Goal: Task Accomplishment & Management: Use online tool/utility

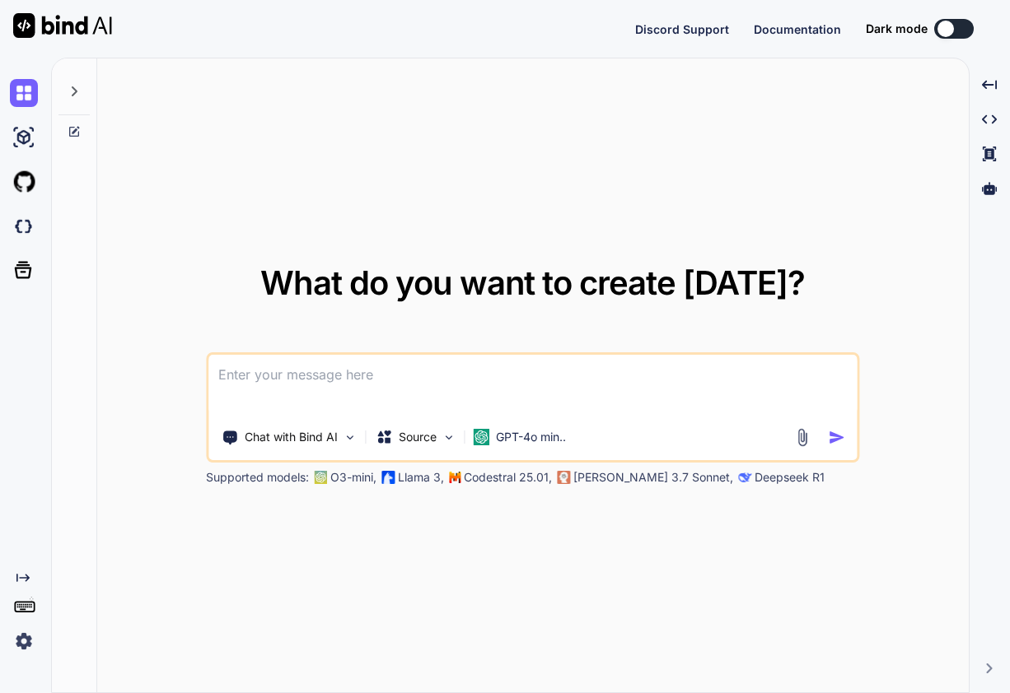
type textarea "x"
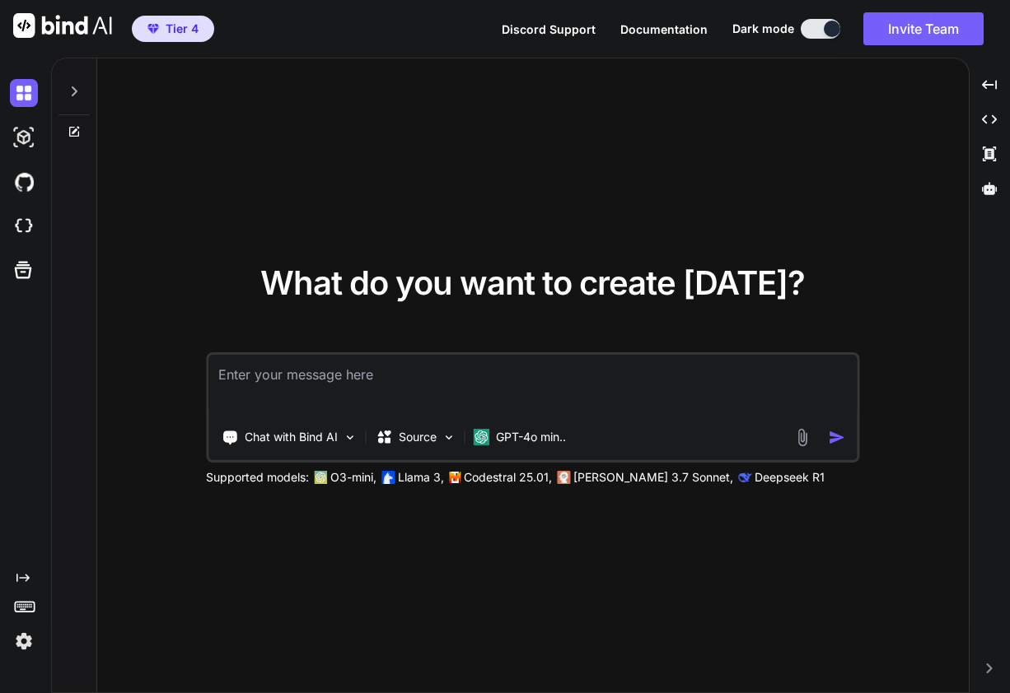
click at [721, 152] on div "What do you want to create [DATE]? Chat with Bind AI Source GPT-4o min.. Suppor…" at bounding box center [532, 376] width 871 height 636
click at [27, 180] on img at bounding box center [24, 182] width 28 height 28
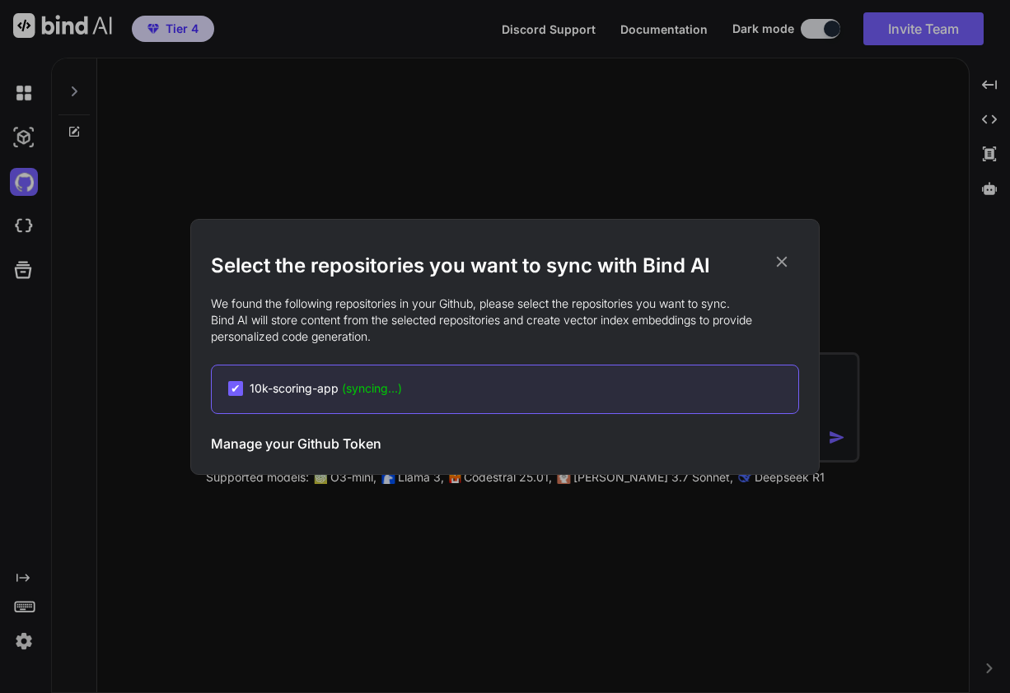
click at [782, 260] on icon at bounding box center [781, 262] width 18 height 18
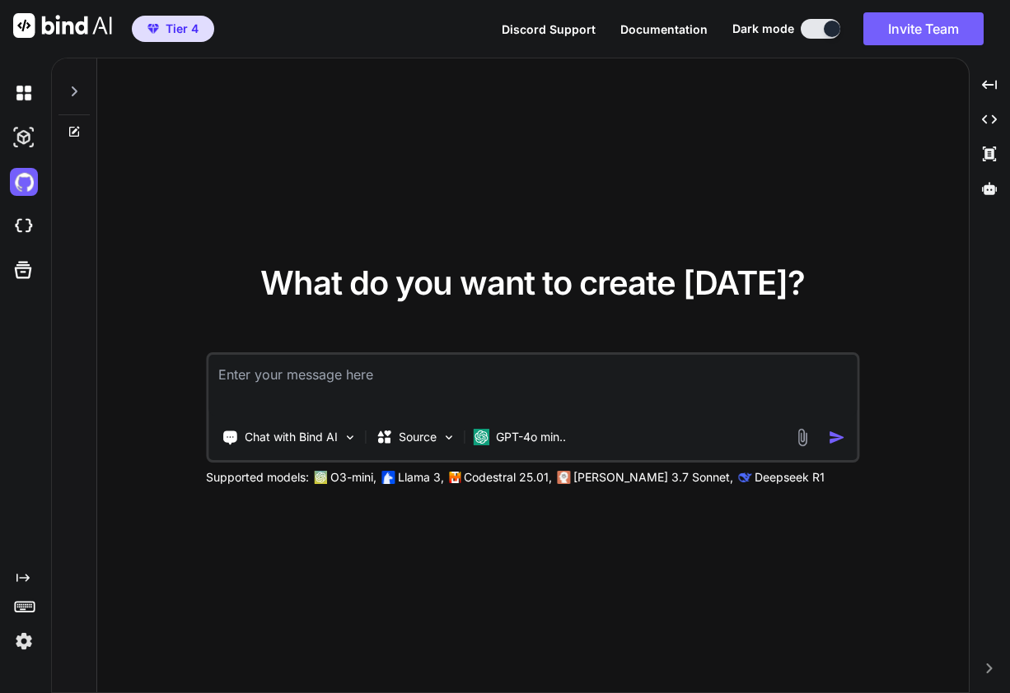
click at [772, 188] on div "What do you want to create today? Chat with Bind AI Source GPT-4o min.. Support…" at bounding box center [532, 376] width 871 height 636
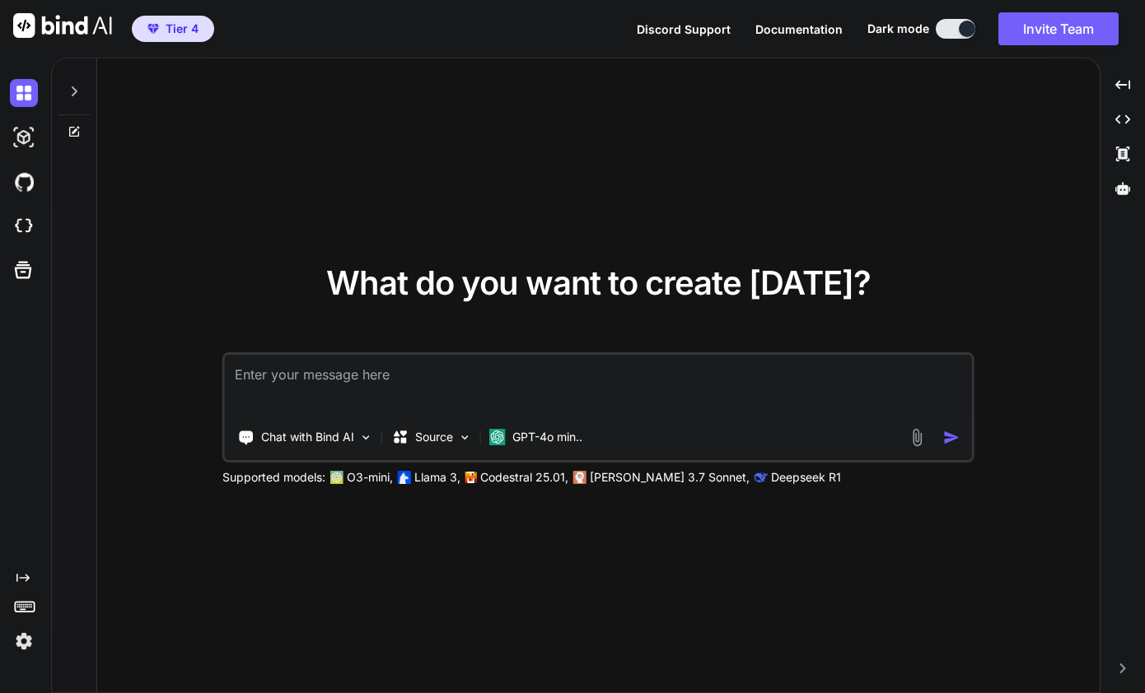
type textarea "x"
click at [34, 194] on img at bounding box center [24, 182] width 28 height 28
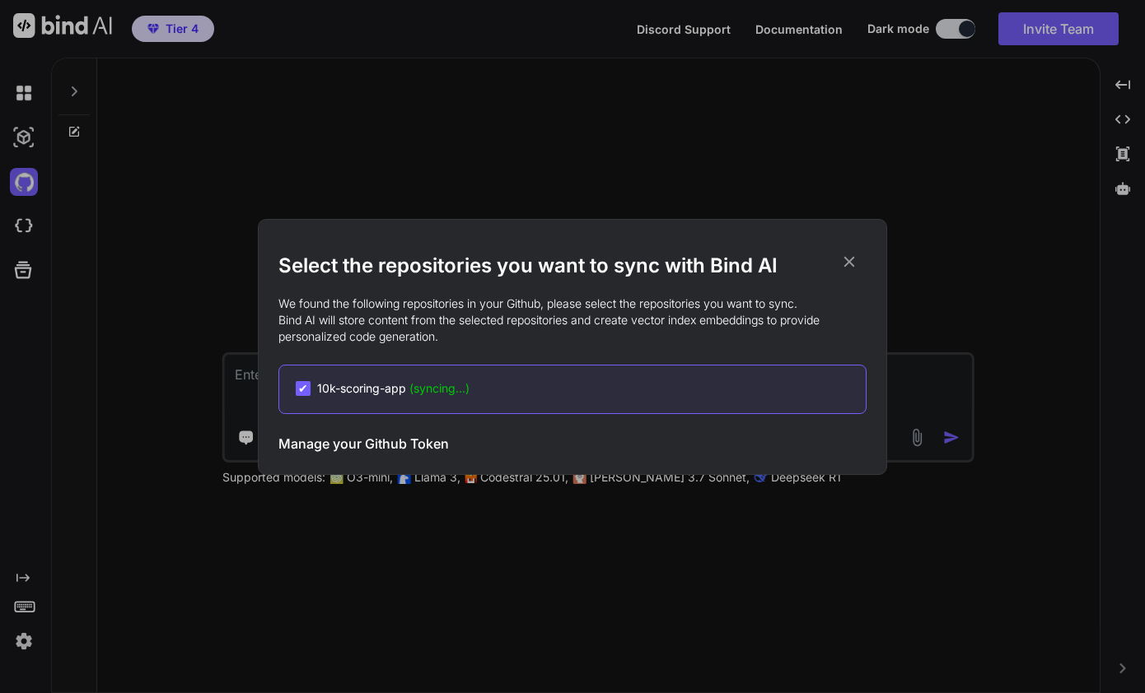
click at [430, 446] on h3 "Manage your Github Token" at bounding box center [363, 444] width 170 height 20
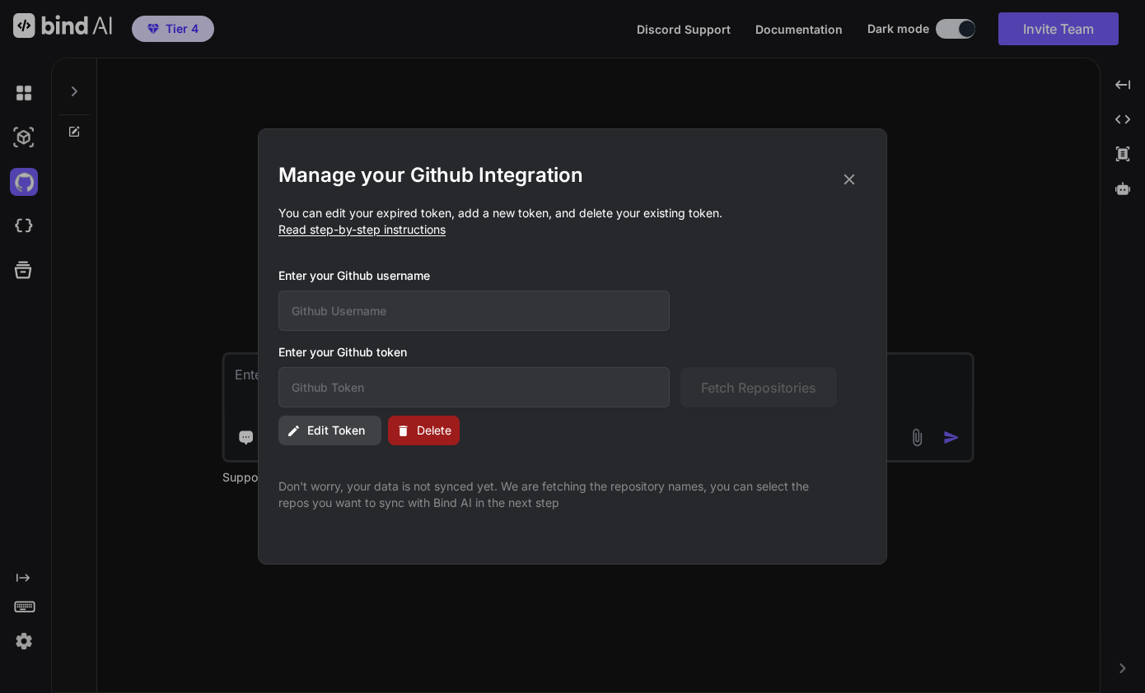
type input "CSTech-Denver"
type input "github_pat_11BYCGJFQ03FTSDcmzNezB_1Bp57Fz8yqJ8SwgToFPrlLfW22zsLJZkVFFidWZPY1bSK…"
click at [263, 329] on div "Manage your Github Integration You can edit your expired token, add a new token…" at bounding box center [572, 346] width 629 height 436
click at [826, 279] on h3 "Enter your Github username" at bounding box center [557, 276] width 558 height 16
click at [423, 438] on span "Delete" at bounding box center [434, 430] width 35 height 16
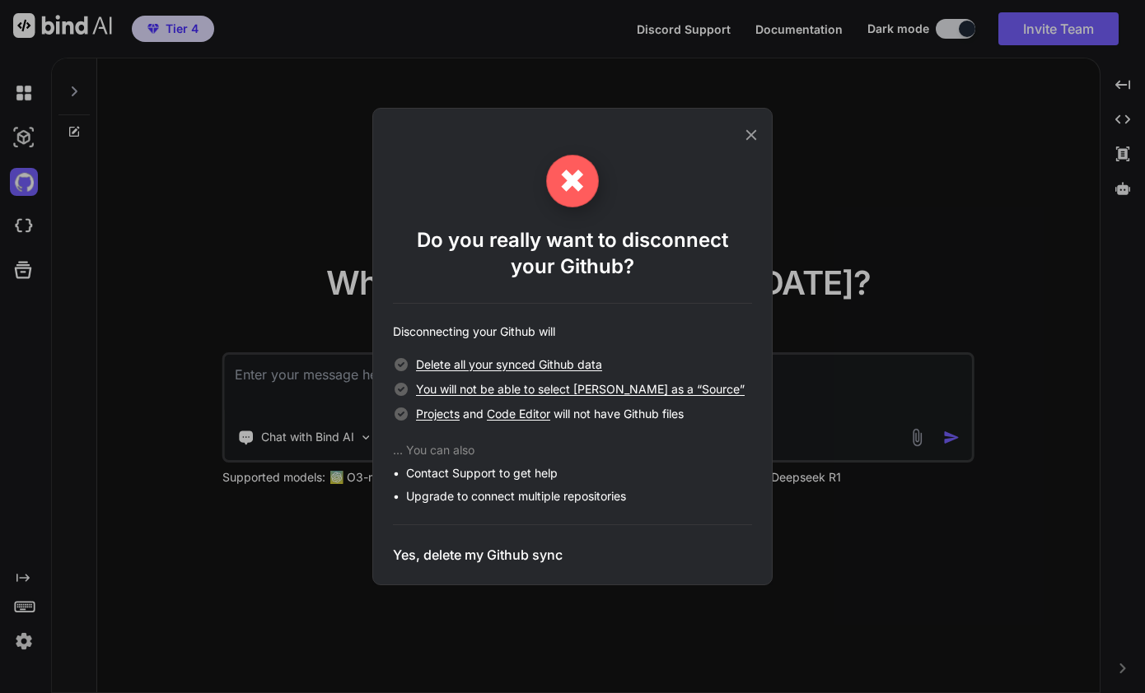
click at [489, 554] on h3 "Yes, delete my Github sync" at bounding box center [478, 555] width 170 height 20
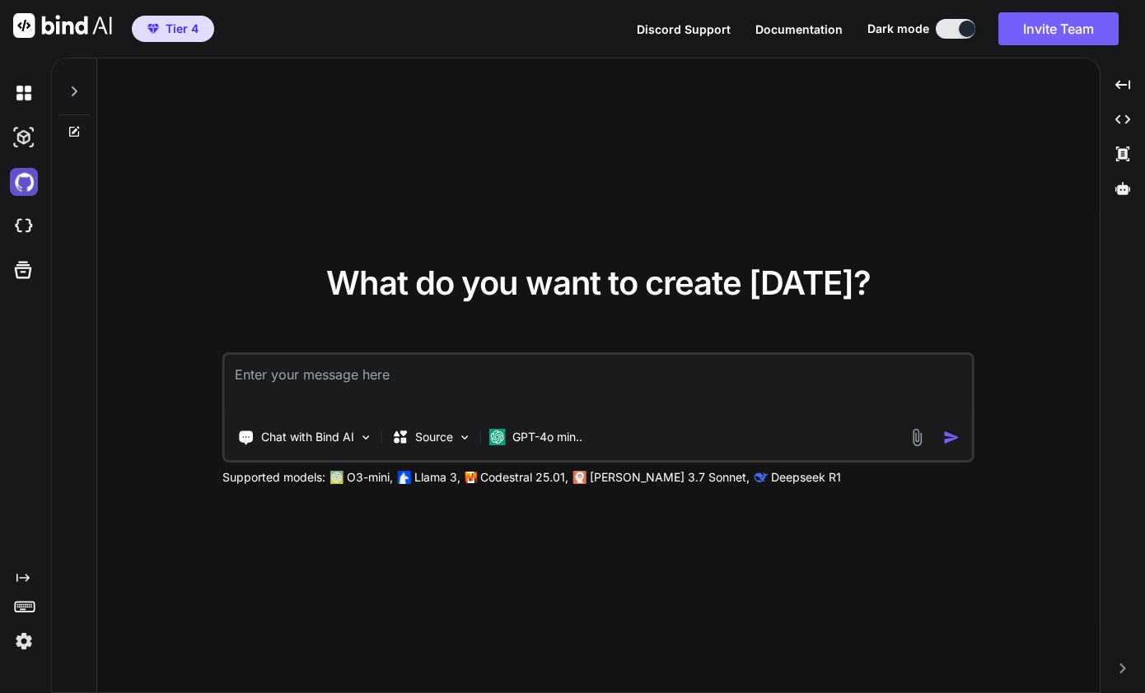
click at [14, 178] on img at bounding box center [24, 182] width 28 height 28
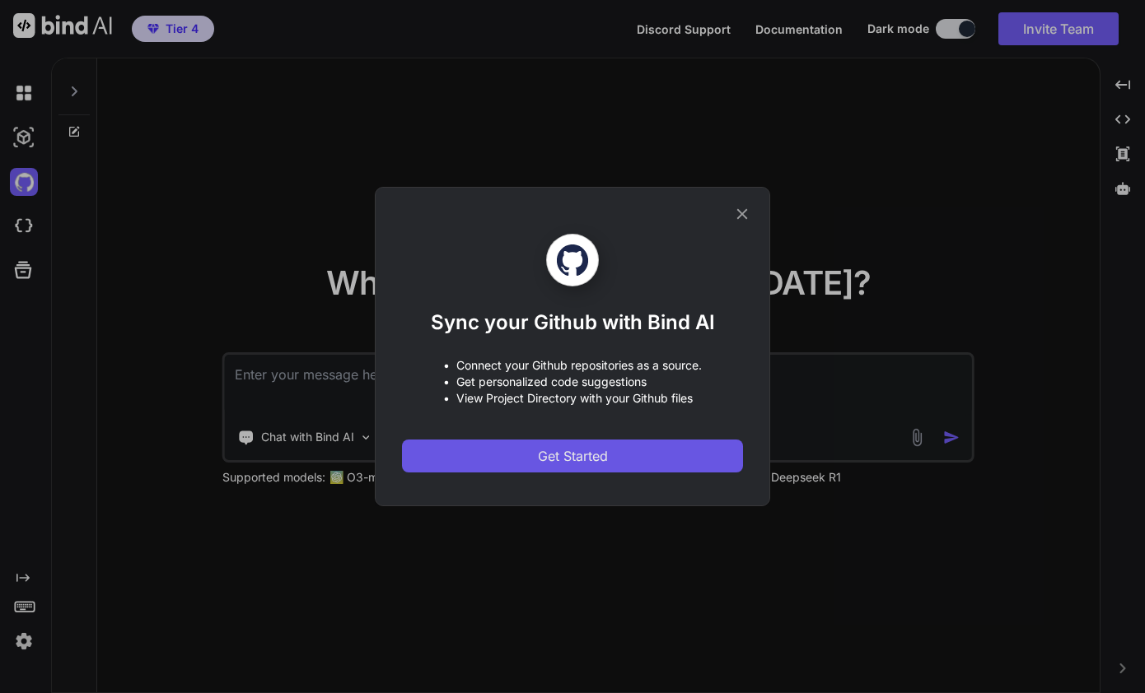
click at [558, 456] on span "Get Started" at bounding box center [573, 456] width 70 height 20
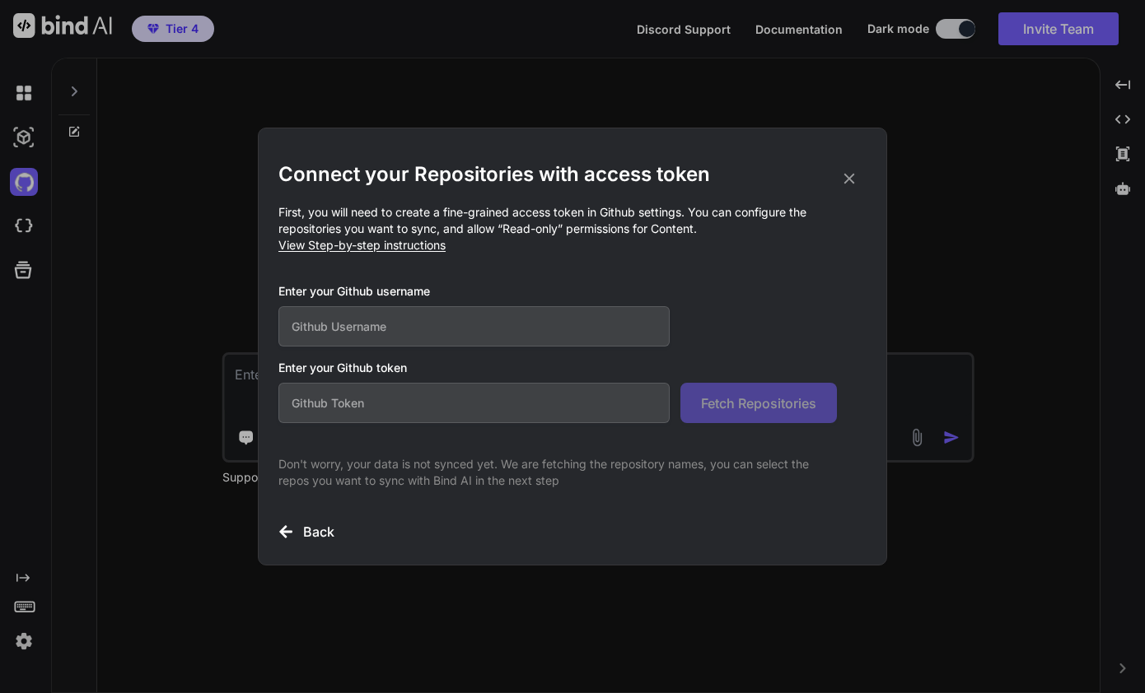
click at [398, 405] on input "text" at bounding box center [473, 403] width 391 height 40
paste input "github_pat_11BYCGJFQ0BPPYQNdxW28d_mjqBsSWUGHKg8witBQGSrfM8pfKz51ZcbVuv1PF4sWFJY…"
type input "github_pat_11BYCGJFQ0BPPYQNdxW28d_mjqBsSWUGHKg8witBQGSrfM8pfKz51ZcbVuv1PF4sWFJY…"
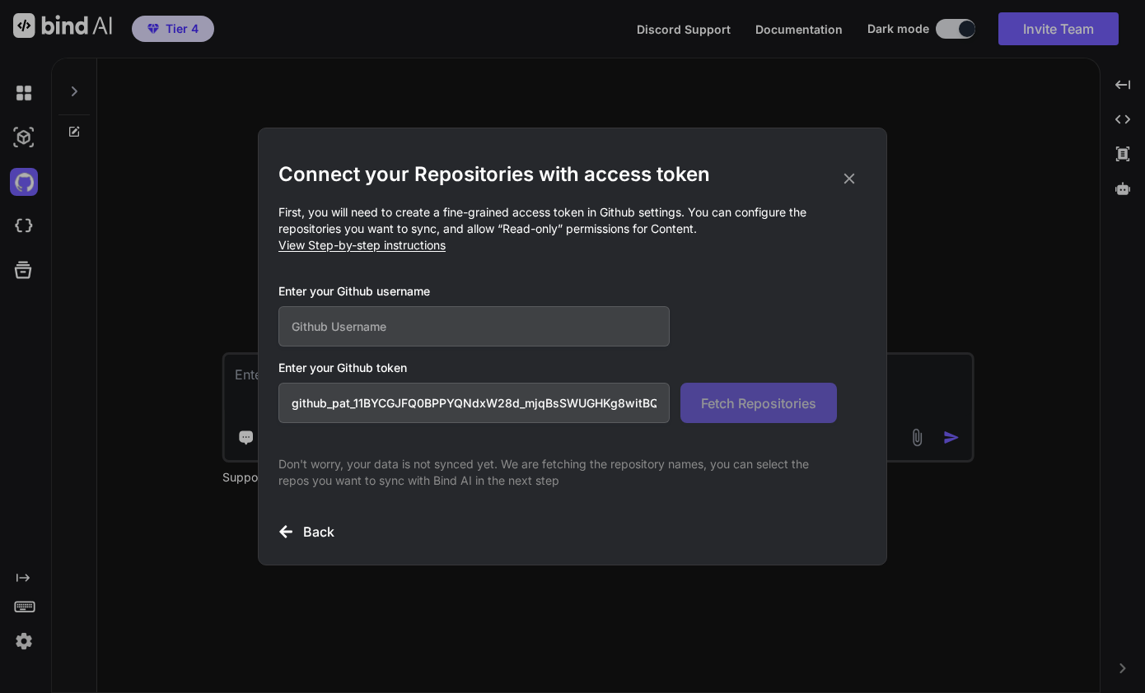
paste input "CSTech-Denver"
type input "CSTech-Denver"
click at [768, 408] on span "Fetch Repositories" at bounding box center [758, 404] width 115 height 20
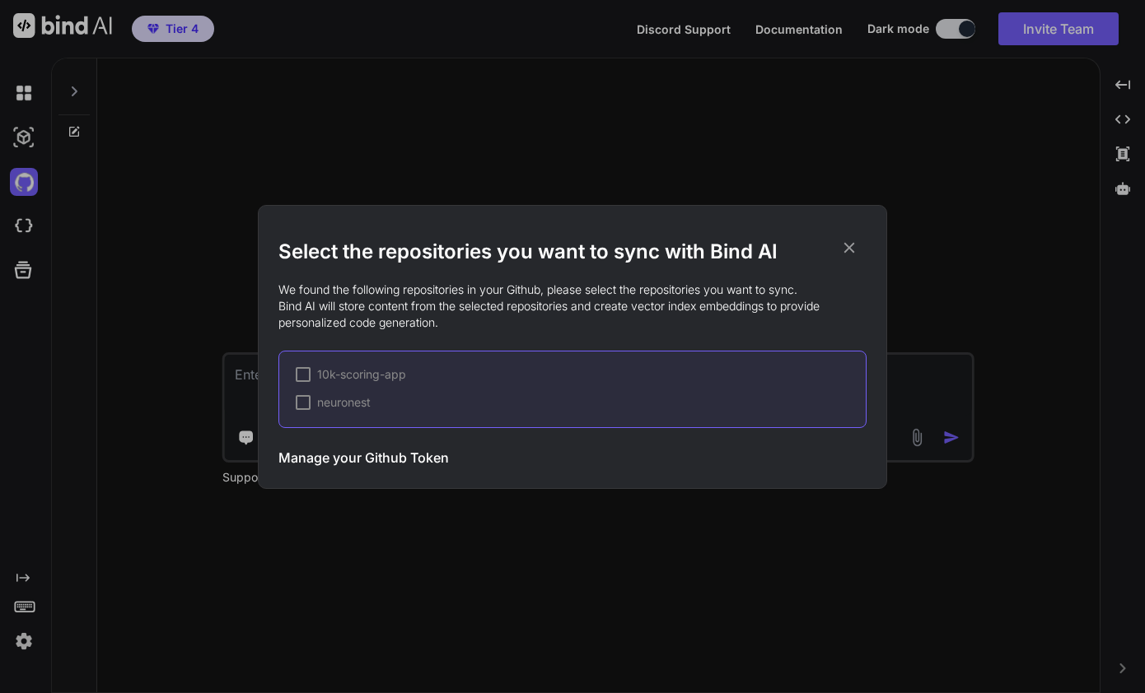
click at [306, 375] on div at bounding box center [303, 374] width 15 height 15
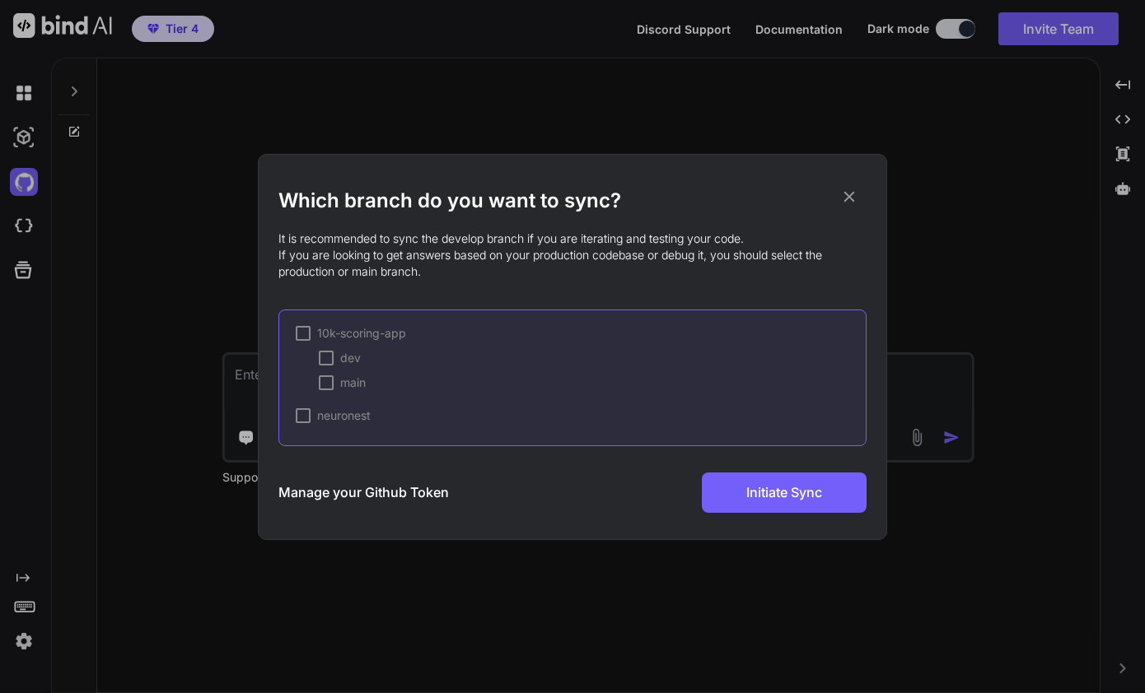
click at [304, 334] on div at bounding box center [303, 333] width 15 height 15
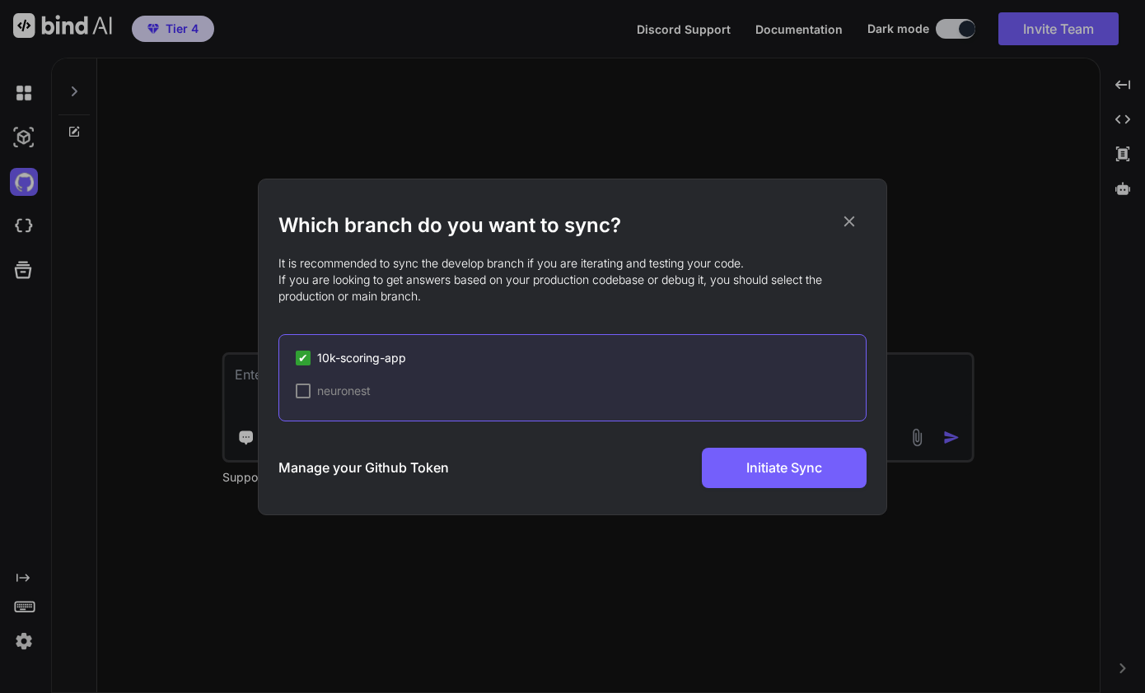
click at [303, 394] on div at bounding box center [303, 391] width 15 height 15
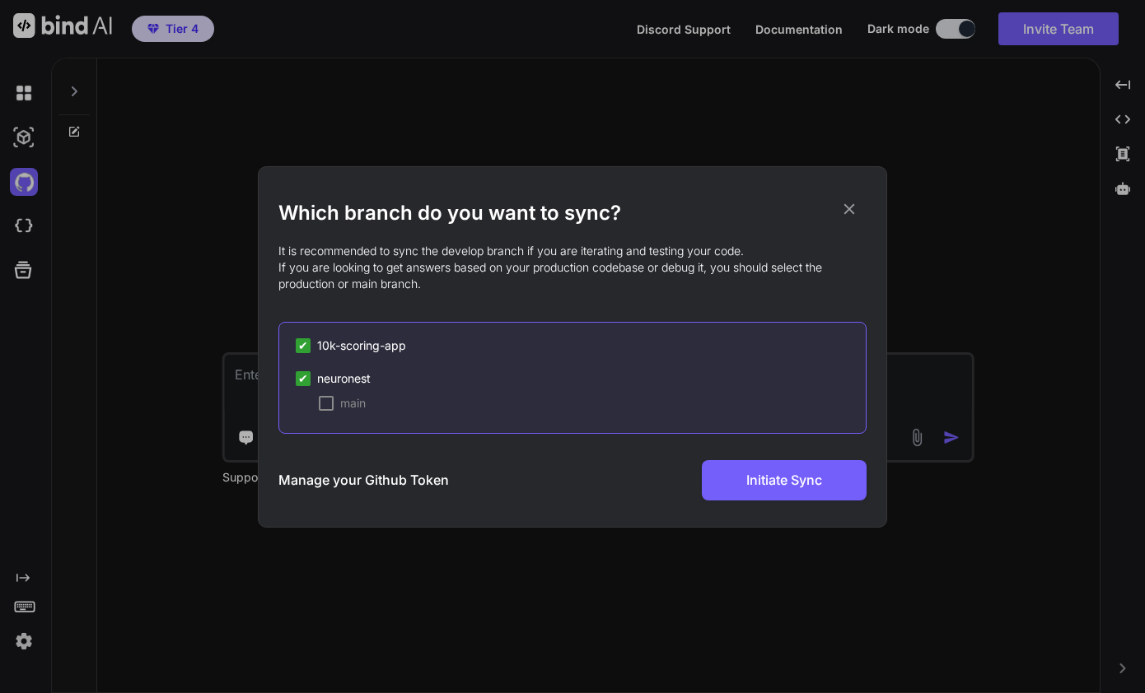
click at [324, 405] on div at bounding box center [326, 403] width 15 height 15
click at [305, 347] on span "✔" at bounding box center [303, 346] width 10 height 16
click at [301, 350] on div at bounding box center [303, 345] width 15 height 15
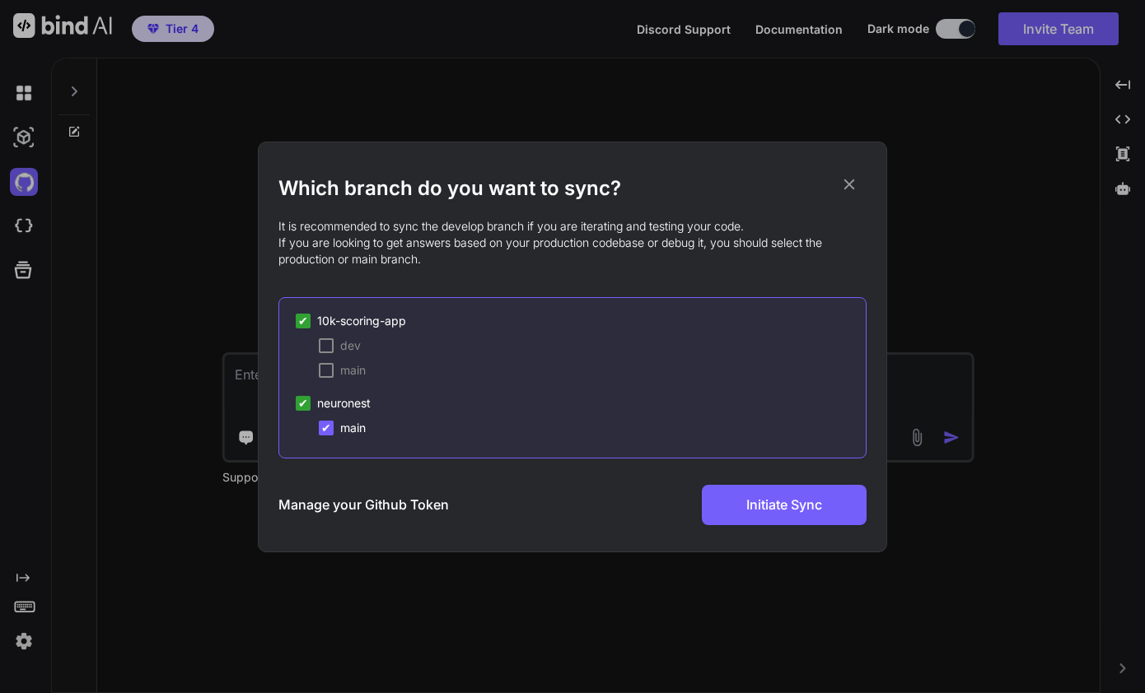
click at [327, 346] on div at bounding box center [326, 345] width 15 height 15
click at [852, 181] on icon at bounding box center [849, 184] width 11 height 11
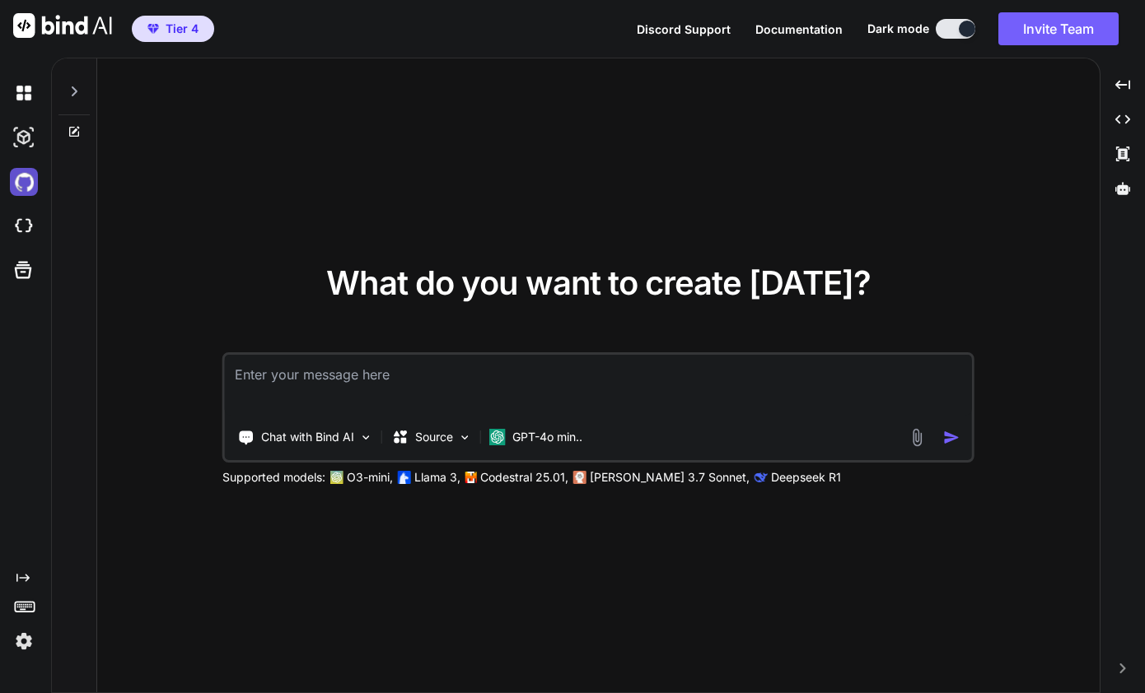
click at [20, 184] on img at bounding box center [24, 182] width 28 height 28
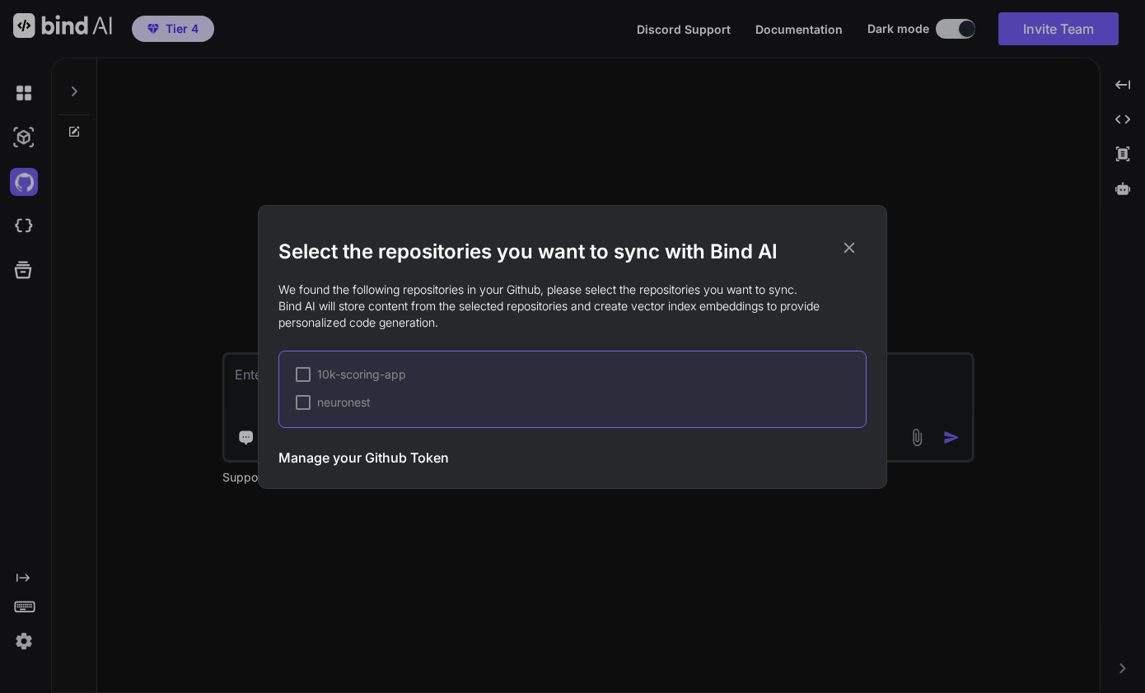
click at [376, 462] on h3 "Manage your Github Token" at bounding box center [363, 458] width 170 height 20
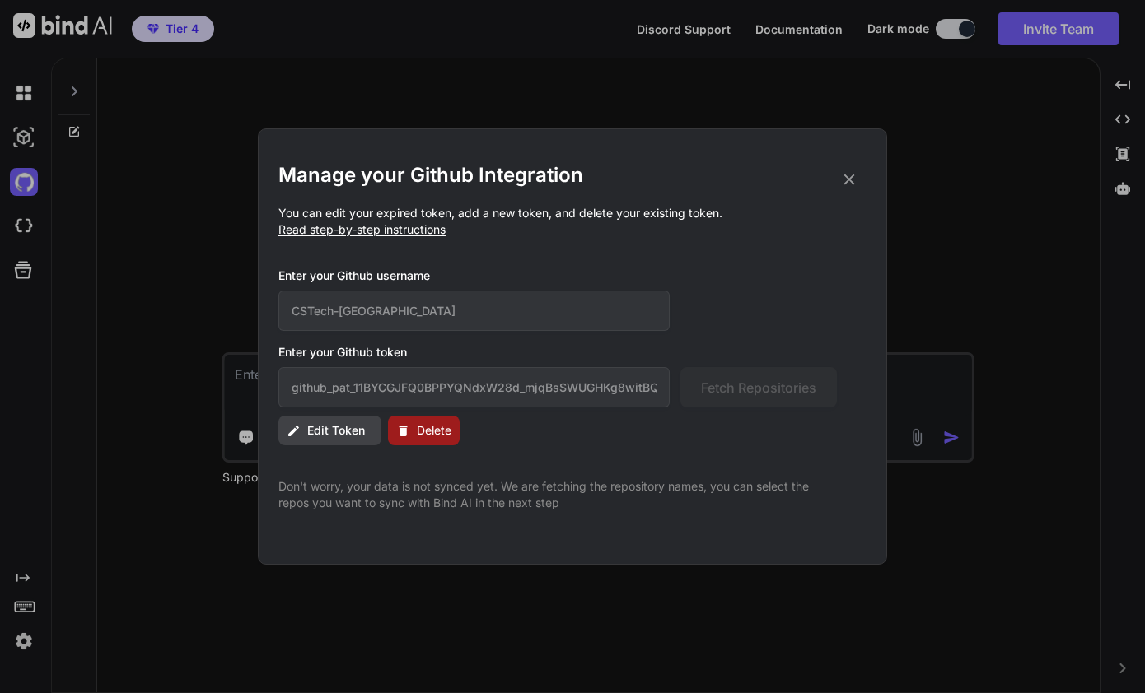
click at [423, 436] on span "Delete" at bounding box center [434, 430] width 35 height 16
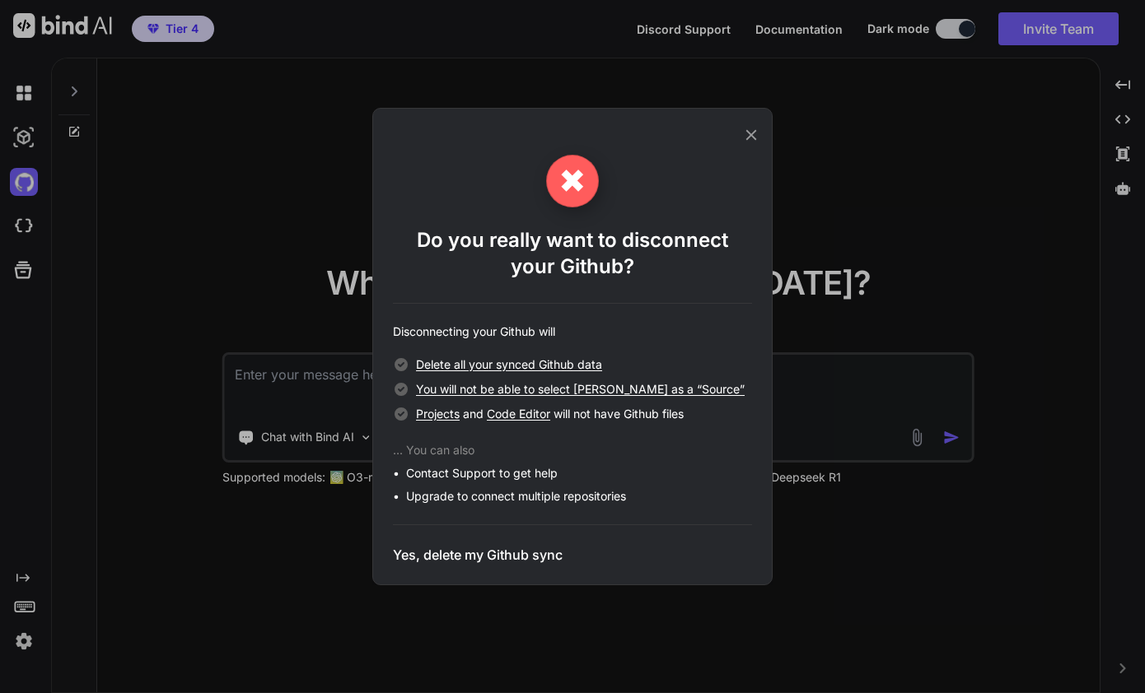
click at [506, 549] on h3 "Yes, delete my Github sync" at bounding box center [478, 555] width 170 height 20
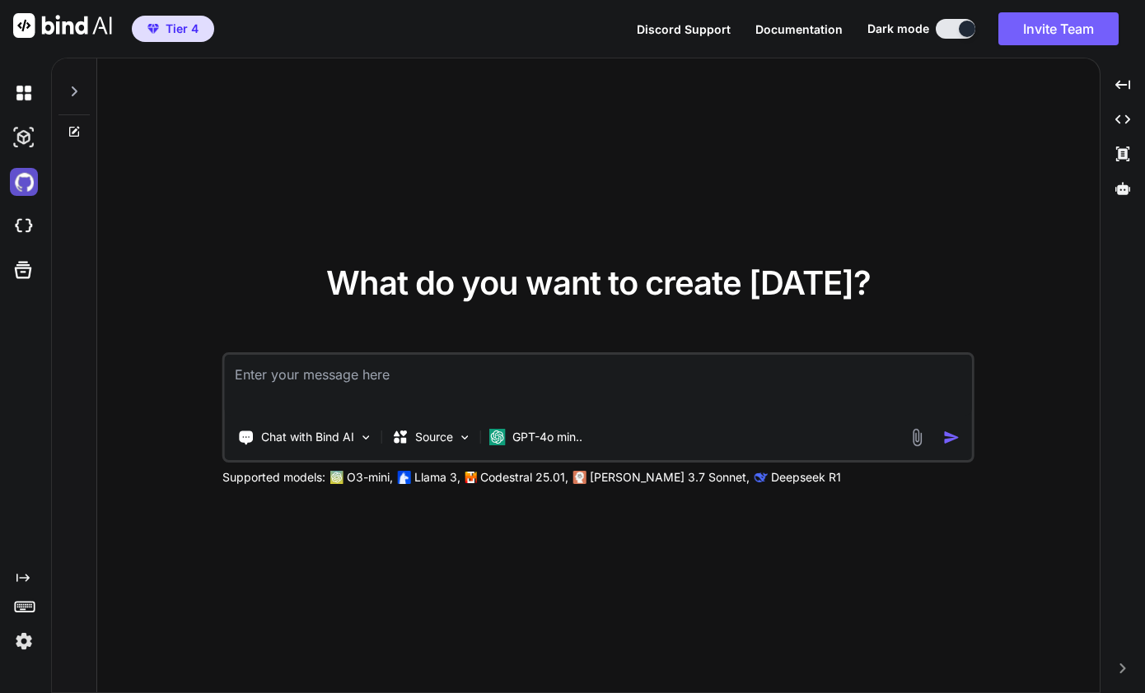
click at [21, 187] on img at bounding box center [24, 182] width 28 height 28
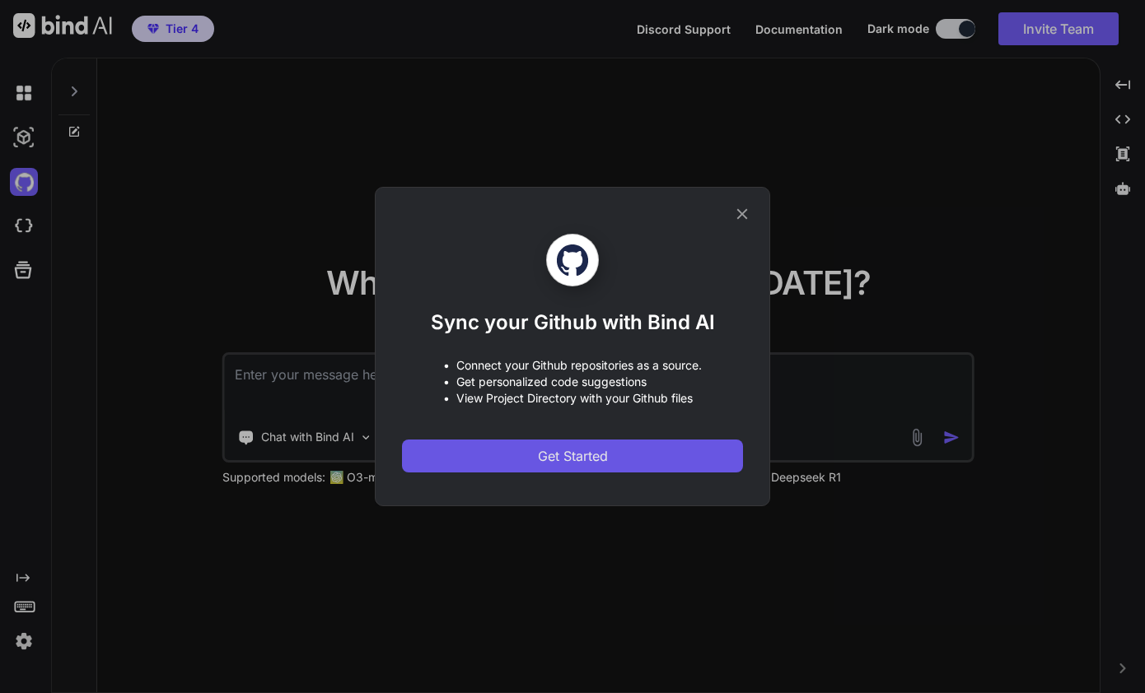
click at [604, 449] on span "Get Started" at bounding box center [573, 456] width 70 height 20
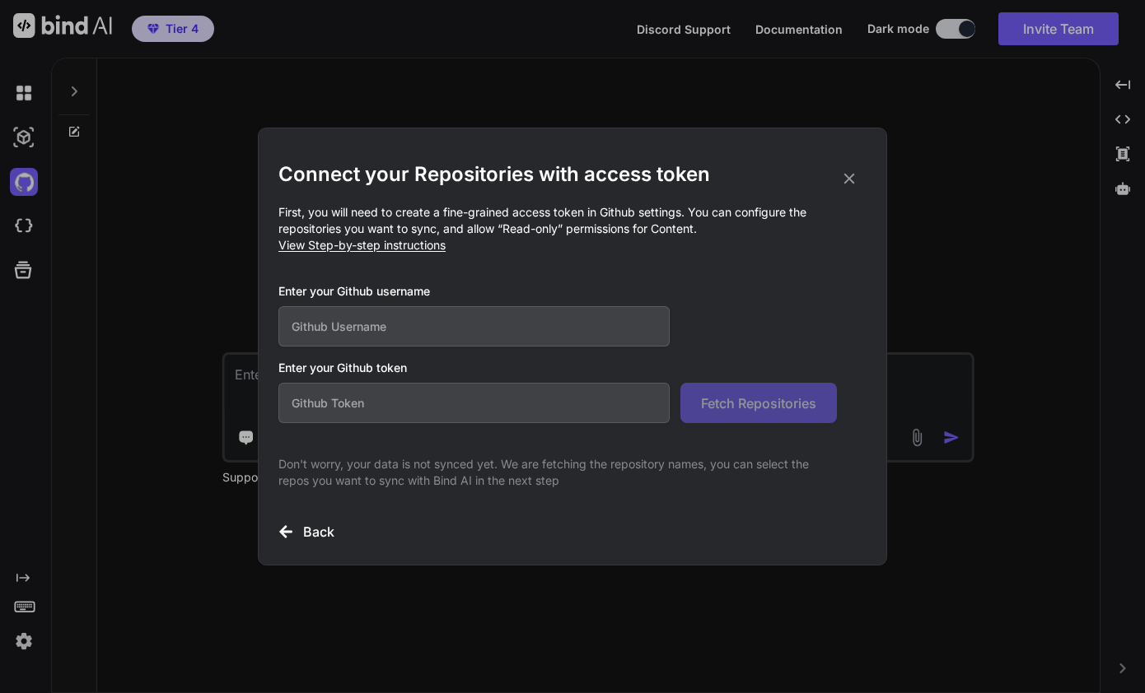
click at [688, 214] on p "First, you will need to create a fine-grained access token in Github settings. …" at bounding box center [572, 228] width 588 height 49
paste input "CSTech-Denver"
type input "CSTech-Denver"
click at [777, 291] on h3 "Enter your Github username" at bounding box center [557, 291] width 558 height 16
paste input "github_pat_11BYCGJFQ0BPPYQNdxW28d_mjqBsSWUGHKg8witBQGSrfM8pfKz51ZcbVuv1PF4sWFJY…"
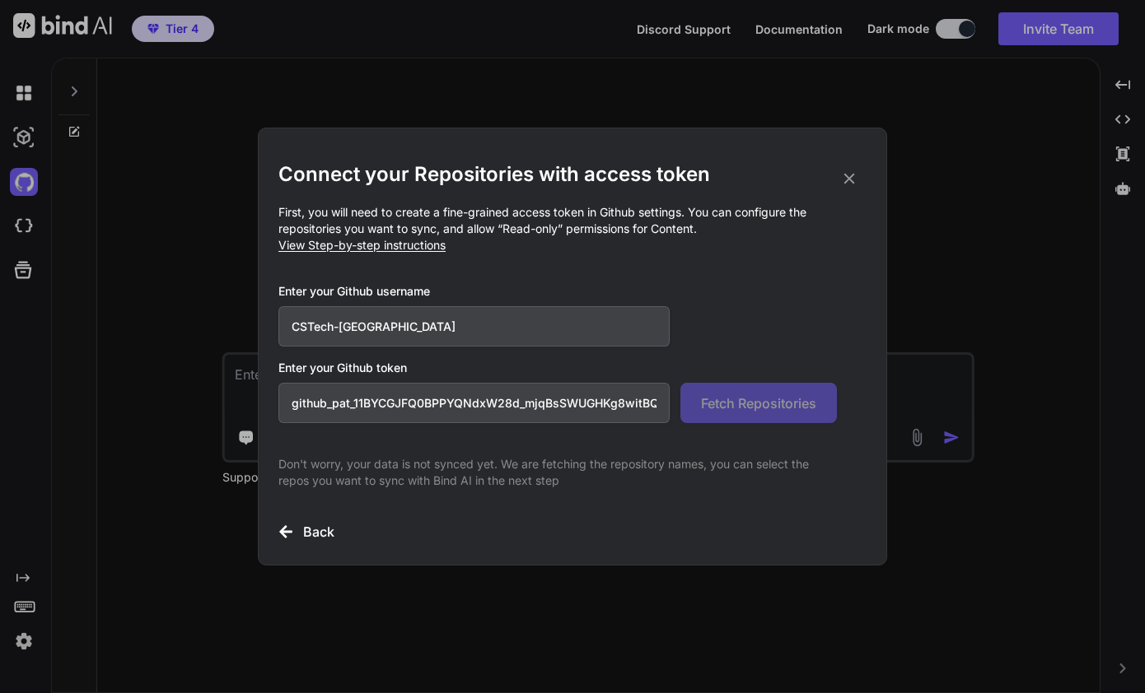
scroll to position [0, 292]
type input "github_pat_11BYCGJFQ0BPPYQNdxW28d_mjqBsSWUGHKg8witBQGSrfM8pfKz51ZcbVuv1PF4sWFJY…"
click at [795, 402] on span "Fetch Repositories" at bounding box center [758, 404] width 115 height 20
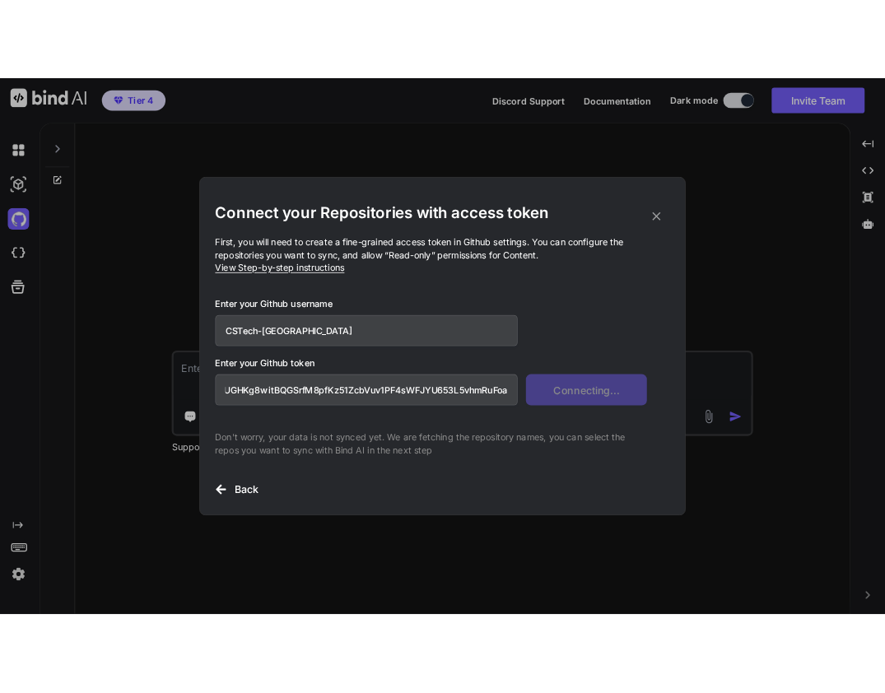
scroll to position [0, 0]
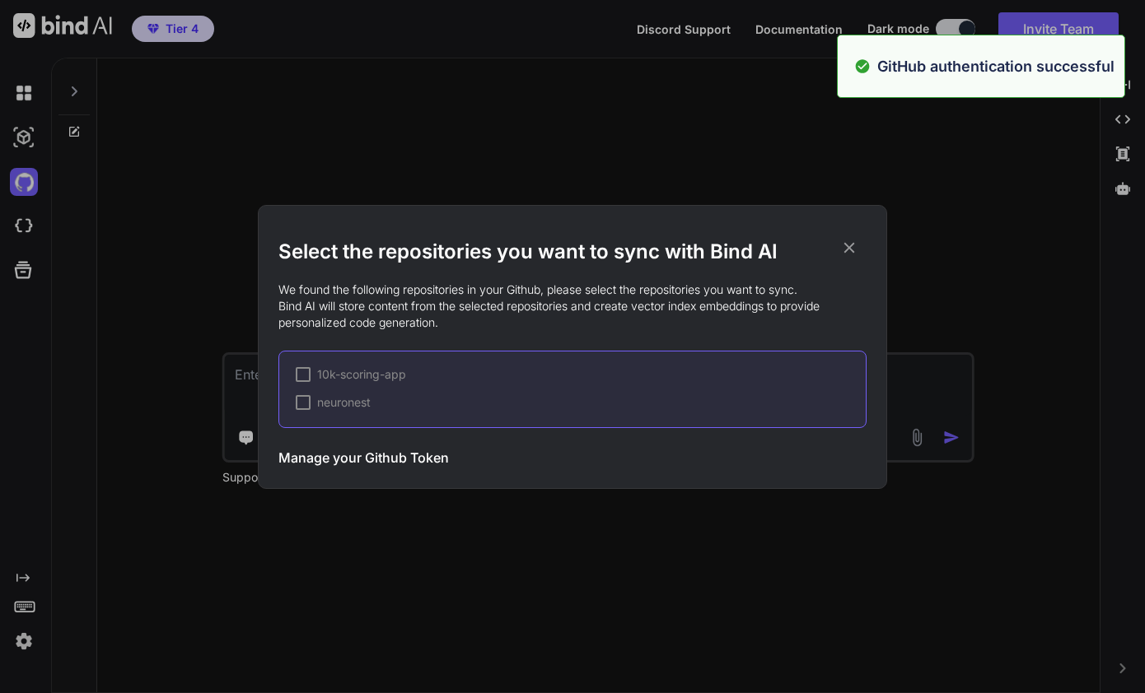
click at [306, 374] on div at bounding box center [303, 374] width 15 height 15
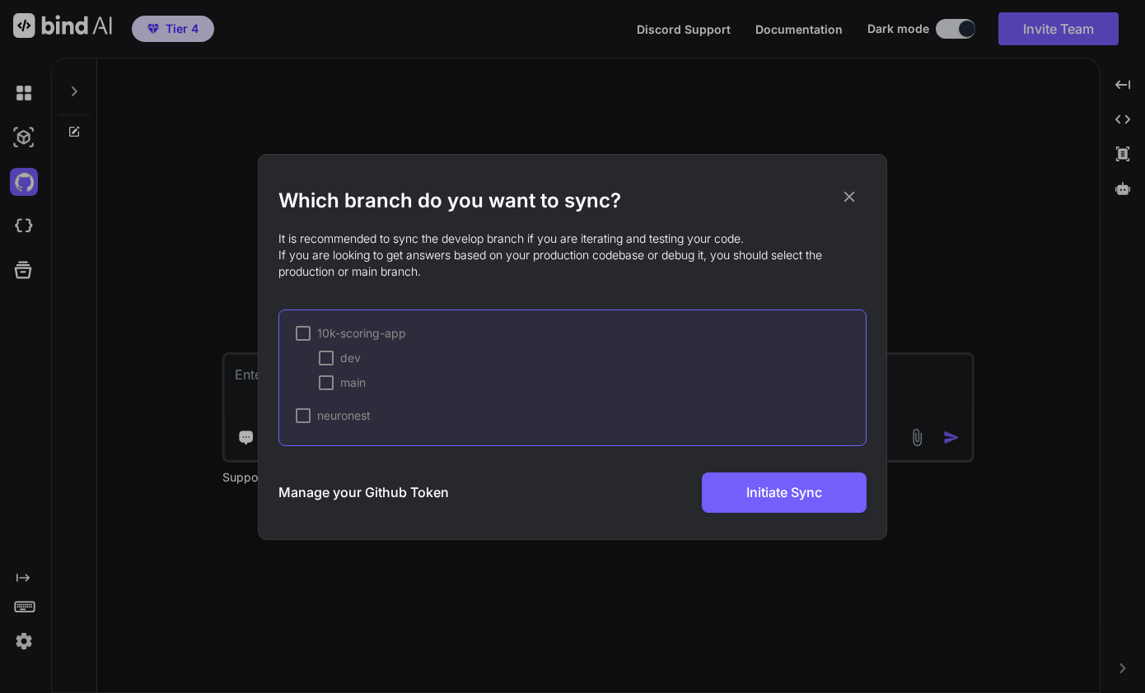
click at [325, 357] on div at bounding box center [326, 358] width 15 height 15
click at [300, 420] on div at bounding box center [303, 415] width 15 height 15
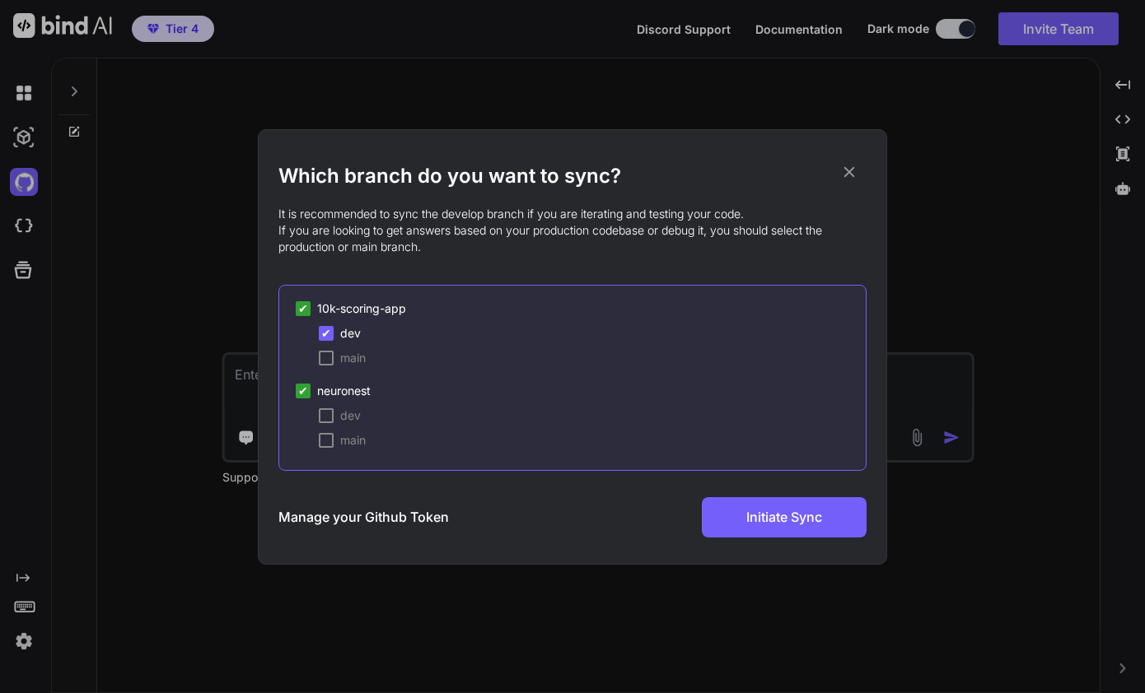
click at [329, 415] on div at bounding box center [326, 415] width 15 height 15
click at [796, 516] on span "Initiate Sync" at bounding box center [784, 517] width 76 height 20
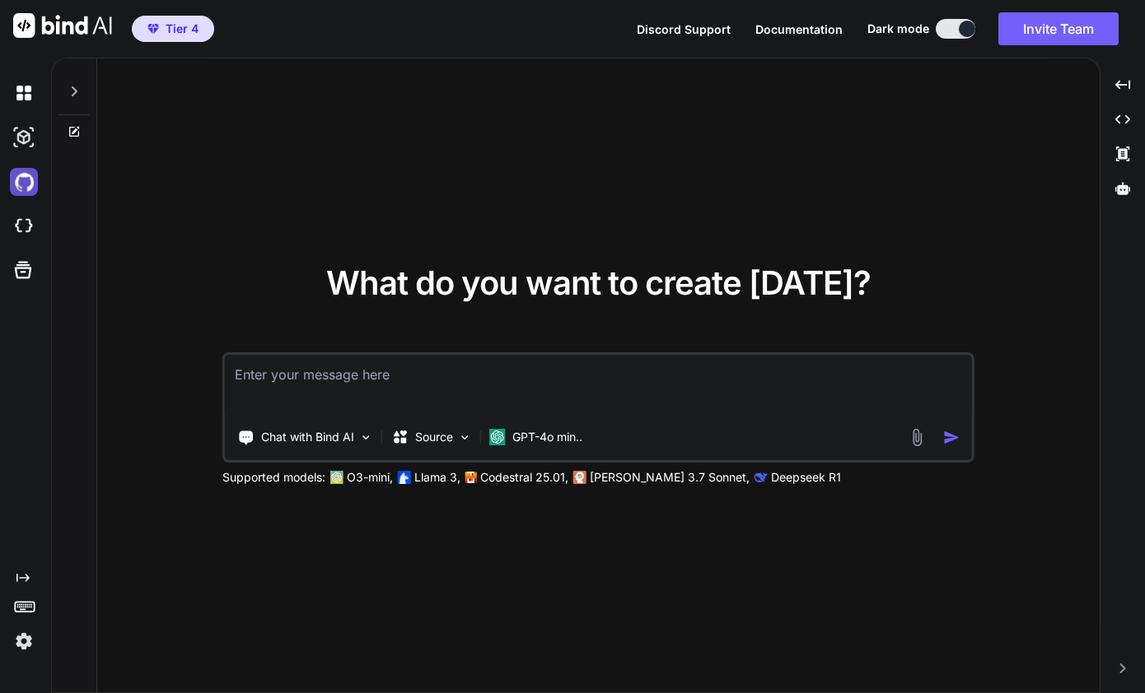
click at [32, 181] on img at bounding box center [24, 182] width 28 height 28
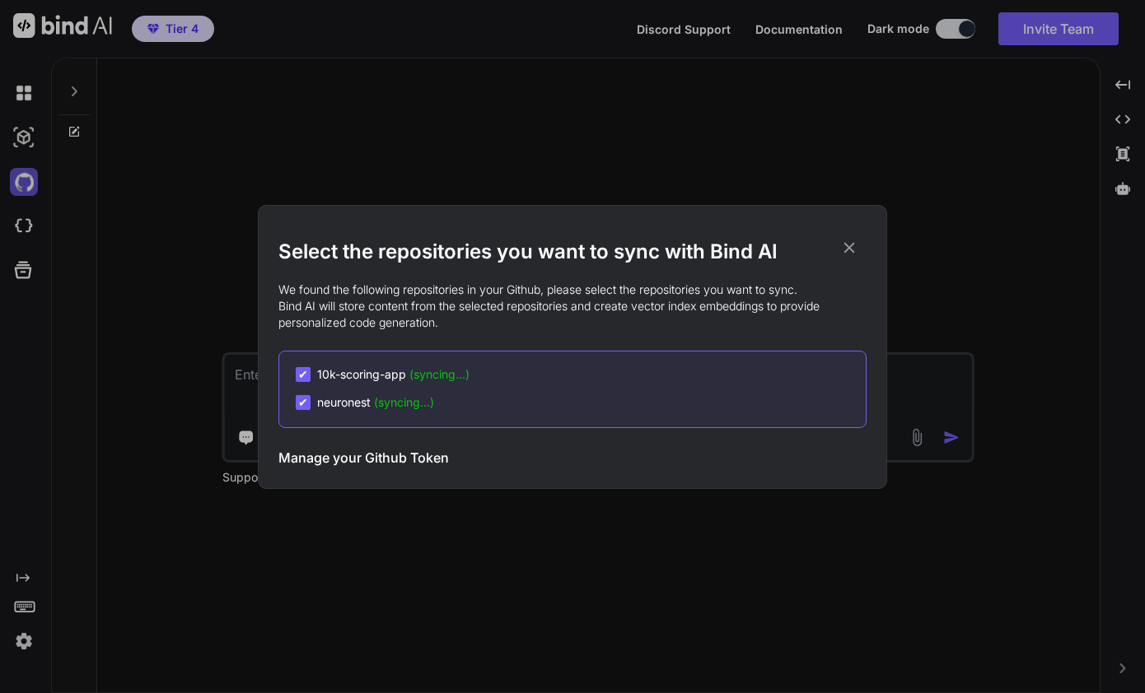
click at [32, 181] on div "Select the repositories you want to sync with Bind AI We found the following re…" at bounding box center [572, 346] width 1145 height 693
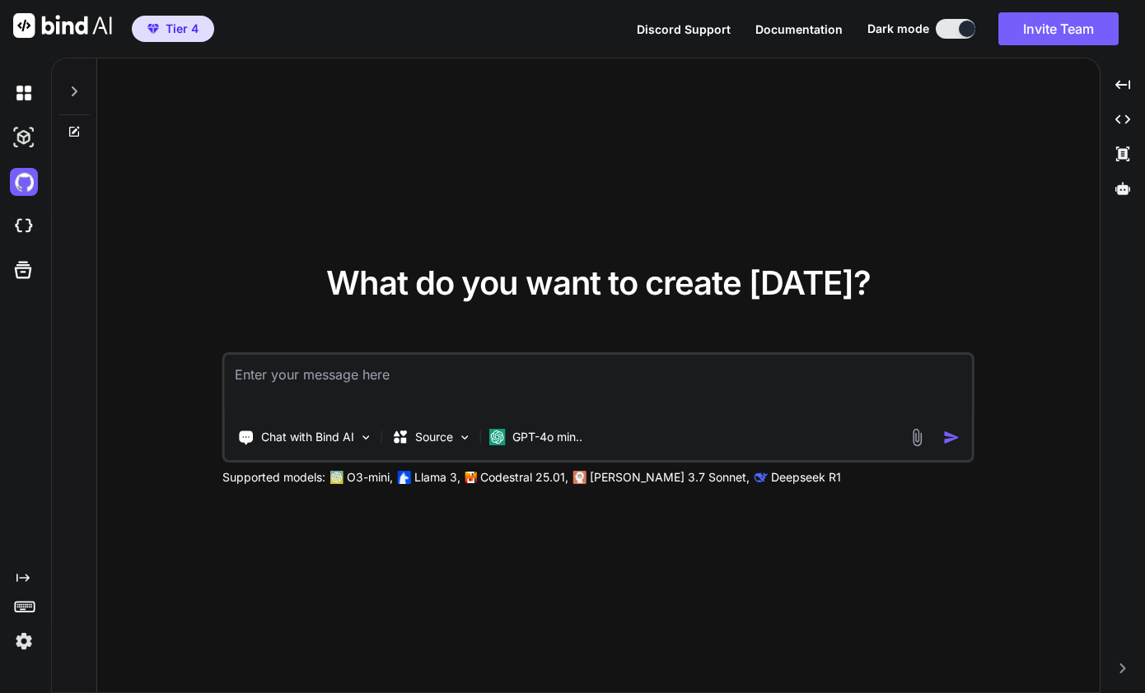
click at [899, 175] on div "What do you want to create today? Chat with Bind AI Source GPT-4o min.. Support…" at bounding box center [598, 376] width 1002 height 636
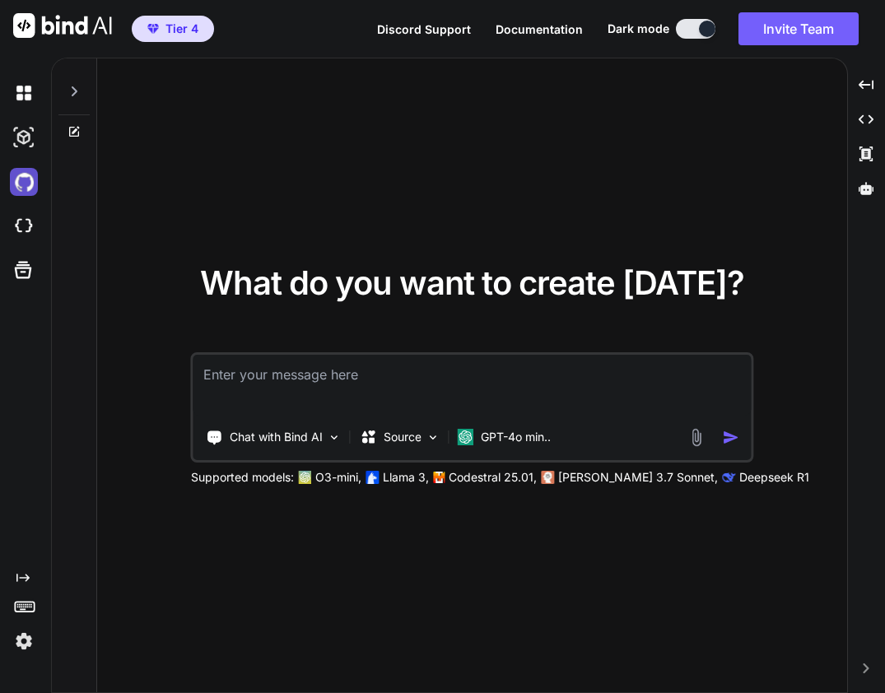
click at [23, 191] on img at bounding box center [24, 182] width 28 height 28
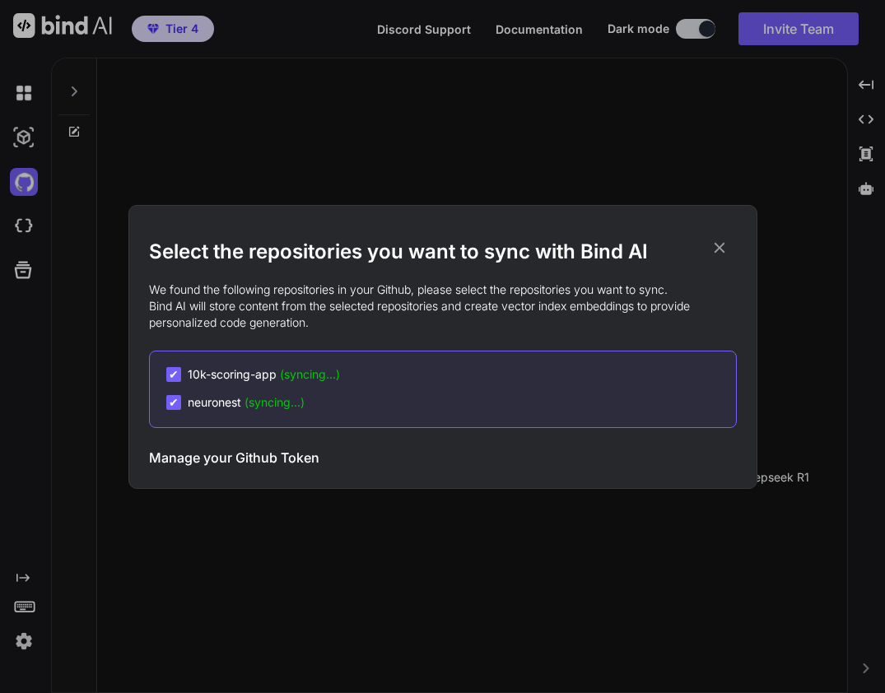
click at [23, 187] on div "Select the repositories you want to sync with Bind AI We found the following re…" at bounding box center [442, 346] width 885 height 693
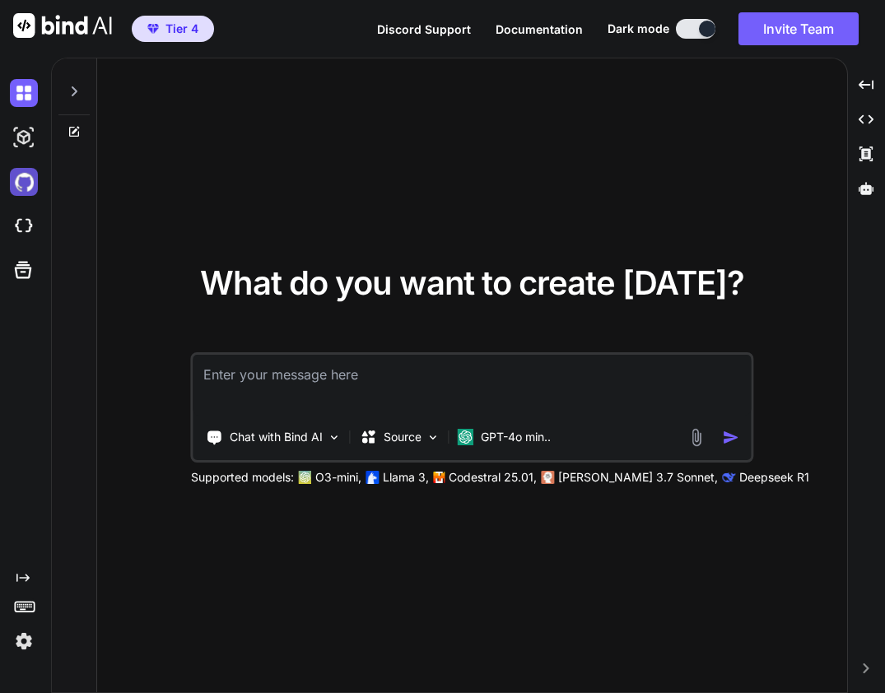
type textarea "x"
click at [17, 180] on img at bounding box center [24, 182] width 28 height 28
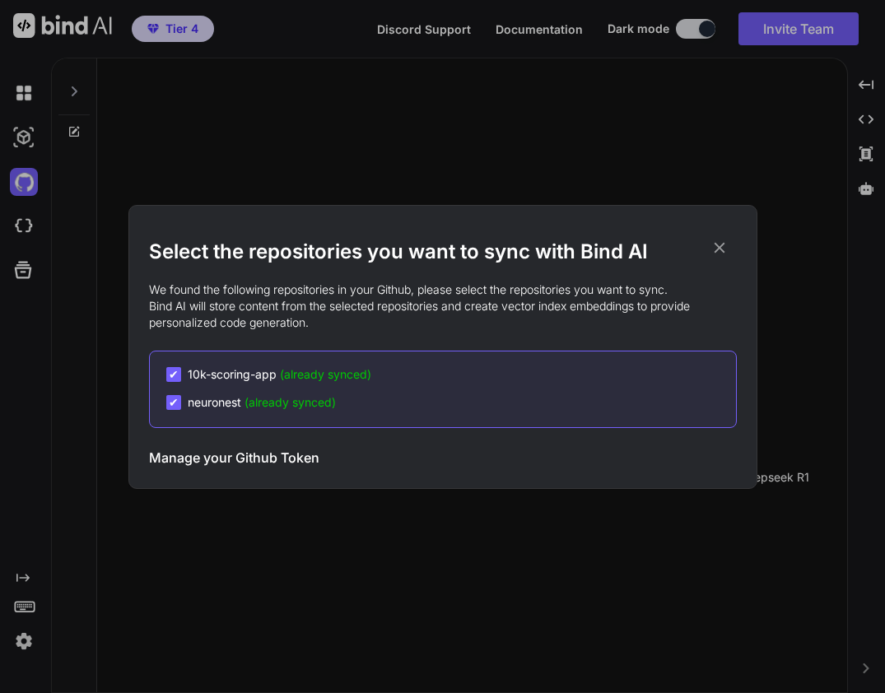
click at [723, 243] on icon at bounding box center [719, 247] width 11 height 11
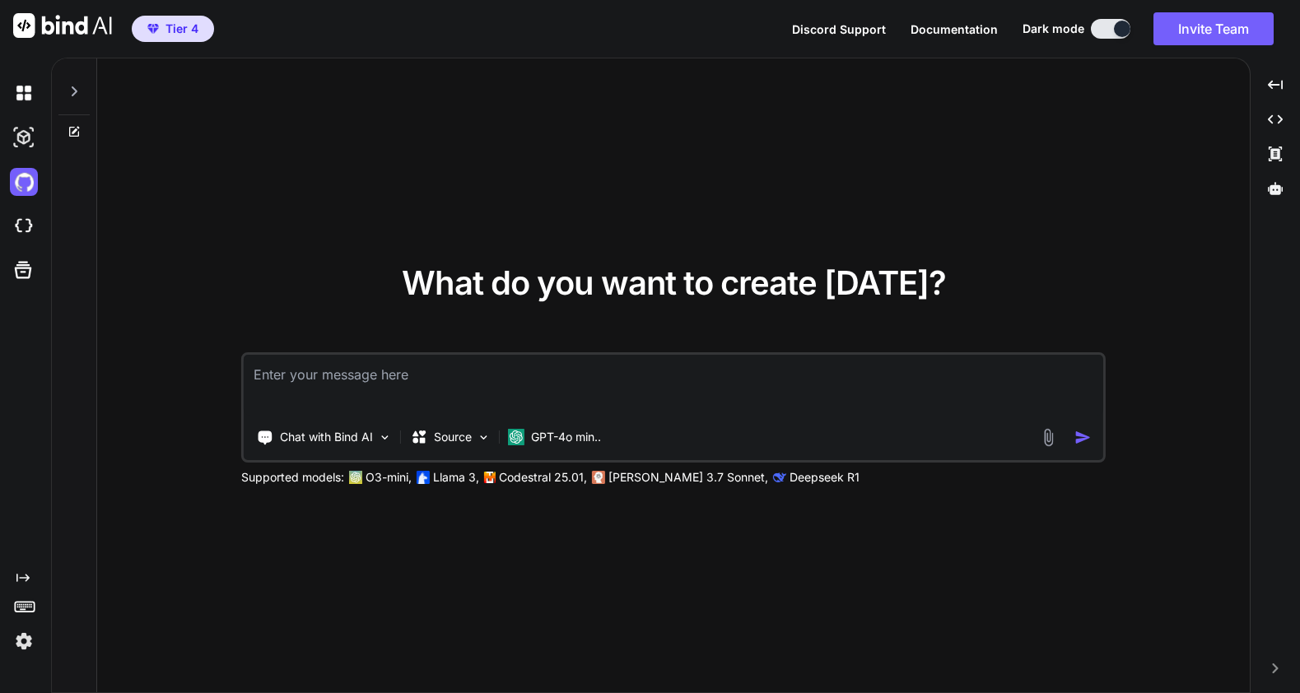
click at [315, 161] on div "What do you want to create today? Chat with Bind AI Source GPT-4o min.. Support…" at bounding box center [673, 376] width 1153 height 636
click at [884, 575] on div "What do you want to create today? Chat with Bind AI Source GPT-4o min.. Support…" at bounding box center [673, 376] width 1153 height 636
click at [380, 441] on img at bounding box center [385, 438] width 14 height 14
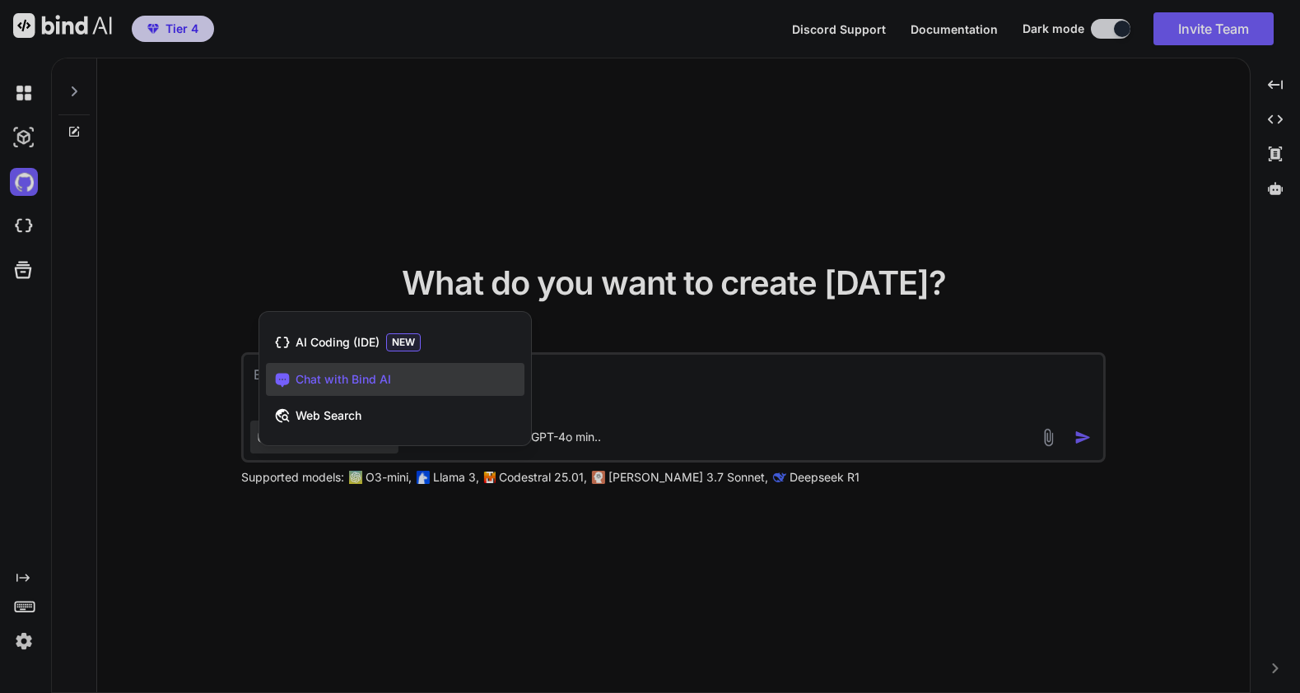
click at [316, 226] on div at bounding box center [650, 346] width 1300 height 693
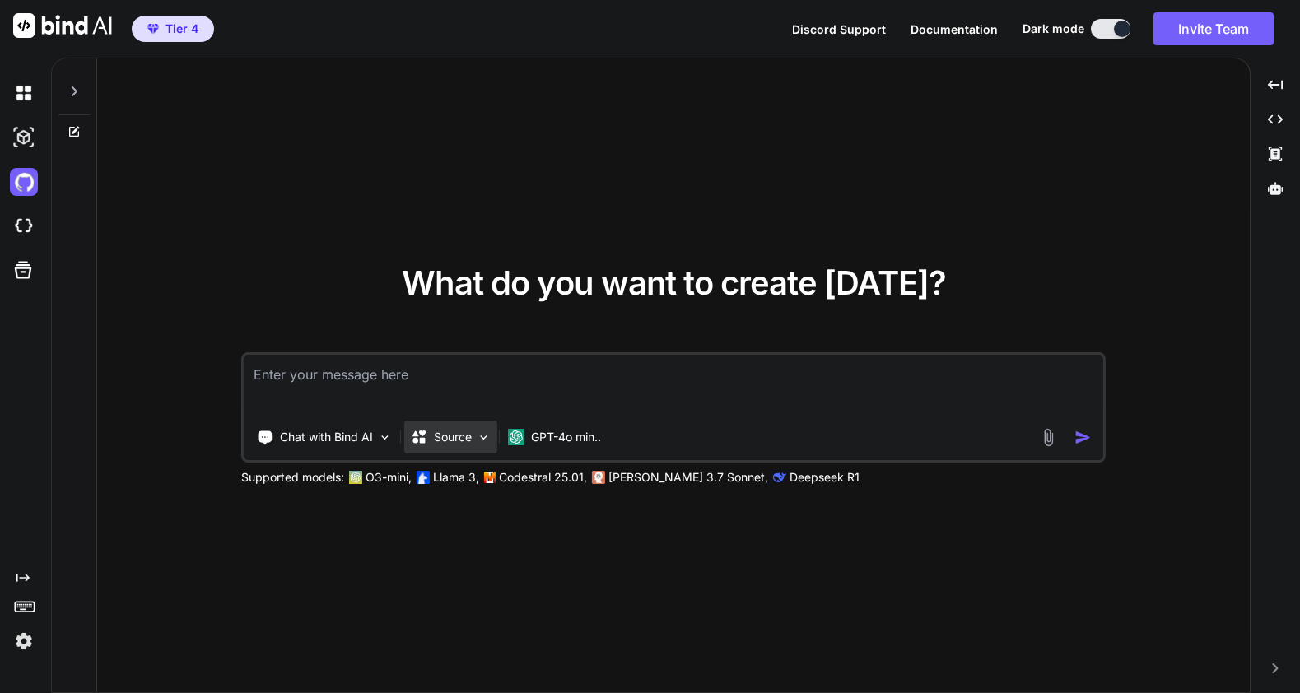
click at [448, 436] on p "Source" at bounding box center [453, 437] width 38 height 16
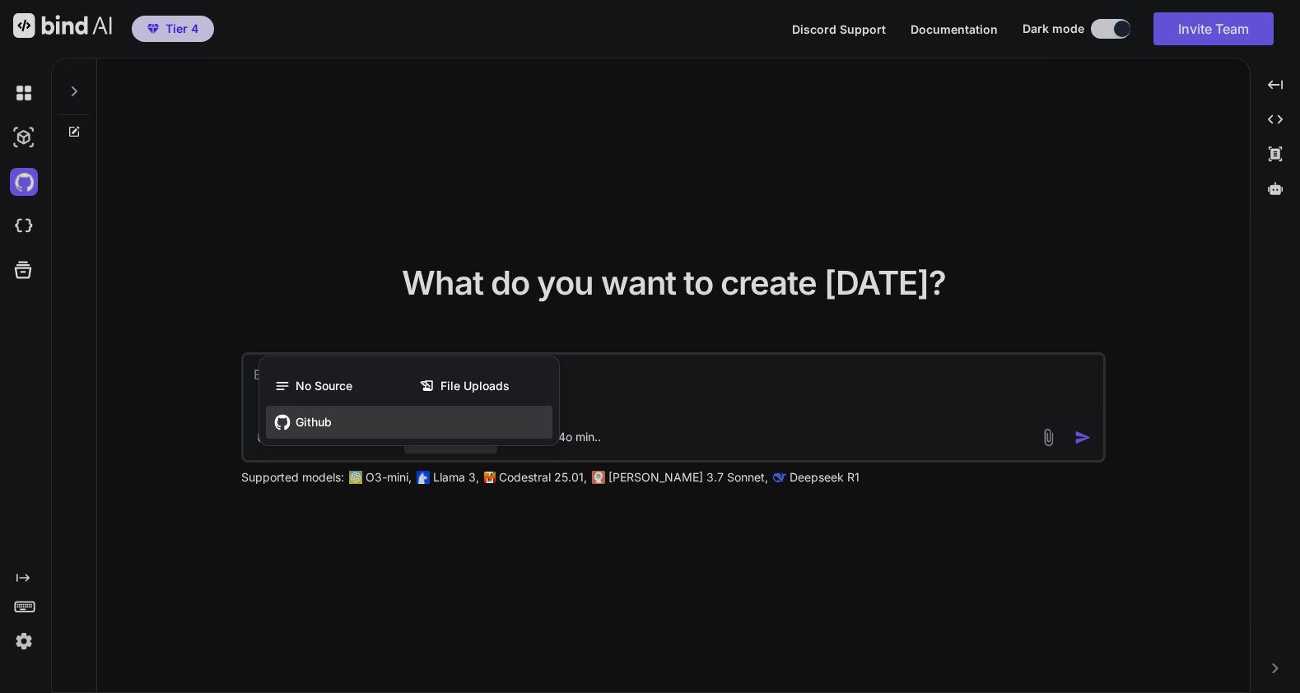
click at [315, 411] on div "Github" at bounding box center [409, 422] width 287 height 33
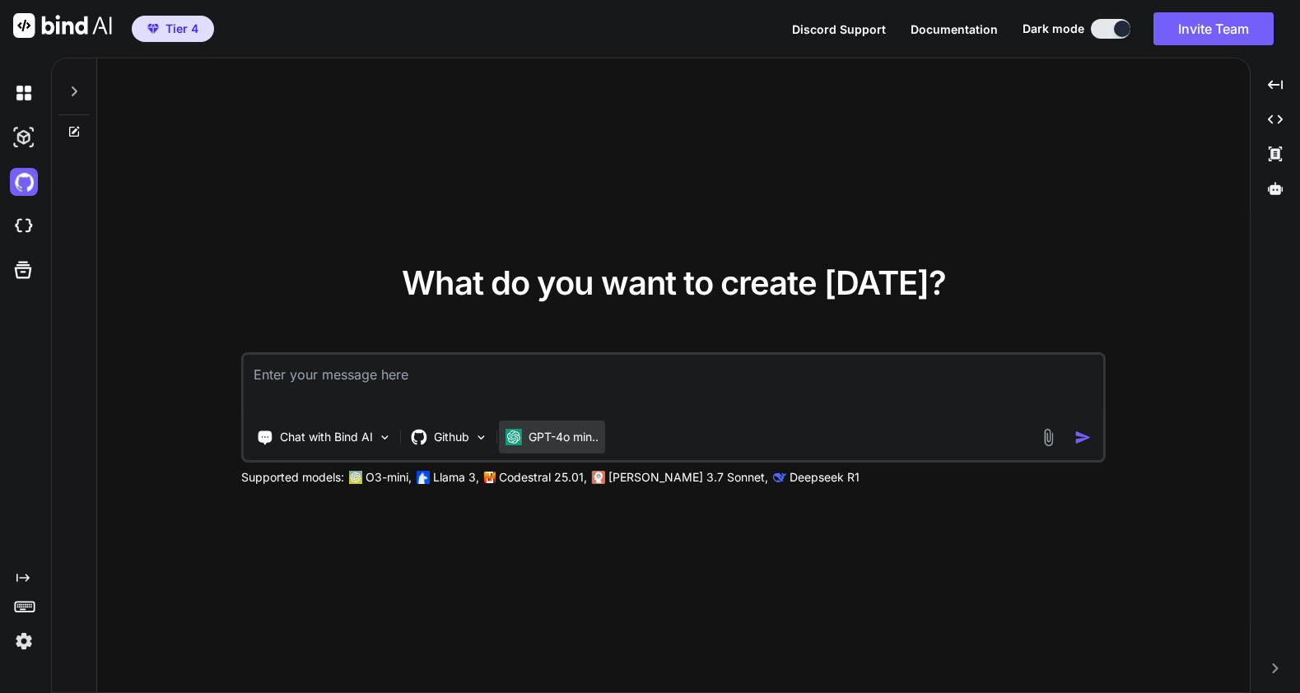
click at [568, 442] on p "GPT-4o min.." at bounding box center [564, 437] width 70 height 16
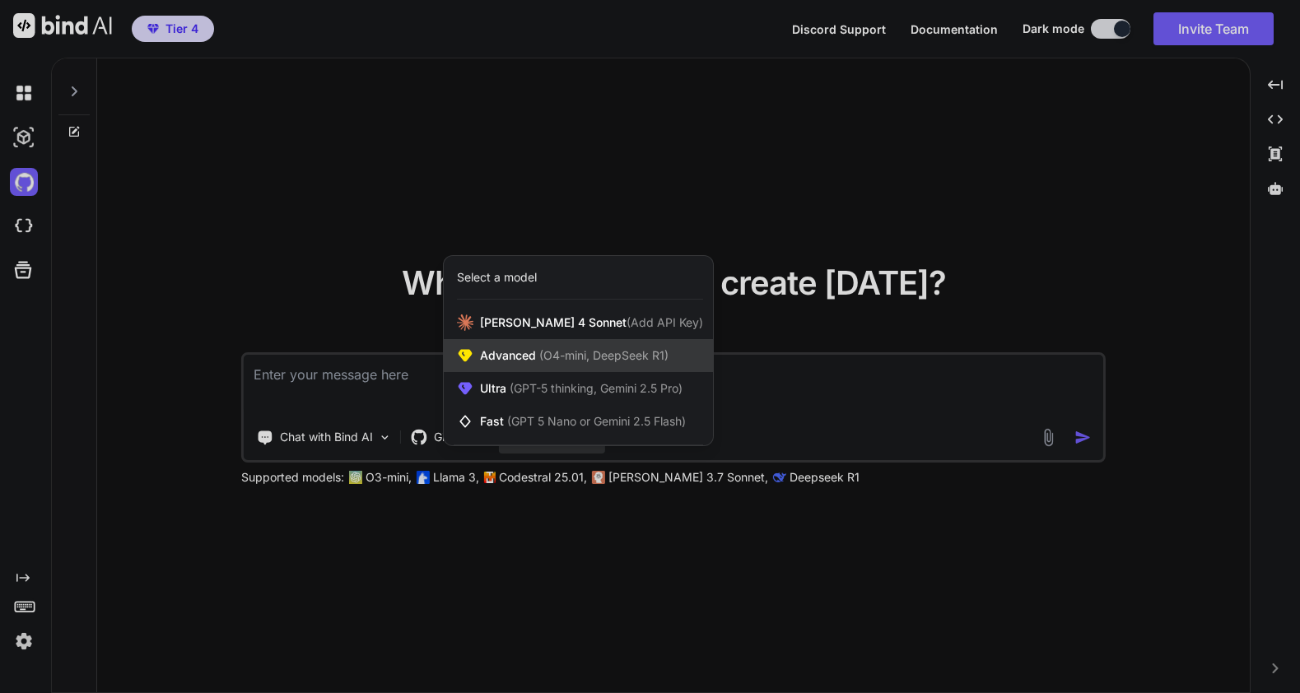
click at [662, 352] on span "(O4-mini, DeepSeek R1)" at bounding box center [602, 355] width 133 height 14
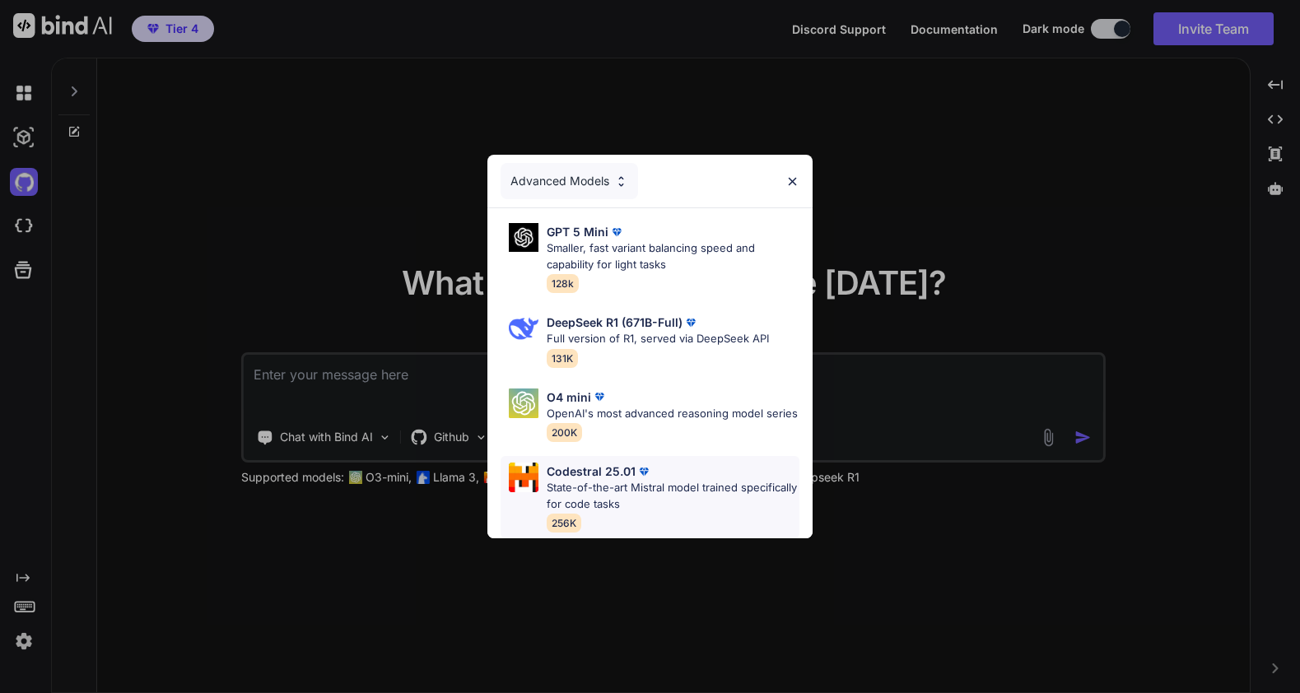
click at [607, 494] on p "State-of-the-art Mistral model trained specifically for code tasks" at bounding box center [673, 496] width 253 height 32
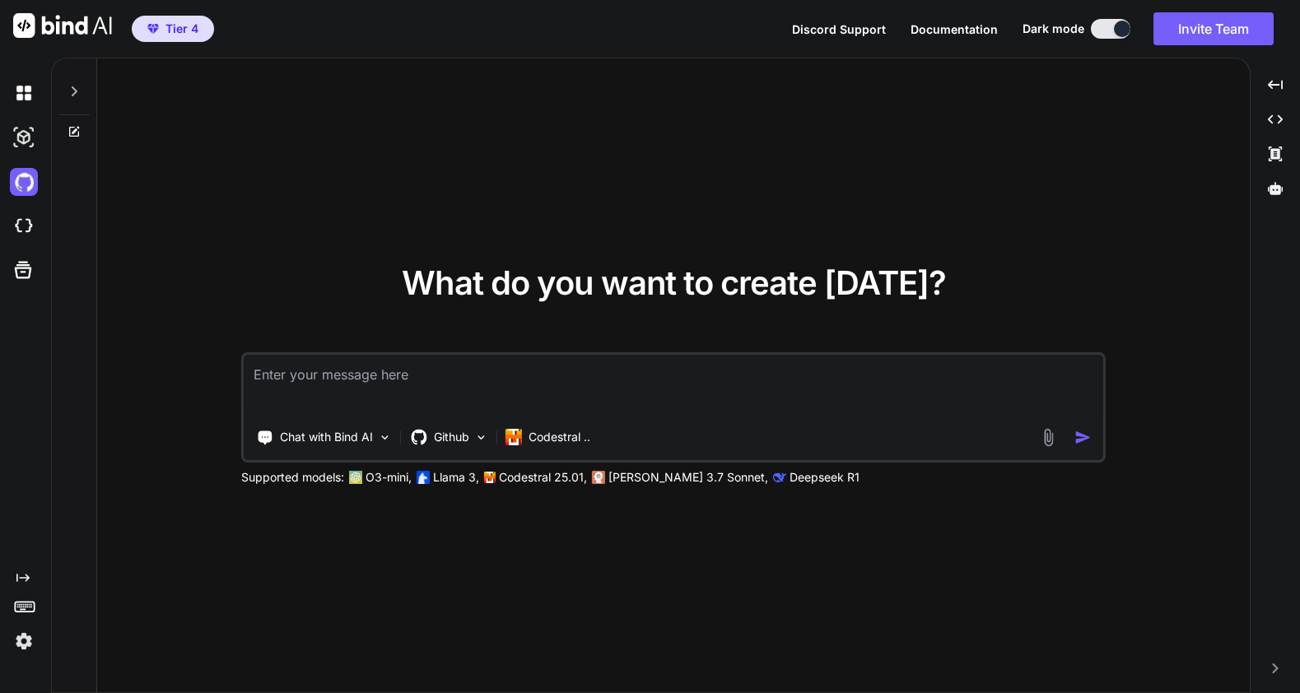
click at [611, 483] on p "Claude 3.7 Sonnet," at bounding box center [689, 477] width 160 height 16
click at [329, 431] on p "Chat with Bind AI" at bounding box center [326, 437] width 93 height 16
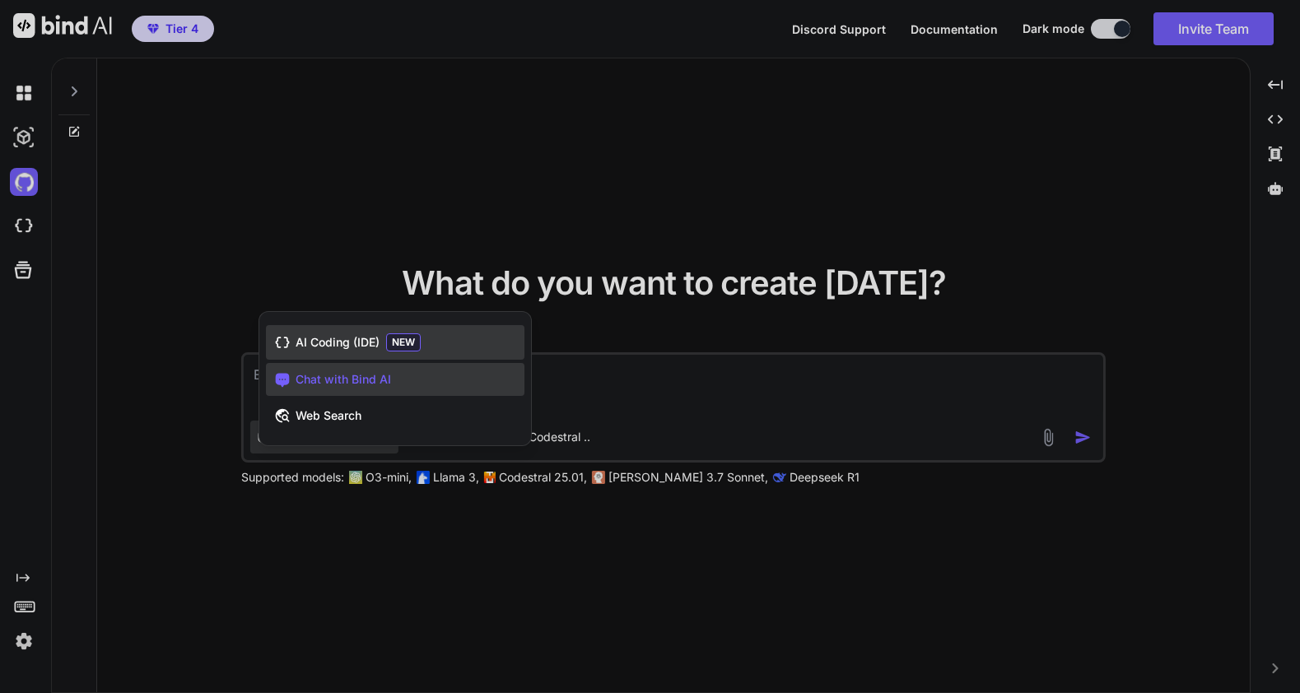
click at [366, 348] on span "AI Coding (IDE)" at bounding box center [338, 342] width 84 height 16
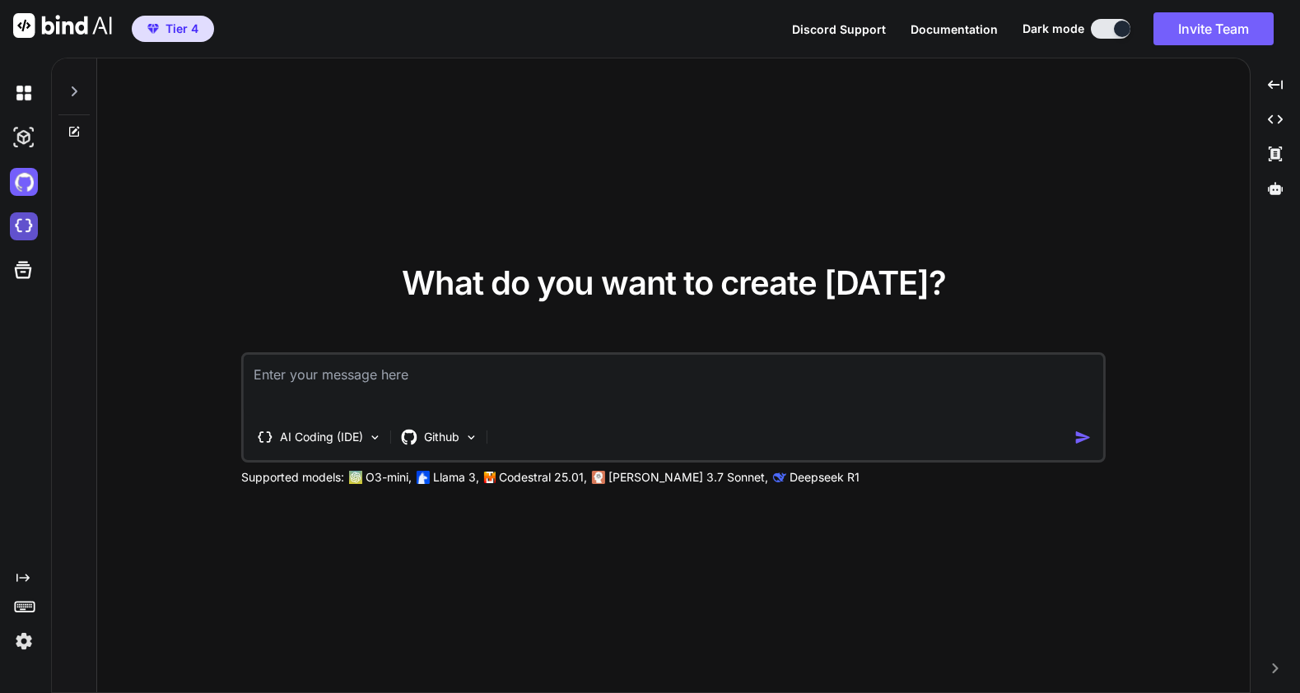
click at [25, 222] on img at bounding box center [24, 226] width 28 height 28
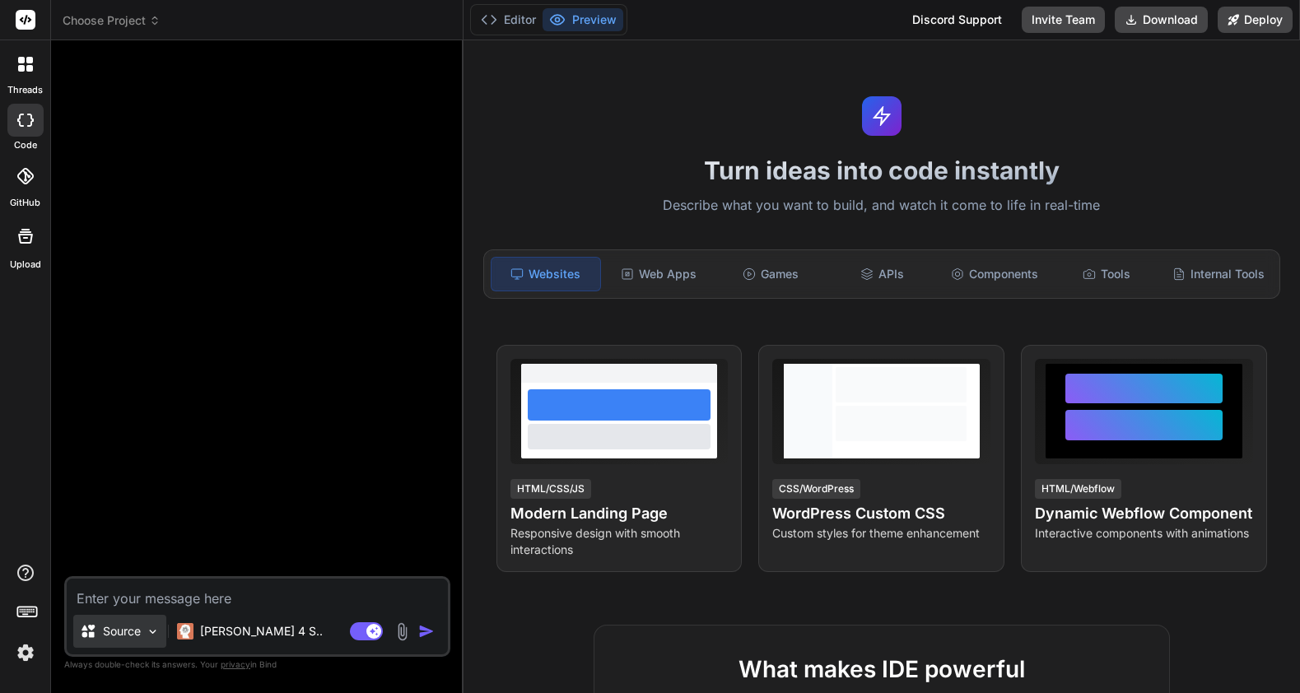
click at [139, 631] on p "Source" at bounding box center [122, 631] width 38 height 16
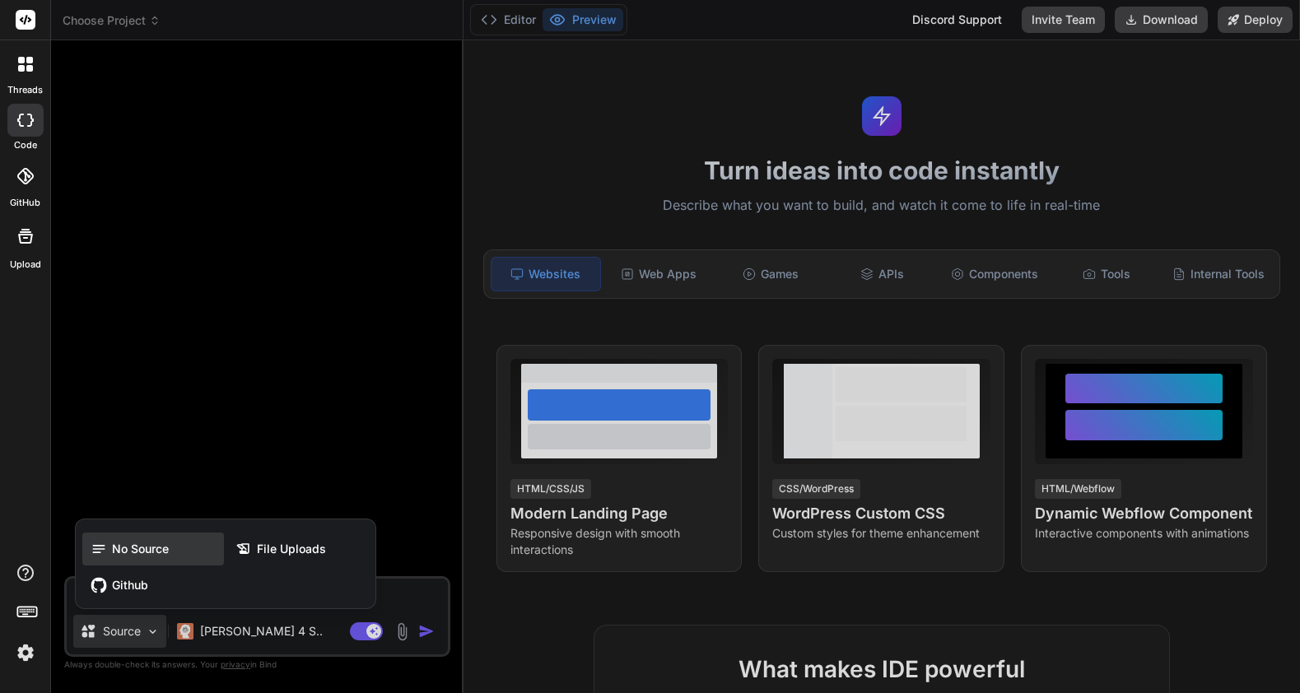
click at [140, 558] on div "No Source" at bounding box center [153, 549] width 142 height 33
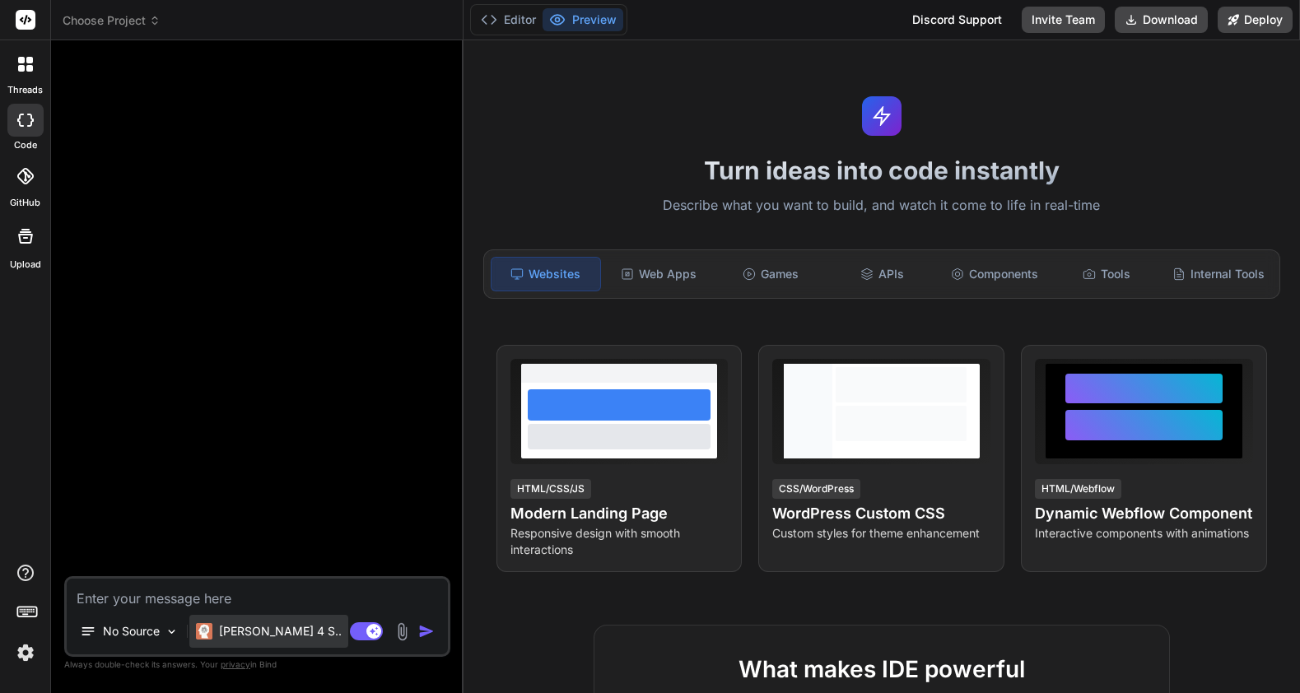
click at [257, 635] on p "[PERSON_NAME] 4 S.." at bounding box center [280, 631] width 123 height 16
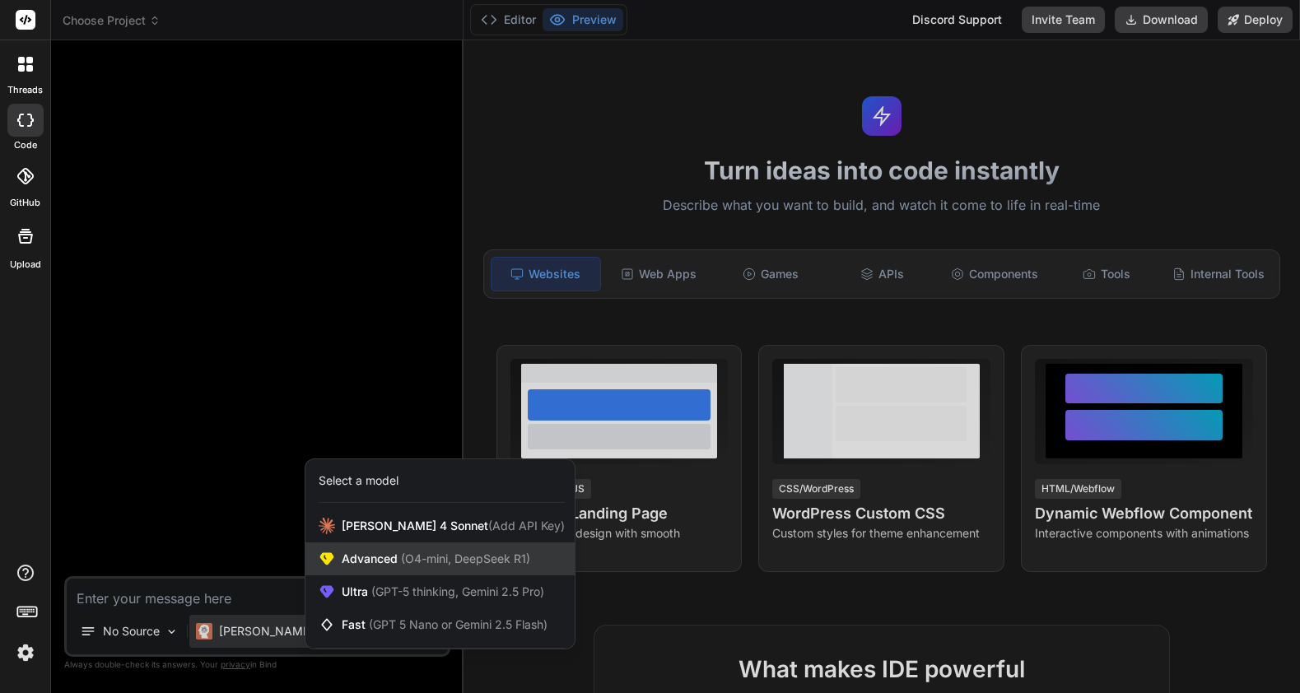
click at [460, 570] on div "Advanced (O4-mini, DeepSeek R1)" at bounding box center [440, 559] width 269 height 33
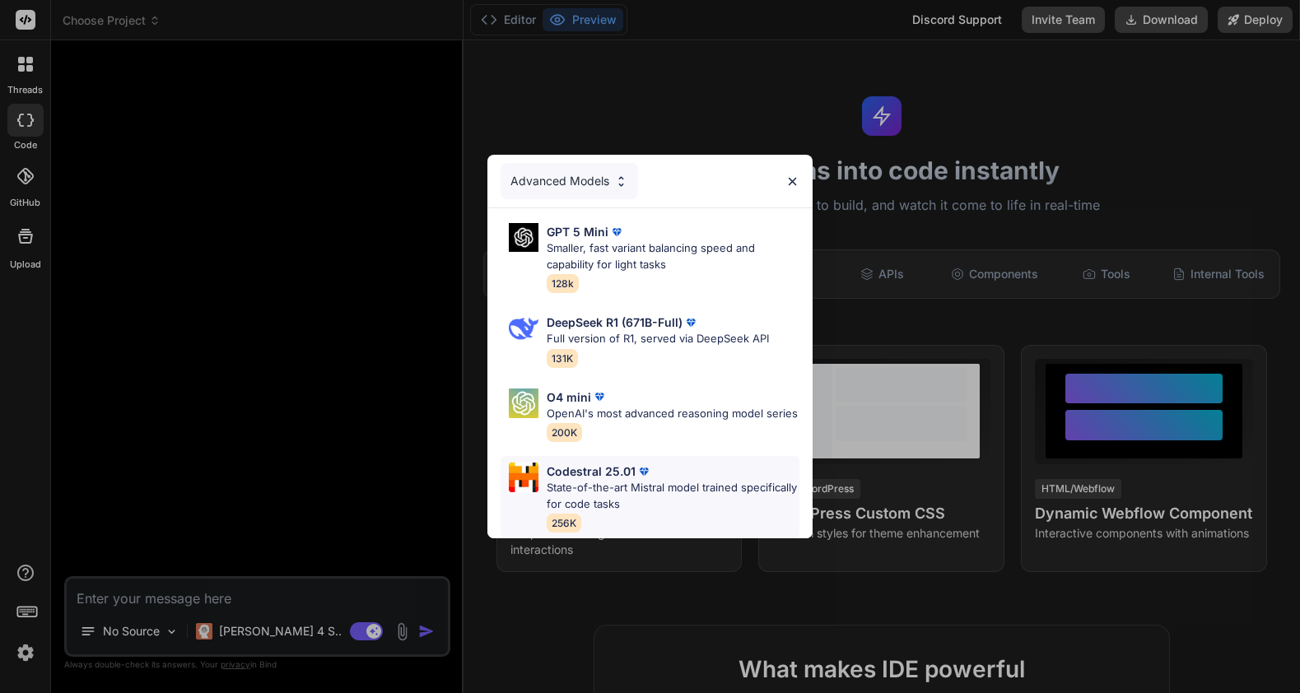
click at [637, 488] on p "State-of-the-art Mistral model trained specifically for code tasks" at bounding box center [673, 496] width 253 height 32
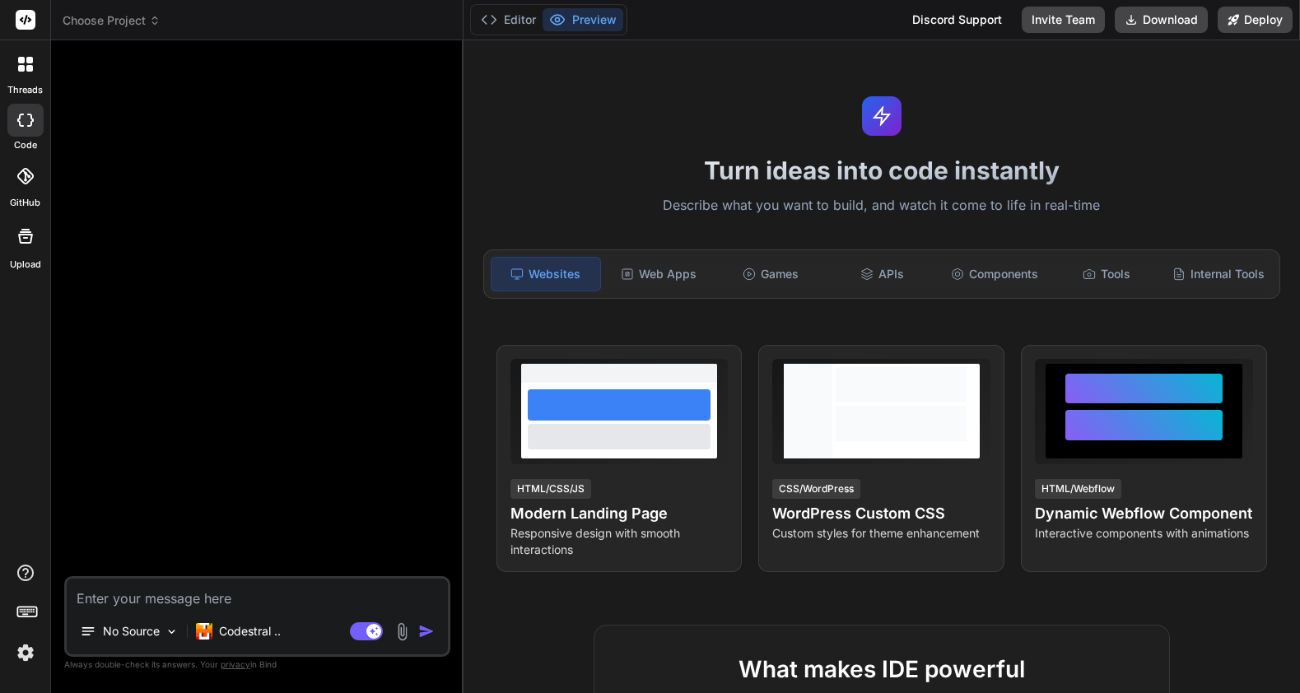
click at [513, 625] on div "Turn ideas into code instantly Describe what you want to build, and watch it co…" at bounding box center [882, 366] width 837 height 653
click at [183, 592] on textarea at bounding box center [257, 594] width 381 height 30
paste textarea "Build a responsive web app called “NeuroNest” focused on the user experience: g…"
type textarea "x"
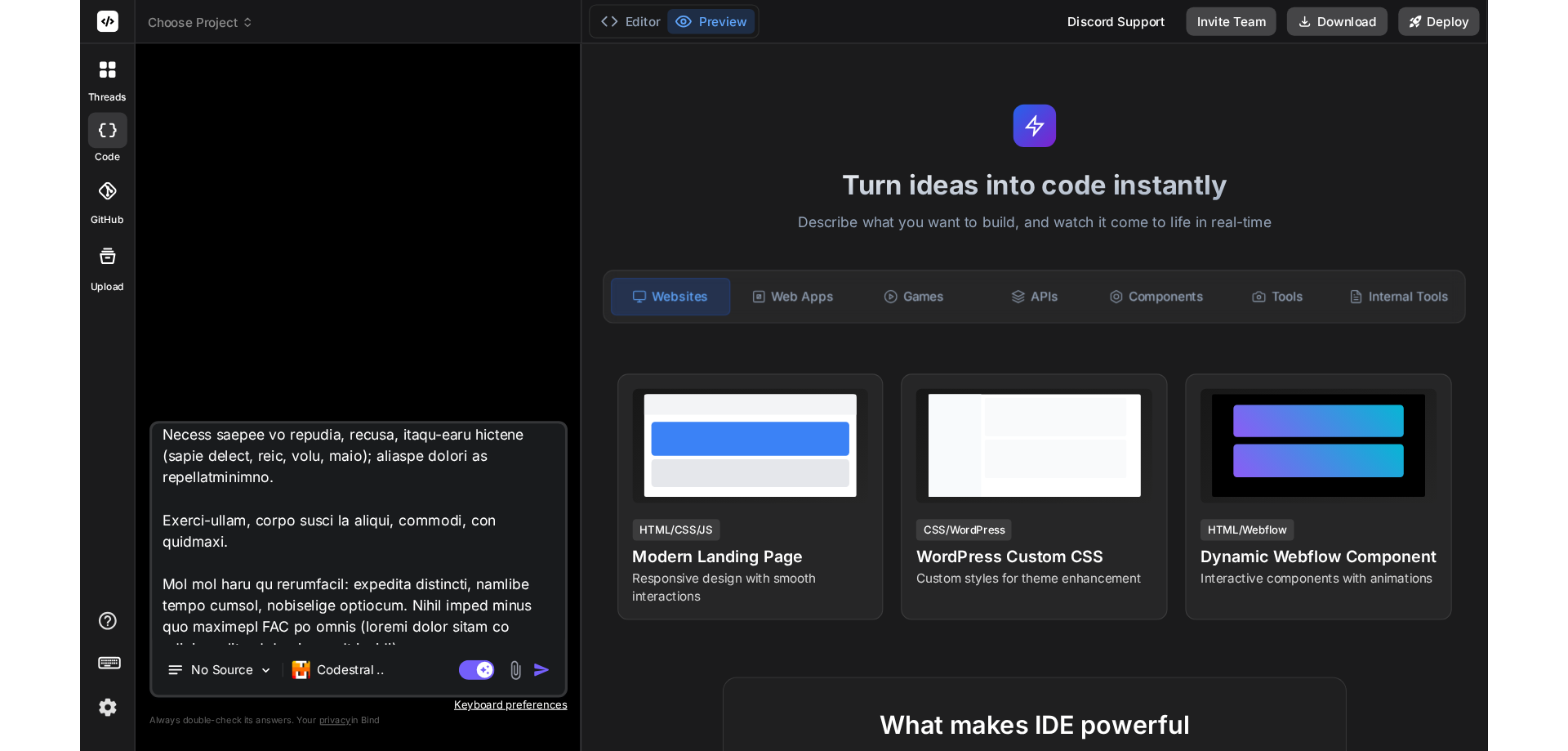
scroll to position [1003, 0]
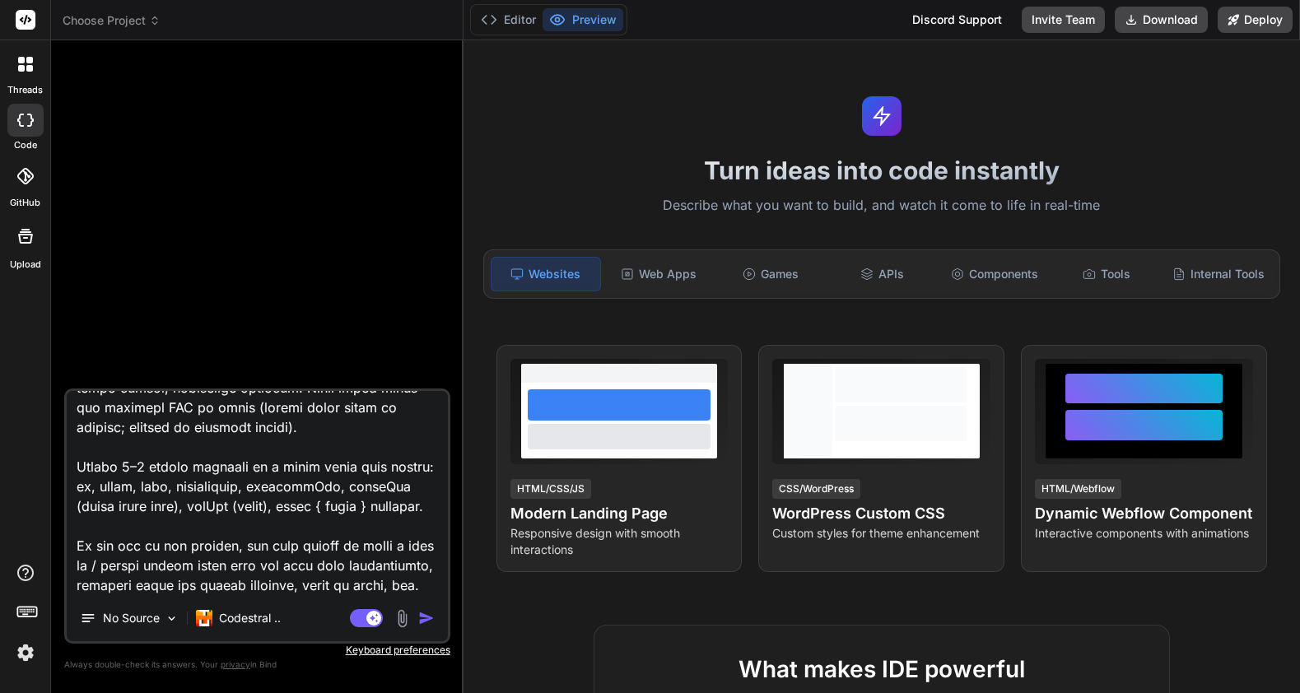
type textarea "Build a responsive web app called “NeuroNest” focused on the user experience: g…"
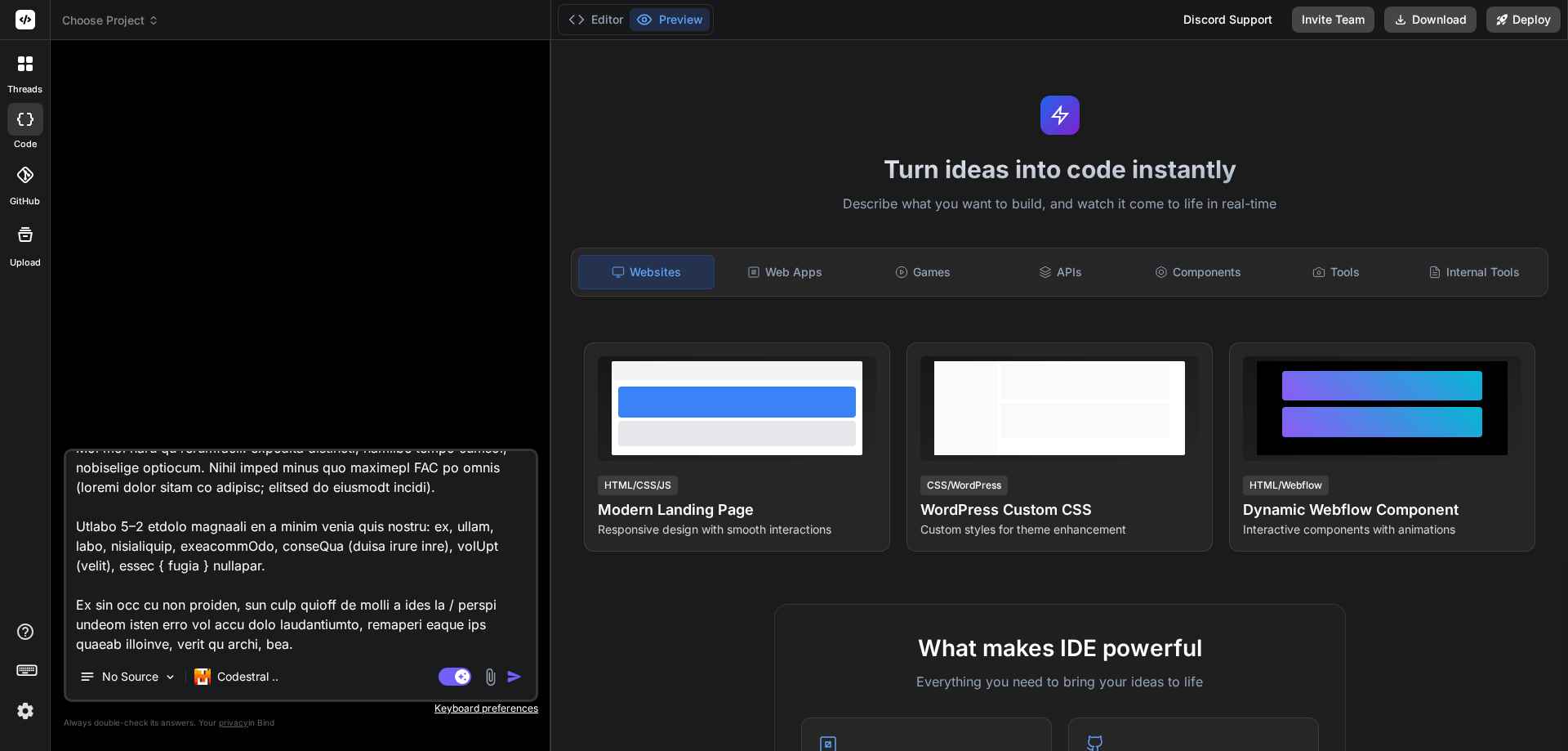
scroll to position [826, 0]
click at [514, 679] on img "button" at bounding box center [515, 677] width 16 height 16
type textarea "x"
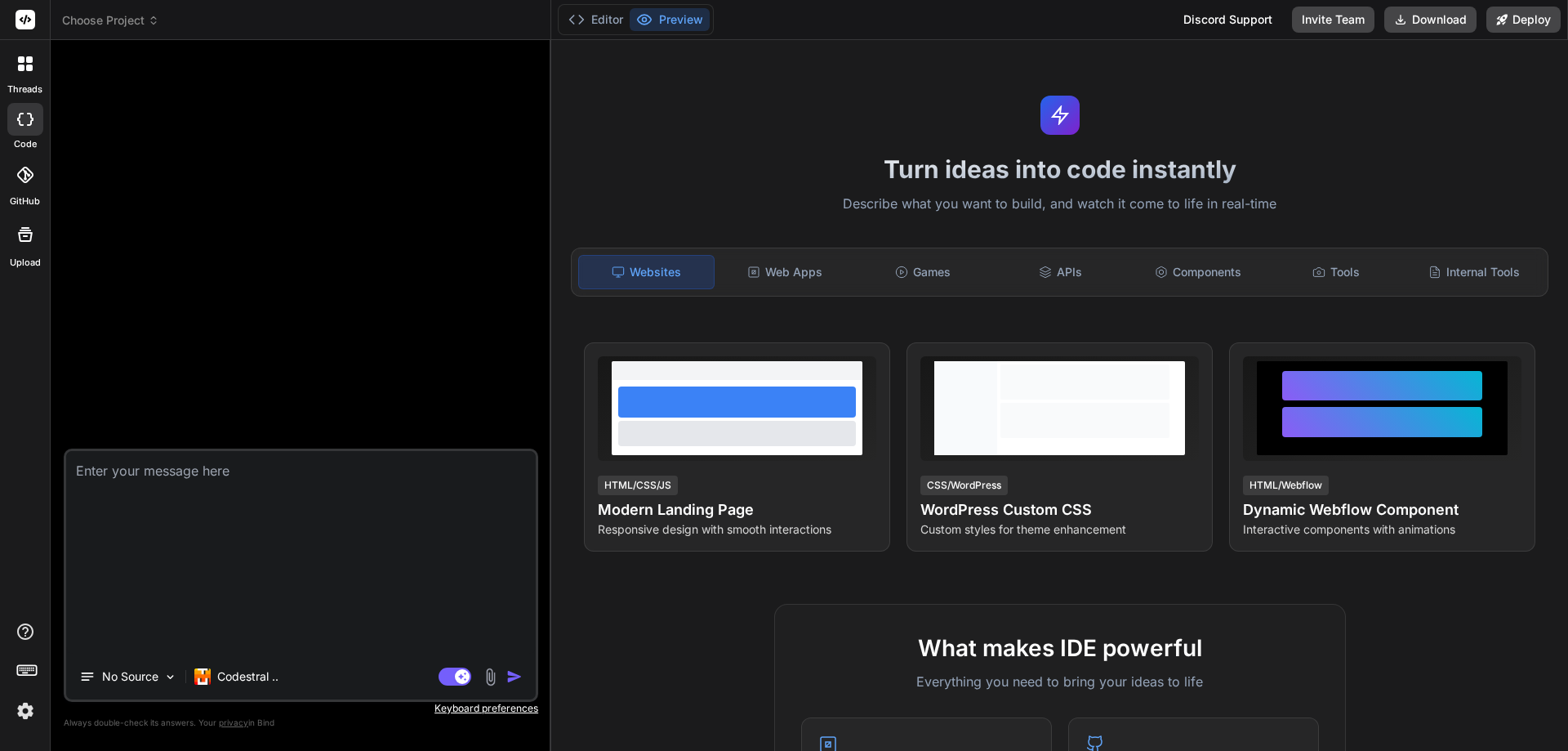
scroll to position [0, 0]
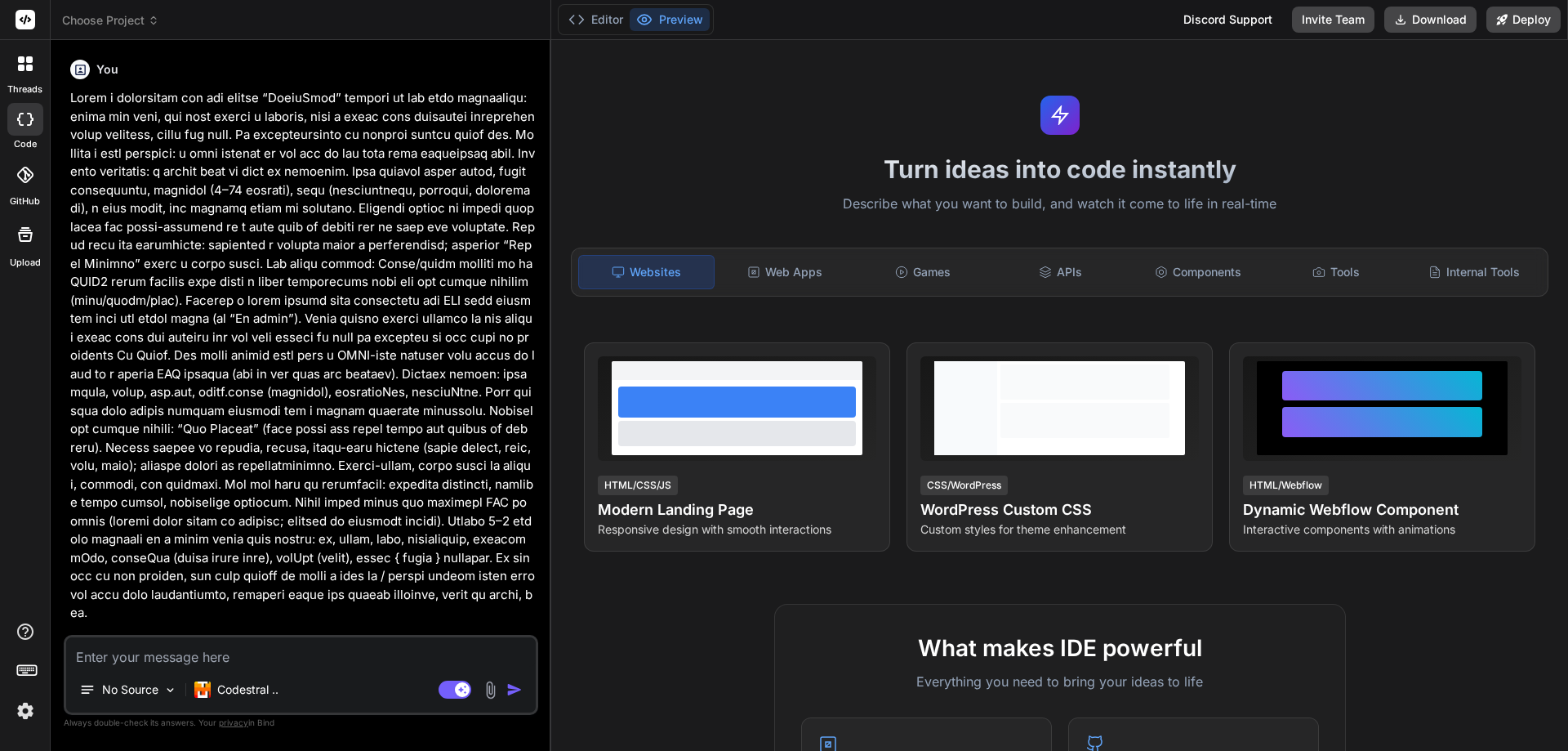
click at [455, 657] on textarea at bounding box center [302, 652] width 470 height 30
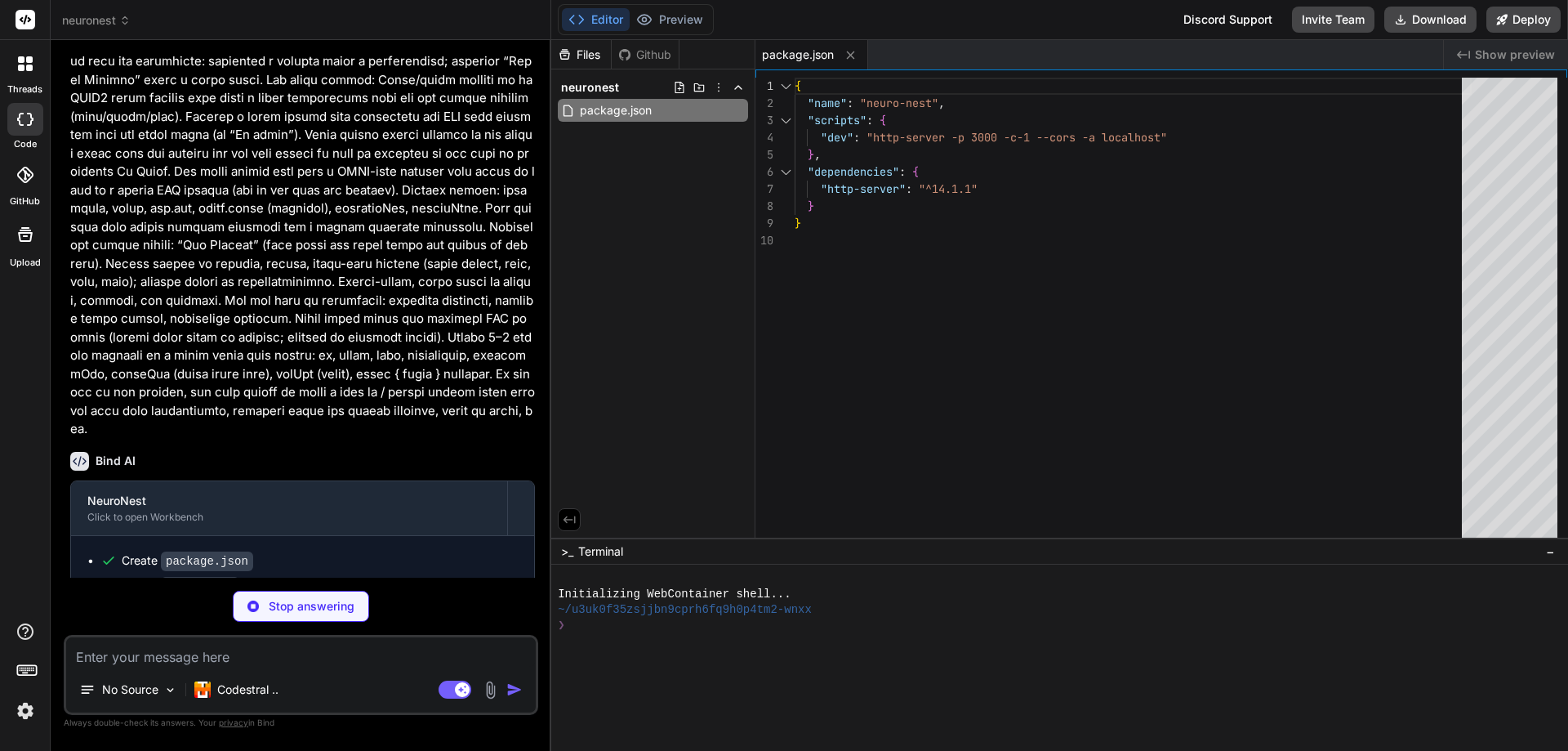
scroll to position [199, 0]
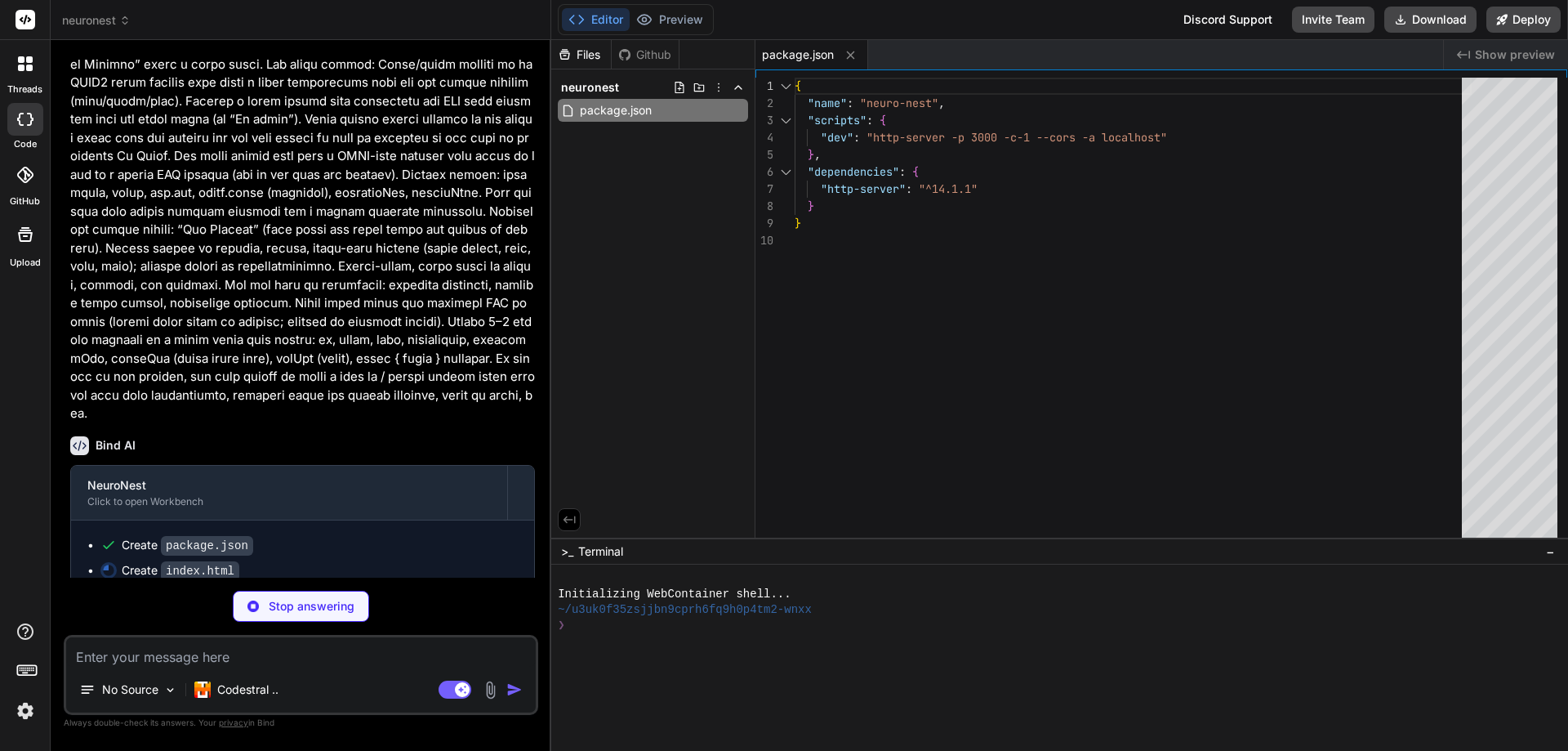
click at [348, 648] on textarea at bounding box center [302, 652] width 470 height 30
type textarea "x"
type textarea "</div> </div> </main> <script src="journeys.js"></script> <script src="app.js">…"
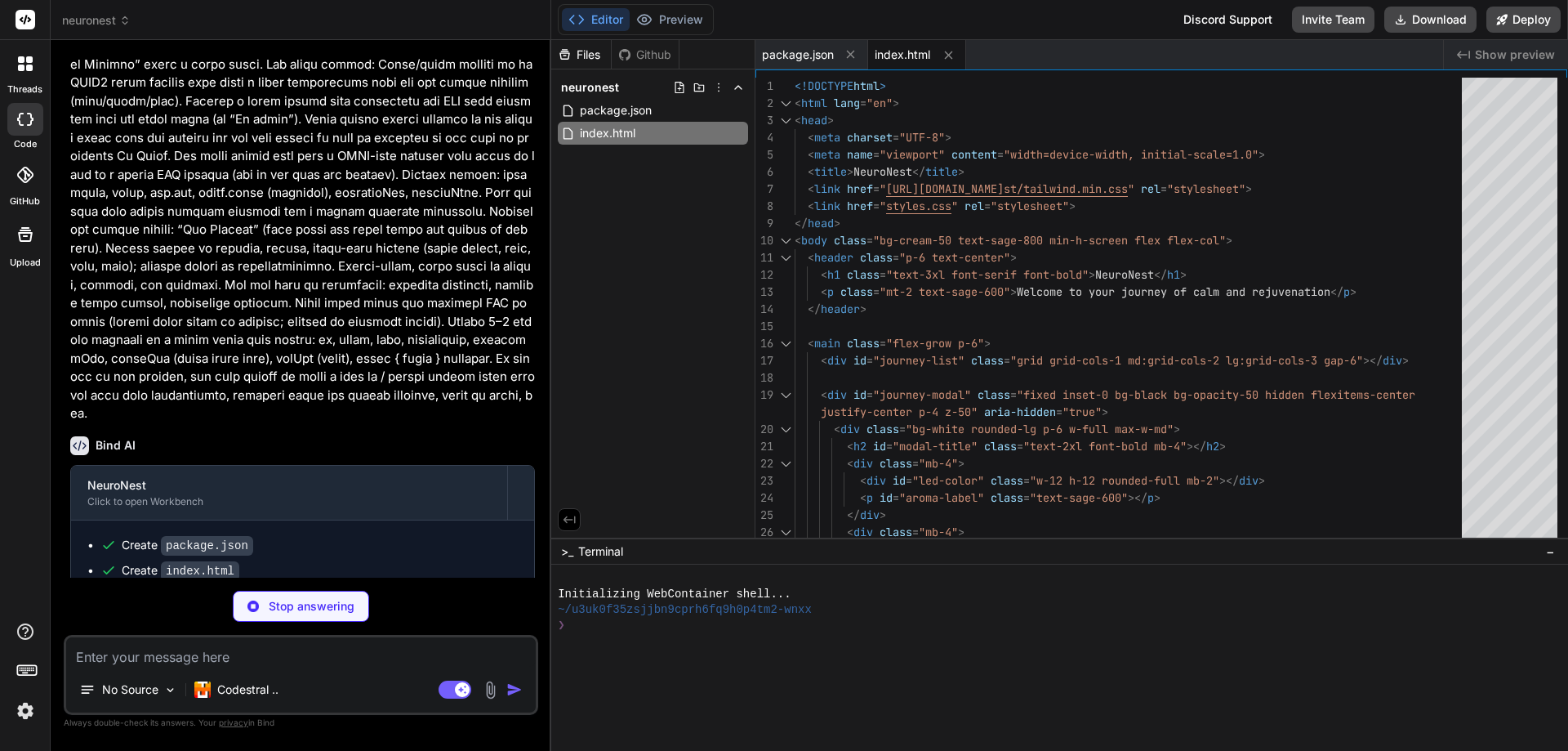
type textarea "x"
type textarea ".mood-tag { @apply inline-block px-2 py-1 text-xs font-semibold rounded-full; }…"
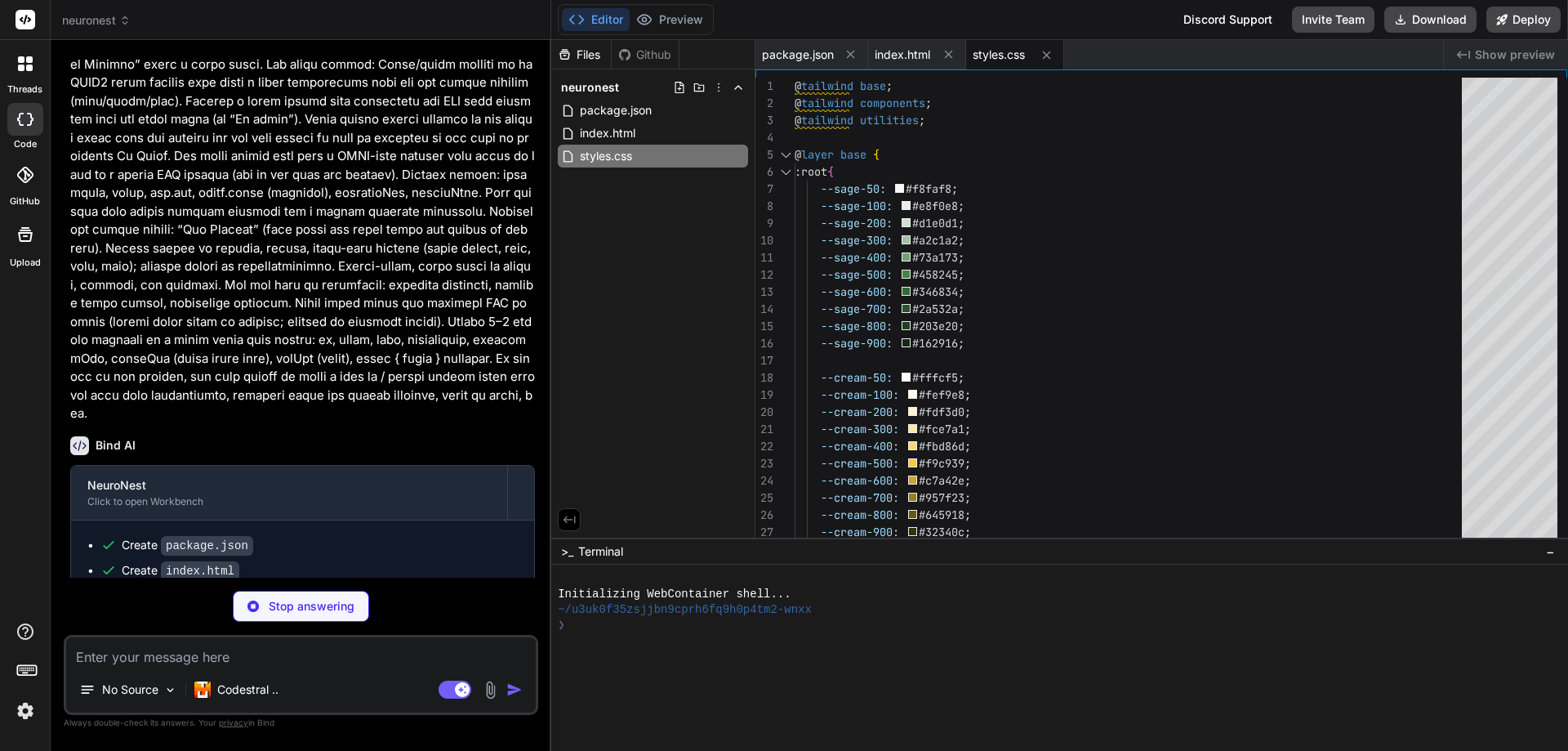
type textarea "x"
type textarea "} ];"
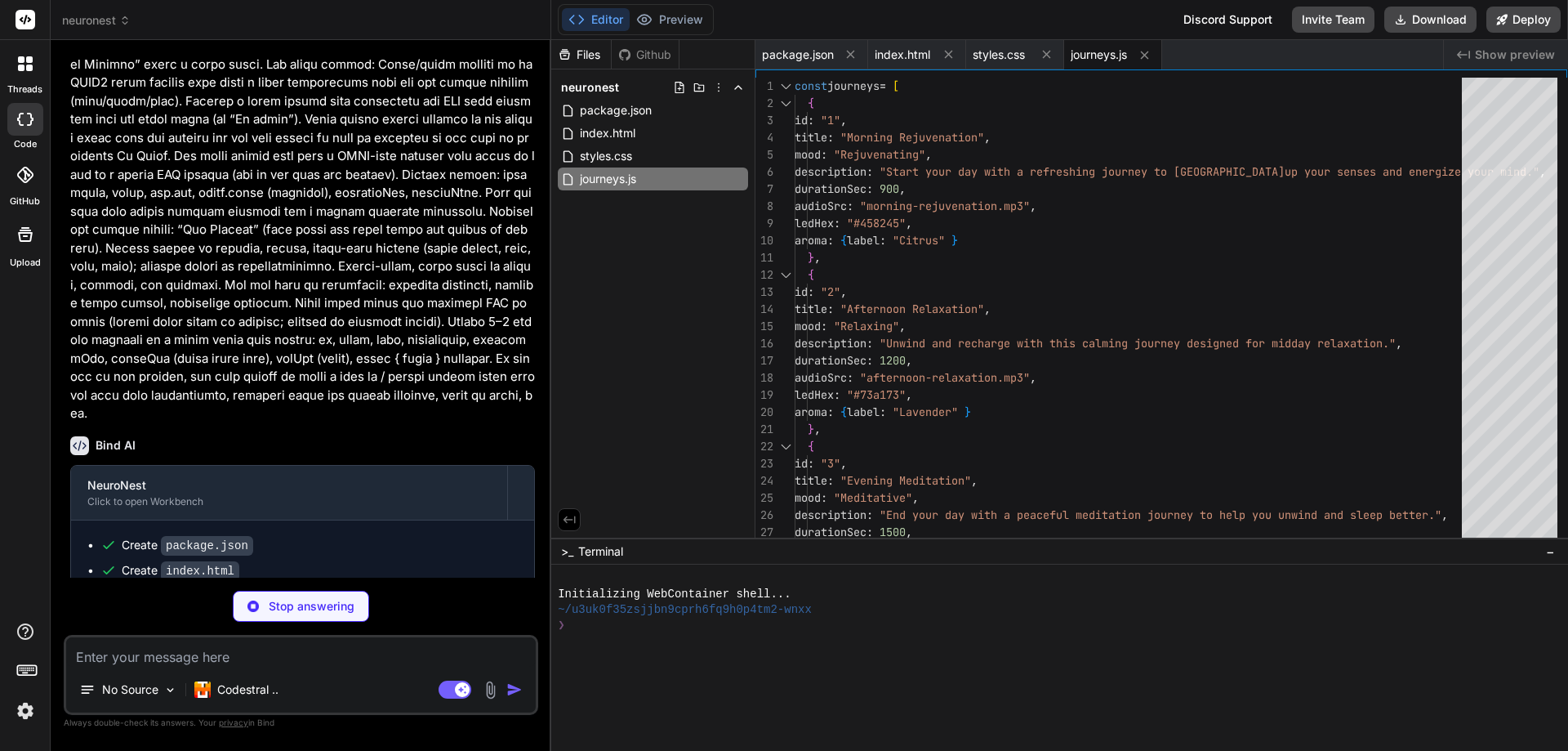
type textarea "x"
type textarea "firstElement.focus(); } } } });"
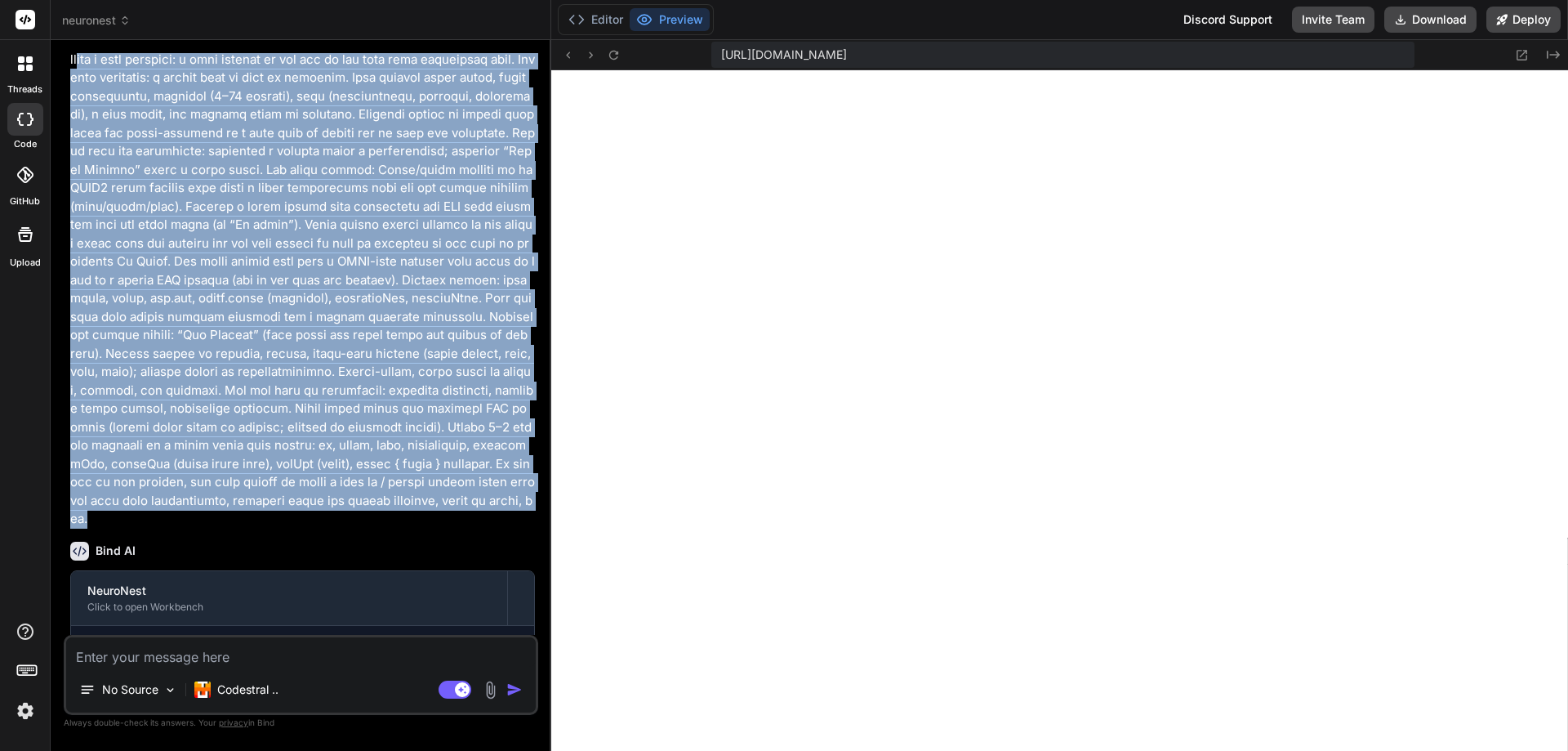
scroll to position [0, 0]
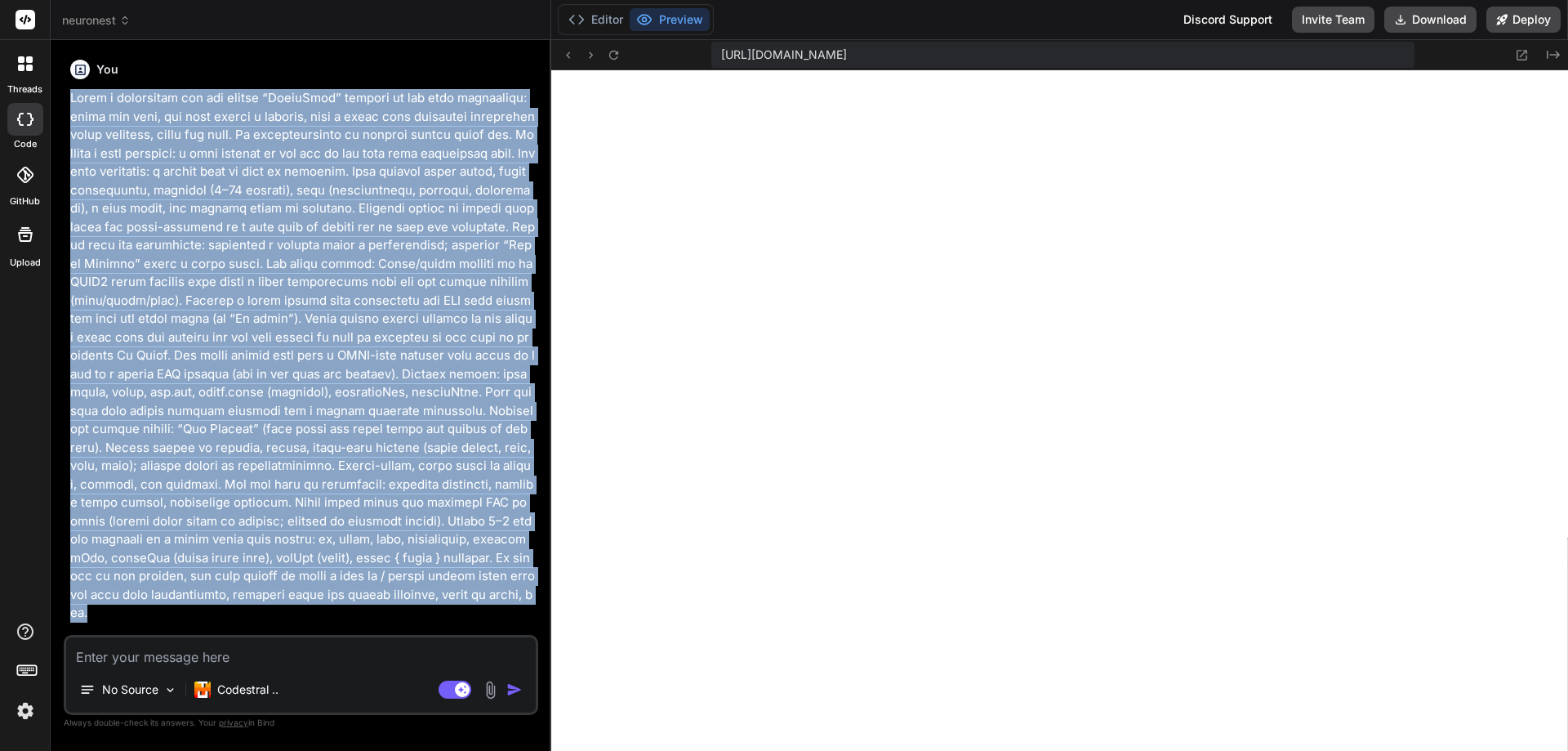
drag, startPoint x: 519, startPoint y: 504, endPoint x: 65, endPoint y: 94, distance: 611.7
click at [65, 94] on div "You Bind AI NeuroNest Click to open Workbench Create package.json Create index.…" at bounding box center [301, 402] width 474 height 696
copy p "Build a responsive web app called “NeuroNest” focused on the user experience: g…"
click at [372, 231] on p at bounding box center [302, 356] width 465 height 534
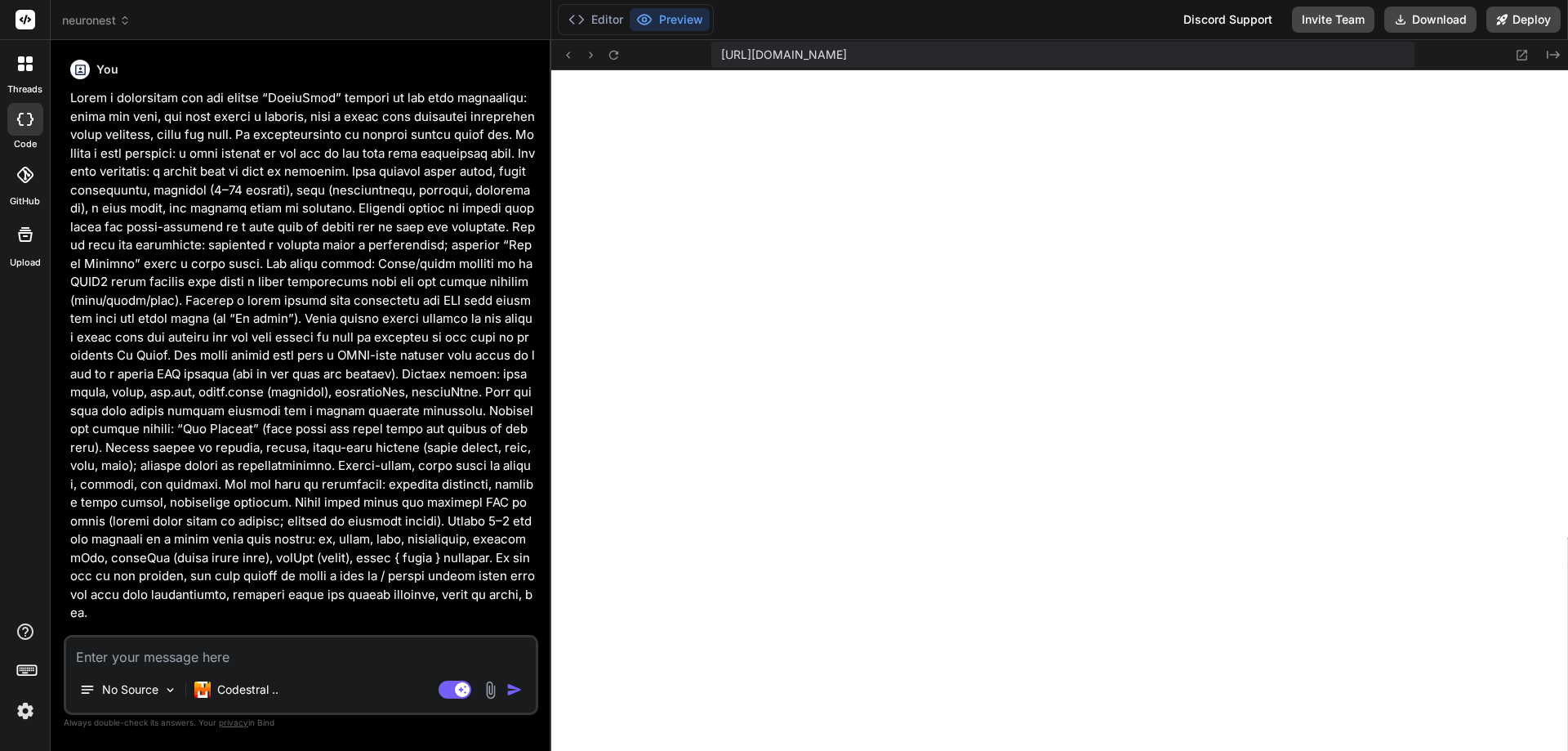
click at [26, 43] on div "threads" at bounding box center [25, 67] width 50 height 57
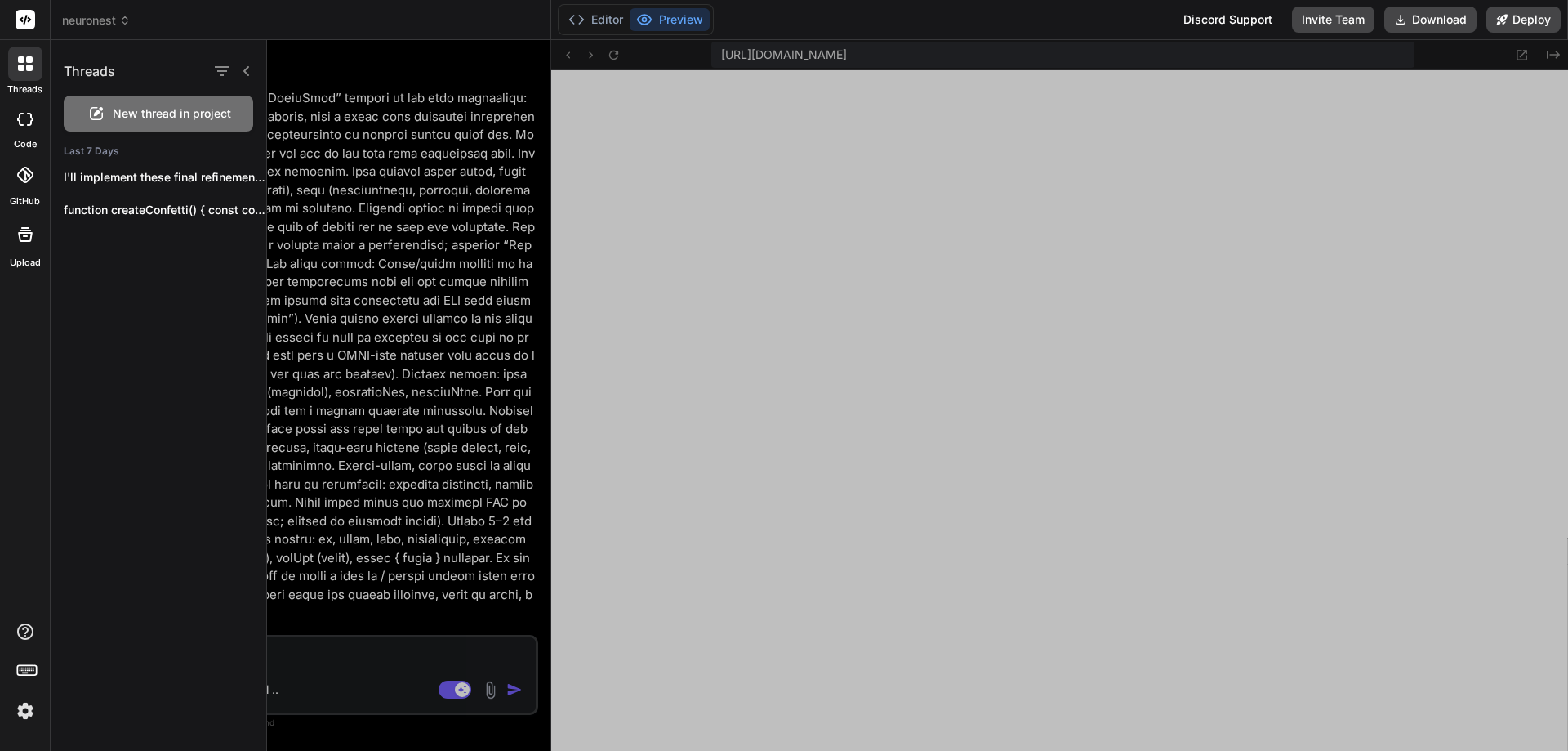
click at [192, 111] on span "New thread in project" at bounding box center [172, 113] width 118 height 16
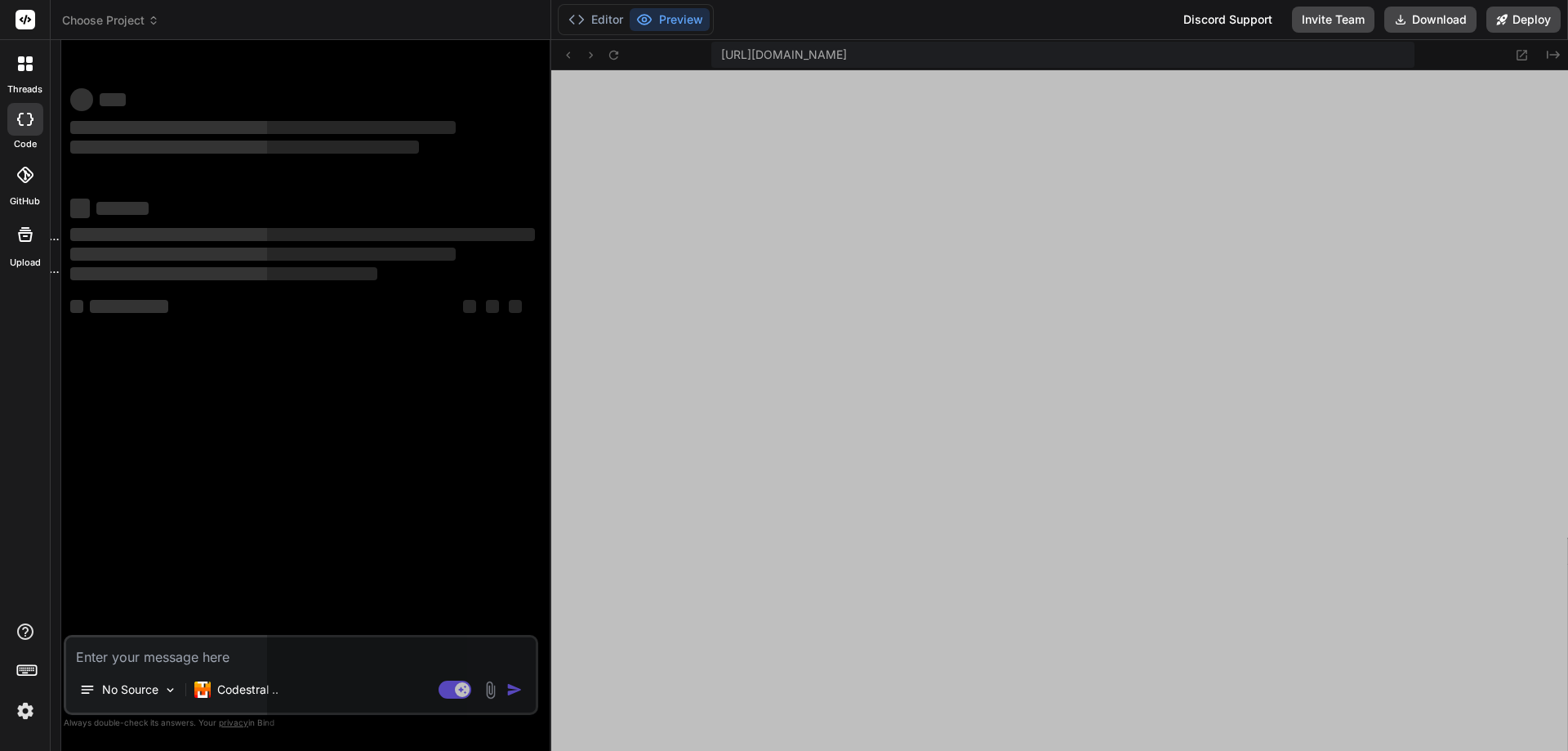
scroll to position [792, 0]
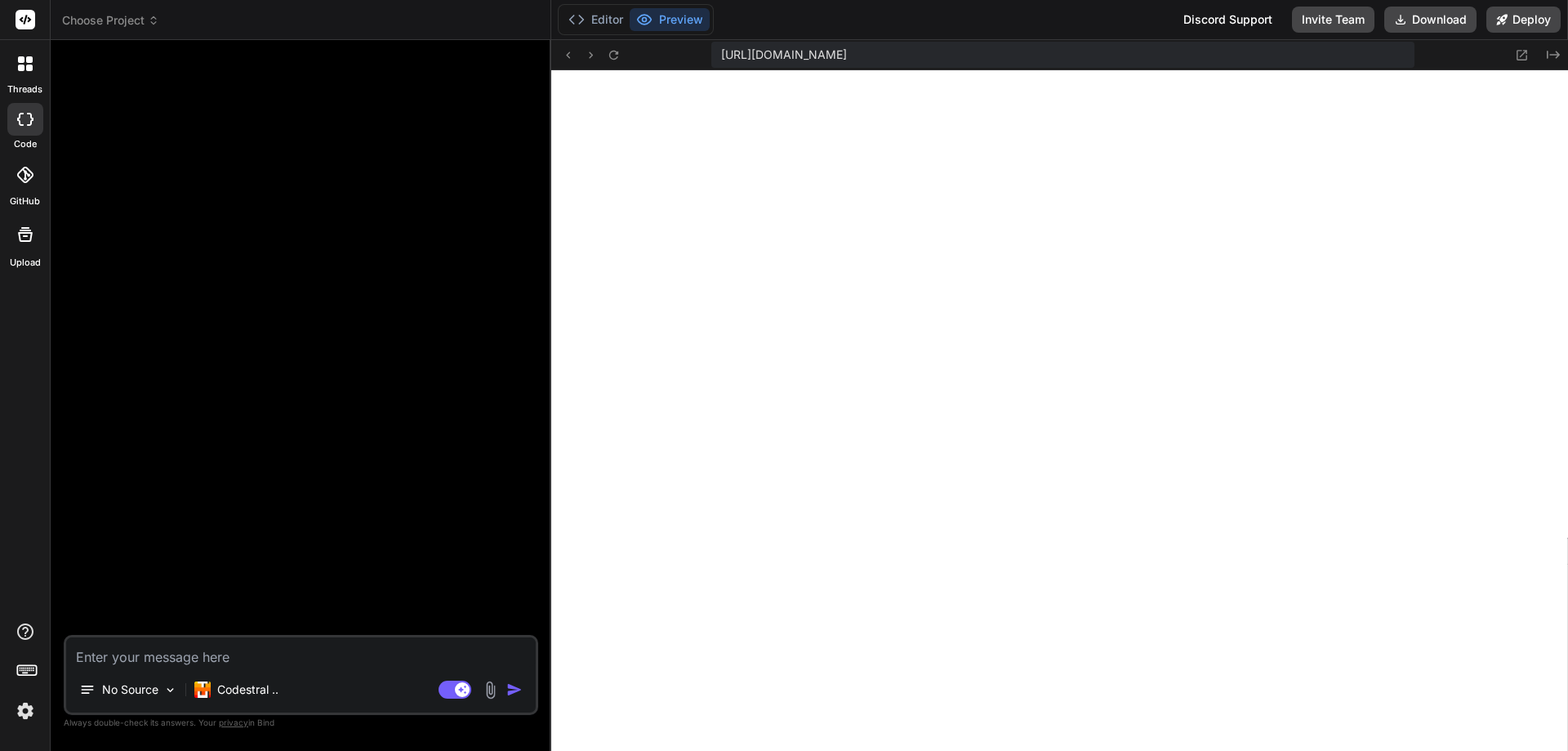
click at [143, 17] on span "Choose Project" at bounding box center [111, 20] width 97 height 16
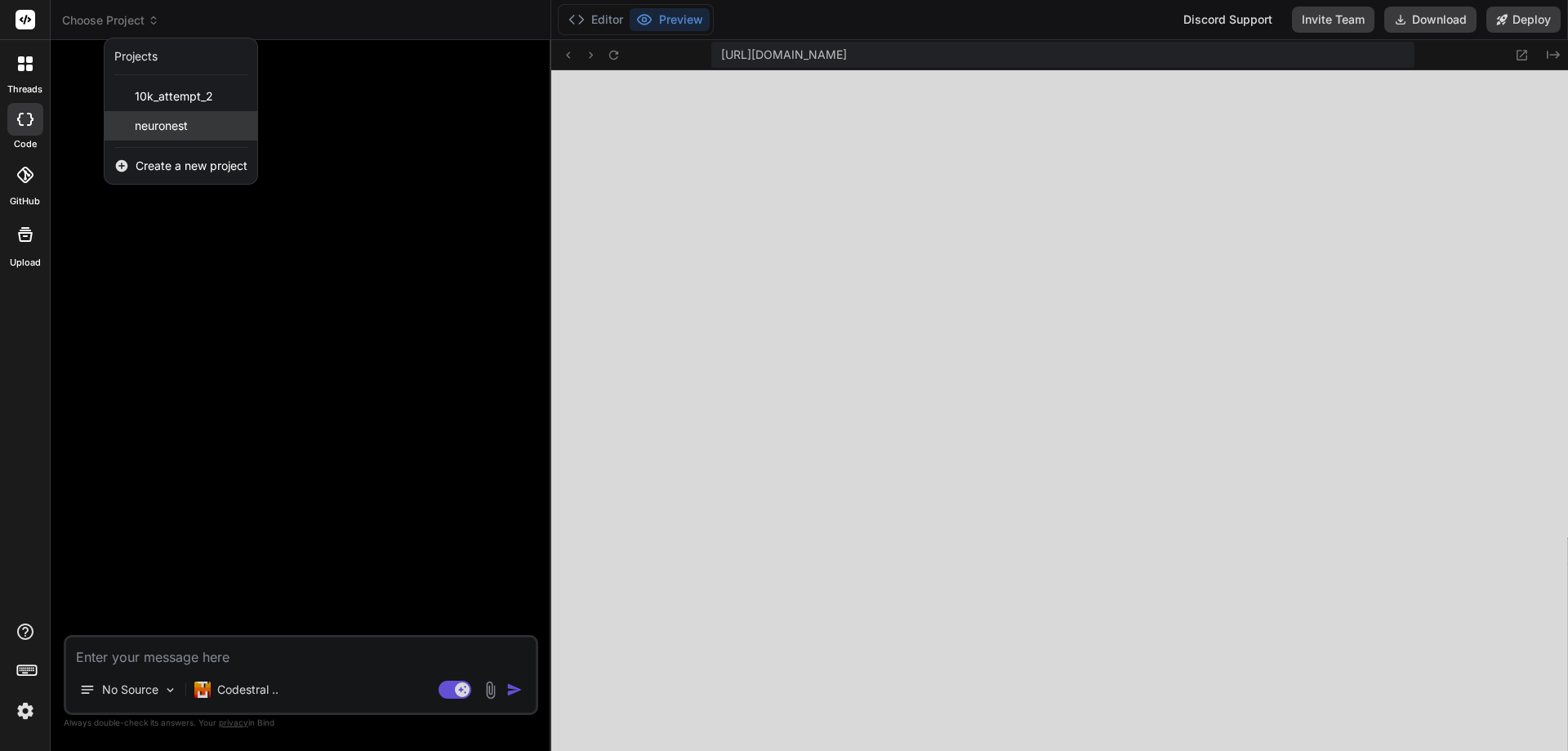
click at [181, 119] on span "neuronest" at bounding box center [162, 126] width 54 height 16
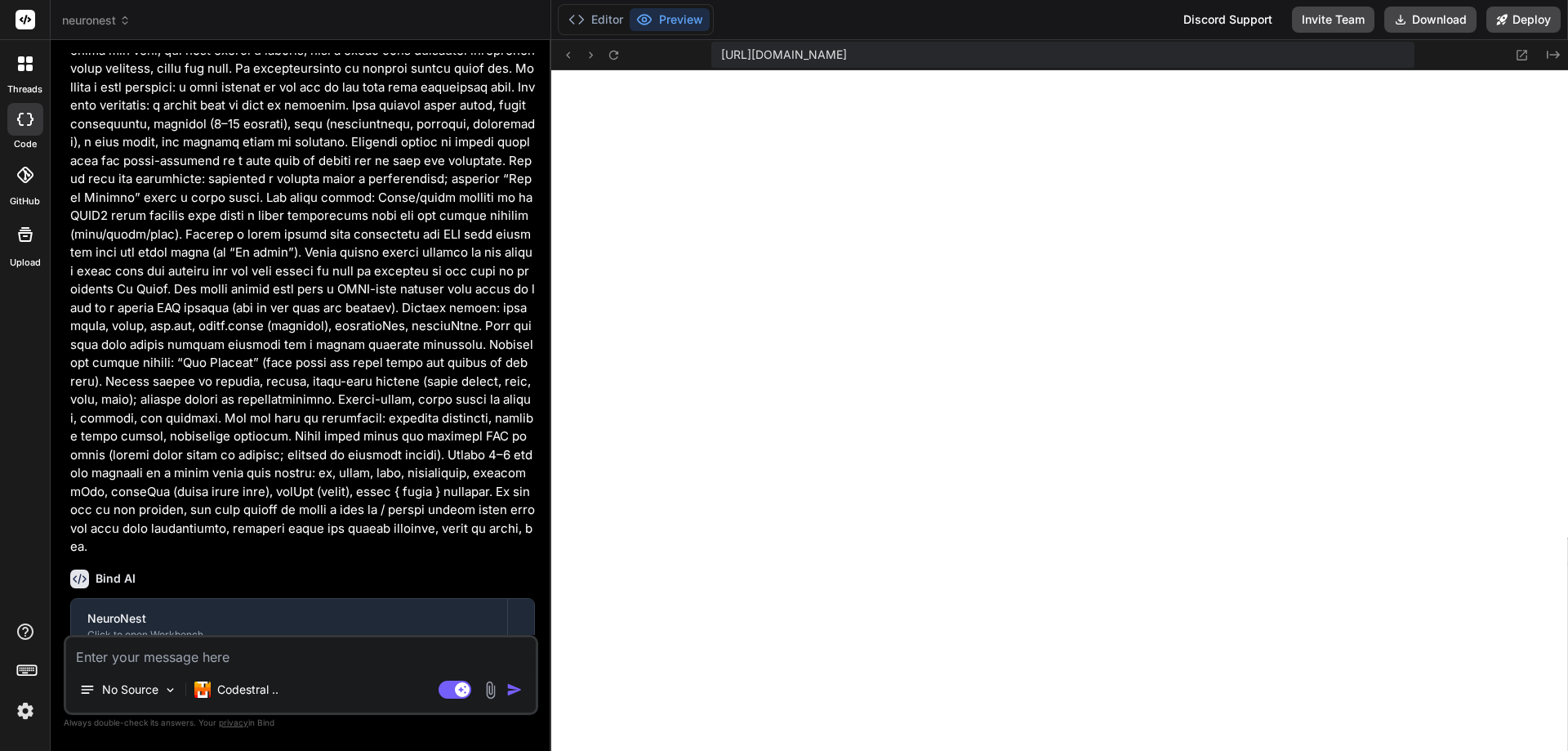
scroll to position [932, 0]
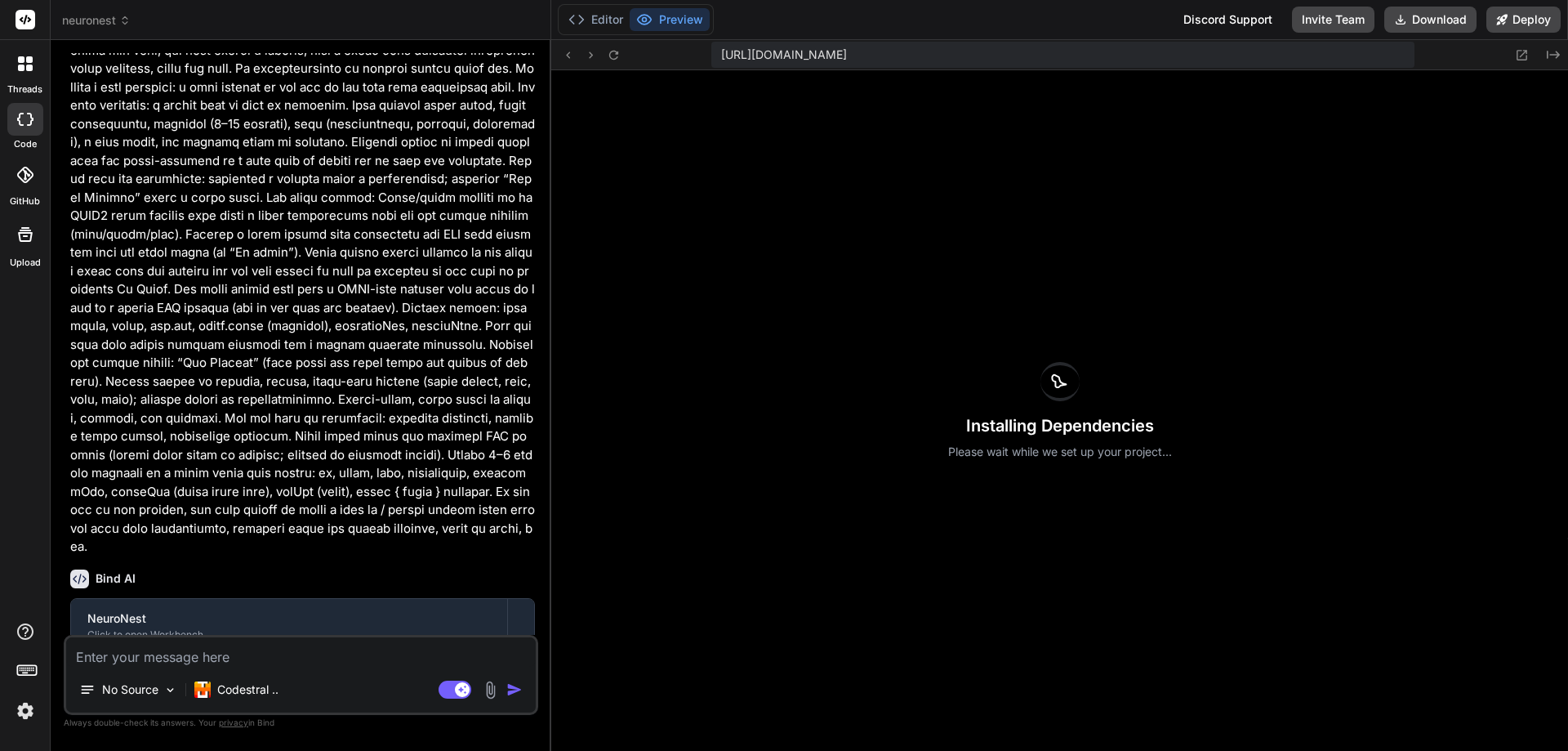
click at [96, 18] on span "neuronest" at bounding box center [96, 20] width 68 height 16
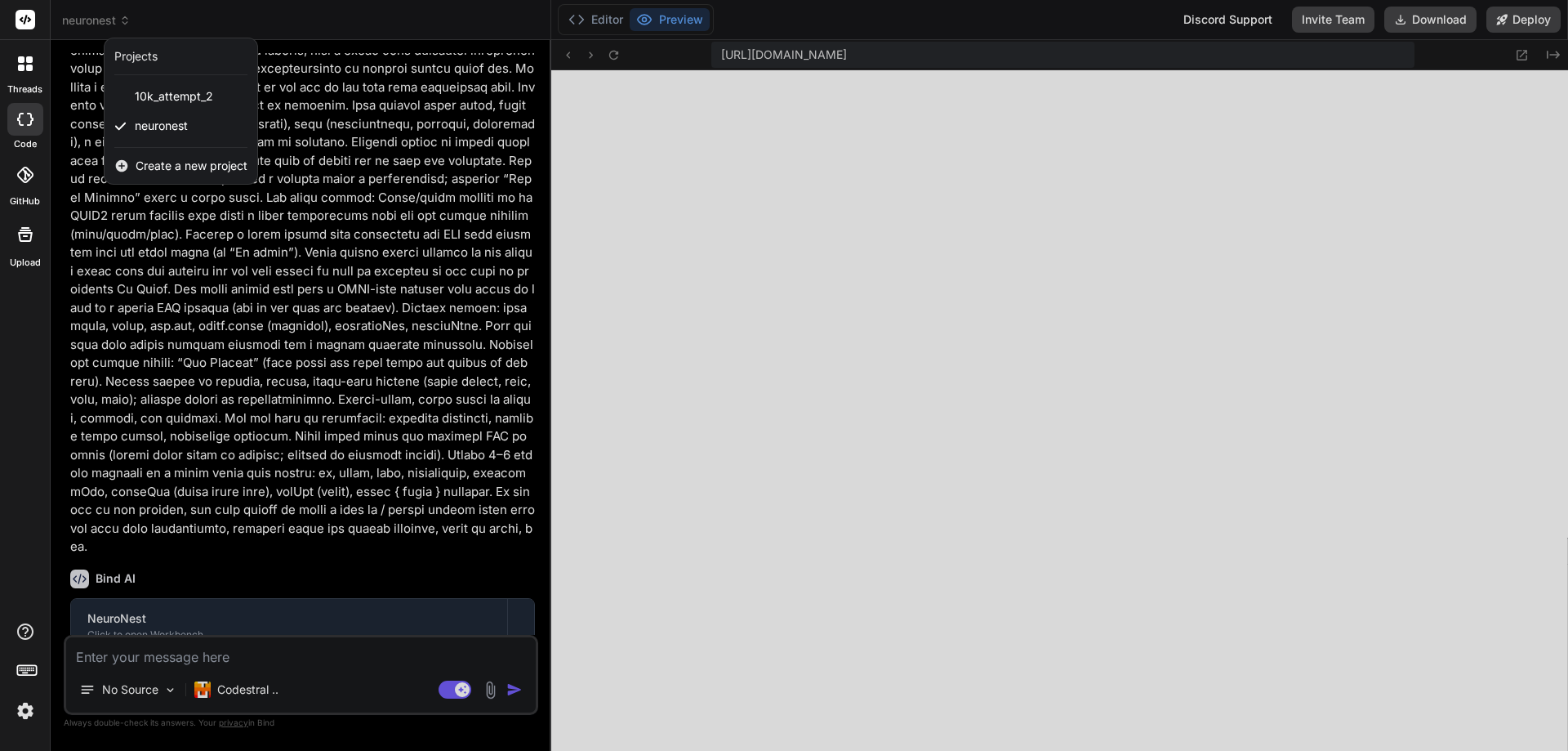
scroll to position [1242, 0]
click at [196, 659] on div at bounding box center [784, 375] width 1568 height 751
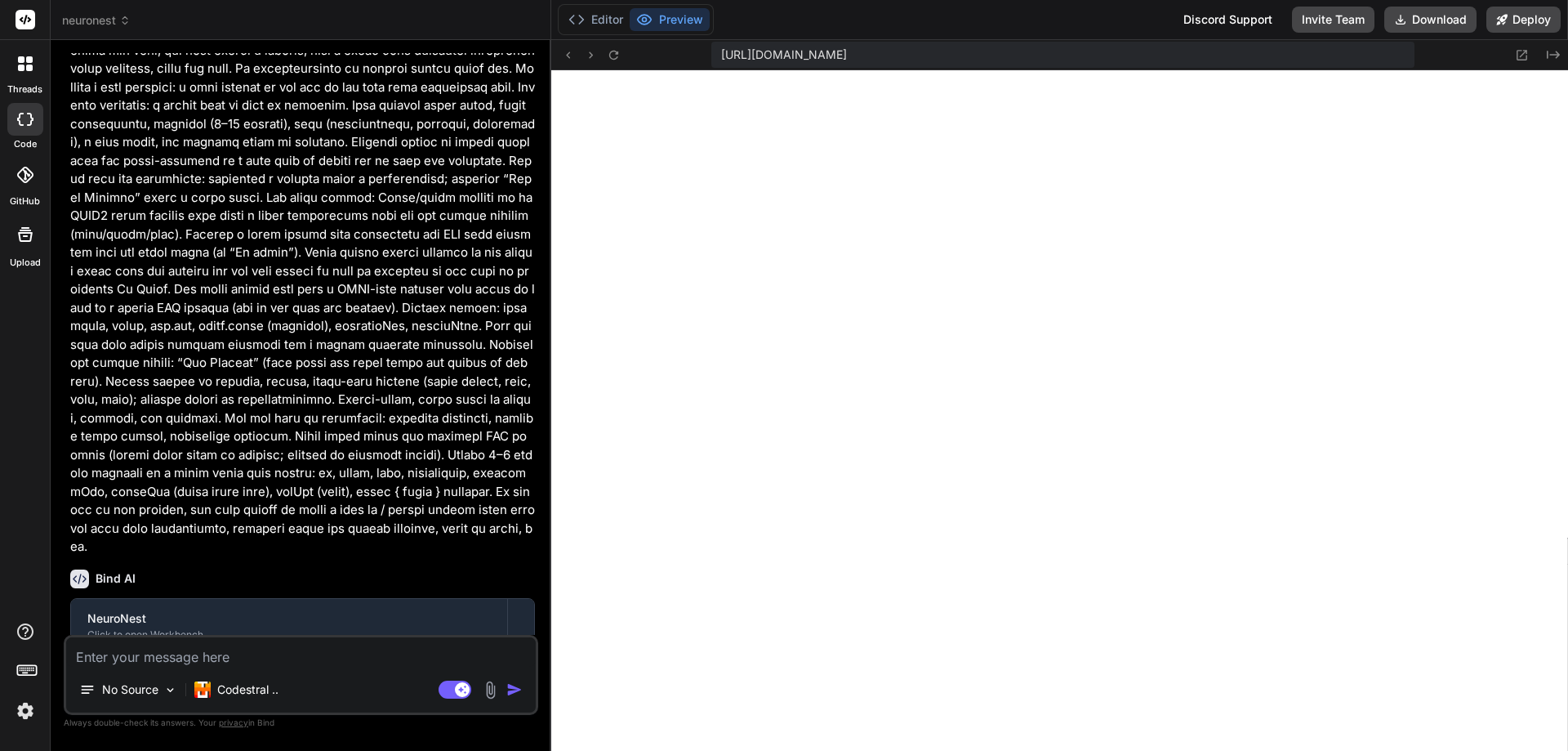
click at [24, 69] on icon at bounding box center [21, 67] width 7 height 7
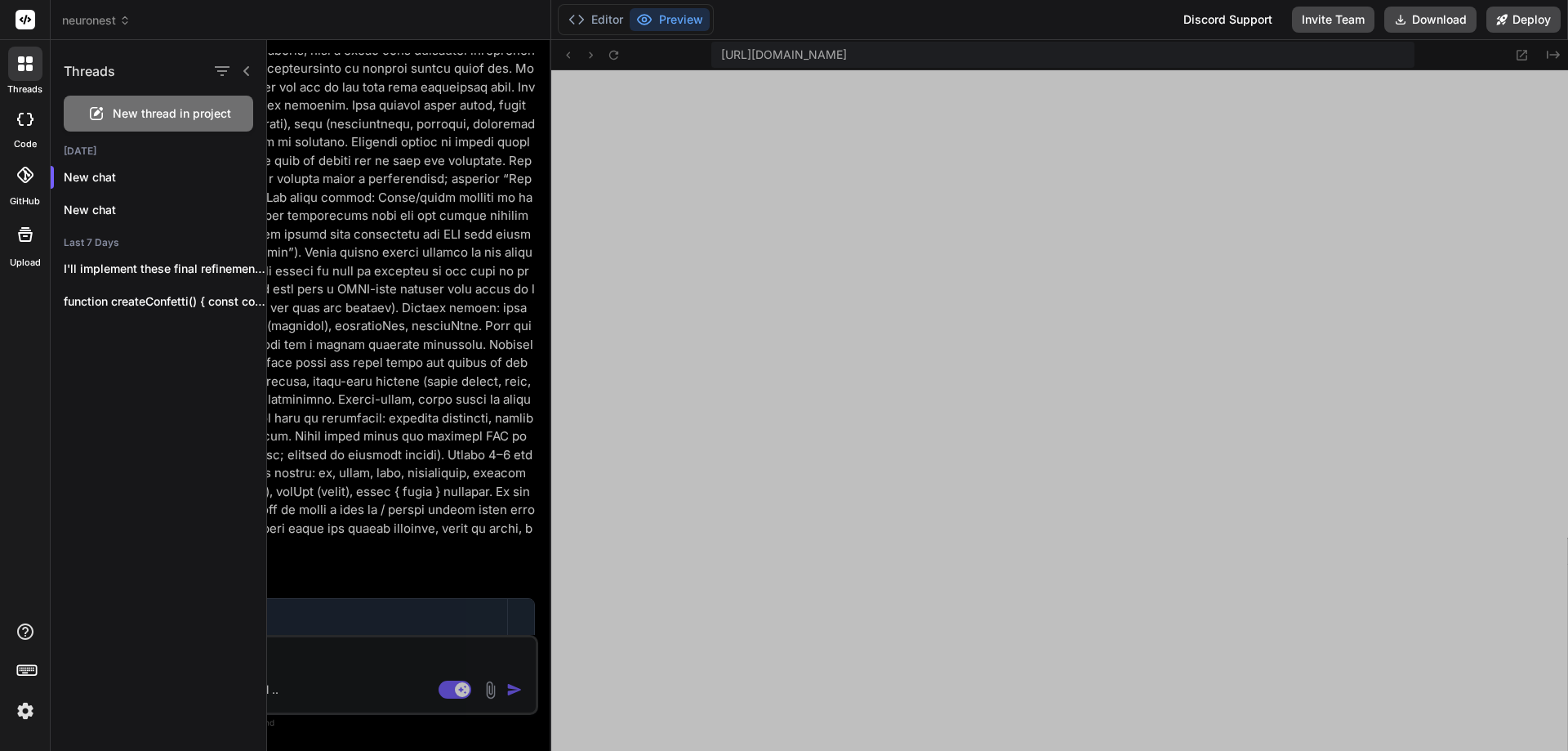
scroll to position [1490, 0]
click at [188, 123] on div "New thread in project" at bounding box center [158, 113] width 189 height 36
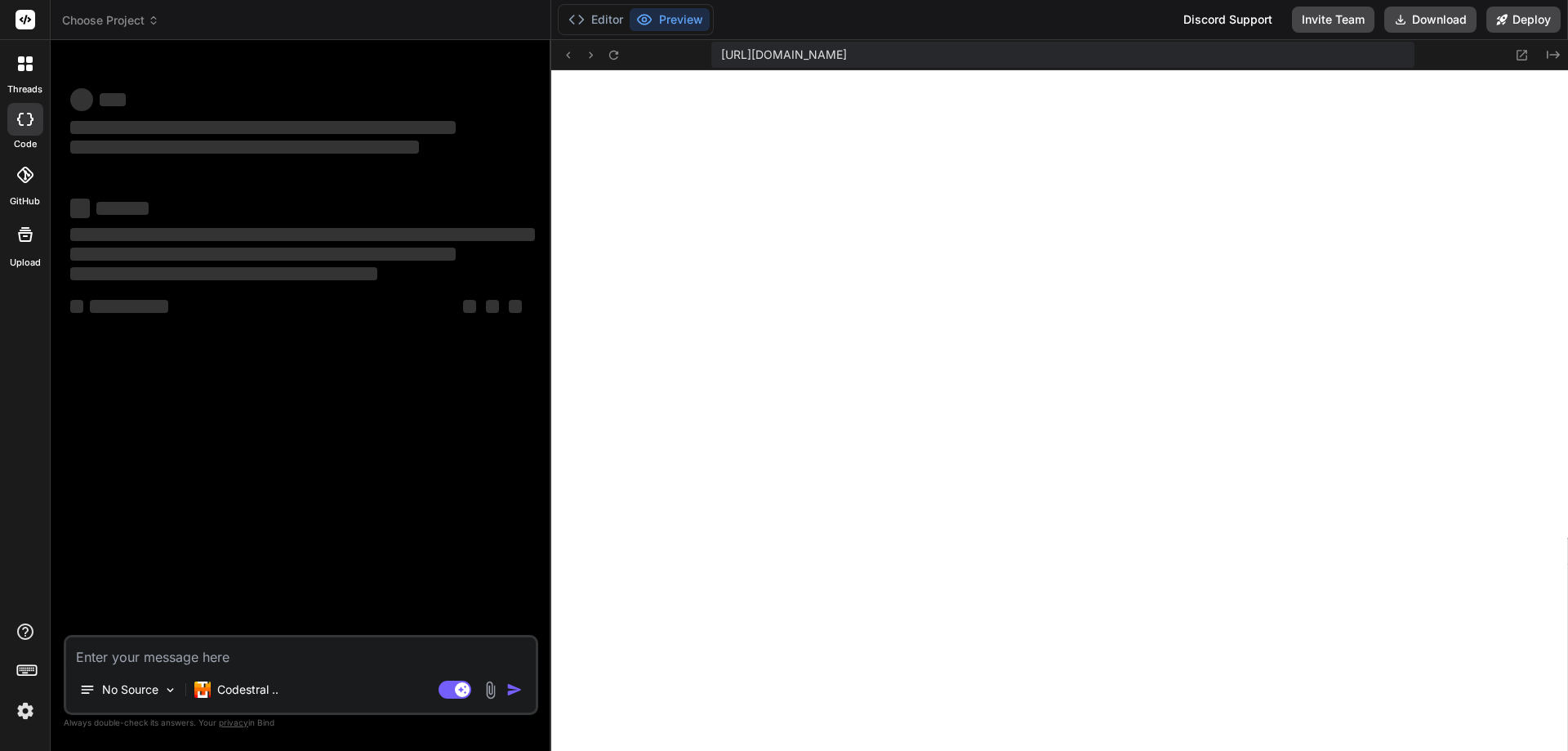
scroll to position [1553, 0]
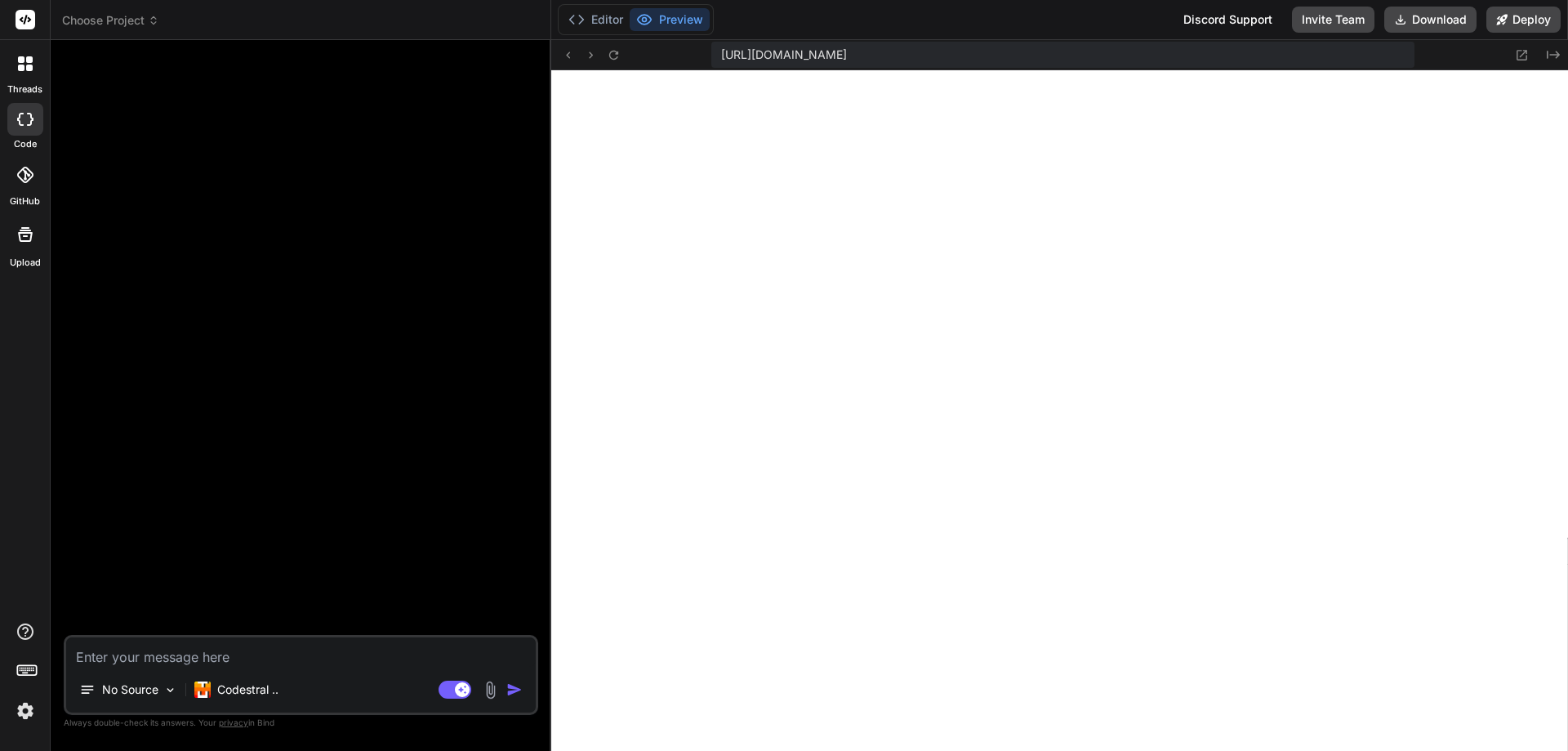
click at [238, 661] on textarea at bounding box center [302, 652] width 470 height 30
paste textarea "Build a responsive web app called “NeuroNest” focused on the user experience: g…"
type textarea "x"
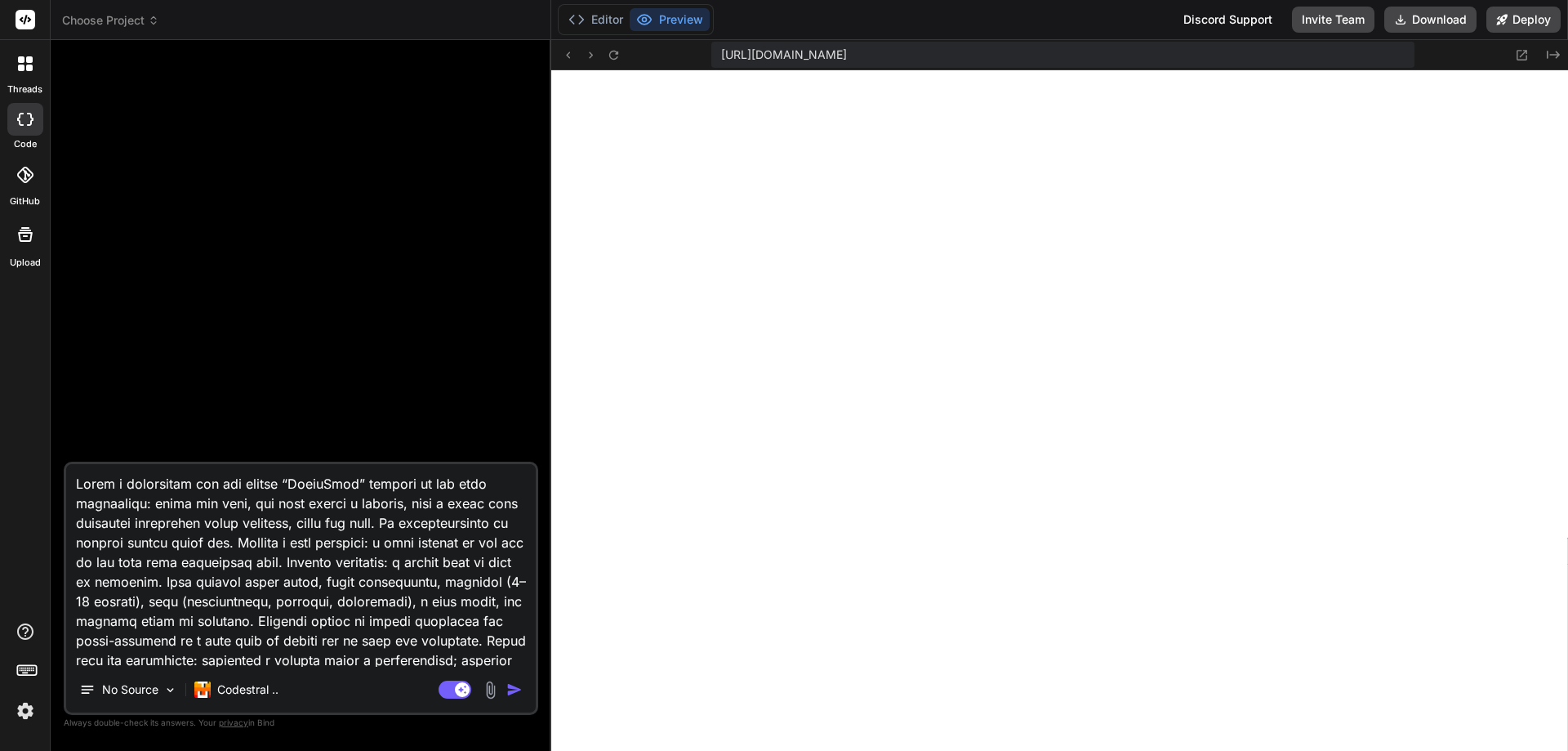
scroll to position [452, 0]
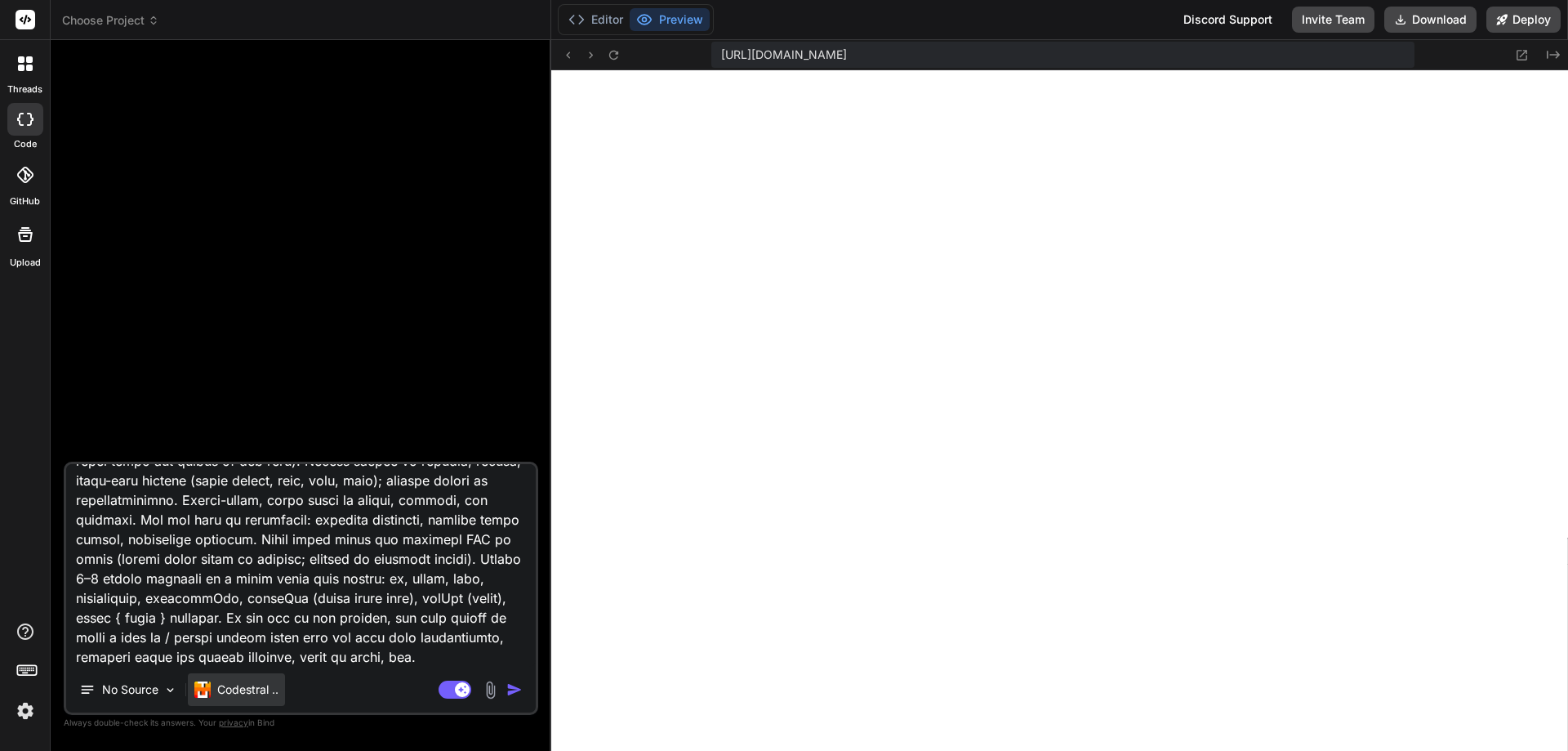
type textarea "Build a responsive web app called “NeuroNest” focused on the user experience: g…"
click at [248, 688] on p "Codestral .." at bounding box center [248, 689] width 61 height 16
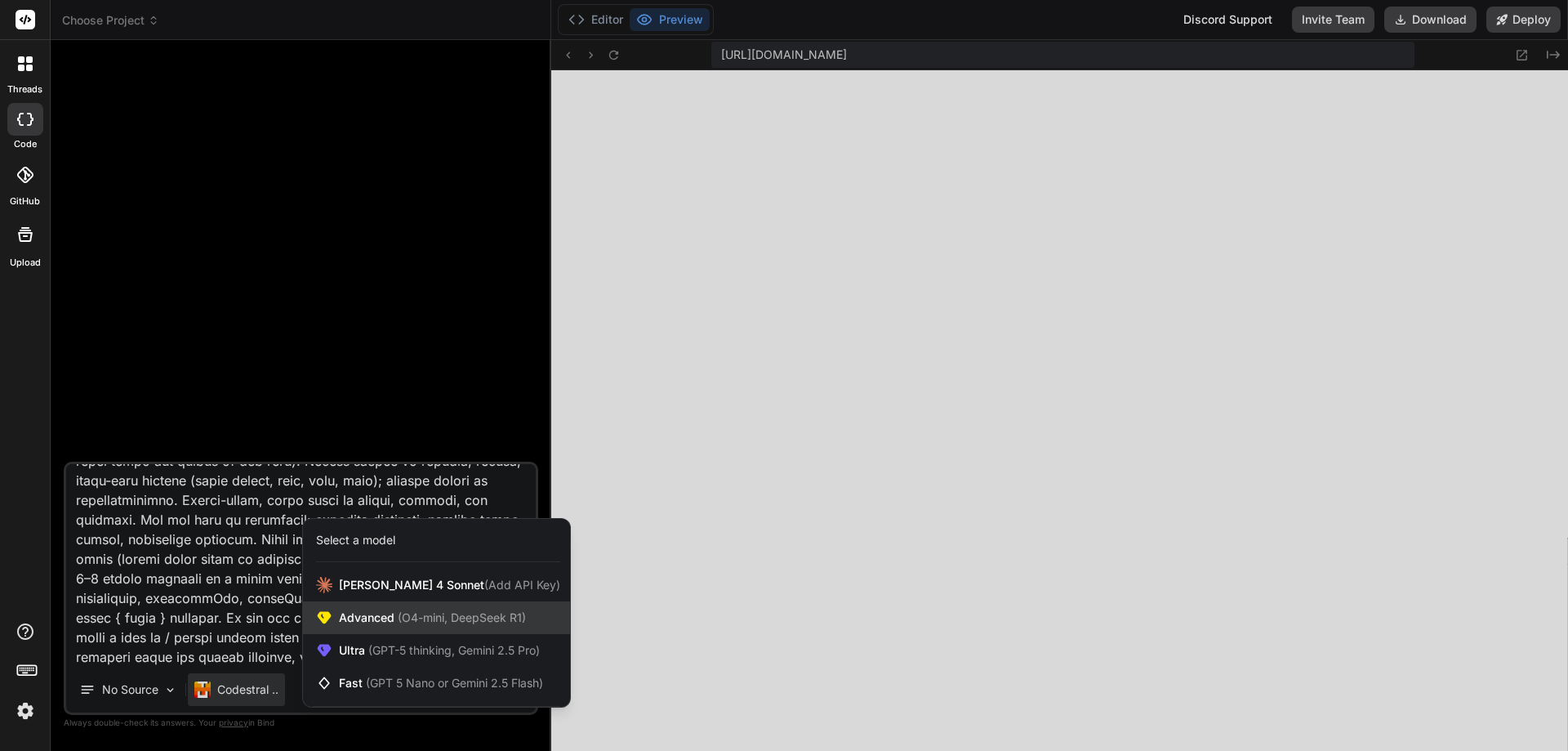
click at [440, 619] on span "(O4-mini, DeepSeek R1)" at bounding box center [460, 617] width 132 height 14
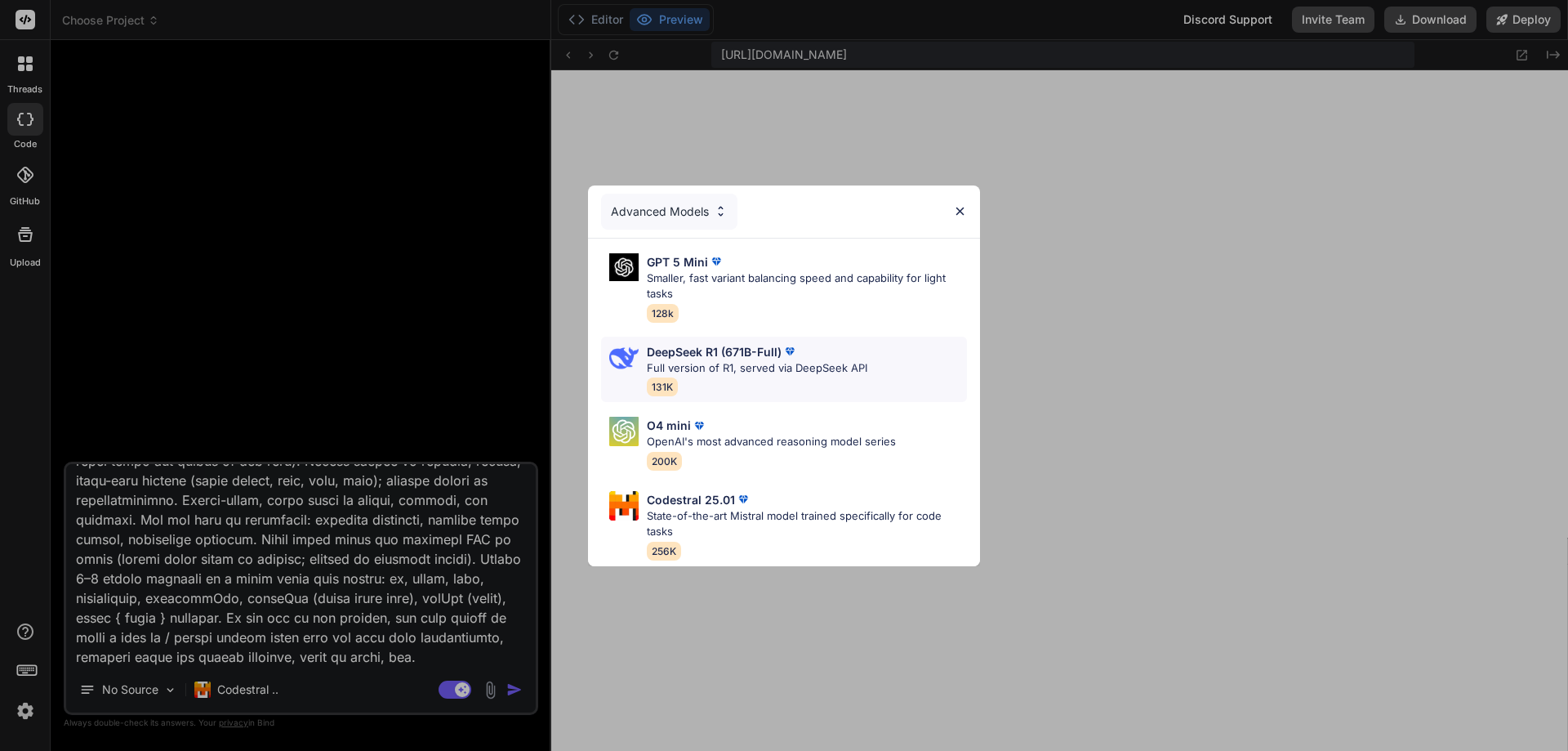
click at [776, 350] on p "DeepSeek R1 (671B-Full)" at bounding box center [714, 351] width 135 height 17
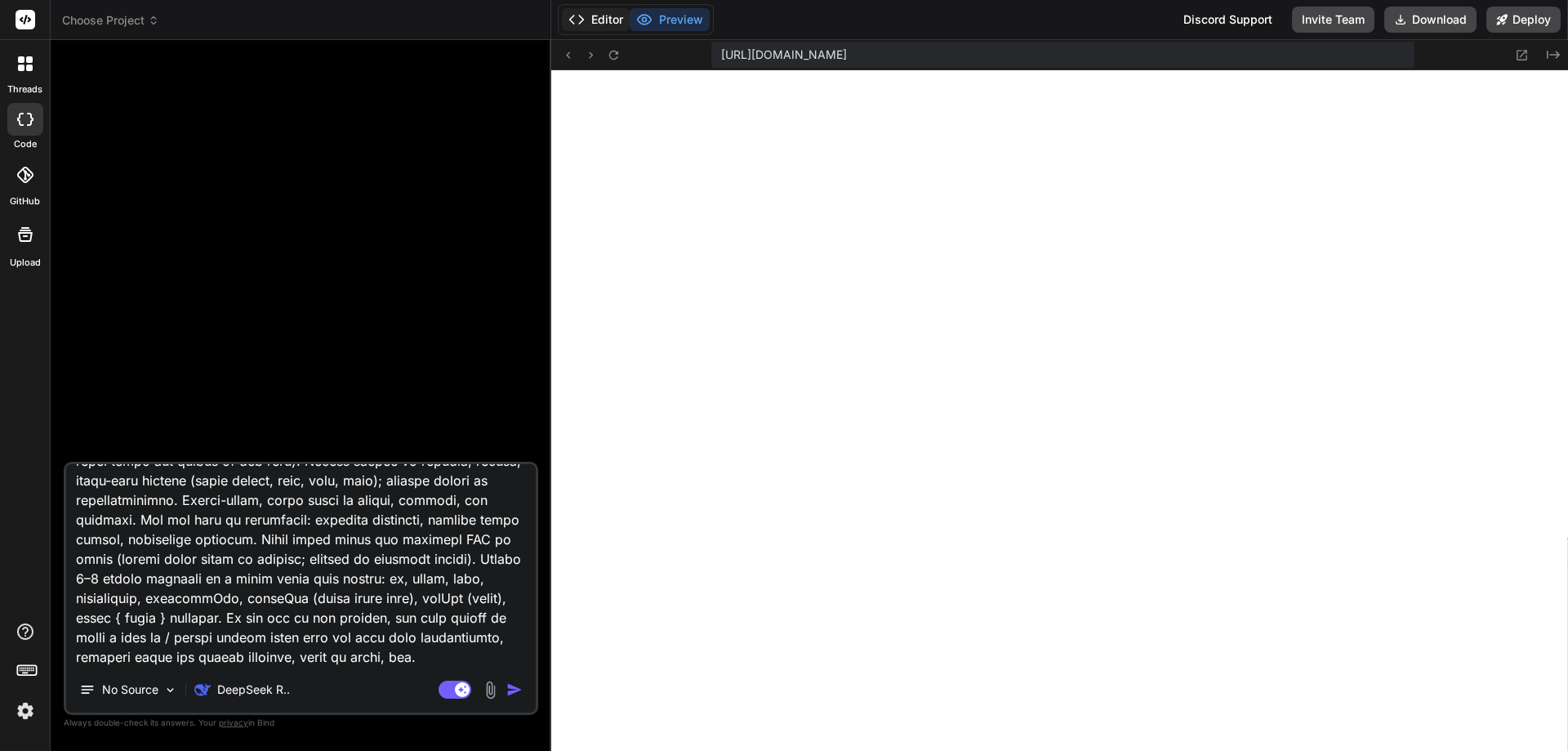
click at [588, 21] on button "Editor" at bounding box center [596, 19] width 67 height 23
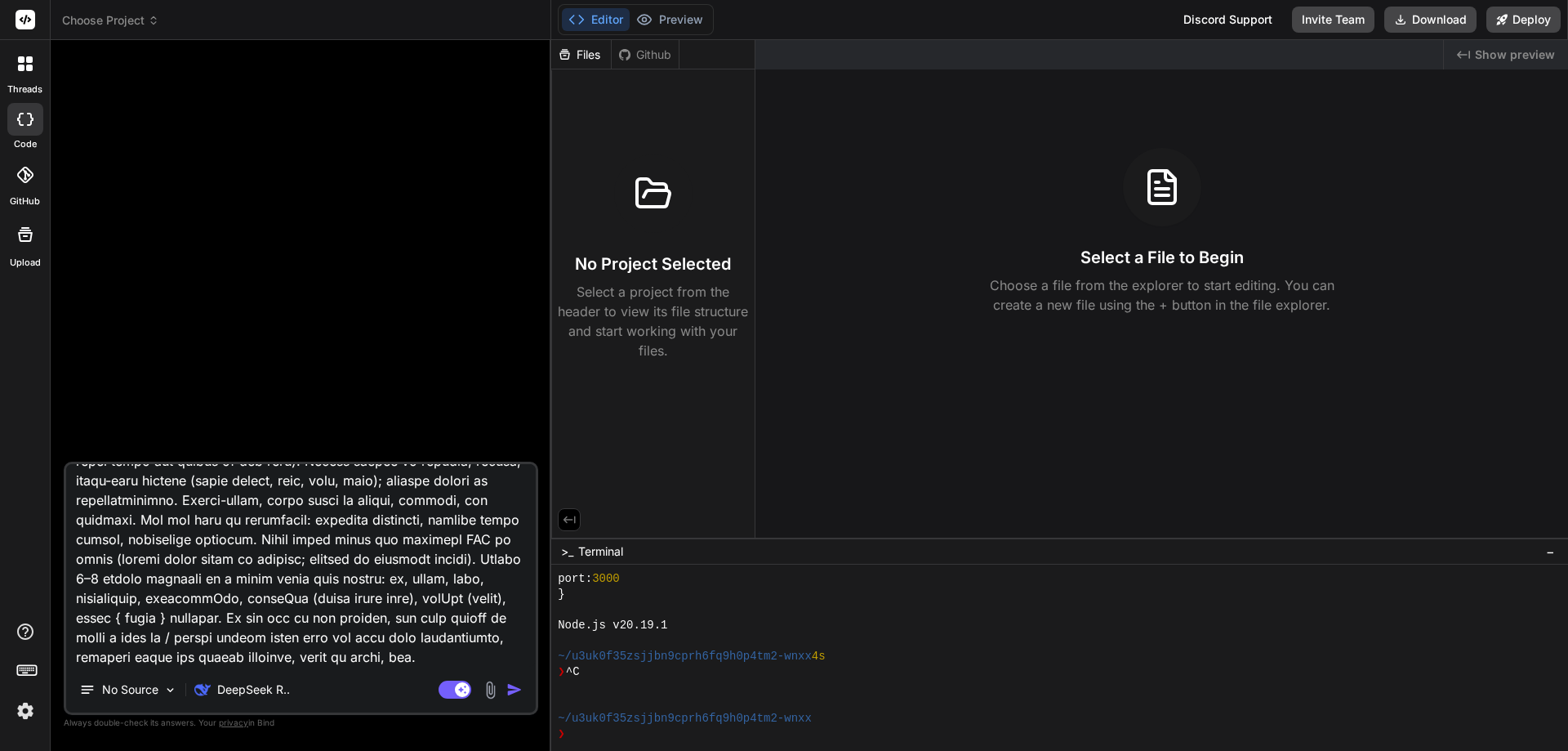
click at [646, 56] on div "Github" at bounding box center [646, 55] width 67 height 16
click at [642, 54] on div "Github" at bounding box center [646, 55] width 67 height 16
click at [555, 60] on div "Files" at bounding box center [581, 55] width 60 height 16
click at [517, 686] on img "button" at bounding box center [515, 689] width 16 height 16
type textarea "x"
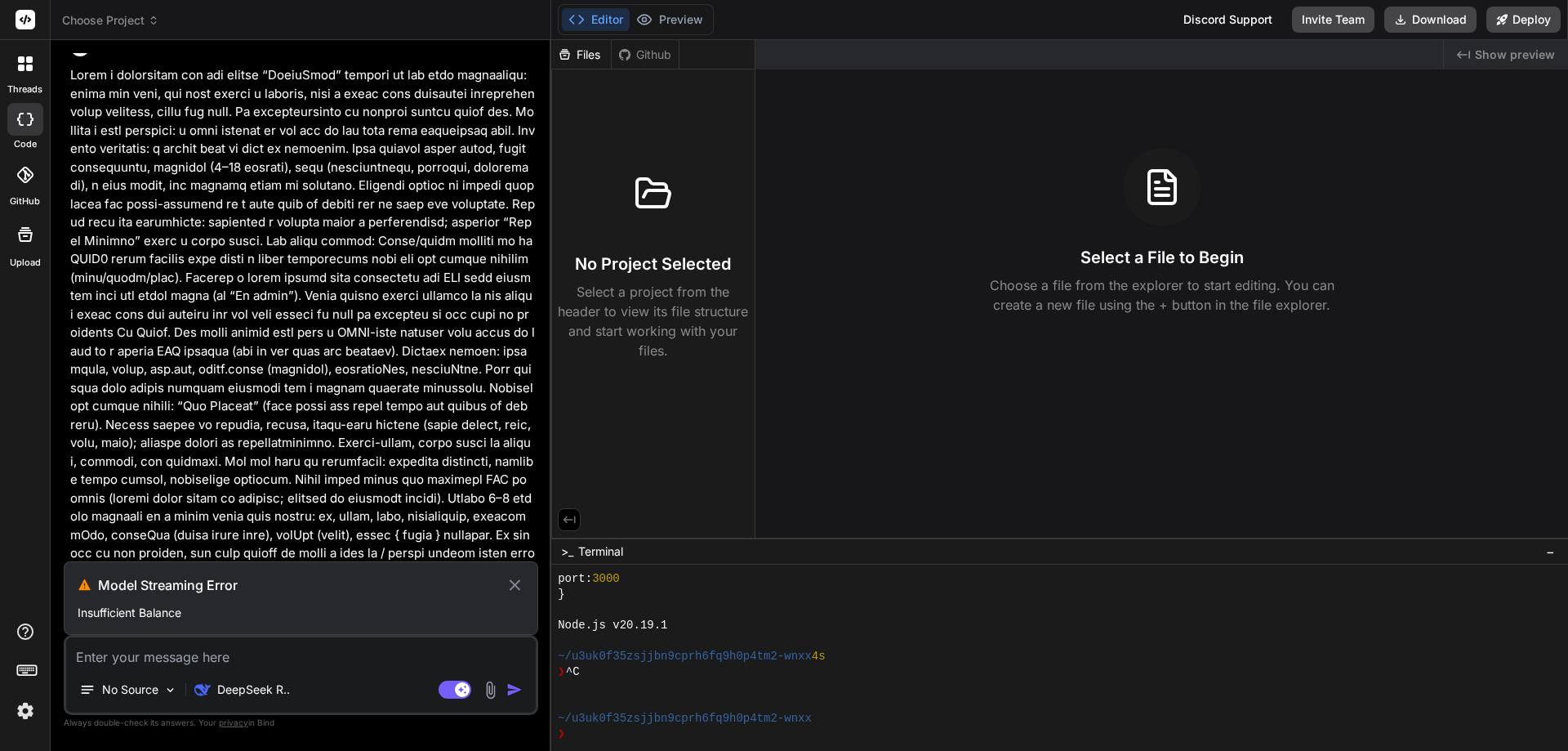
scroll to position [43, 0]
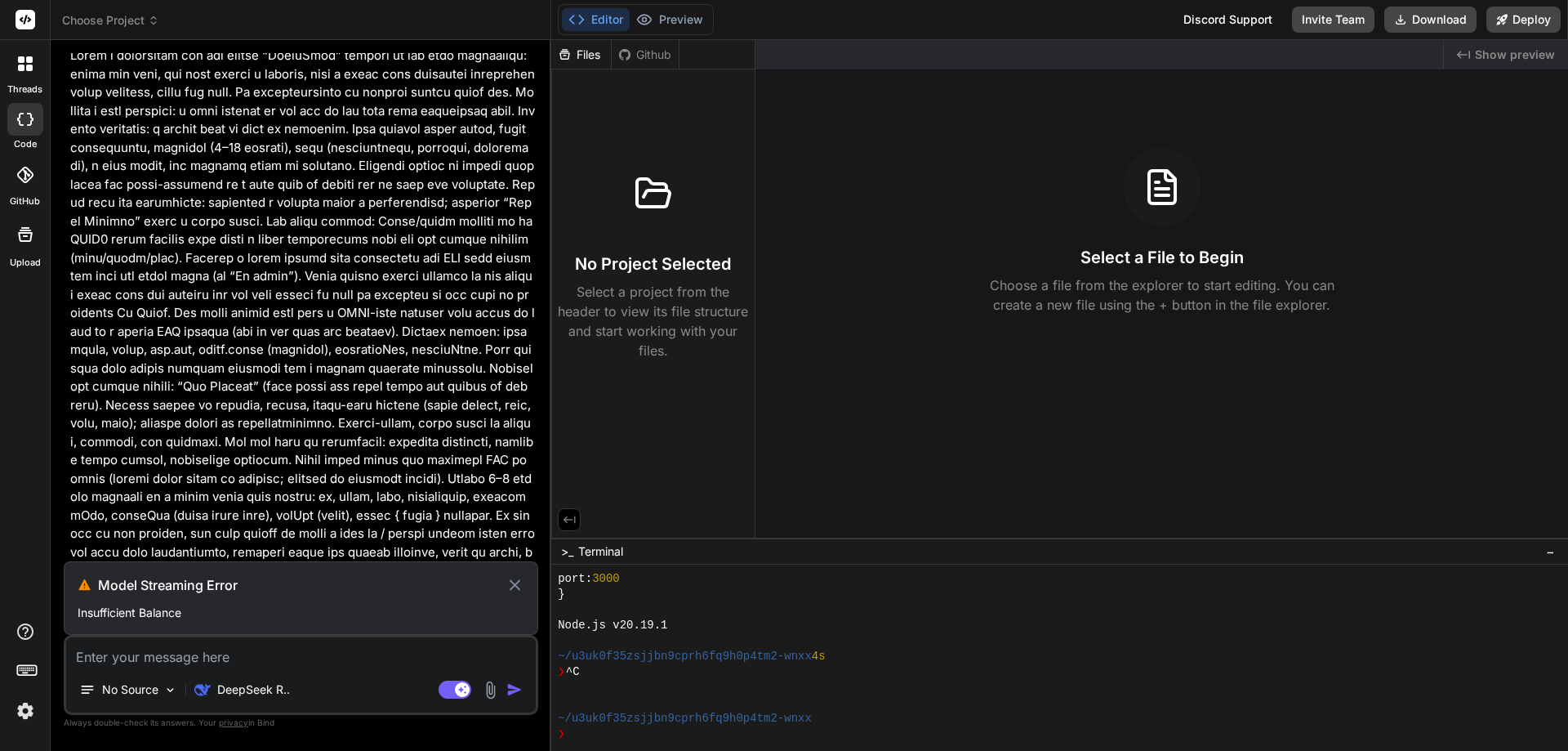
click at [516, 583] on icon at bounding box center [515, 584] width 11 height 11
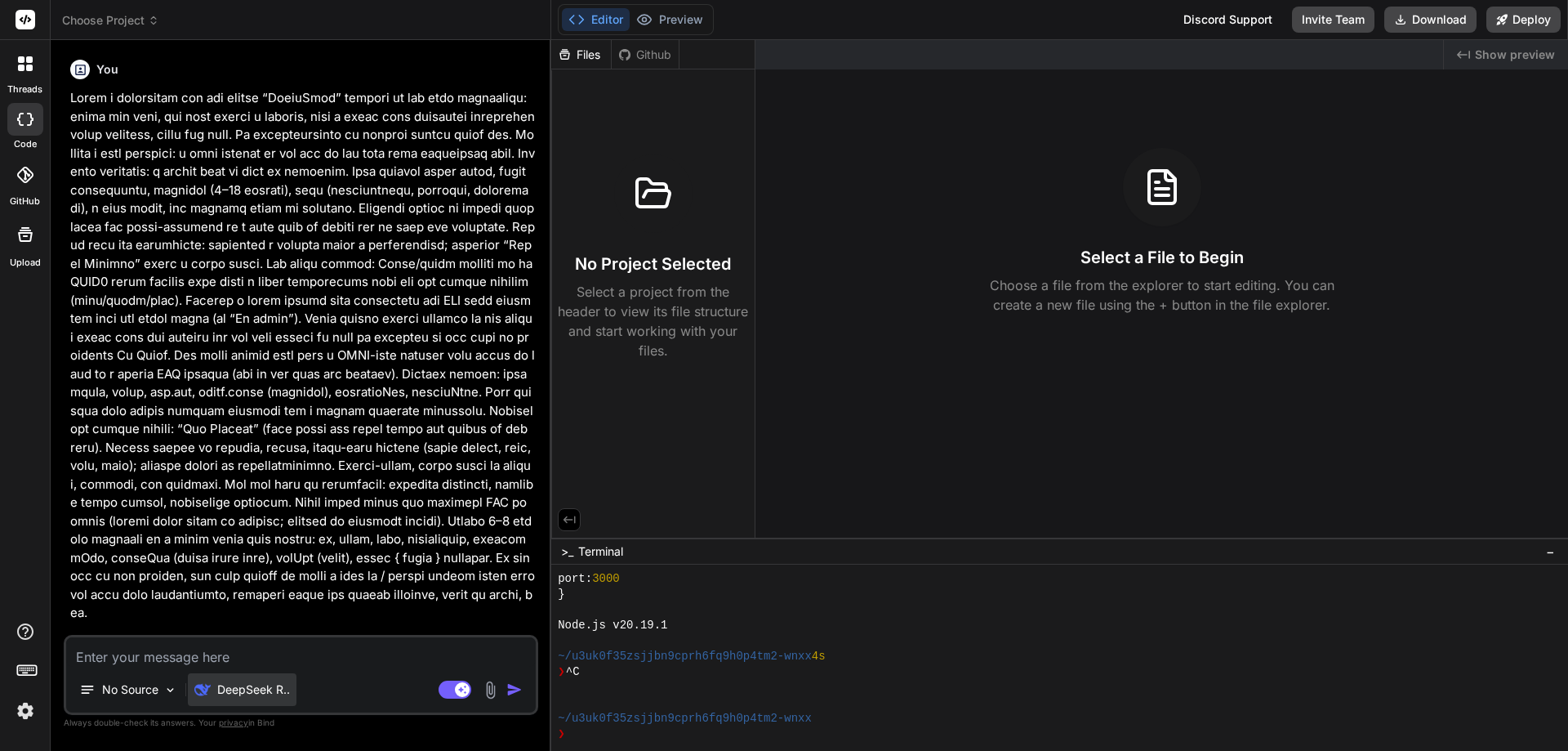
click at [240, 687] on p "DeepSeek R.." at bounding box center [253, 689] width 72 height 16
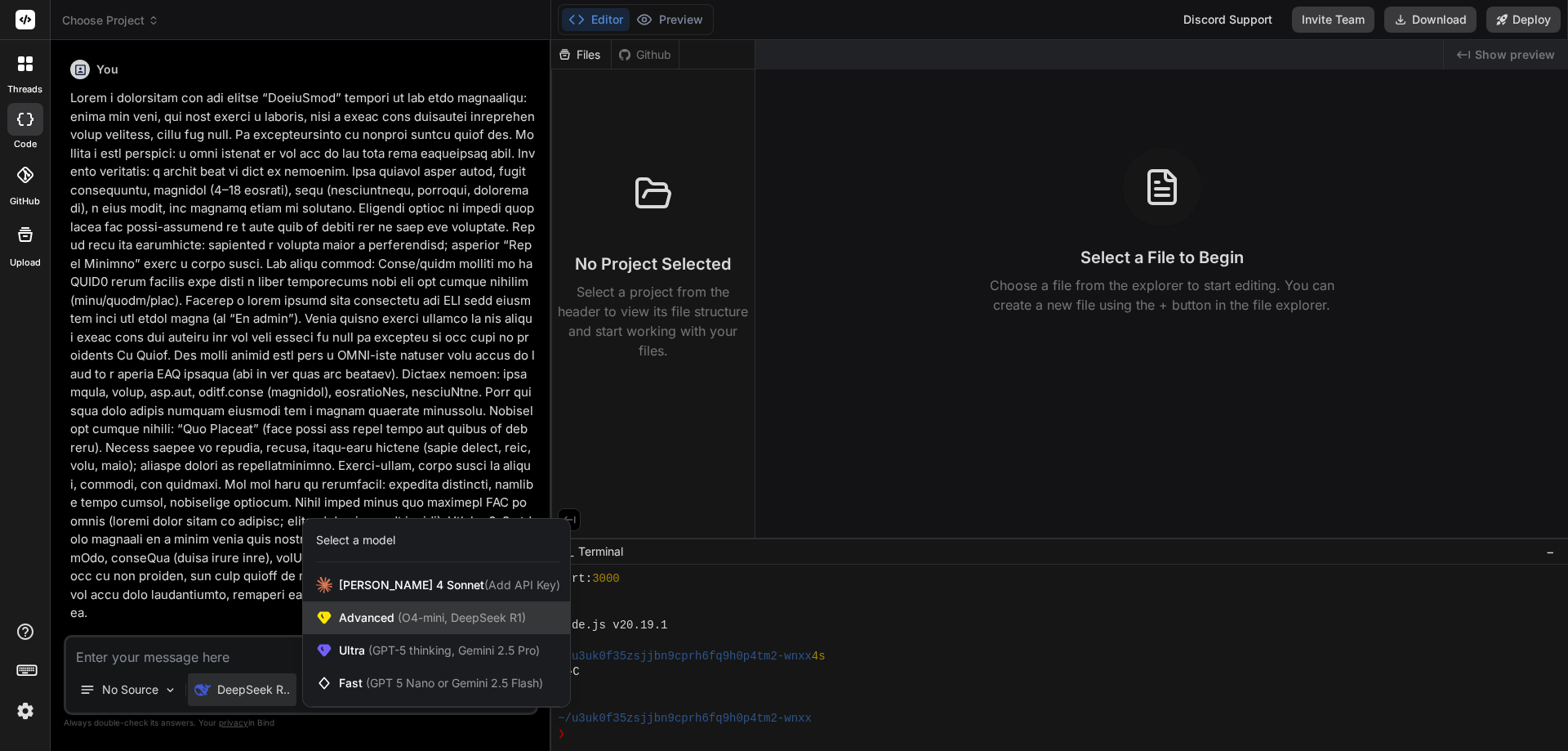
click at [442, 617] on span "(O4-mini, DeepSeek R1)" at bounding box center [460, 617] width 132 height 14
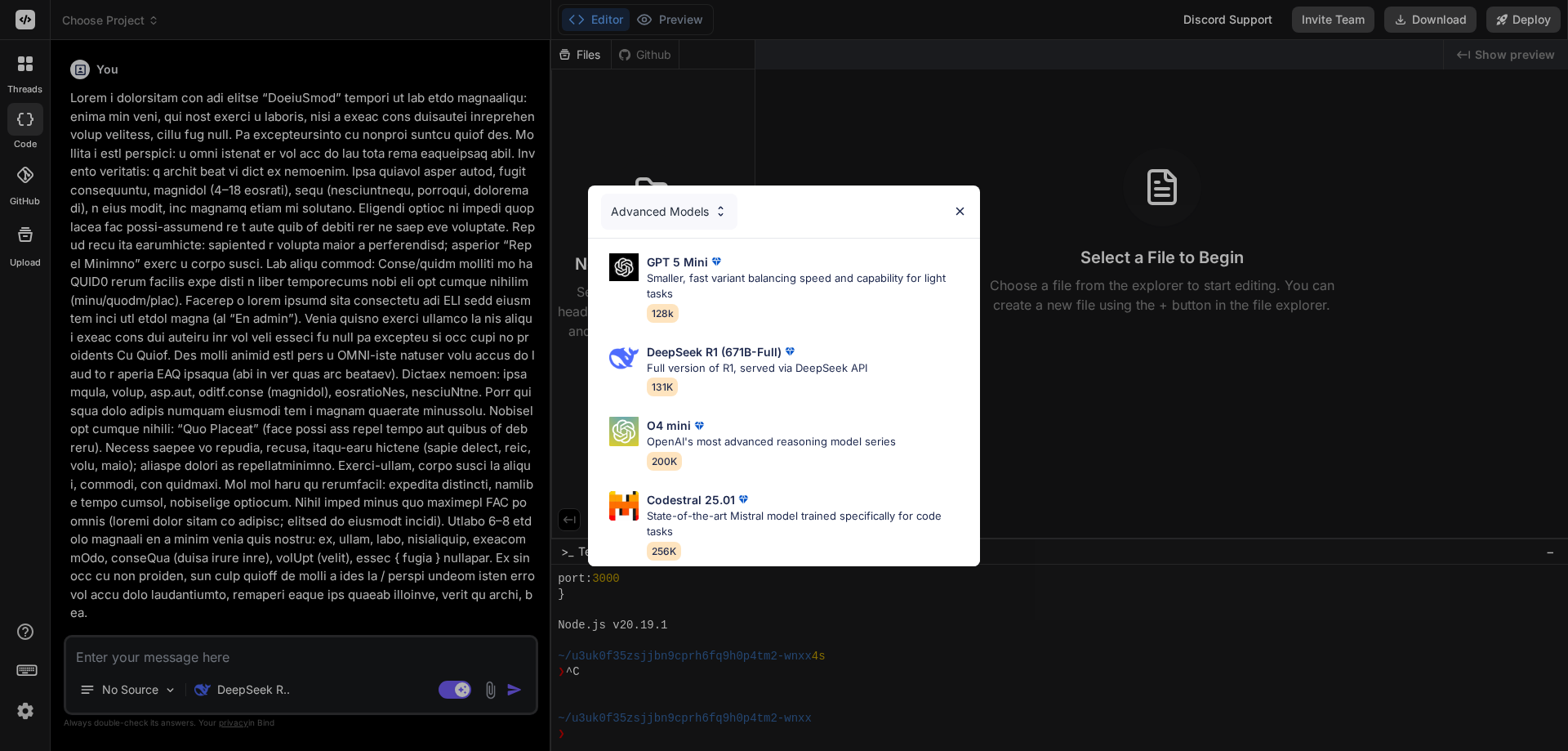
click at [967, 206] on div "Advanced Models" at bounding box center [784, 211] width 392 height 53
click at [699, 210] on div "Advanced Models" at bounding box center [669, 211] width 137 height 36
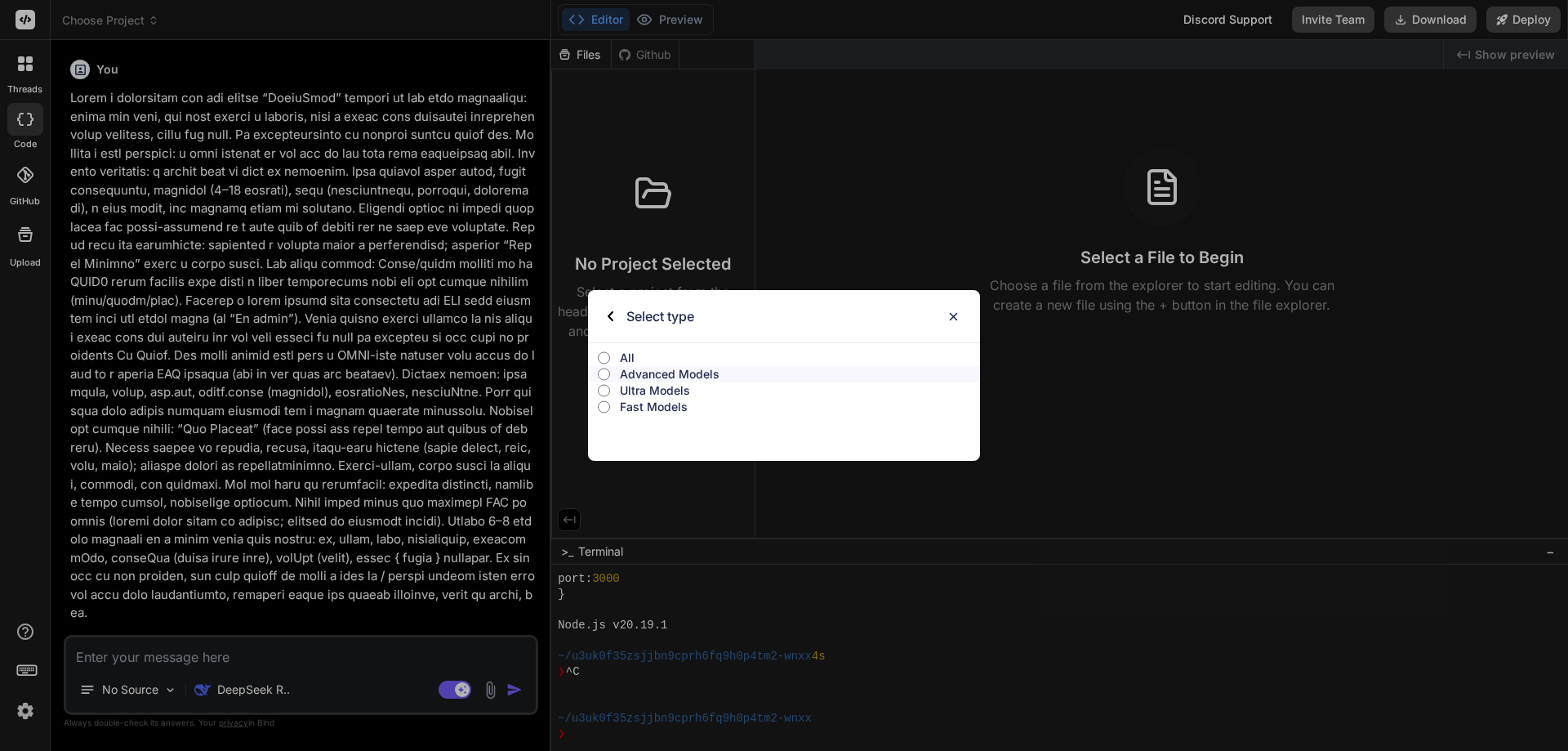
click at [662, 390] on p "Ultra Models" at bounding box center [799, 390] width 360 height 16
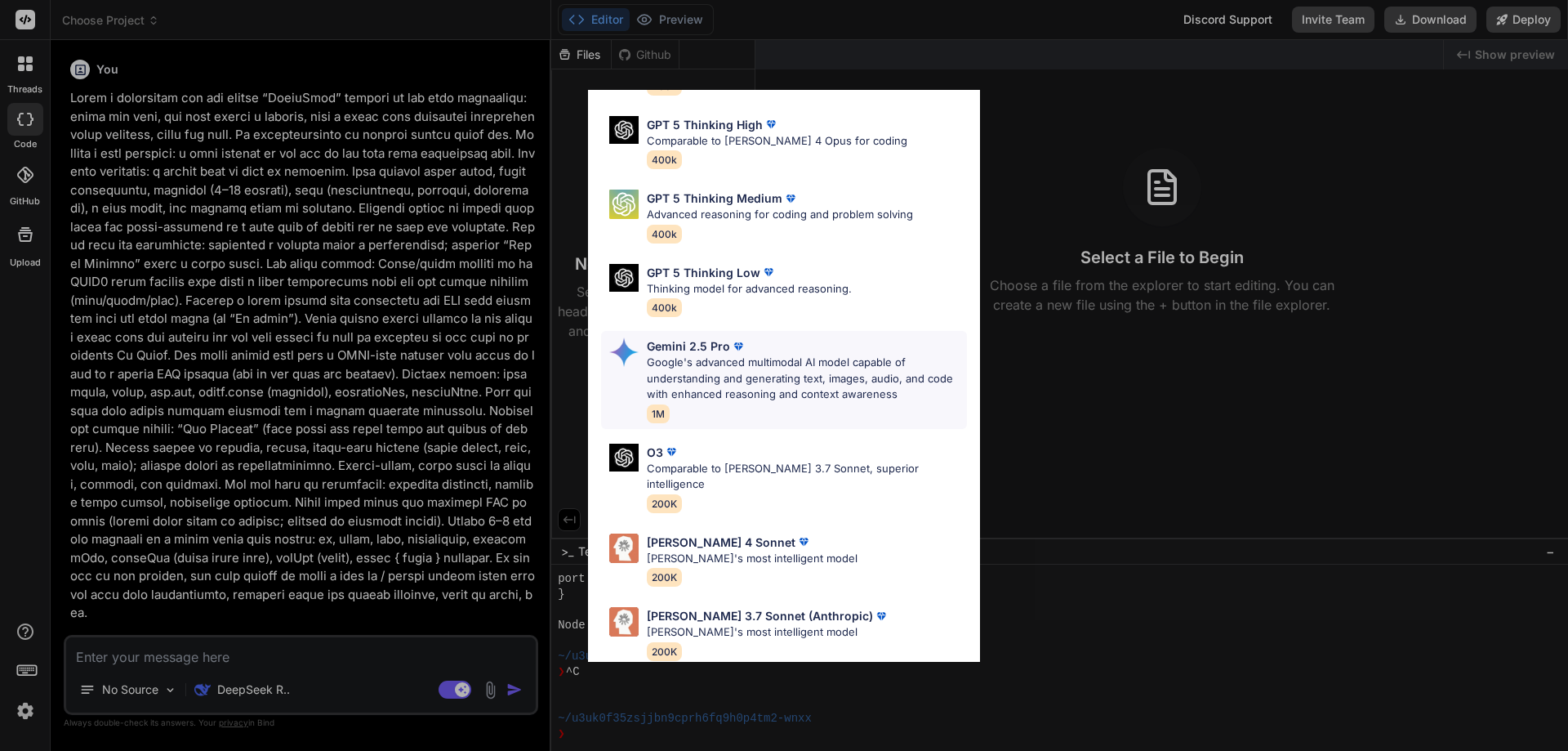
scroll to position [132, 0]
click at [702, 533] on p "Claude 4 Sonnet" at bounding box center [721, 541] width 149 height 17
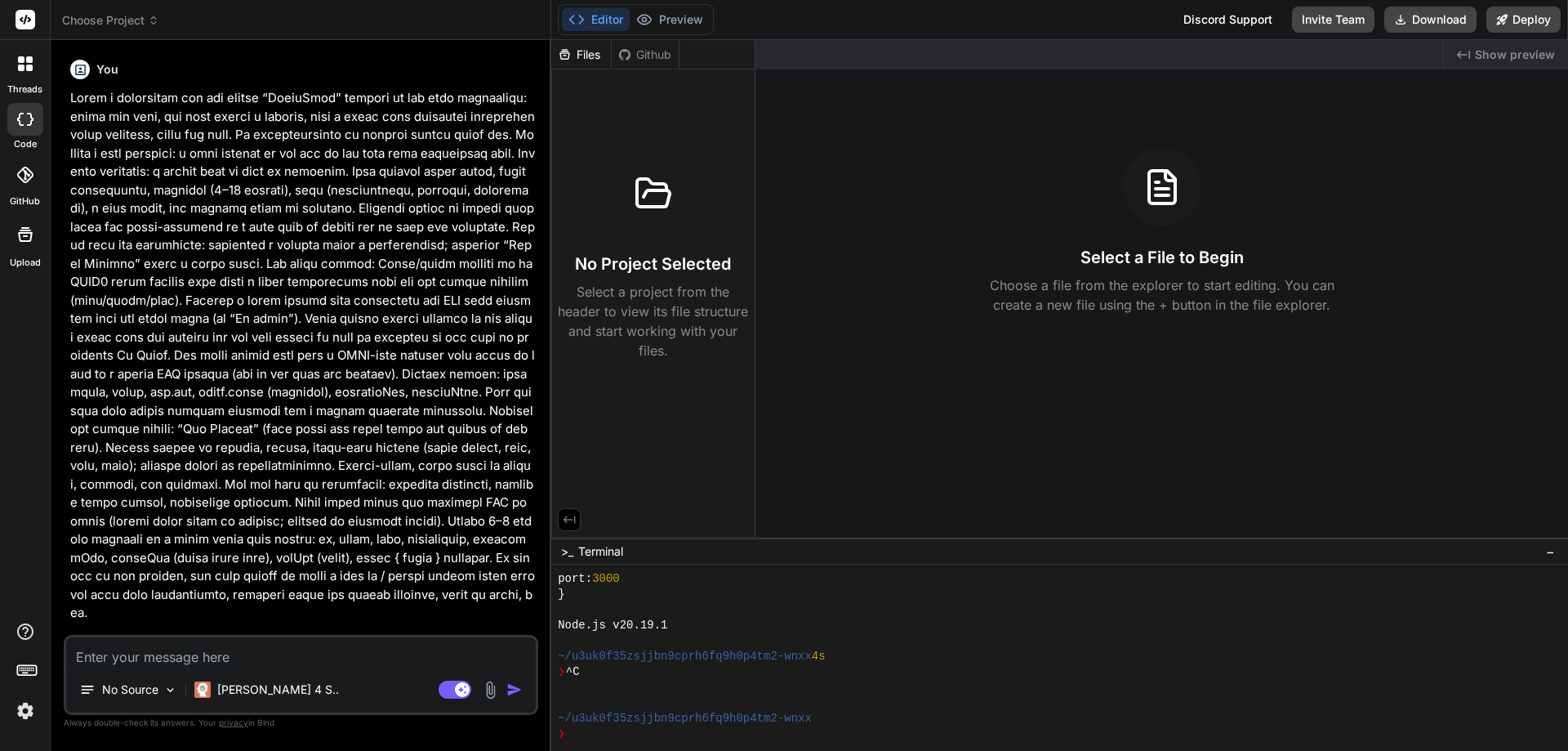
click at [516, 685] on img "button" at bounding box center [515, 689] width 16 height 16
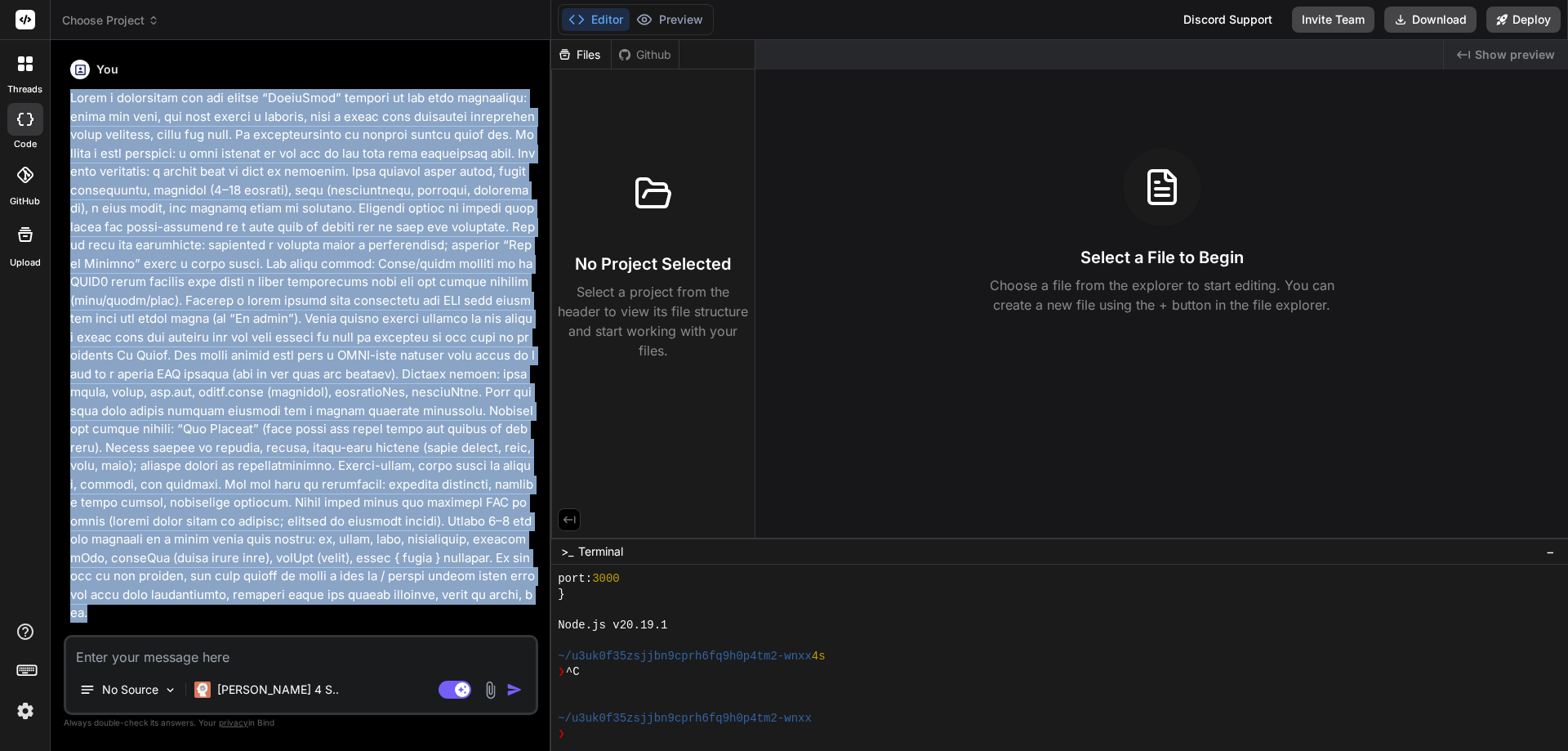
drag, startPoint x: 519, startPoint y: 596, endPoint x: 67, endPoint y: 99, distance: 671.8
click at [67, 99] on div "You 🎉 Your Preview is Ready! Tap to view your project preview View Preview" at bounding box center [302, 344] width 471 height 581
copy p "Build a responsive web app called “NeuroNest” focused on the user experience: g…"
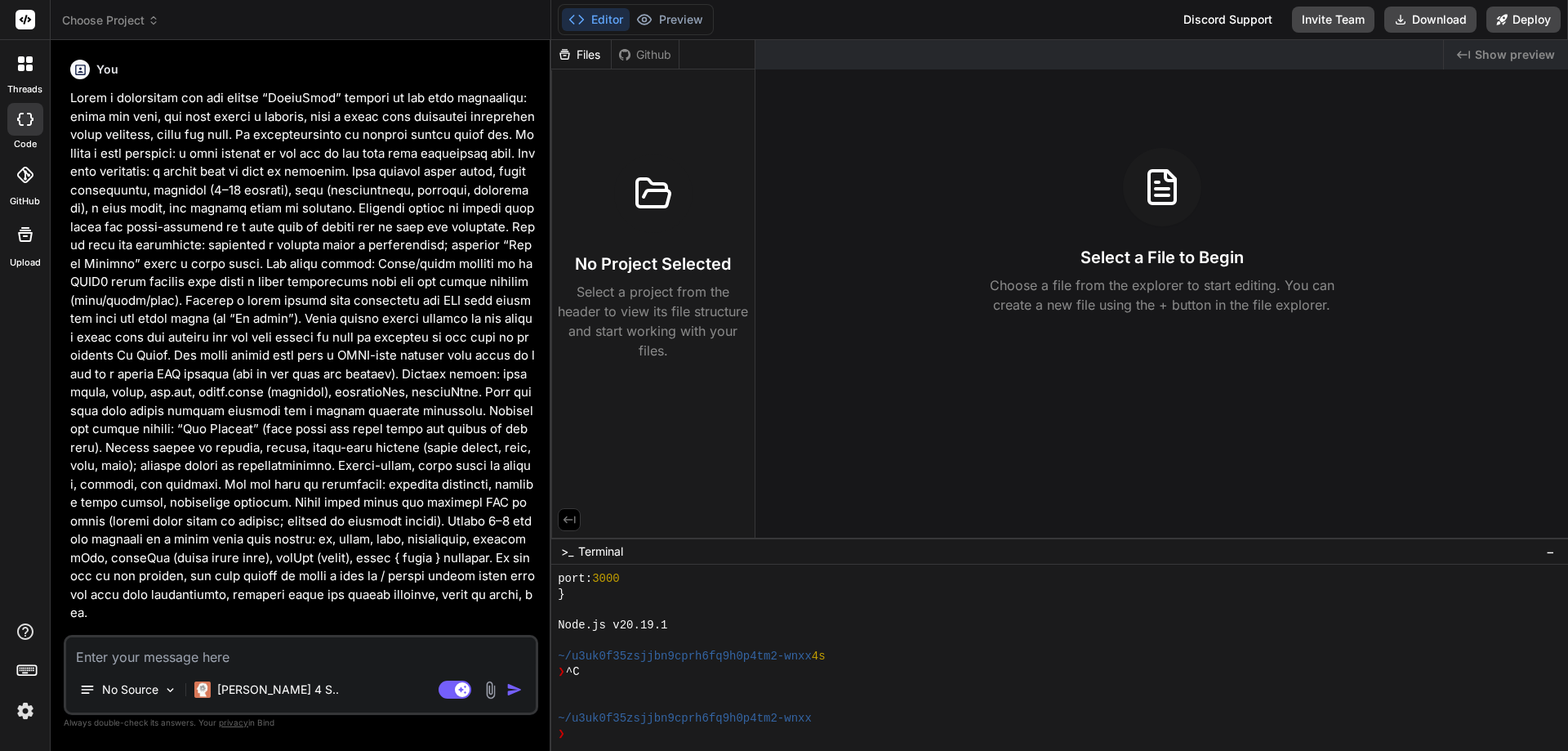
click at [302, 655] on textarea at bounding box center [302, 652] width 470 height 30
paste textarea "Build a responsive web app called “NeuroNest” focused on the user experience: g…"
type textarea "x"
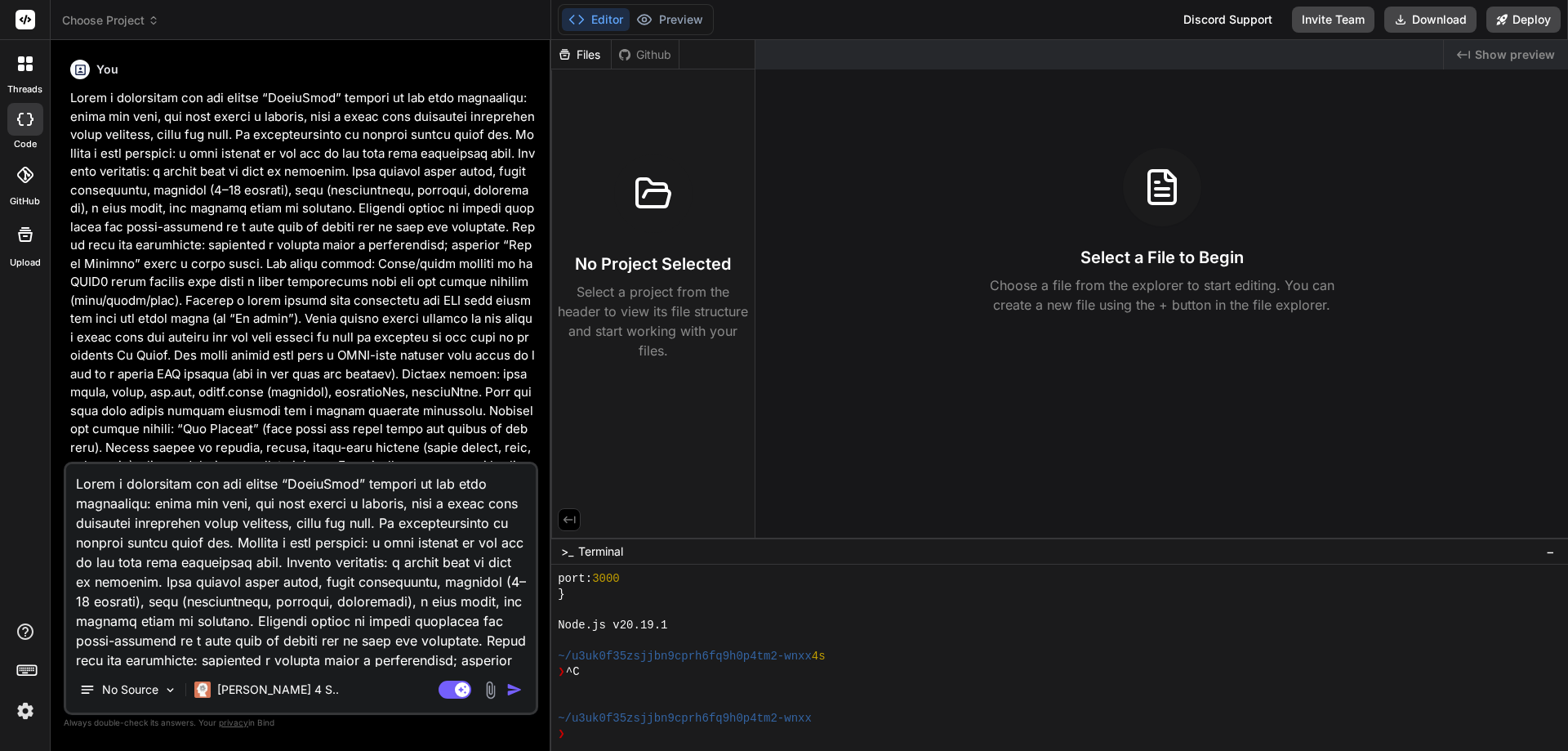
scroll to position [452, 0]
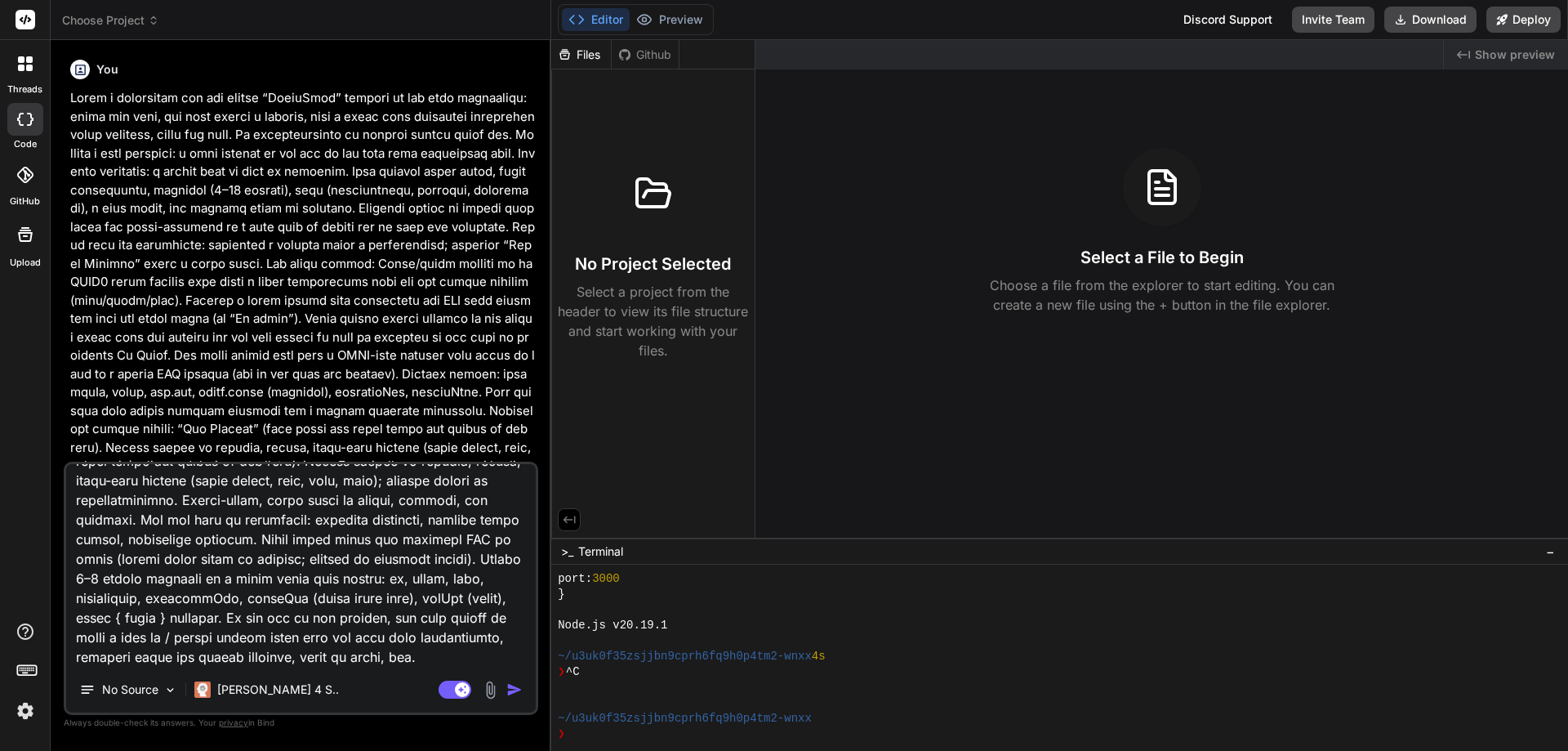
type textarea "Build a responsive web app called “NeuroNest” focused on the user experience: g…"
click at [511, 688] on img "button" at bounding box center [515, 689] width 16 height 16
type textarea "x"
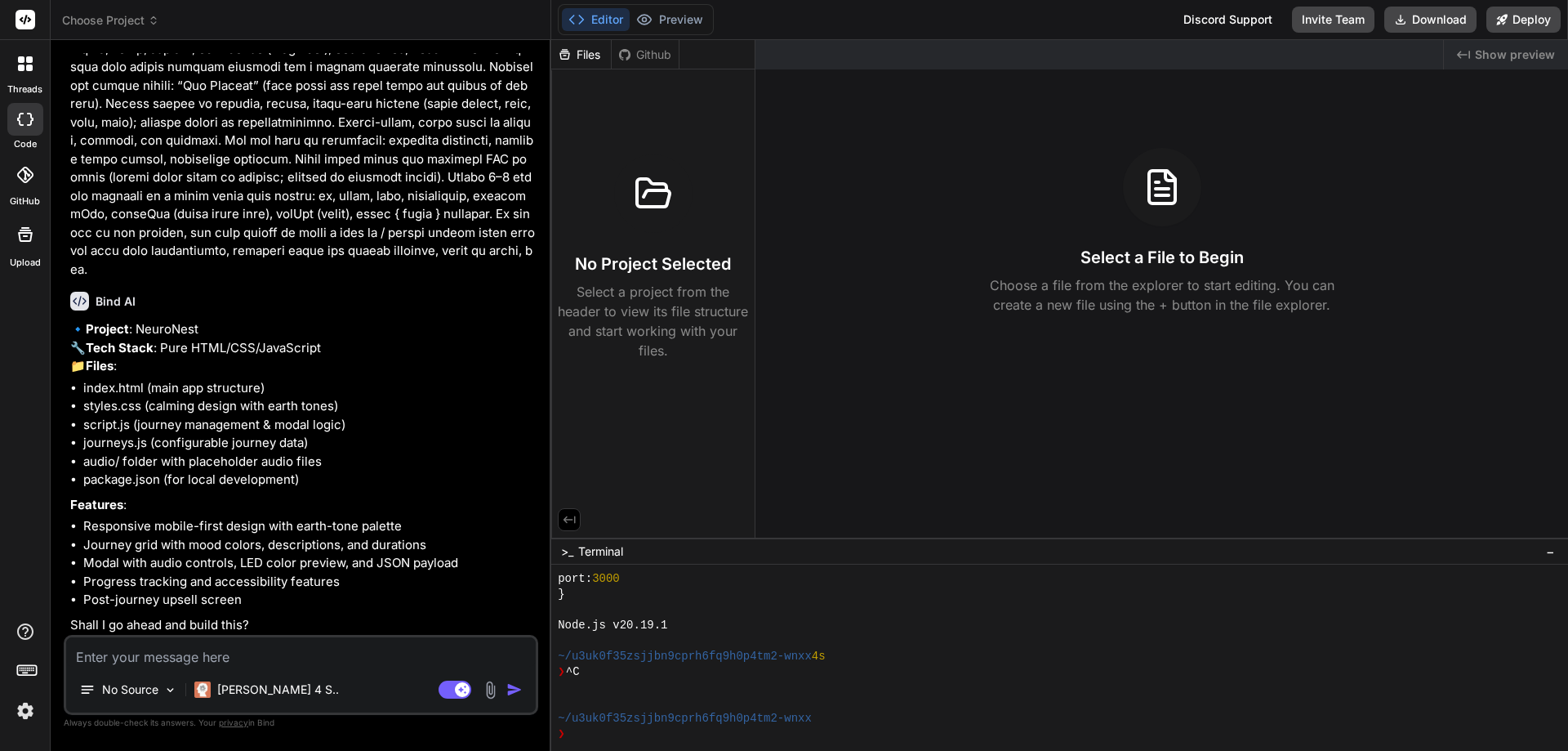
scroll to position [915, 0]
click at [286, 655] on textarea at bounding box center [302, 652] width 470 height 30
type textarea "x"
type textarea "y"
type textarea "x"
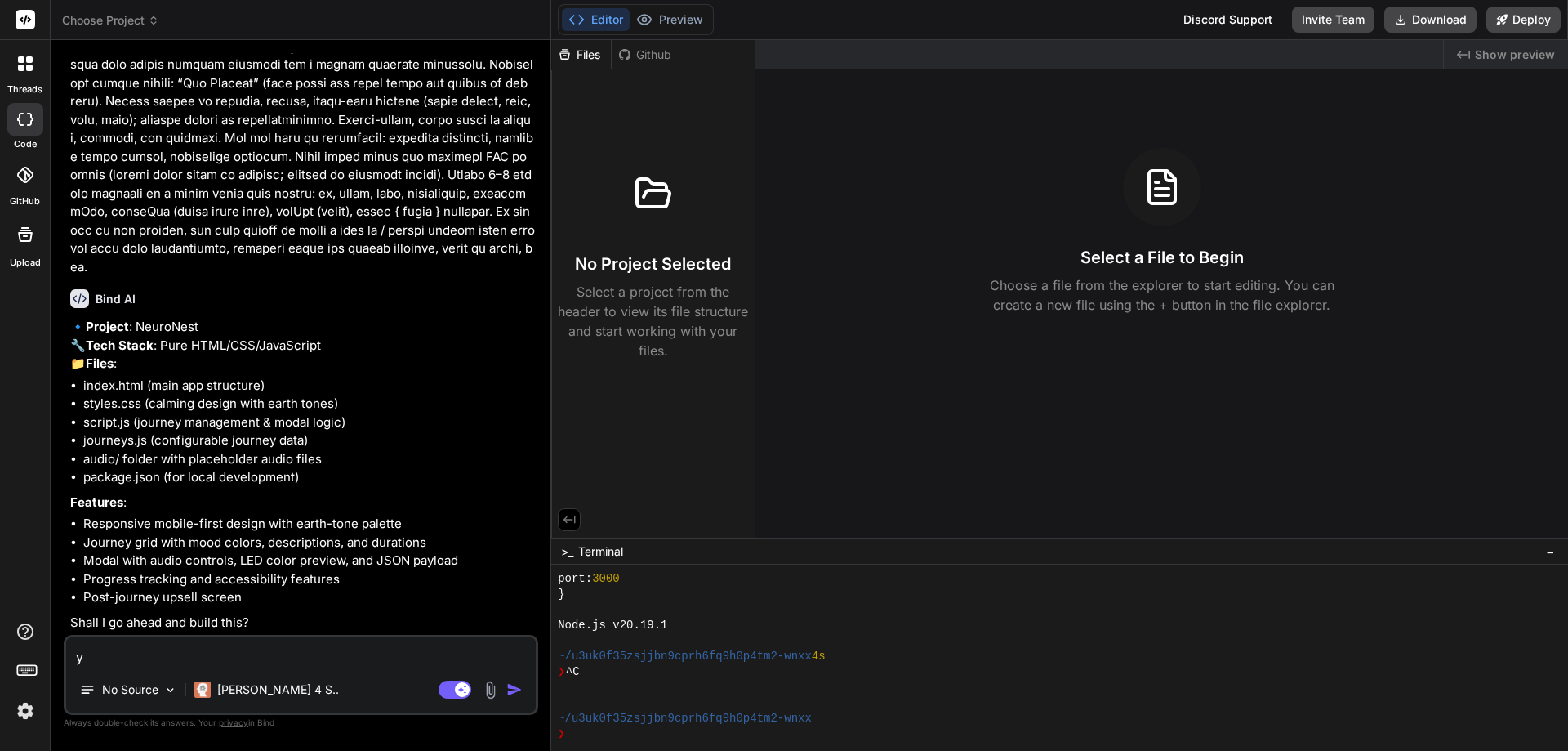
type textarea "ye"
type textarea "x"
type textarea "yes"
type textarea "x"
type textarea "yes"
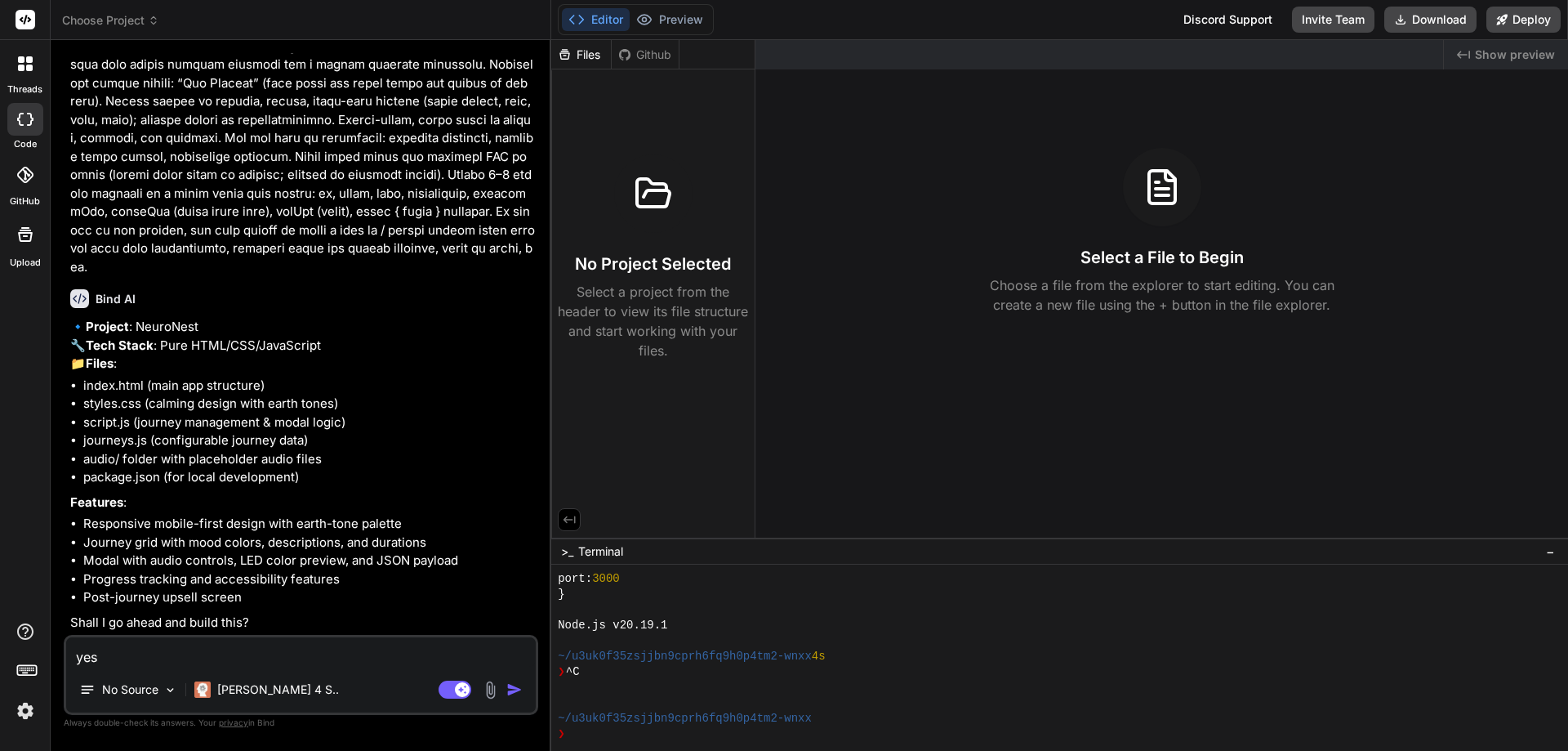
type textarea "x"
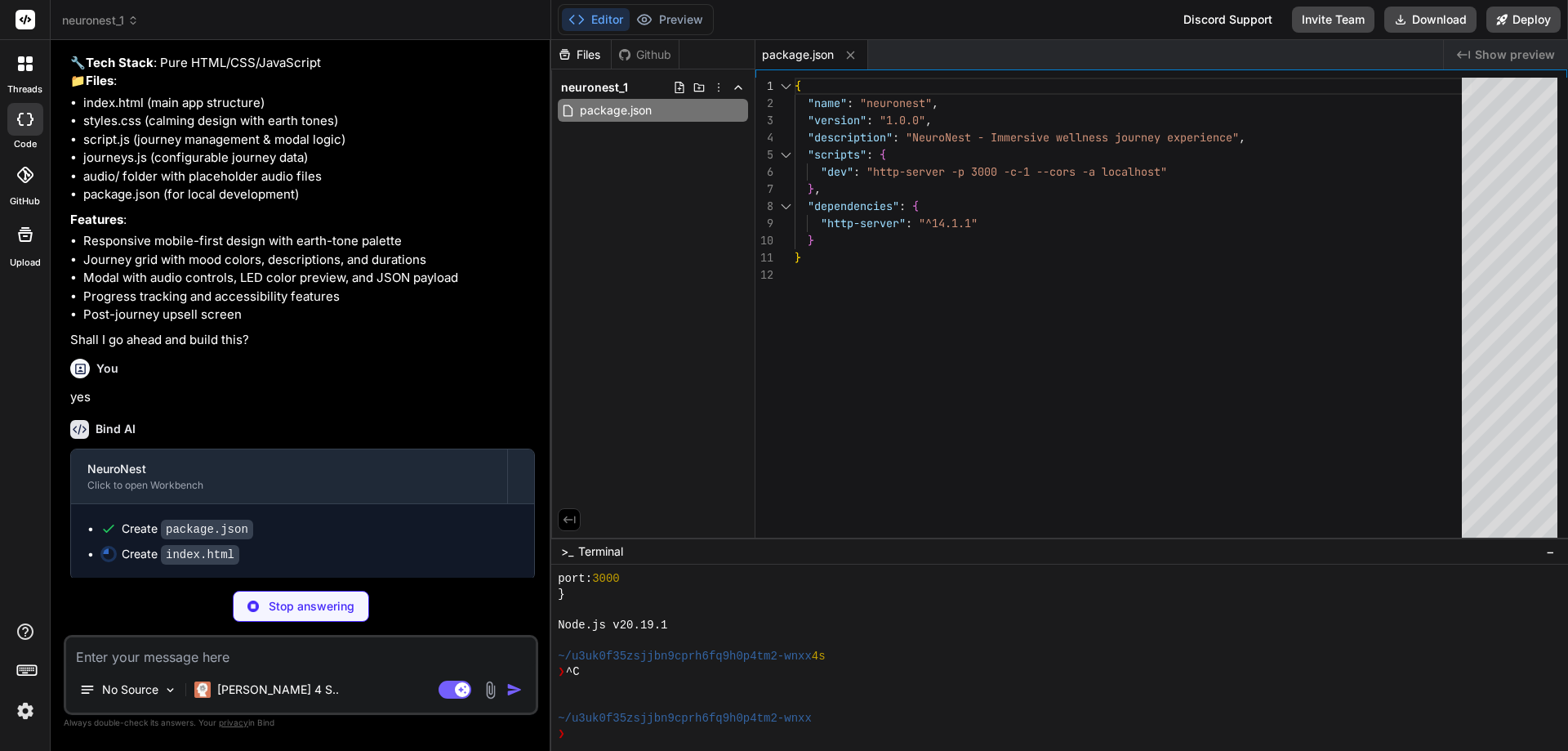
scroll to position [1200, 0]
type textarea "x"
type textarea "</body> </html>"
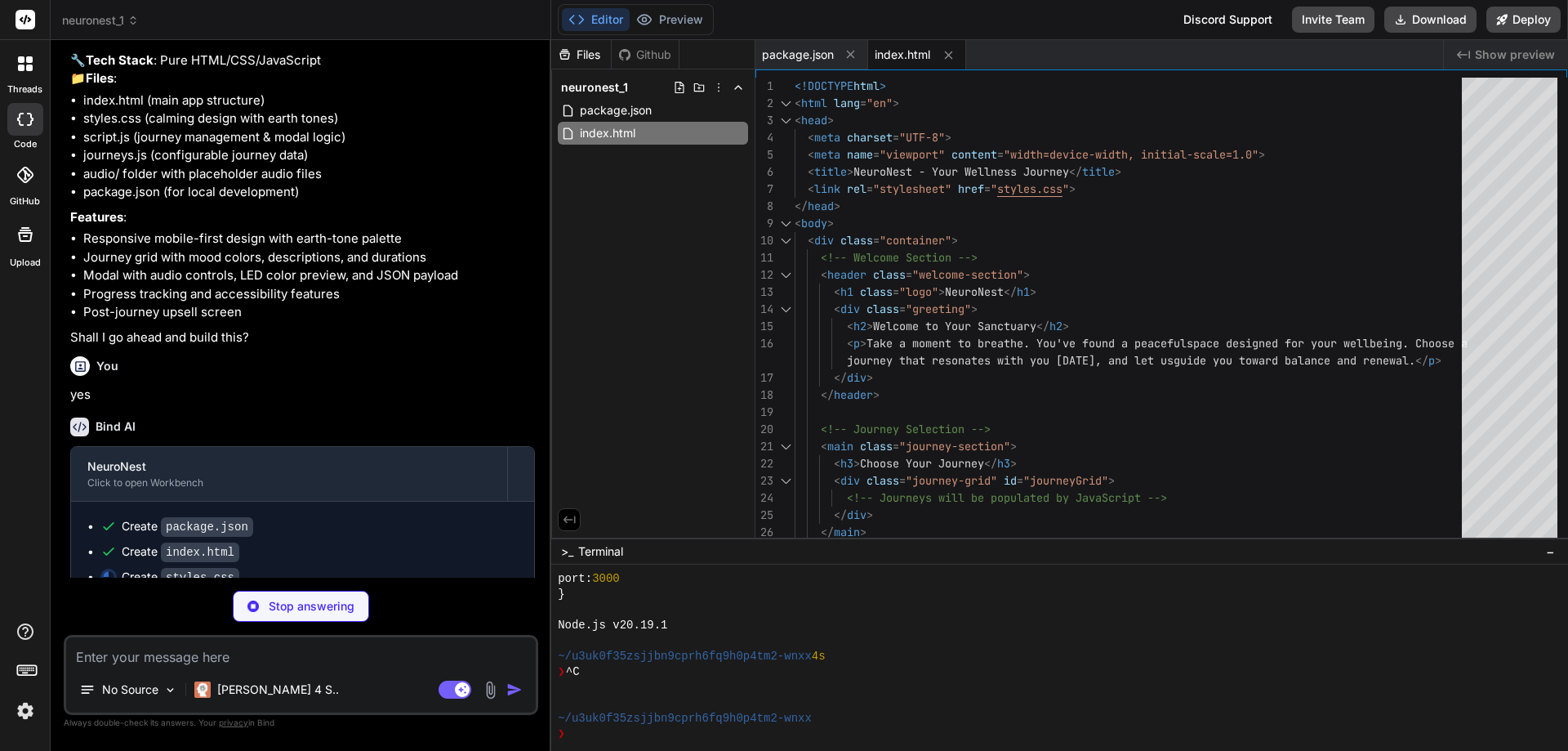
scroll to position [1225, 0]
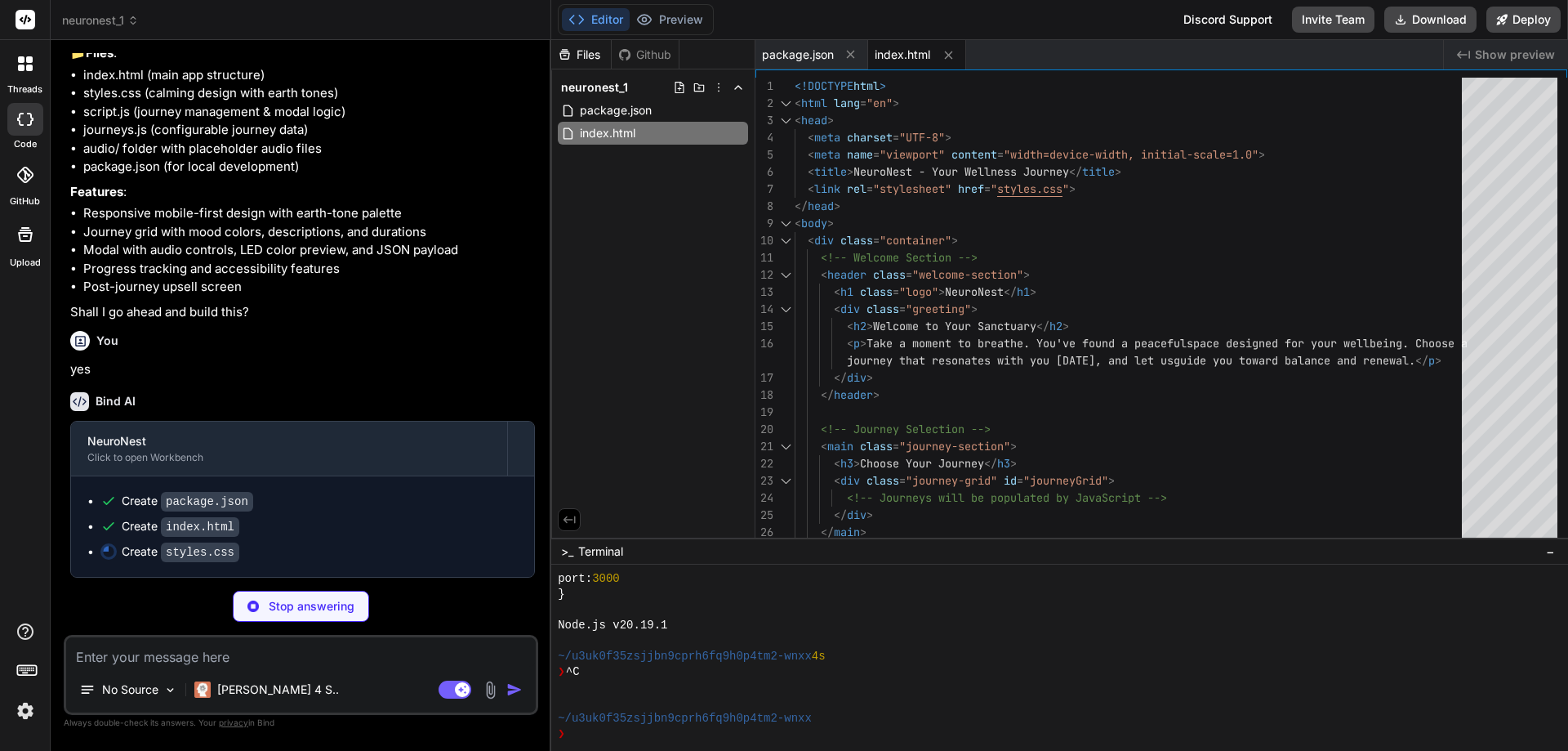
type textarea "x"
type textarea "--shadow: rgba(0, 0, 0, 0.3); --shadow-dark: rgba(0, 0, 0, 0.4); } }"
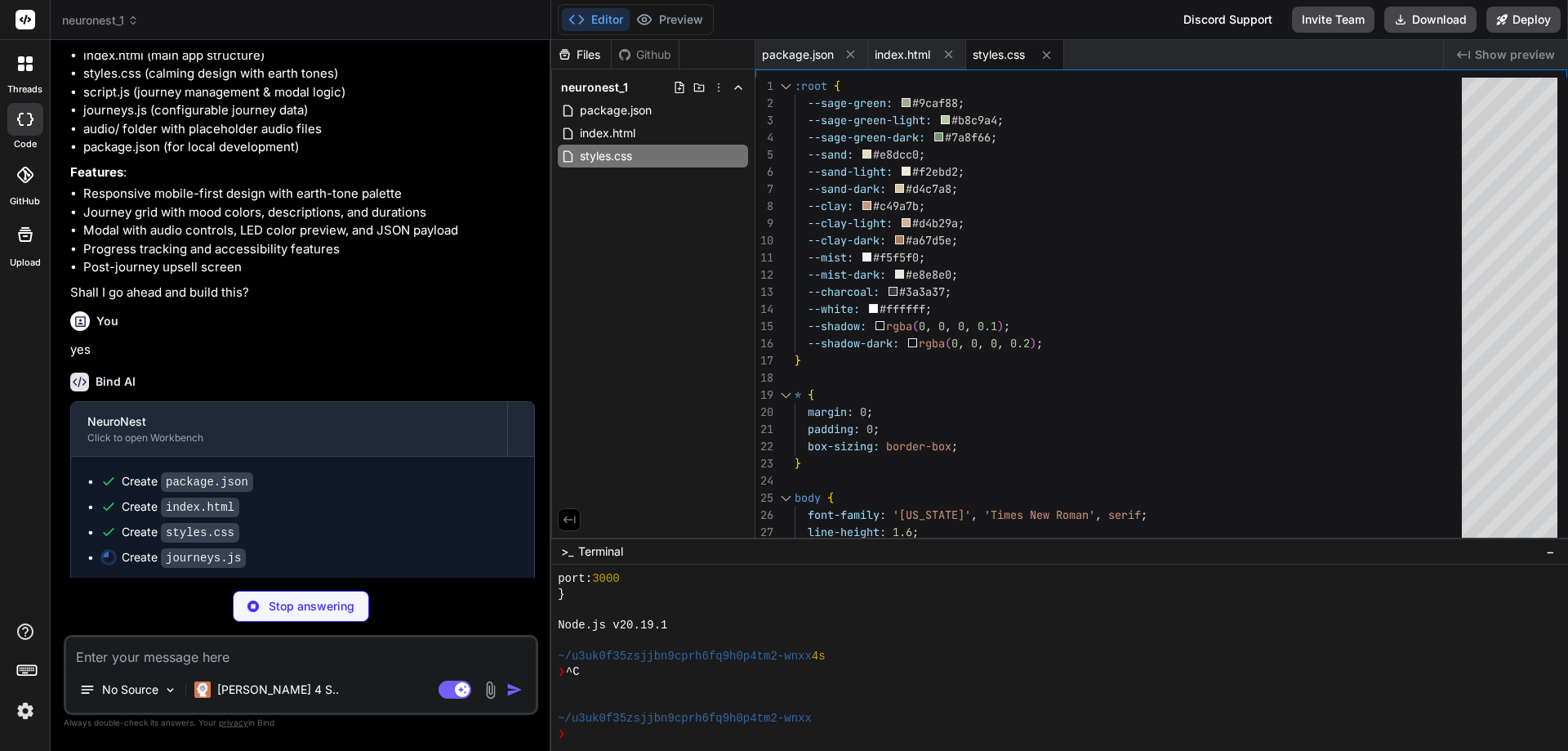
scroll to position [1251, 0]
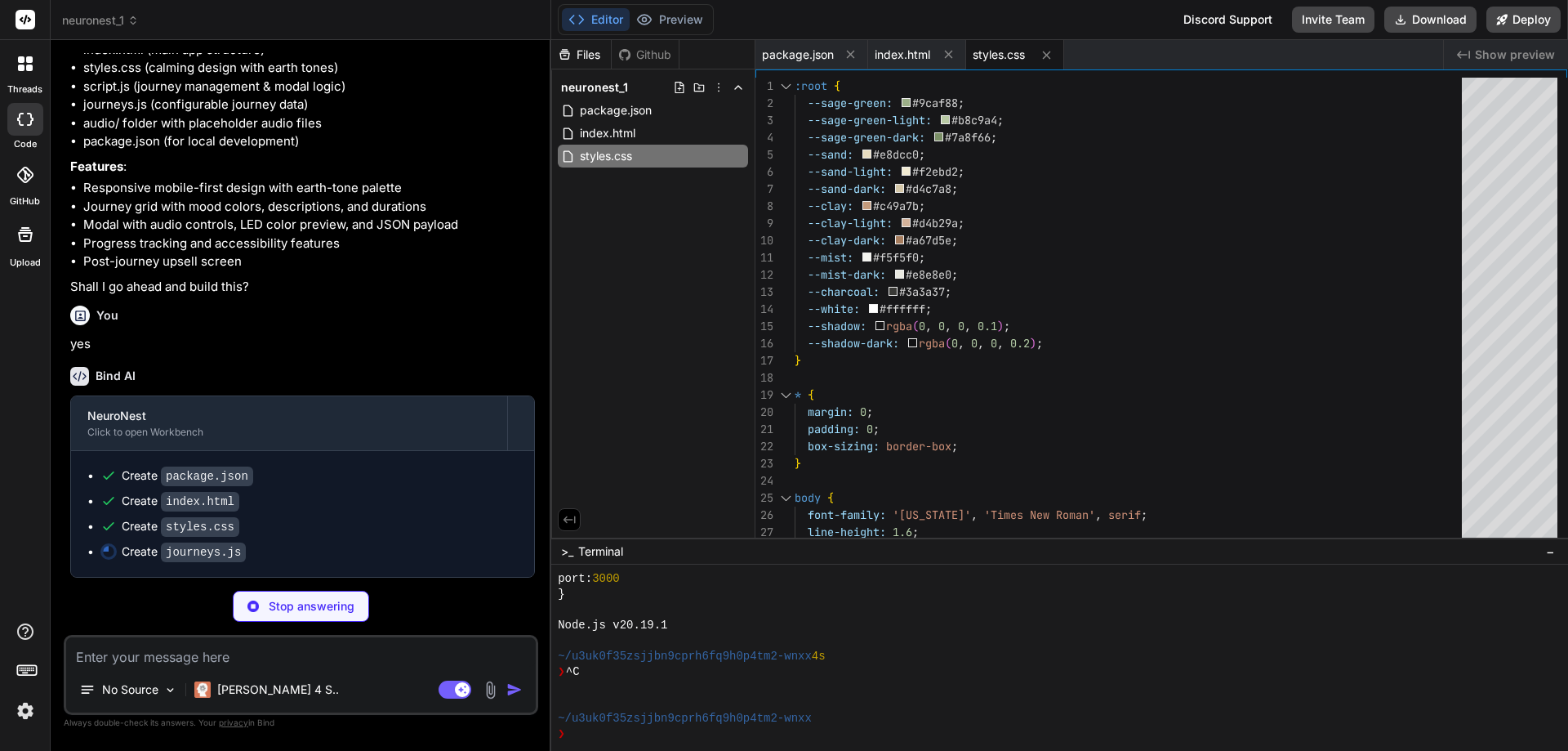
type textarea "x"
type textarea "if (typeof module !== 'undefined' && module.exports) { module.exports = journey…"
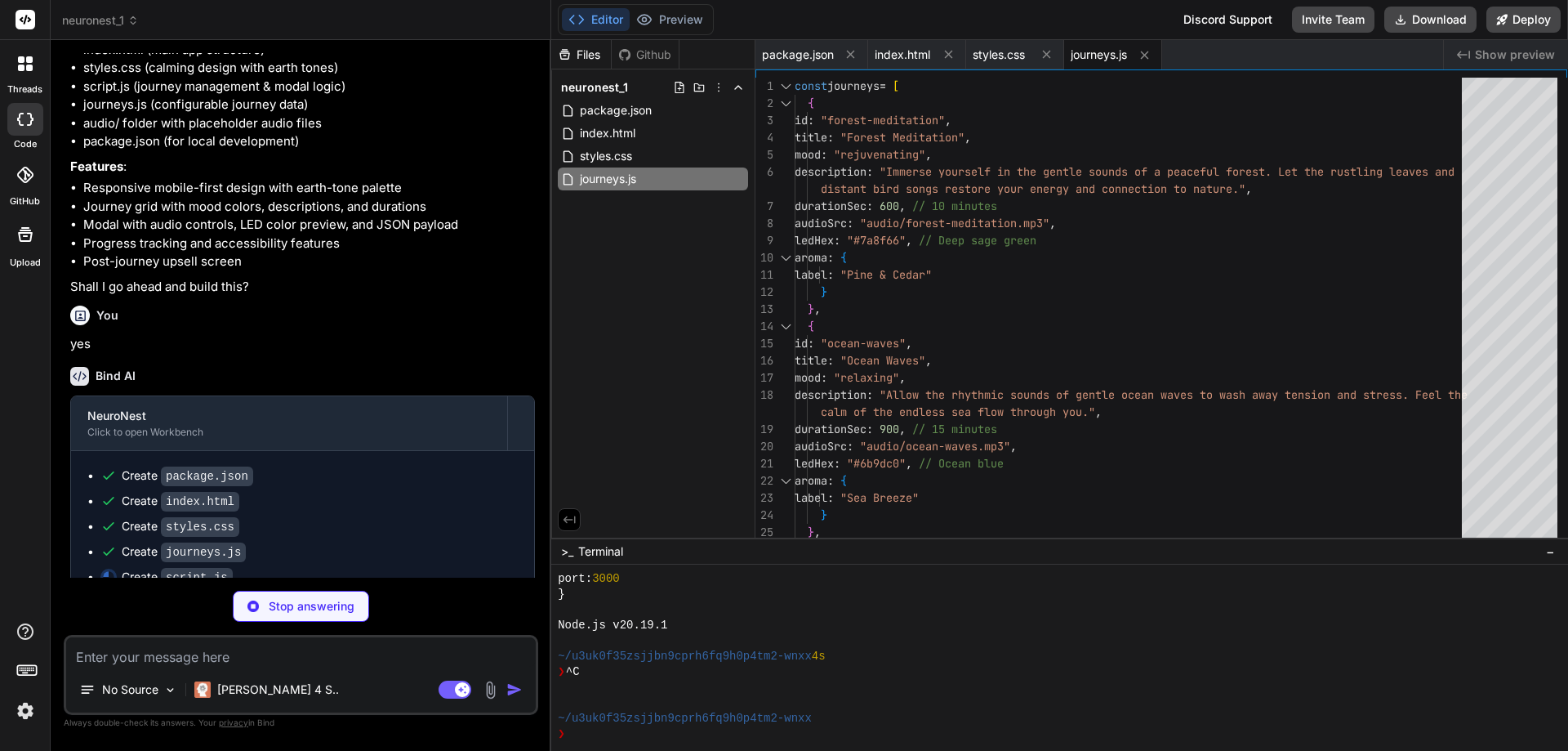
scroll to position [1276, 0]
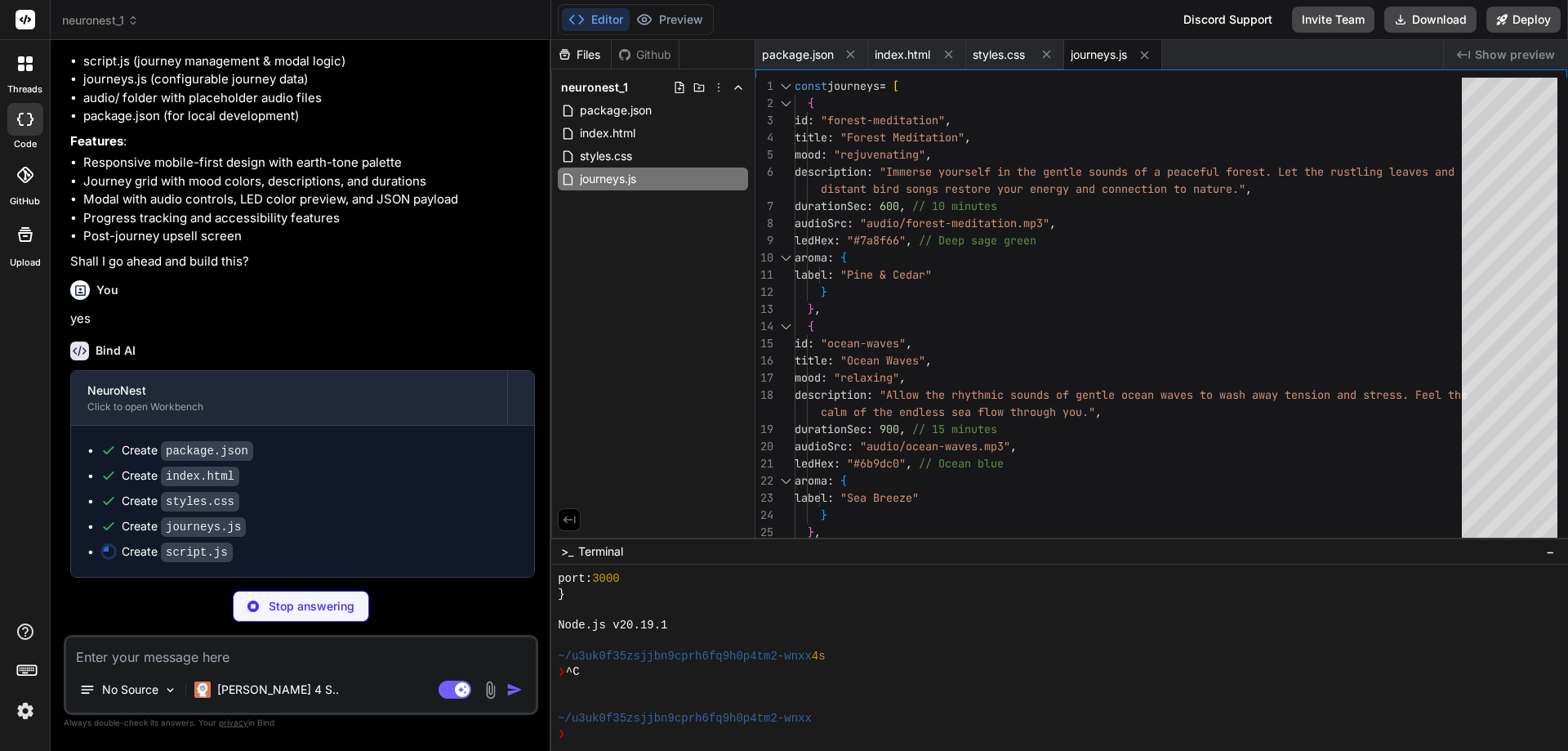
type textarea "x"
type textarea "new NeuroNest(); });"
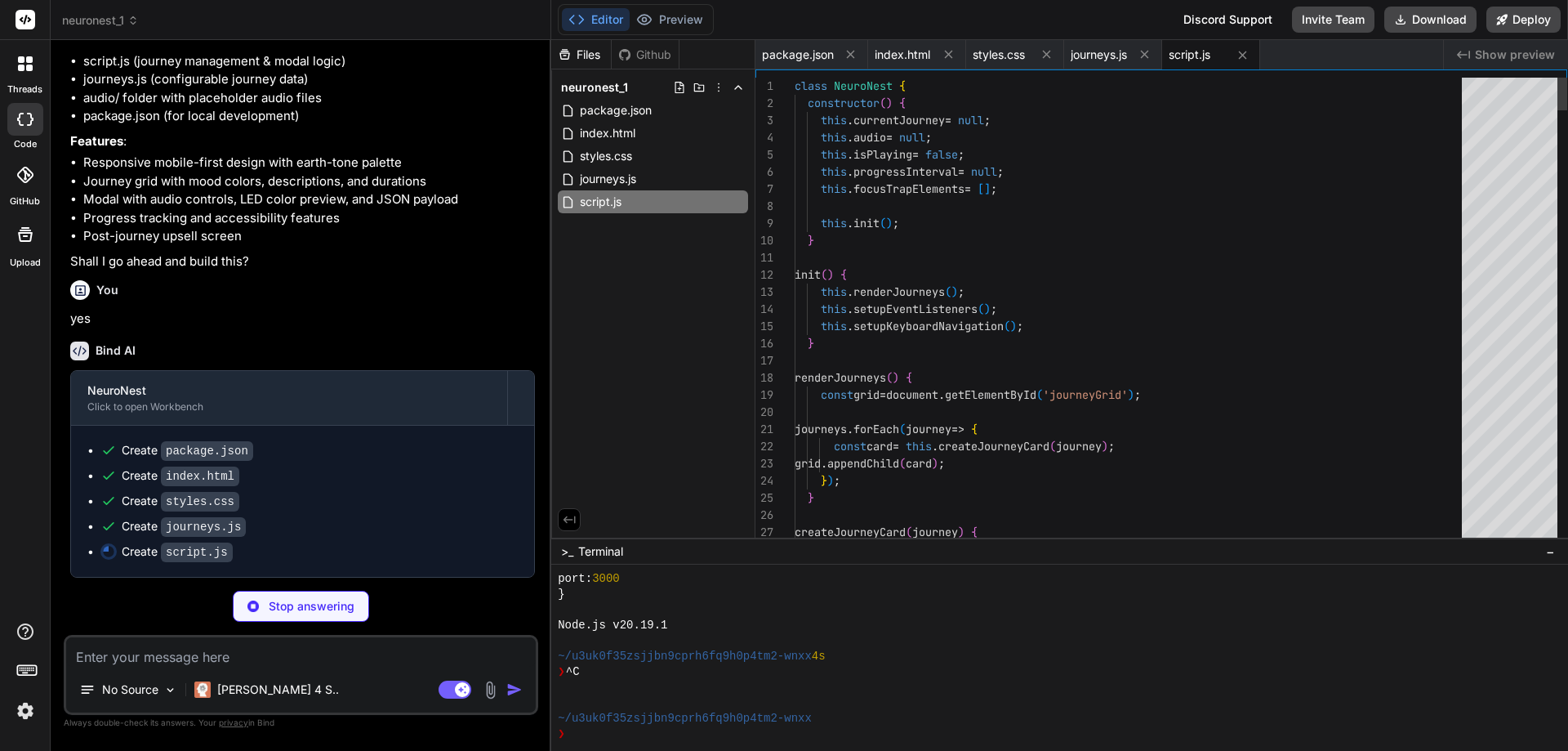
scroll to position [1661, 0]
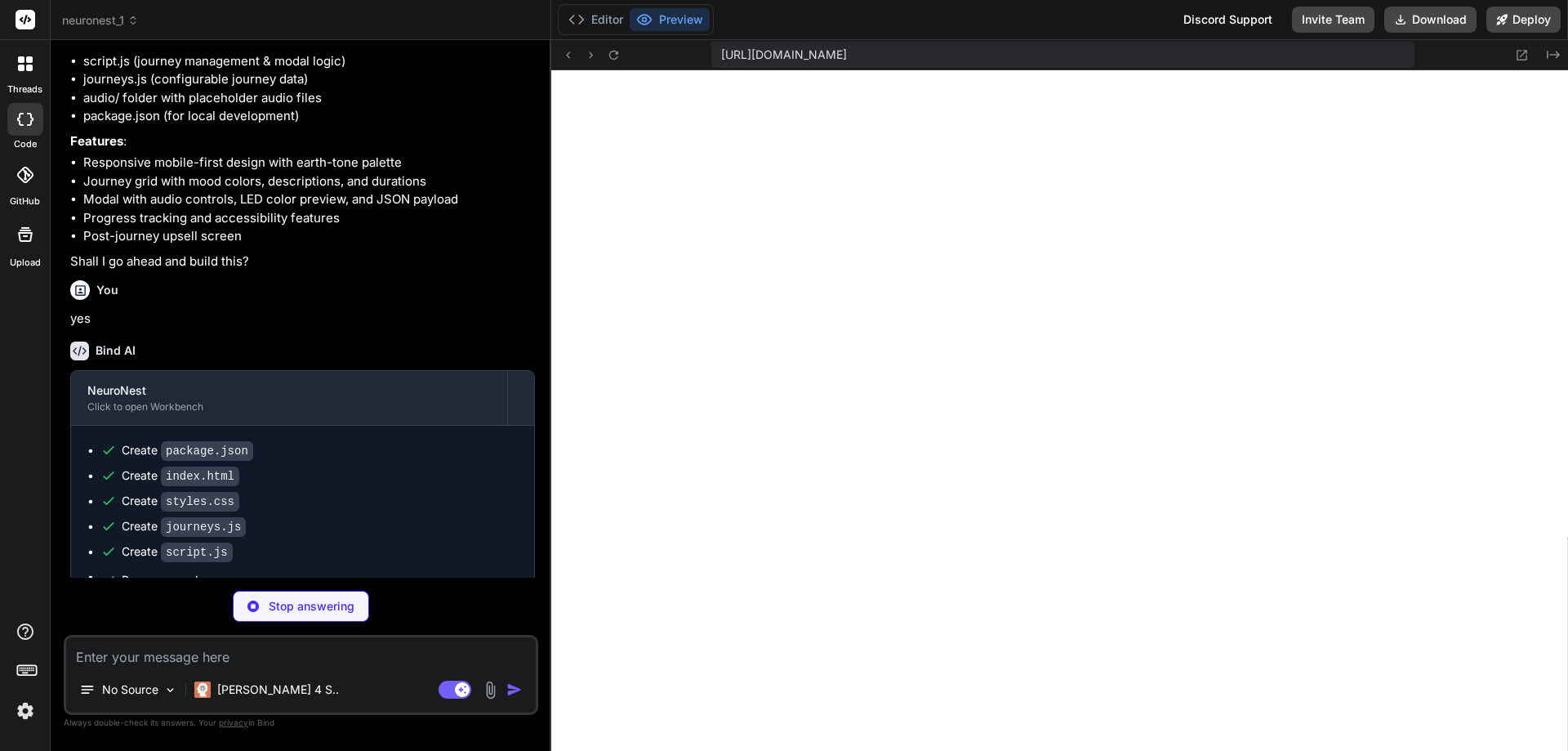
type textarea "x"
type textarea "# This is a placeholder for the forest meditation audio file # In a real implem…"
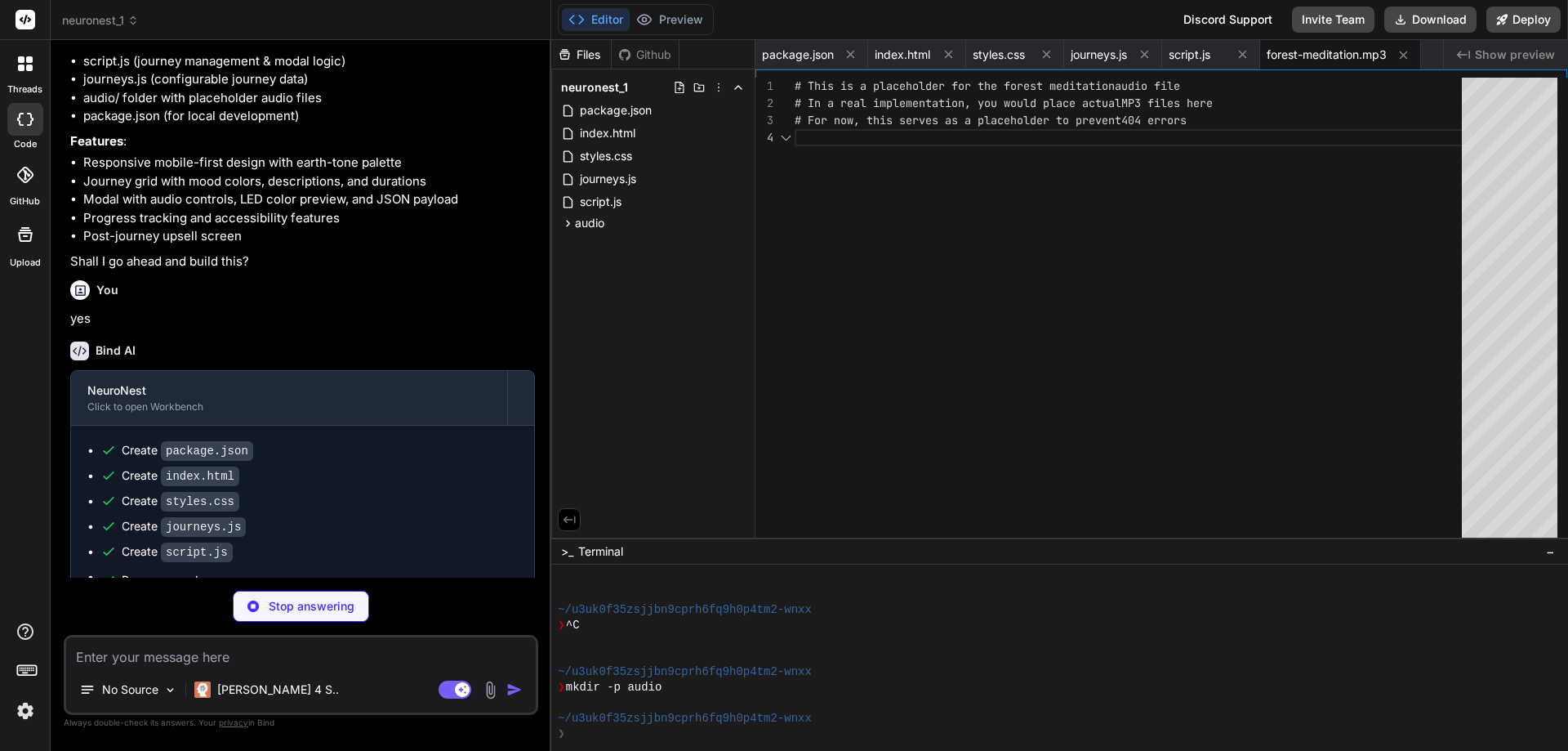
type textarea "x"
type textarea "# This is a placeholder for the ocean waves audio file # In a real implementati…"
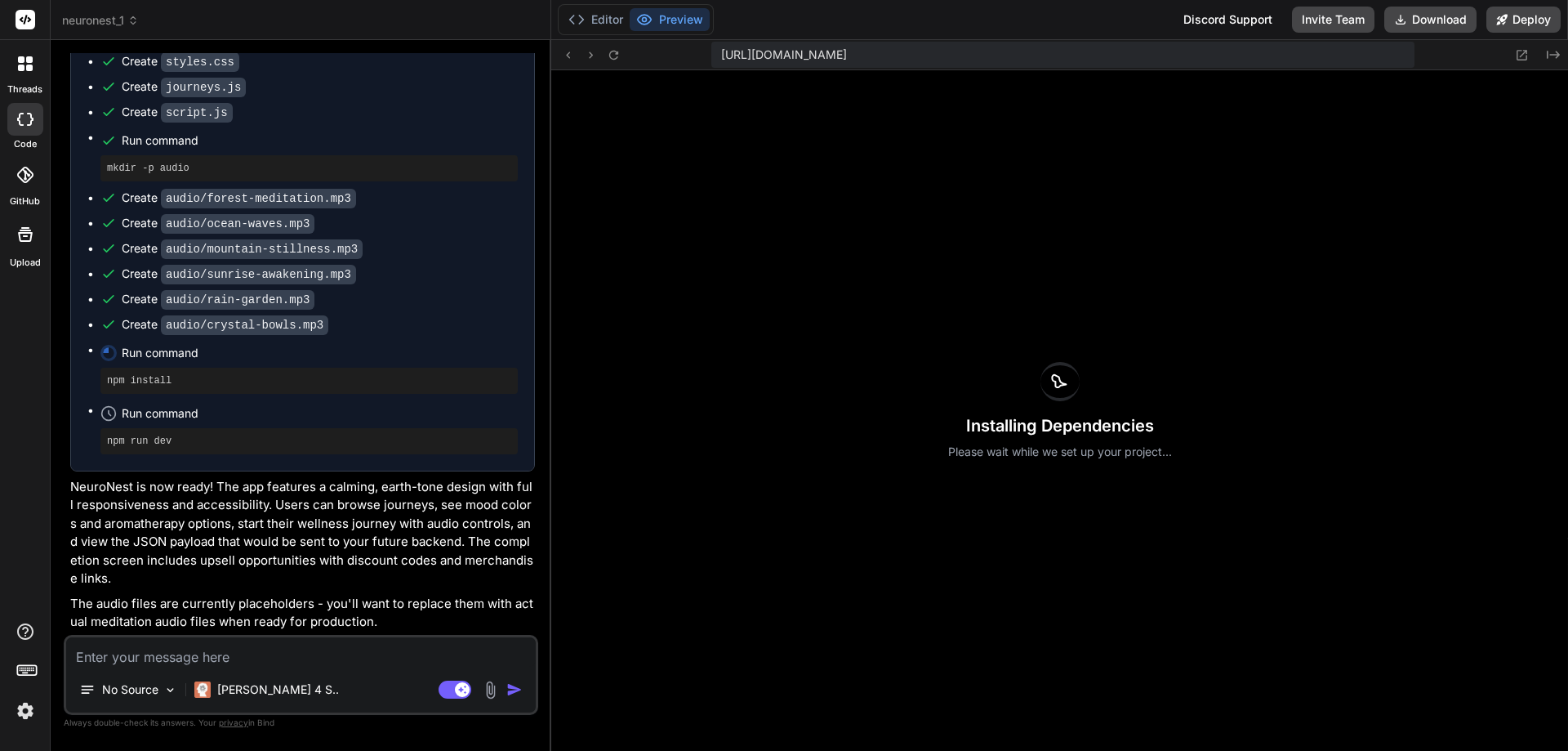
scroll to position [1847, 0]
type textarea "x"
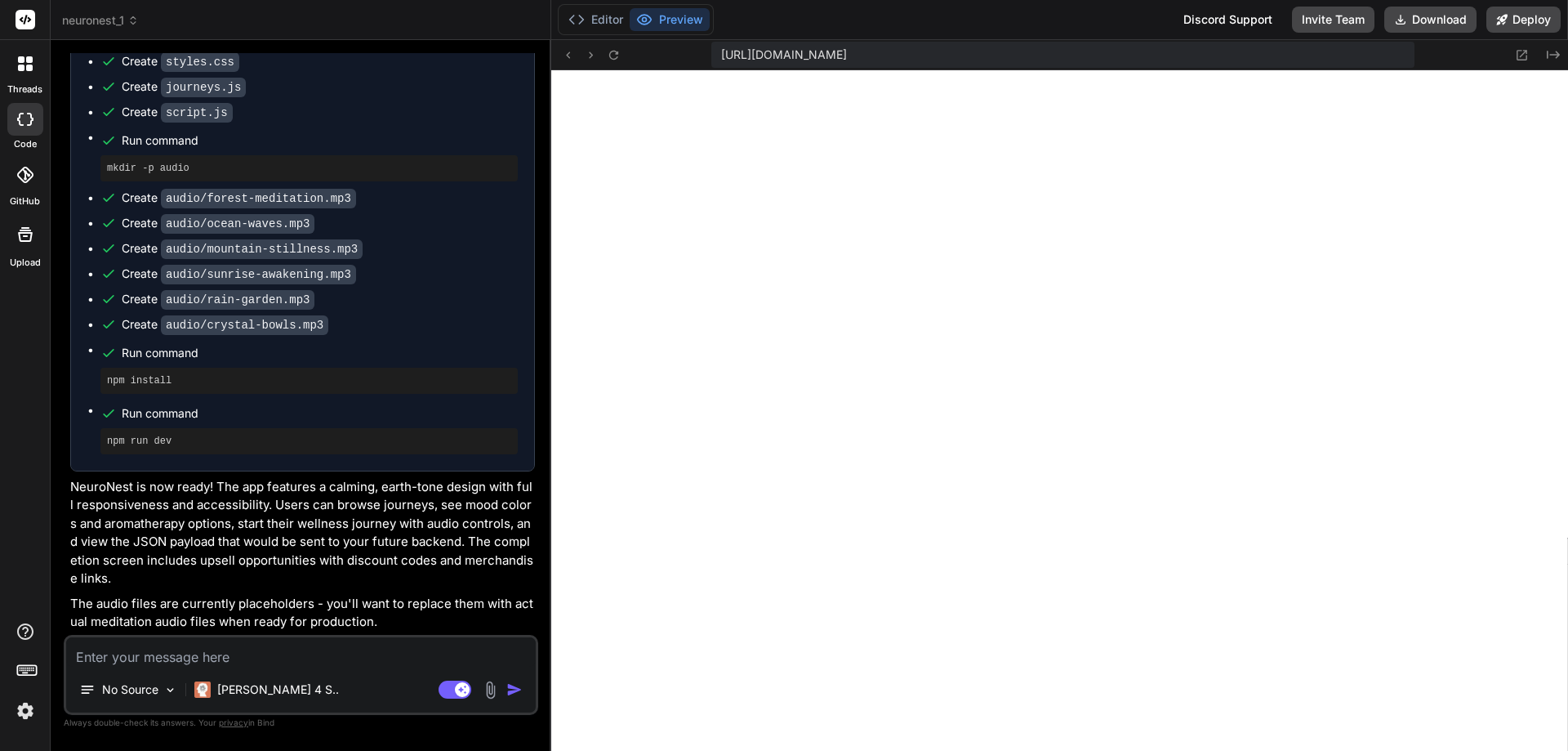
scroll to position [2515, 0]
click at [588, 12] on button "Editor" at bounding box center [596, 19] width 67 height 23
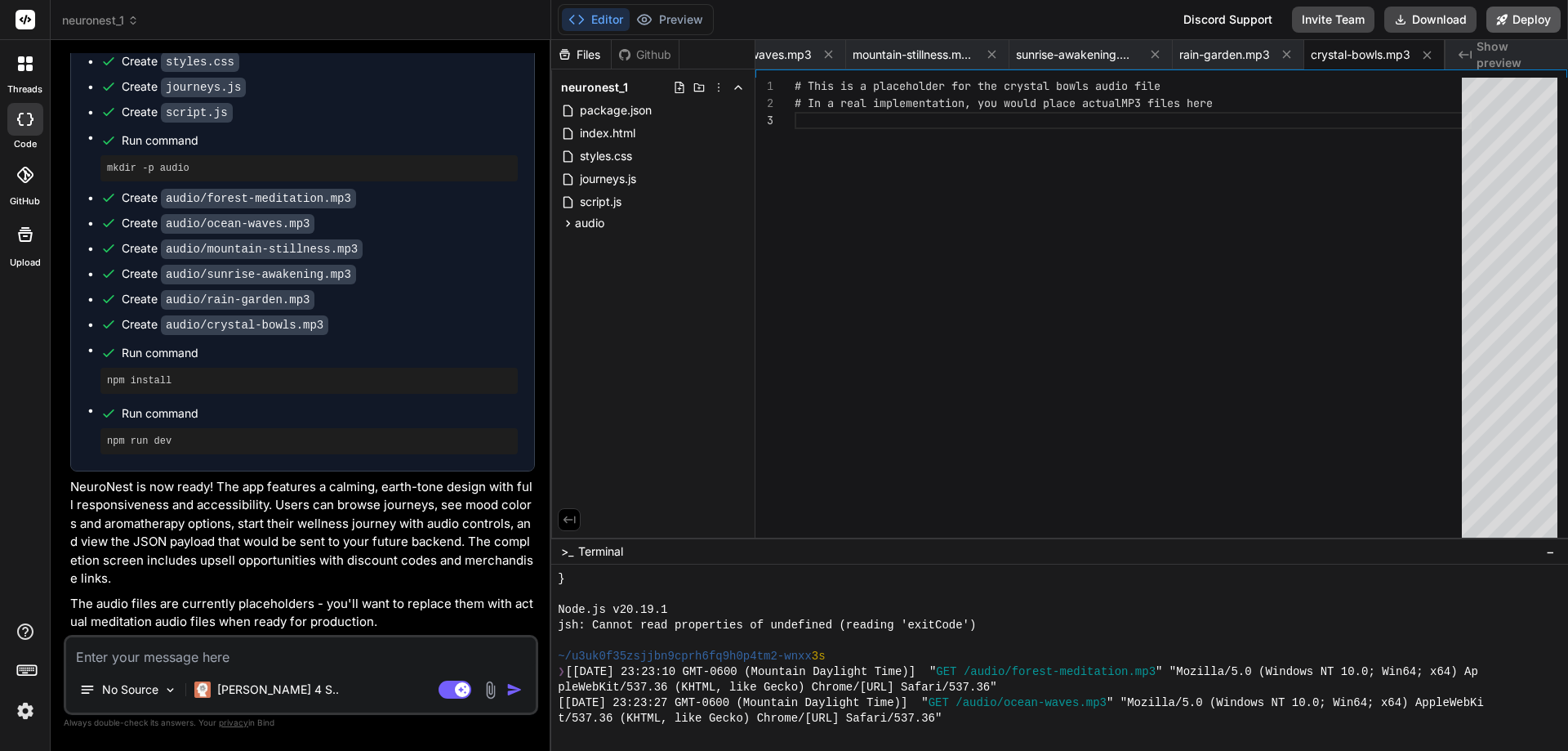
click at [1289, 17] on button "Deploy" at bounding box center [1523, 20] width 74 height 26
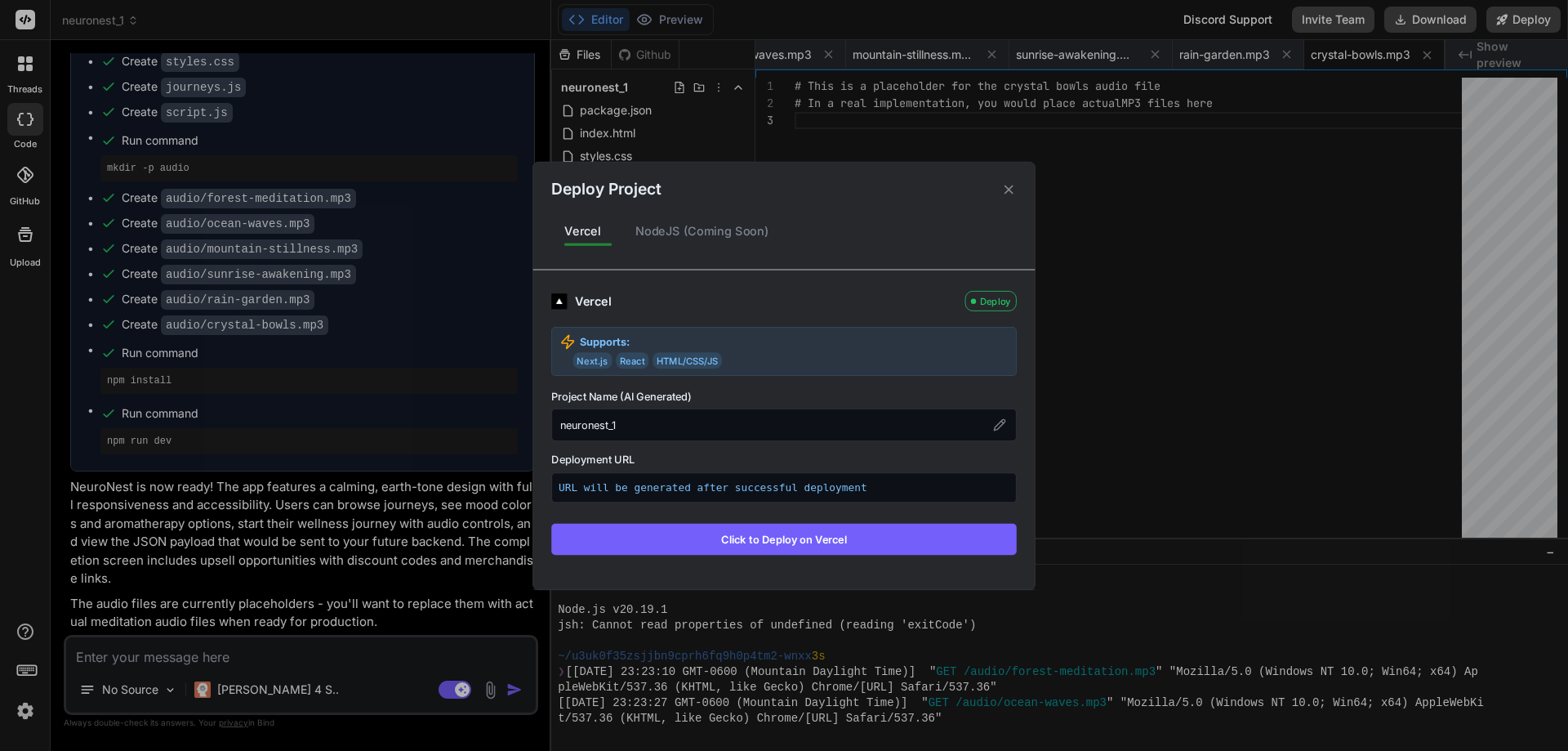
click at [657, 225] on div "NodeJS (Coming Soon)" at bounding box center [702, 231] width 160 height 35
click at [743, 232] on div "NodeJS (Coming Soon)" at bounding box center [702, 231] width 160 height 35
click at [1010, 190] on icon at bounding box center [1009, 188] width 9 height 9
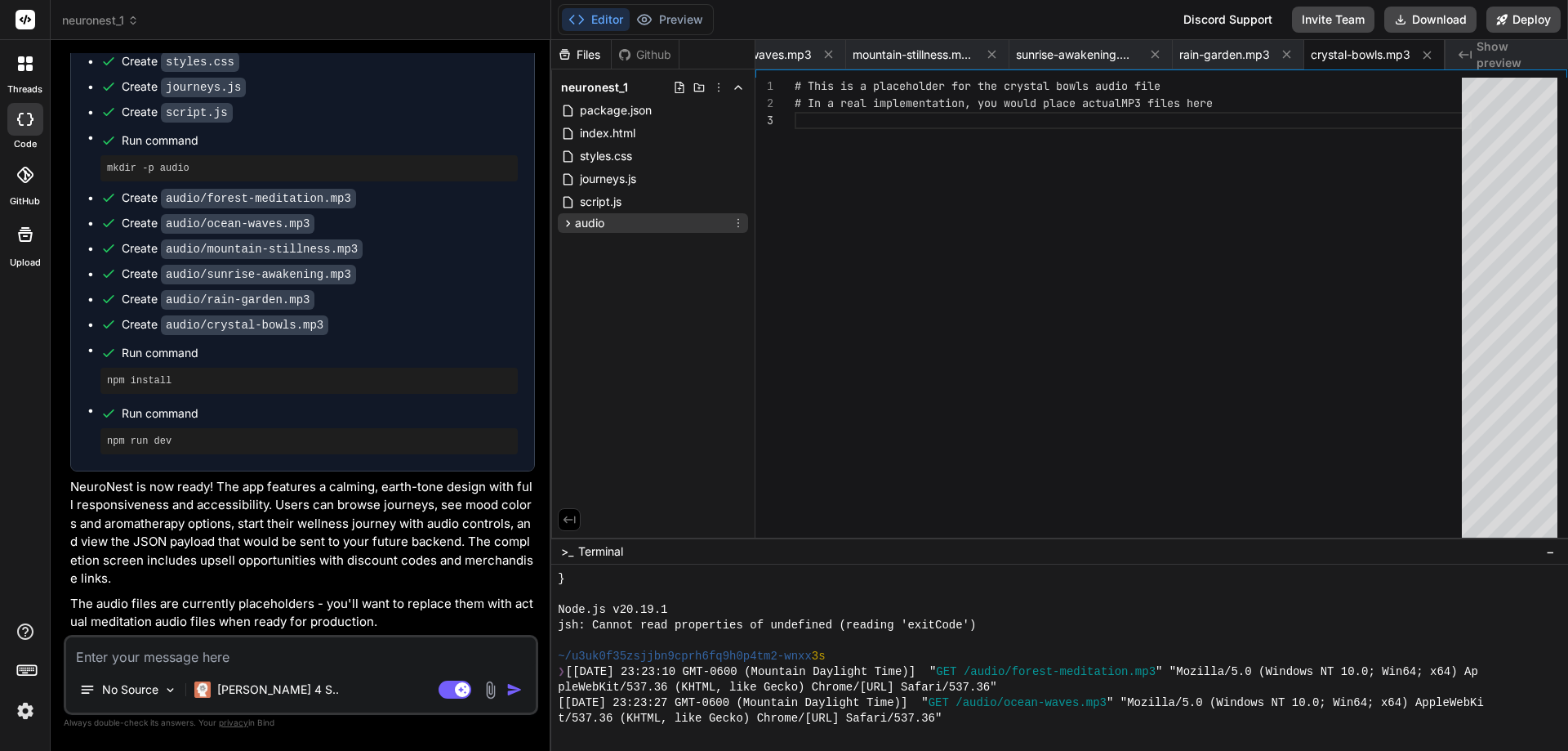
click at [567, 223] on icon at bounding box center [568, 223] width 14 height 14
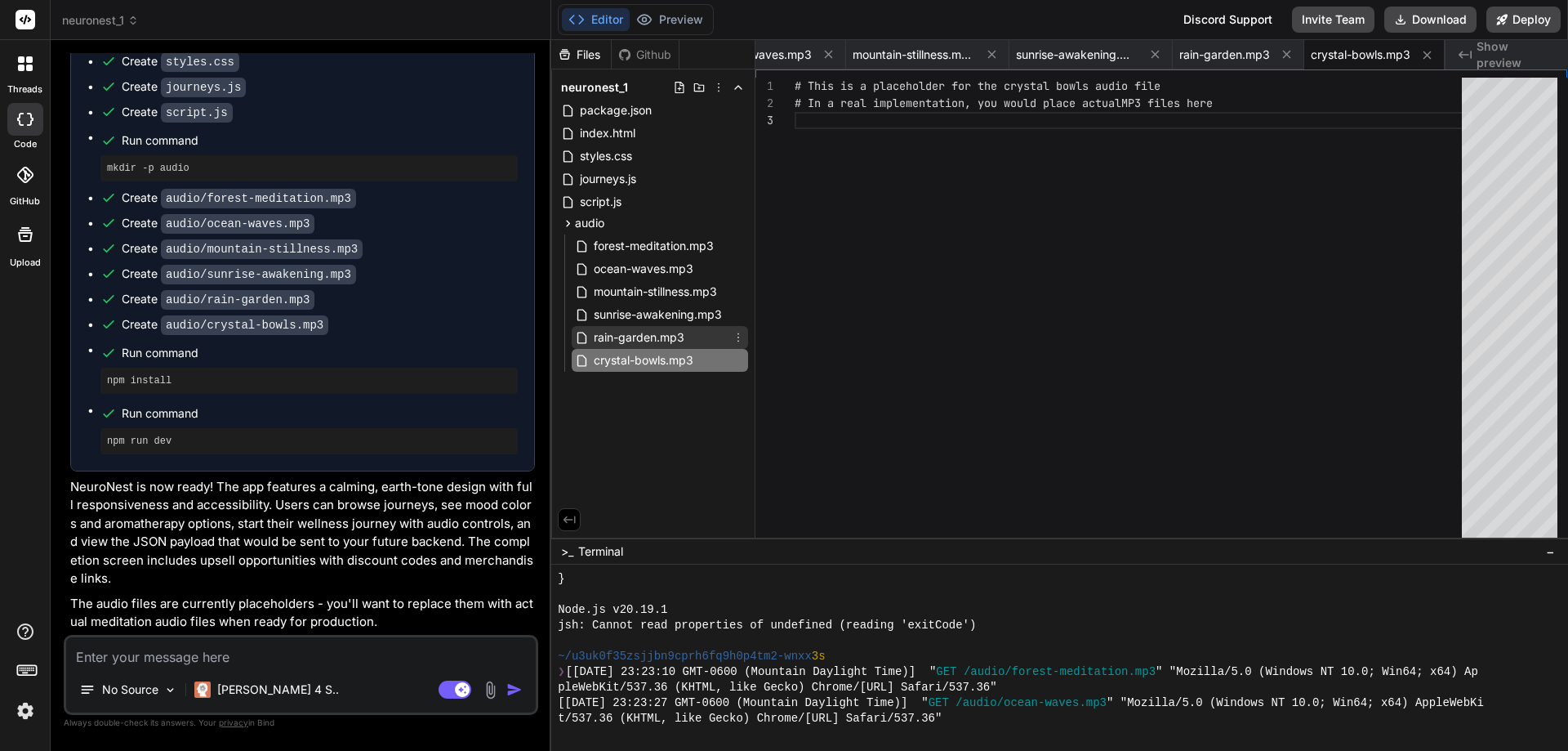
click at [661, 333] on span "rain-garden.mp3" at bounding box center [639, 337] width 94 height 20
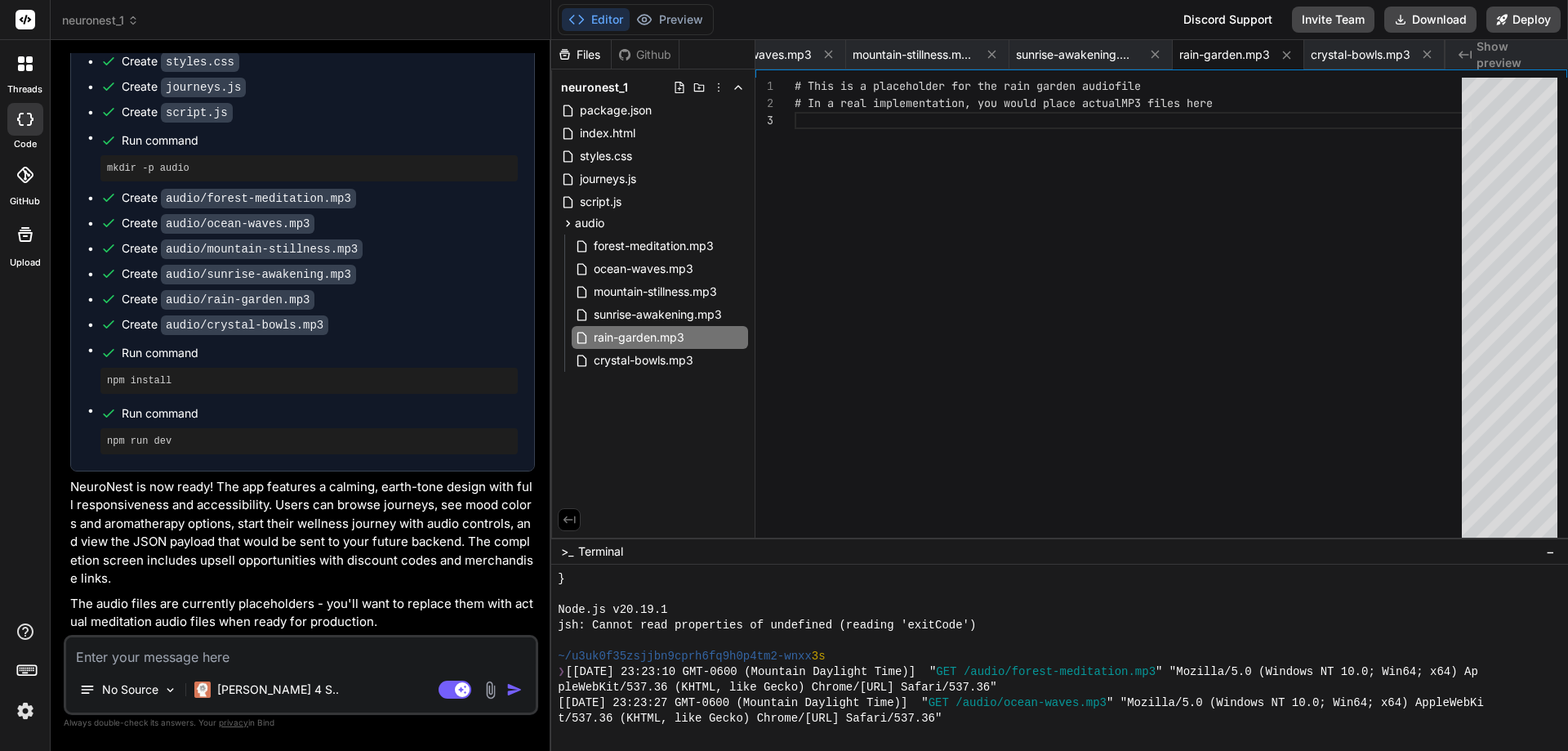
click at [100, 16] on span "neuronest_1" at bounding box center [100, 20] width 76 height 16
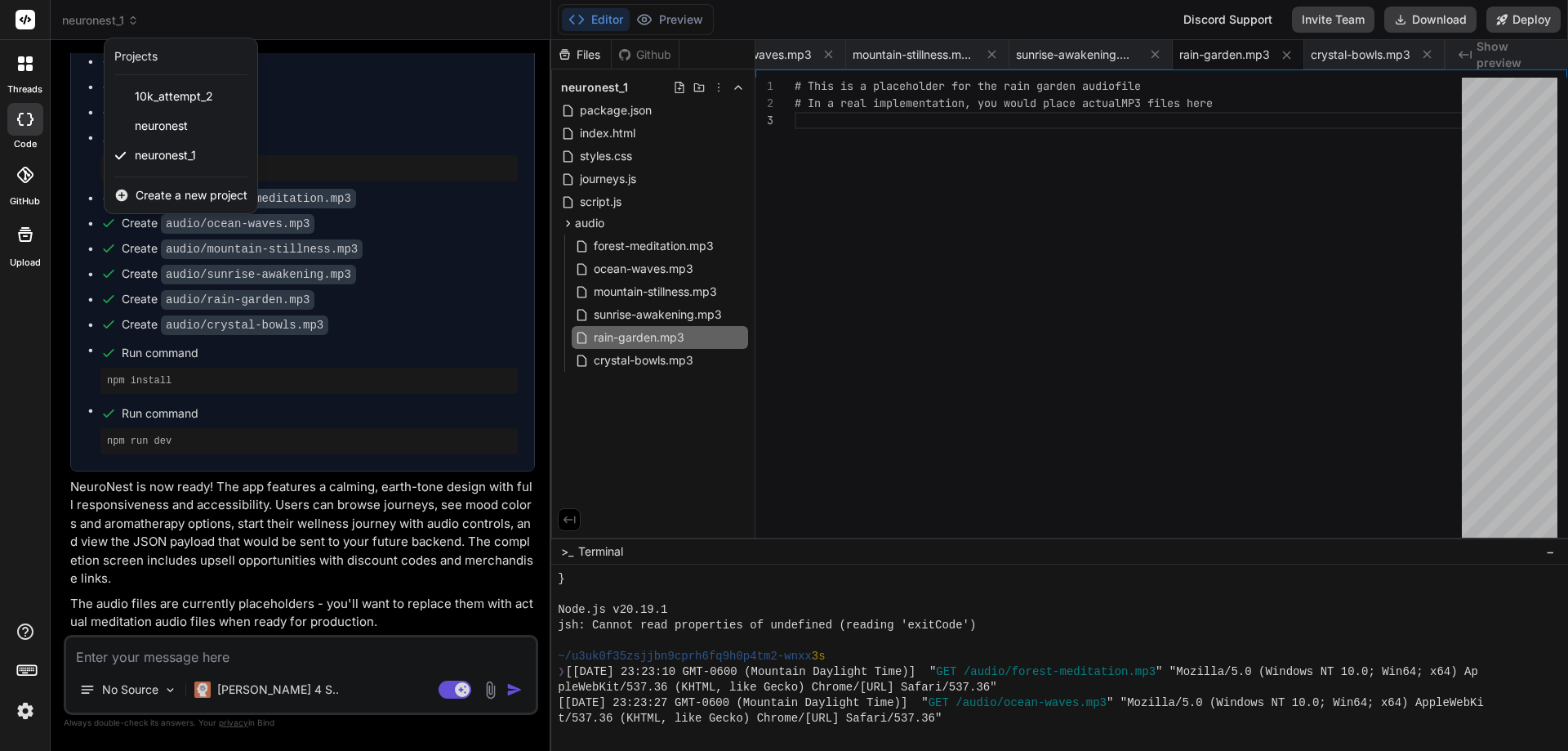
click at [11, 351] on div "threads code GitHub Upload" at bounding box center [25, 375] width 51 height 751
click at [14, 688] on img at bounding box center [26, 710] width 28 height 28
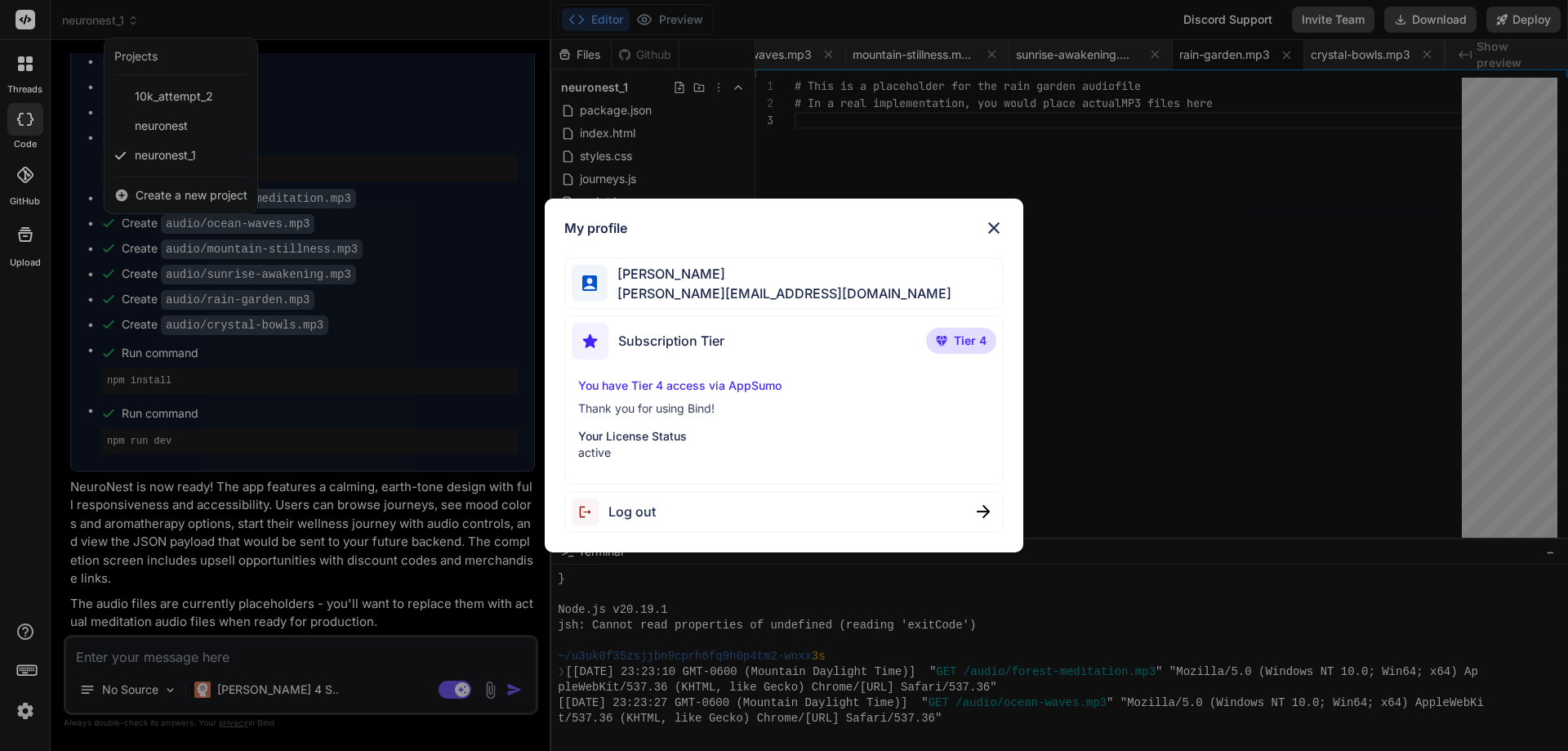
click at [998, 224] on img at bounding box center [994, 228] width 20 height 20
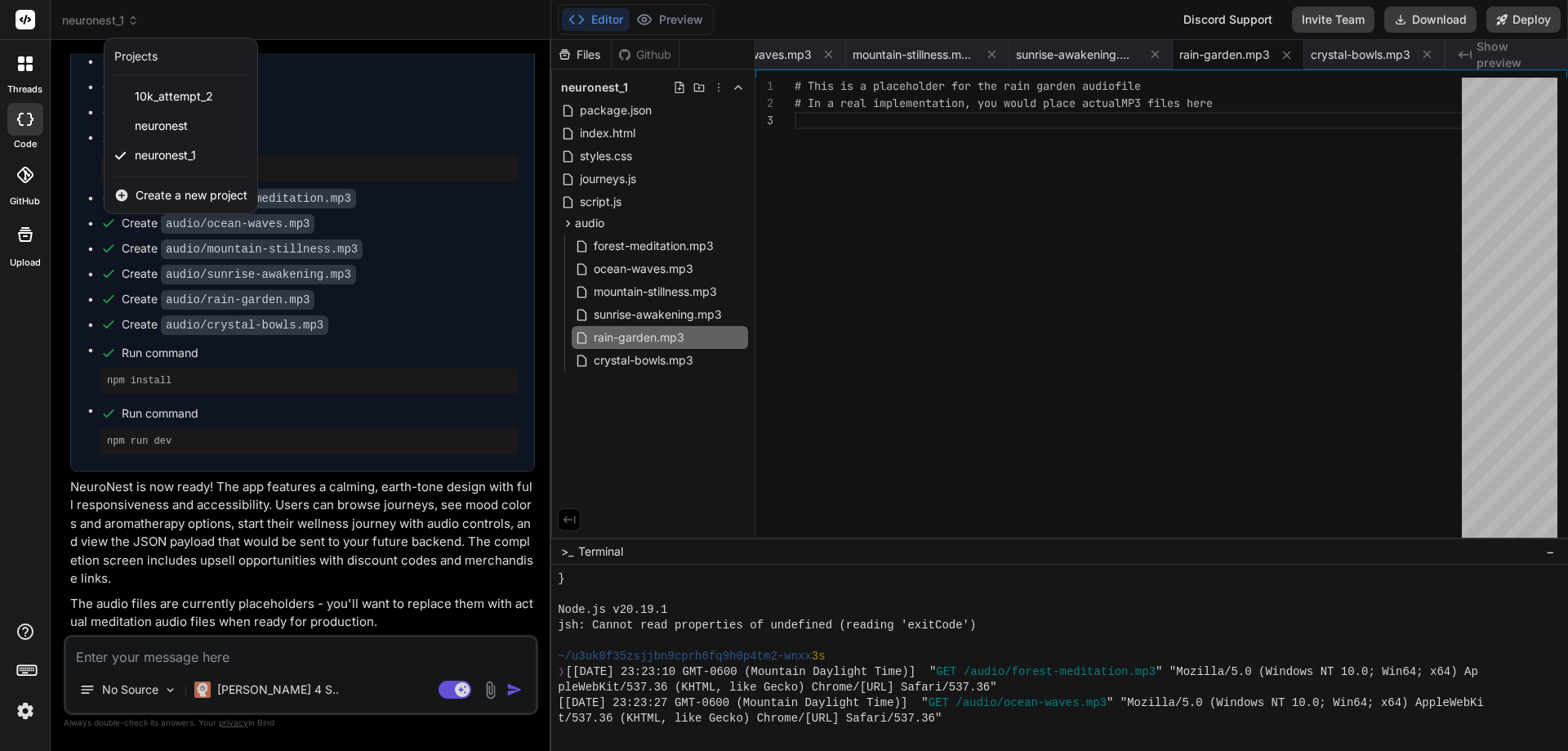
click at [90, 14] on div at bounding box center [784, 375] width 1568 height 751
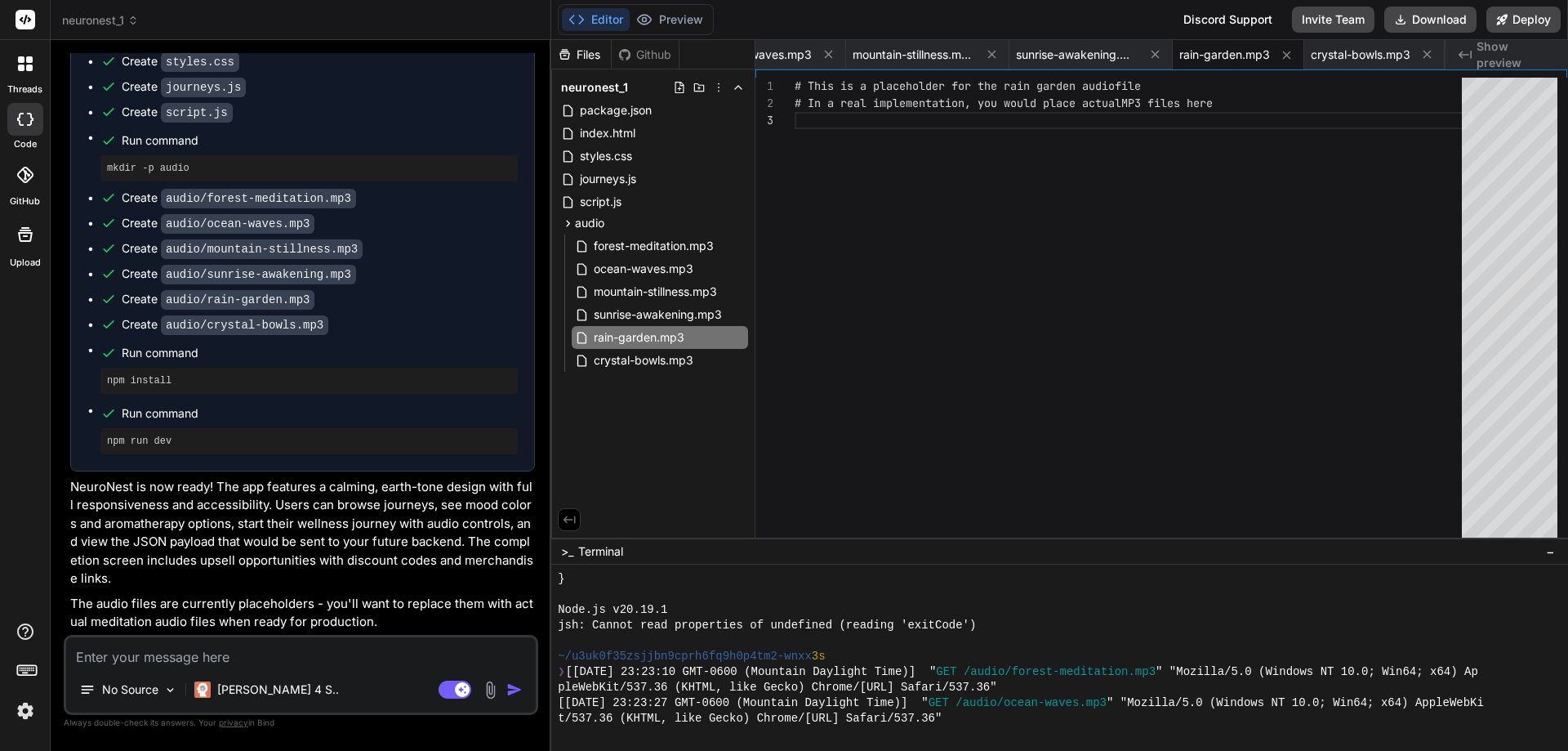
type textarea "# This is a placeholder for the rain garden audio file # In a real implementati…"
click at [1289, 353] on div "# This is a placeholder for the rain garden audio file # In a real implementati…" at bounding box center [1133, 312] width 677 height 468
click at [110, 15] on span "neuronest_1" at bounding box center [100, 20] width 76 height 16
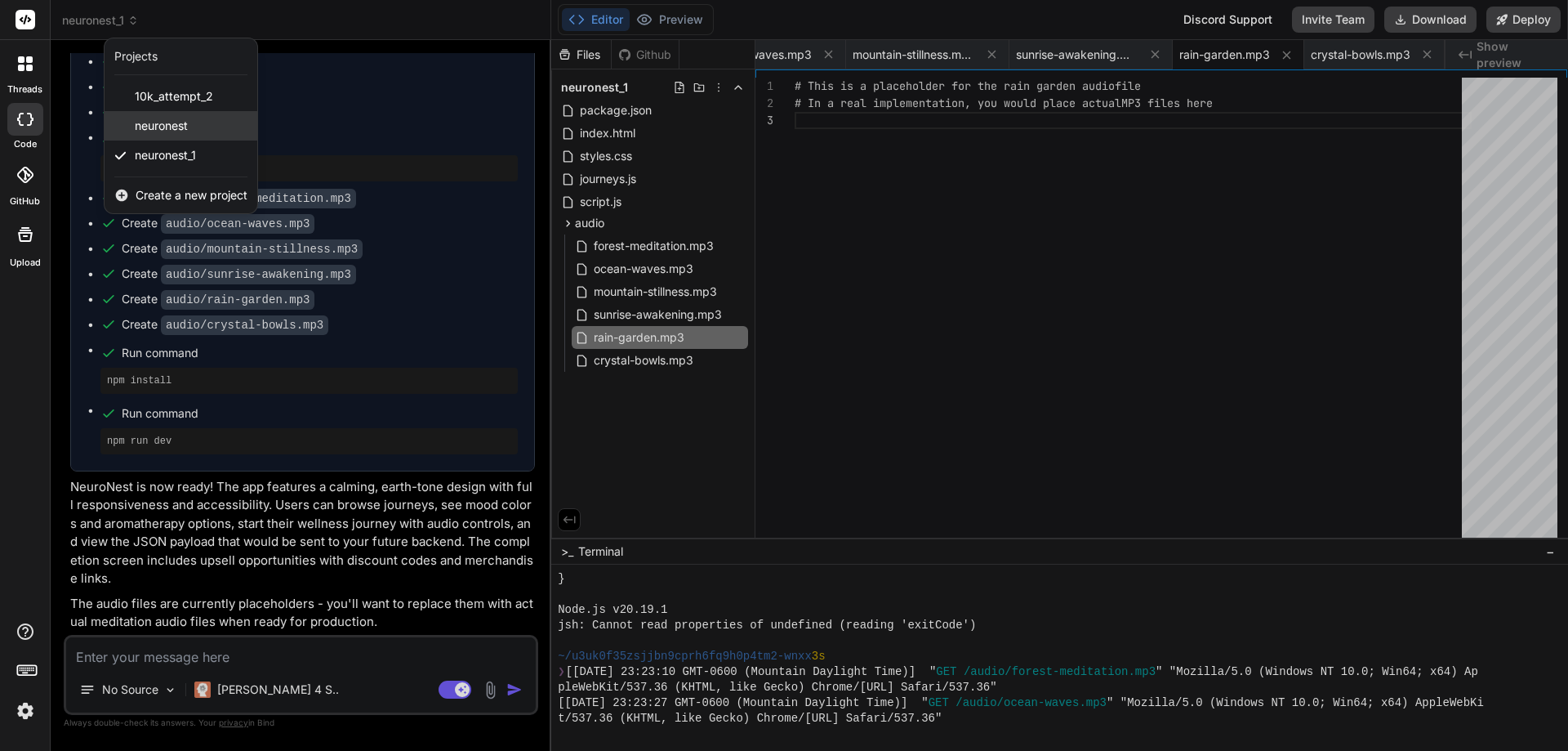
click at [205, 129] on div "neuronest" at bounding box center [181, 126] width 153 height 30
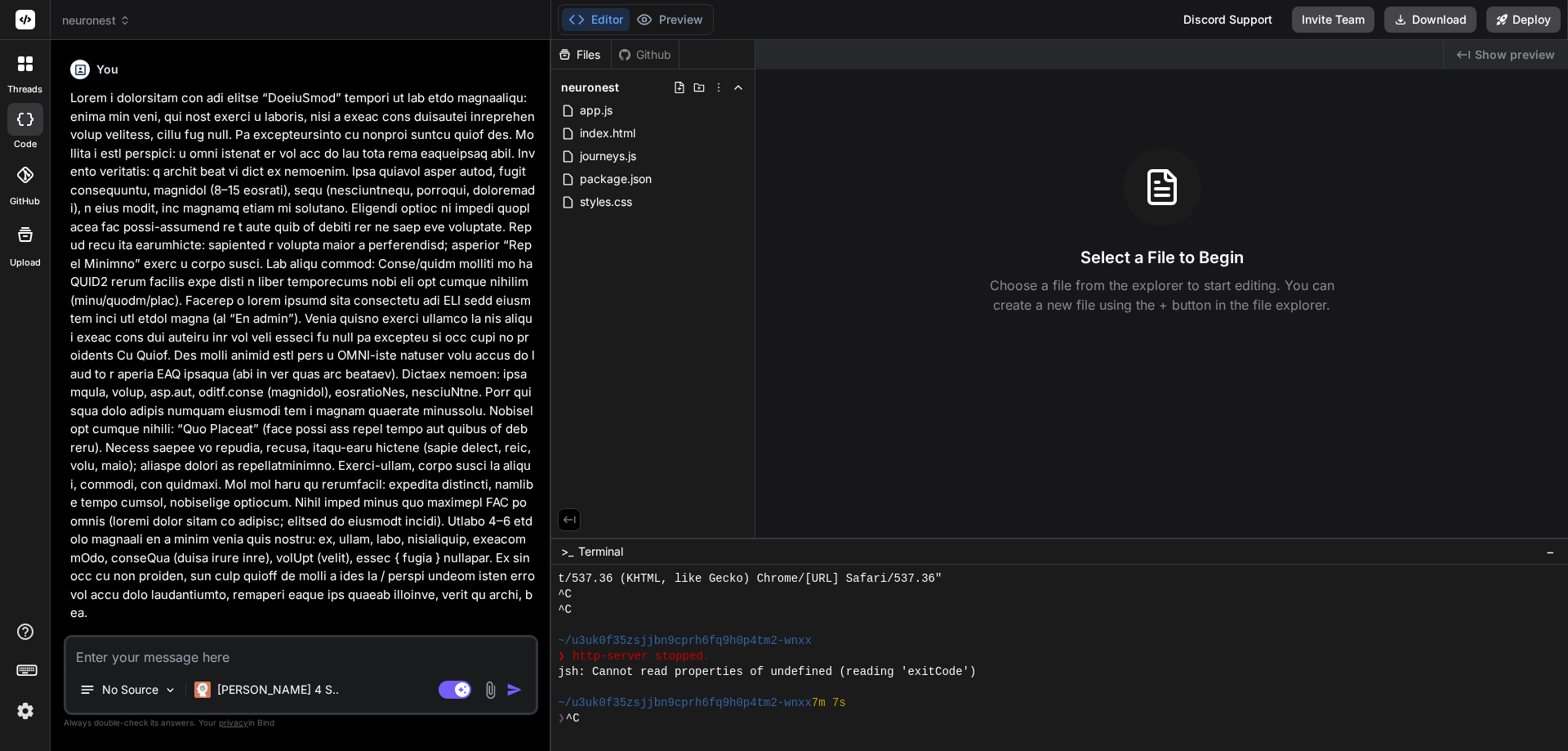
scroll to position [2716, 0]
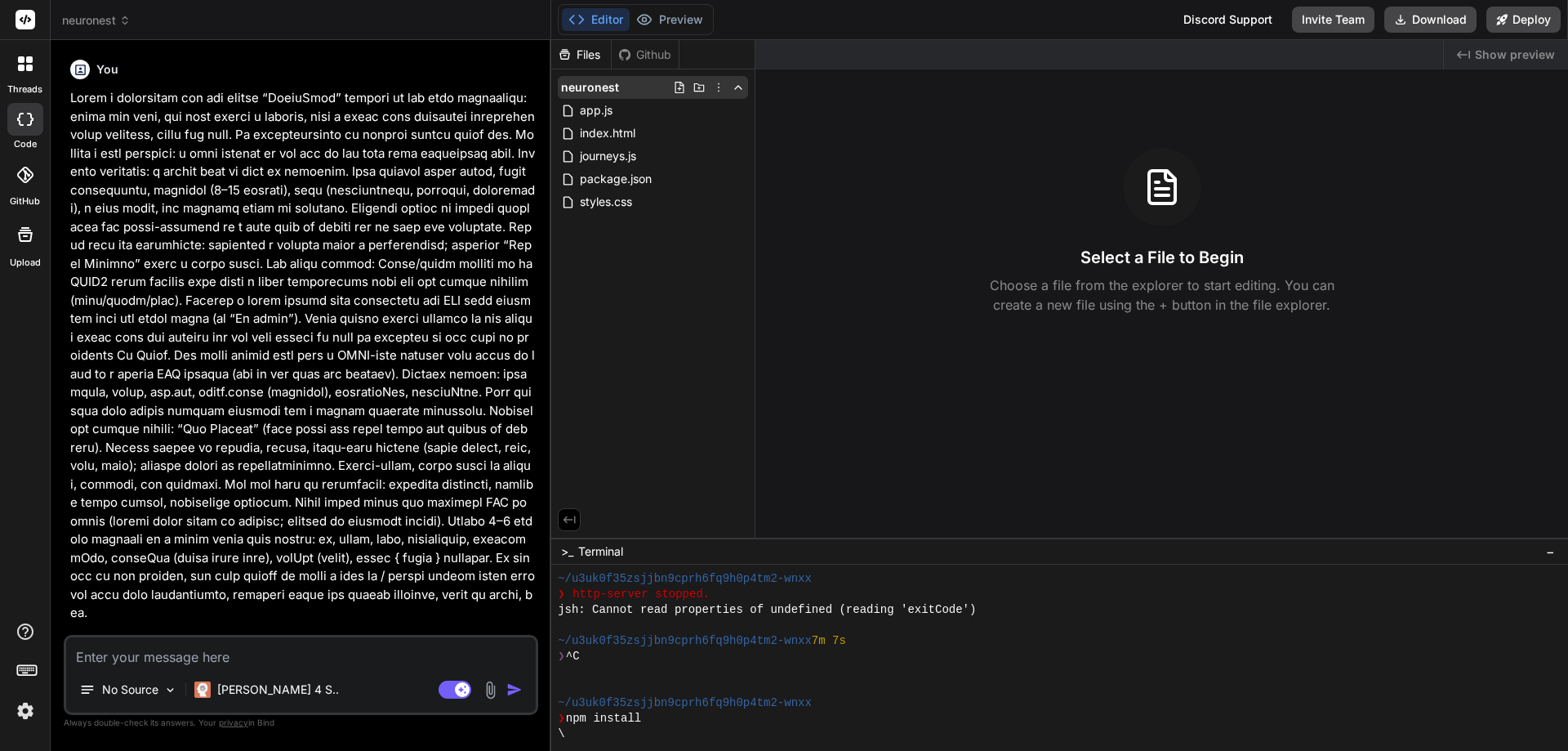
click at [717, 89] on icon at bounding box center [718, 87] width 13 height 13
click at [620, 159] on span "Delete" at bounding box center [626, 154] width 35 height 16
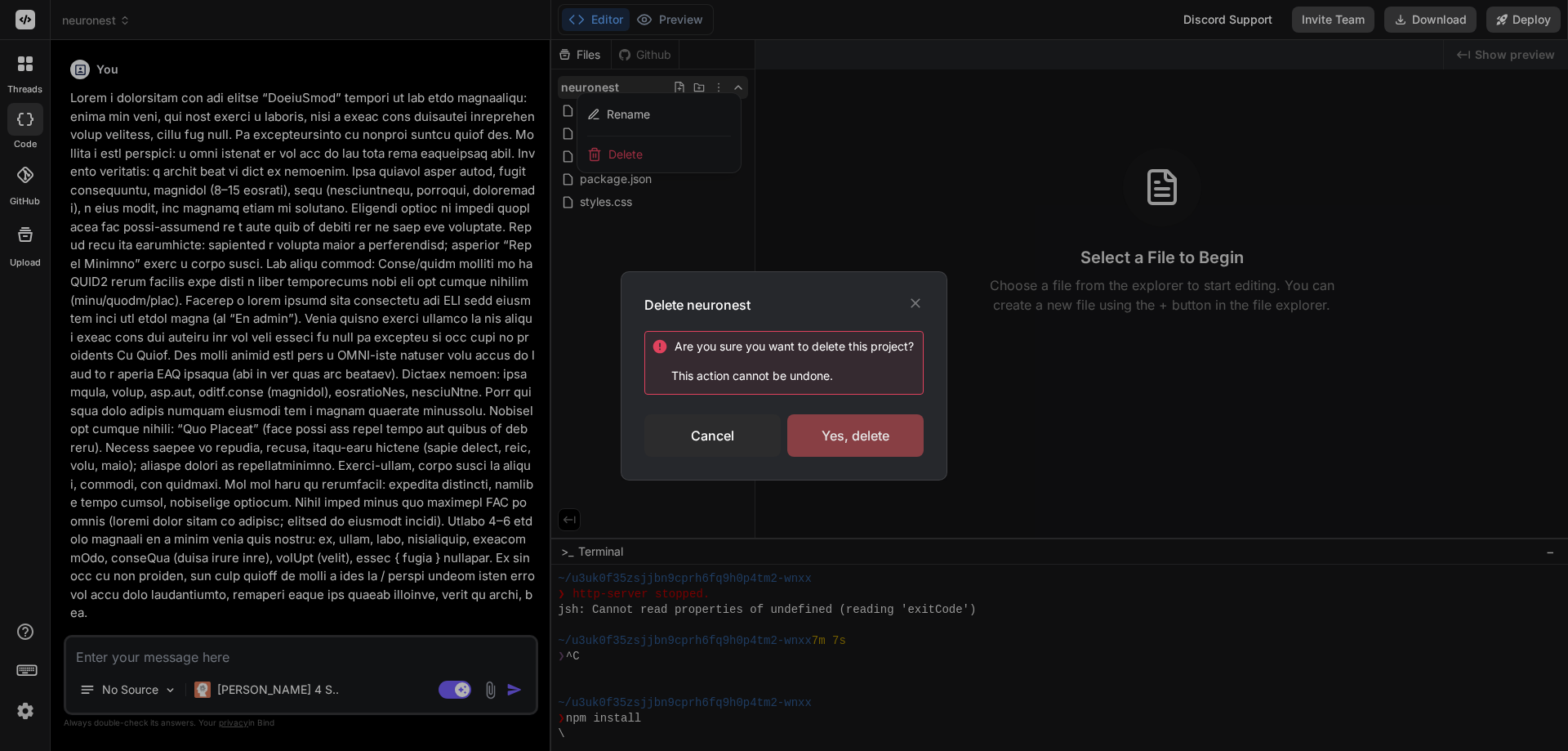
click at [854, 435] on div "Yes, delete" at bounding box center [856, 436] width 137 height 43
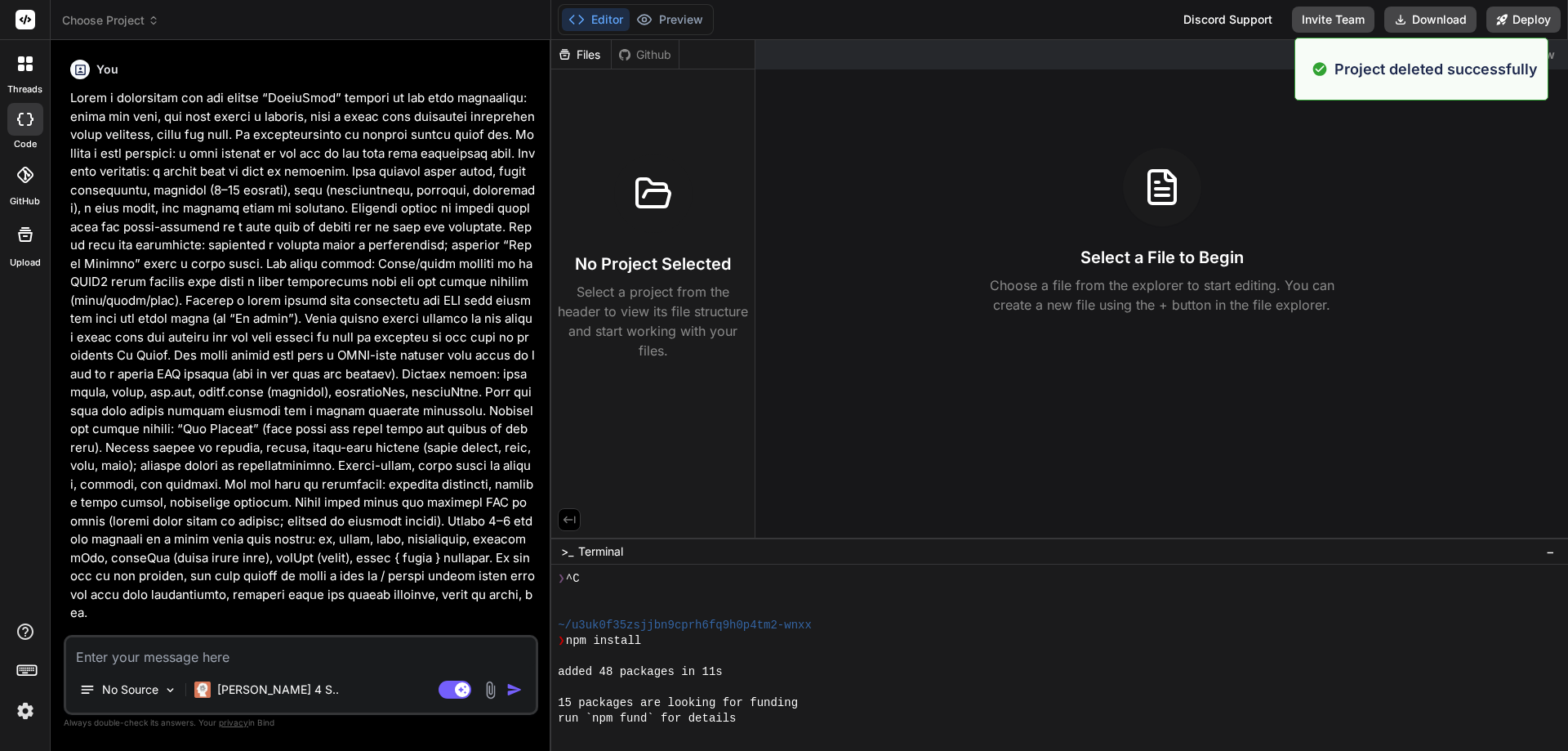
click at [153, 22] on icon at bounding box center [153, 23] width 5 height 2
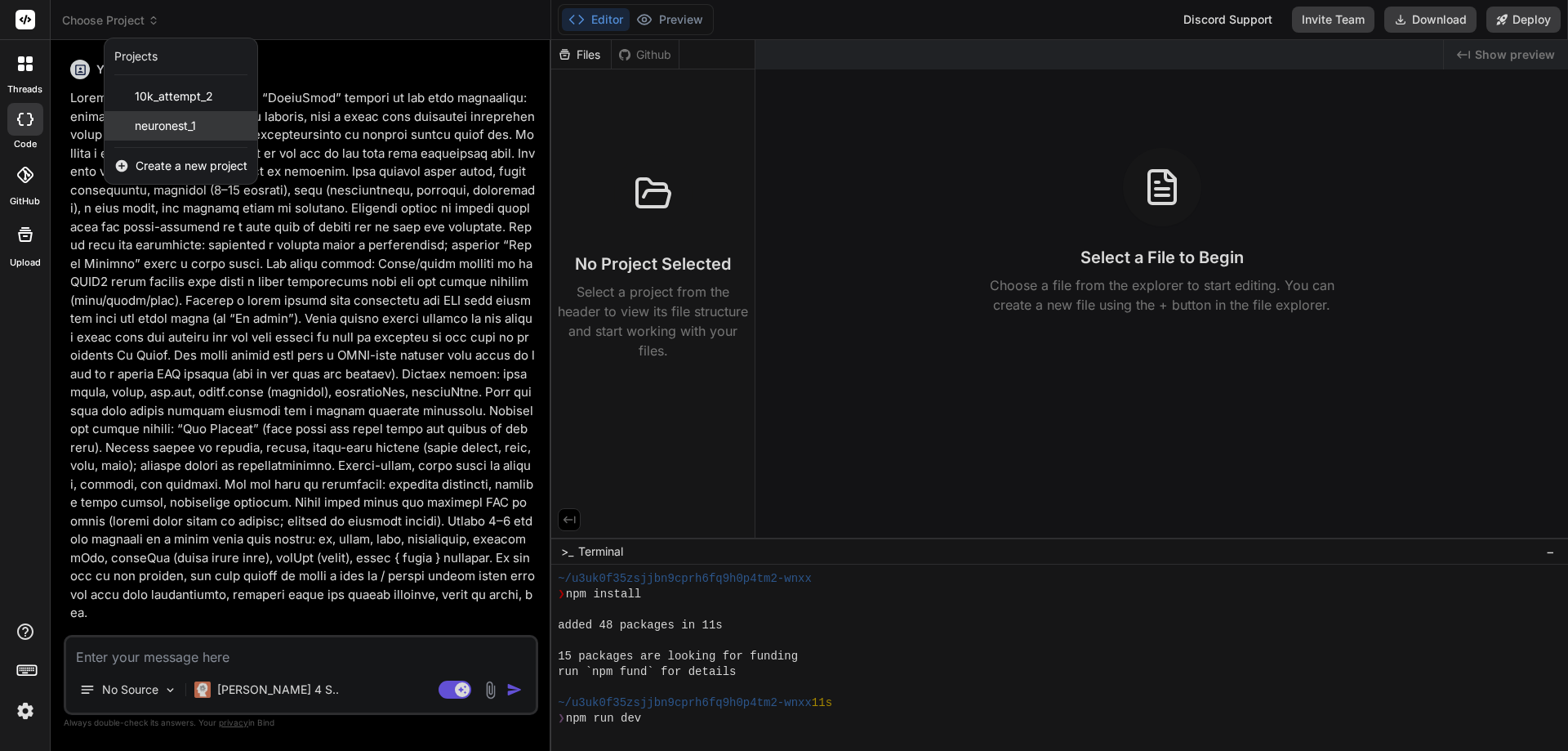
scroll to position [2903, 0]
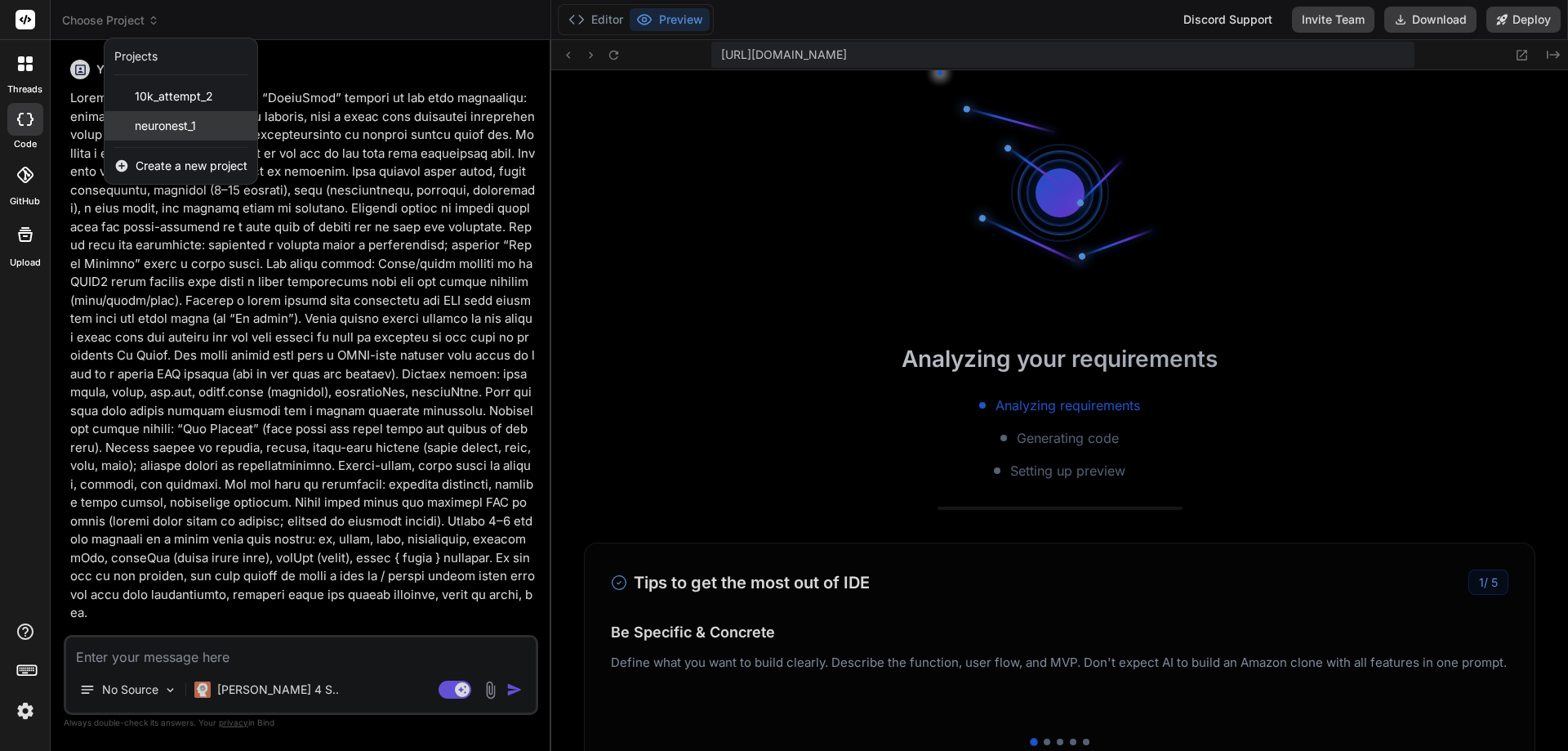
click at [174, 127] on span "neuronest_1" at bounding box center [166, 126] width 61 height 16
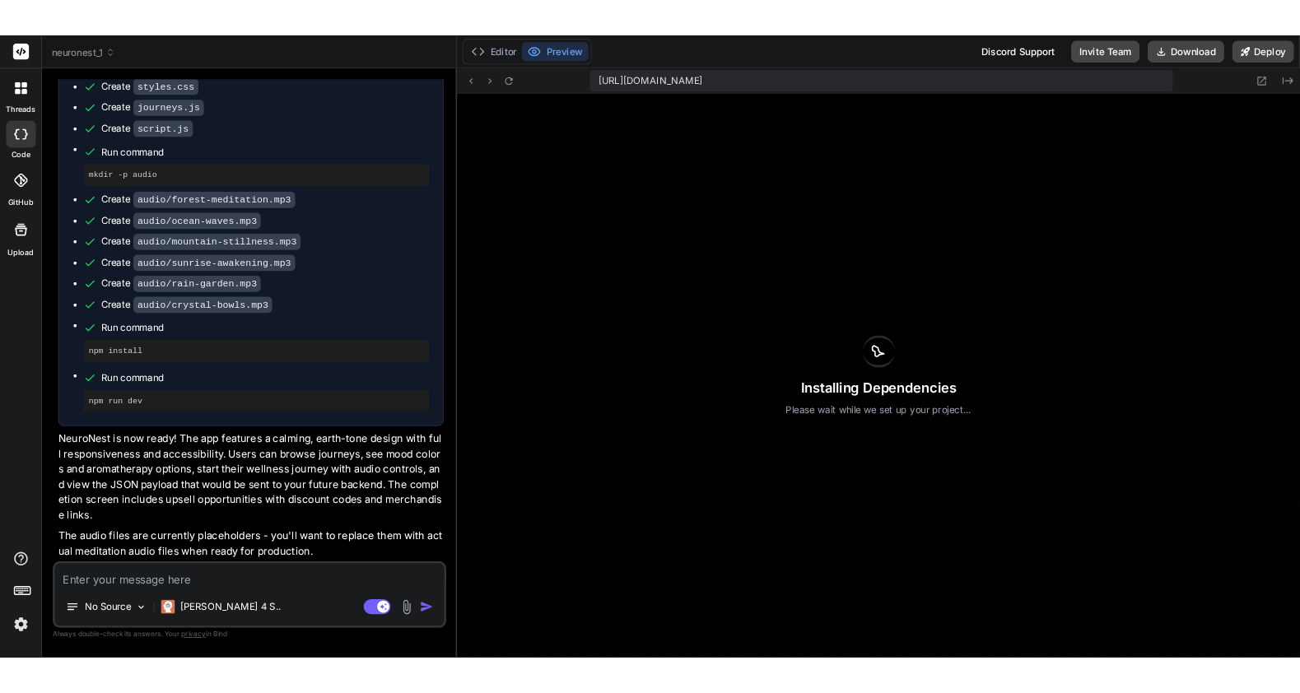
scroll to position [1174, 0]
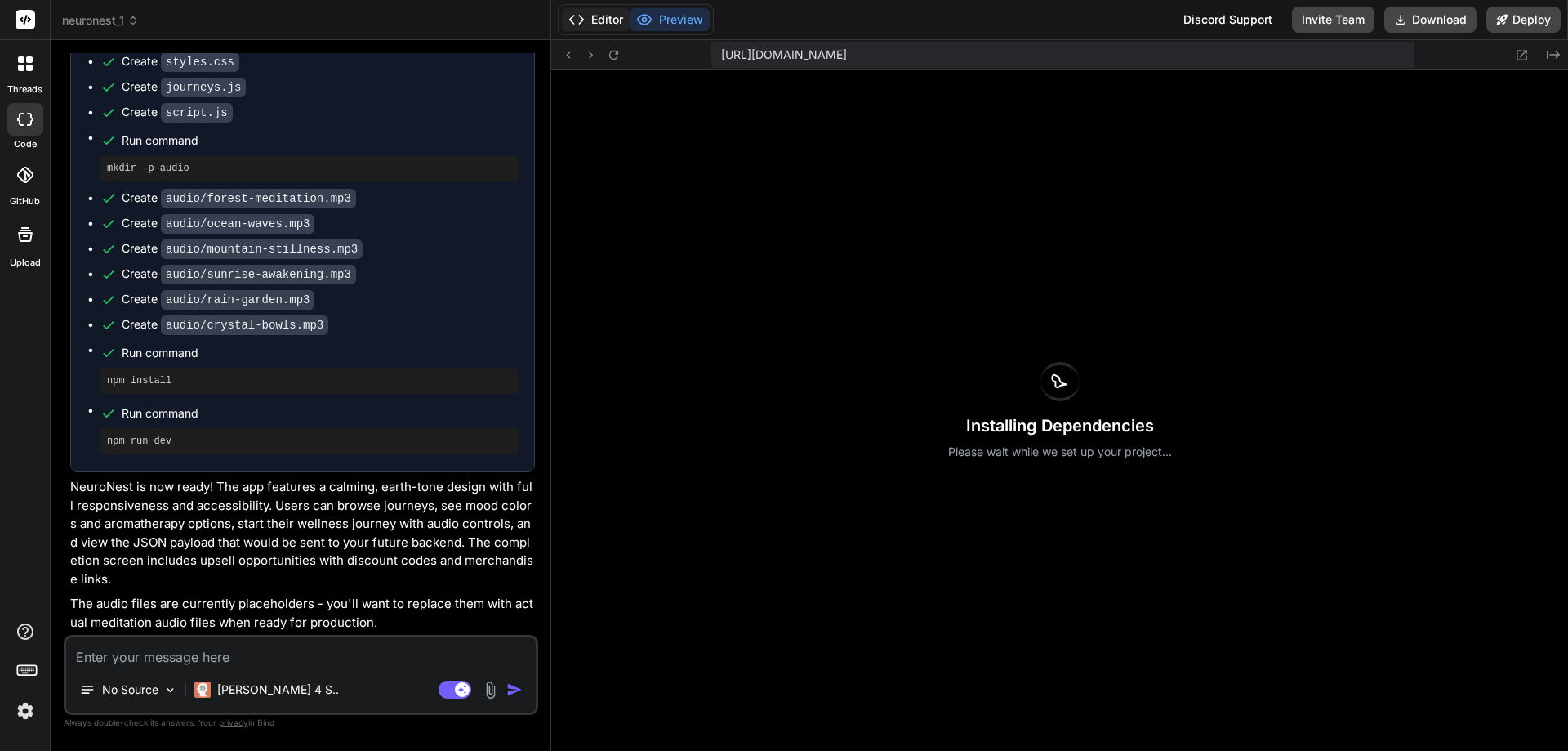
click at [605, 18] on button "Editor" at bounding box center [596, 19] width 67 height 23
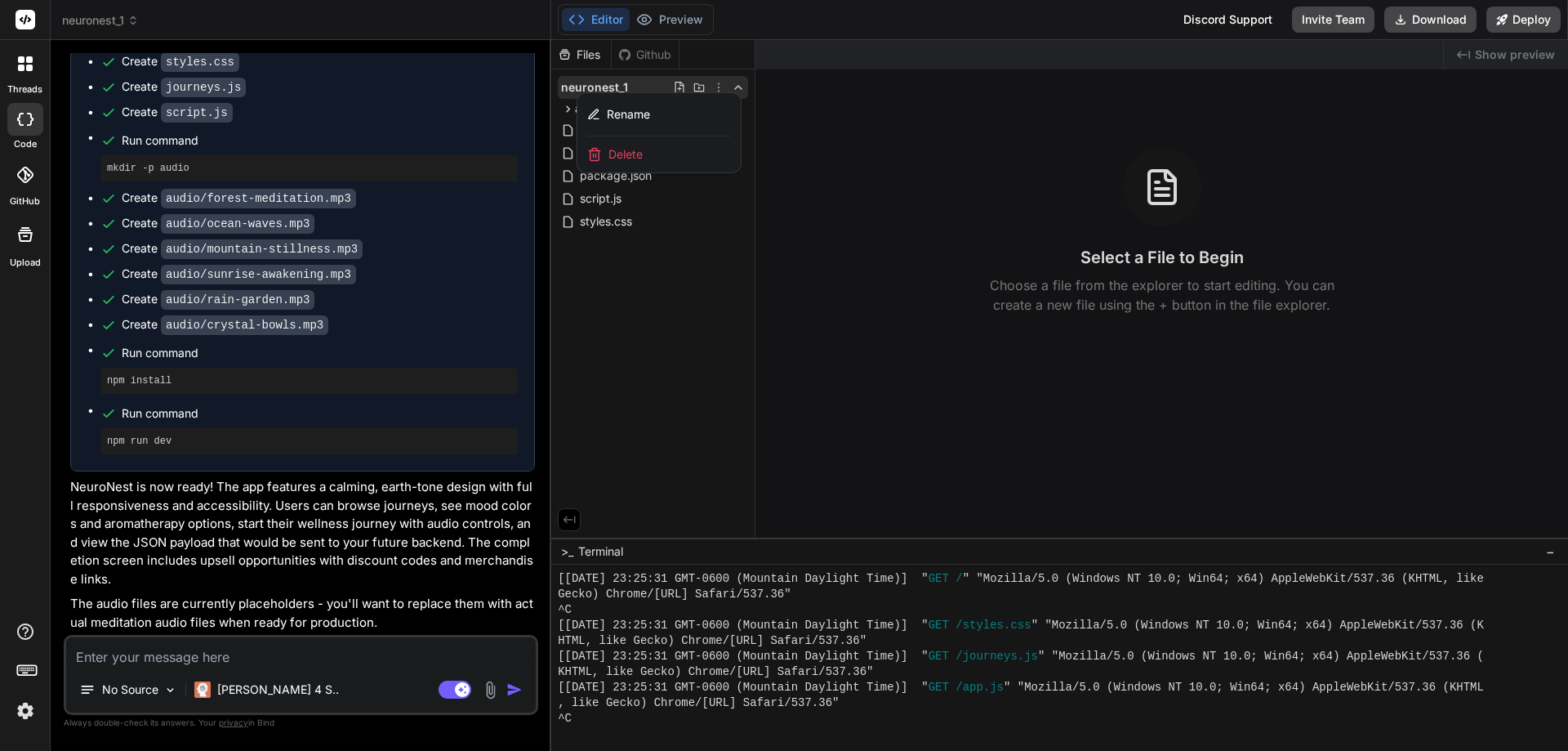
click at [893, 368] on div at bounding box center [1059, 395] width 1017 height 710
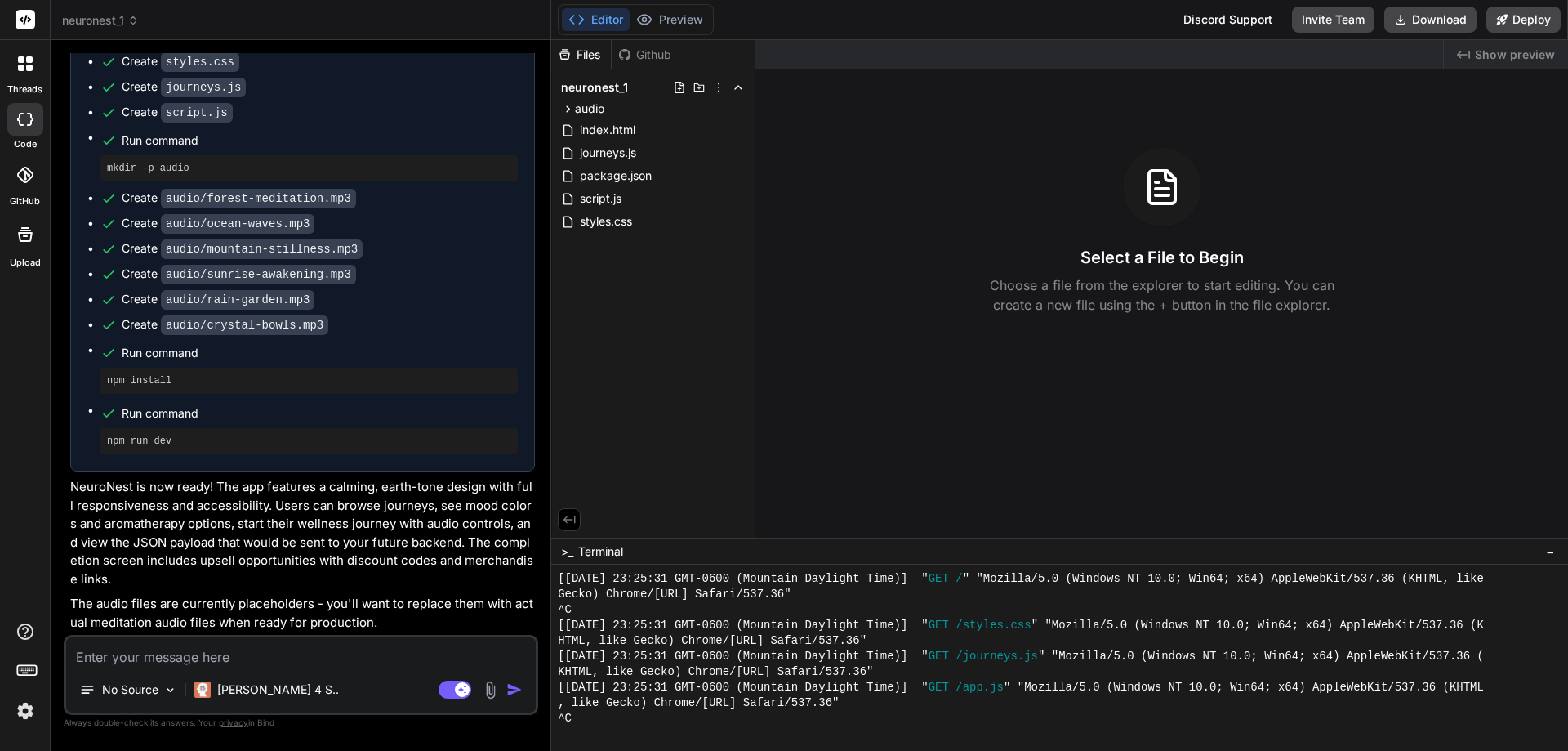
click at [663, 381] on div "Files Github neuronest_1 audio crystal-bowls.mp3 forest-meditation.mp3 mountain…" at bounding box center [654, 289] width 204 height 498
click at [717, 82] on icon at bounding box center [718, 87] width 13 height 13
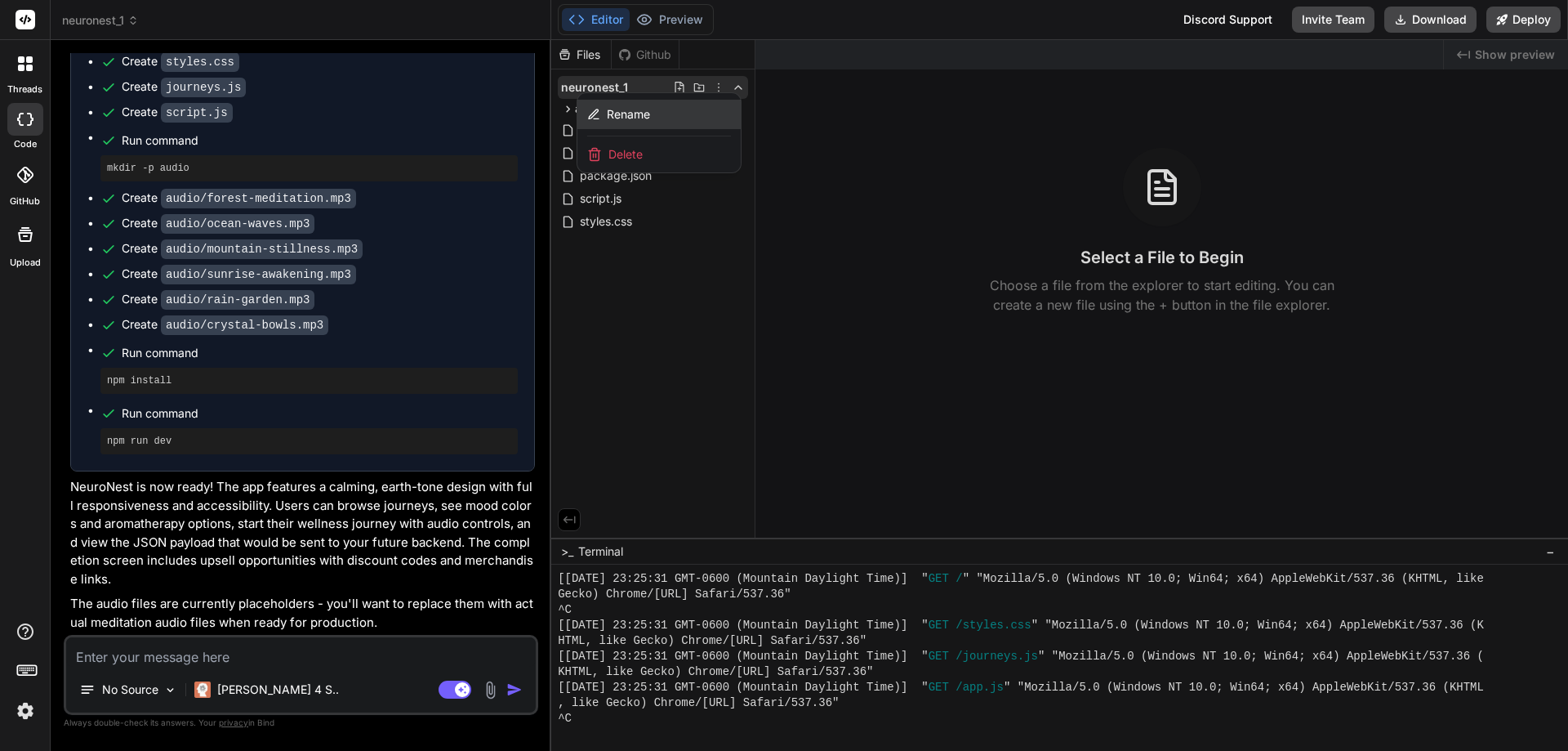
click at [651, 110] on span "Rename" at bounding box center [629, 114] width 44 height 16
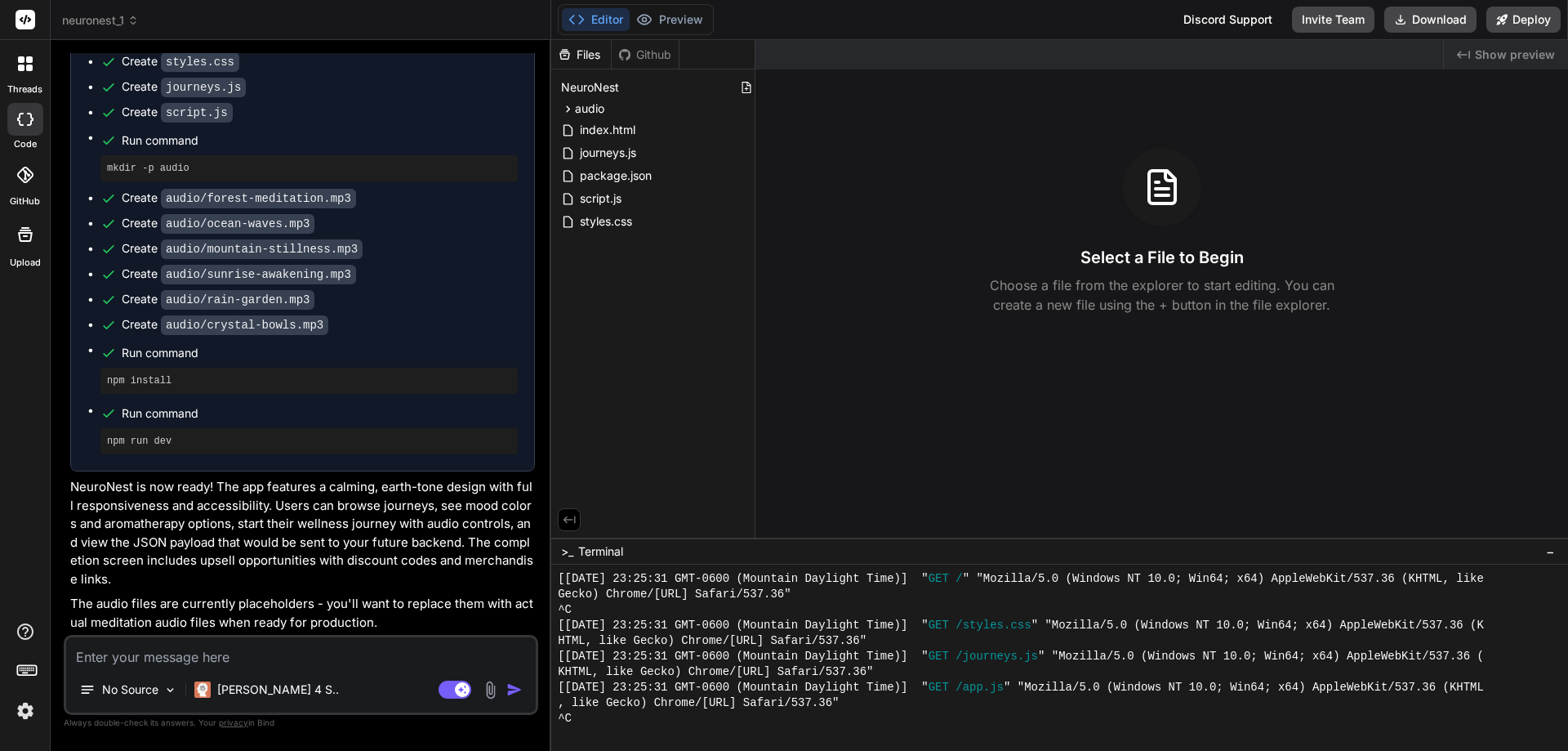
click at [661, 298] on div "Files Github NeuroNest audio crystal-bowls.mp3 forest-meditation.mp3 mountain-s…" at bounding box center [654, 289] width 204 height 498
click at [1289, 203] on div "Select a File to Begin Choose a file from the explorer to start editing. You ca…" at bounding box center [1161, 231] width 812 height 167
click at [670, 22] on button "Preview" at bounding box center [669, 19] width 80 height 23
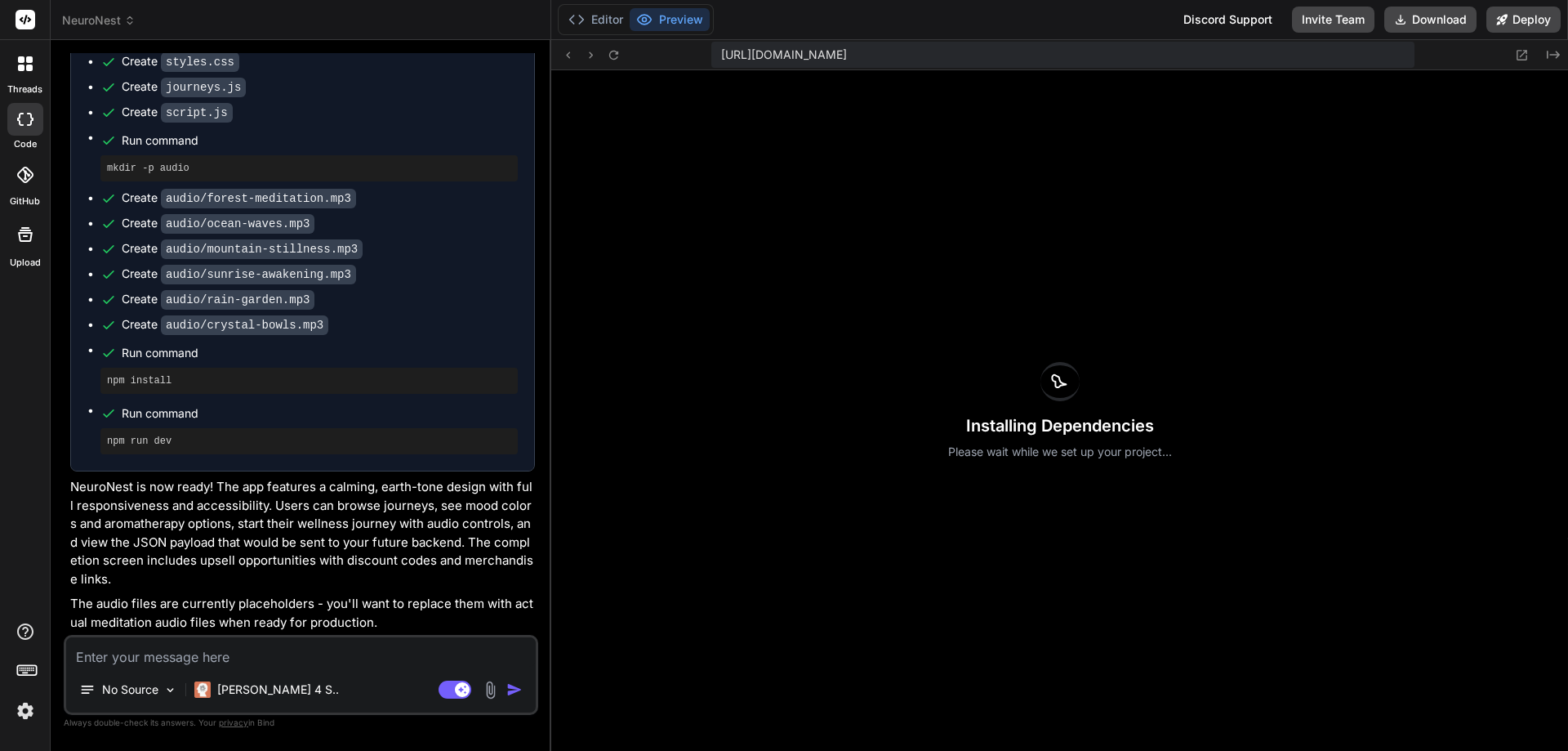
type textarea "x"
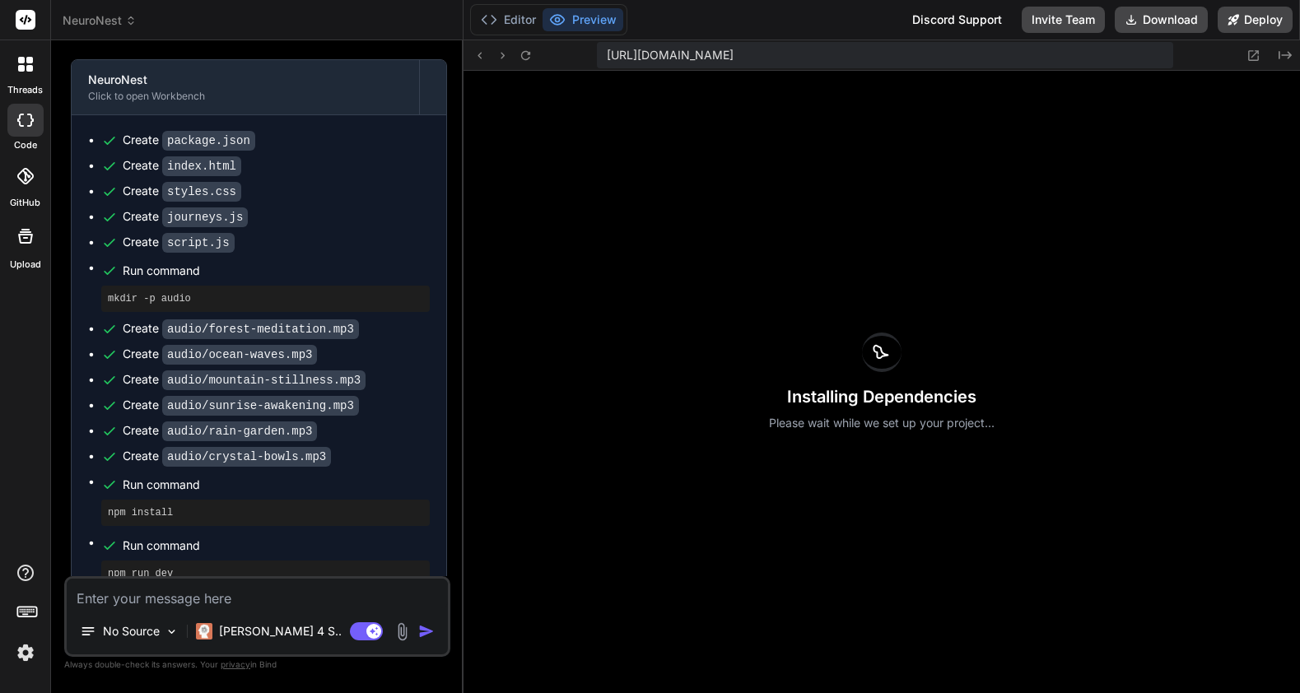
scroll to position [1323, 0]
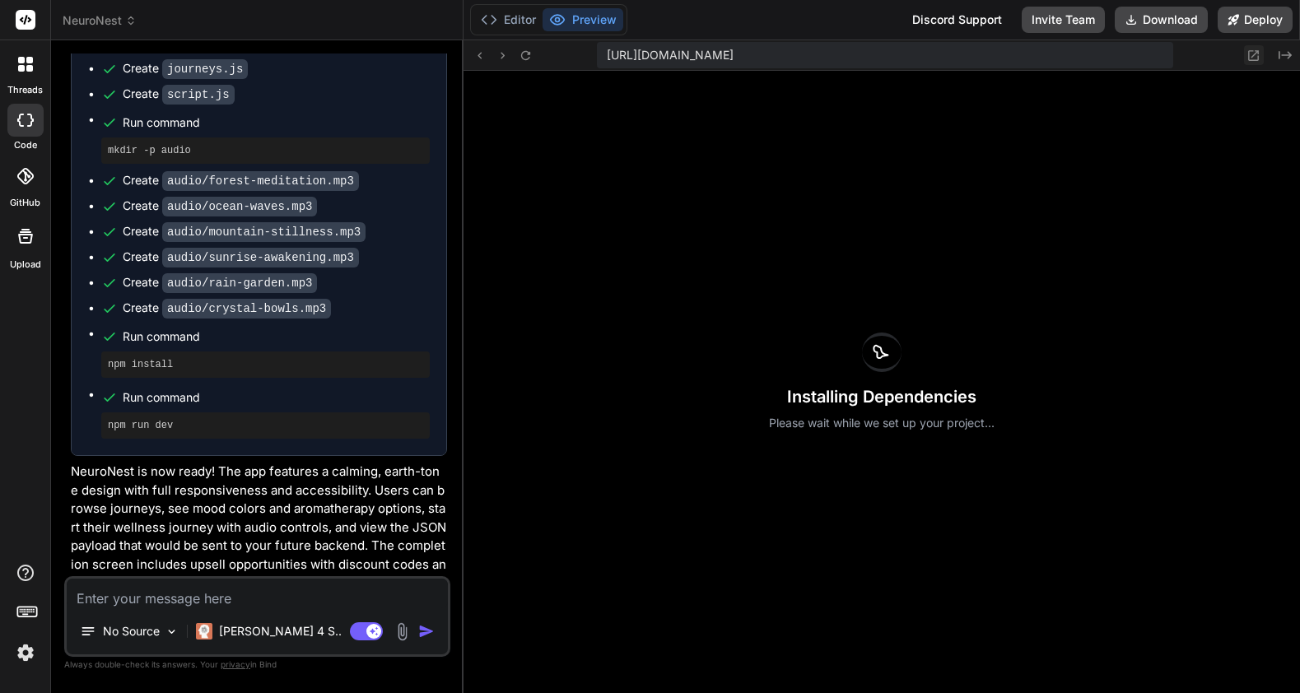
click at [1251, 56] on icon at bounding box center [1254, 56] width 14 height 14
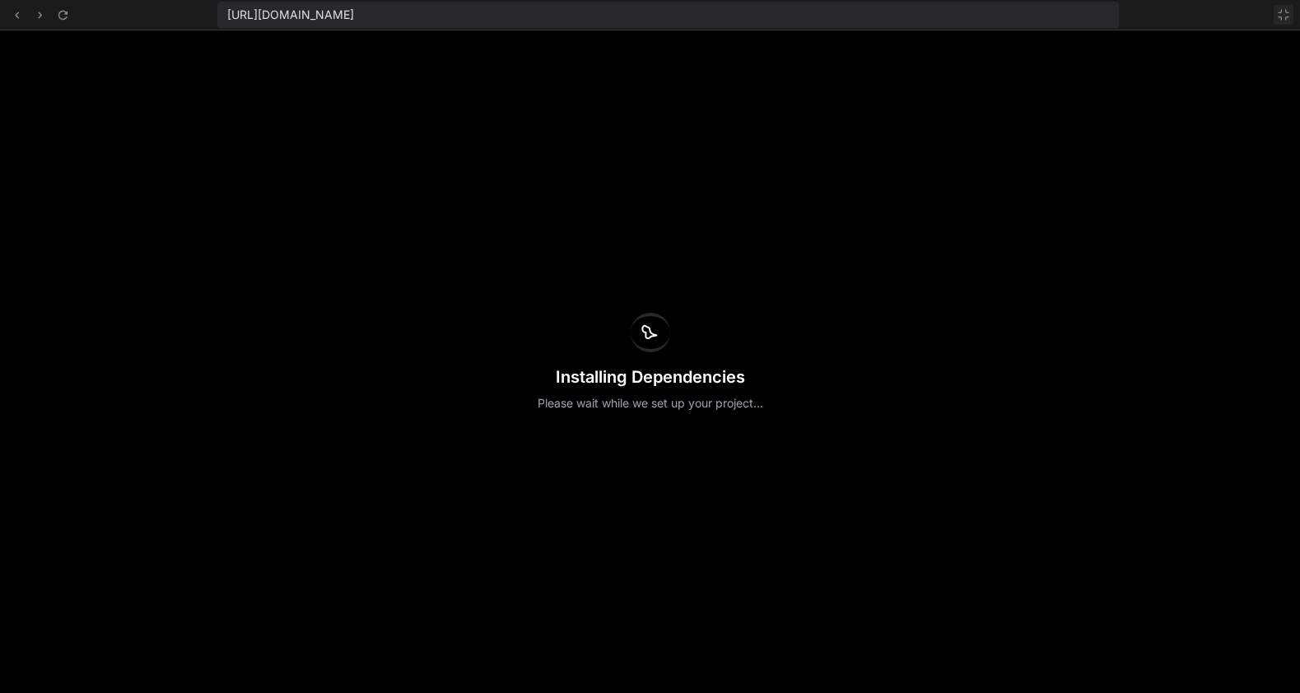
click at [1284, 16] on icon at bounding box center [1283, 14] width 13 height 13
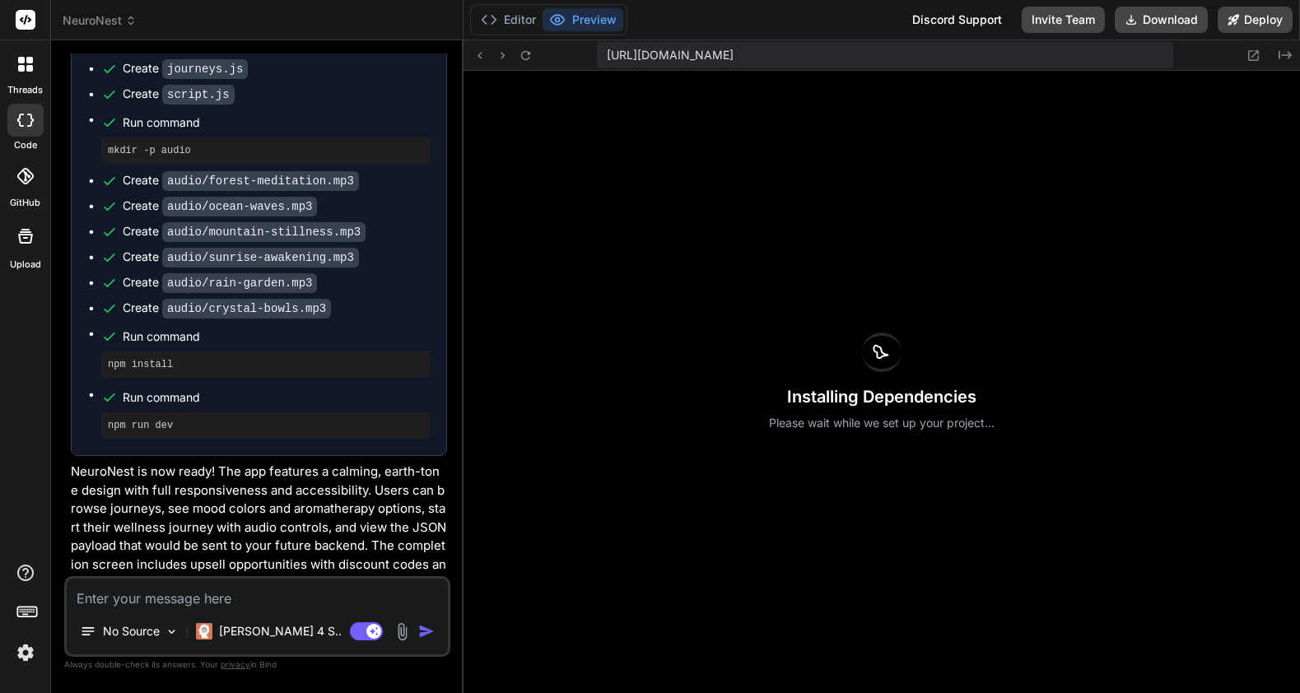
click at [35, 67] on div at bounding box center [25, 64] width 35 height 35
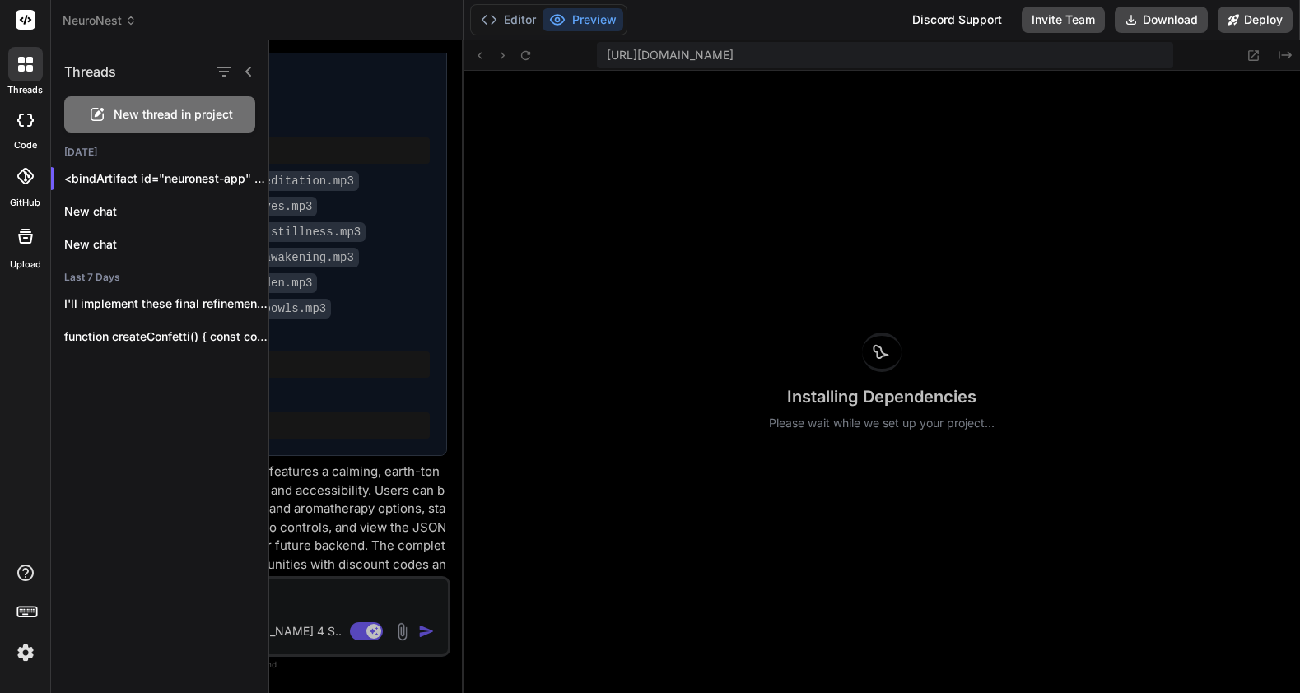
click at [28, 24] on rect at bounding box center [26, 20] width 20 height 20
click at [22, 474] on div "threads code GitHub Upload" at bounding box center [25, 346] width 51 height 693
click at [399, 539] on div at bounding box center [784, 366] width 1031 height 653
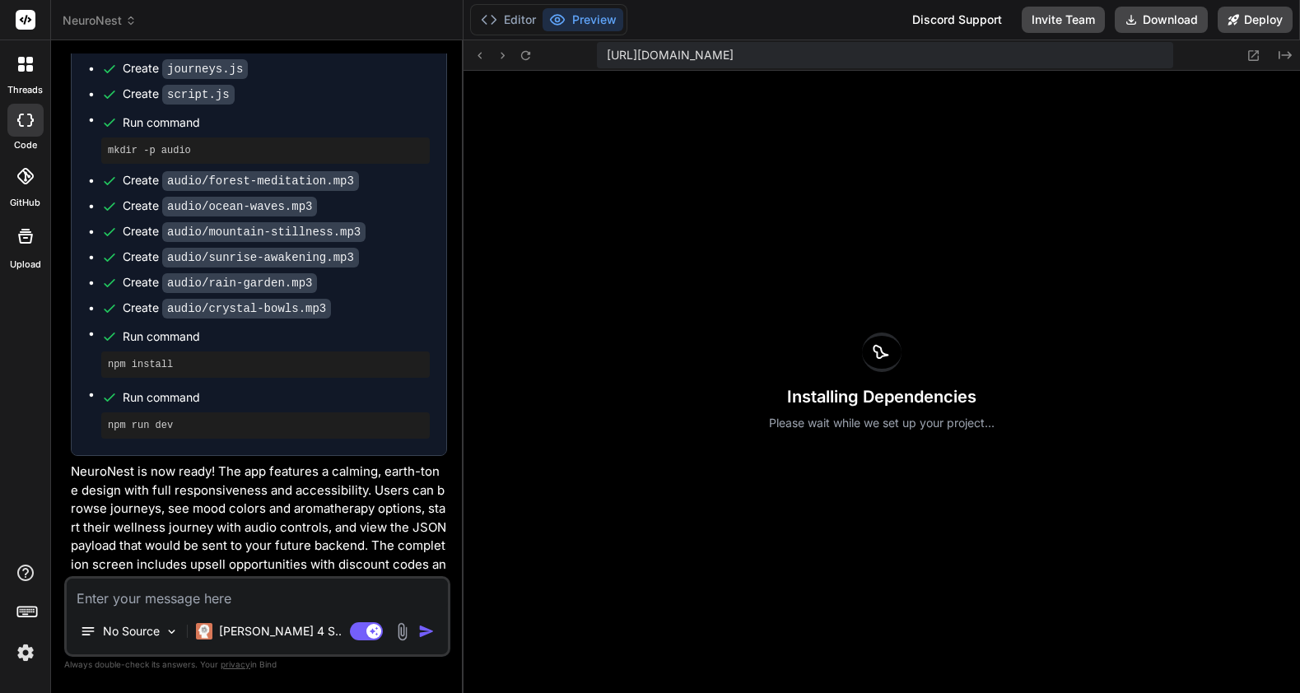
scroll to position [1423, 0]
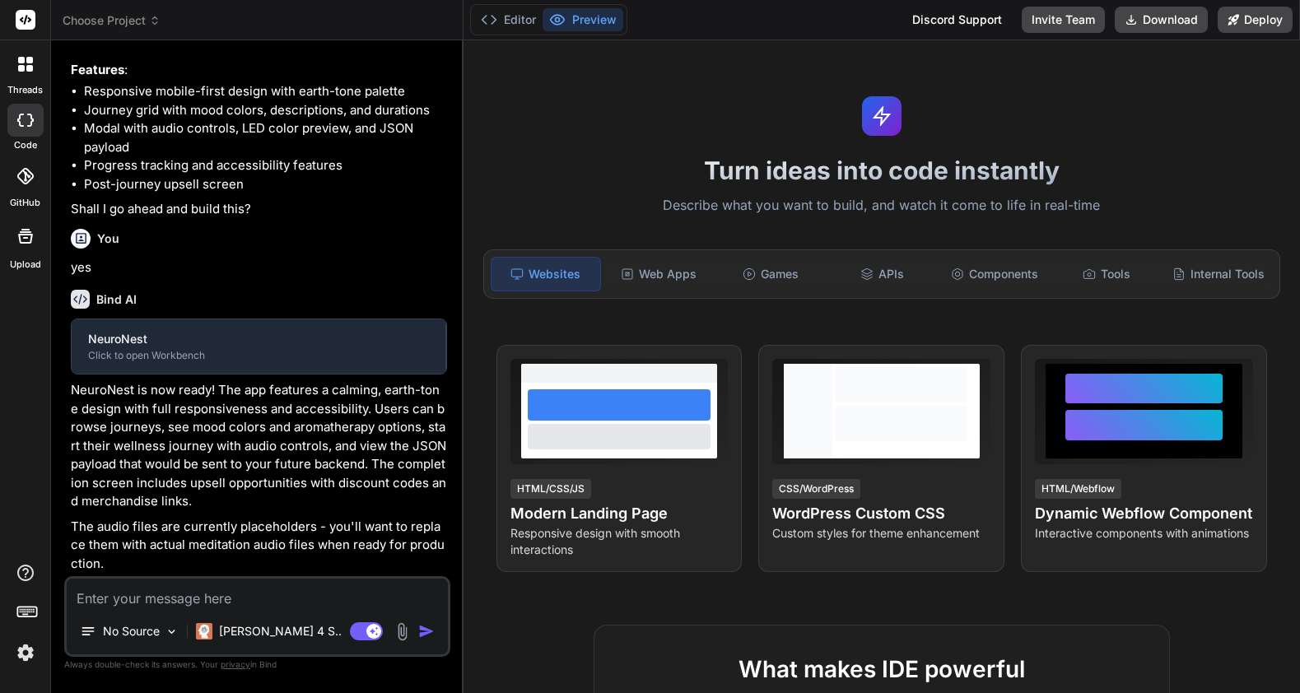
scroll to position [934, 0]
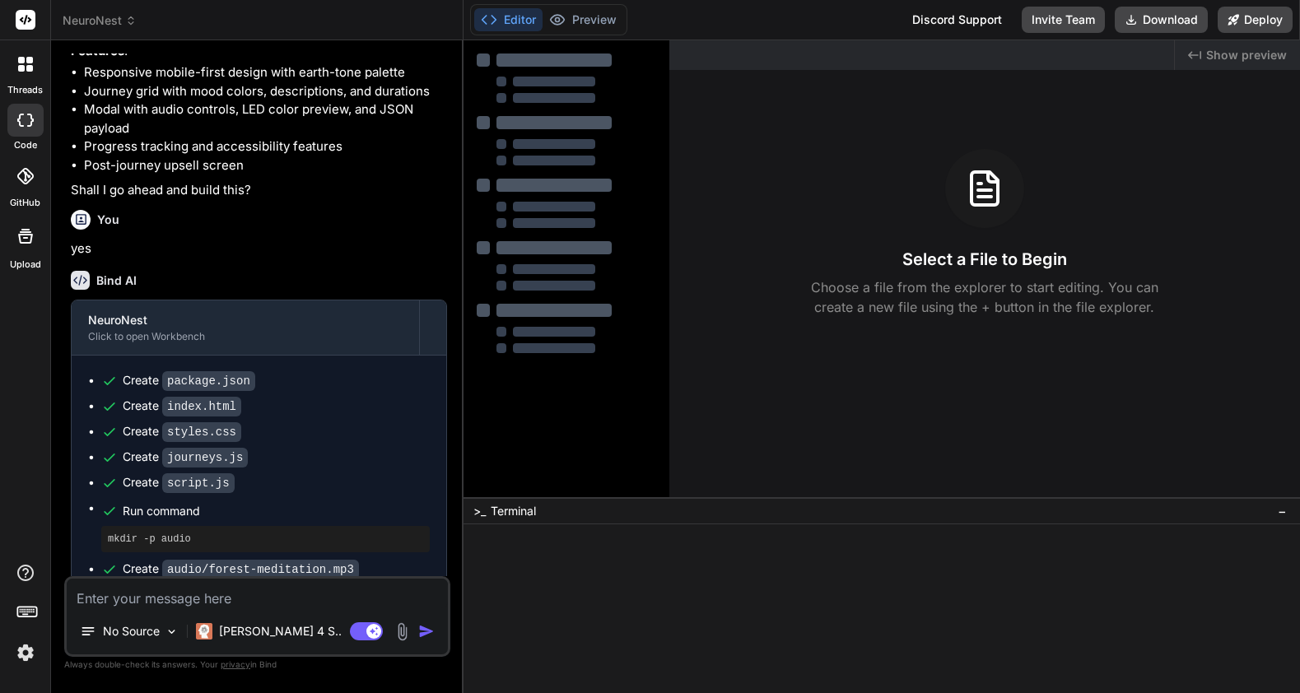
click at [516, 14] on button "Editor" at bounding box center [508, 19] width 68 height 23
type textarea "x"
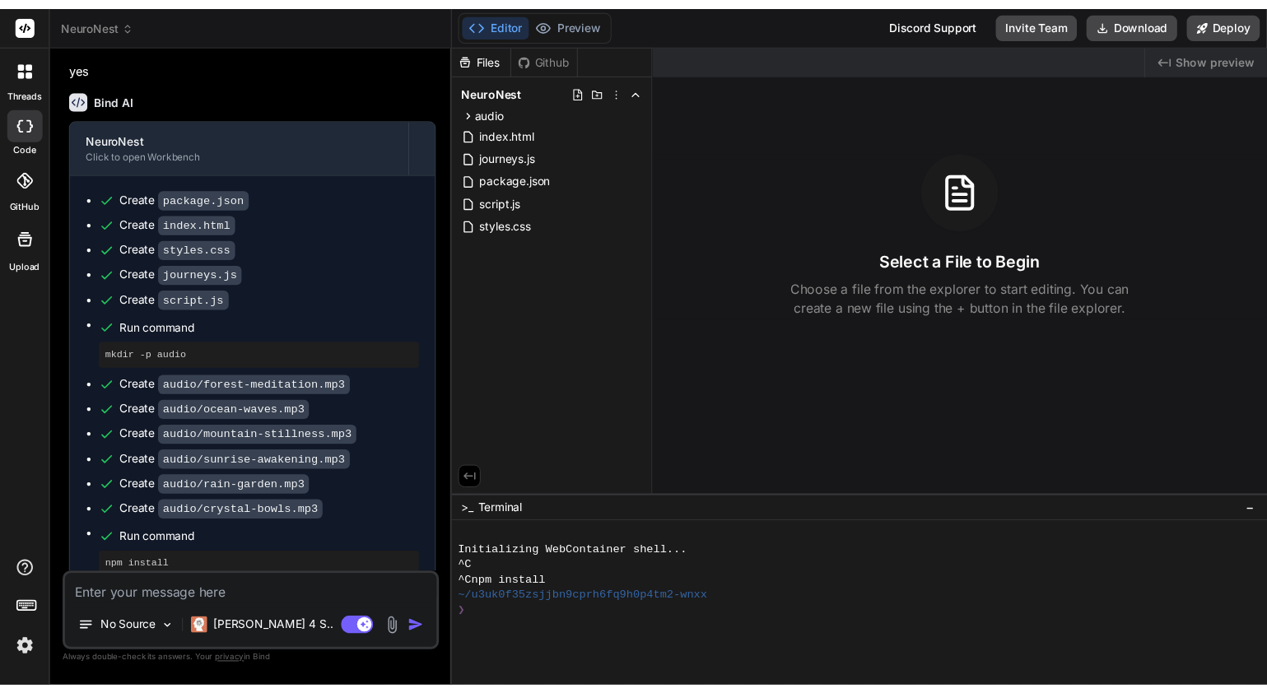
scroll to position [1423, 0]
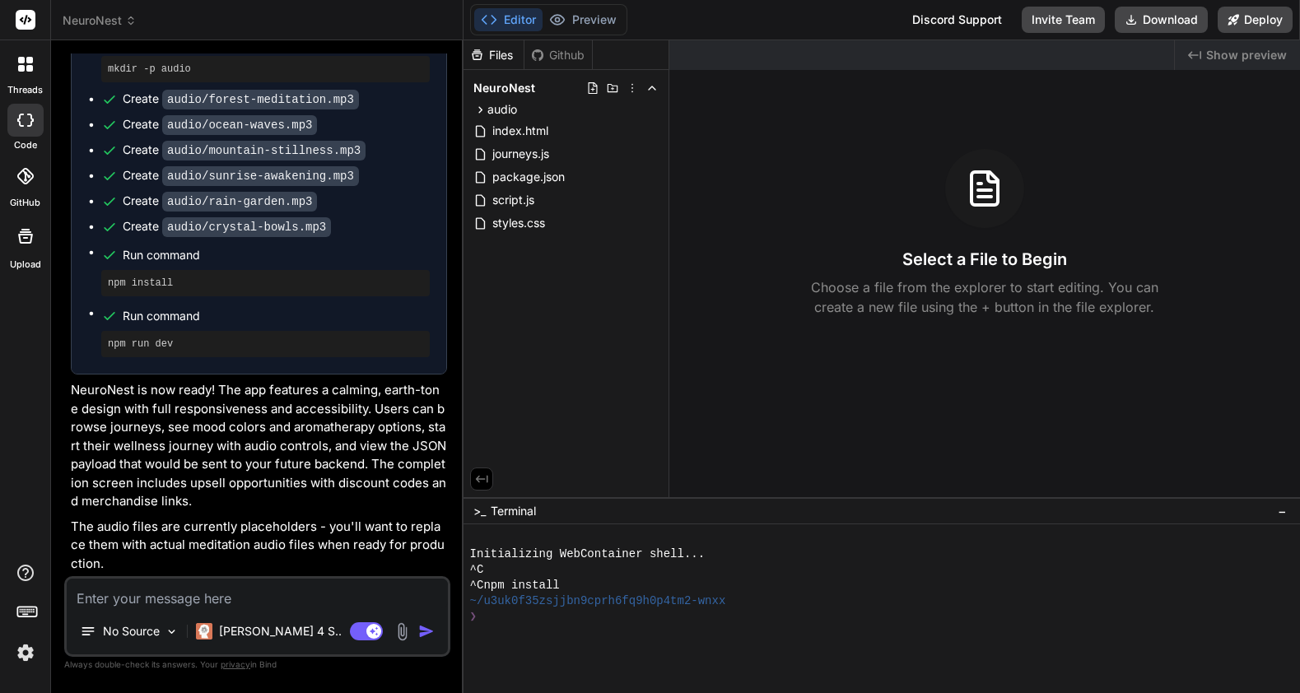
click at [557, 299] on div "Files Github NeuroNest audio crystal-bowls.mp3 forest-meditation.mp3 mountain-s…" at bounding box center [567, 268] width 206 height 457
click at [632, 99] on div "NeuroNest" at bounding box center [566, 88] width 192 height 23
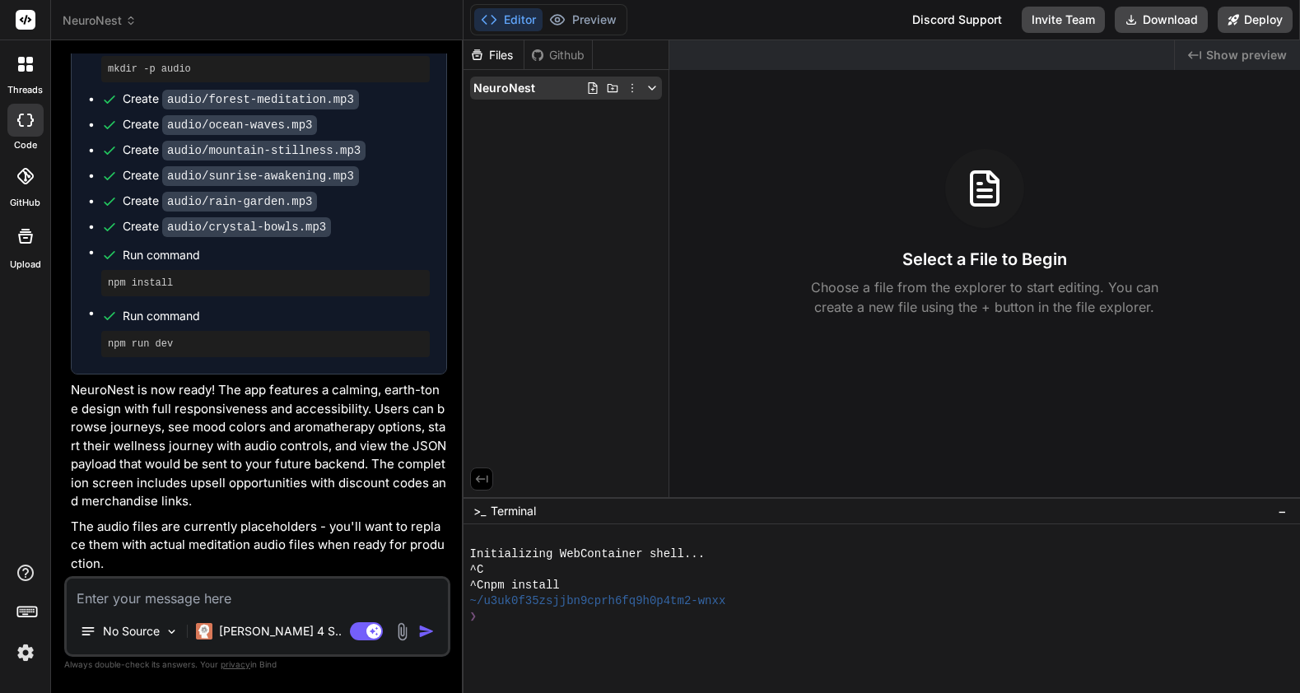
click at [630, 93] on icon at bounding box center [632, 88] width 13 height 13
click at [579, 315] on div at bounding box center [882, 366] width 837 height 653
click at [646, 91] on icon at bounding box center [652, 88] width 13 height 13
click at [590, 86] on icon at bounding box center [592, 88] width 13 height 13
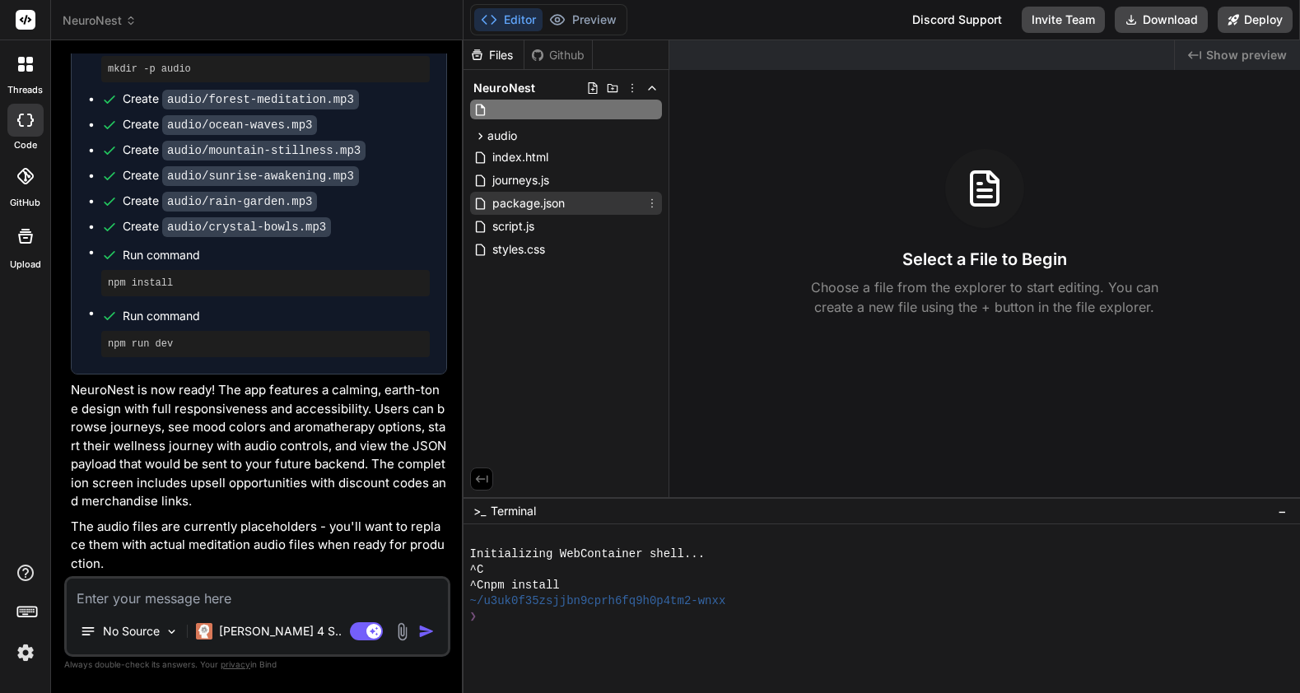
click at [623, 200] on div "package.json" at bounding box center [566, 203] width 192 height 23
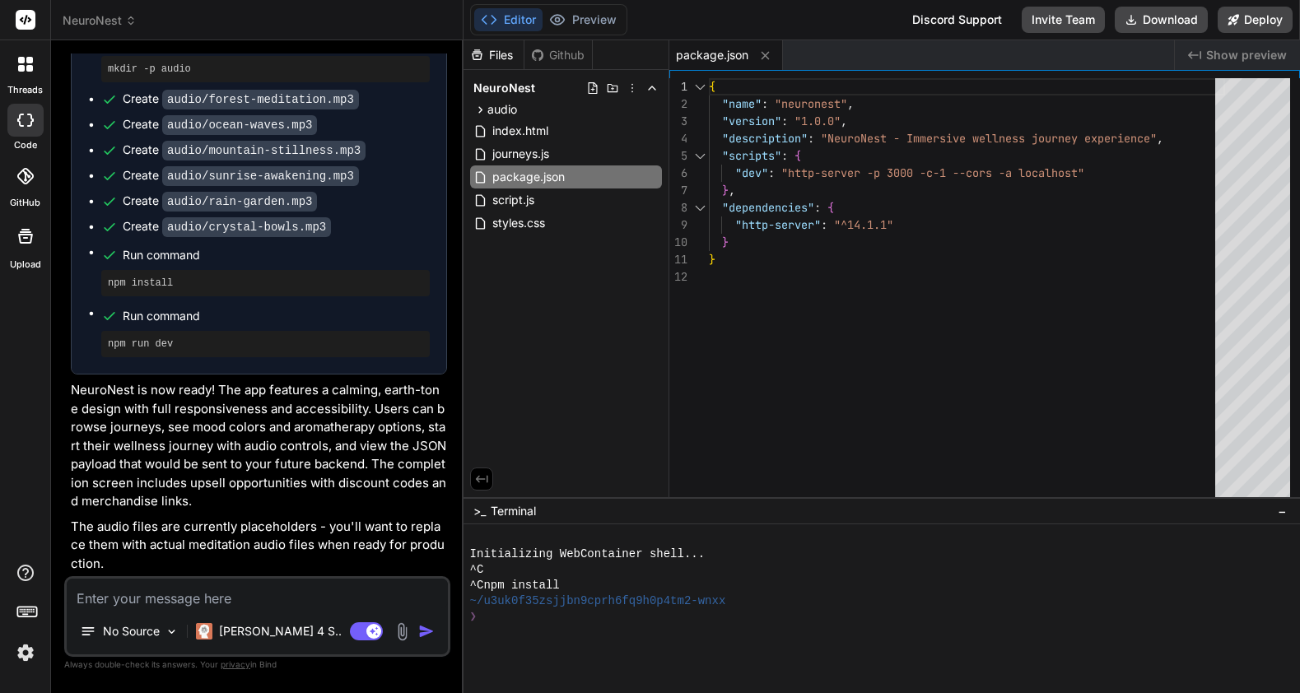
click at [503, 90] on span "NeuroNest" at bounding box center [505, 88] width 62 height 16
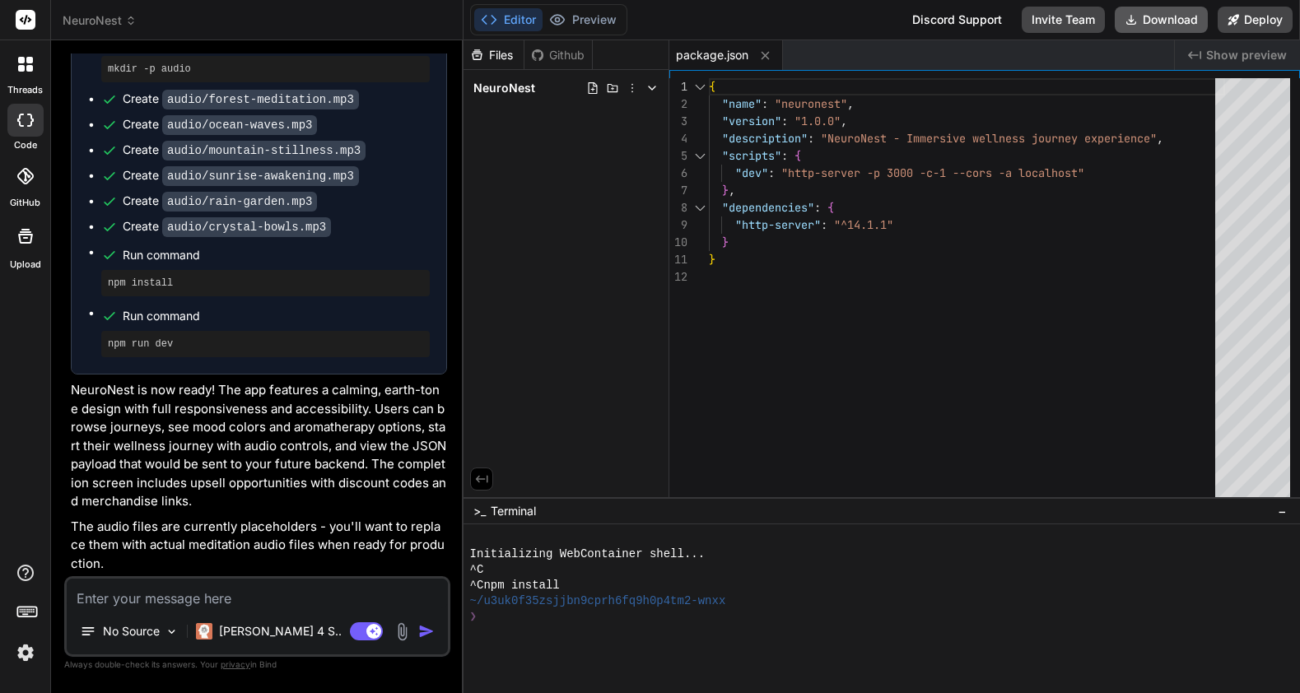
click at [1161, 20] on button "Download" at bounding box center [1161, 20] width 93 height 26
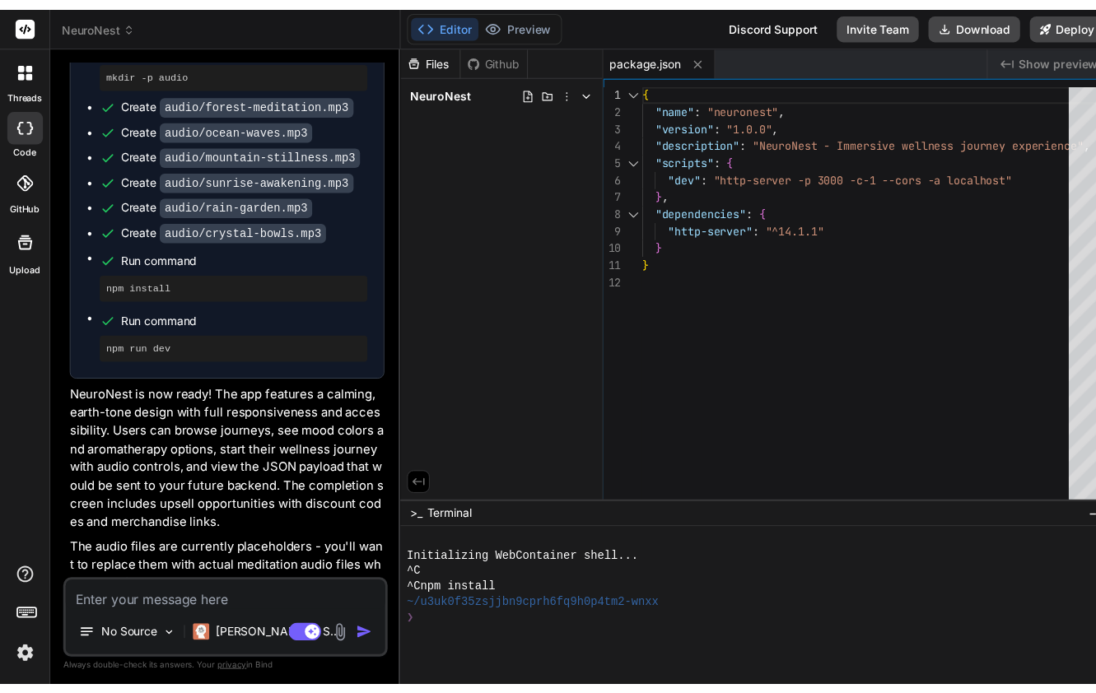
scroll to position [1608, 0]
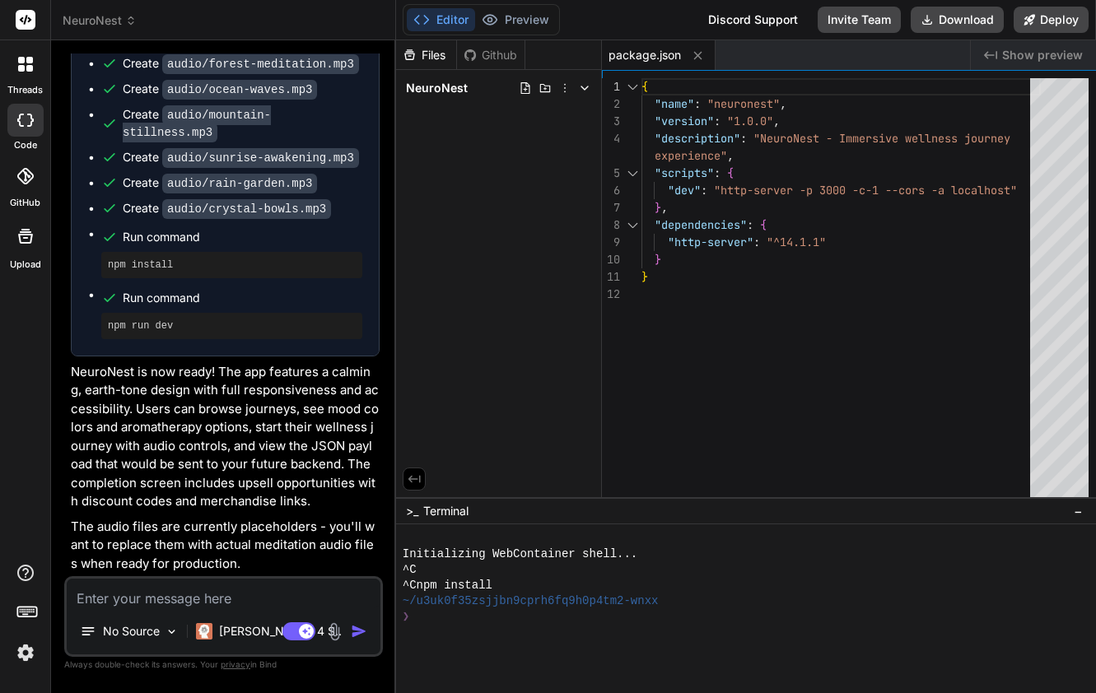
type textarea "x"
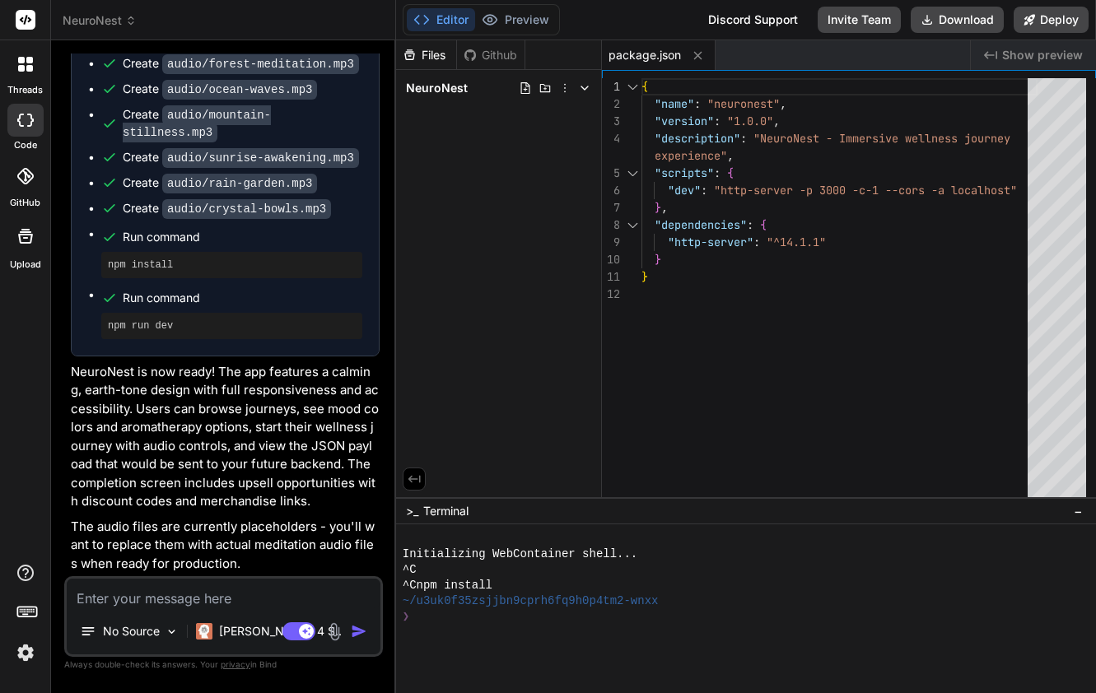
click at [496, 55] on div "Github" at bounding box center [491, 55] width 68 height 16
type textarea "} }"
click at [835, 347] on div "{ "name" : "neuronest" , "version" : "1.0.0" , "description" : "NeuroNest - Imm…" at bounding box center [840, 291] width 396 height 427
click at [314, 498] on p "NeuroNest is now ready! The app features a calming, earth-tone design with full…" at bounding box center [225, 437] width 309 height 148
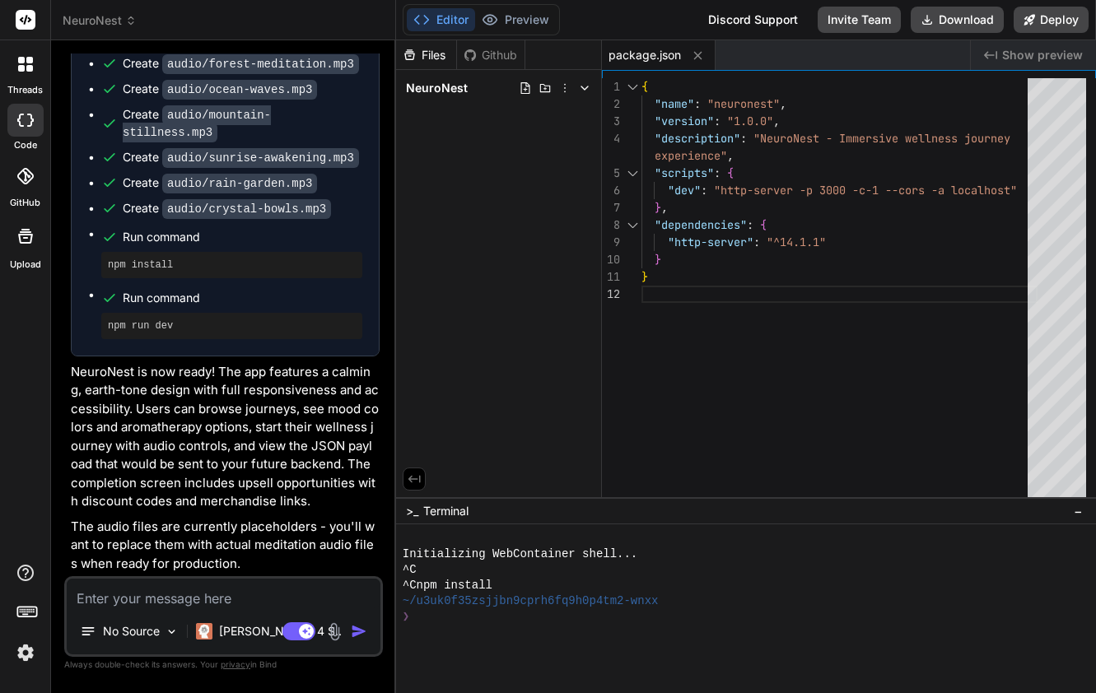
click at [296, 590] on textarea at bounding box center [224, 594] width 314 height 30
click at [275, 593] on textarea at bounding box center [224, 594] width 314 height 30
click at [287, 504] on p "NeuroNest is now ready! The app features a calming, earth-tone design with full…" at bounding box center [225, 437] width 309 height 148
click at [263, 509] on p "NeuroNest is now ready! The app features a calming, earth-tone design with full…" at bounding box center [225, 437] width 309 height 148
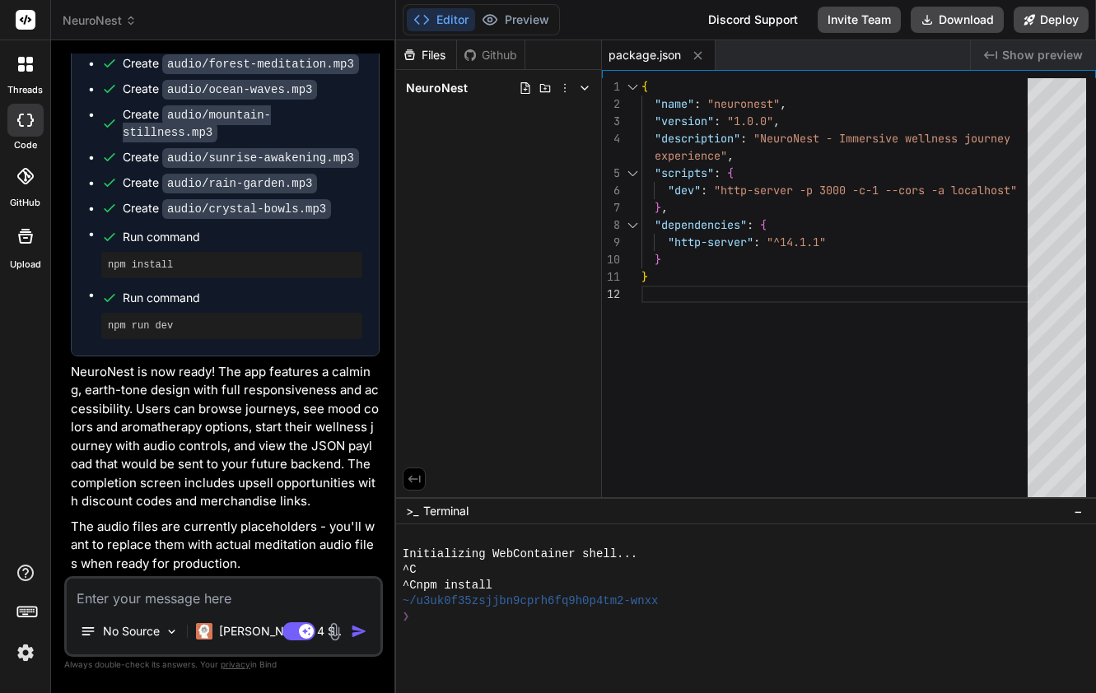
click at [798, 446] on div "{ "name" : "neuronest" , "version" : "1.0.0" , "description" : "NeuroNest - Imm…" at bounding box center [840, 291] width 396 height 427
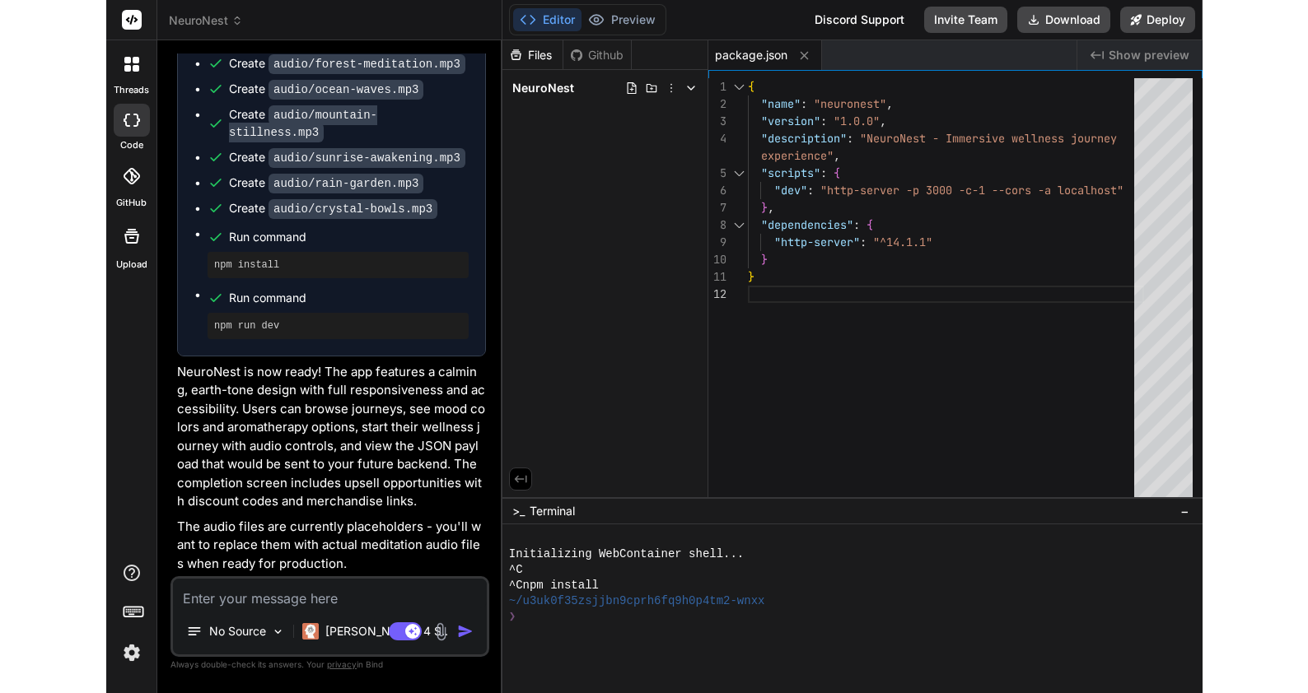
scroll to position [0, 0]
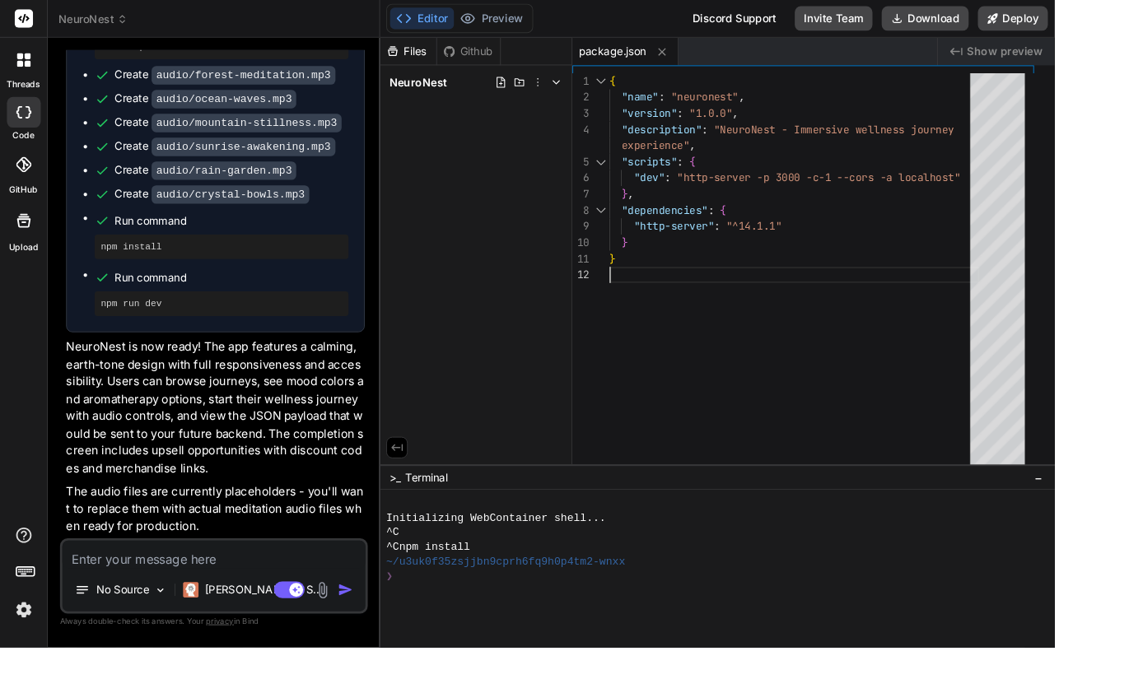
type textarea "x"
type textarea "}"
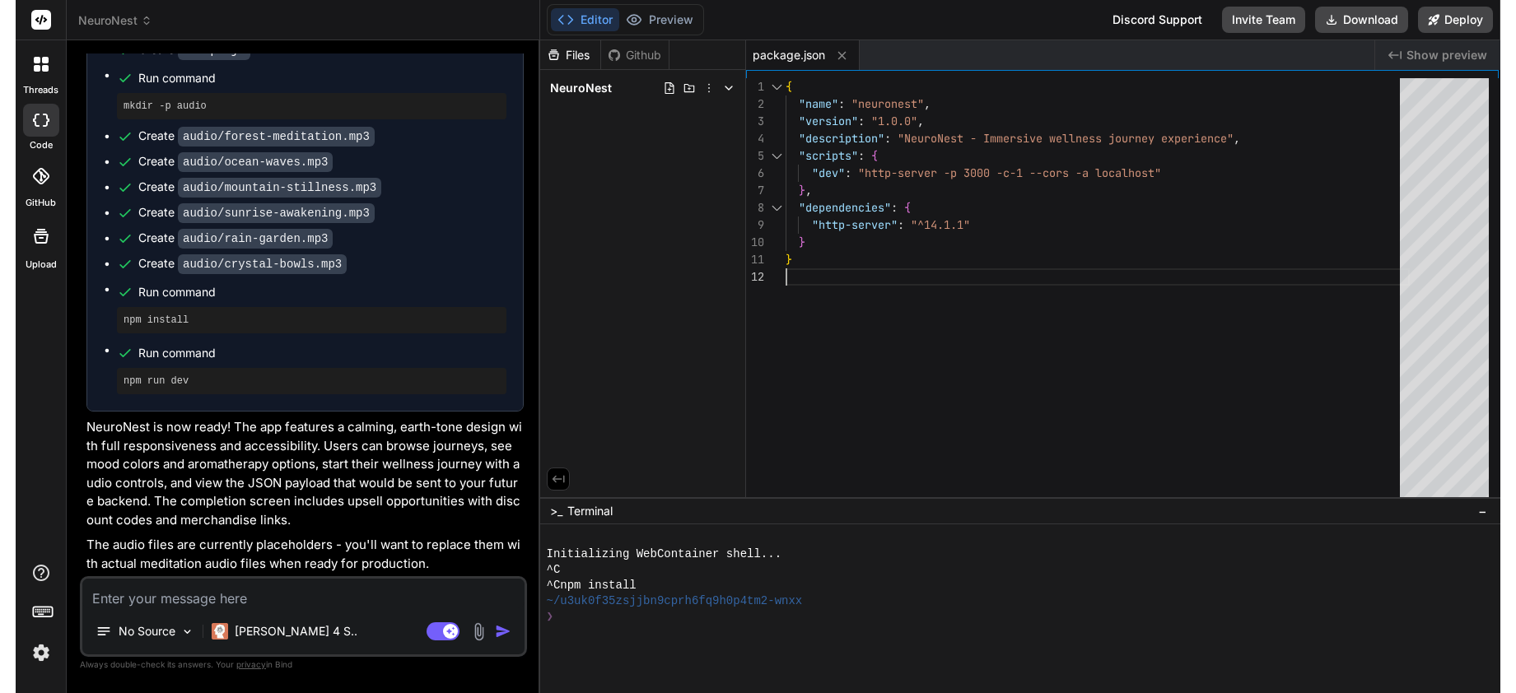
scroll to position [1275, 0]
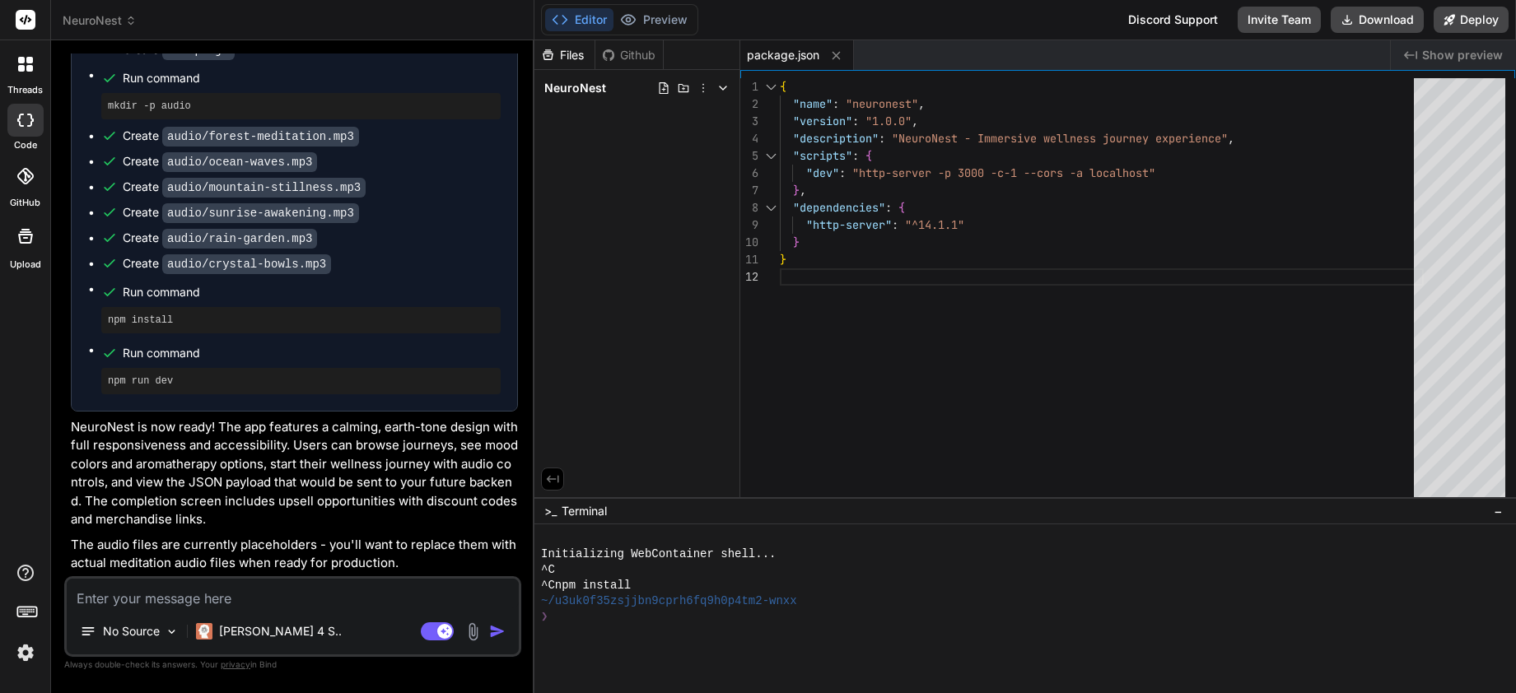
click at [263, 595] on textarea at bounding box center [293, 594] width 452 height 30
type textarea "x"
type textarea "F"
type textarea "x"
type textarea "Fa"
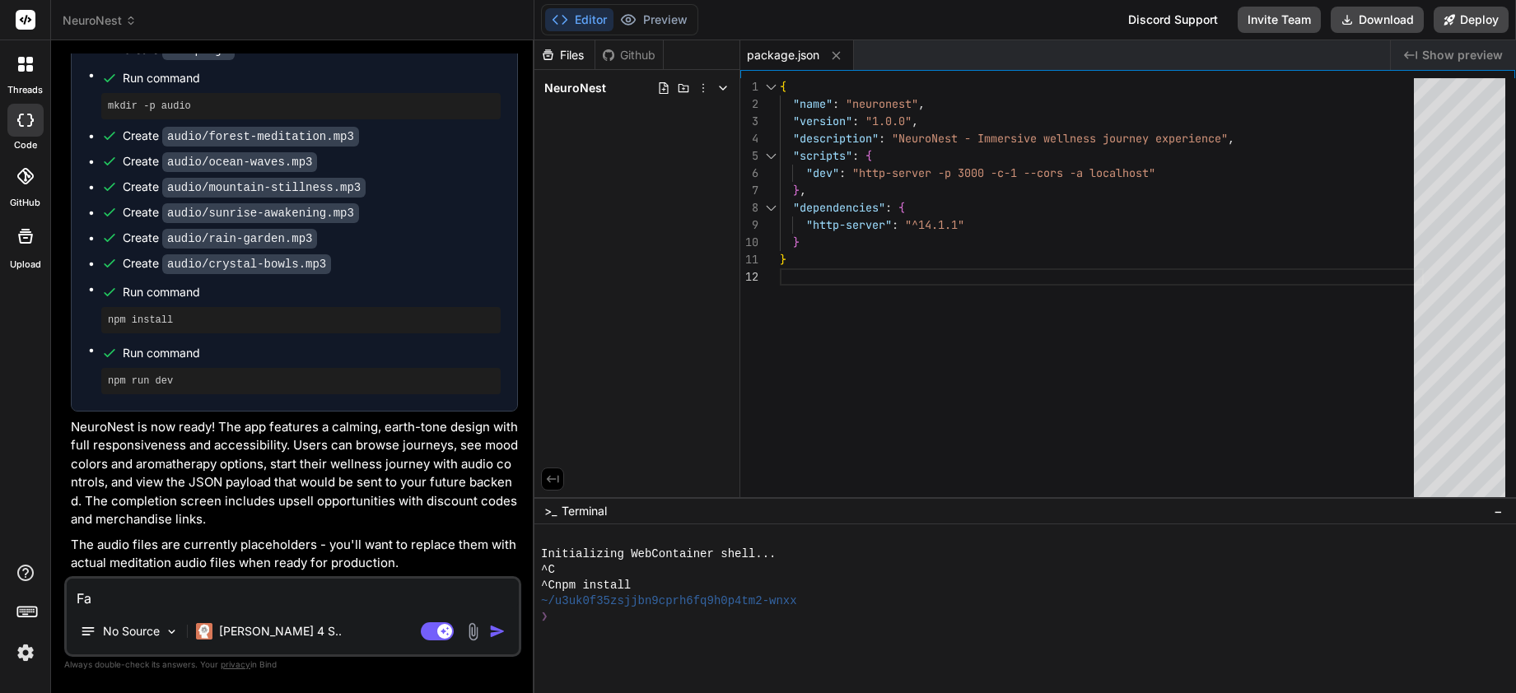
type textarea "x"
type textarea "Fan"
type textarea "x"
type textarea "Fant"
type textarea "x"
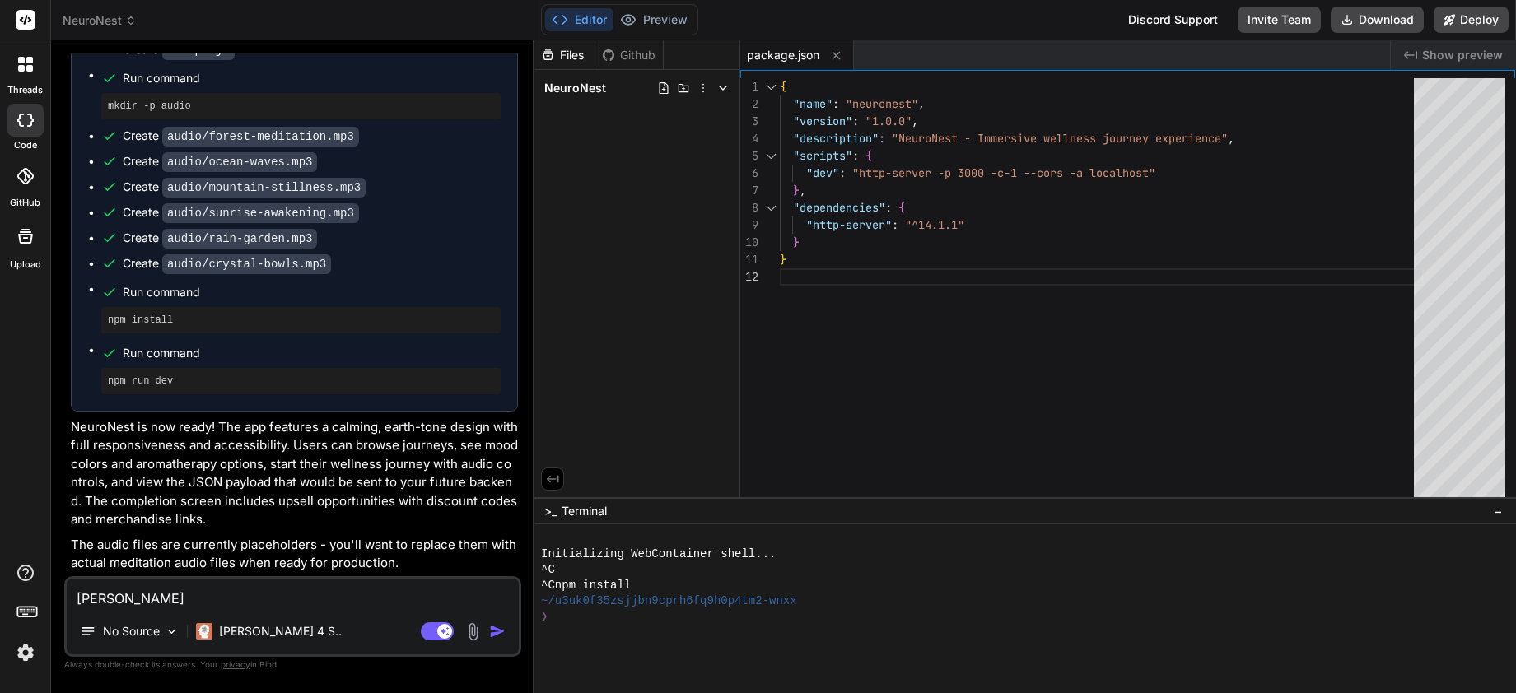
type textarea "Fanta"
type textarea "x"
type textarea "Fantas"
type textarea "x"
type textarea "Fantast"
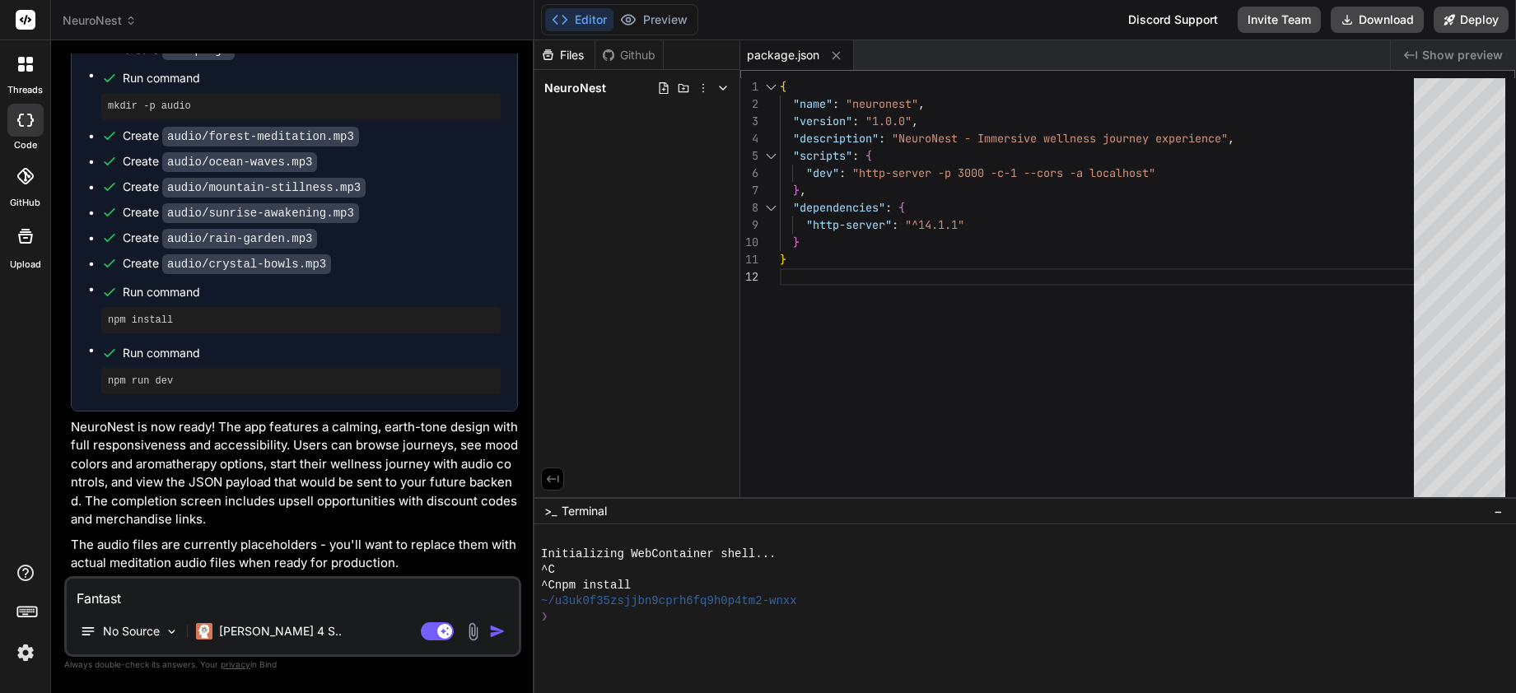
type textarea "x"
type textarea "Fantasti"
type textarea "x"
type textarea "Fantastic"
type textarea "x"
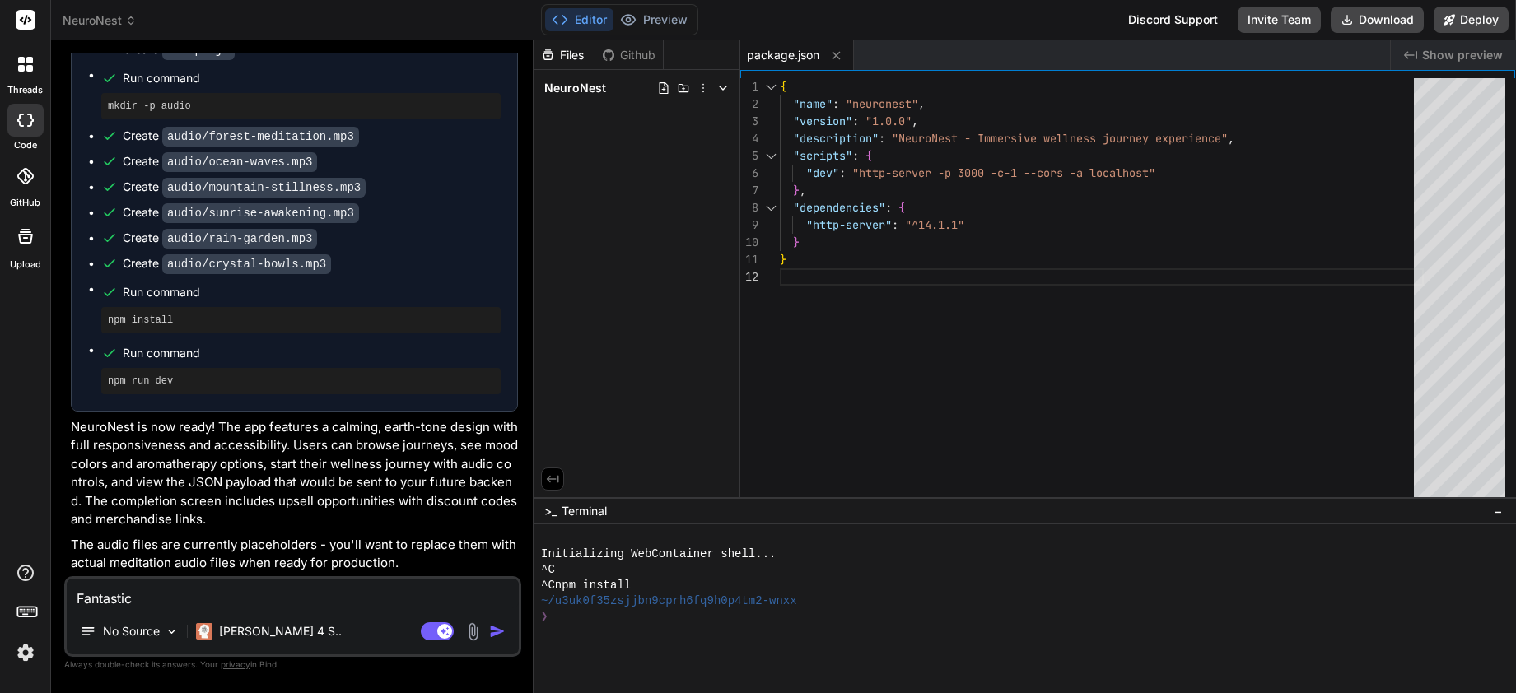
type textarea "Fantastic!"
type textarea "x"
type textarea "Fantastic!"
type textarea "x"
type textarea "Fantastic!"
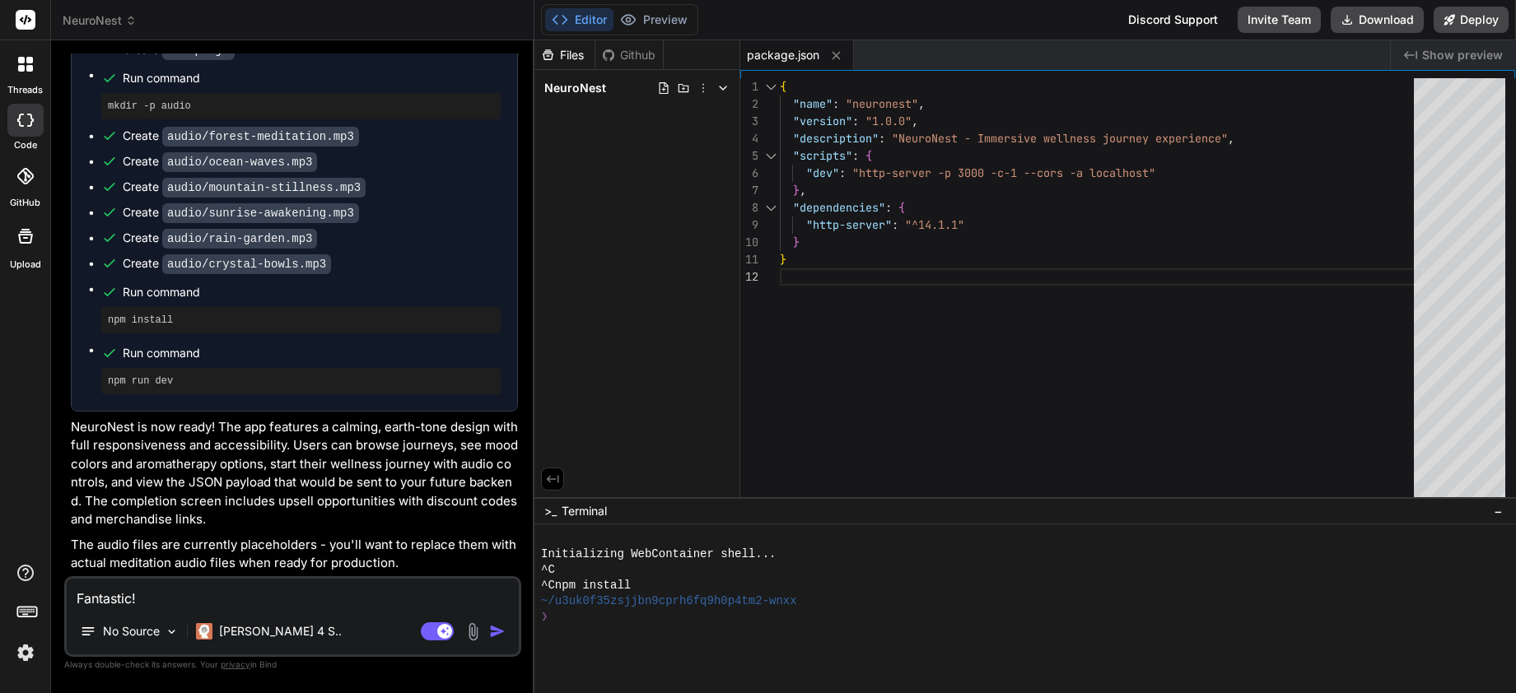
type textarea "x"
type textarea "Fantastic! N"
type textarea "x"
type textarea "Fantastic! No"
type textarea "x"
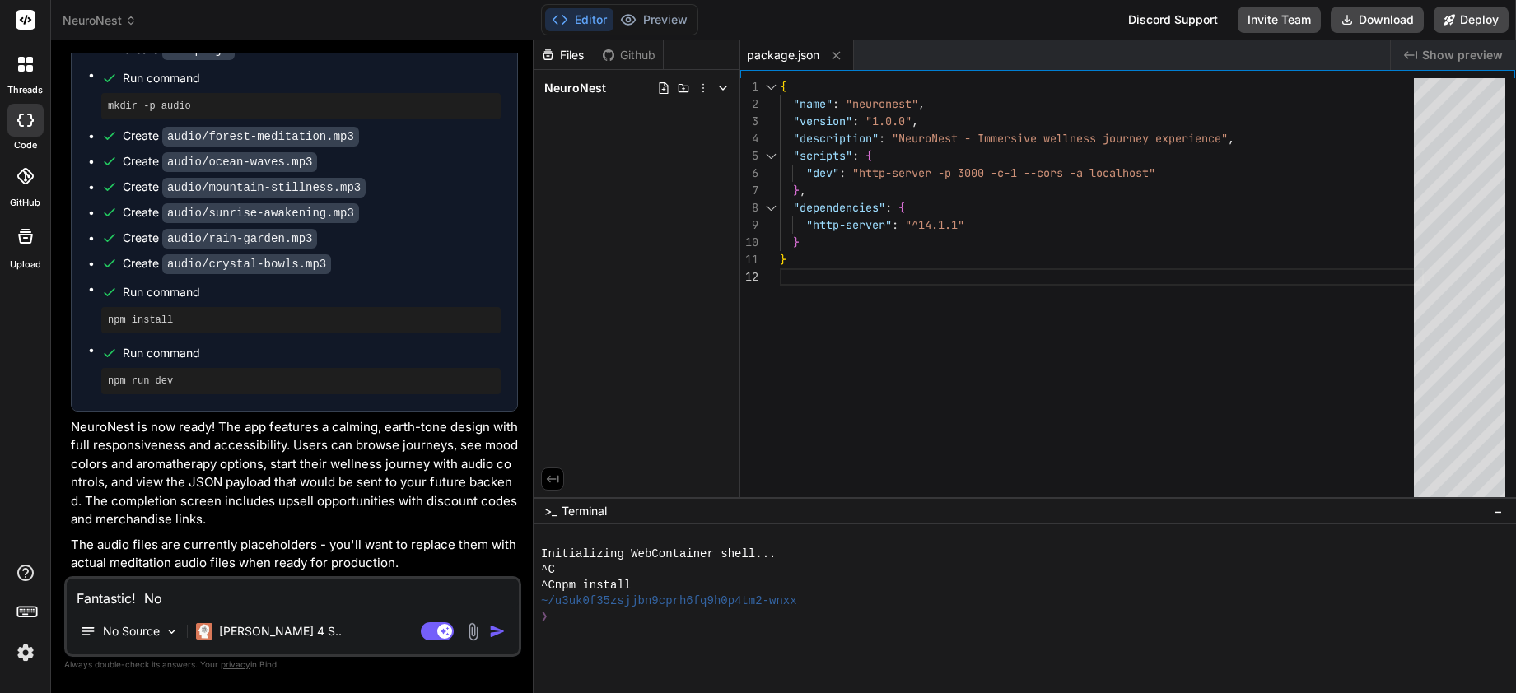
type textarea "Fantastic! Now"
type textarea "x"
type textarea "Fantastic! Now"
type textarea "x"
type textarea "N"
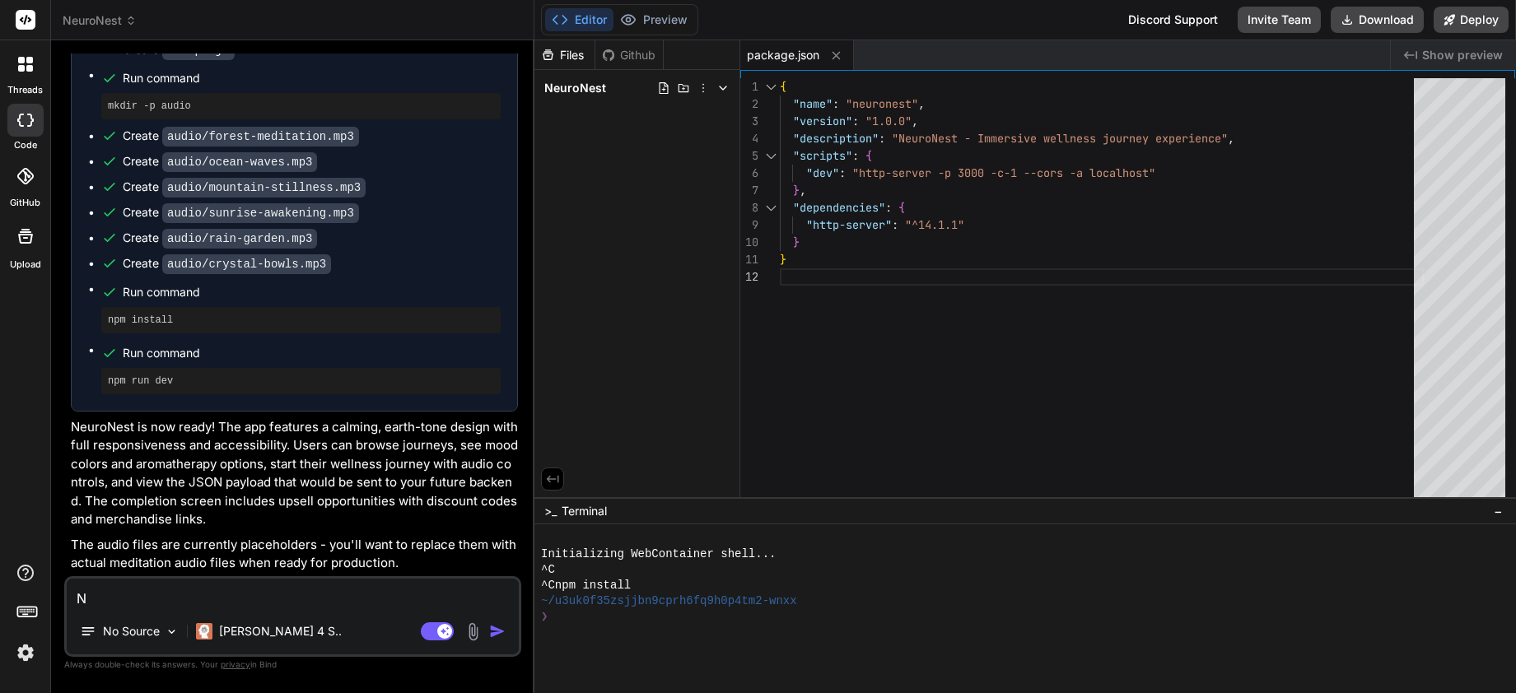
type textarea "x"
type textarea "No"
type textarea "x"
type textarea "Now"
type textarea "x"
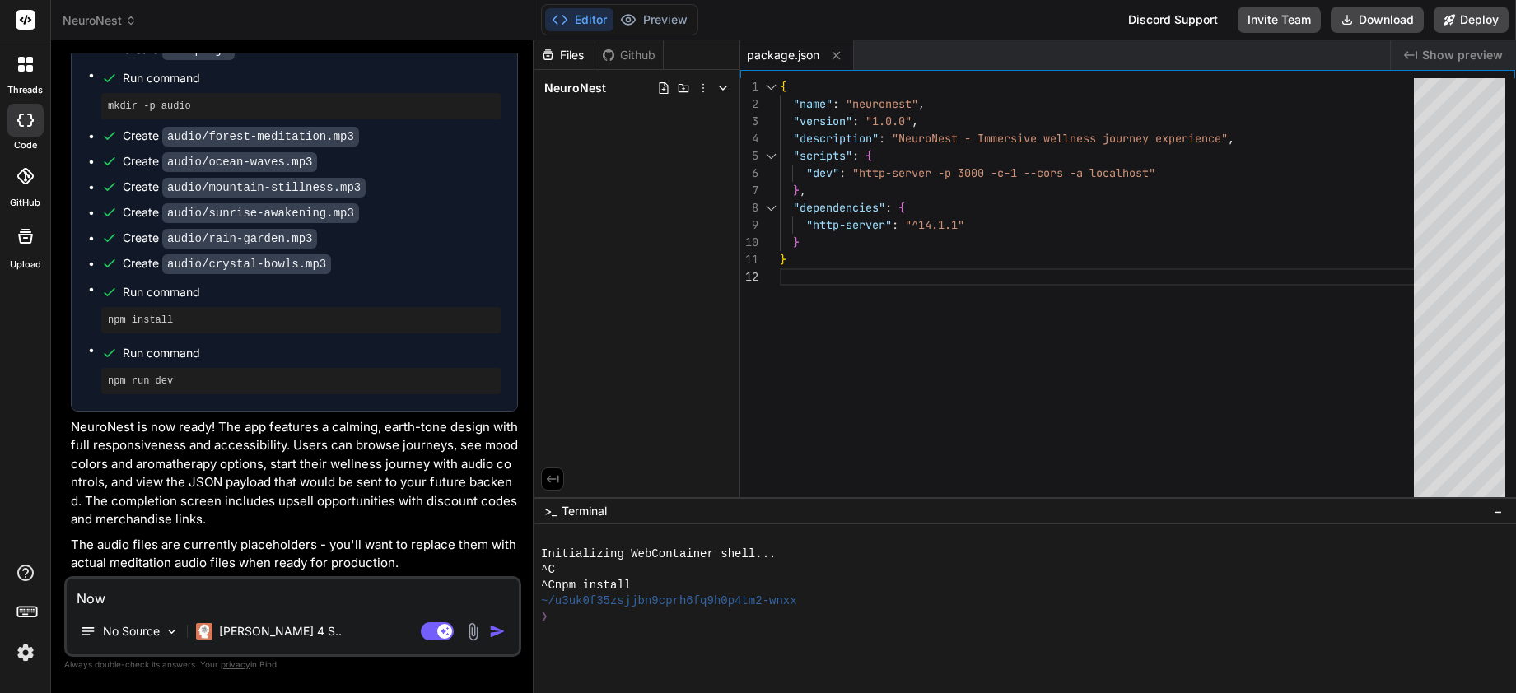
type textarea "Now"
type textarea "x"
type textarea "Now a"
type textarea "x"
type textarea "Now ad"
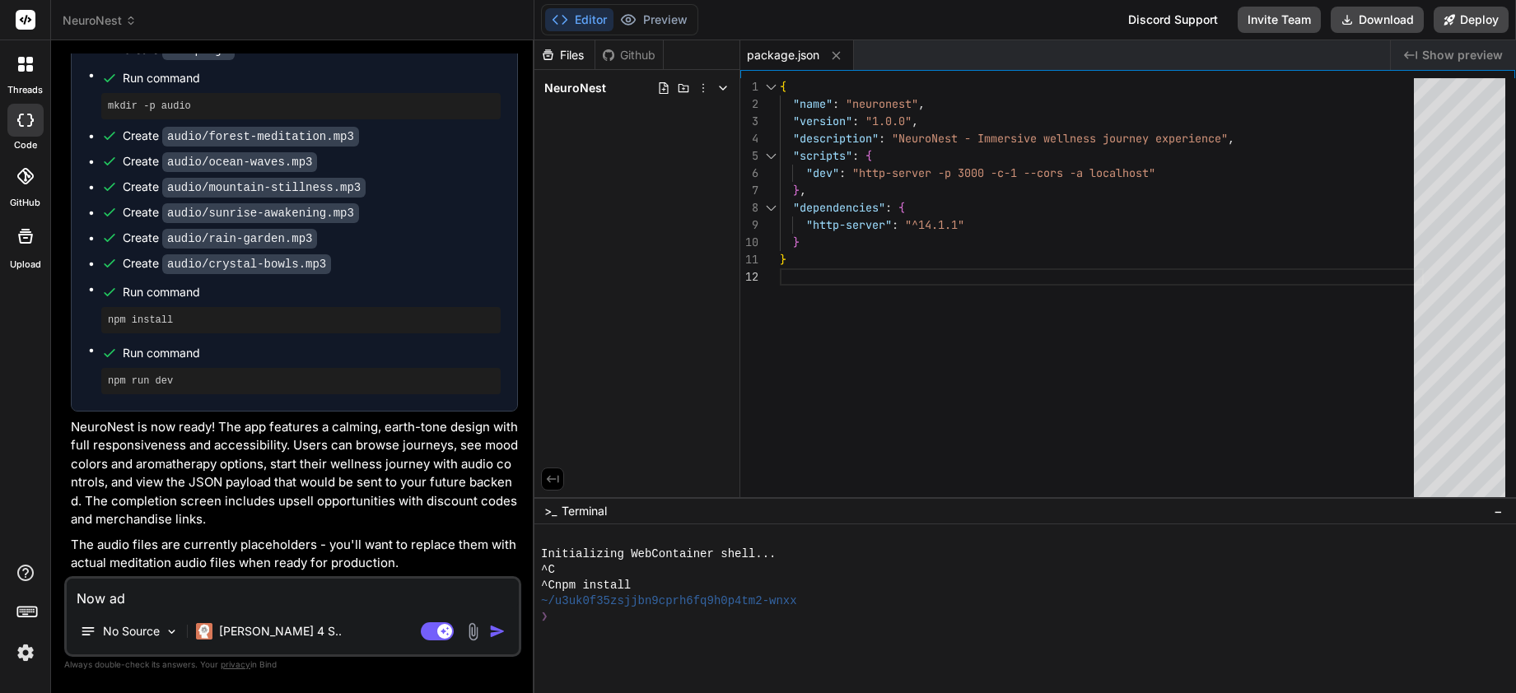
type textarea "x"
type textarea "Now add"
type textarea "x"
type textarea "Now add"
type textarea "x"
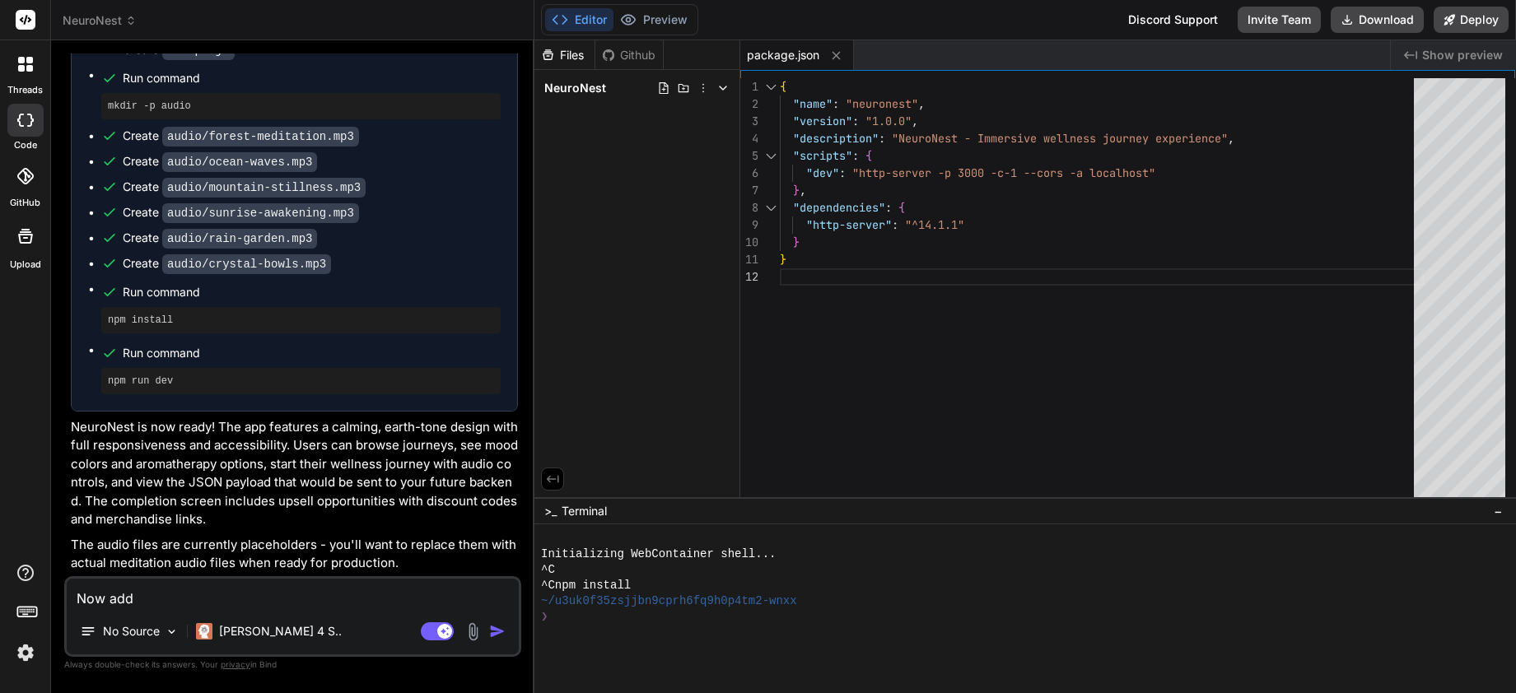
type textarea "Now add a"
type textarea "x"
type textarea "Now add a"
type textarea "x"
type textarea "Now add a l"
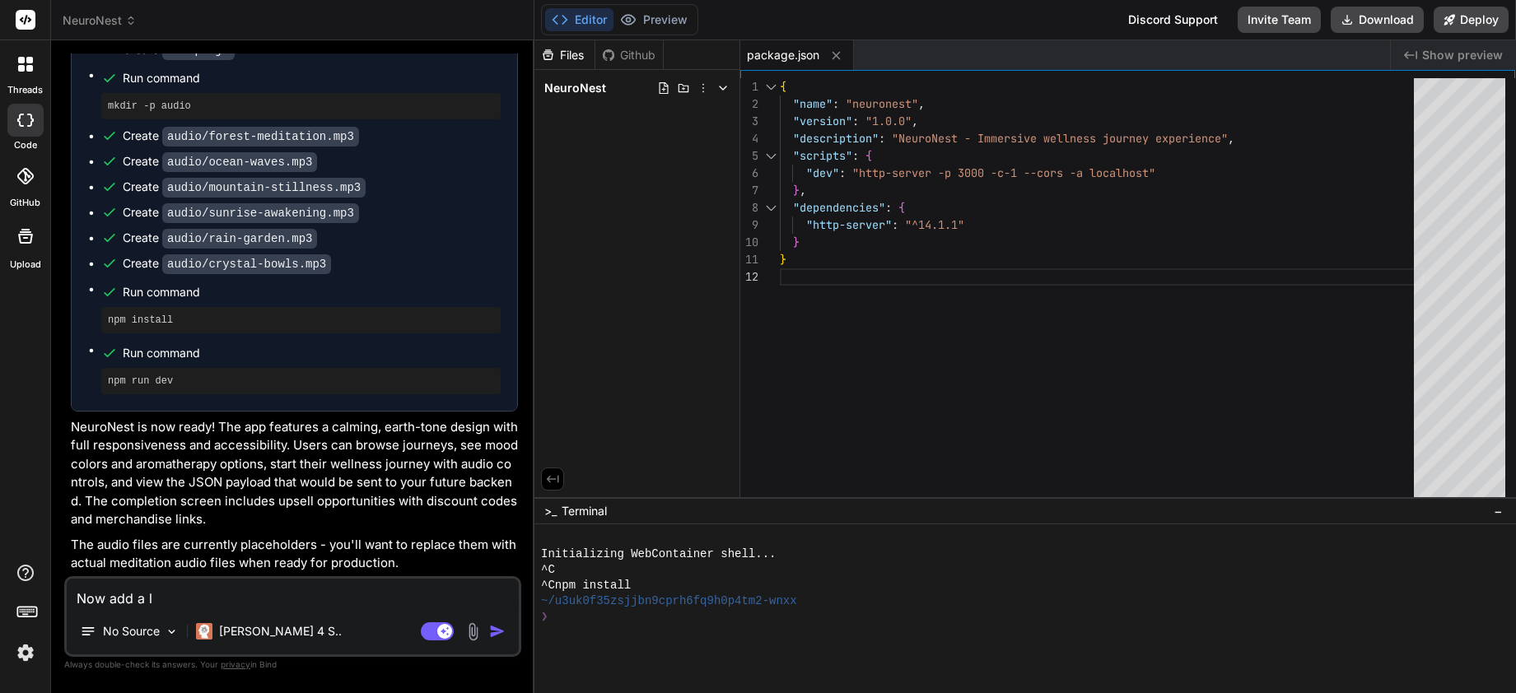
type textarea "x"
type textarea "Now add a lo"
type textarea "x"
type textarea "Now add a log"
type textarea "x"
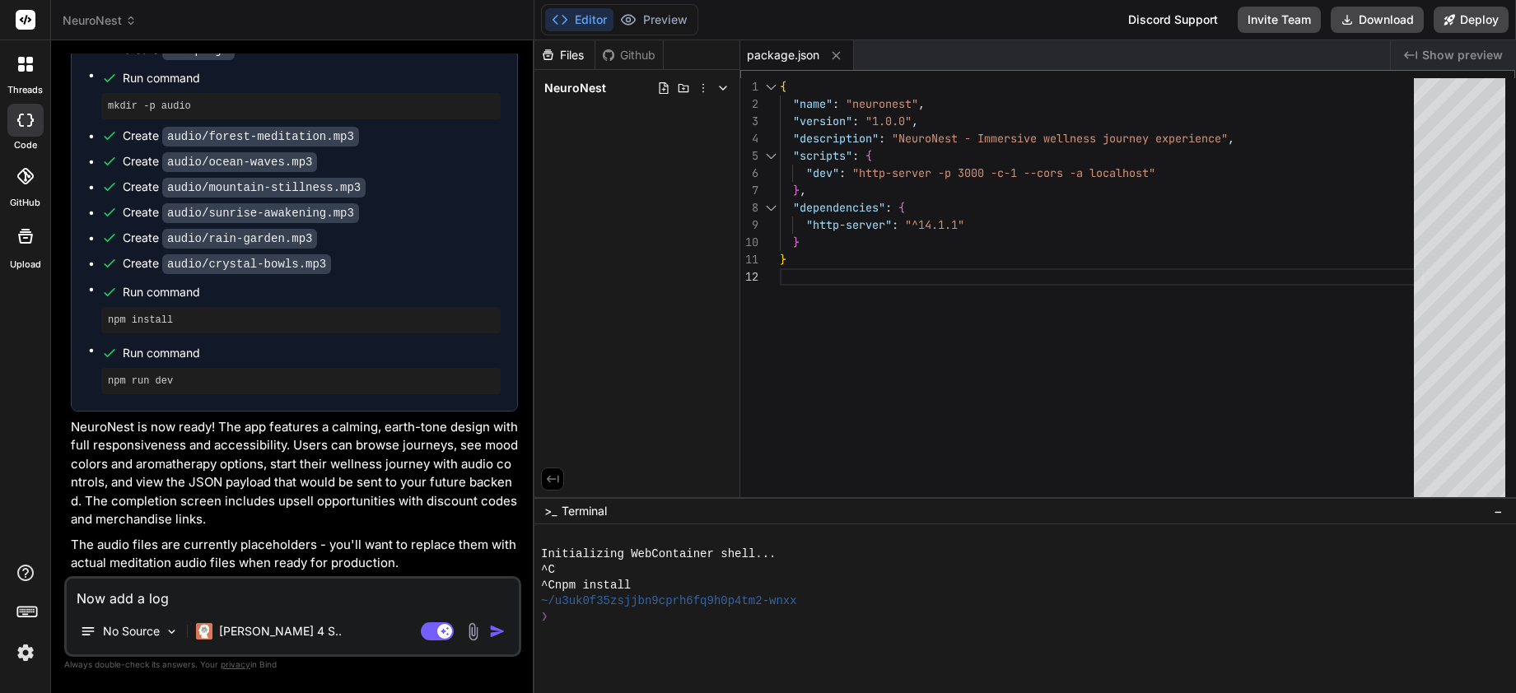
type textarea "Now add a logi"
type textarea "x"
type textarea "Now add a login"
type textarea "x"
type textarea "Now add a login"
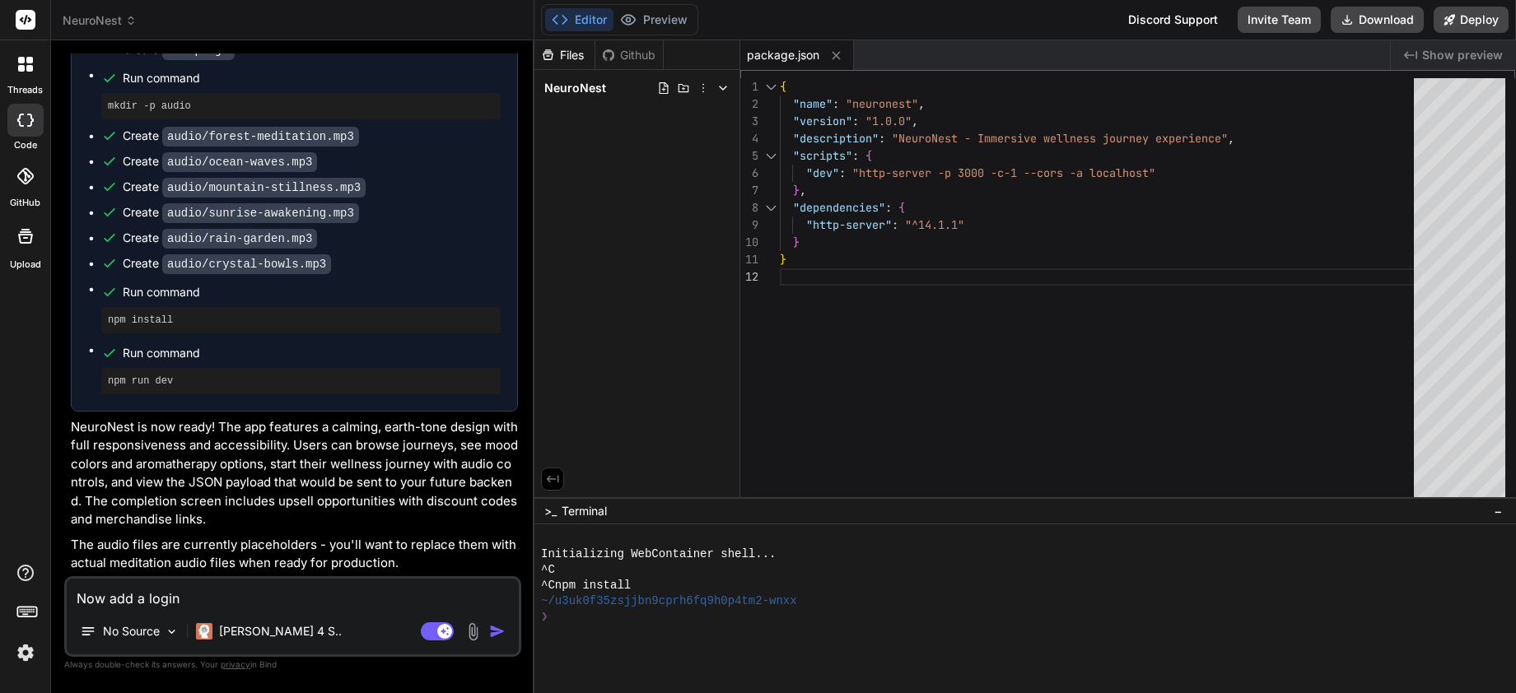
type textarea "x"
type textarea "Now add a login s"
type textarea "x"
type textarea "Now add a login sc"
type textarea "x"
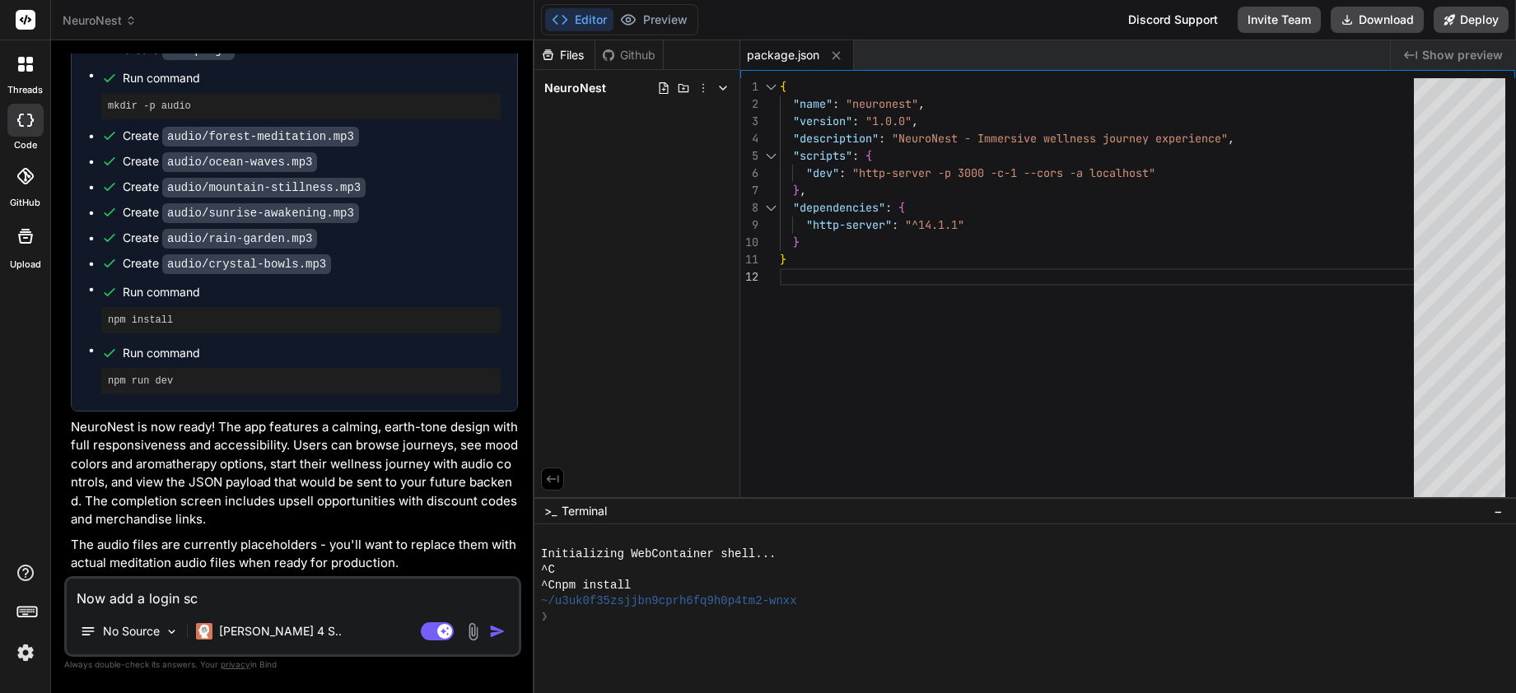
type textarea "Now add a login scr"
type textarea "x"
type textarea "Now add a login scre"
type textarea "x"
type textarea "Now add a login scree"
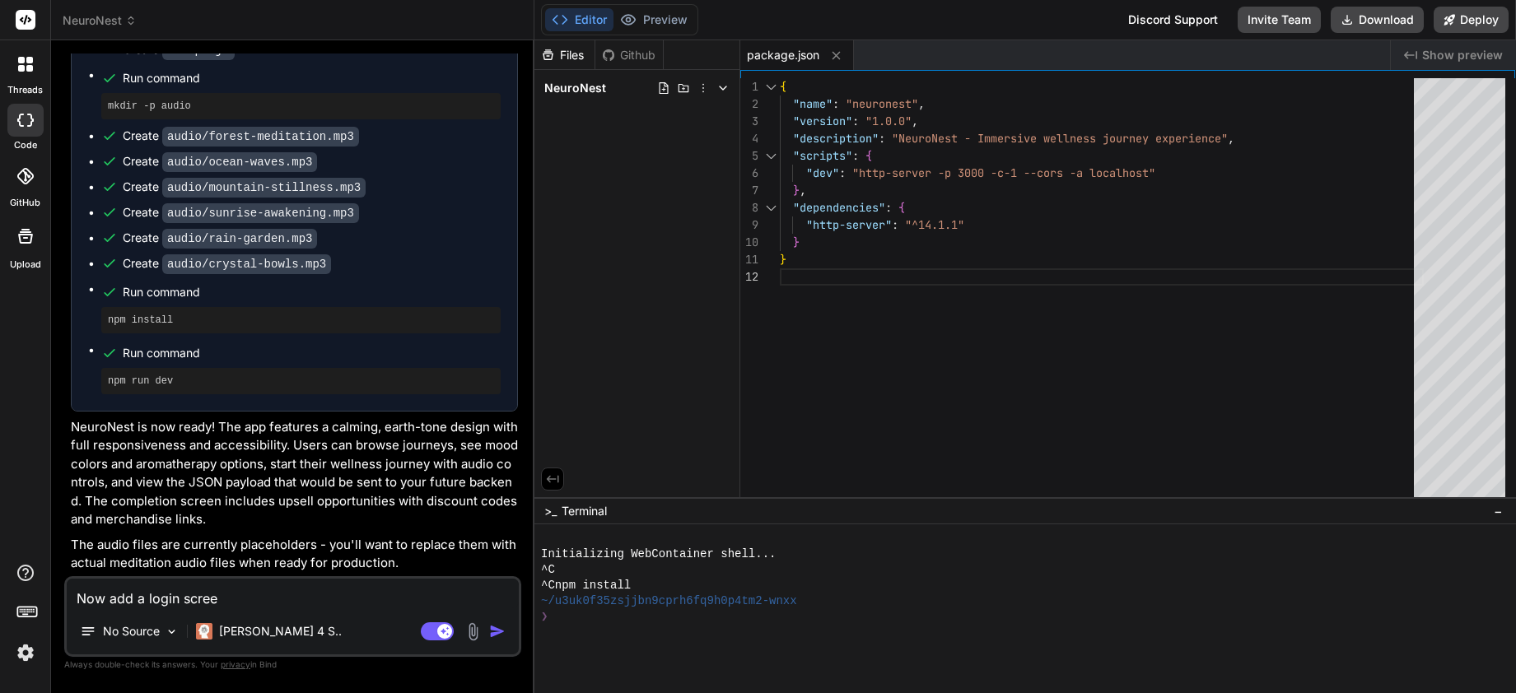
type textarea "x"
type textarea "Now add a login screen"
type textarea "x"
type textarea "Now add a login screen."
type textarea "x"
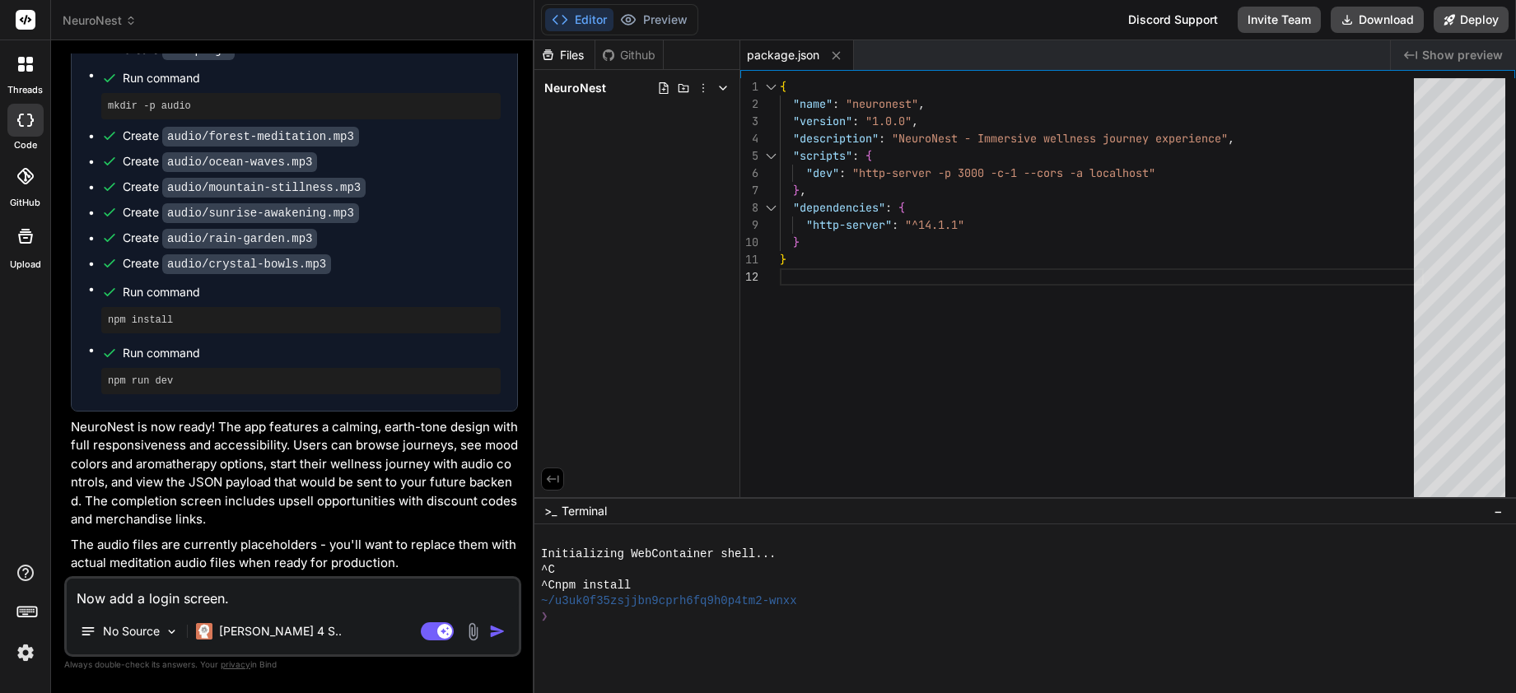
type textarea "Now add a login screen."
type textarea "x"
type textarea "Now add a login screen."
type textarea "x"
type textarea "Now add a login screen. R"
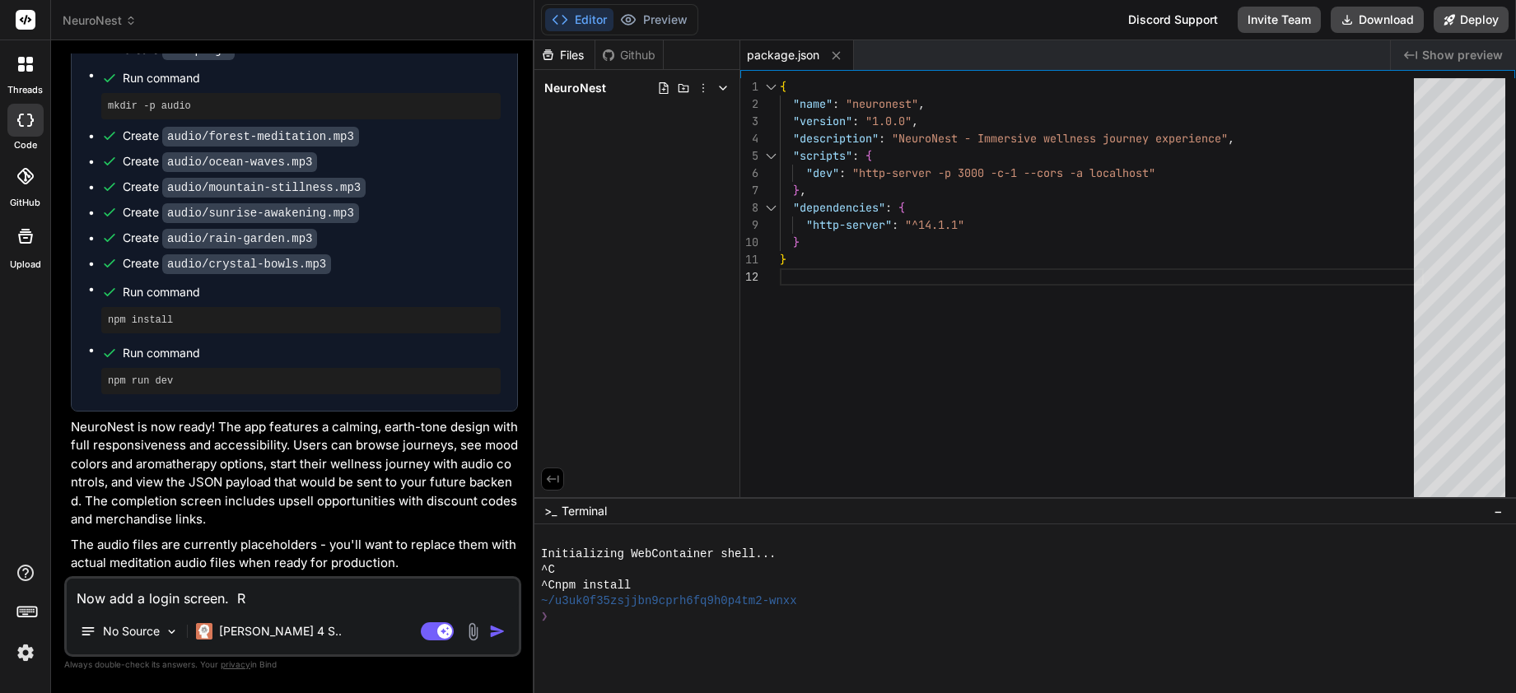
type textarea "x"
type textarea "Now add a login screen. Re"
type textarea "x"
type textarea "Now add a login screen. Req"
type textarea "x"
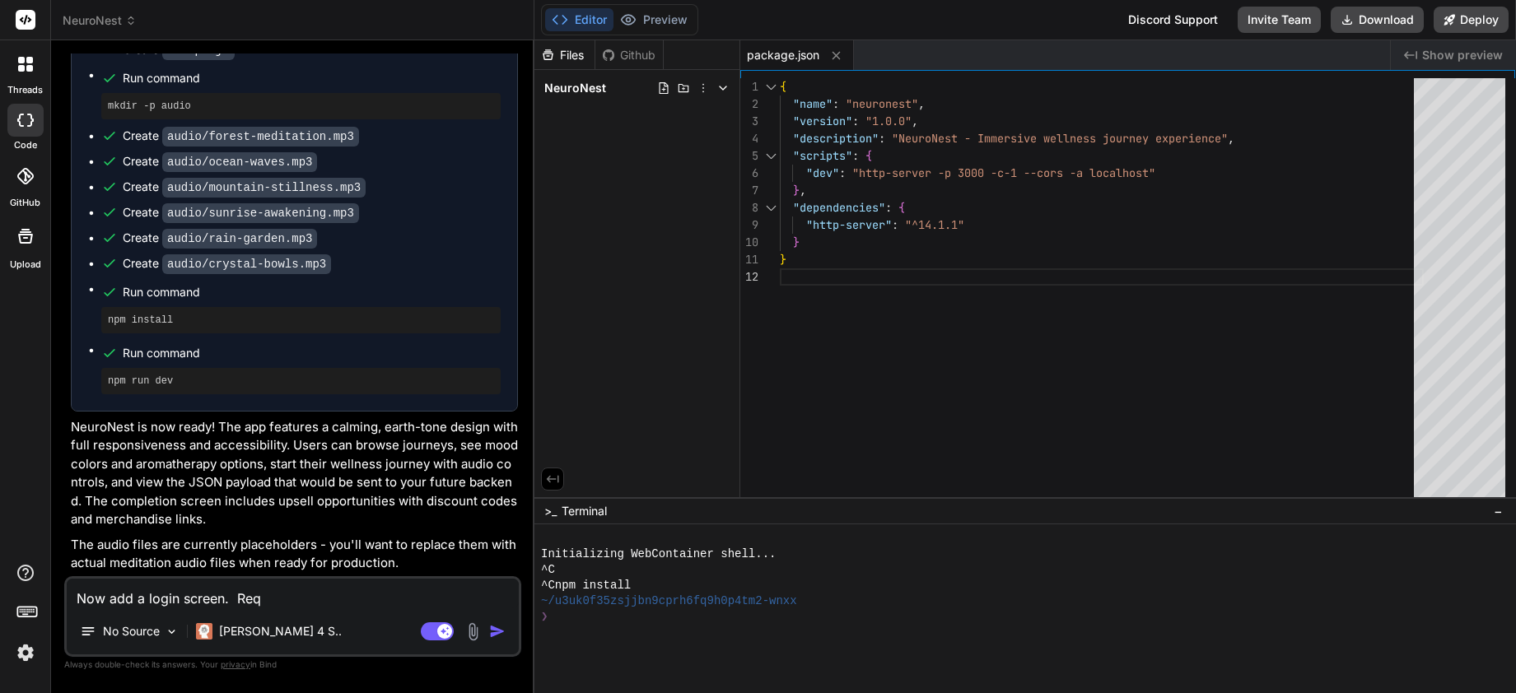
type textarea "Now add a login screen. Requ"
type textarea "x"
type textarea "Now add a login screen. Requi"
type textarea "x"
type textarea "Now add a login screen. Requir"
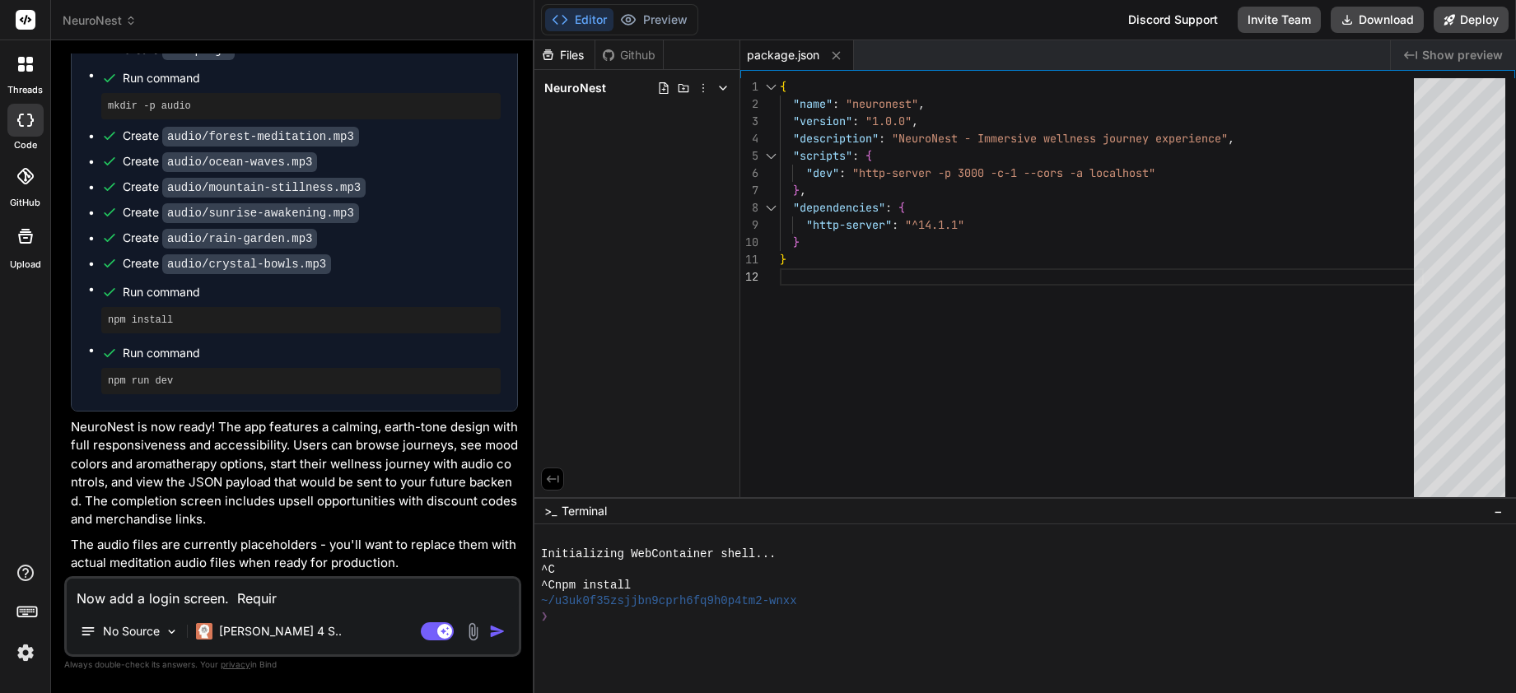
type textarea "x"
type textarea "Now add a login screen. Require"
type textarea "x"
type textarea "Now add a login screen. Require"
type textarea "x"
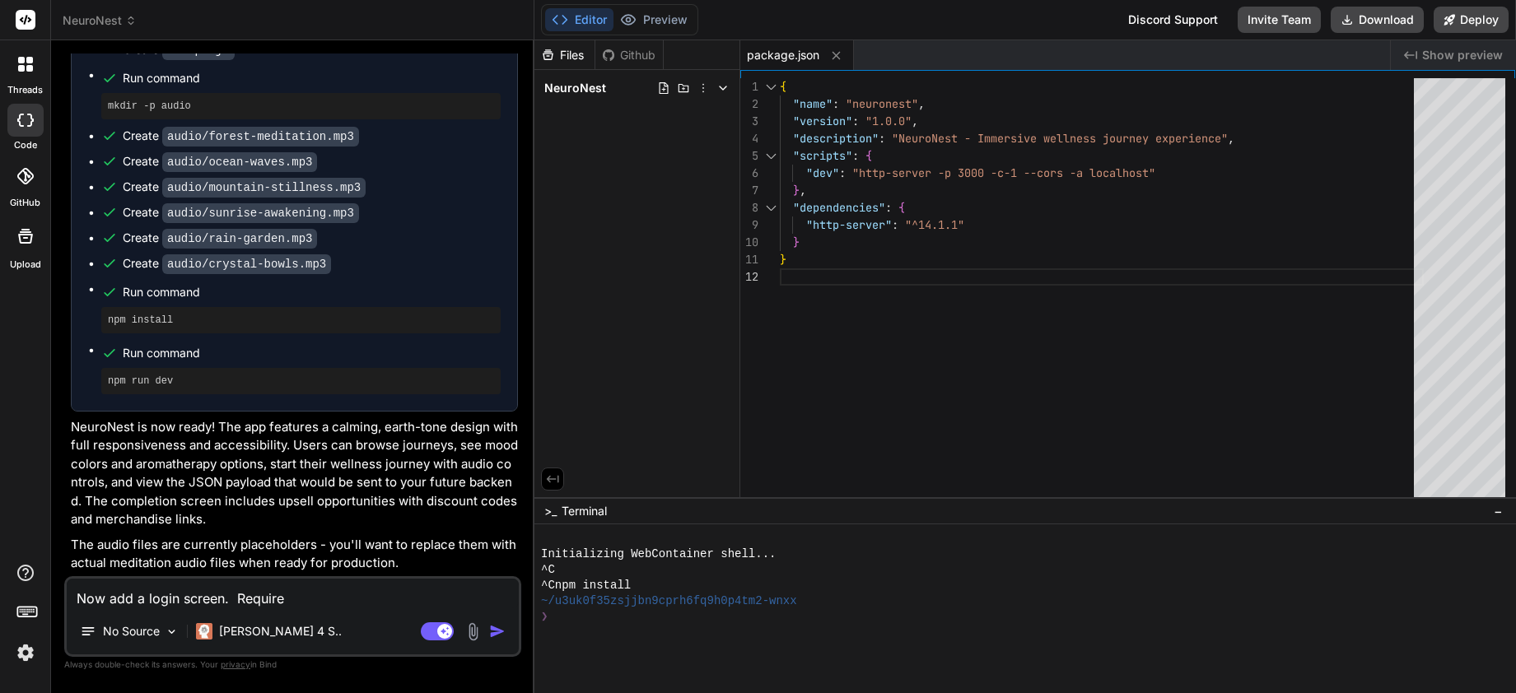
type textarea "Now add a login screen. Require"
type textarea "x"
type textarea "Now add a login screen. Requir"
type textarea "x"
type textarea "Now add a login screen. Requi"
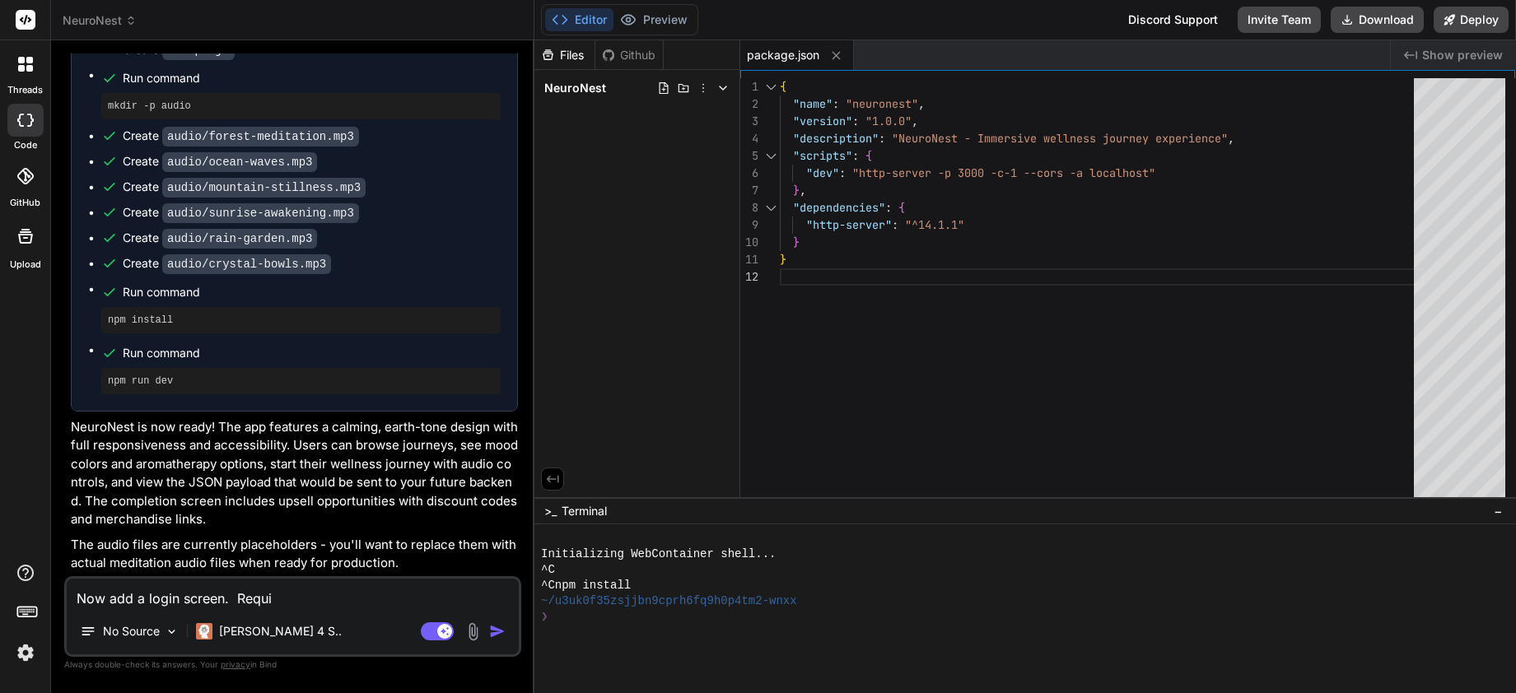
type textarea "x"
type textarea "Now add a login screen. Requ"
type textarea "x"
type textarea "Now add a login screen. Req"
type textarea "x"
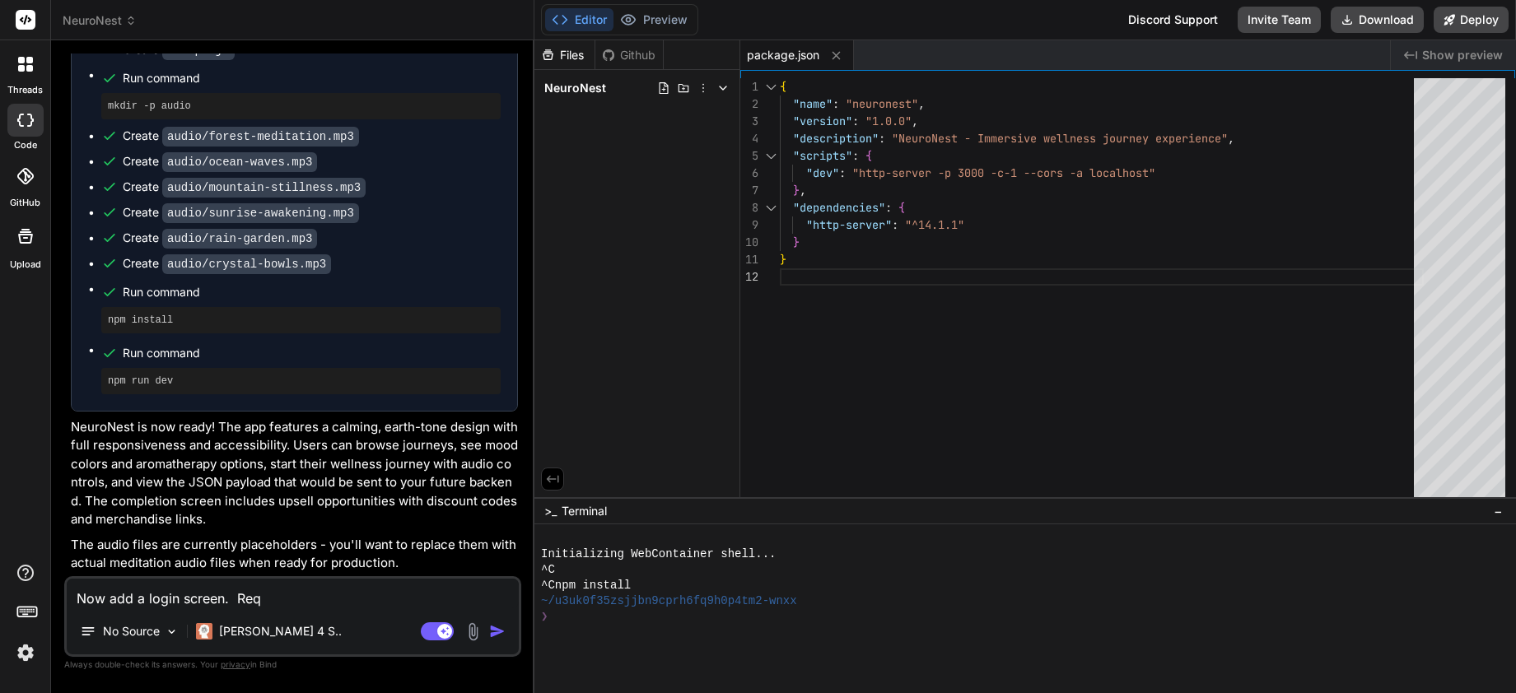
type textarea "Now add a login screen. Re"
type textarea "x"
type textarea "Now add a login screen. R"
type textarea "x"
type textarea "Now add a login screen."
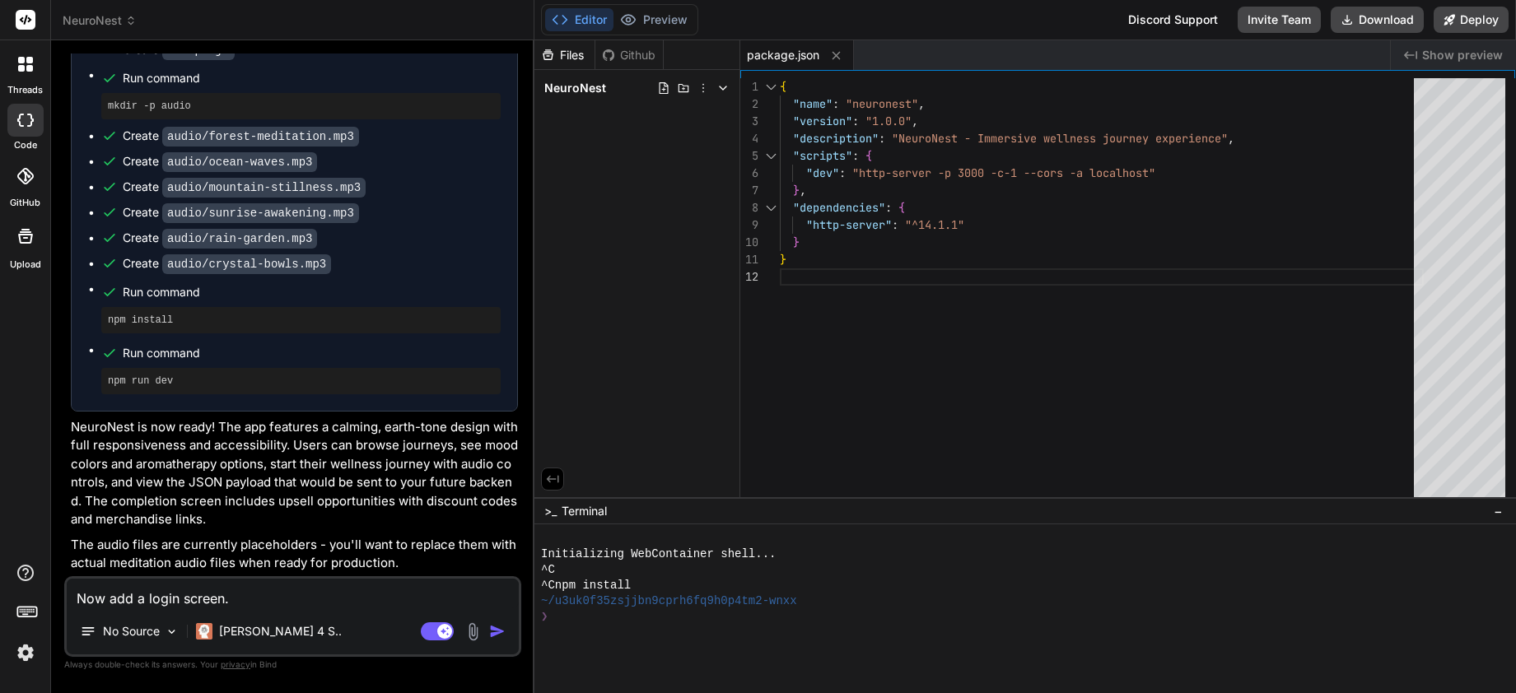
type textarea "x"
type textarea "Now add a login screen."
type textarea "x"
type textarea "Now add a login screen."
type textarea "x"
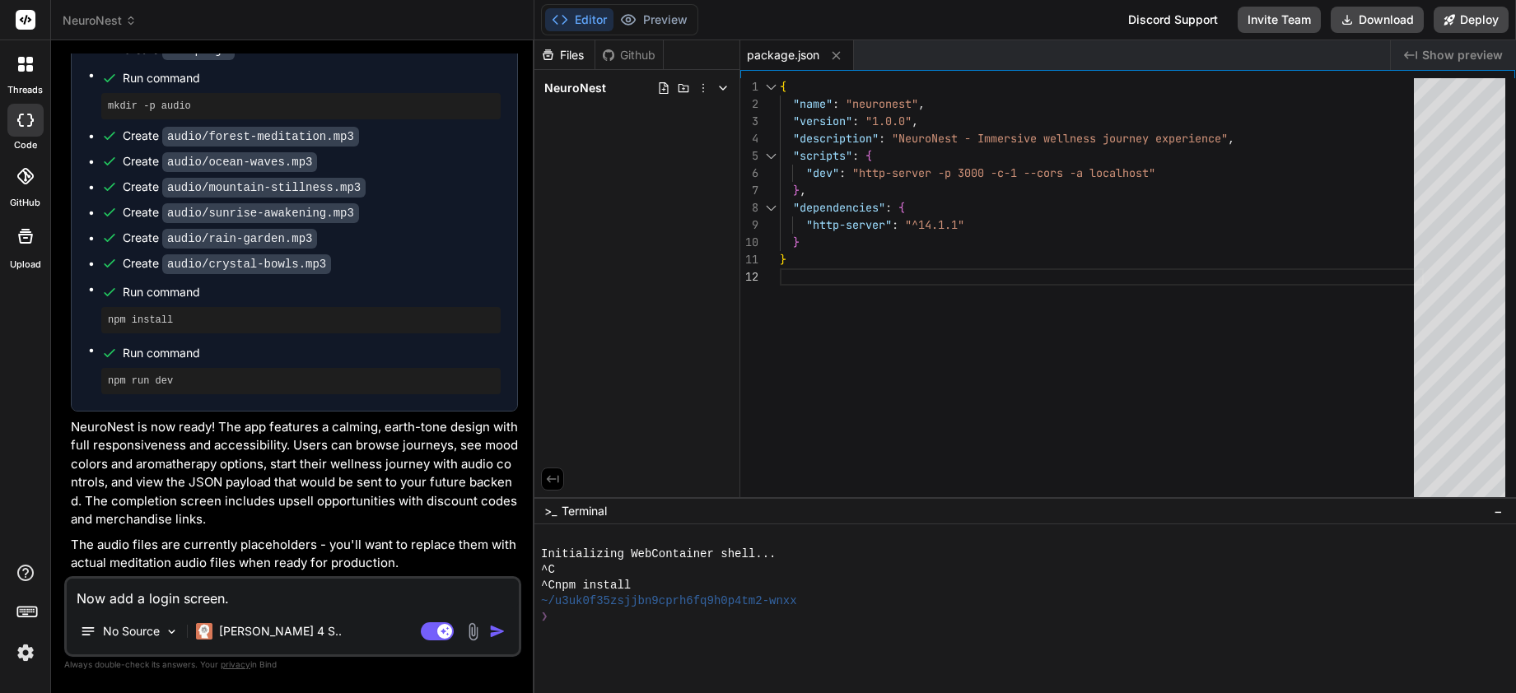
type textarea "Now add a login screen"
type textarea "x"
type textarea "Now add a login screen"
type textarea "x"
type textarea "Now add a login screen w"
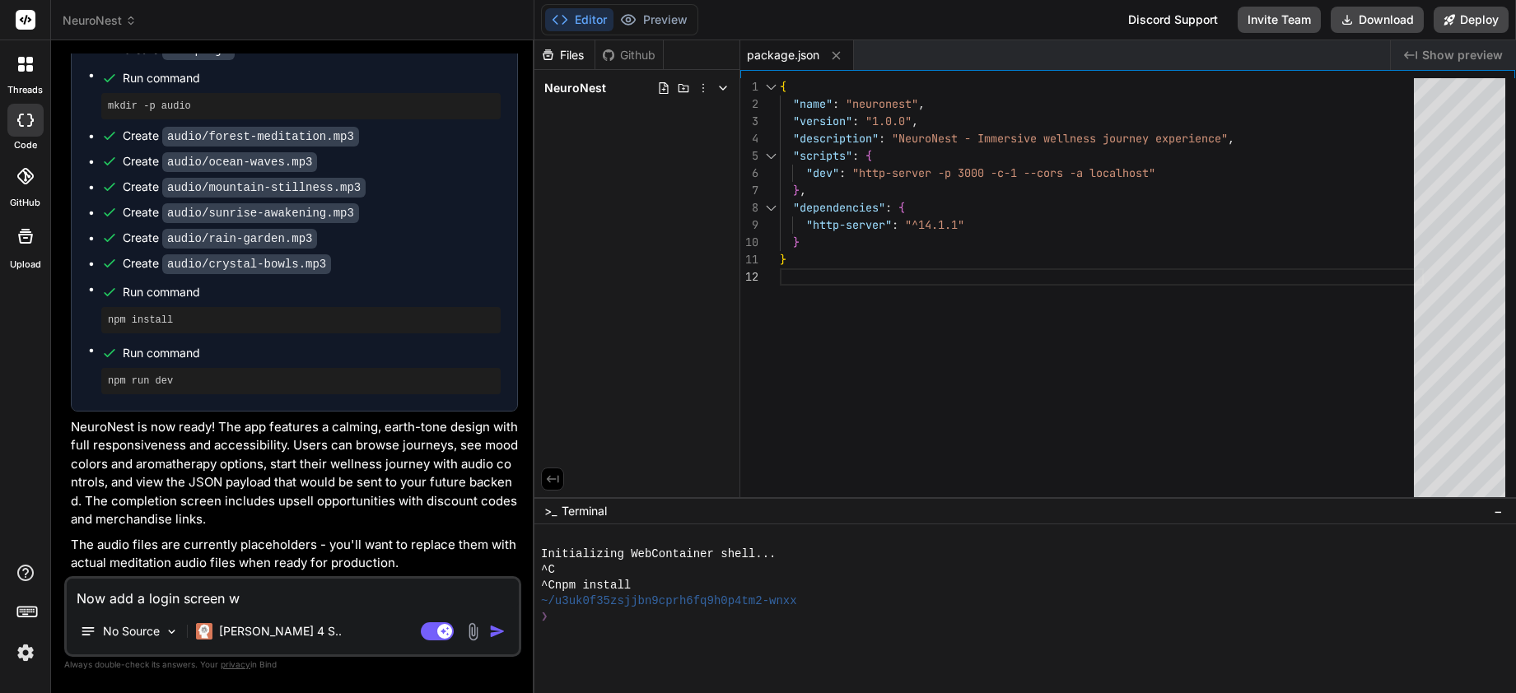
type textarea "x"
type textarea "Now add a login screen wi"
type textarea "x"
type textarea "Now add a login screen wit"
type textarea "x"
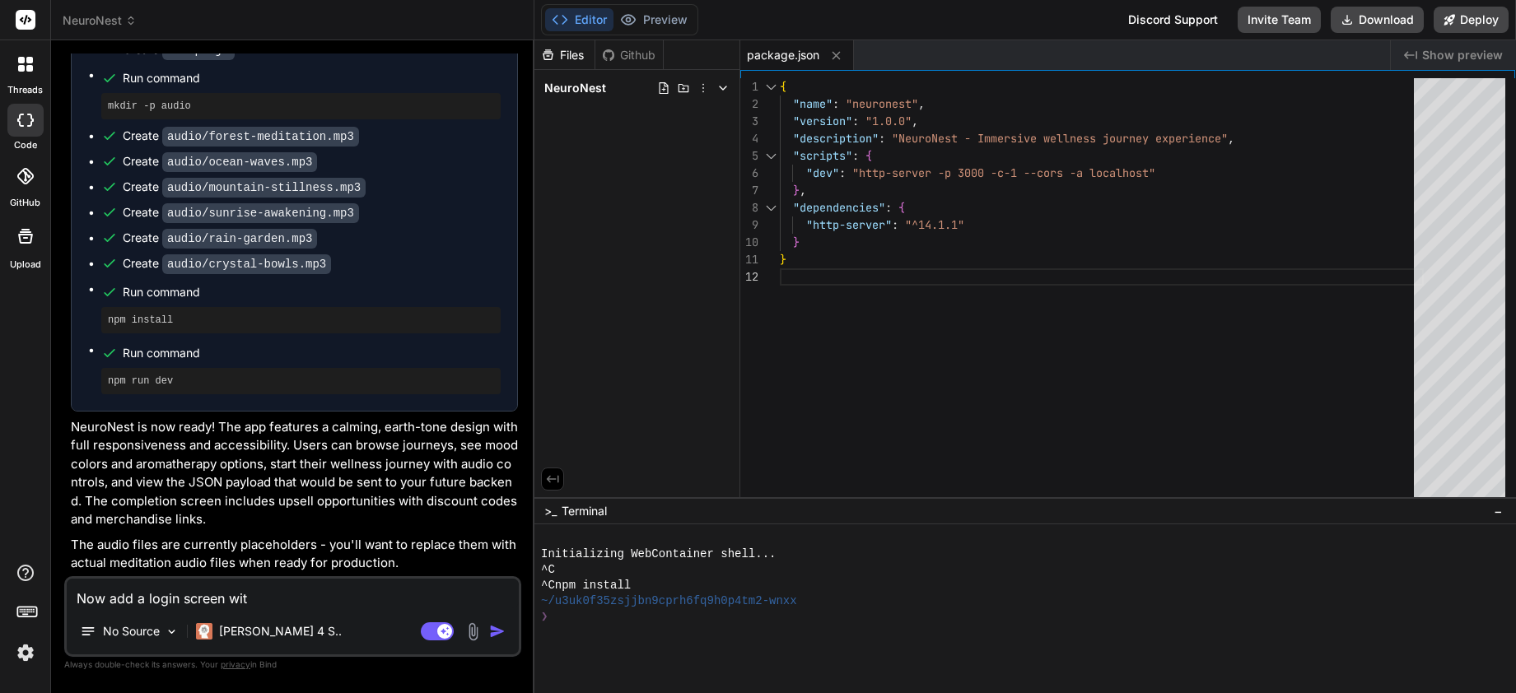
type textarea "Now add a login screen with"
type textarea "x"
type textarea "Now add a login screen with"
type textarea "x"
type textarea "Now add a login screen with t"
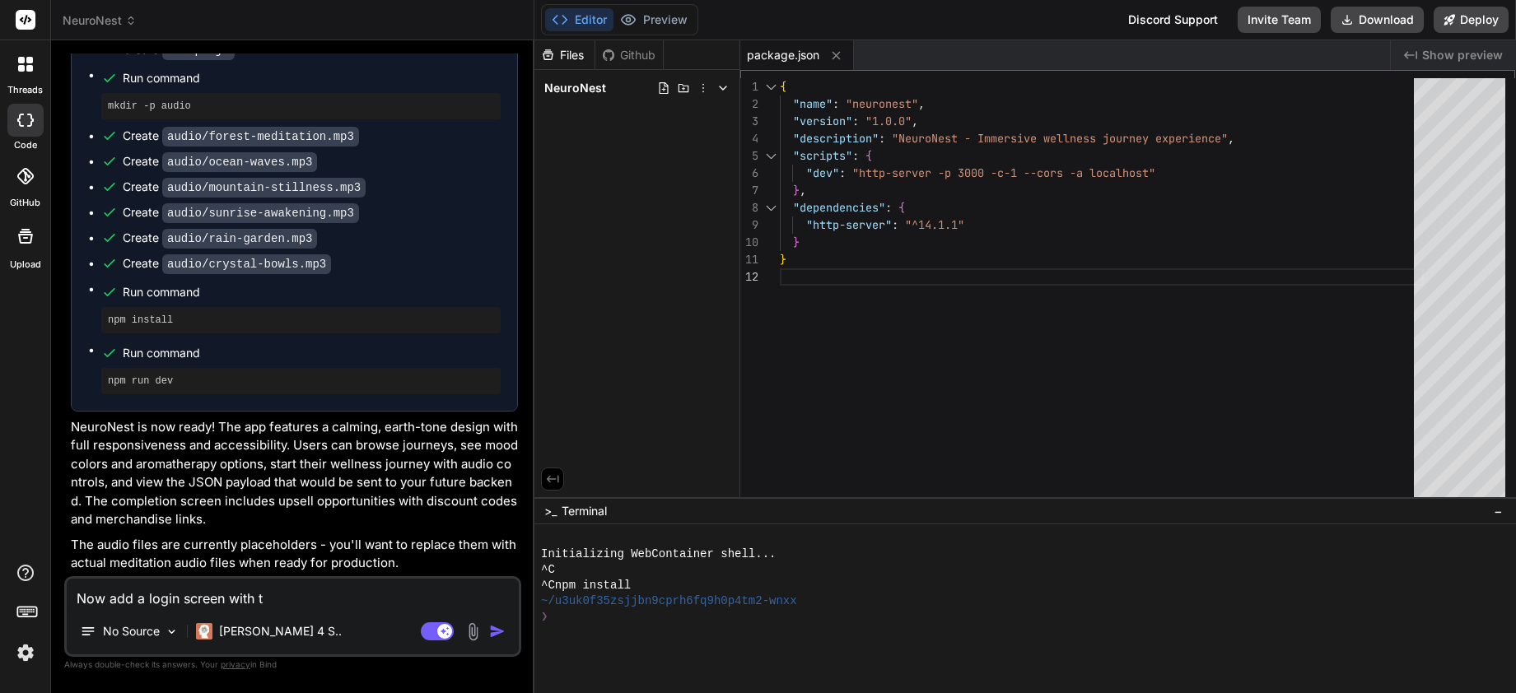
type textarea "x"
type textarea "Now add a login screen with th"
type textarea "x"
type textarea "Now add a login screen with the"
type textarea "x"
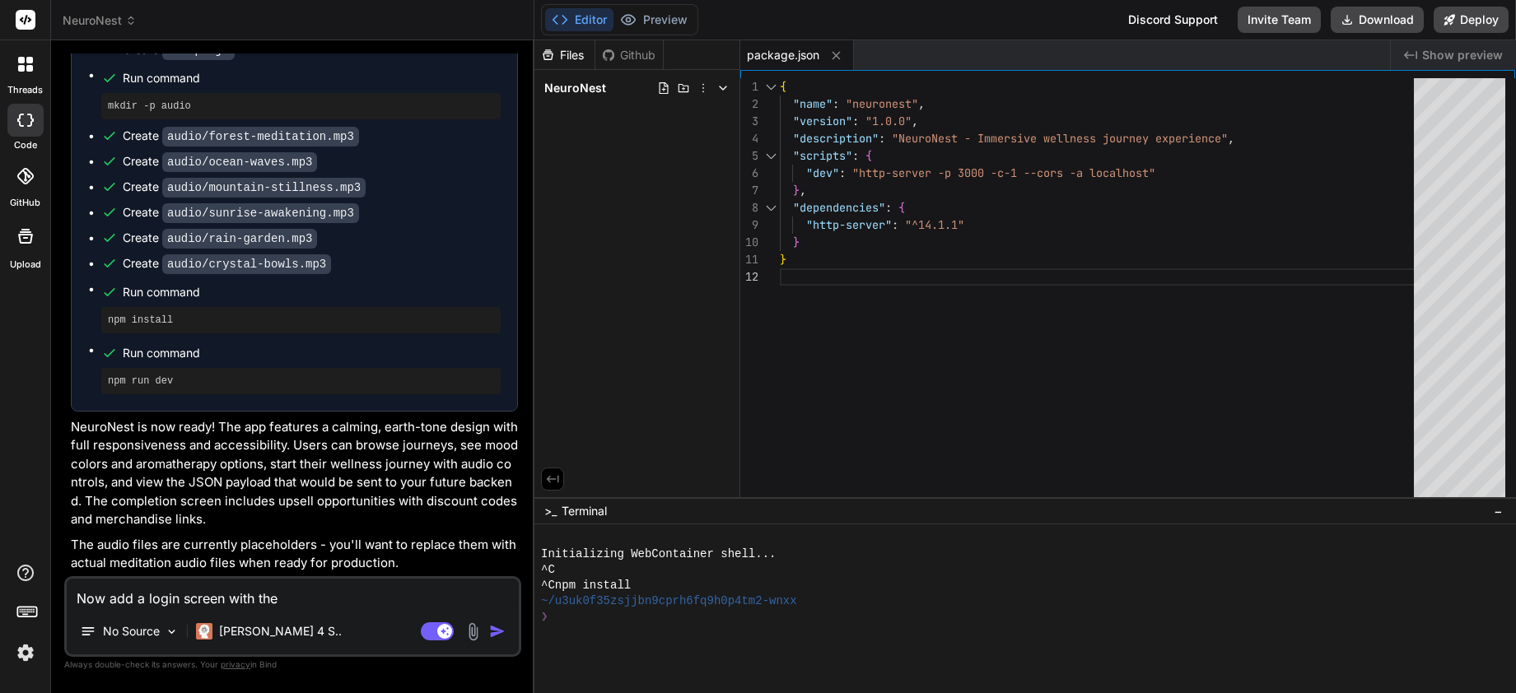
type textarea "Now add a login screen with the"
type textarea "x"
type textarea "Now add a login screen with the"
type textarea "x"
type textarea "Now add a login screen with th"
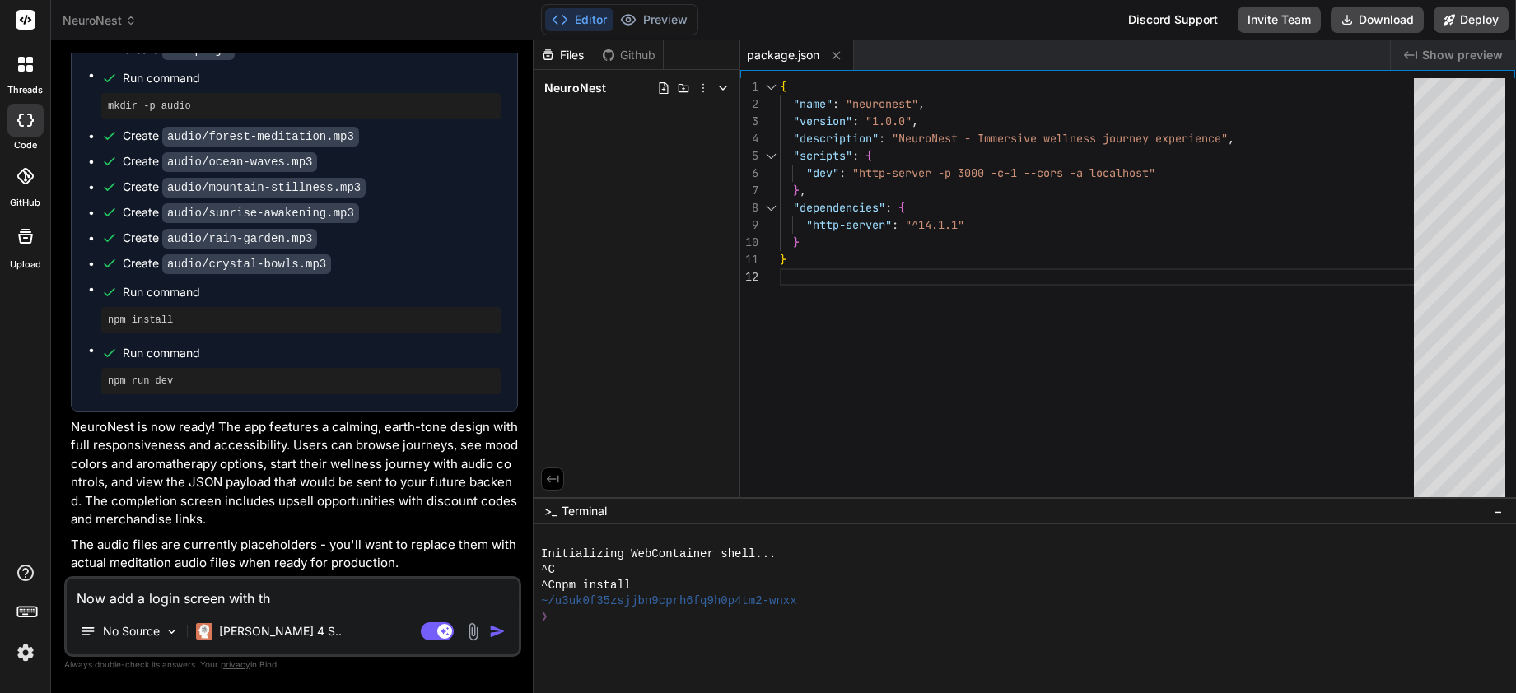
type textarea "x"
type textarea "Now add a login screen with t"
type textarea "x"
type textarea "Now add a login screen with"
type textarea "x"
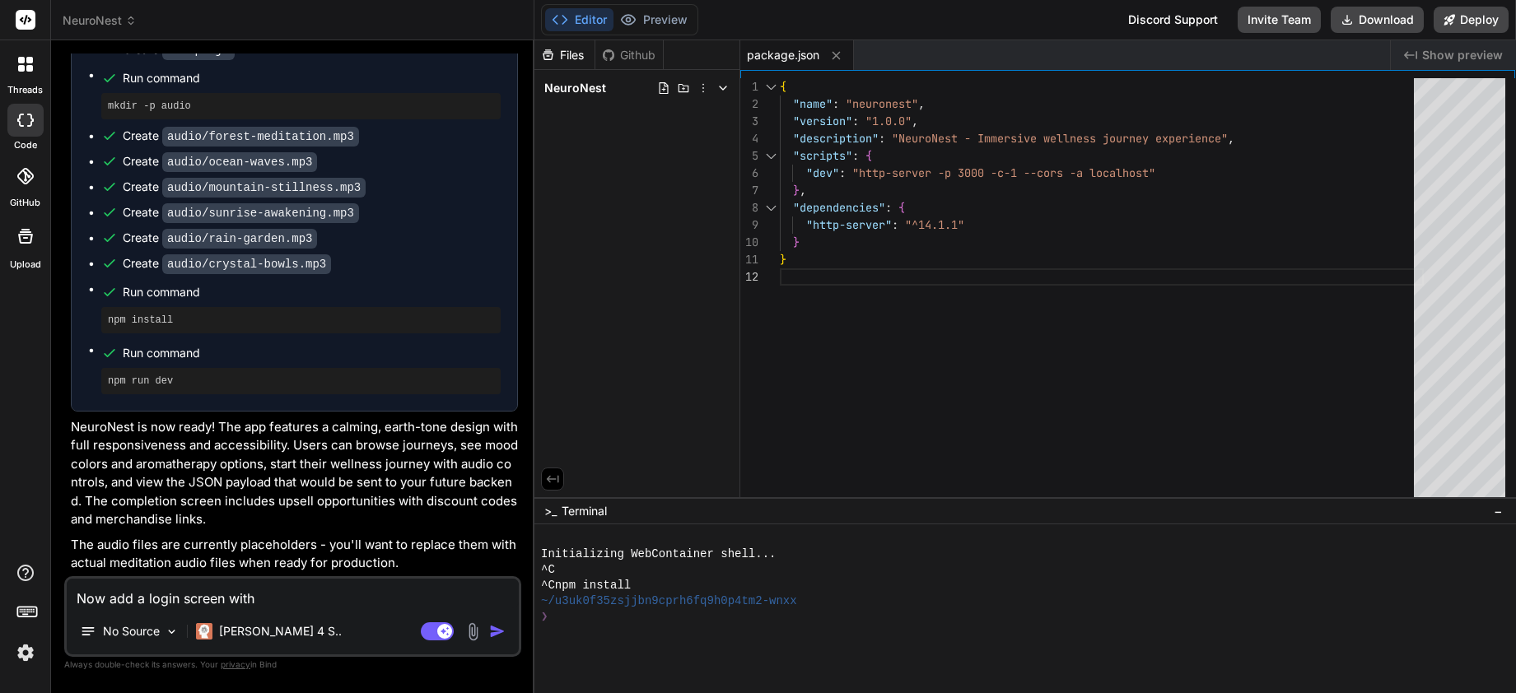
type textarea "Now add a login screen with"
type textarea "x"
type textarea "Now add a login screen with"
type textarea "x"
type textarea "Now add a login screen with m"
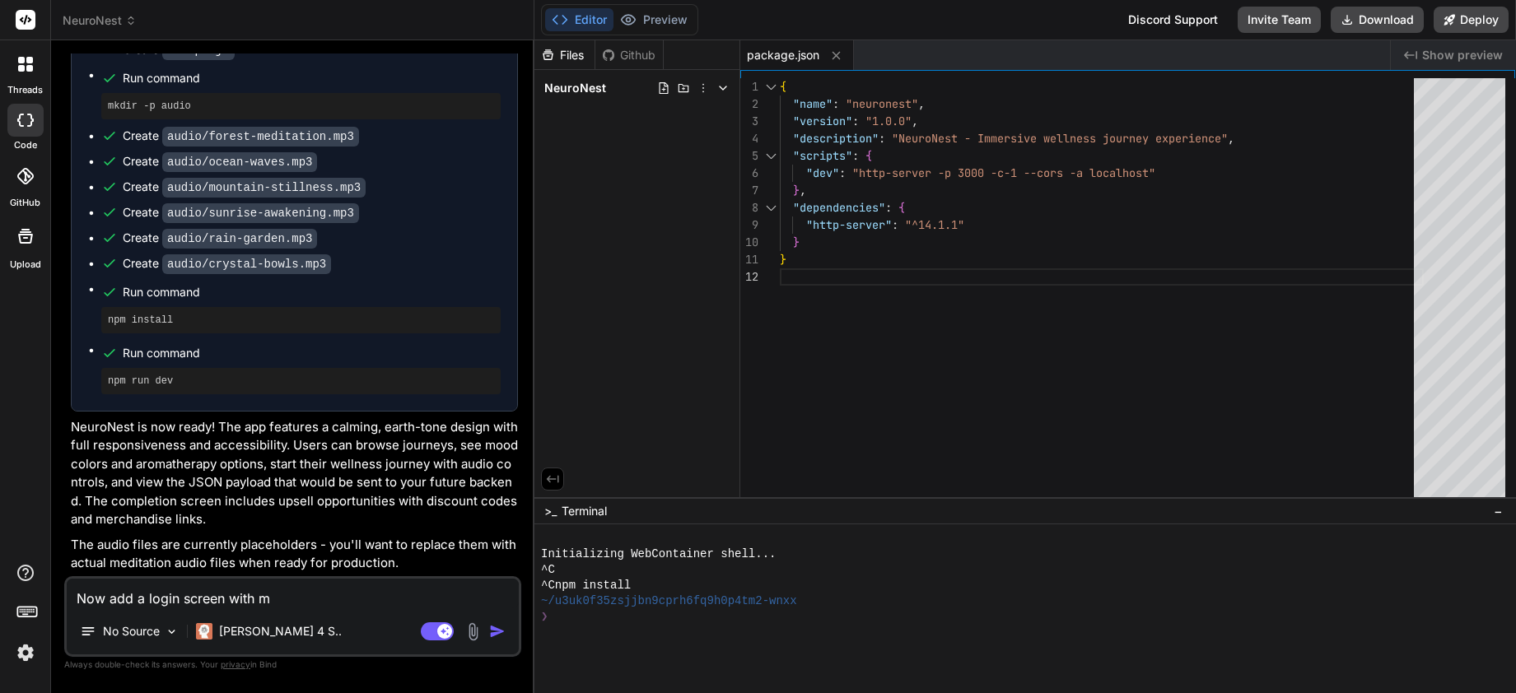
type textarea "x"
type textarea "Now add a login screen with ma"
type textarea "x"
type textarea "Now add a login screen with mag"
type textarea "x"
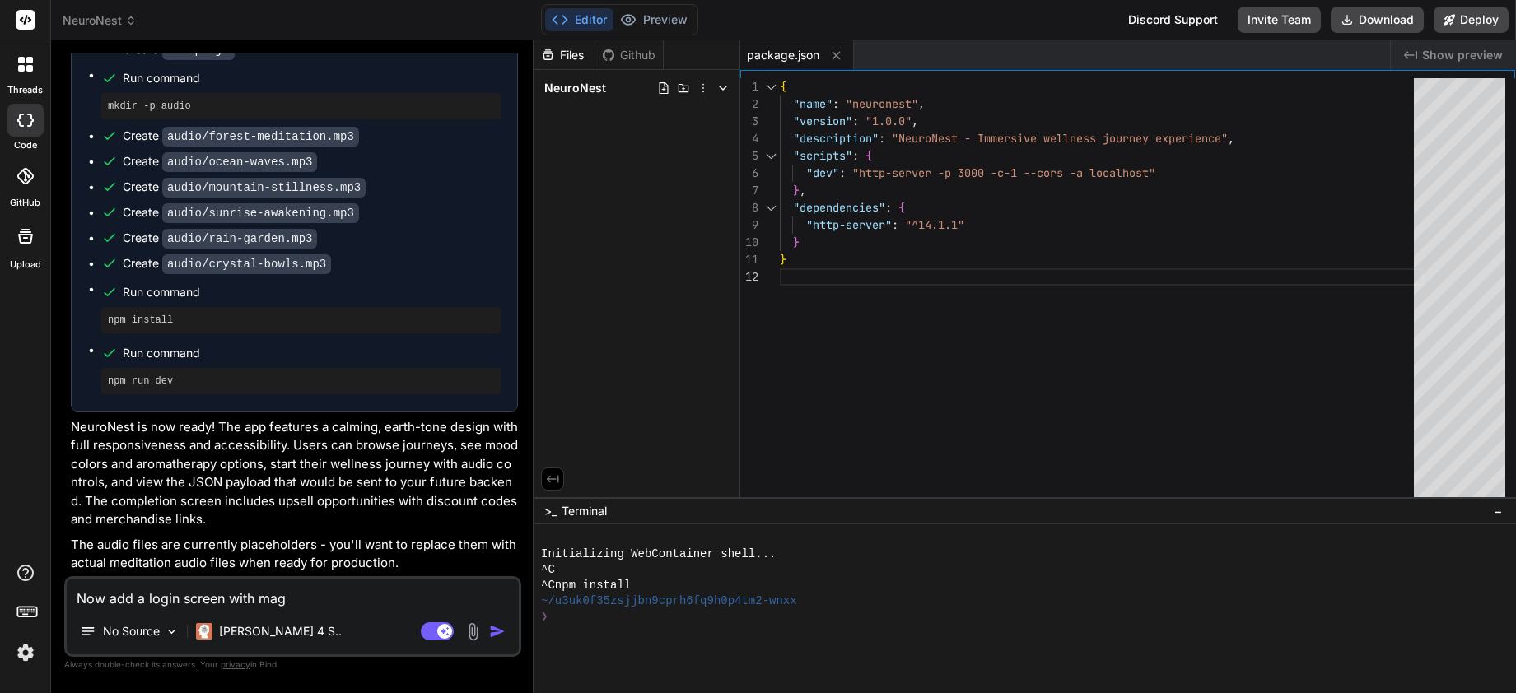
type textarea "Now add a login screen with magi"
type textarea "x"
type textarea "Now add a login screen with magic"
type textarea "x"
type textarea "Now add a login screen with magic"
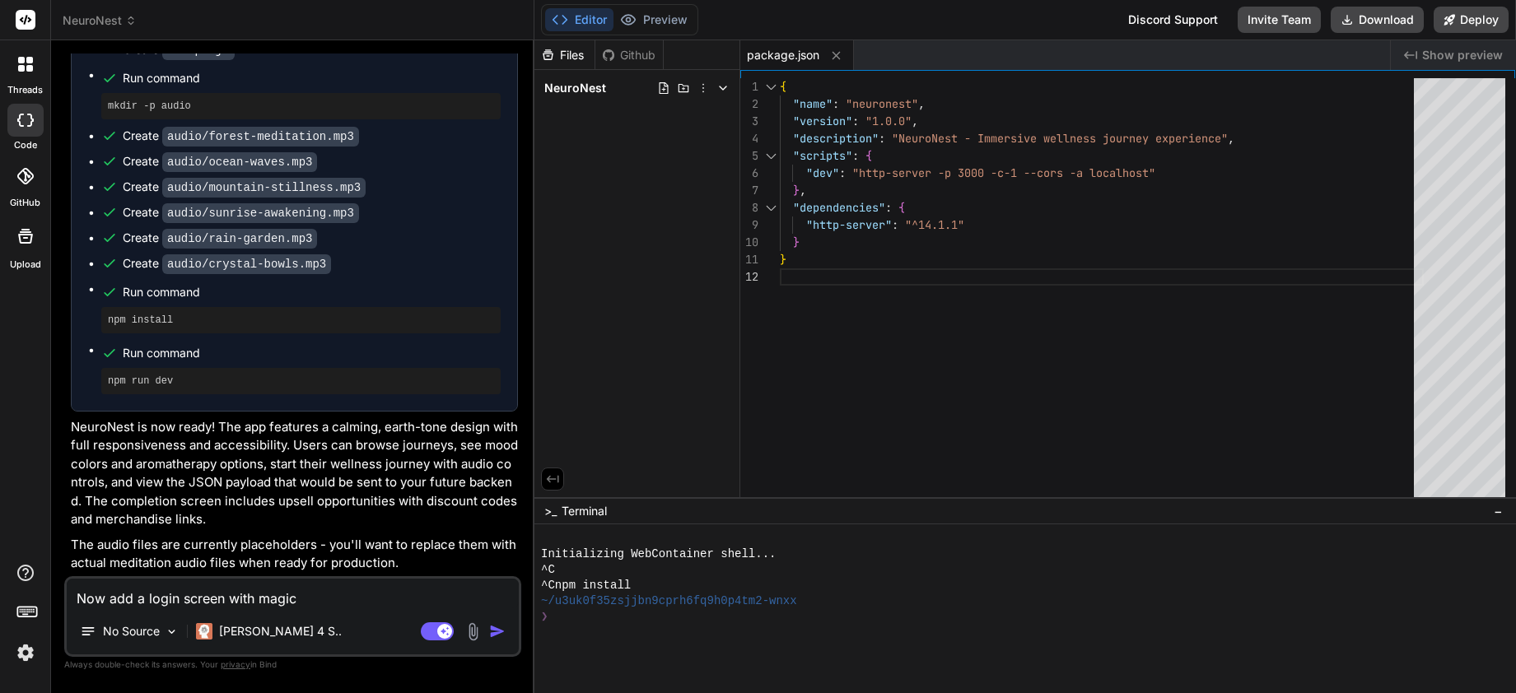
type textarea "x"
type textarea "Now add a login screen with magic"
type textarea "x"
type textarea "Now add a login screen with magi"
type textarea "x"
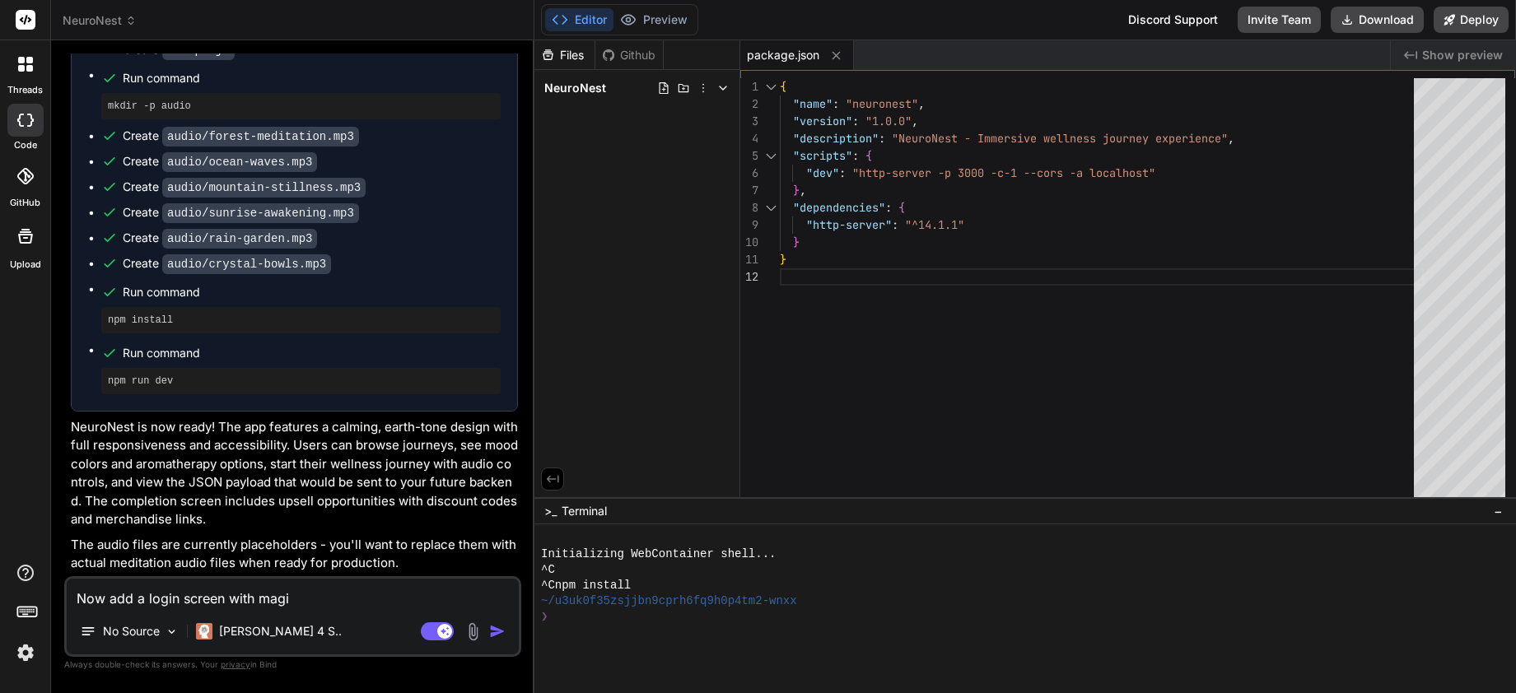
type textarea "Now add a login screen with mag"
type textarea "x"
type textarea "Now add a login screen with ma"
type textarea "x"
type textarea "Now add a login screen with m"
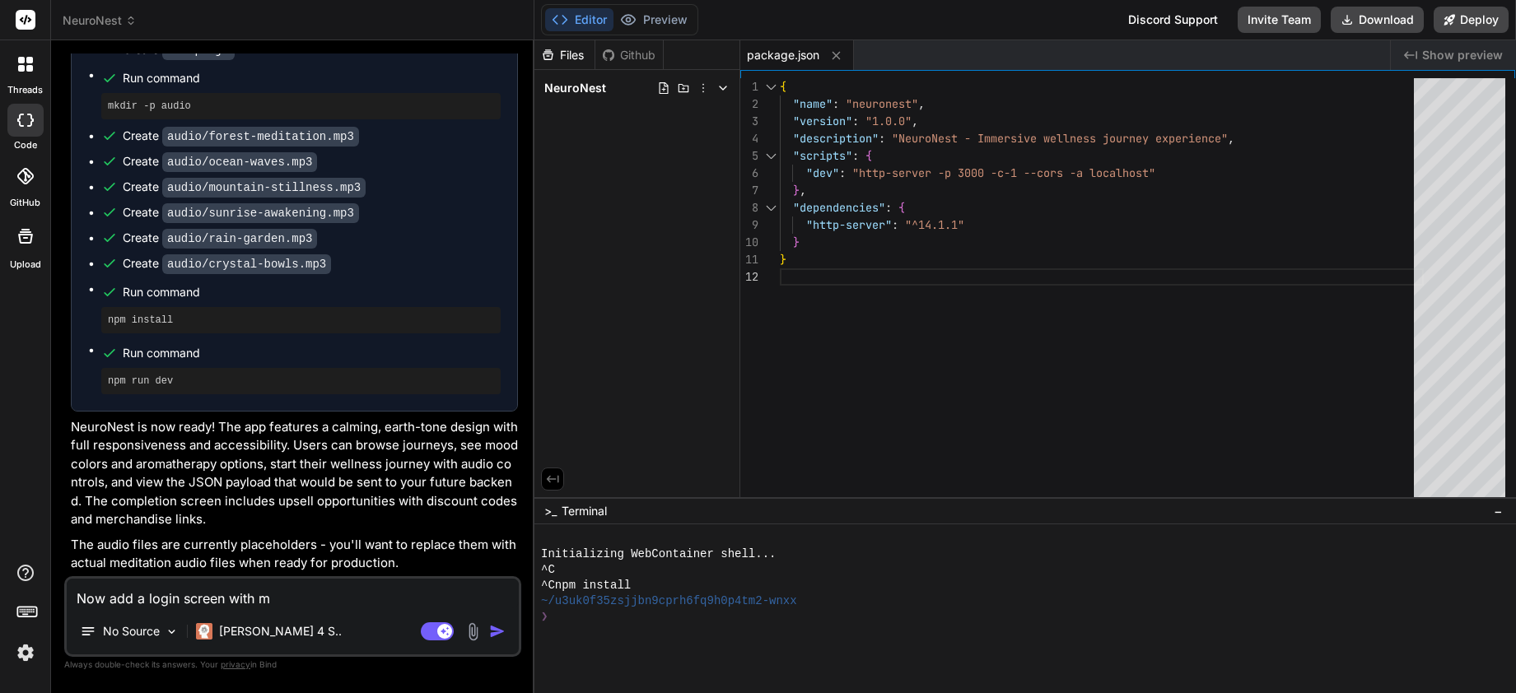
type textarea "x"
type textarea "Now add a login screen with"
type textarea "x"
type textarea "Now add a login screen with"
type textarea "x"
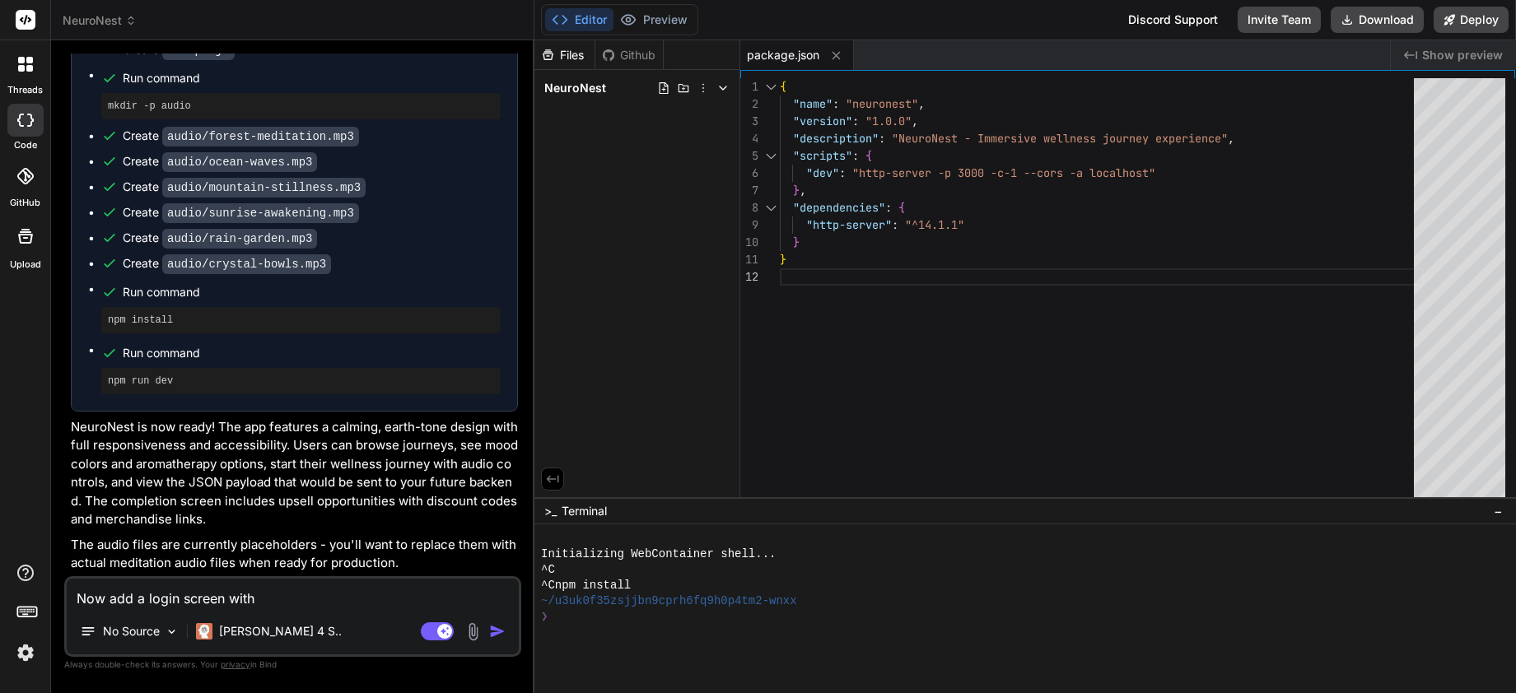
type textarea "Now add a login screen with"
type textarea "x"
type textarea "Now add a login screen with c"
type textarea "x"
type textarea "Now add a login screen with co"
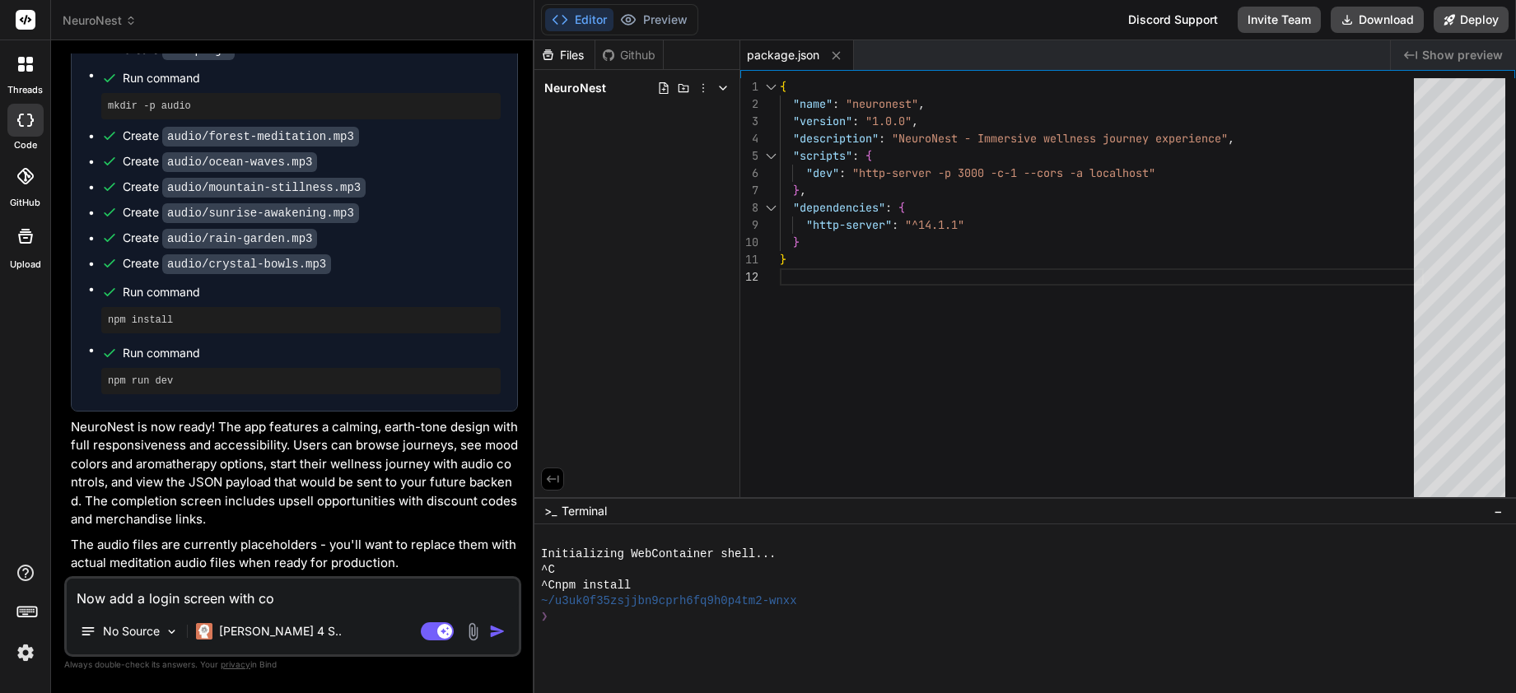
type textarea "x"
type textarea "Now add a login screen with cod"
type textarea "x"
type textarea "Now add a login screen with code"
type textarea "x"
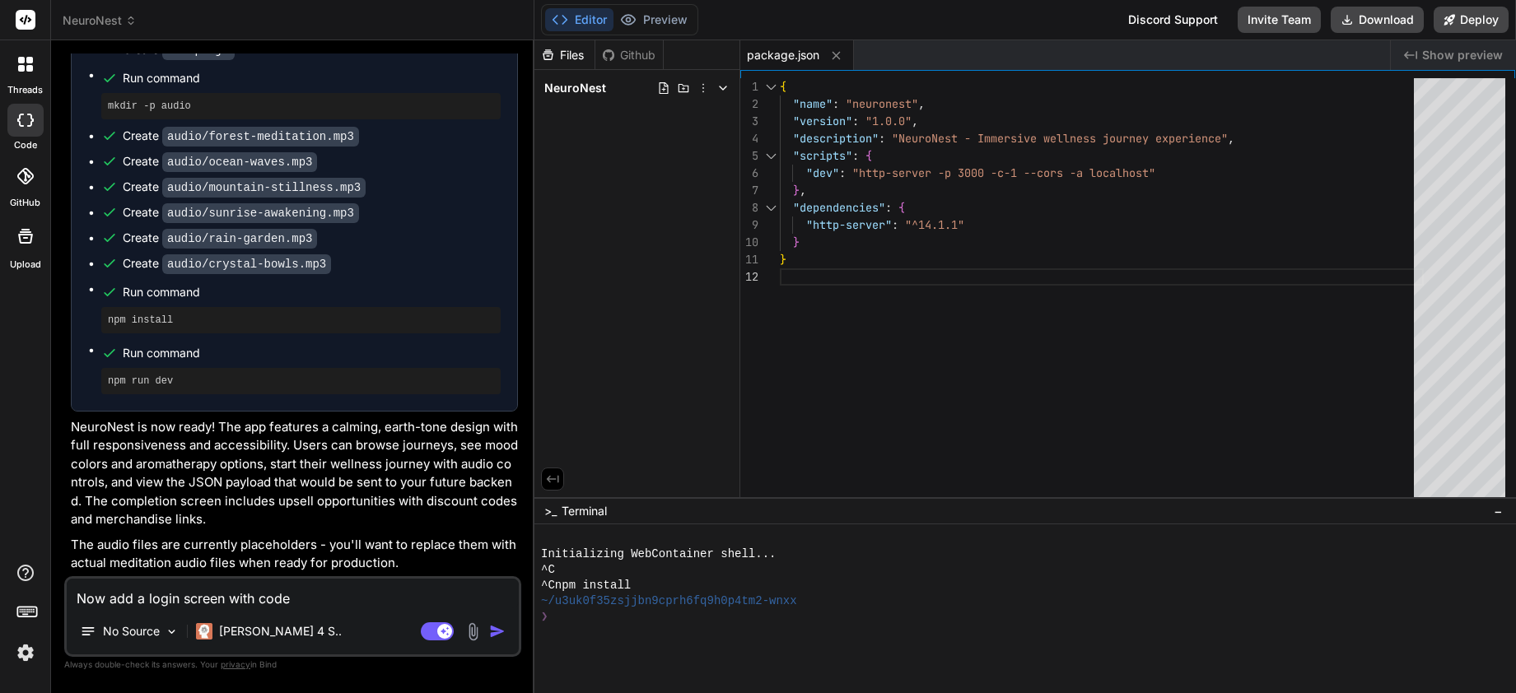
type textarea "Now add a login screen with code-"
type textarea "x"
type textarea "Now add a login screen with code-b"
type textarea "x"
type textarea "Now add a login screen with code-ba"
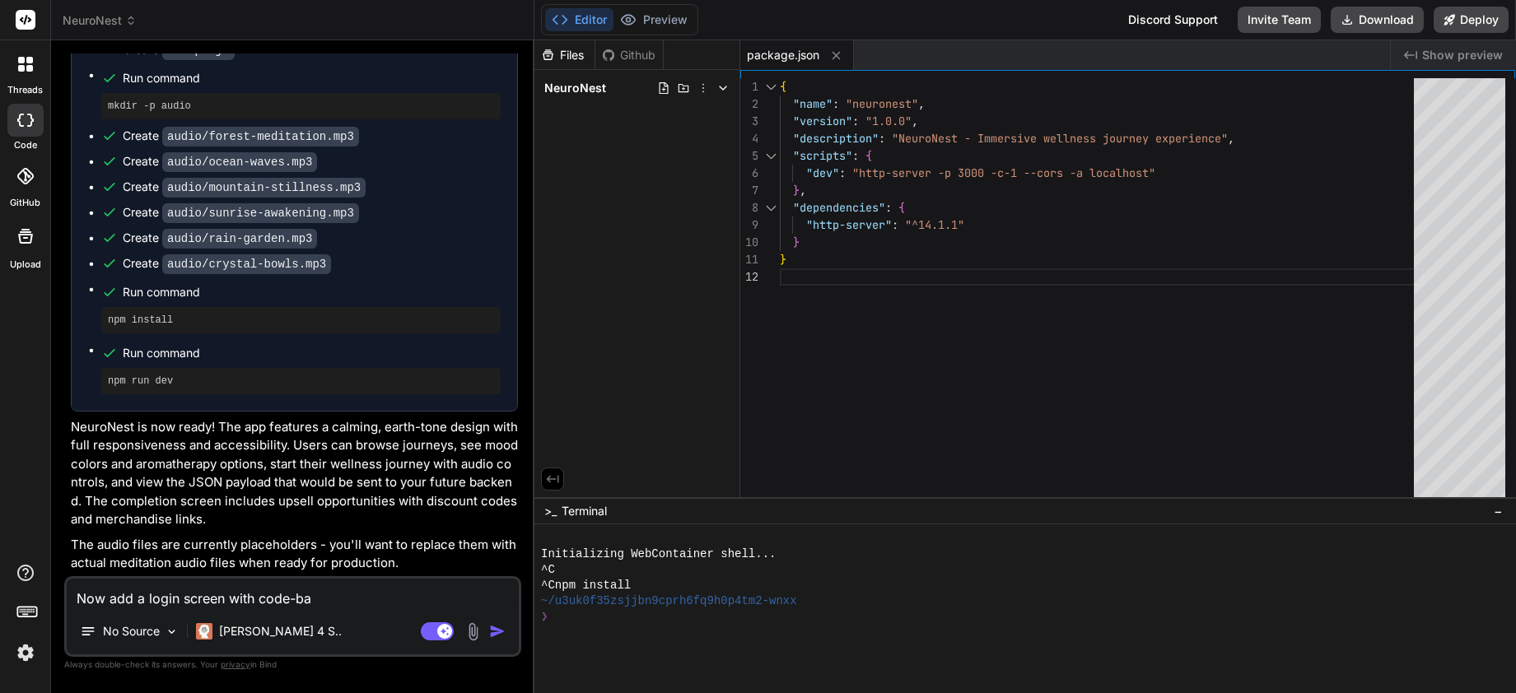
type textarea "x"
type textarea "Now add a login screen with code-bas"
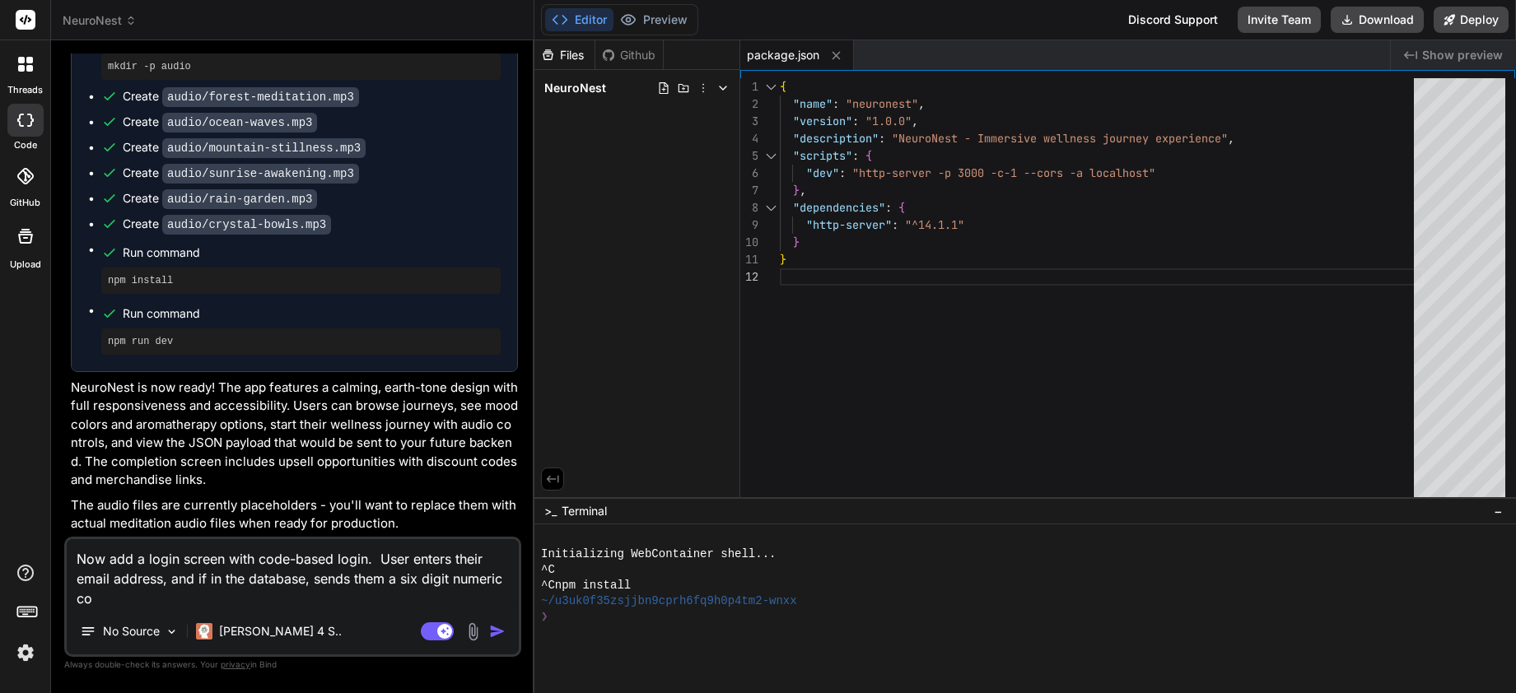
scroll to position [1314, 0]
drag, startPoint x: 208, startPoint y: 602, endPoint x: 166, endPoint y: 578, distance: 48.3
click at [166, 578] on textarea "Now add a login screen with code-based login. User enters their email address, …" at bounding box center [293, 573] width 452 height 69
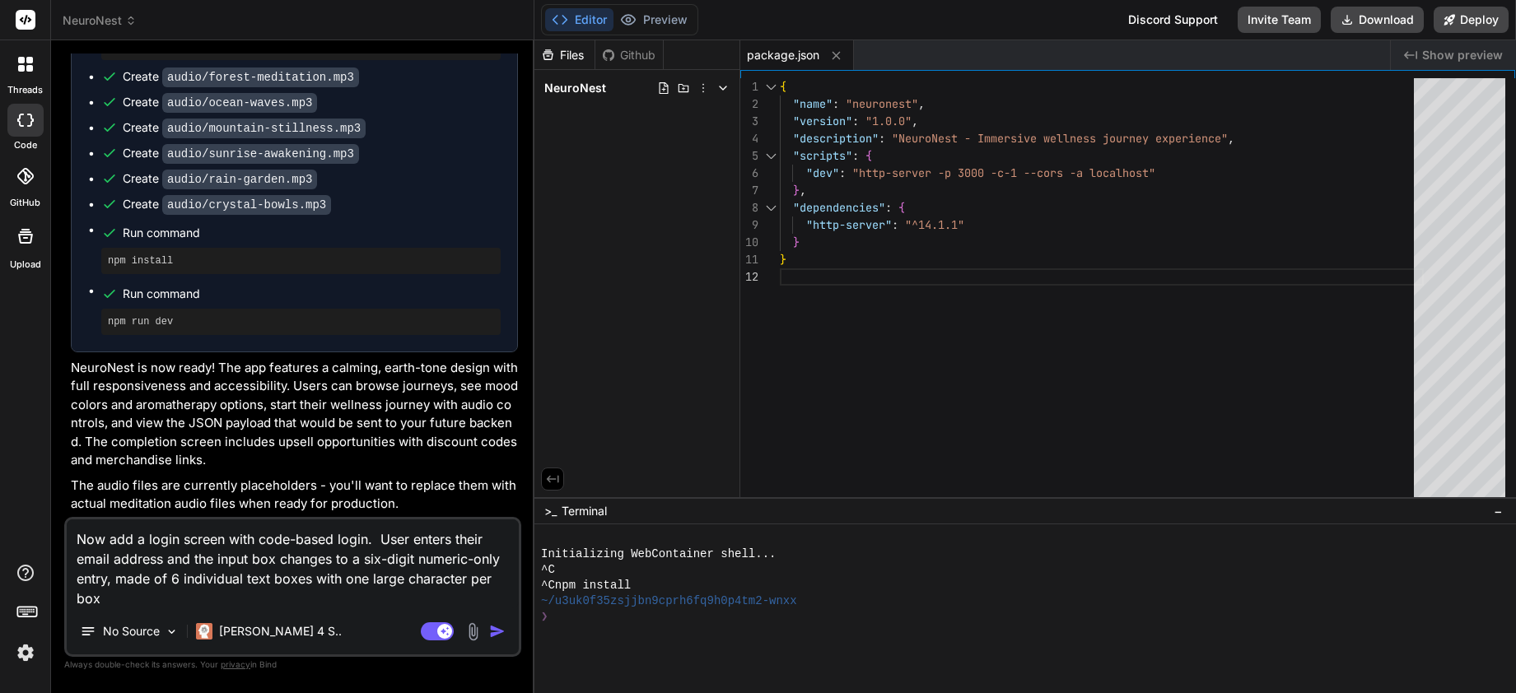
scroll to position [1330, 0]
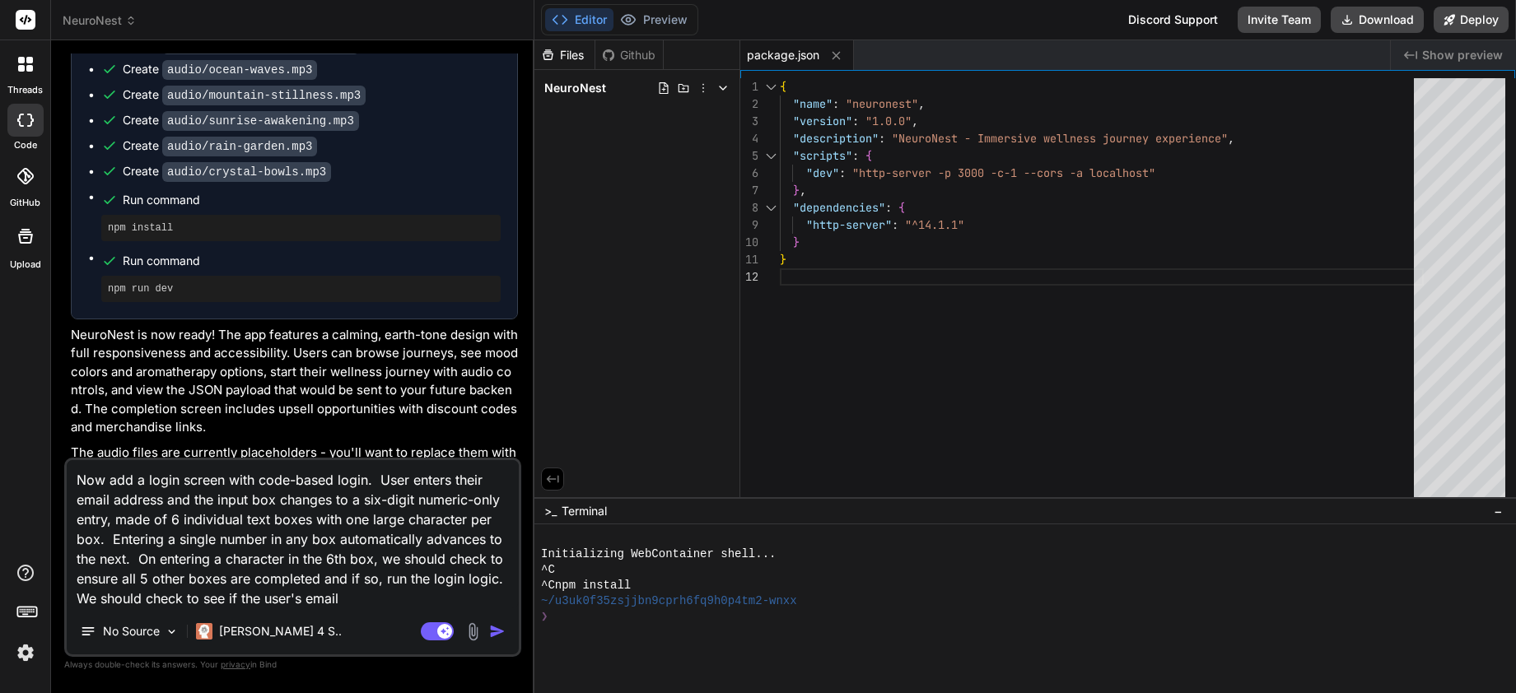
click at [268, 541] on textarea "Now add a login screen with code-based login. User enters their email address a…" at bounding box center [293, 534] width 452 height 148
click at [287, 525] on textarea "Now add a login screen with code-based login. User enters their email address a…" at bounding box center [293, 534] width 452 height 148
click at [110, 542] on textarea "Now add a login screen with code-based login. User enters their email address a…" at bounding box center [293, 534] width 452 height 148
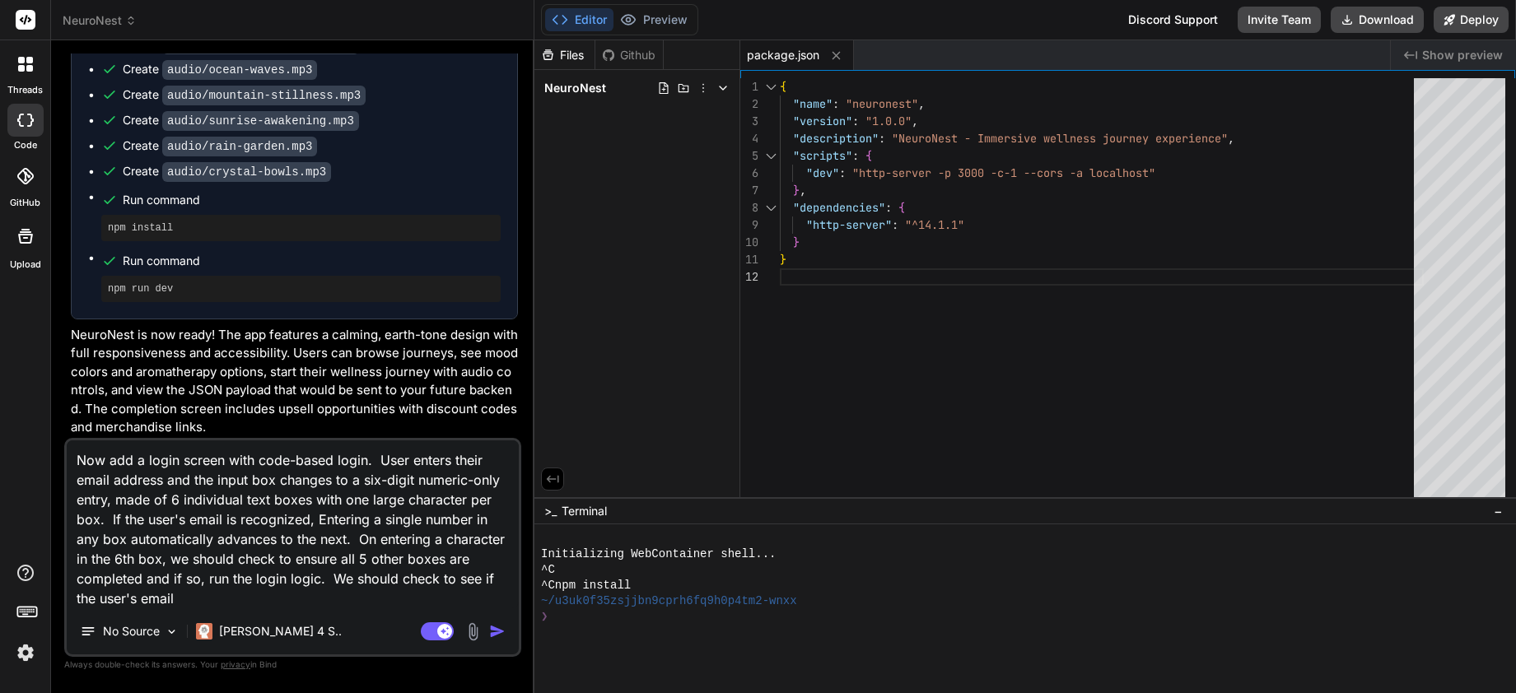
drag, startPoint x: 111, startPoint y: 516, endPoint x: 193, endPoint y: 598, distance: 115.3
click at [193, 598] on textarea "Now add a login screen with code-based login. User enters their email address a…" at bounding box center [293, 525] width 452 height 168
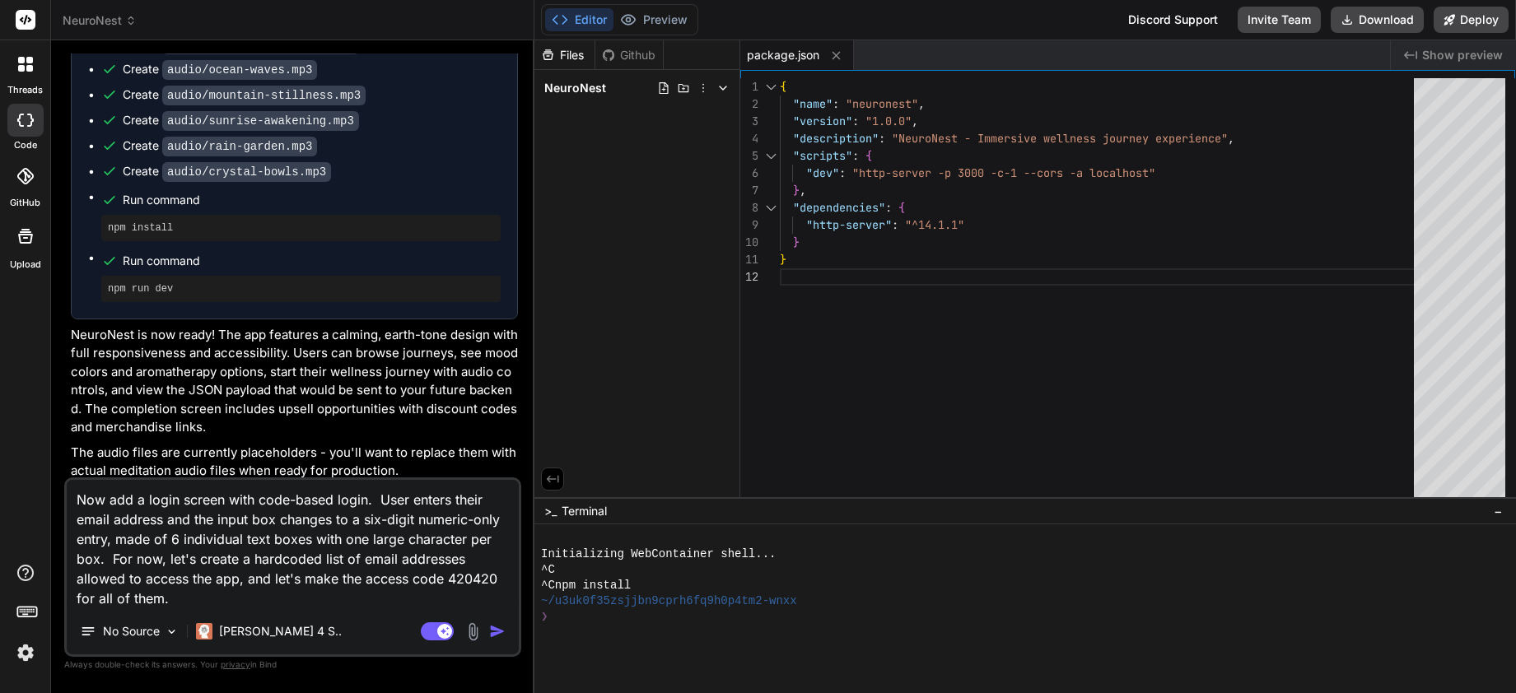
click at [203, 592] on textarea "Now add a login screen with code-based login. User enters their email address a…" at bounding box center [293, 544] width 452 height 128
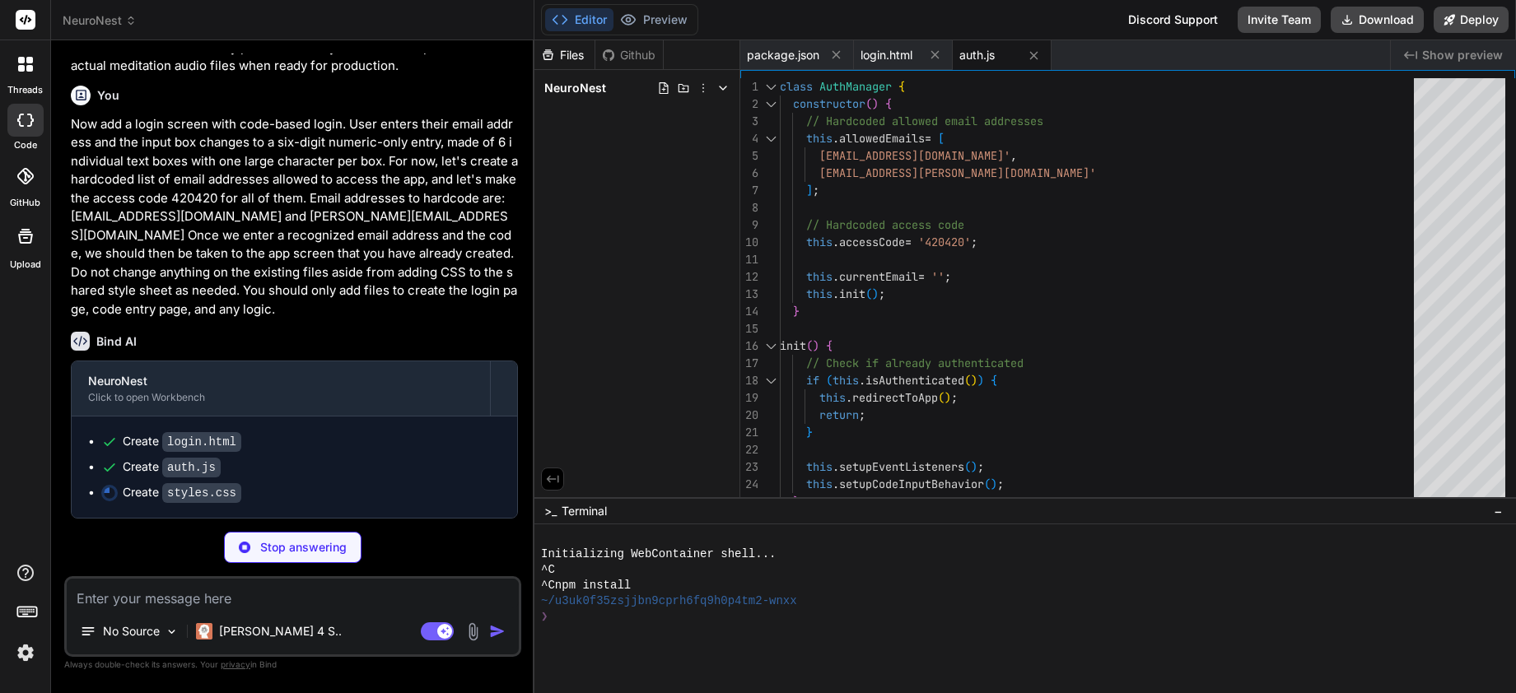
scroll to position [1754, 0]
click at [725, 88] on polyline at bounding box center [723, 87] width 7 height 3
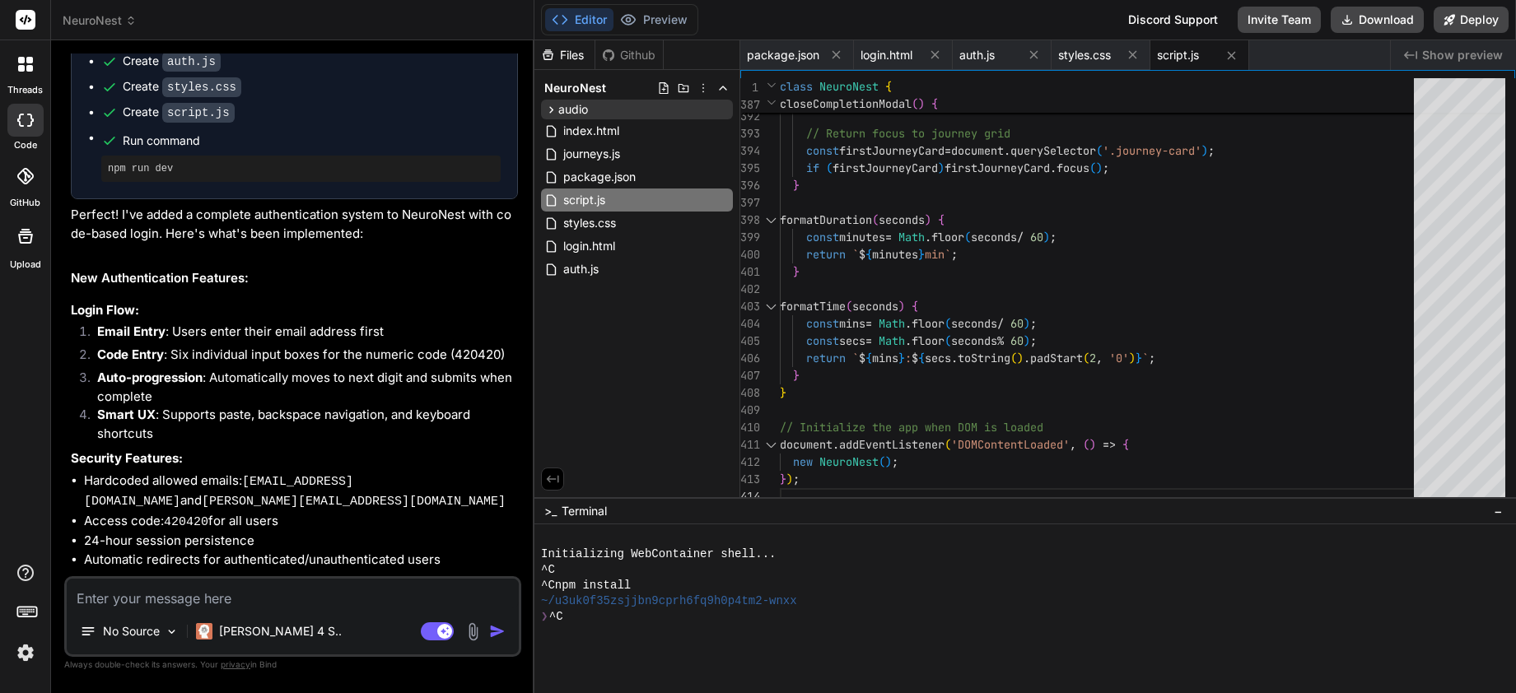
scroll to position [2135, 0]
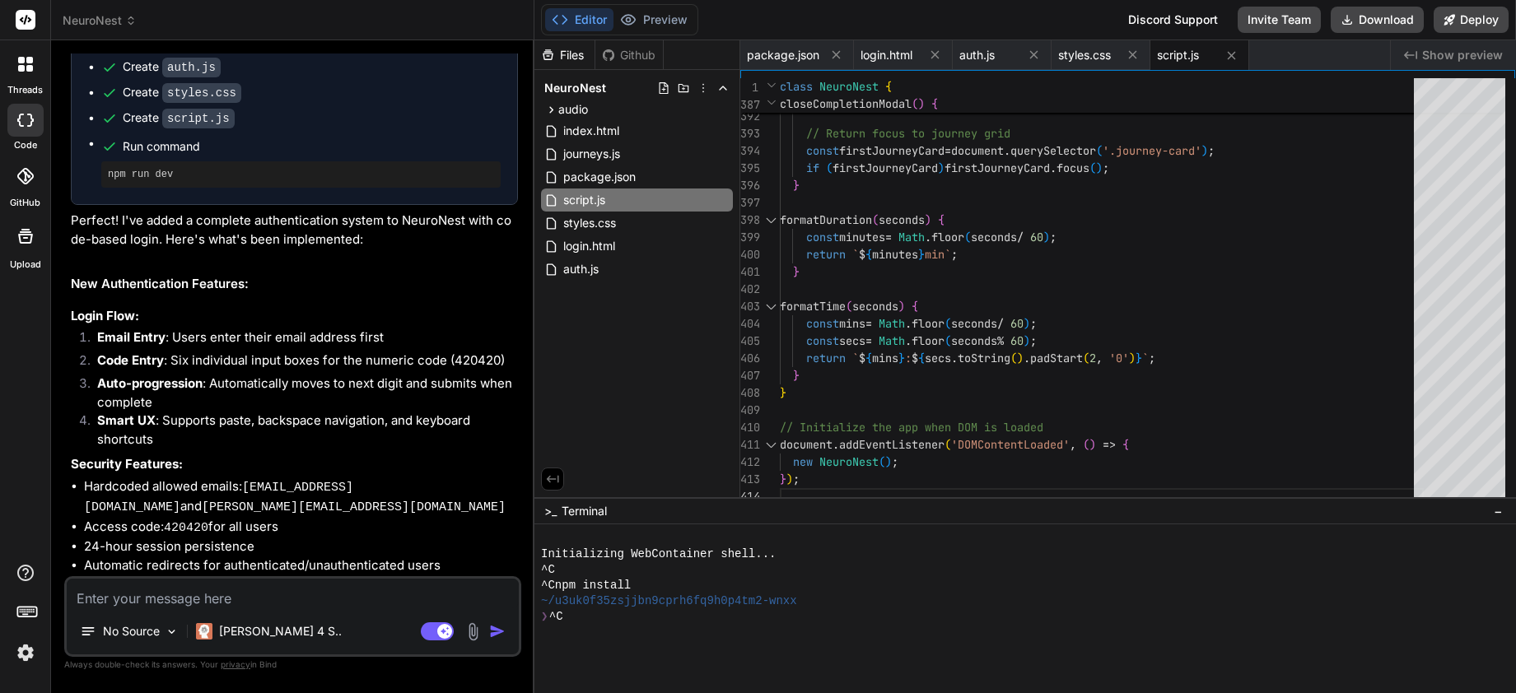
click at [1300, 52] on span "Show preview" at bounding box center [1462, 55] width 81 height 16
click at [1300, 51] on span "Show preview" at bounding box center [1462, 55] width 81 height 16
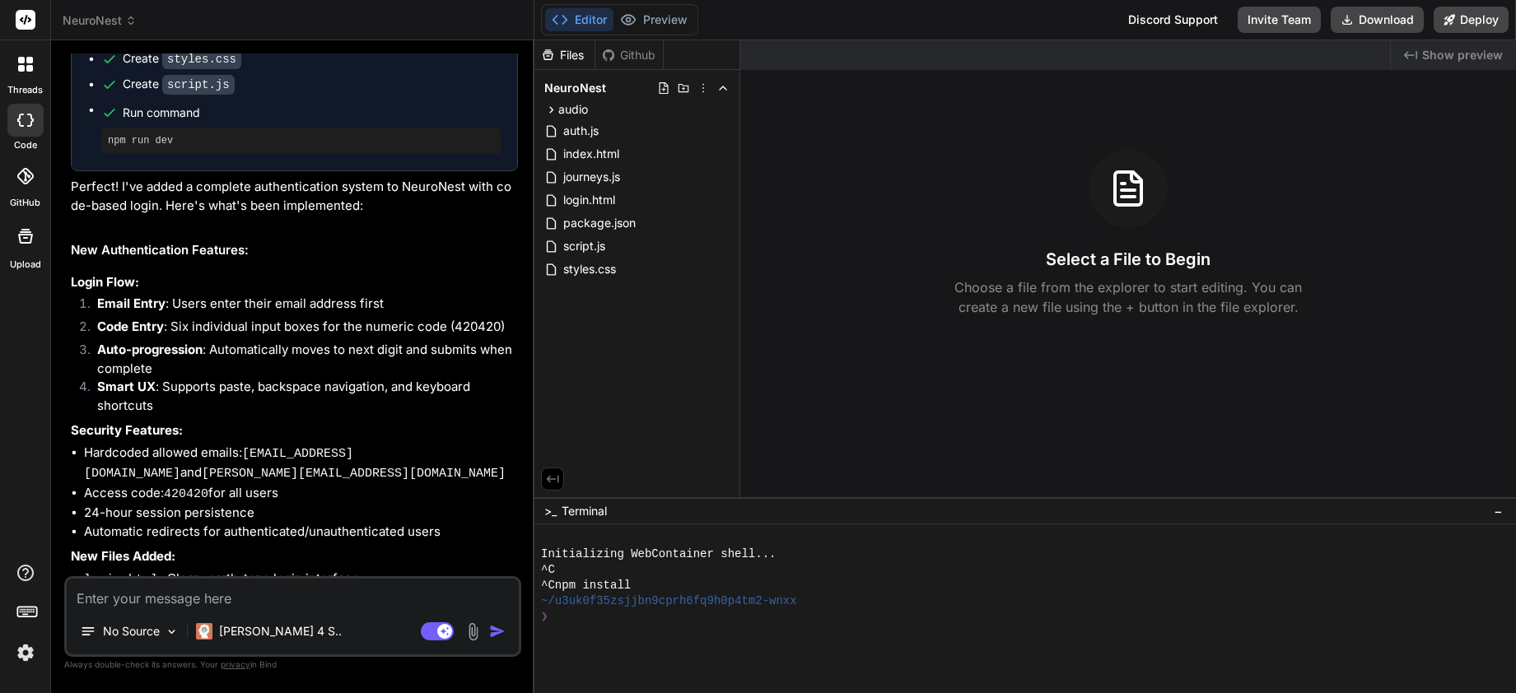
scroll to position [1971, 0]
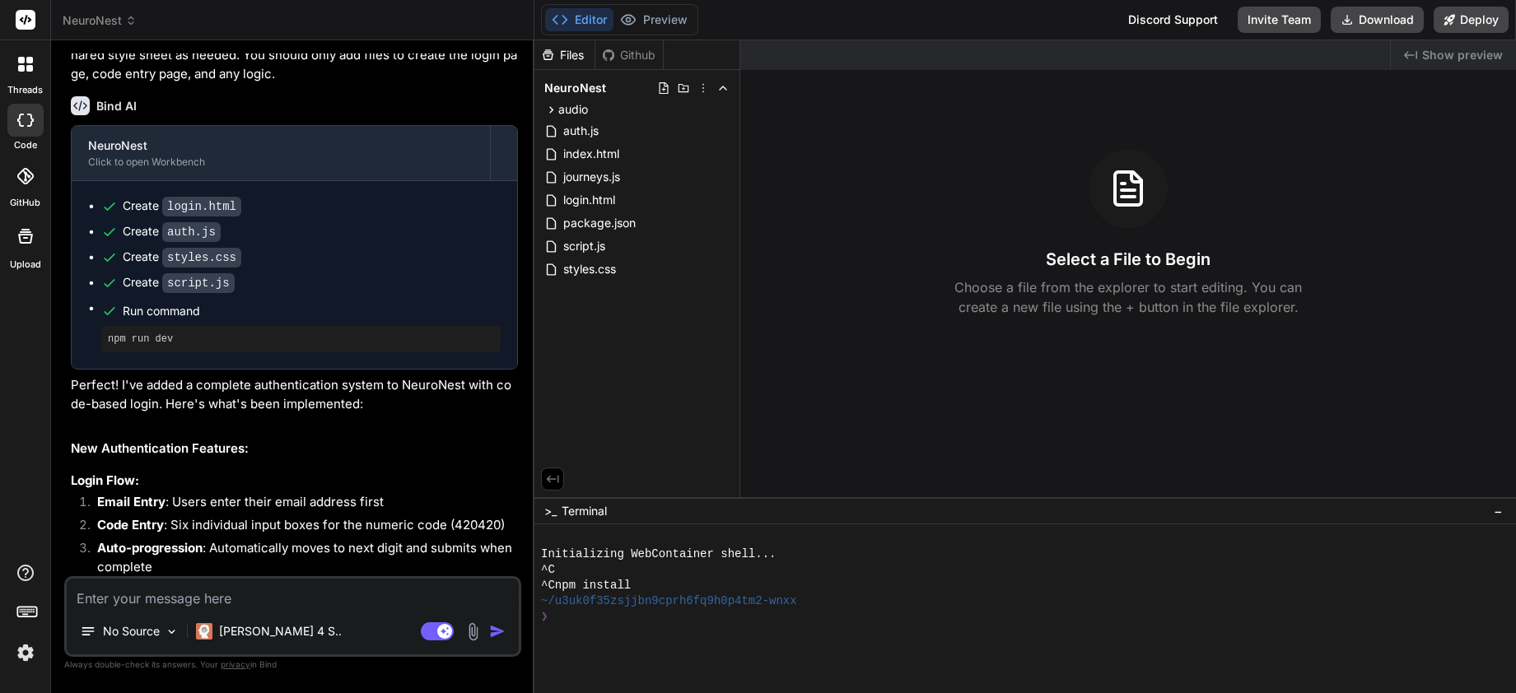
click at [632, 55] on div "Github" at bounding box center [629, 55] width 68 height 16
click at [629, 56] on div "Github" at bounding box center [629, 55] width 68 height 16
click at [603, 148] on span "index.html" at bounding box center [591, 154] width 59 height 20
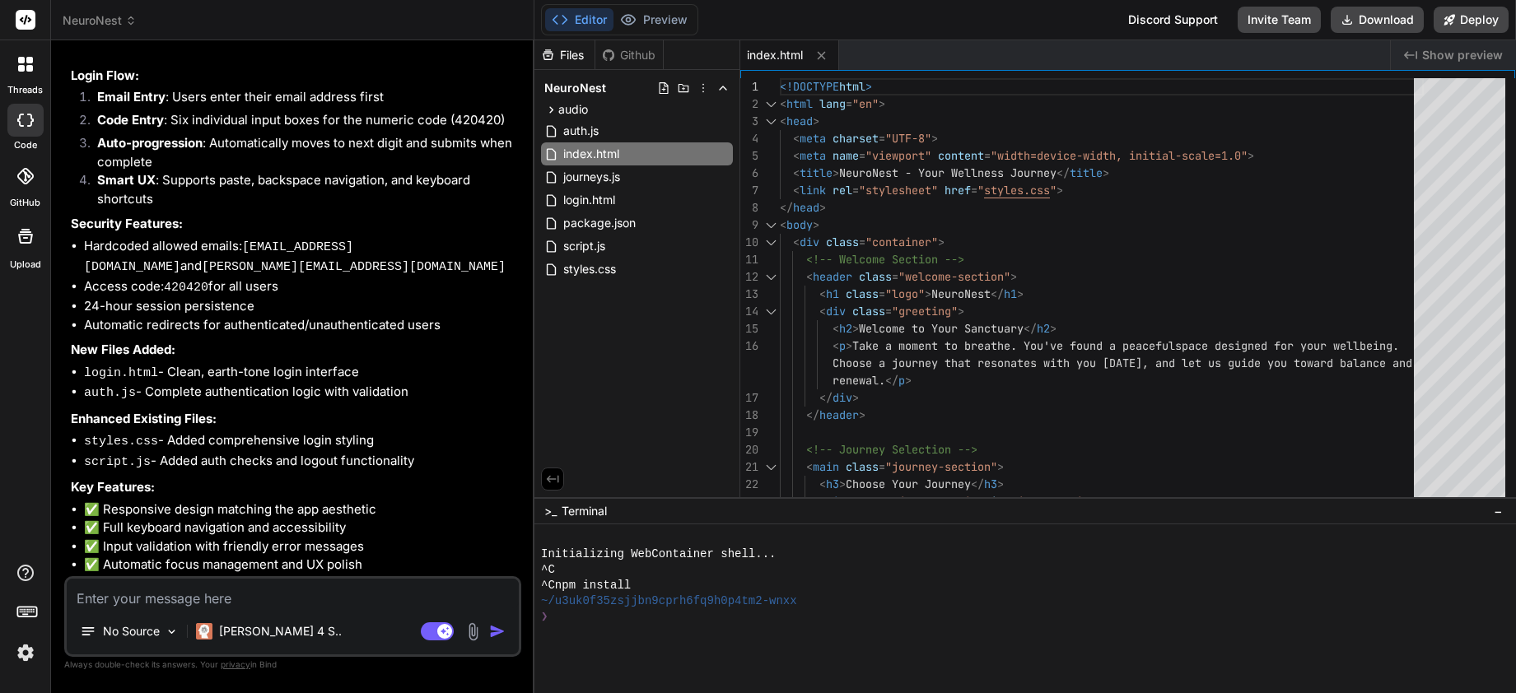
scroll to position [2465, 0]
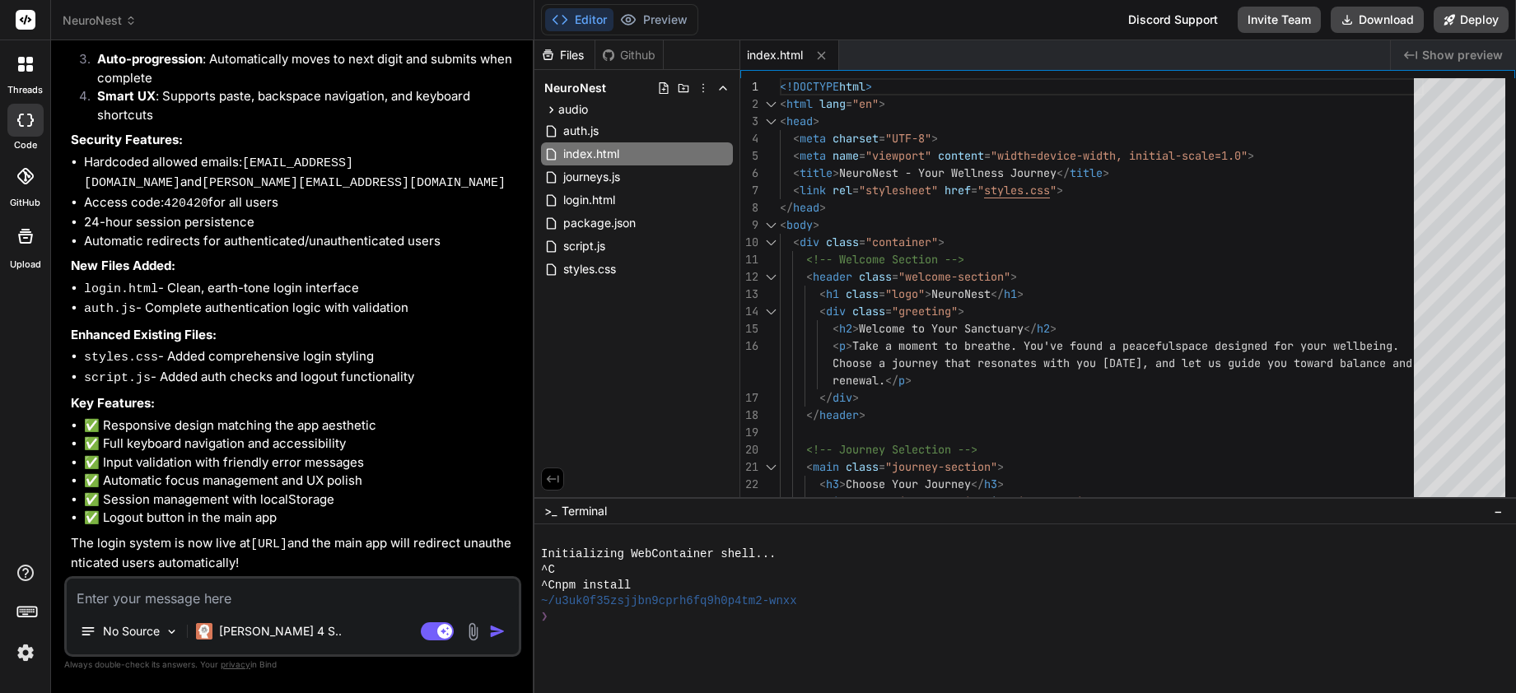
click at [26, 654] on img at bounding box center [26, 653] width 28 height 28
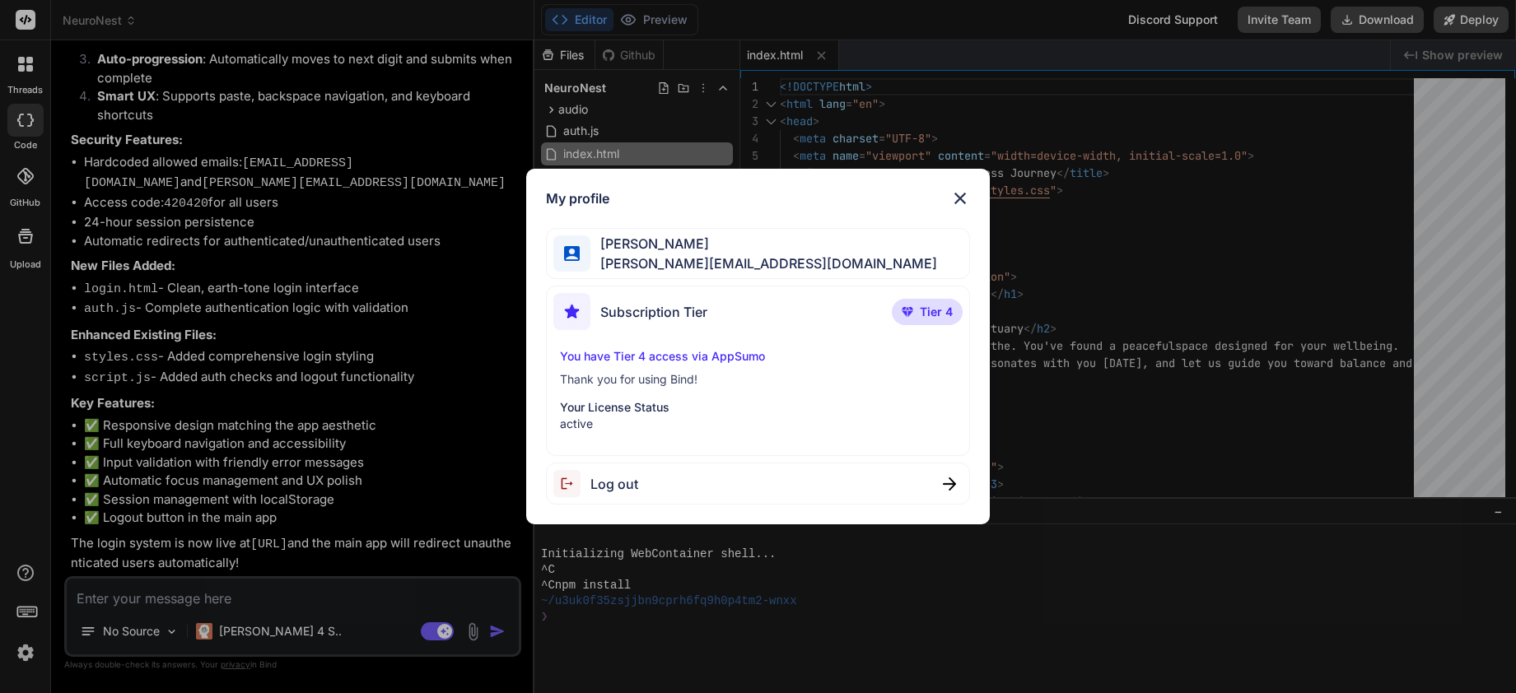
click at [620, 483] on span "Log out" at bounding box center [614, 484] width 48 height 20
type textarea "x"
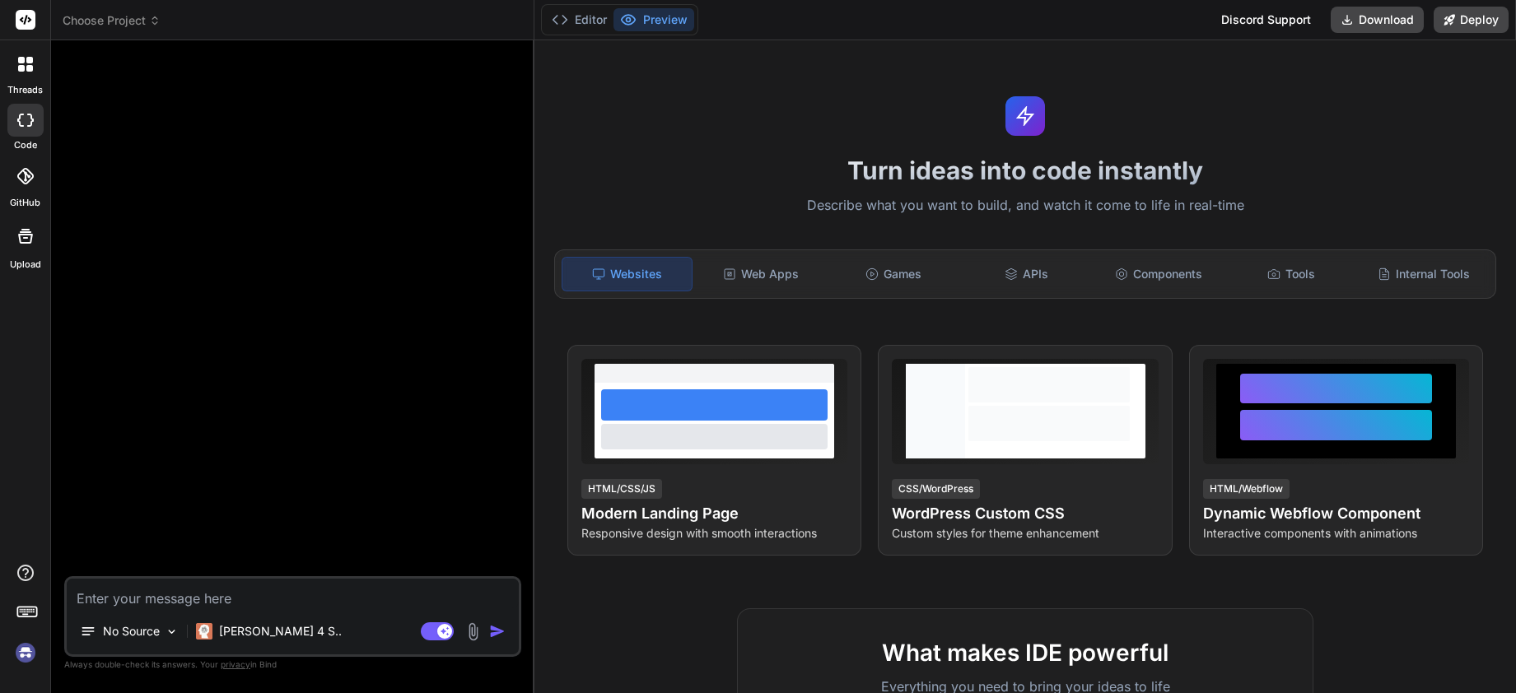
scroll to position [0, 0]
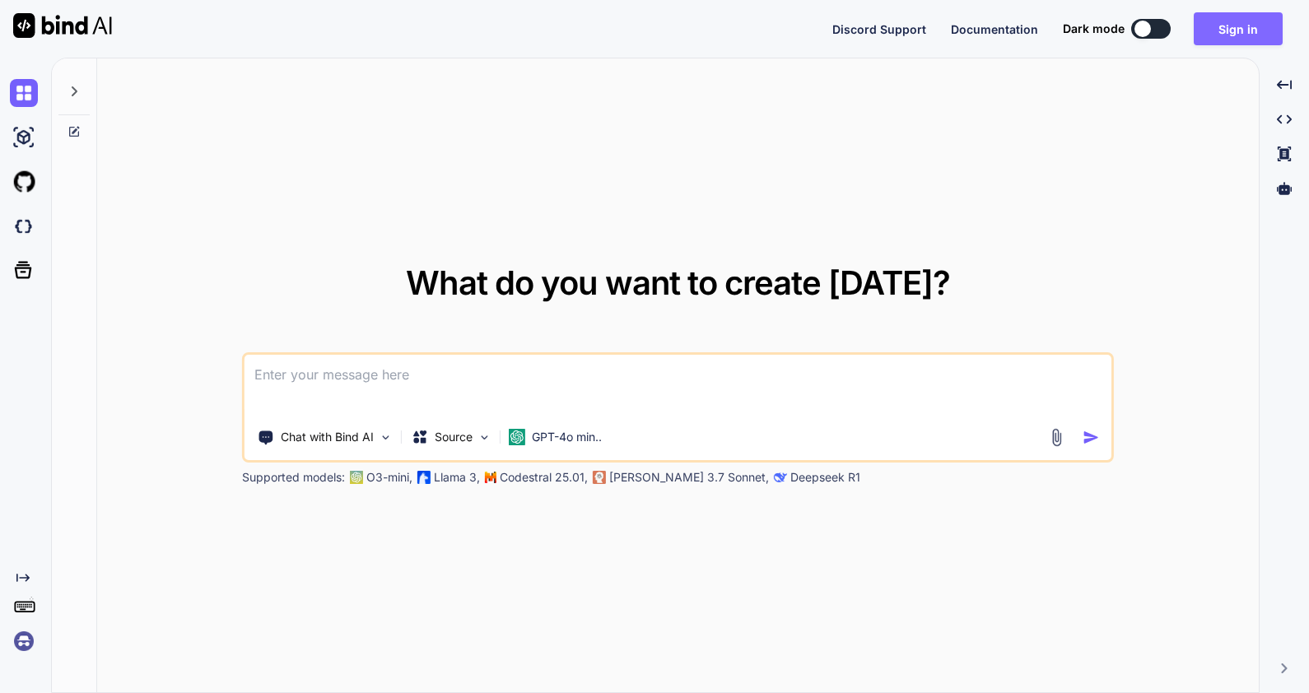
click at [1241, 21] on button "Sign in" at bounding box center [1238, 28] width 89 height 33
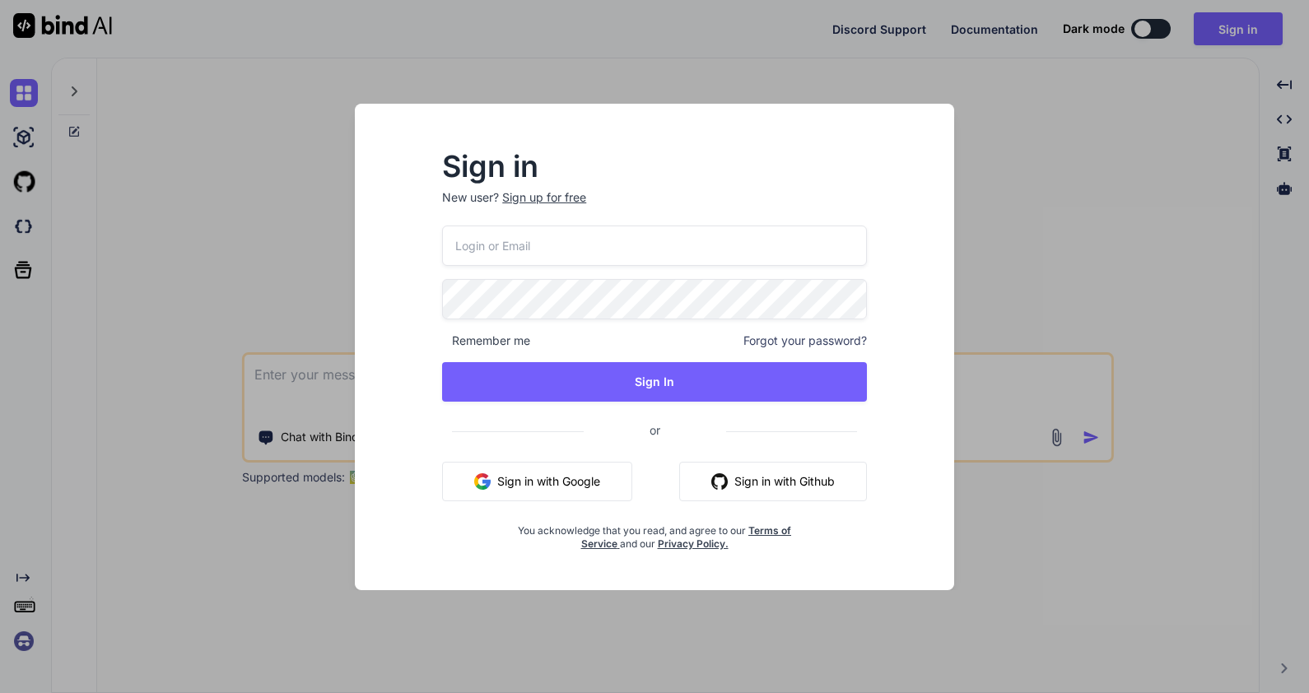
type input "[PERSON_NAME][EMAIL_ADDRESS][DOMAIN_NAME]"
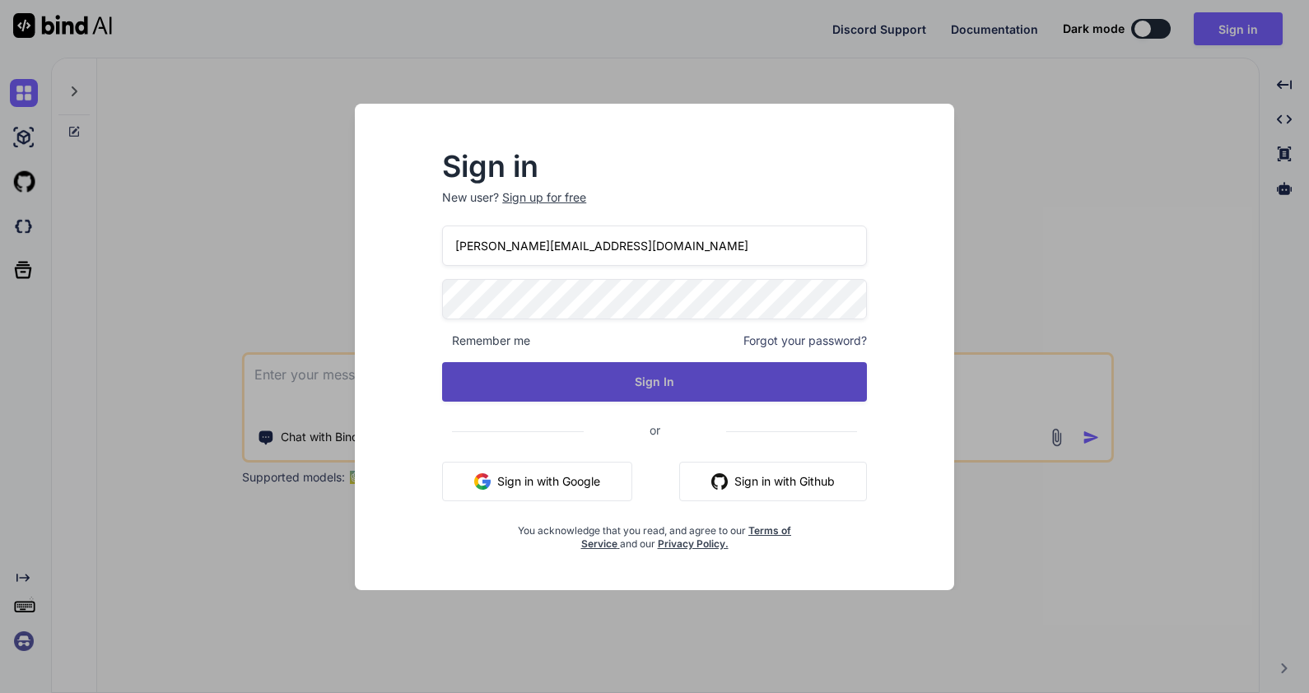
click at [640, 377] on button "Sign In" at bounding box center [654, 382] width 425 height 40
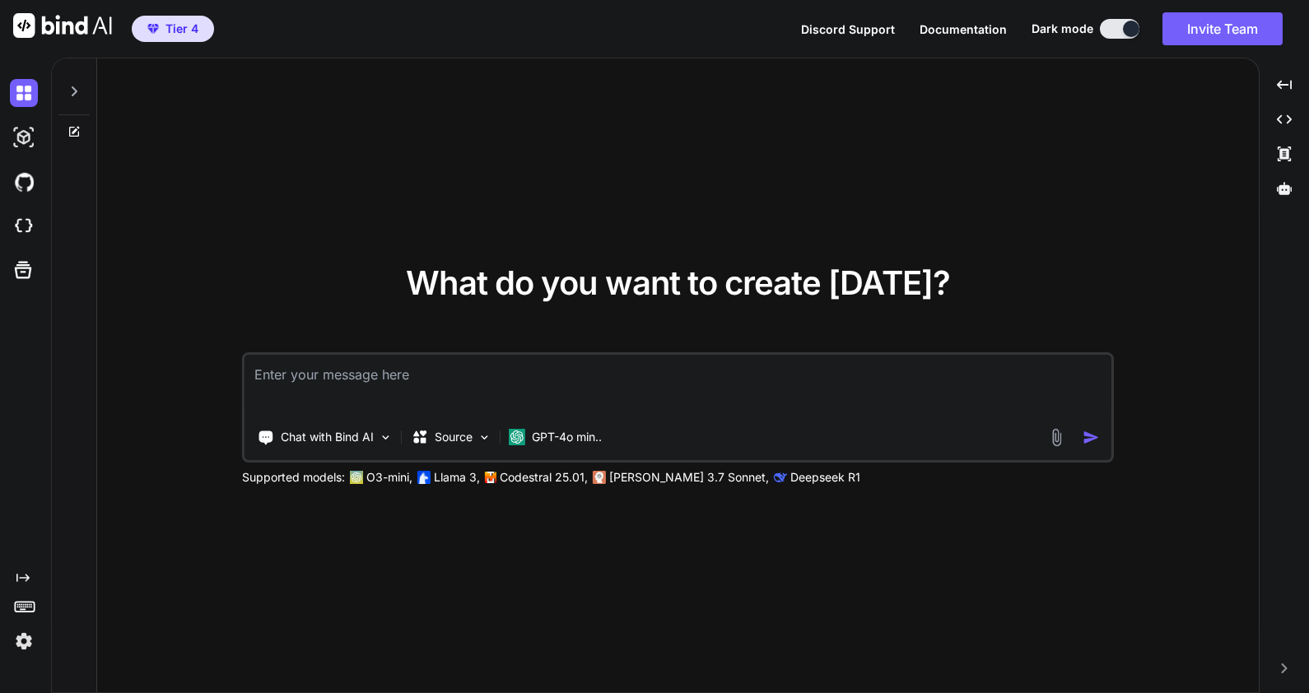
type textarea "x"
click at [21, 226] on img at bounding box center [24, 226] width 28 height 28
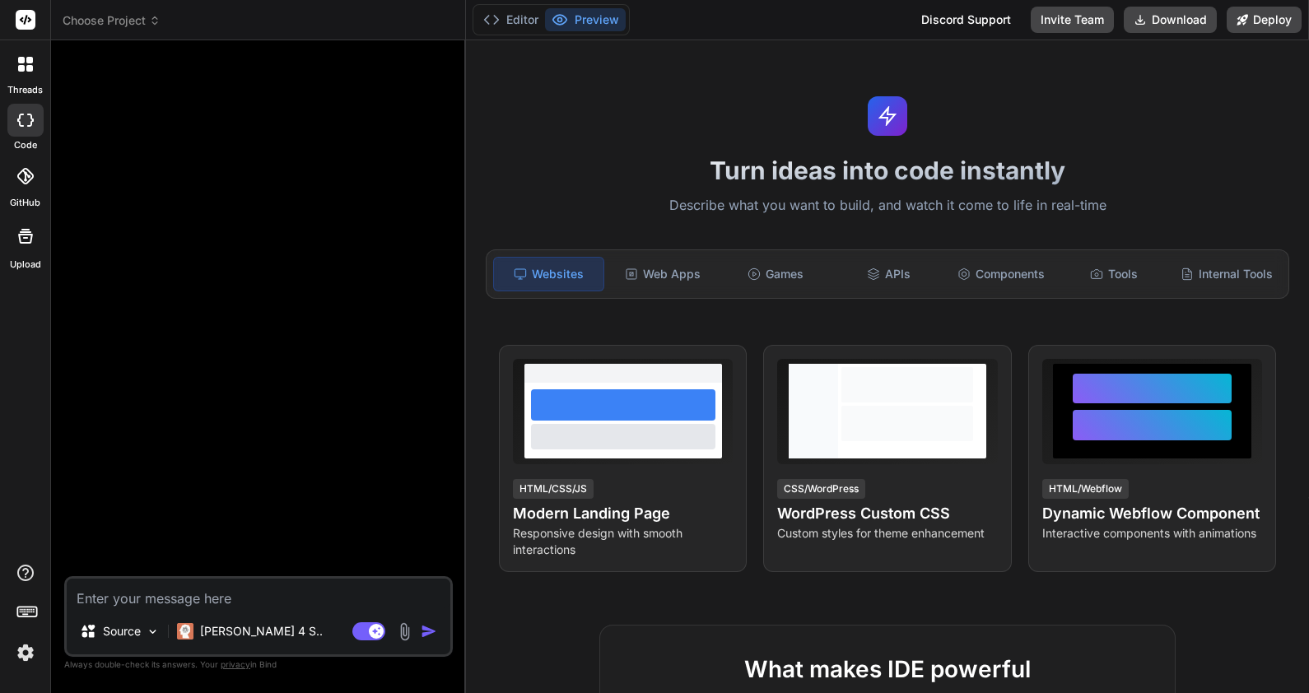
click at [135, 16] on span "Choose Project" at bounding box center [112, 20] width 98 height 16
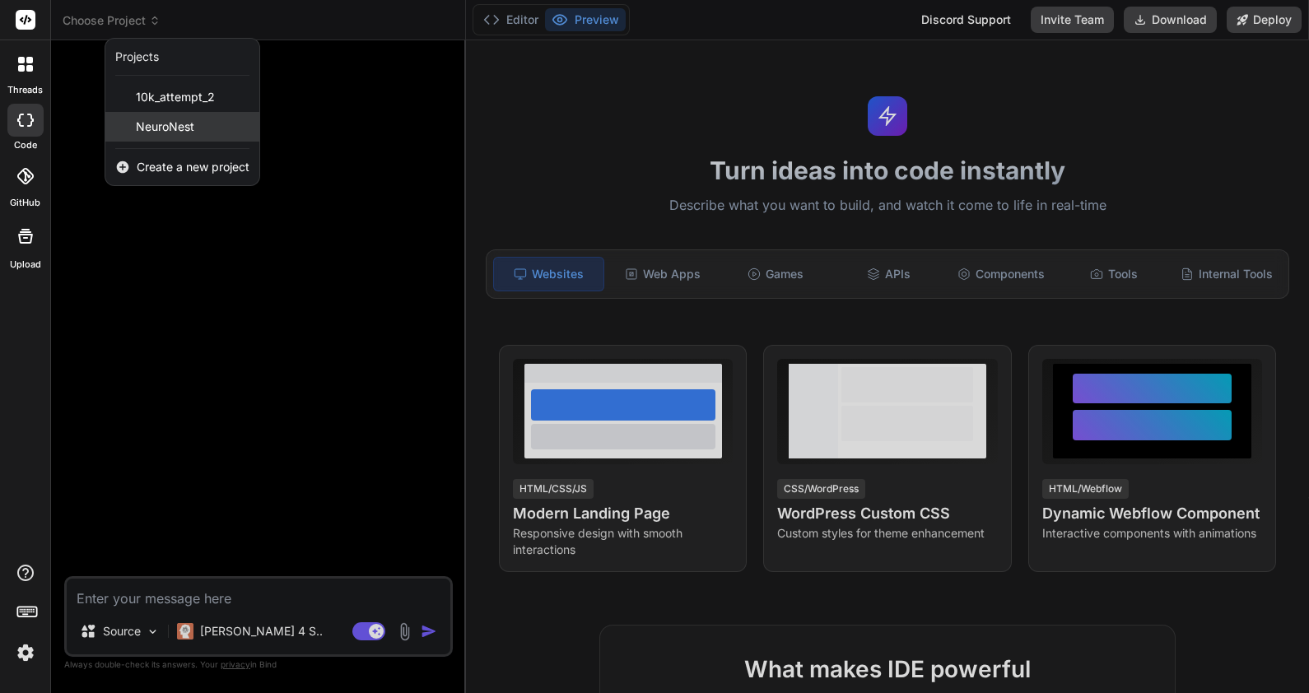
click at [188, 124] on span "NeuroNest" at bounding box center [165, 127] width 58 height 16
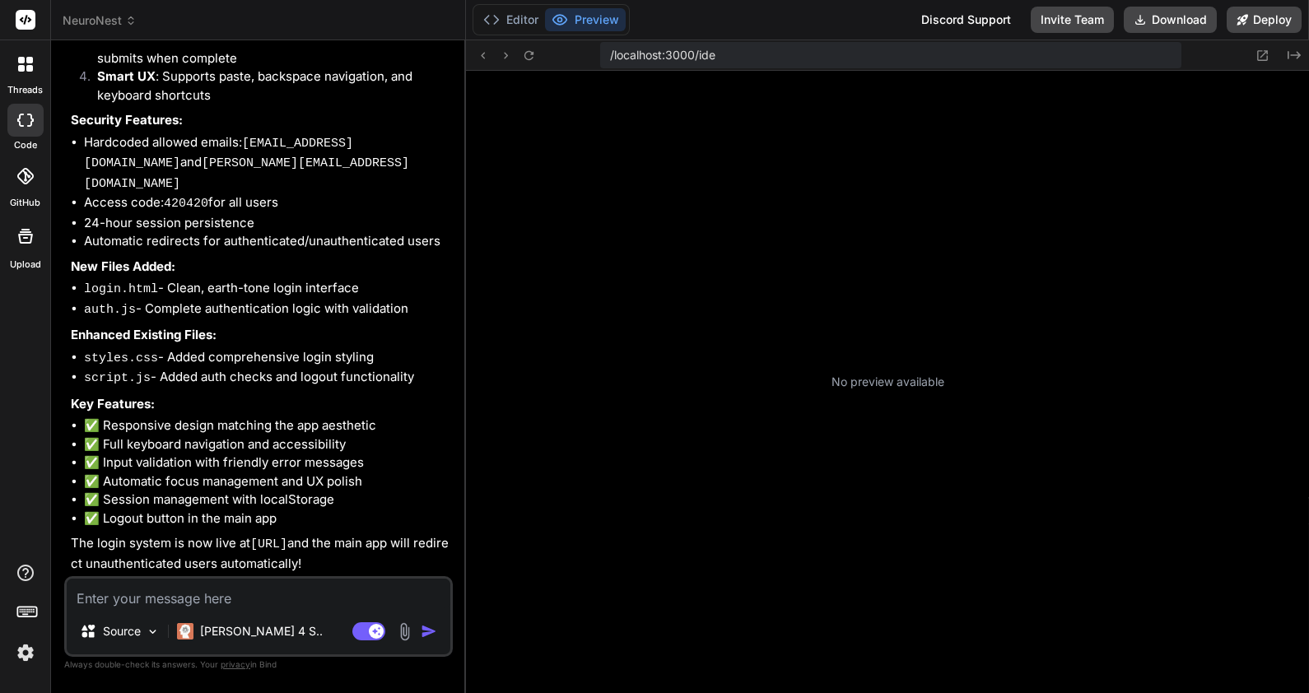
scroll to position [250, 0]
type textarea "x"
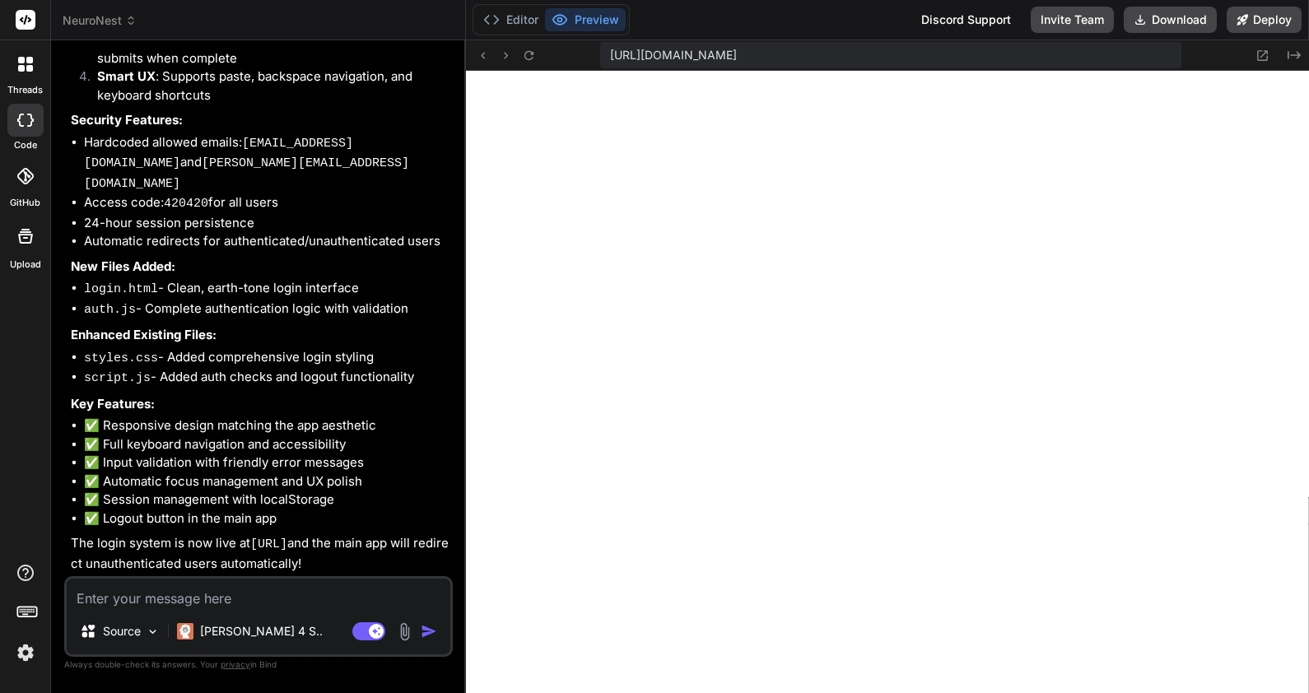
scroll to position [688, 0]
click at [301, 595] on textarea at bounding box center [259, 594] width 384 height 30
click at [275, 595] on textarea at bounding box center [259, 594] width 384 height 30
type textarea "W"
type textarea "x"
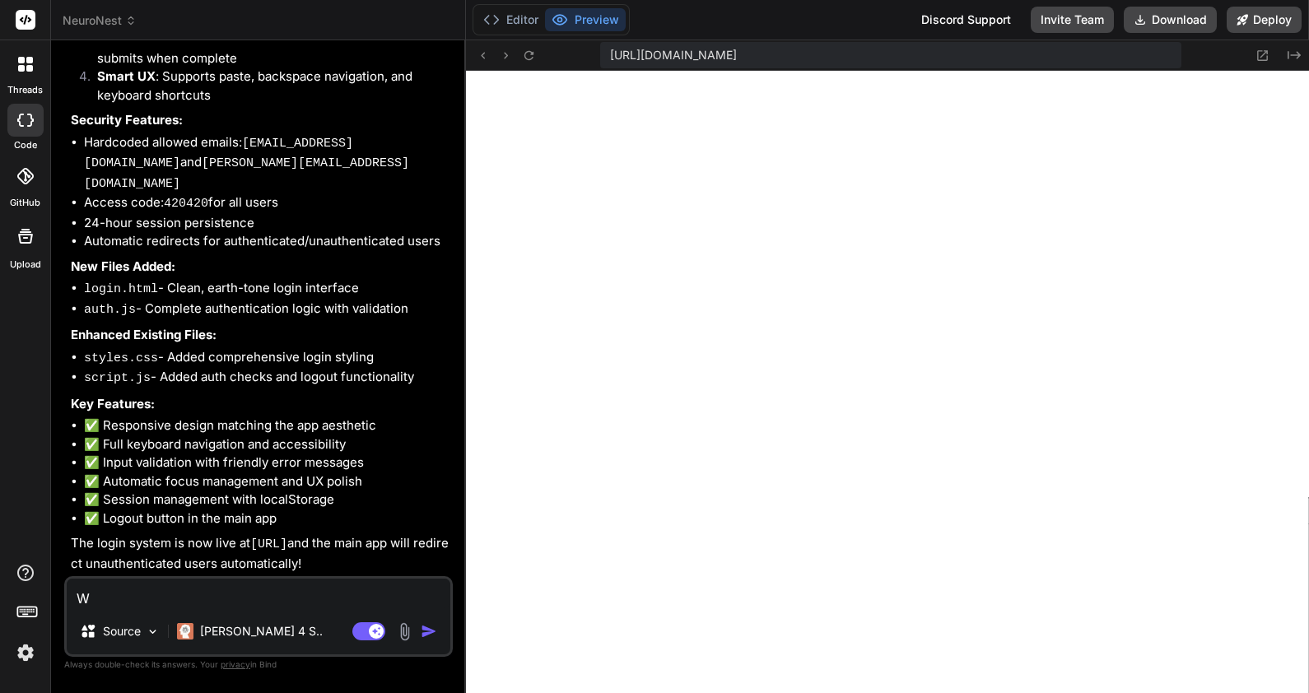
type textarea "Wh"
type textarea "x"
type textarea "Whe"
type textarea "x"
type textarea "When"
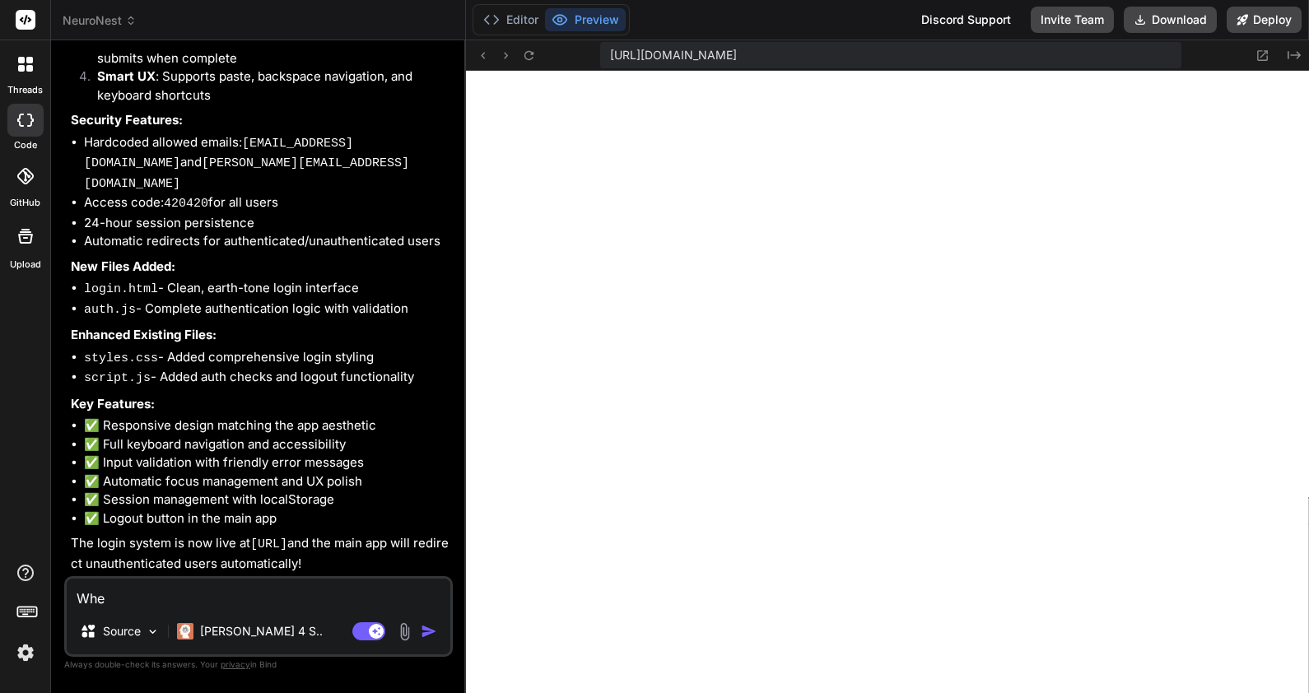
type textarea "x"
type textarea "When"
type textarea "x"
type textarea "When w"
type textarea "x"
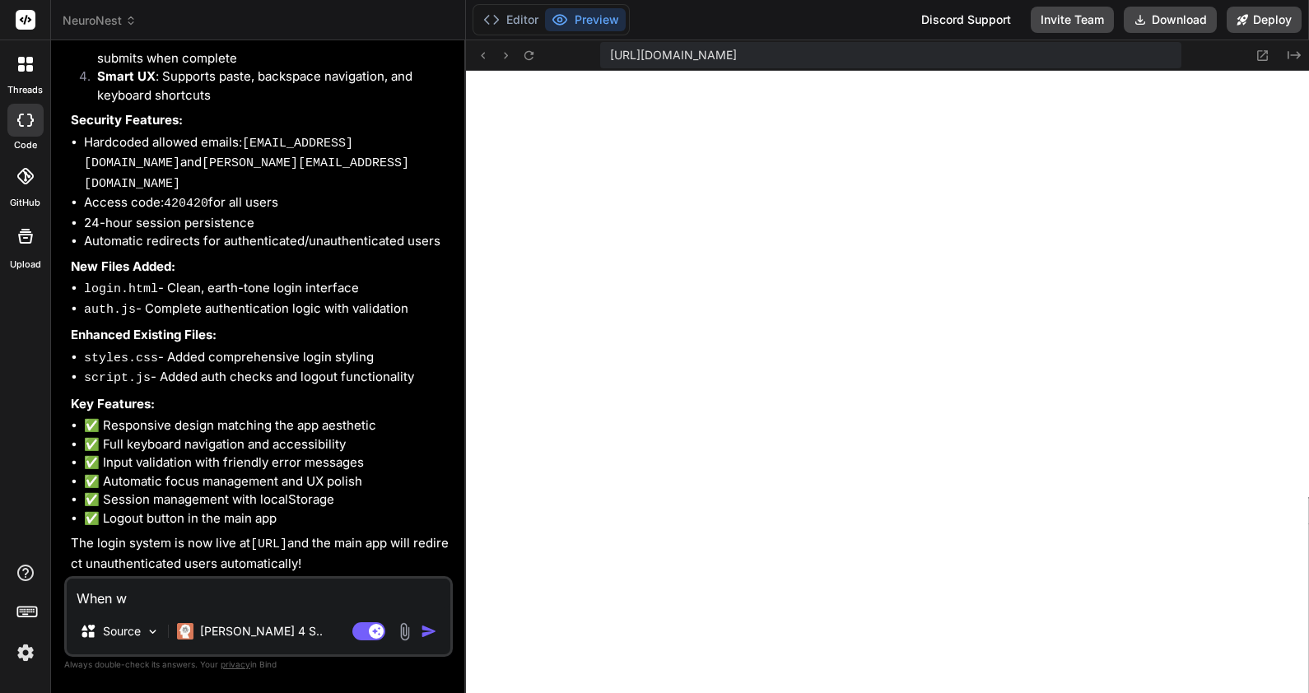
type textarea "When we"
type textarea "x"
type textarea "When we"
type textarea "x"
type textarea "When we l"
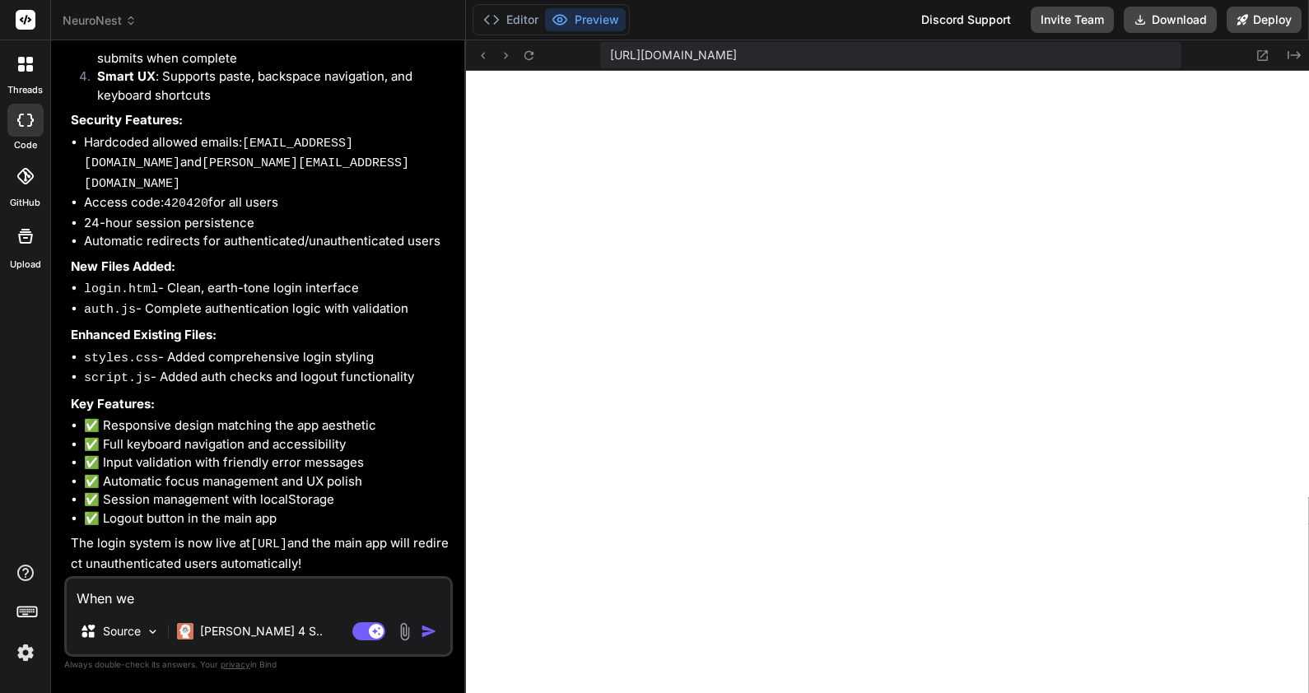
type textarea "x"
type textarea "When we lo"
type textarea "x"
type textarea "When we loa"
type textarea "x"
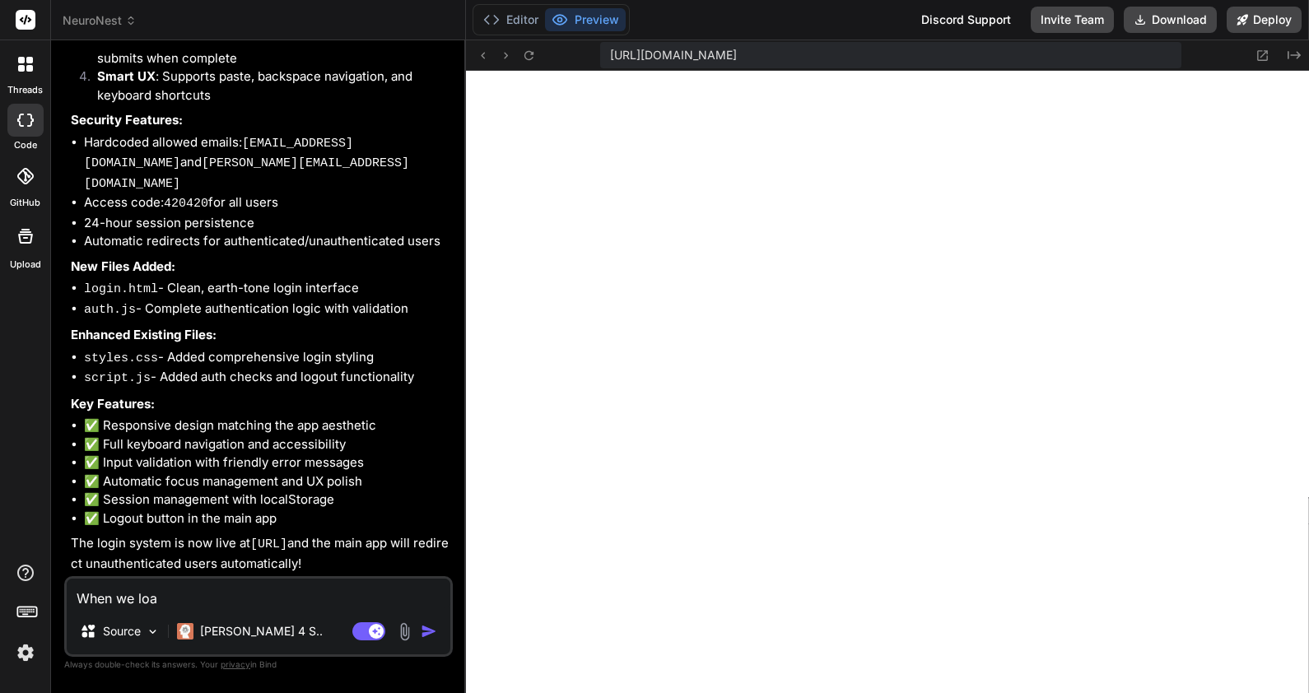
type textarea "When we load"
type textarea "x"
type textarea "When we load"
type textarea "x"
type textarea "When we load t"
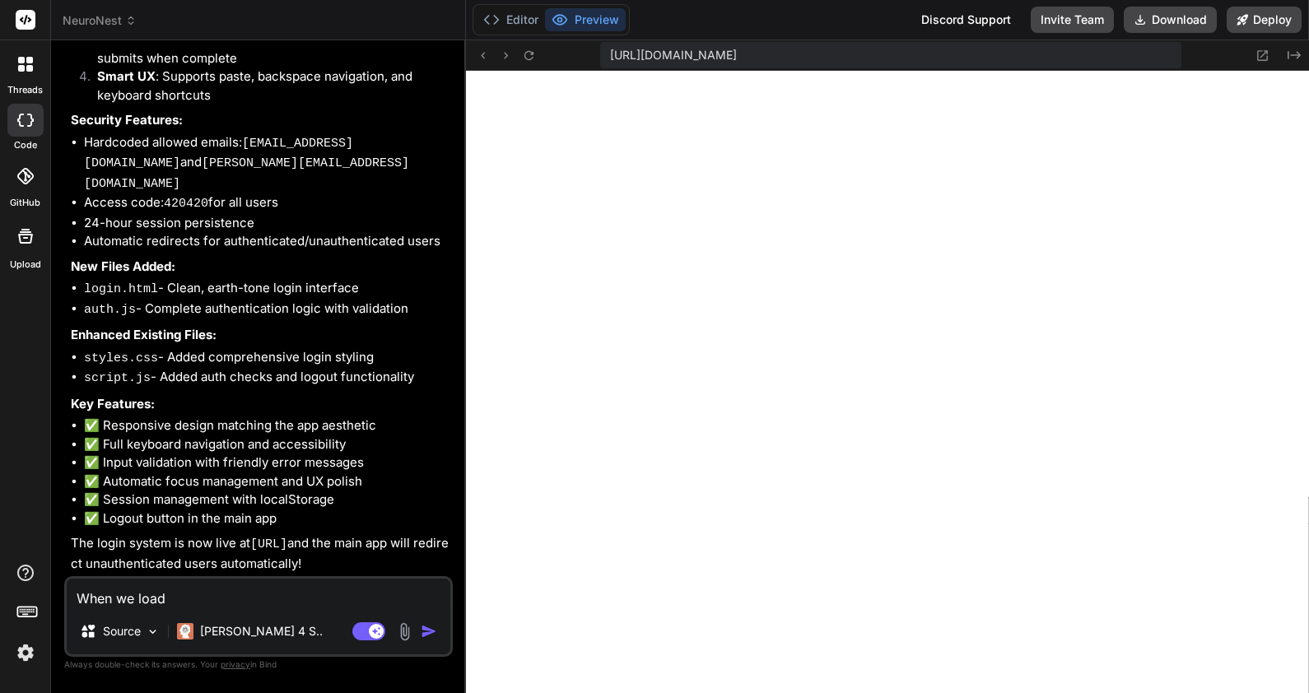
type textarea "x"
type textarea "When we load th"
type textarea "x"
type textarea "When we load the"
type textarea "x"
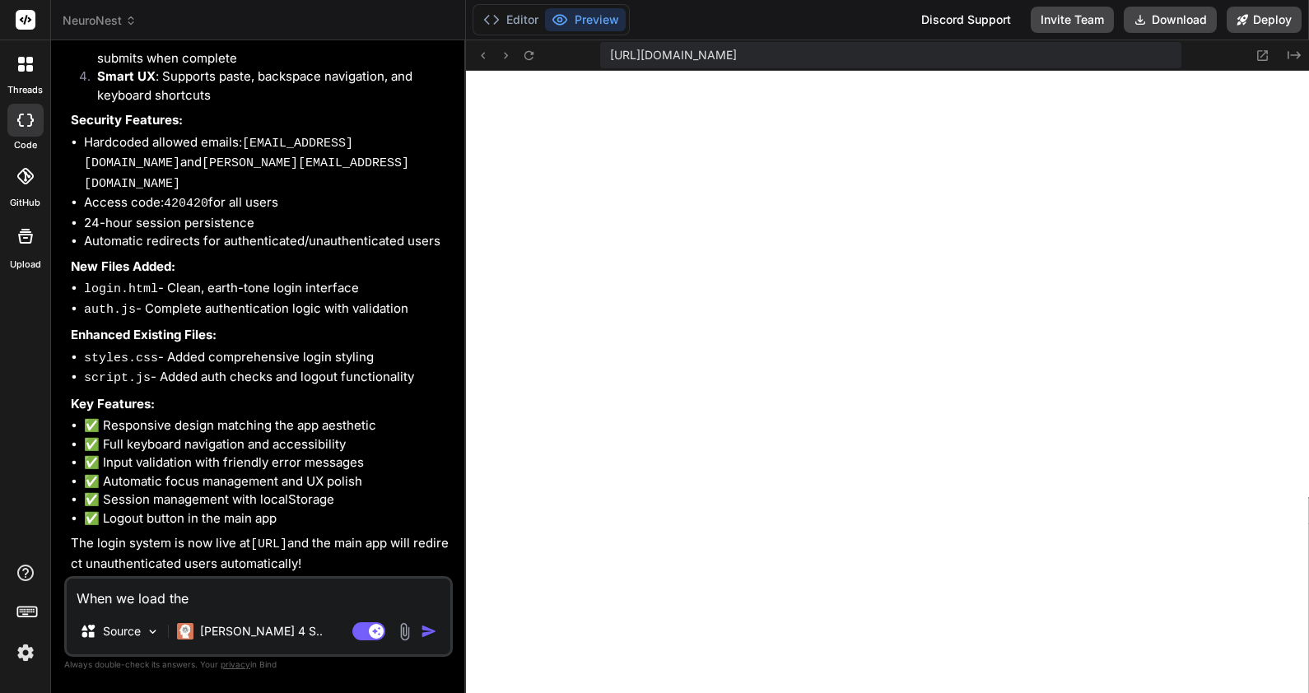
type textarea "When we load the"
type textarea "x"
type textarea "When we load the a"
type textarea "x"
type textarea "When we load the ap"
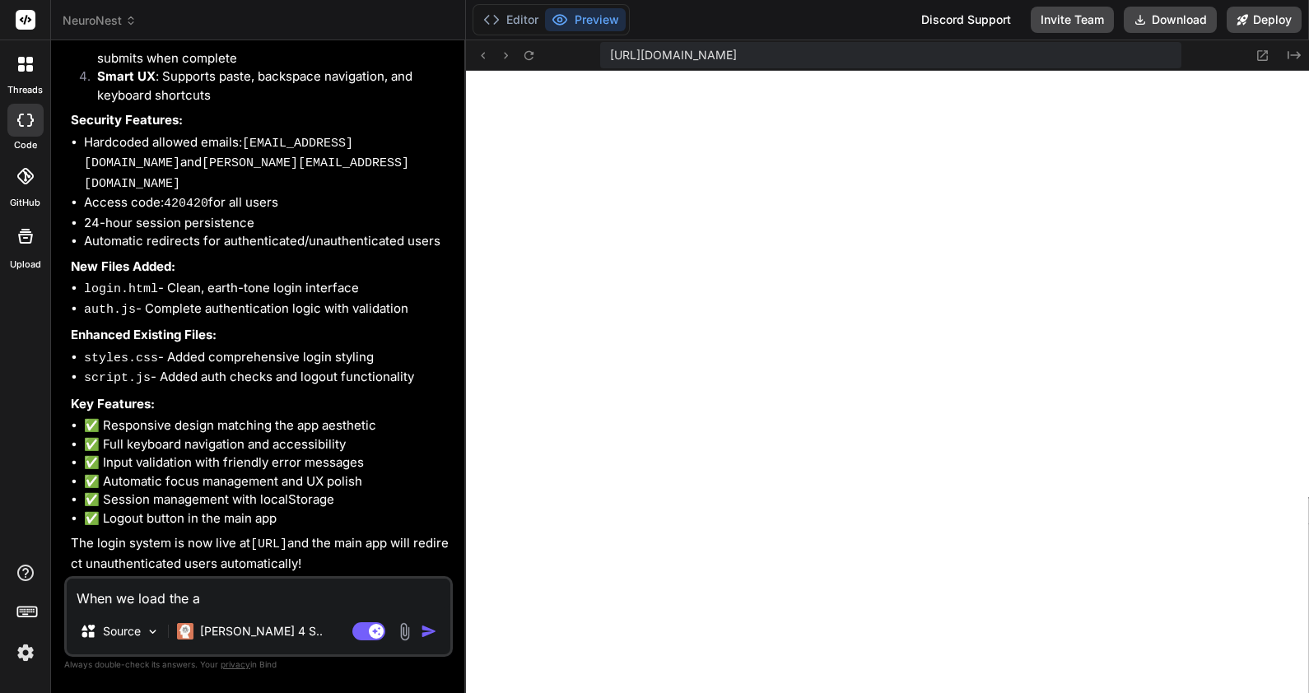
type textarea "x"
type textarea "When we load the app"
type textarea "x"
type textarea "When we load the app,"
type textarea "x"
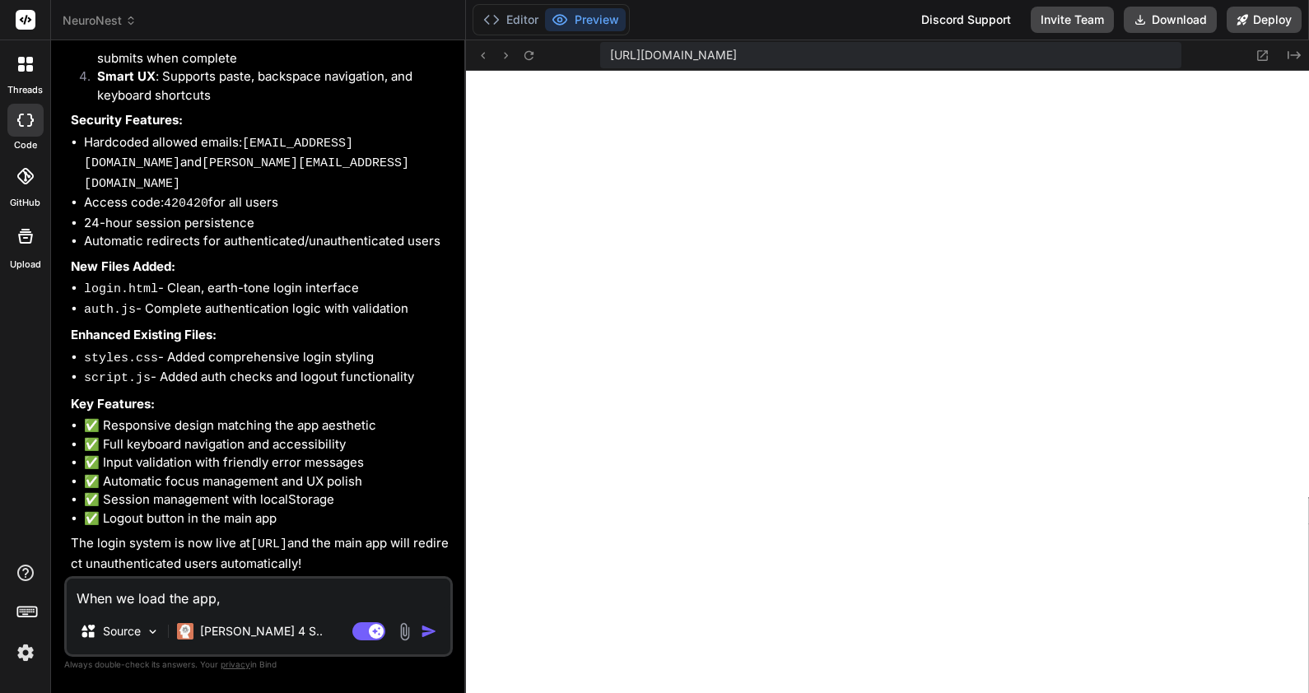
type textarea "When we load the app,"
type textarea "x"
type textarea "When we load the app, i"
type textarea "x"
type textarea "When we load the app, it"
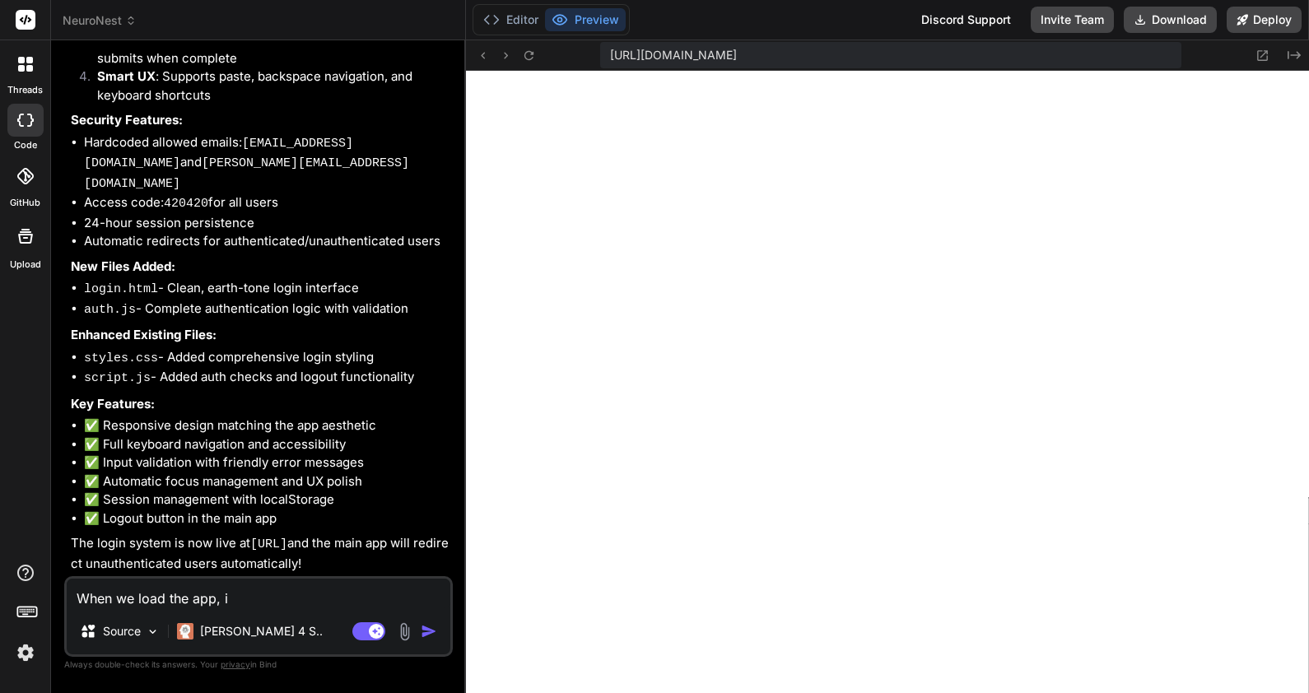
type textarea "x"
type textarea "When we load the app, it"
type textarea "x"
type textarea "When we load the app, it s"
type textarea "x"
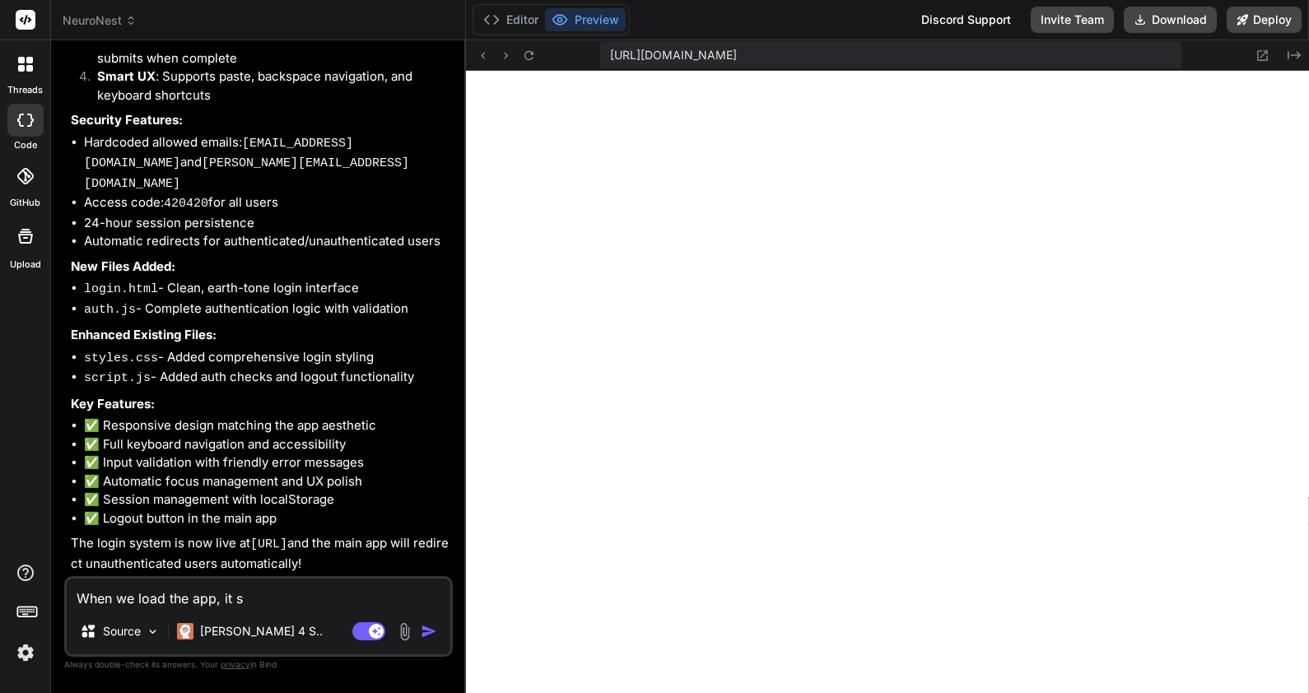
type textarea "When we load the app, it sh"
type textarea "x"
type textarea "When we load the app, it sho"
type textarea "x"
type textarea "When we load the app, it shou"
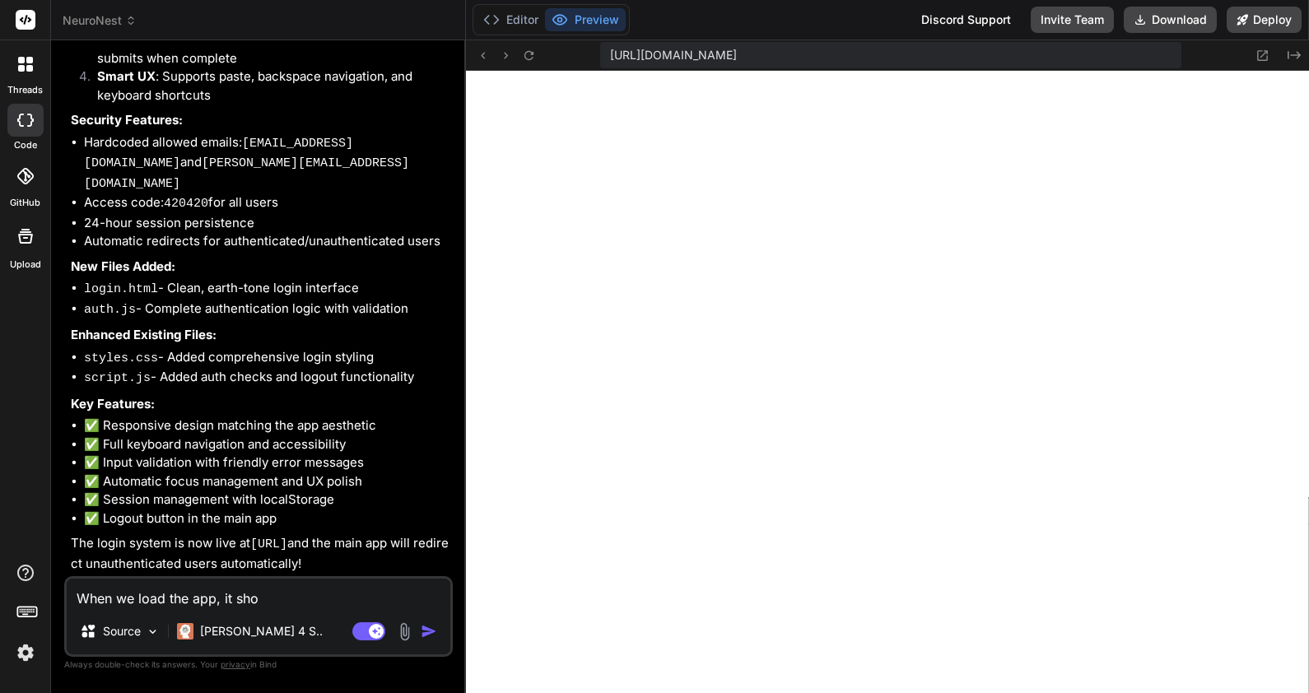
type textarea "x"
type textarea "When we load the app, it shoul"
type textarea "x"
type textarea "When we load the app, it should"
type textarea "x"
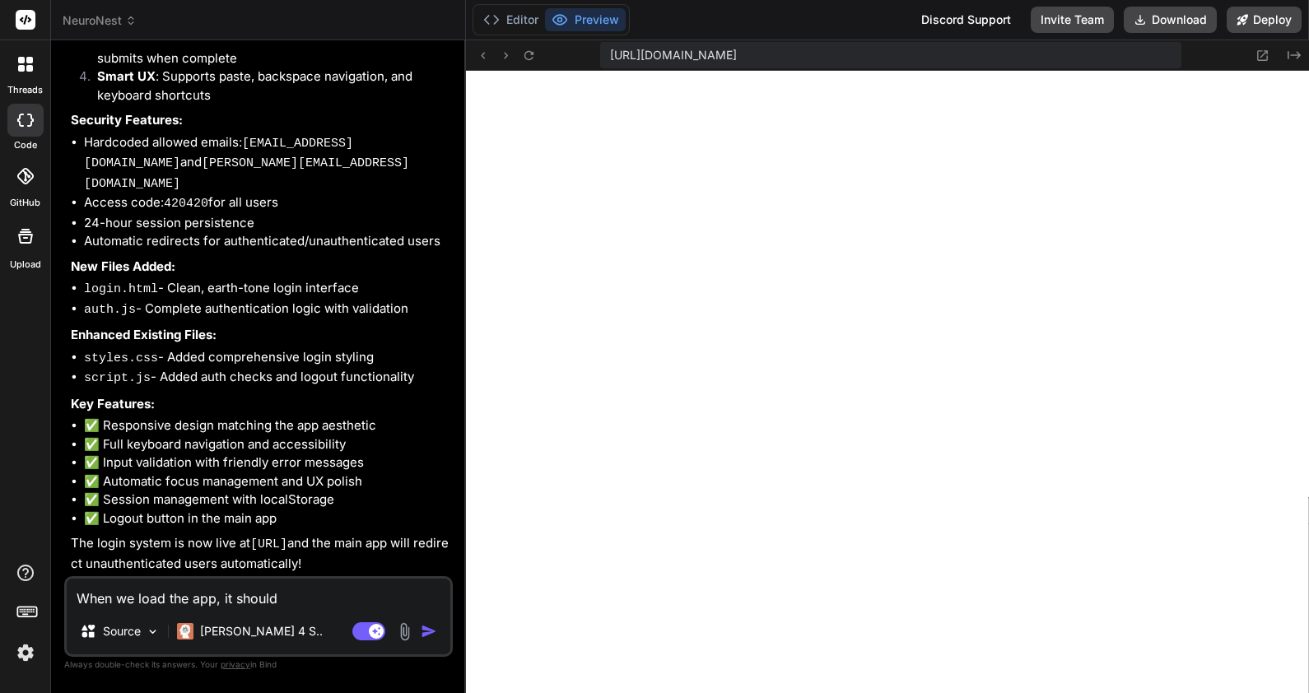
type textarea "When we load the app, it should"
type textarea "x"
type textarea "When we load the app, it should t"
type textarea "x"
type textarea "When we load the app, it should ta"
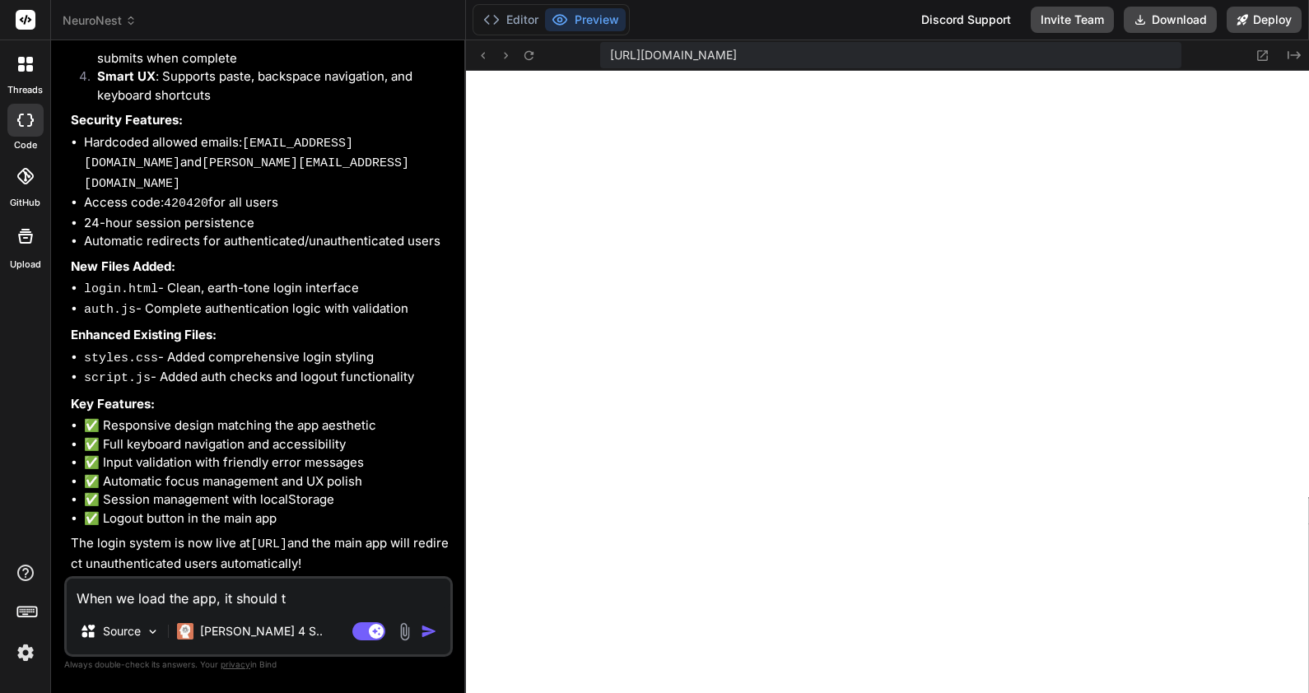
type textarea "x"
type textarea "When we load the app, it should tak"
type textarea "x"
type textarea "When we load the app, it should take"
type textarea "x"
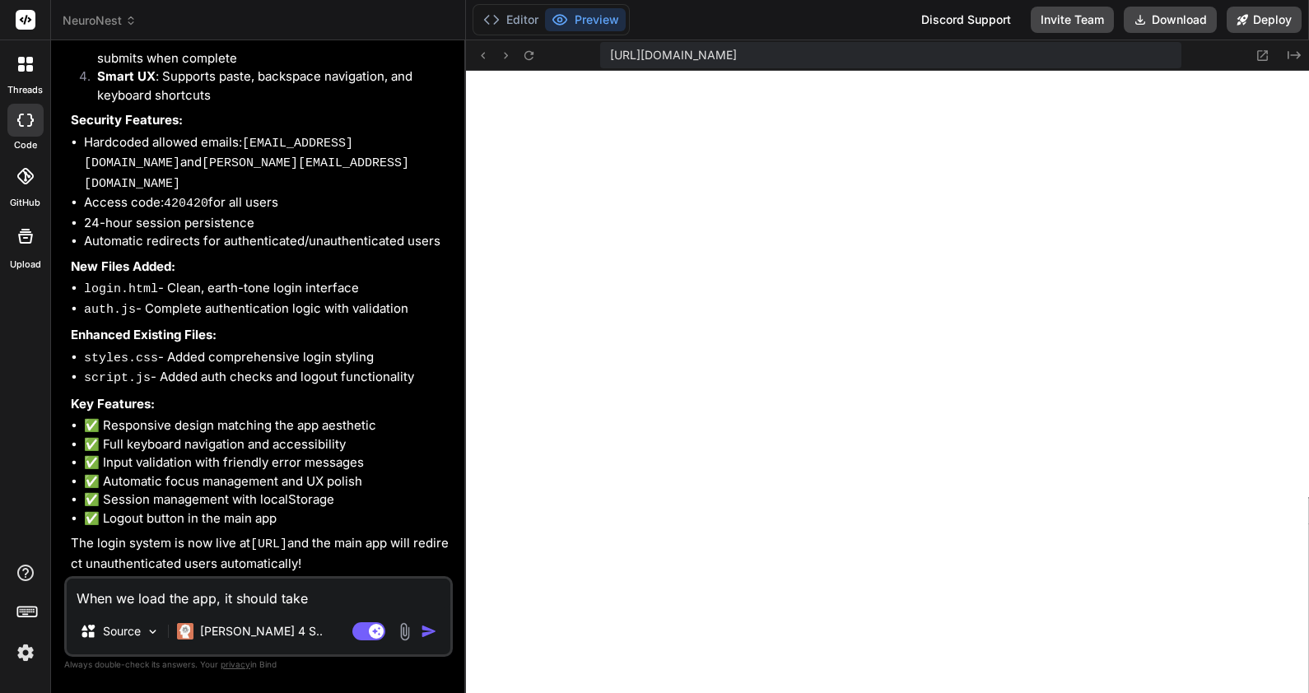
type textarea "When we load the app, it should take"
type textarea "x"
type textarea "When we load the app, it should take u"
type textarea "x"
type textarea "When we load the app, it should take us"
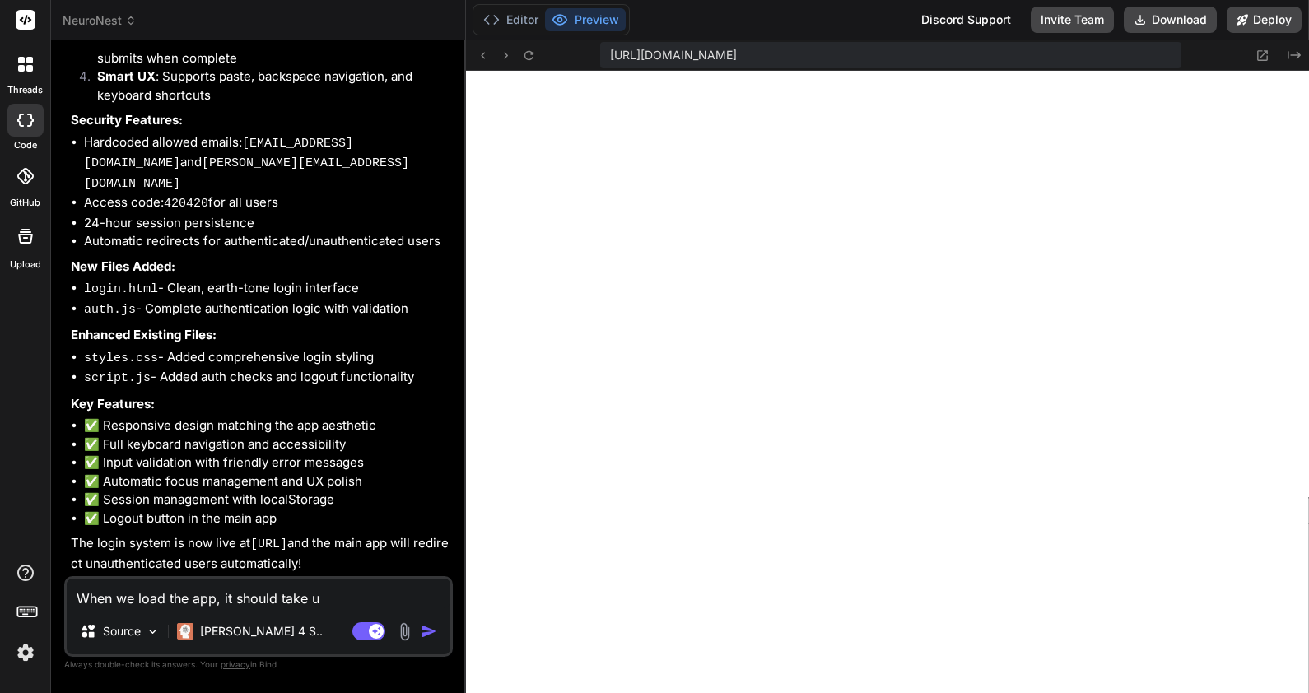
type textarea "x"
type textarea "When we load the app, it should take us"
type textarea "x"
type textarea "When we load the app, it should take us f"
type textarea "x"
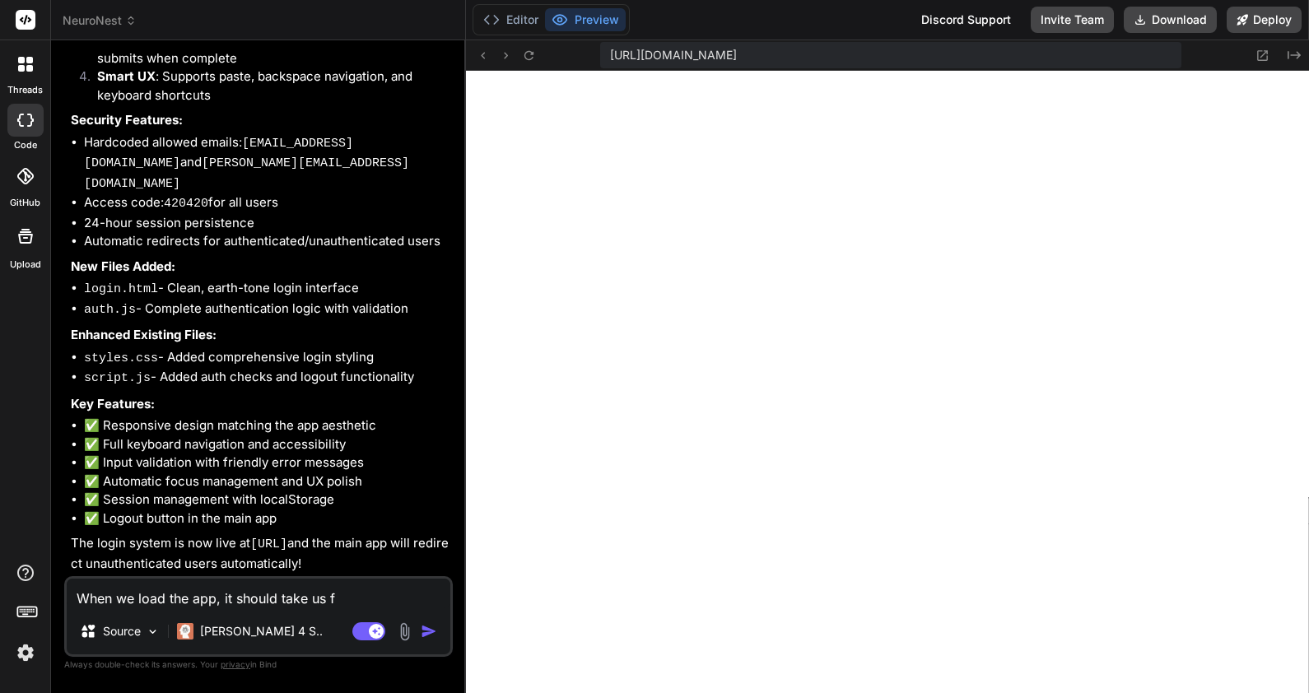
type textarea "When we load the app, it should take us fi"
type textarea "x"
type textarea "When we load the app, it should take us fir"
type textarea "x"
type textarea "When we load the app, it should take us firs"
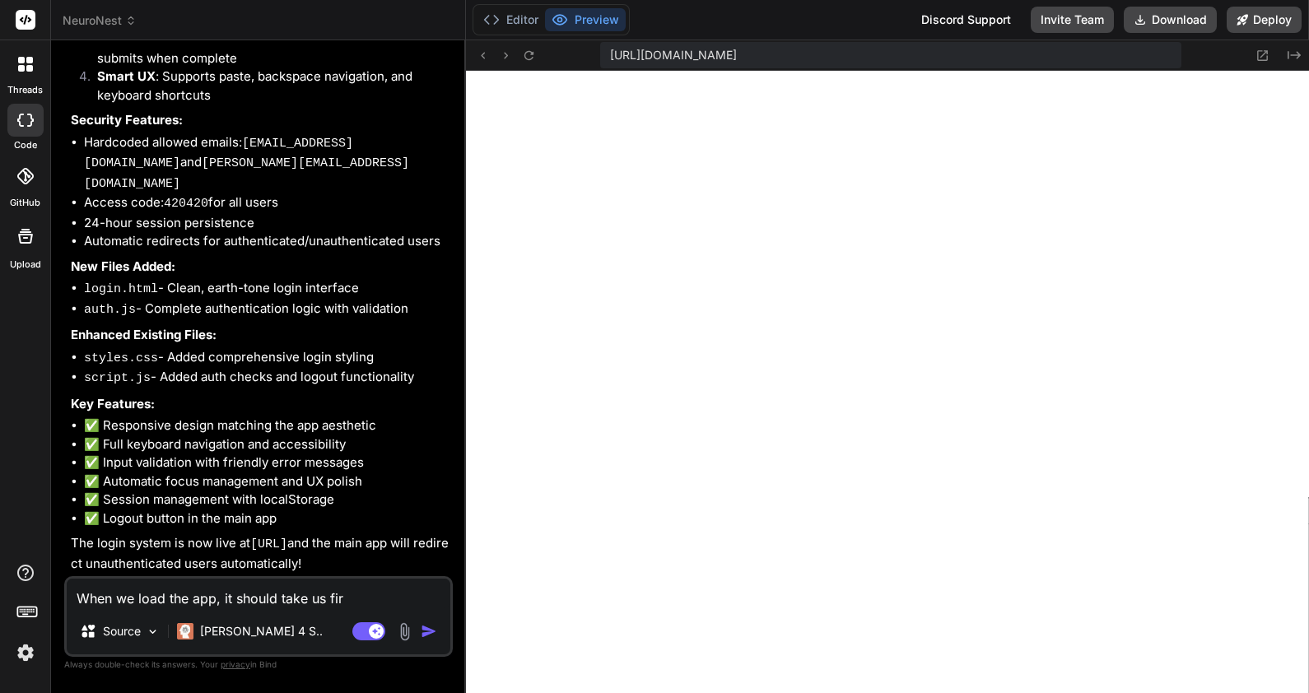
type textarea "x"
type textarea "When we load the app, it should take us first"
type textarea "x"
type textarea "When we load the app, it should take us first"
type textarea "x"
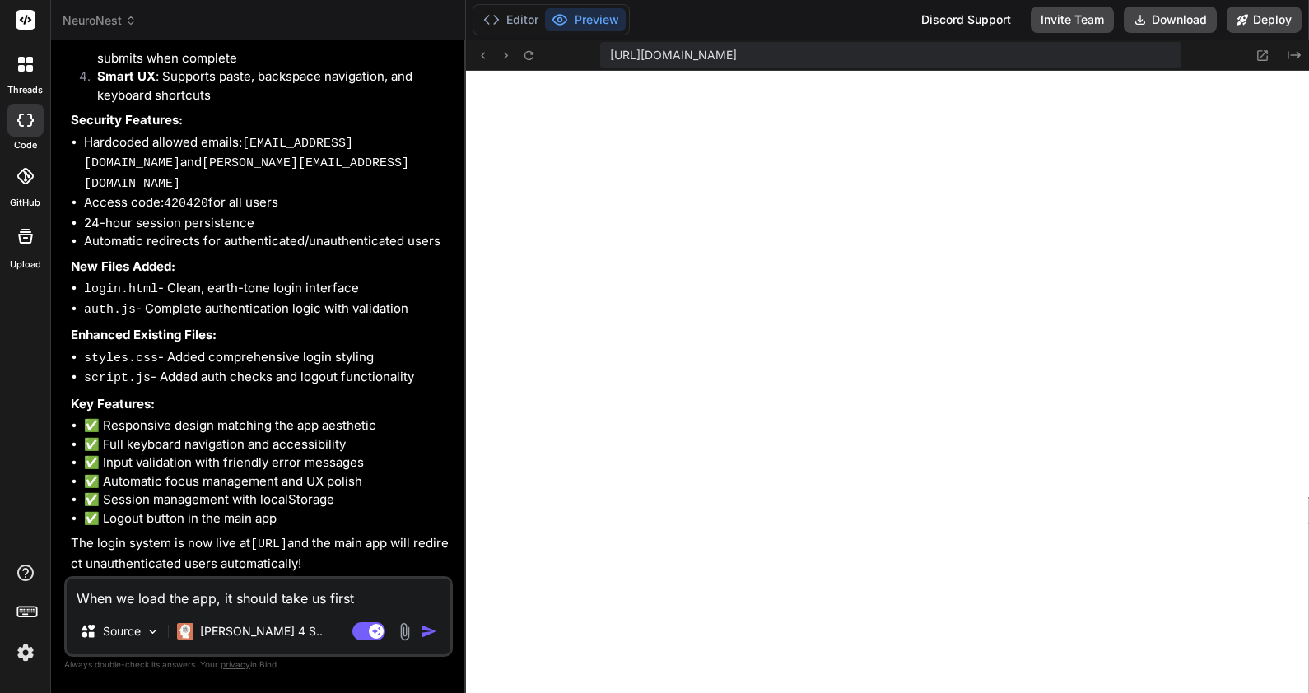
type textarea "When we load the app, it should take us first t"
type textarea "x"
type textarea "When we load the app, it should take us first to"
type textarea "x"
type textarea "When we load the app, it should take us first to"
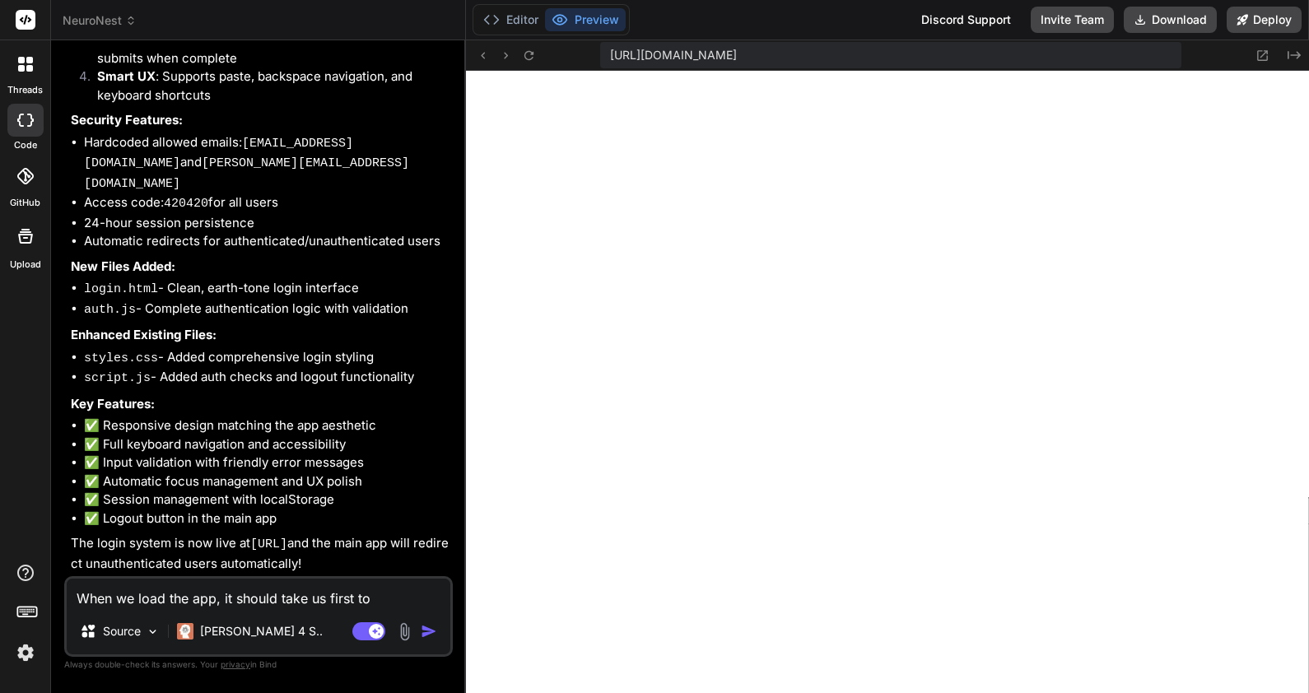
type textarea "x"
type textarea "When we load the app, it should take us first to t"
type textarea "x"
type textarea "When we load the app, it should take us first to th"
type textarea "x"
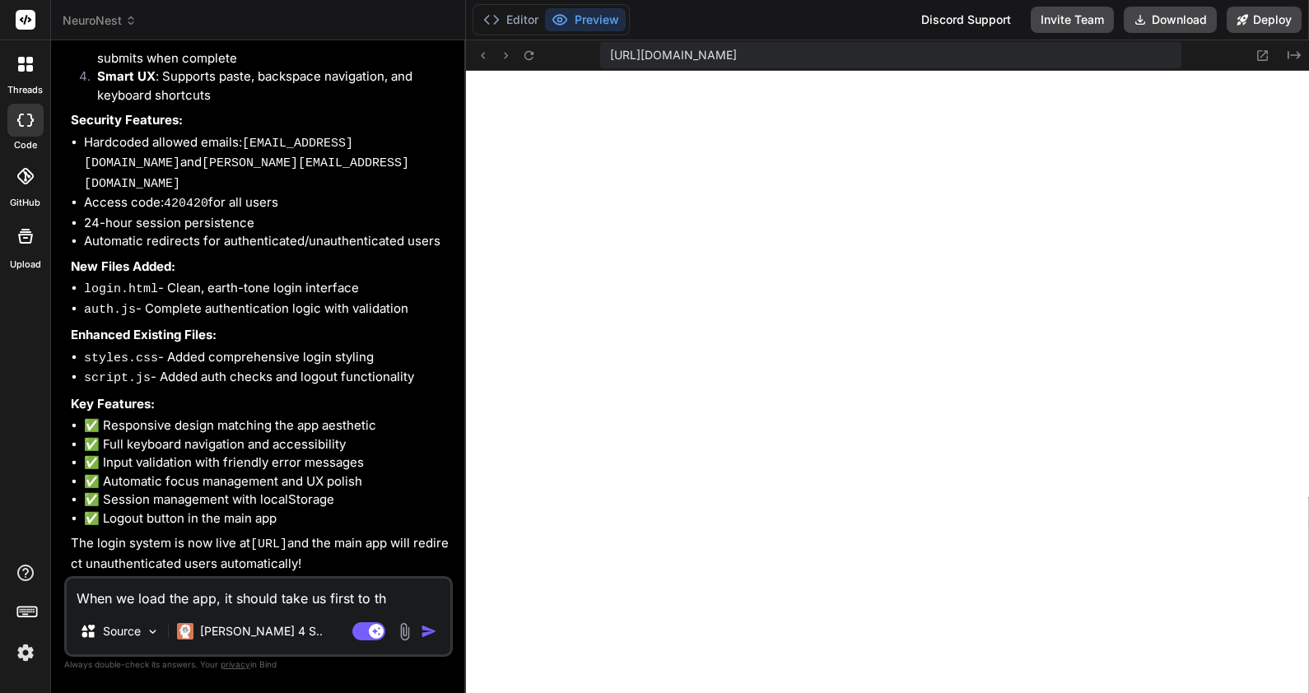
type textarea "When we load the app, it should take us first to the"
type textarea "x"
type textarea "When we load the app, it should take us first to the"
type textarea "x"
type textarea "When we load the app, it should take us first to the l"
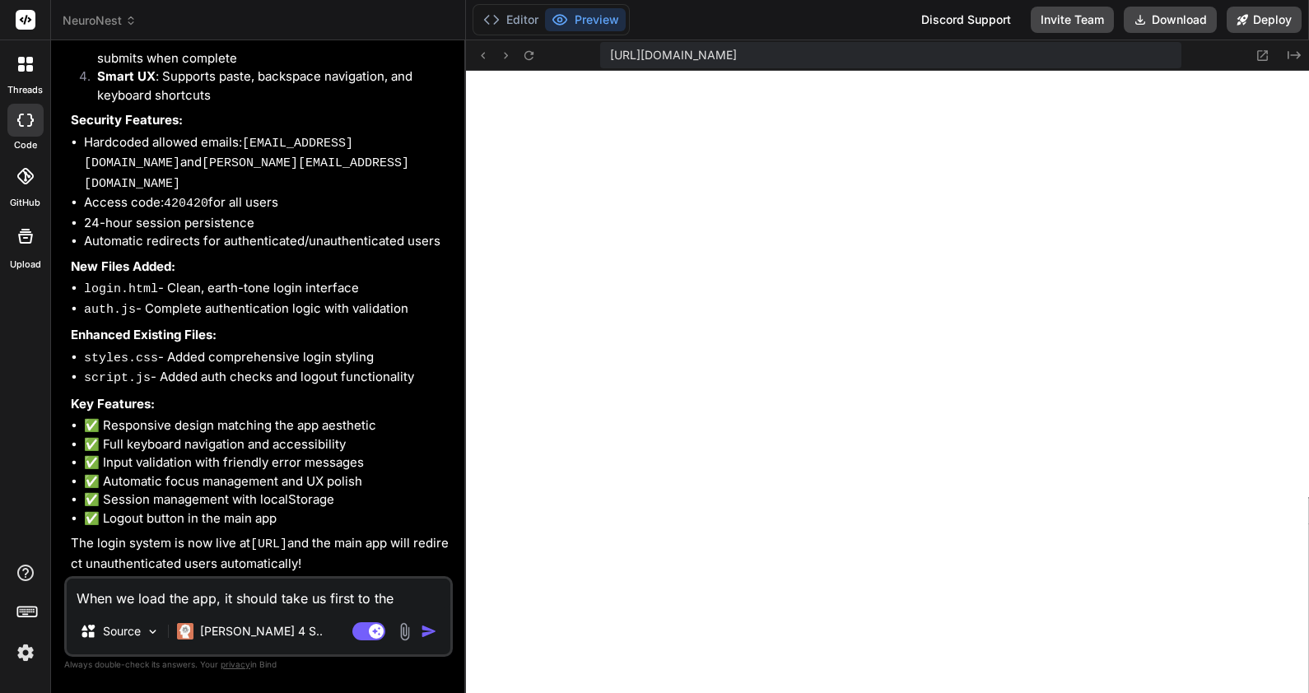
type textarea "x"
type textarea "When we load the app, it should take us first to the lo"
type textarea "x"
type textarea "When we load the app, it should take us first to the log"
type textarea "x"
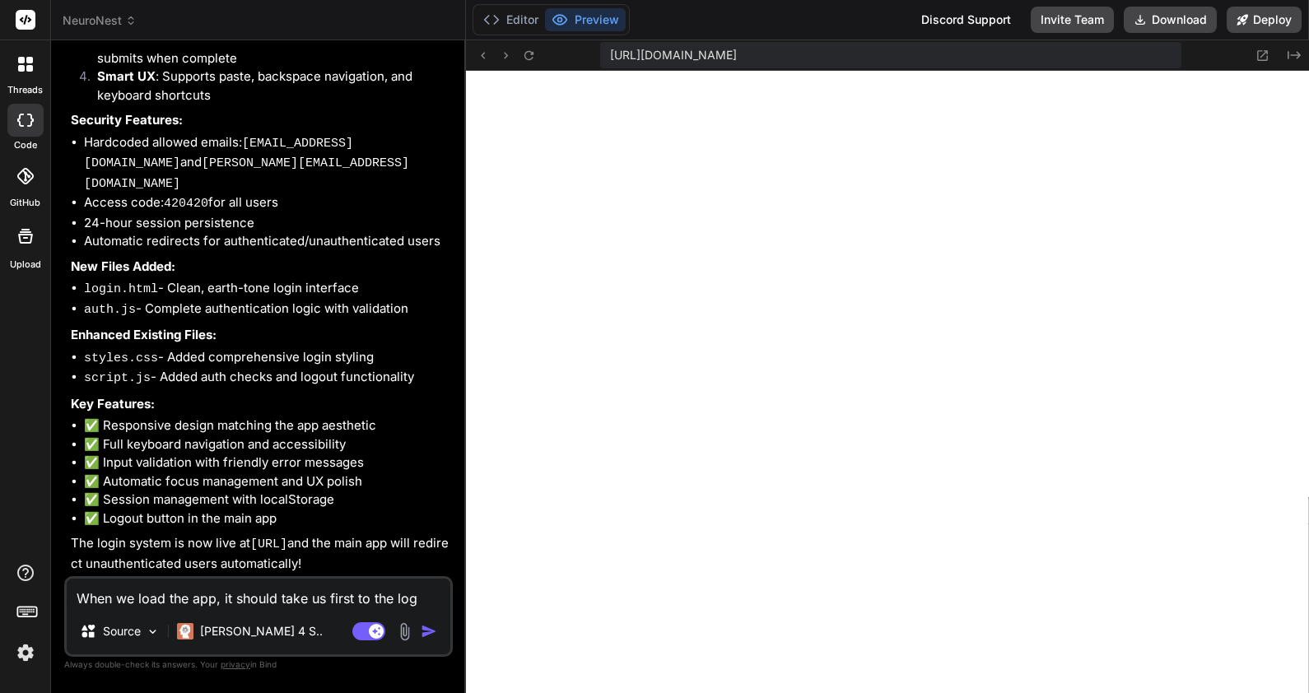
type textarea "When we load the app, it should take us first to the logi"
type textarea "x"
type textarea "When we load the app, it should take us first to the login"
type textarea "x"
type textarea "When we load the app, it should take us first to the login"
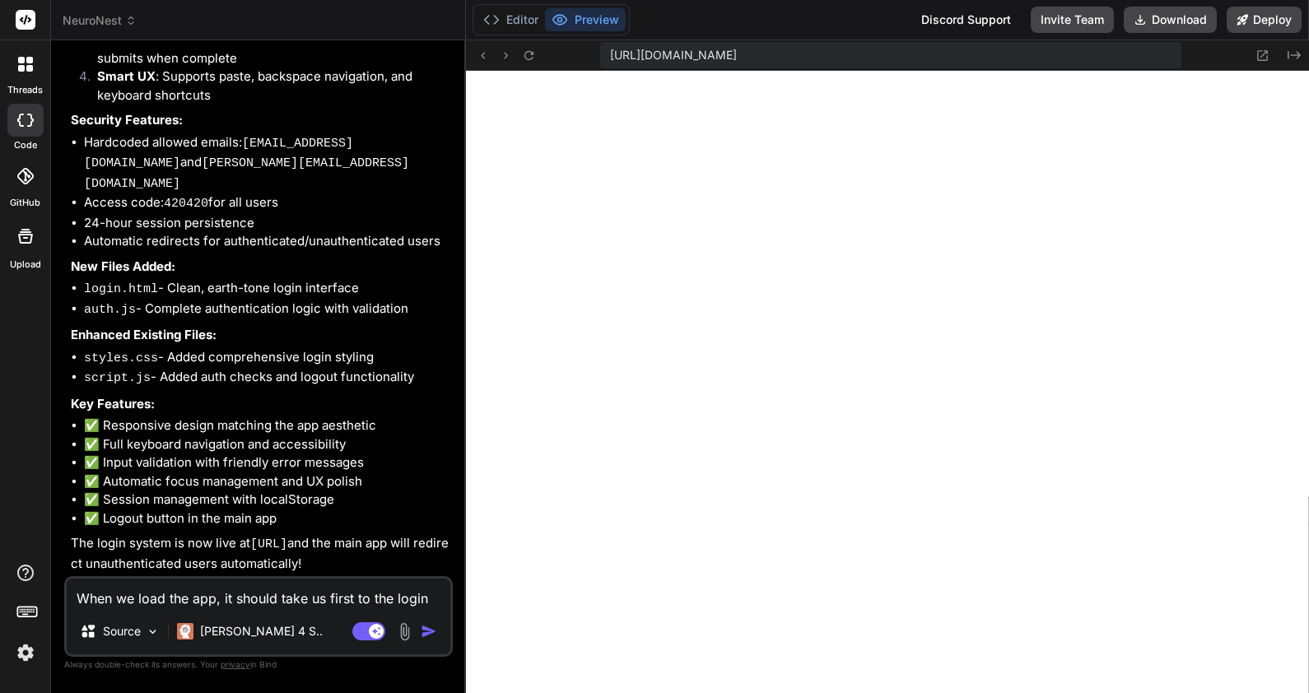
type textarea "x"
type textarea "When we load the app, it should take us first to the login s"
type textarea "x"
type textarea "When we load the app, it should take us first to the login sc"
type textarea "x"
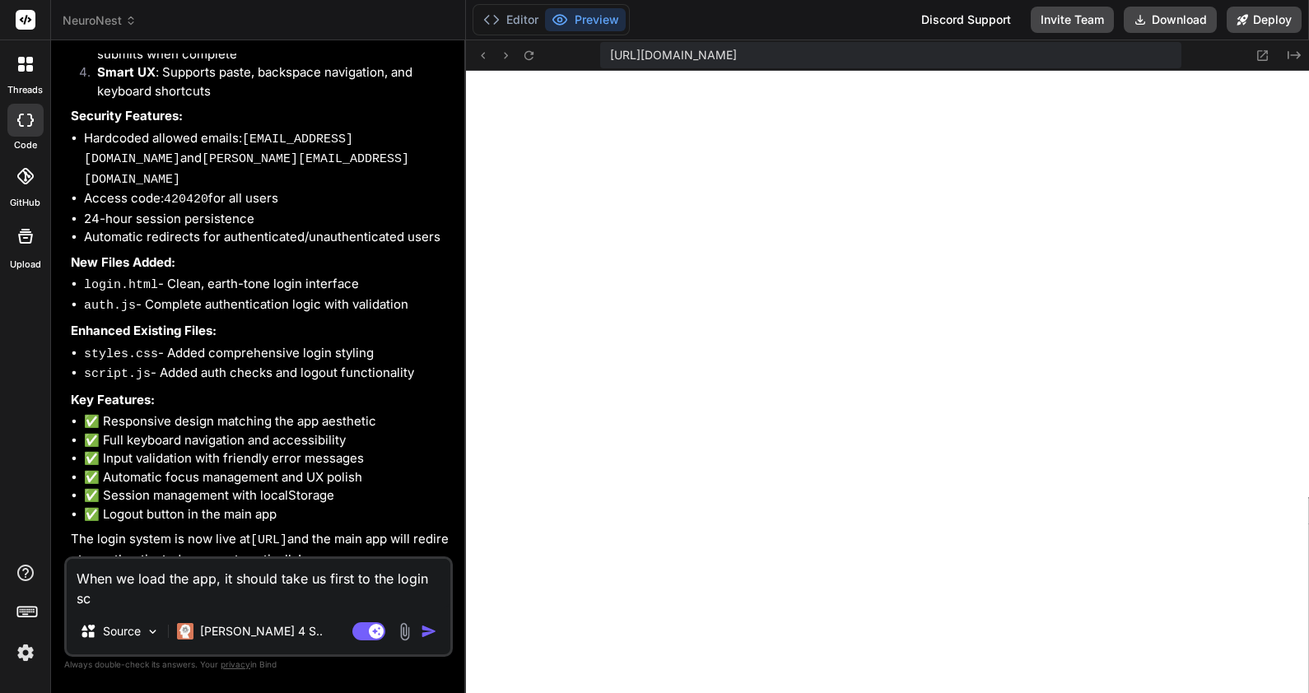
type textarea "When we load the app, it should take us first to the login scr"
type textarea "x"
type textarea "When we load the app, it should take us first to the login scre"
type textarea "x"
type textarea "When we load the app, it should take us first to the login scree"
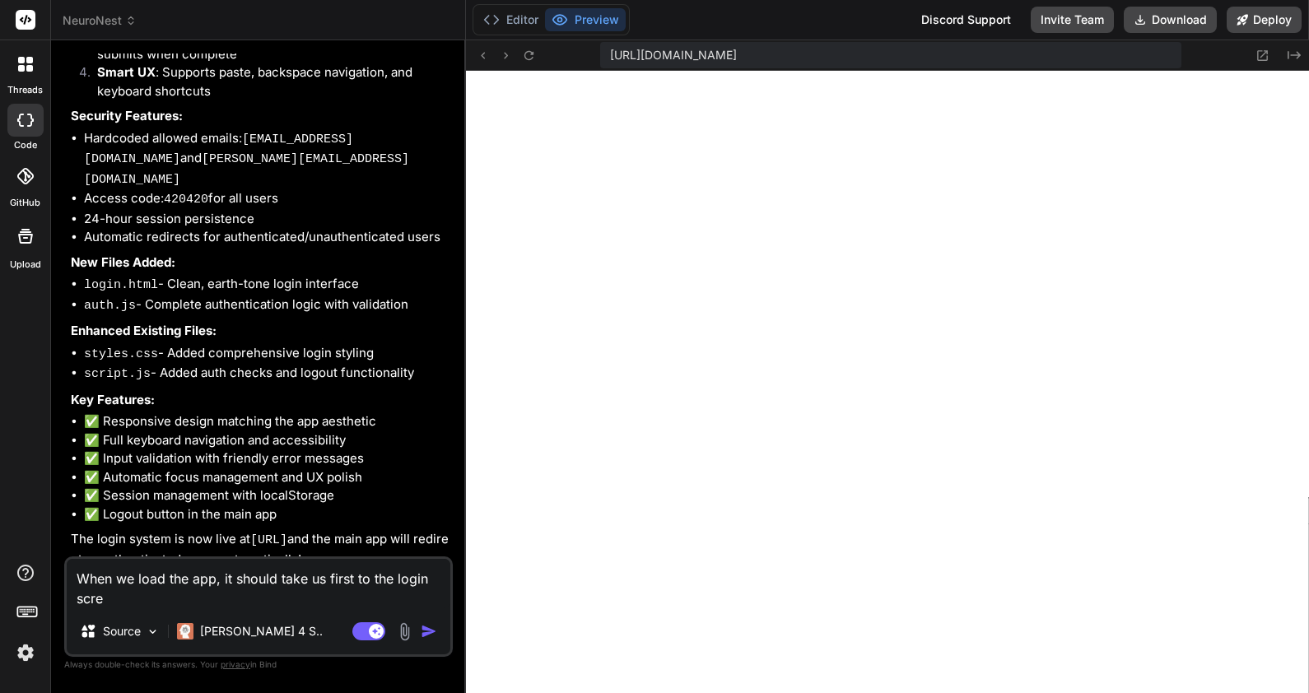
type textarea "x"
type textarea "When we load the app, it should take us first to the login screen"
type textarea "x"
type textarea "When we load the app, it should take us first to the login screen."
type textarea "x"
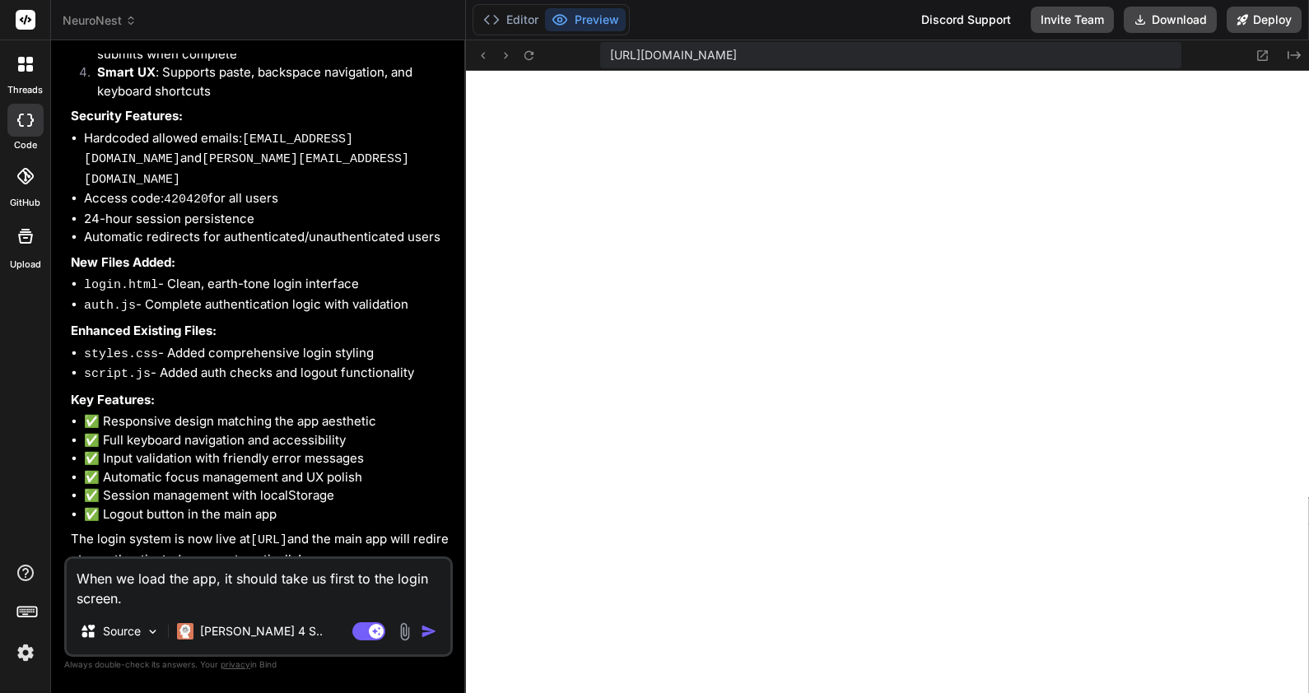
type textarea "When we load the app, it should take us first to the login screen."
type textarea "x"
type textarea "When we load the app, it should take us first to the login screen."
type textarea "x"
type textarea "When we load the app, it should take us first to the login screen. T"
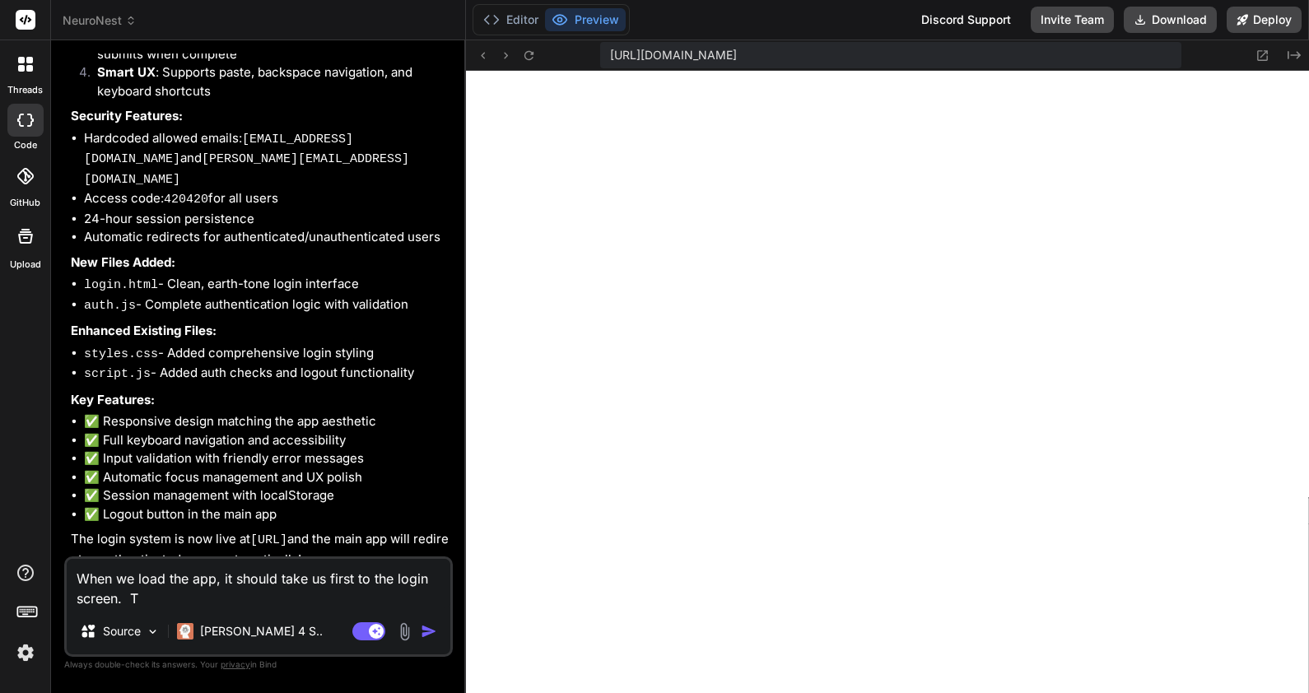
type textarea "x"
type textarea "When we load the app, it should take us first to the login screen. Th"
type textarea "x"
type textarea "When we load the app, it should take us first to the login screen. The"
type textarea "x"
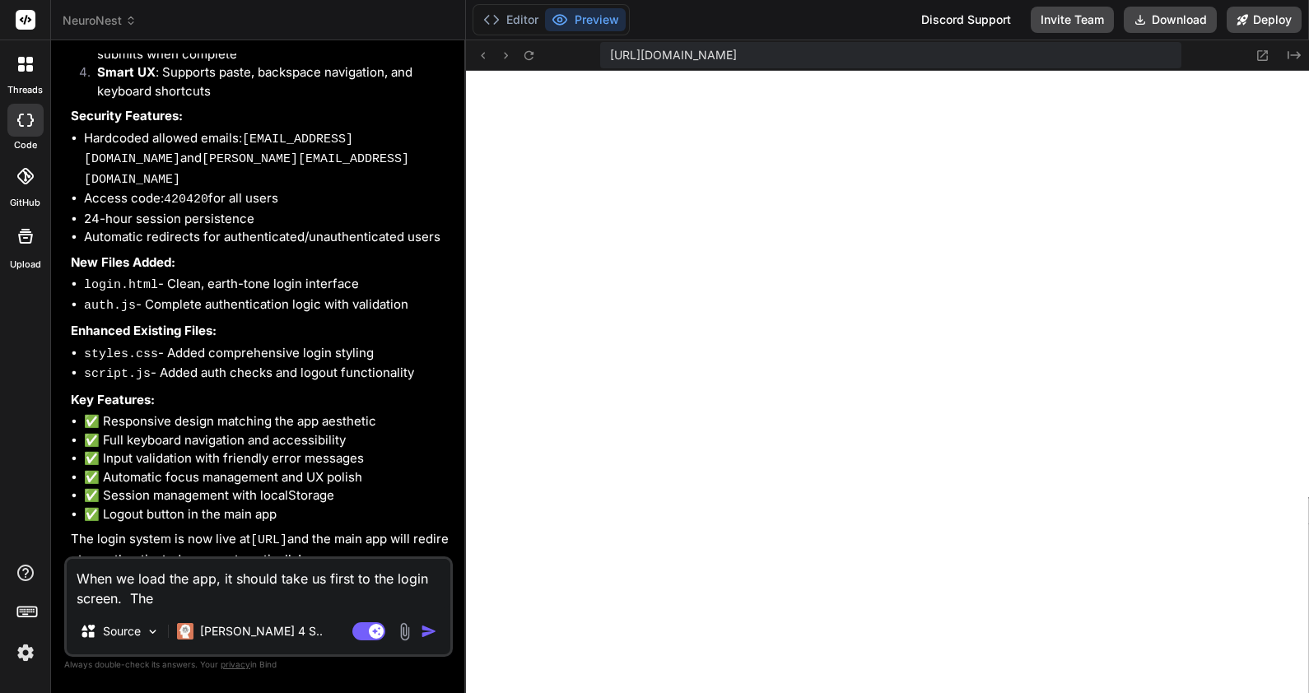
type textarea "When we load the app, it should take us first to the login screen. Then"
type textarea "x"
type textarea "When we load the app, it should take us first to the login screen. Then"
type textarea "x"
type textarea "When we load the app, it should take us first to the login screen. Then a"
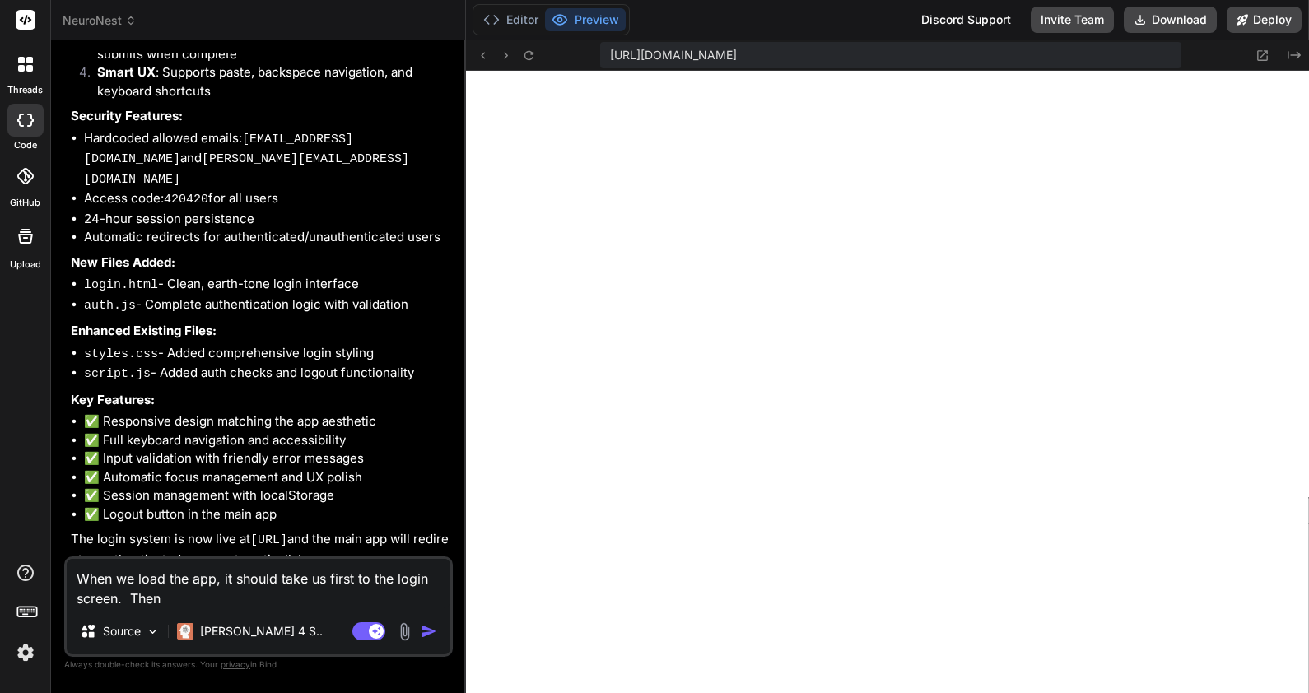
type textarea "x"
type textarea "When we load the app, it should take us first to the login screen. Then af"
type textarea "x"
type textarea "When we load the app, it should take us first to the login screen. Then aft"
type textarea "x"
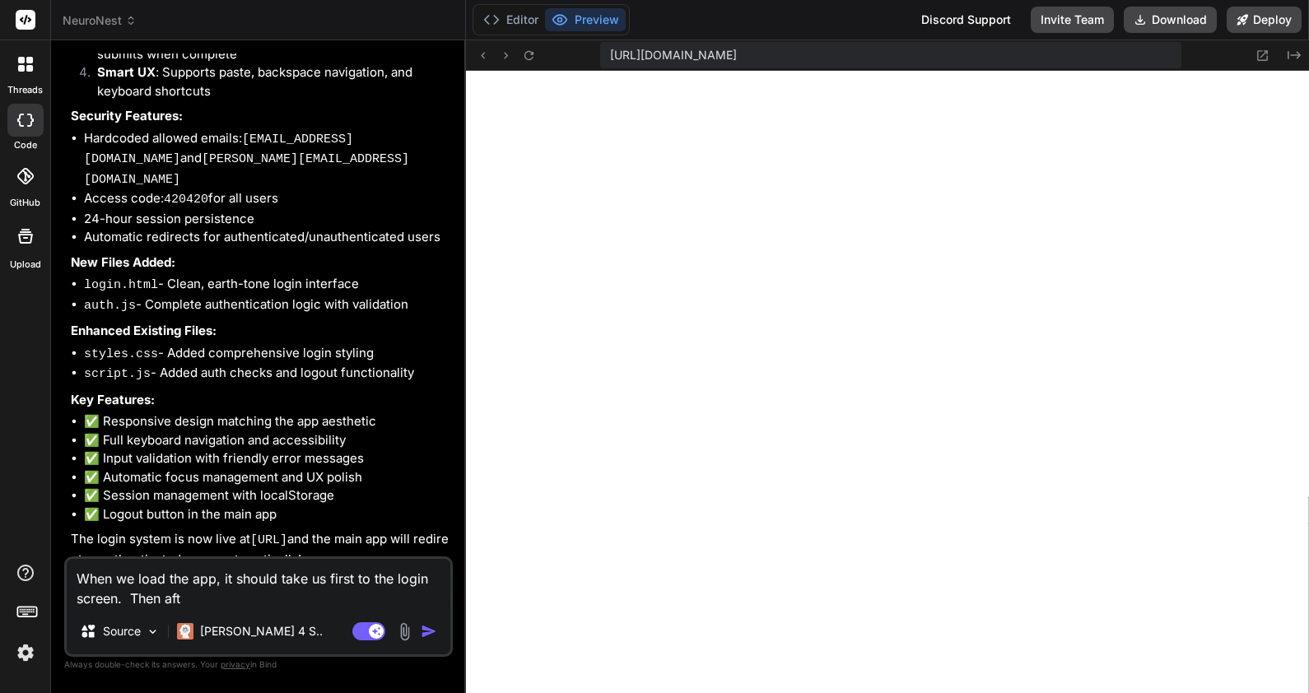
type textarea "When we load the app, it should take us first to the login screen. Then afte"
type textarea "x"
type textarea "When we load the app, it should take us first to the login screen. Then after"
type textarea "x"
type textarea "When we load the app, it should take us first to the login screen. Then after"
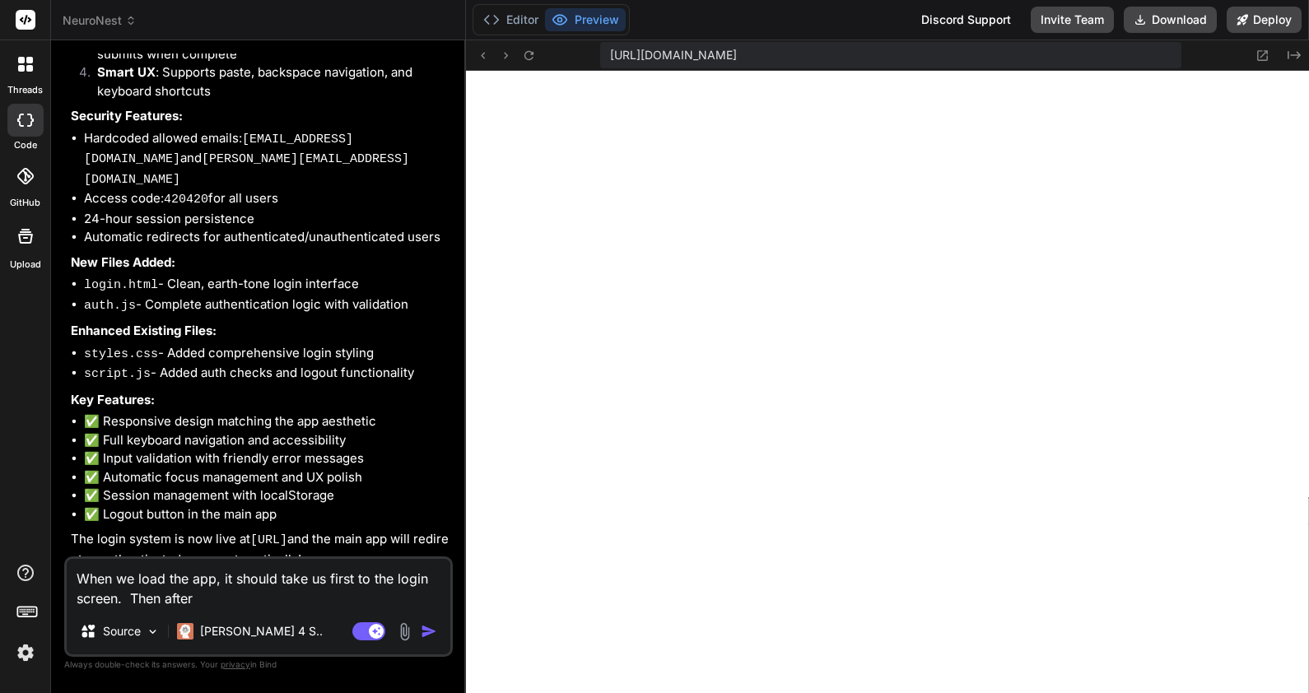
type textarea "x"
type textarea "When we load the app, it should take us first to the login screen. Then after w"
type textarea "x"
type textarea "When we load the app, it should take us first to the login screen. Then after we"
type textarea "x"
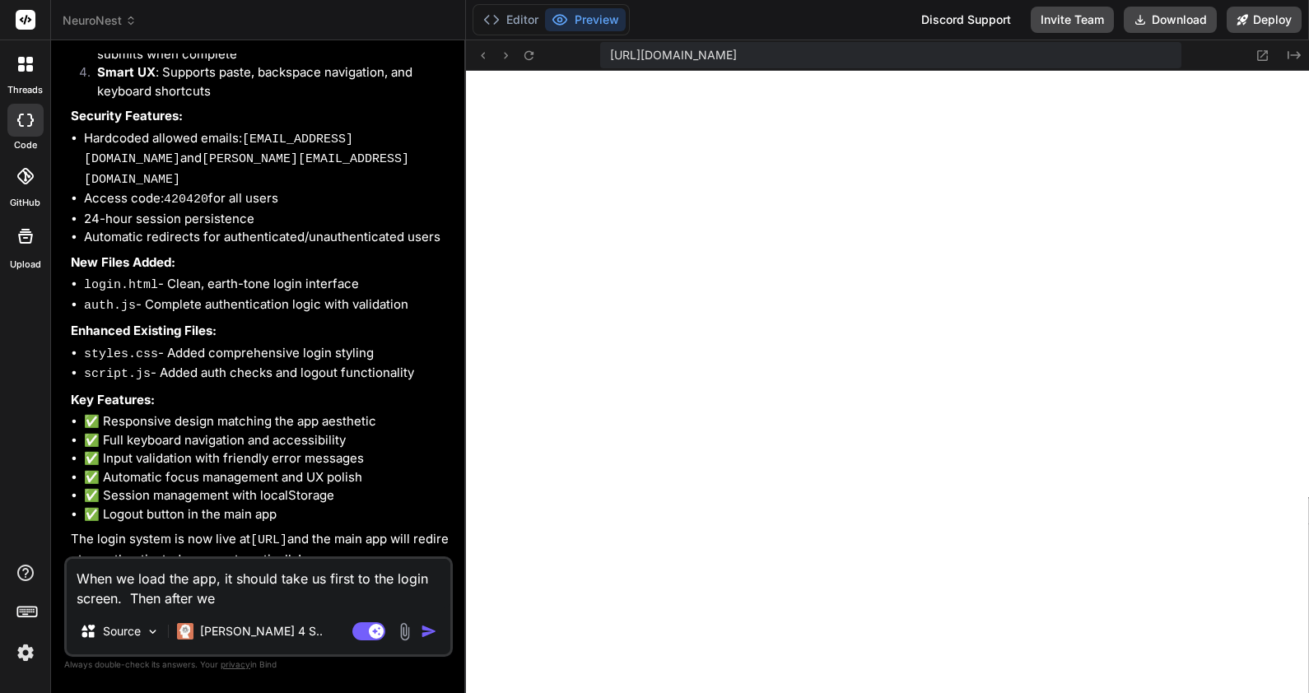
type textarea "When we load the app, it should take us first to the login screen. Then after we"
type textarea "x"
type textarea "When we load the app, it should take us first to the login screen. Then after w…"
type textarea "x"
type textarea "When we load the app, it should take us first to the login screen. Then after w…"
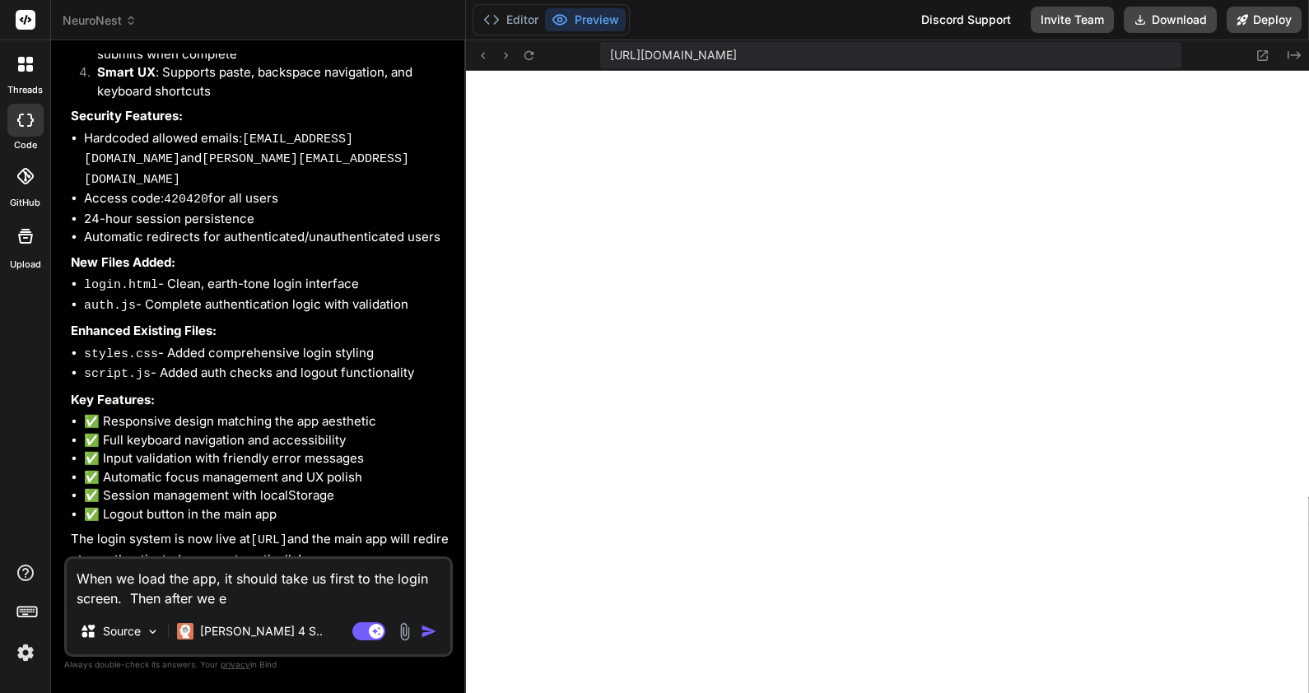
type textarea "x"
type textarea "When we load the app, it should take us first to the login screen. Then after w…"
type textarea "x"
type textarea "When we load the app, it should take us first to the login screen. Then after w…"
type textarea "x"
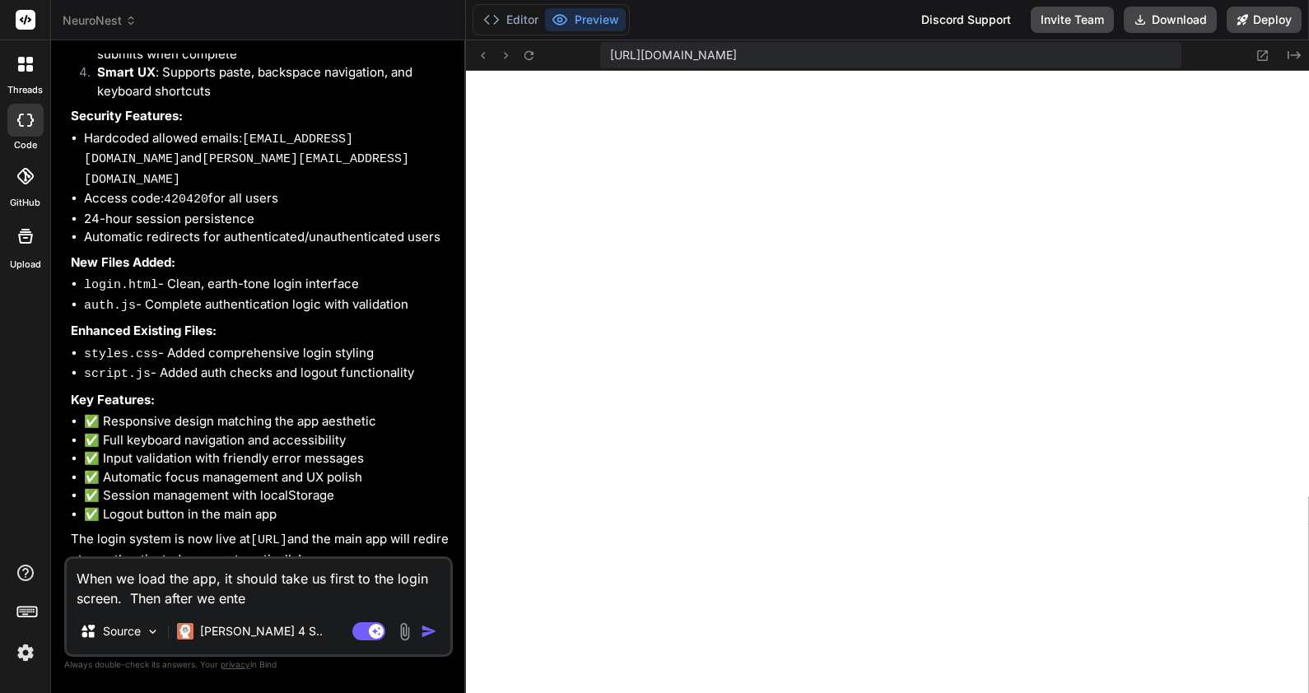
type textarea "When we load the app, it should take us first to the login screen. Then after w…"
type textarea "x"
type textarea "When we load the app, it should take us first to the login screen. Then after w…"
type textarea "x"
type textarea "When we load the app, it should take us first to the login screen. Then after w…"
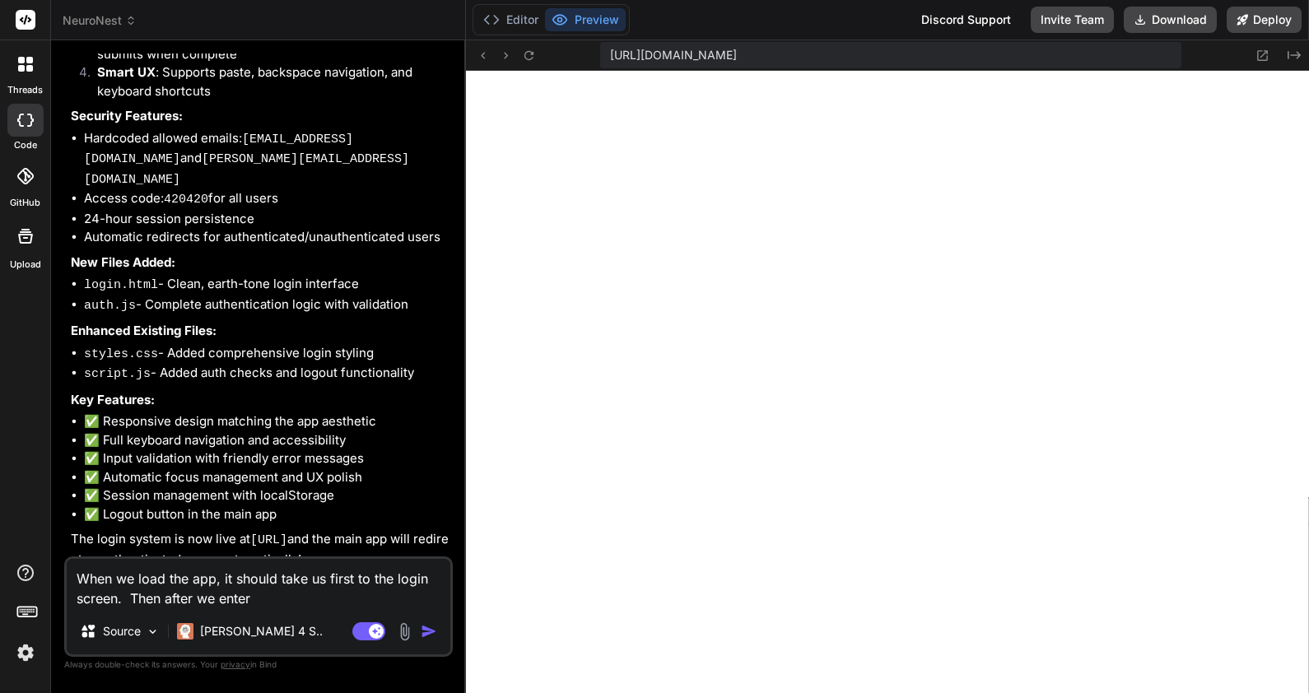
type textarea "x"
type textarea "When we load the app, it should take us first to the login screen. Then after w…"
type textarea "x"
type textarea "When we load the app, it should take us first to the login screen. Then after w…"
type textarea "x"
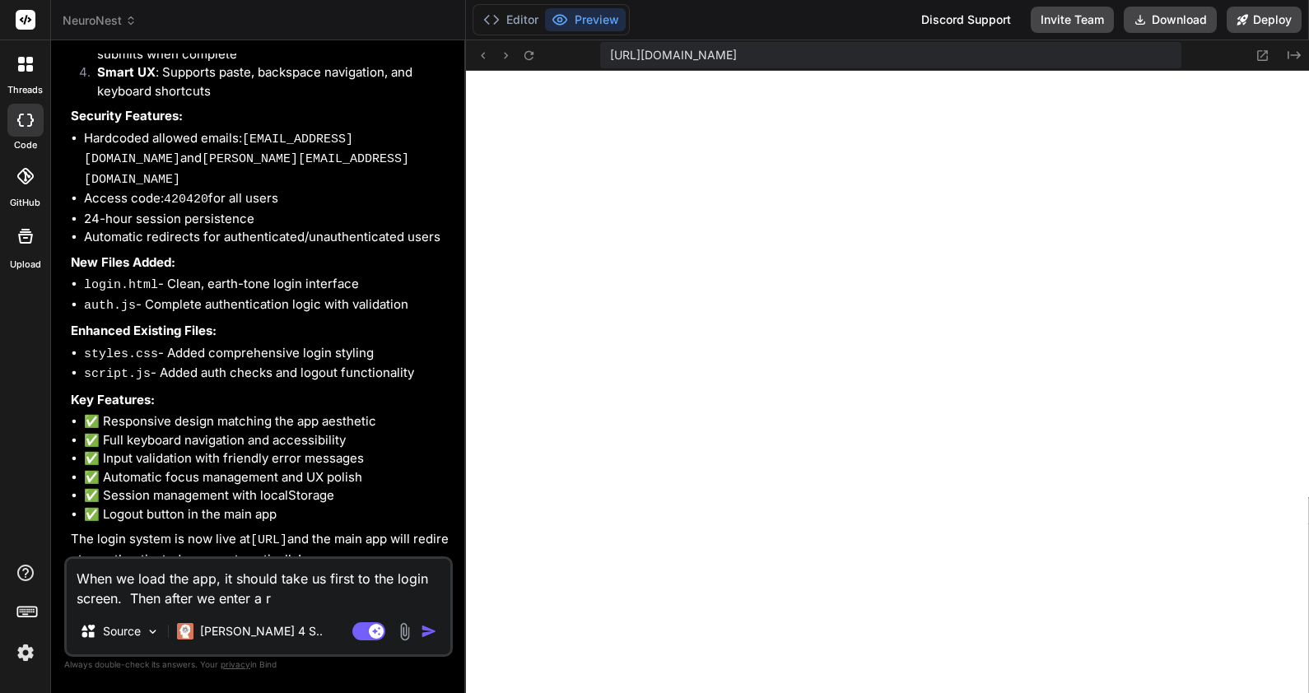
type textarea "When we load the app, it should take us first to the login screen. Then after w…"
type textarea "x"
type textarea "When we load the app, it should take us first to the login screen. Then after w…"
type textarea "x"
type textarea "When we load the app, it should take us first to the login screen. Then after w…"
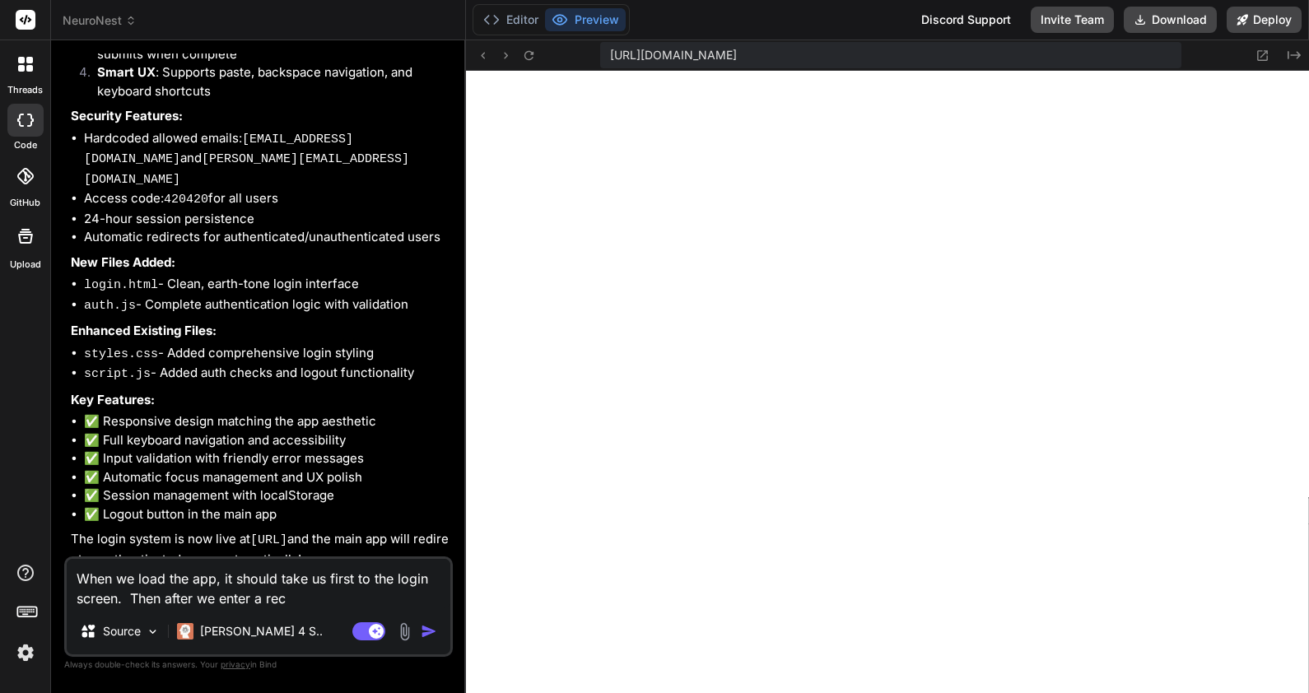
type textarea "x"
type textarea "When we load the app, it should take us first to the login screen. Then after w…"
type textarea "x"
type textarea "When we load the app, it should take us first to the login screen. Then after w…"
type textarea "x"
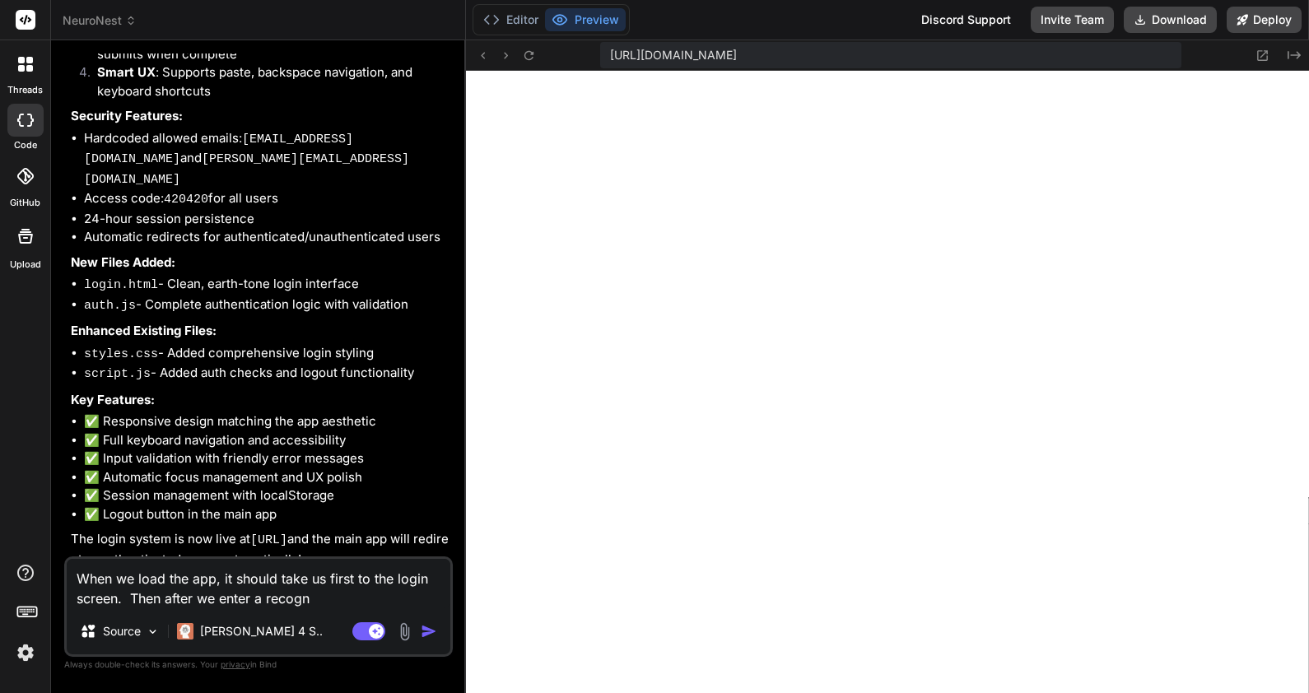
type textarea "When we load the app, it should take us first to the login screen. Then after w…"
type textarea "x"
type textarea "When we load the app, it should take us first to the login screen. Then after w…"
type textarea "x"
type textarea "When we load the app, it should take us first to the login screen. Then after w…"
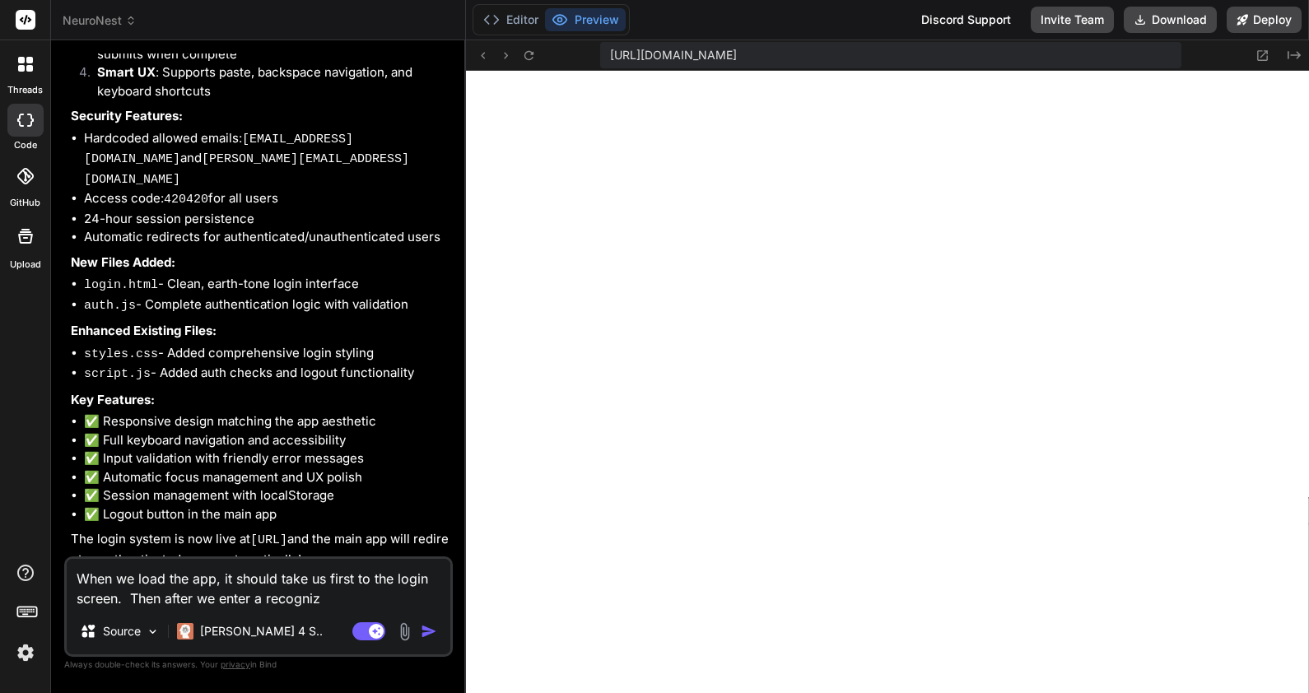
type textarea "x"
type textarea "When we load the app, it should take us first to the login screen. Then after w…"
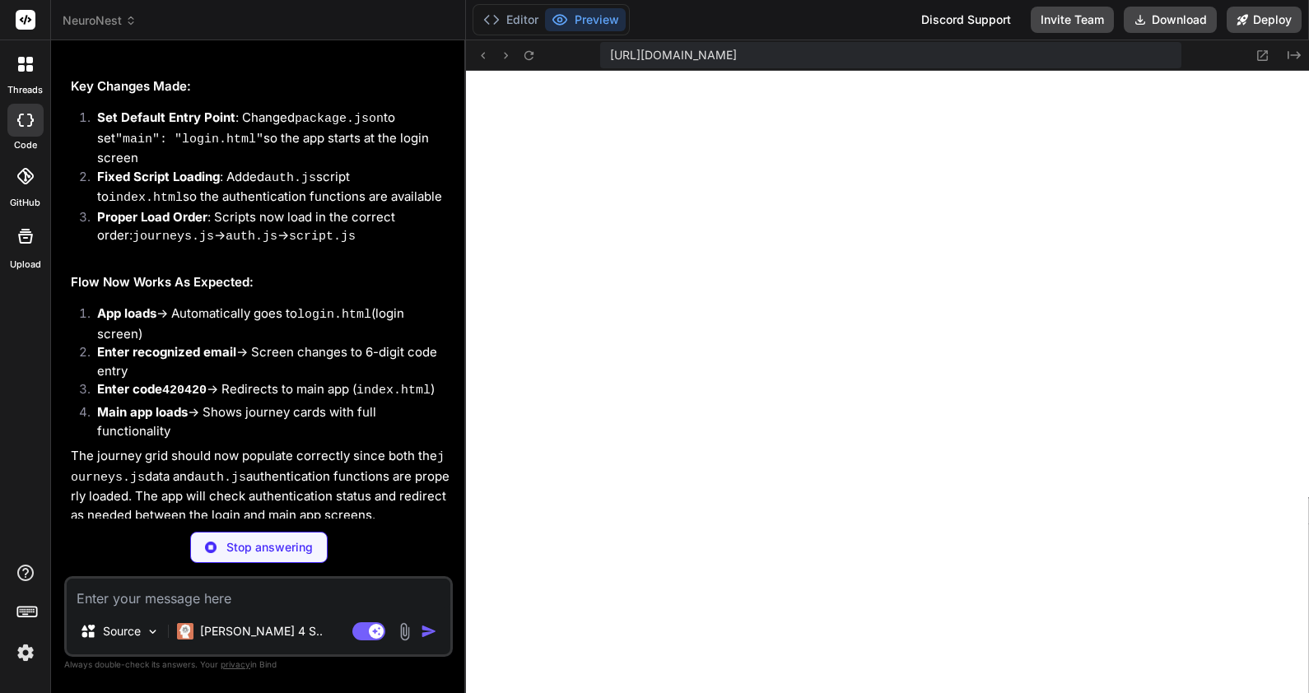
scroll to position [3580, 0]
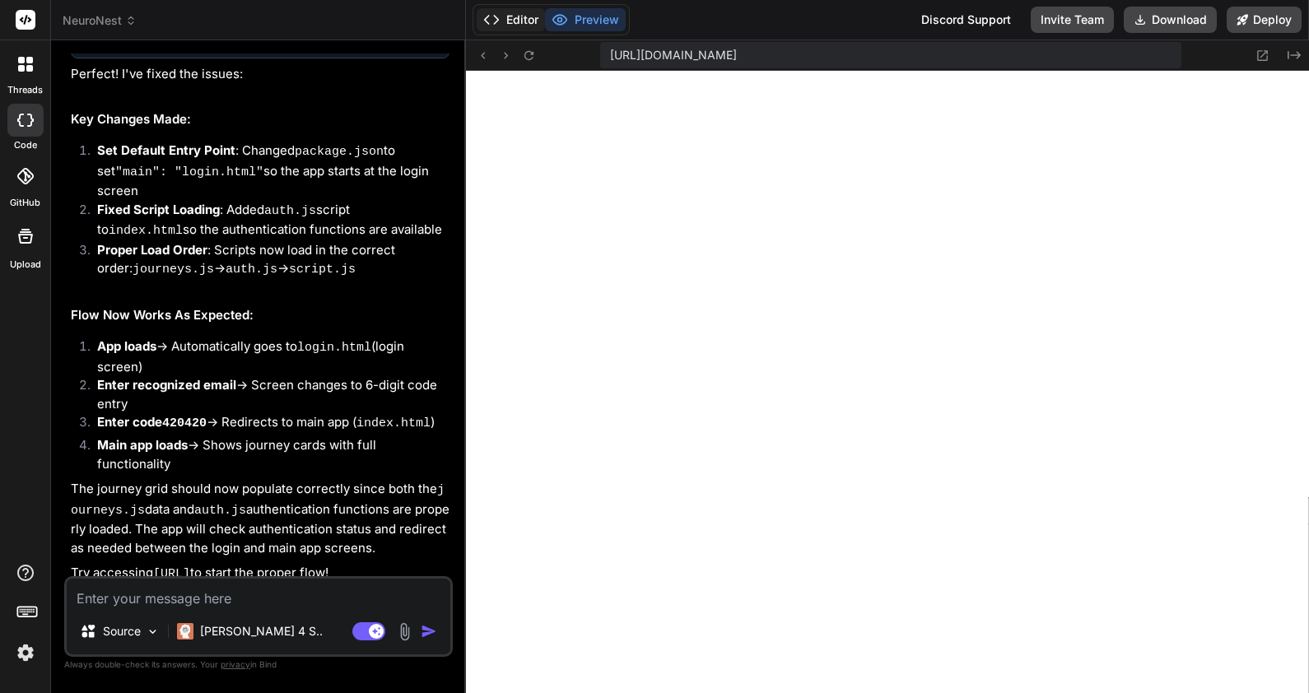
click at [502, 16] on button "Editor" at bounding box center [511, 19] width 68 height 23
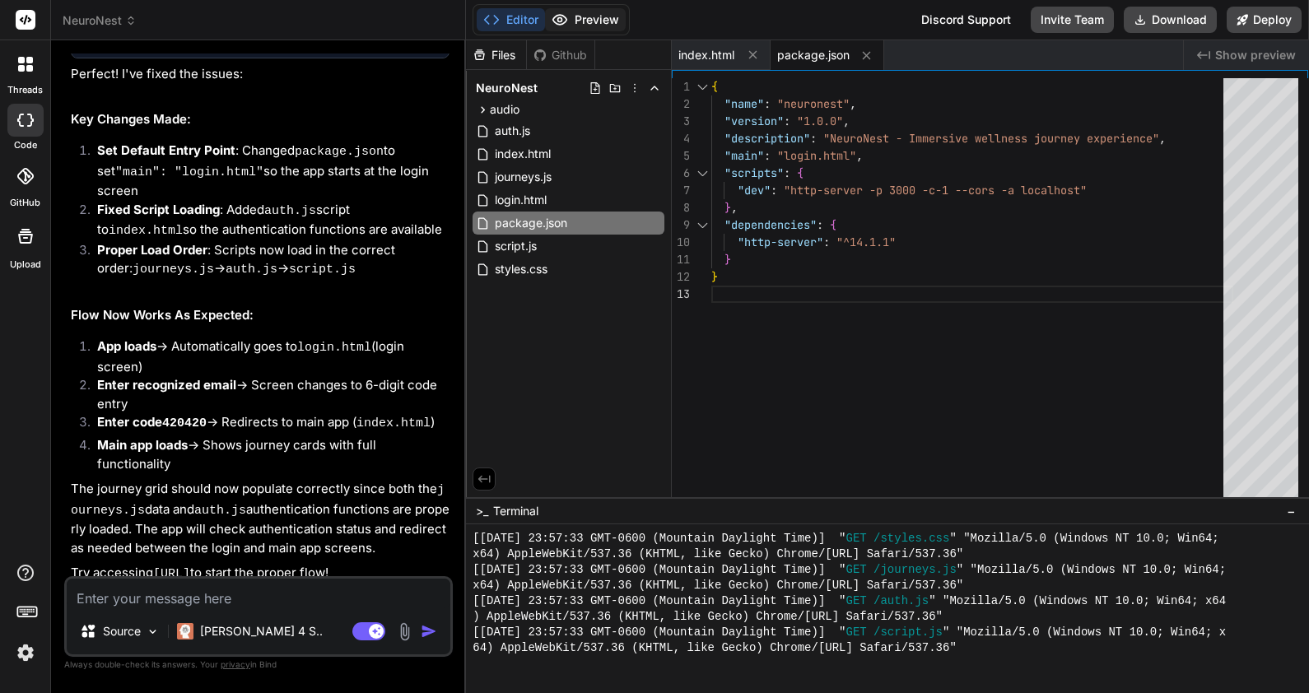
click at [586, 13] on button "Preview" at bounding box center [585, 19] width 81 height 23
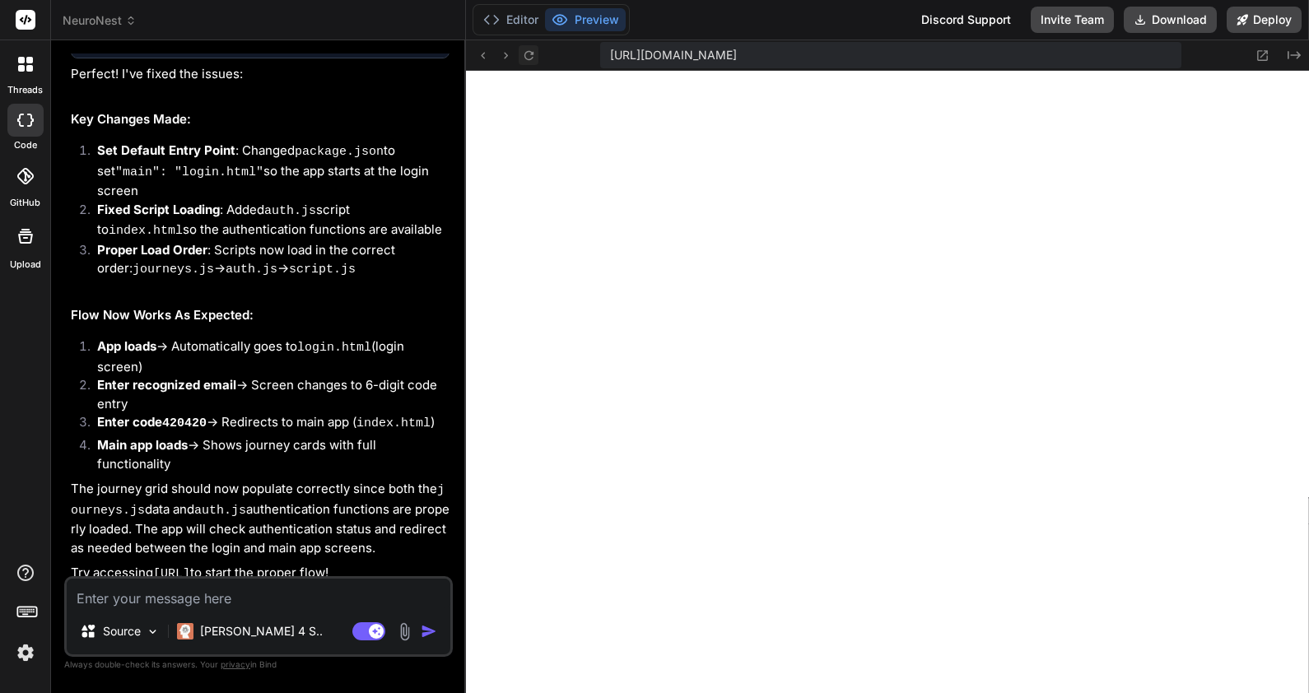
click at [528, 54] on icon at bounding box center [529, 56] width 14 height 14
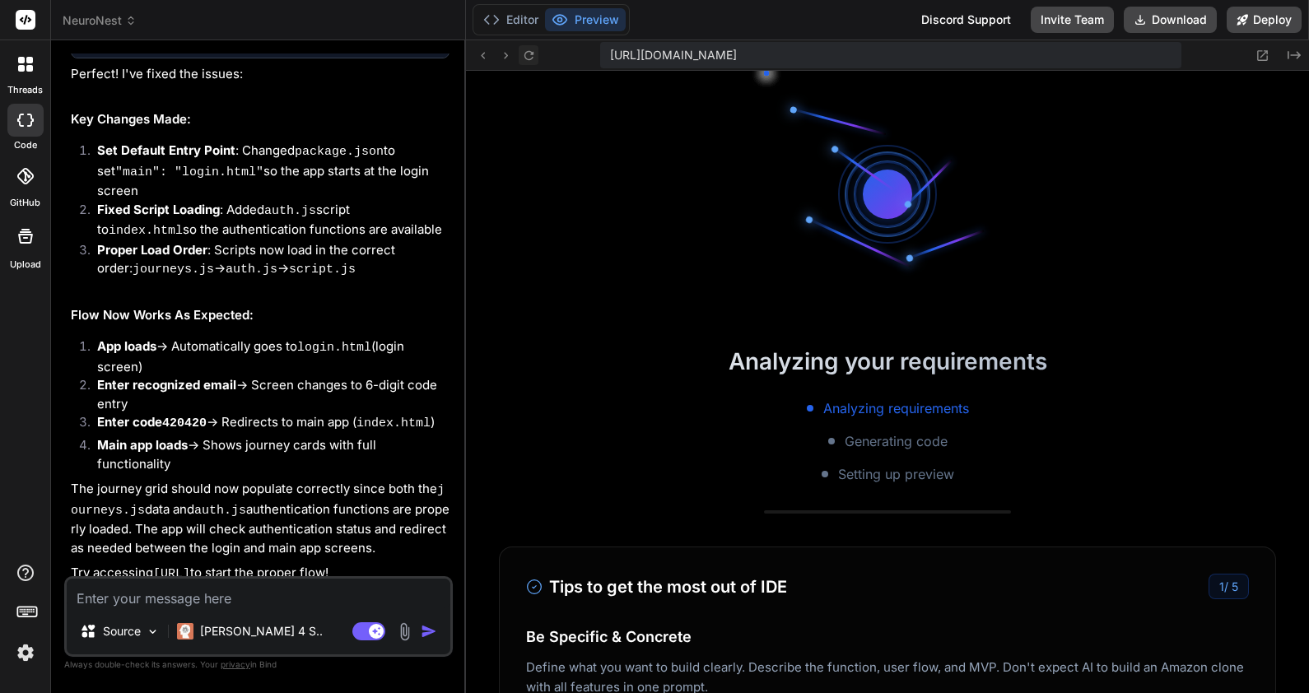
scroll to position [1705, 0]
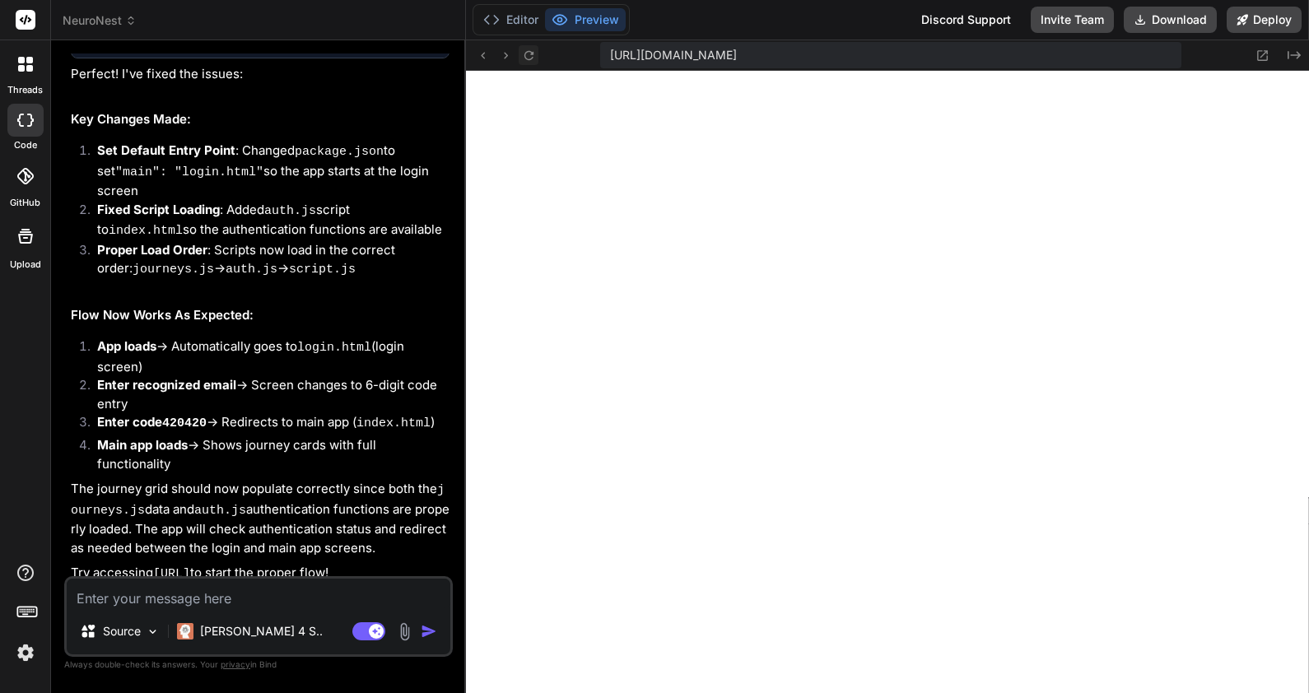
click at [530, 57] on icon at bounding box center [529, 56] width 14 height 14
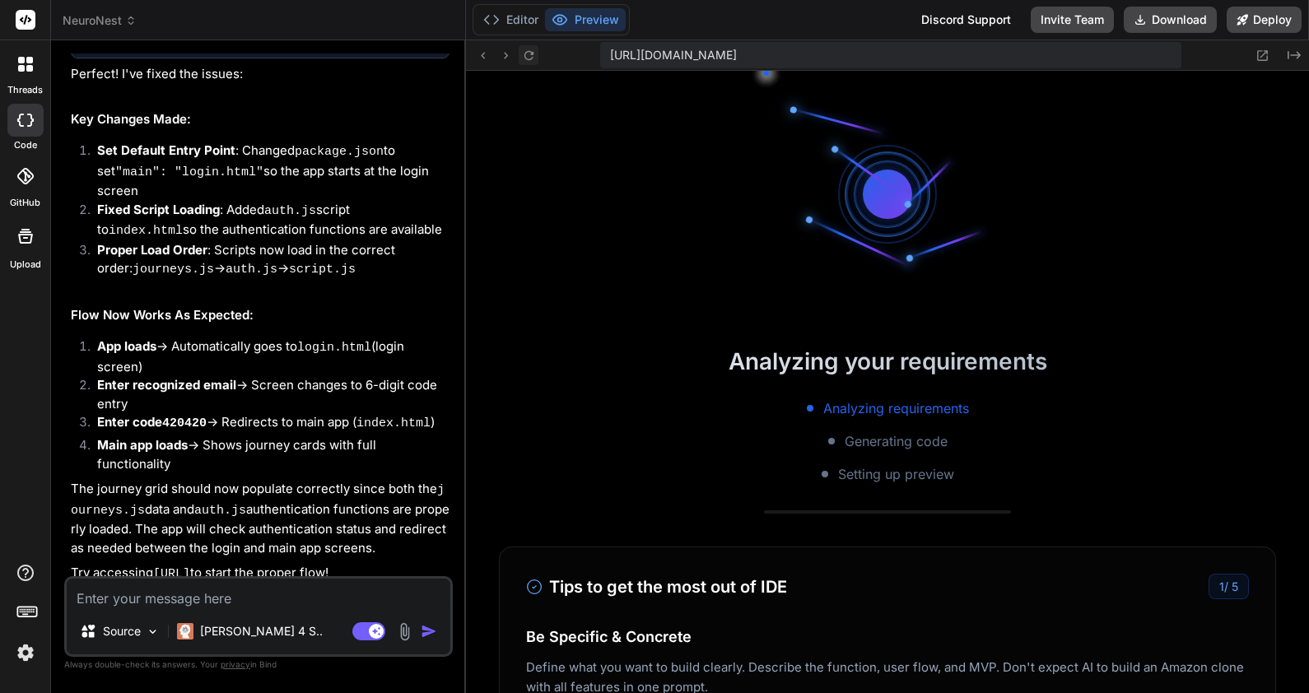
scroll to position [1893, 0]
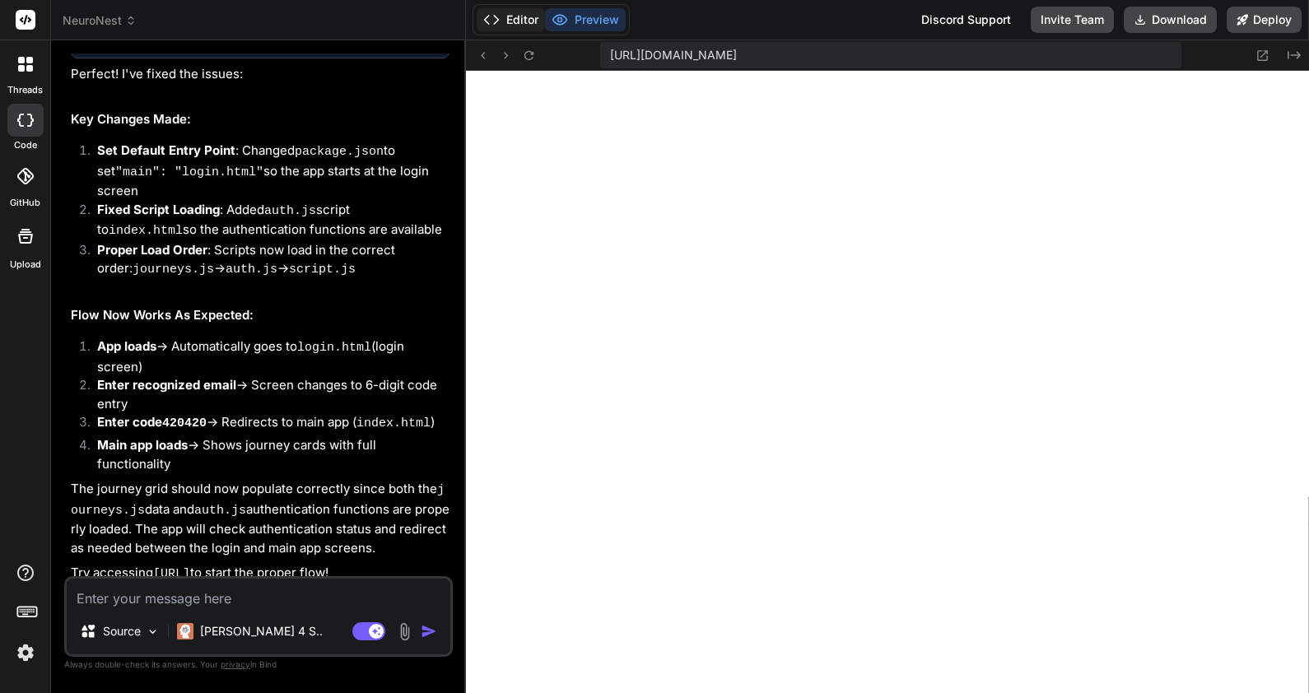
click at [520, 24] on button "Editor" at bounding box center [511, 19] width 68 height 23
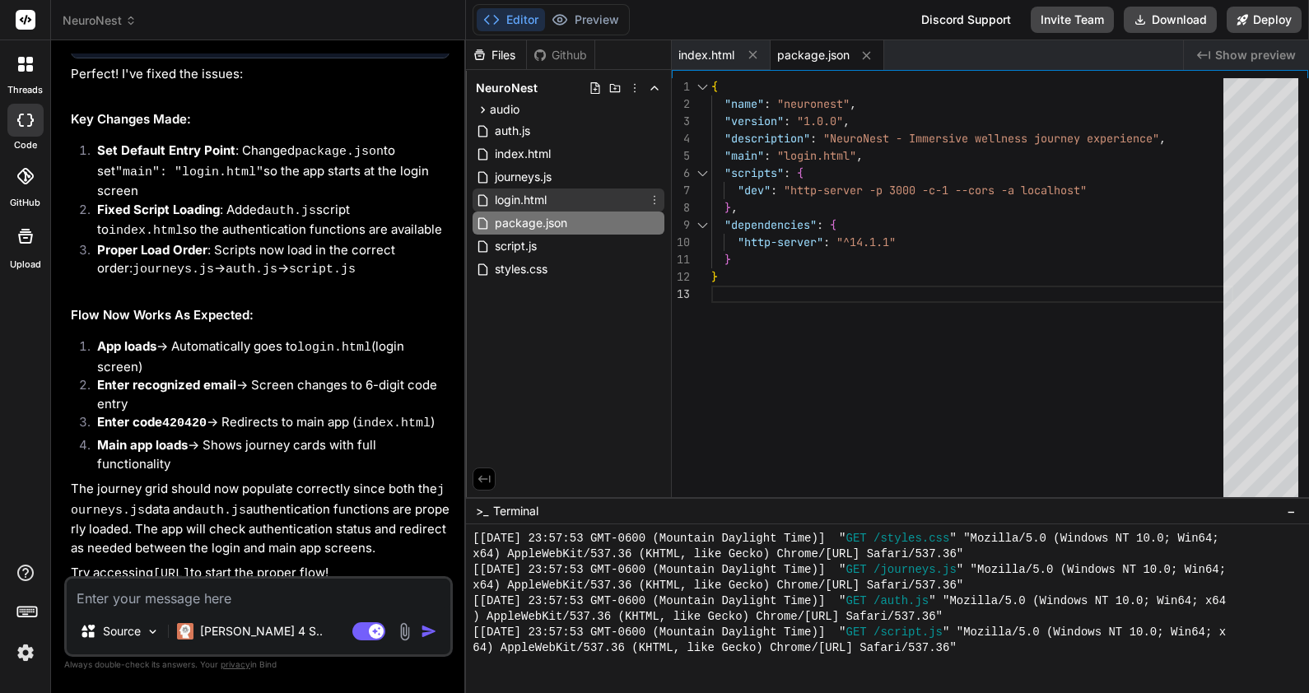
click at [557, 196] on div "login.html" at bounding box center [569, 200] width 192 height 23
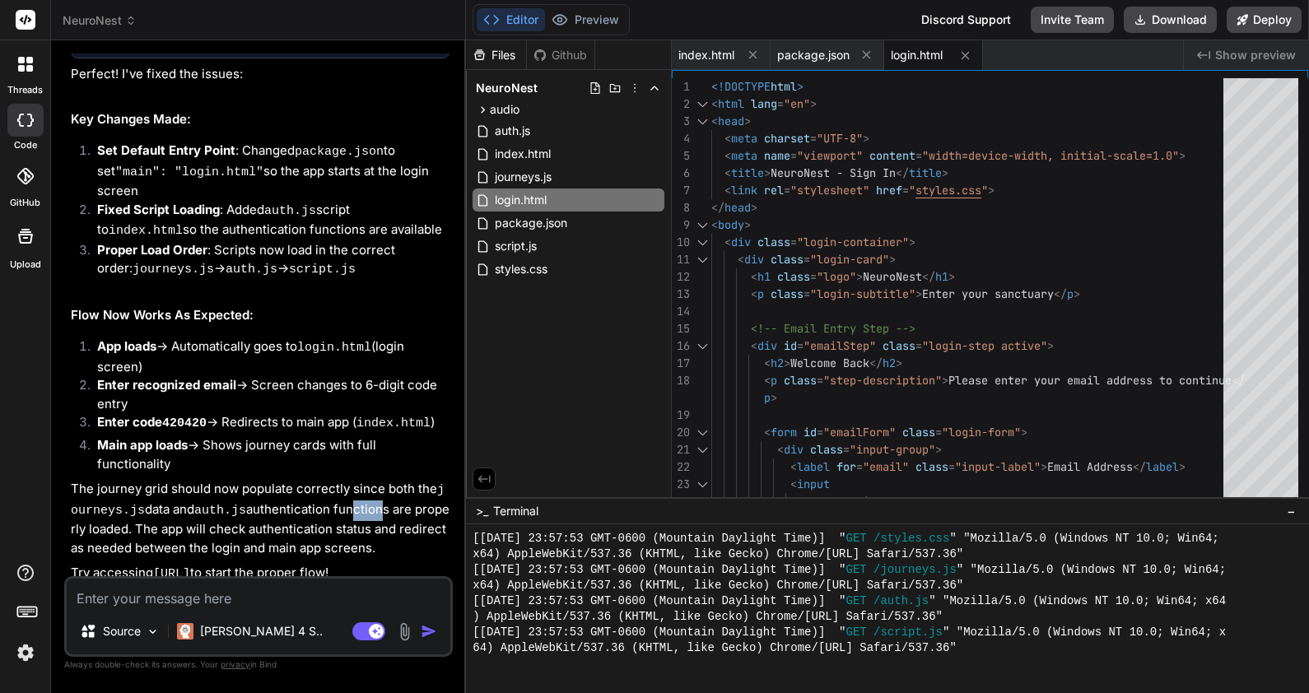
click at [347, 480] on p "The journey grid should now populate correctly since both the journeys.js data …" at bounding box center [260, 518] width 379 height 77
click at [350, 480] on p "The journey grid should now populate correctly since both the journeys.js data …" at bounding box center [260, 518] width 379 height 77
click at [316, 592] on textarea at bounding box center [259, 594] width 384 height 30
click at [595, 22] on button "Preview" at bounding box center [585, 19] width 81 height 23
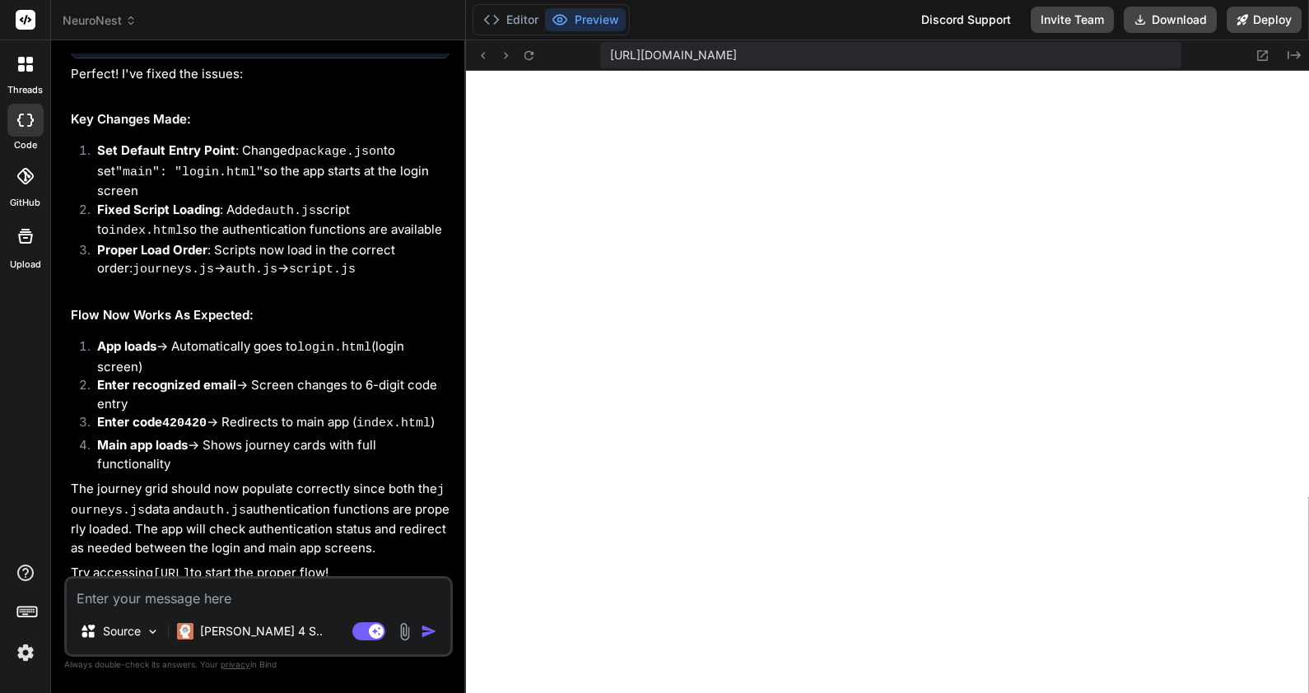
click at [737, 54] on span "[URL][DOMAIN_NAME]" at bounding box center [673, 55] width 127 height 16
click at [737, 60] on span "[URL][DOMAIN_NAME]" at bounding box center [673, 55] width 127 height 16
drag, startPoint x: 1010, startPoint y: 53, endPoint x: 1230, endPoint y: 48, distance: 220.8
click at [1230, 48] on div "[URL][DOMAIN_NAME] Created with Pixso." at bounding box center [887, 55] width 843 height 30
click at [737, 54] on span "[URL][DOMAIN_NAME]" at bounding box center [673, 55] width 127 height 16
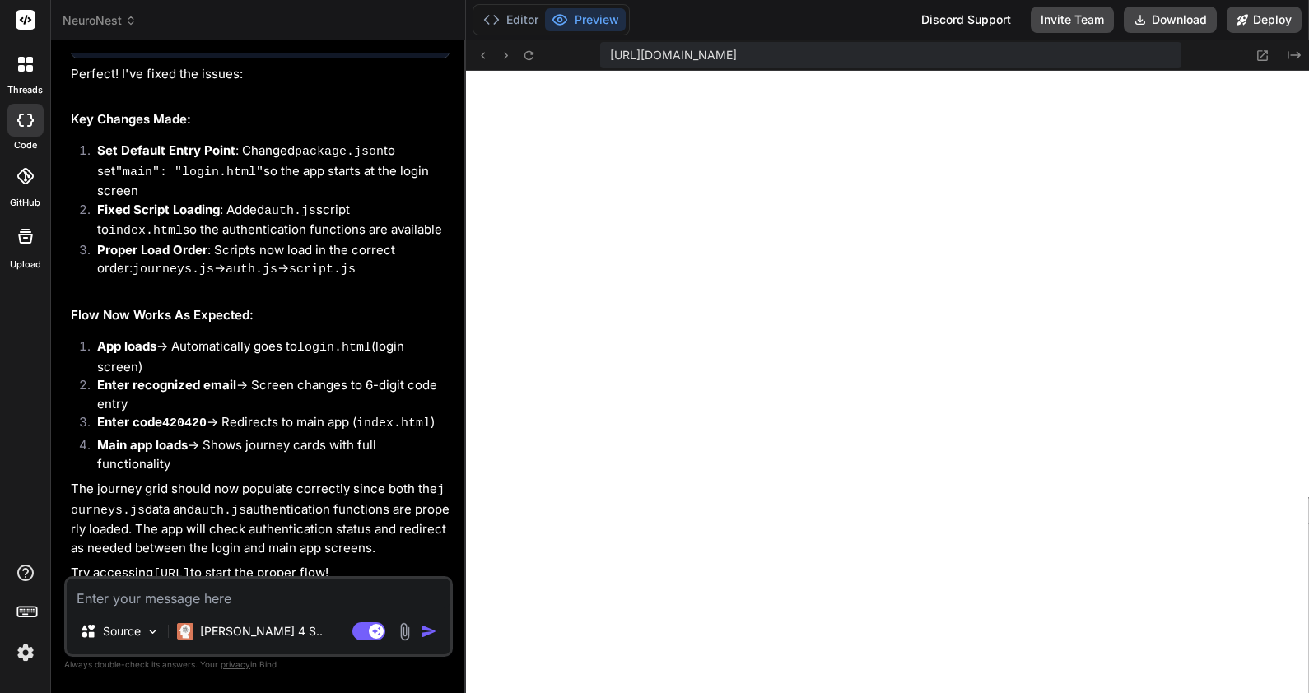
click at [255, 584] on textarea at bounding box center [259, 594] width 384 height 30
click at [273, 587] on textarea at bounding box center [259, 594] width 384 height 30
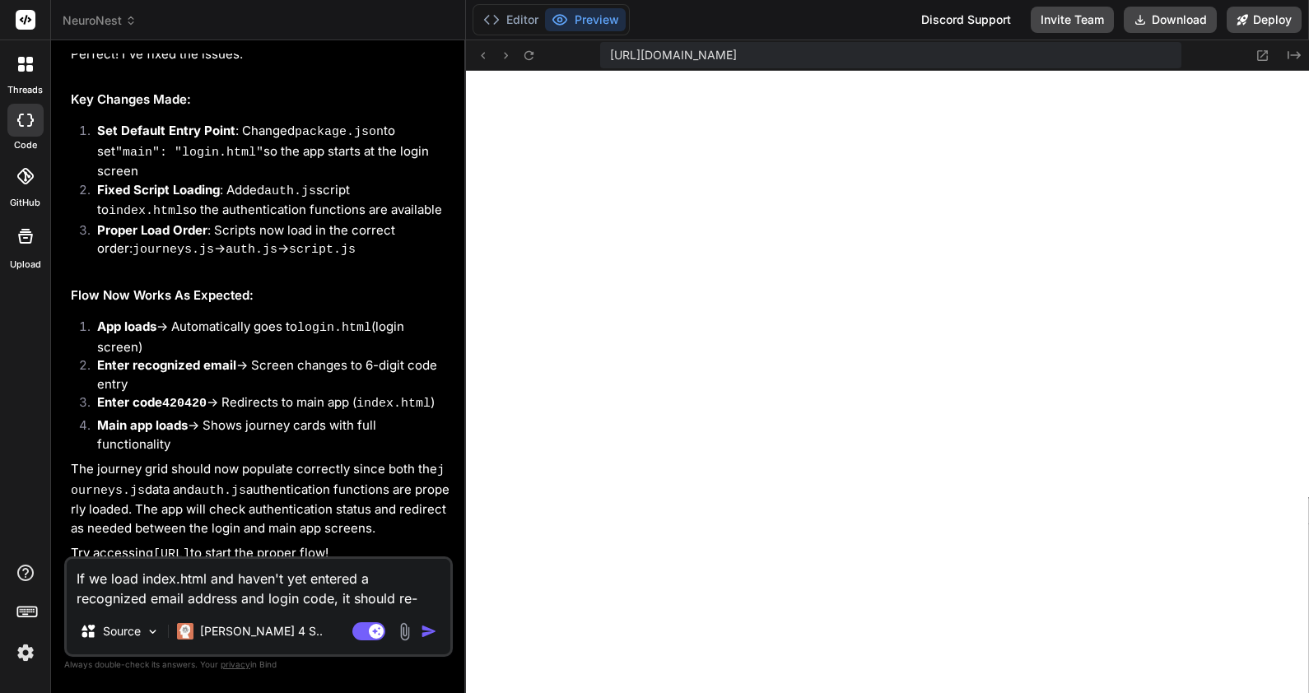
scroll to position [3614, 0]
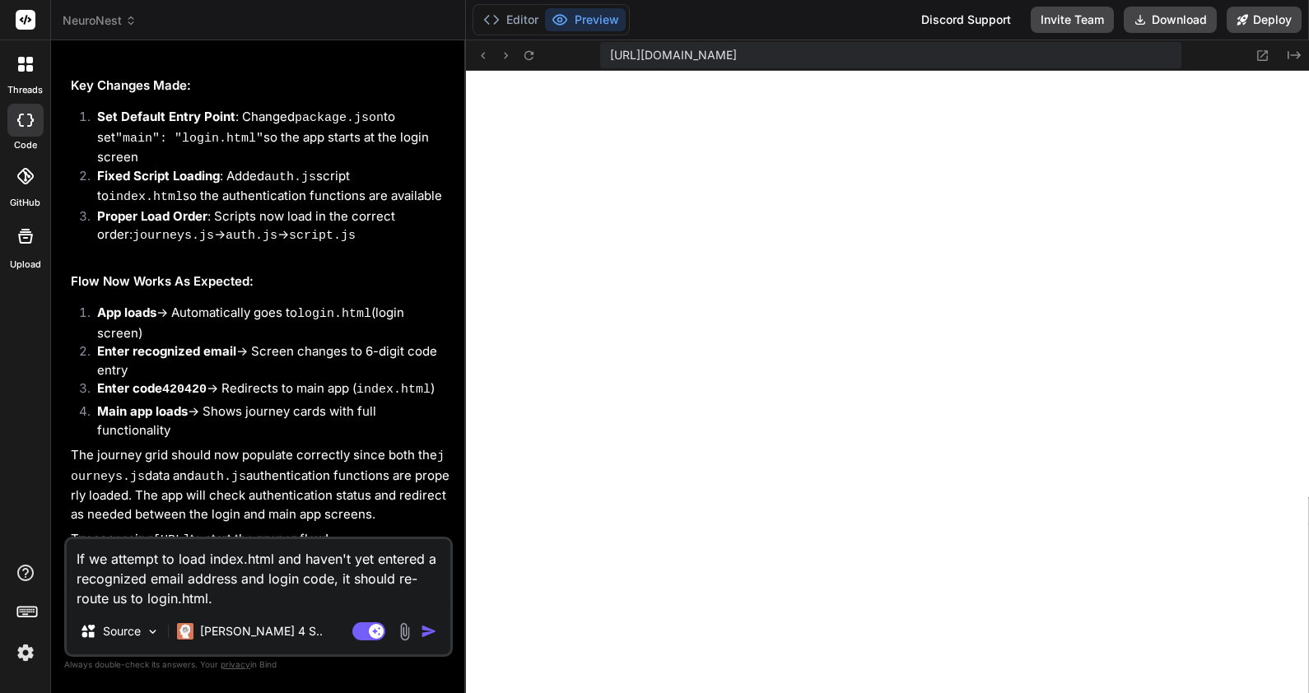
click at [280, 592] on textarea "If we attempt to load index.html and haven't yet entered a recognized email add…" at bounding box center [259, 573] width 384 height 69
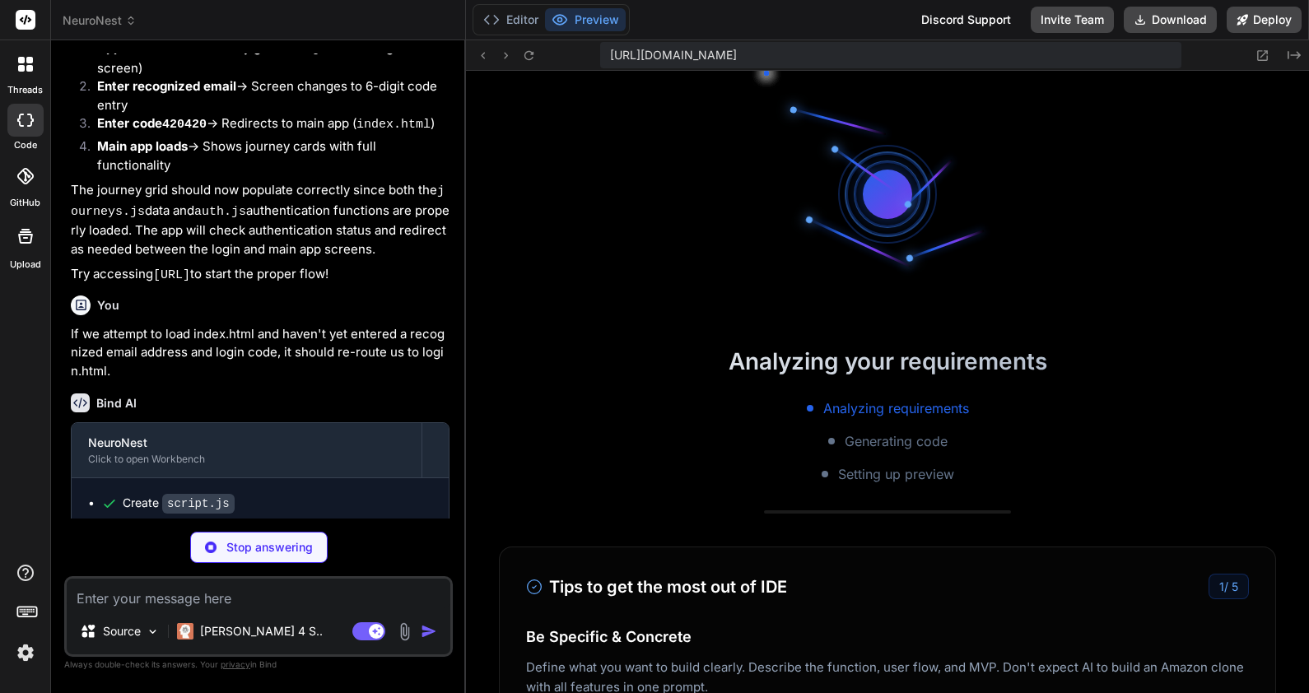
scroll to position [2660, 0]
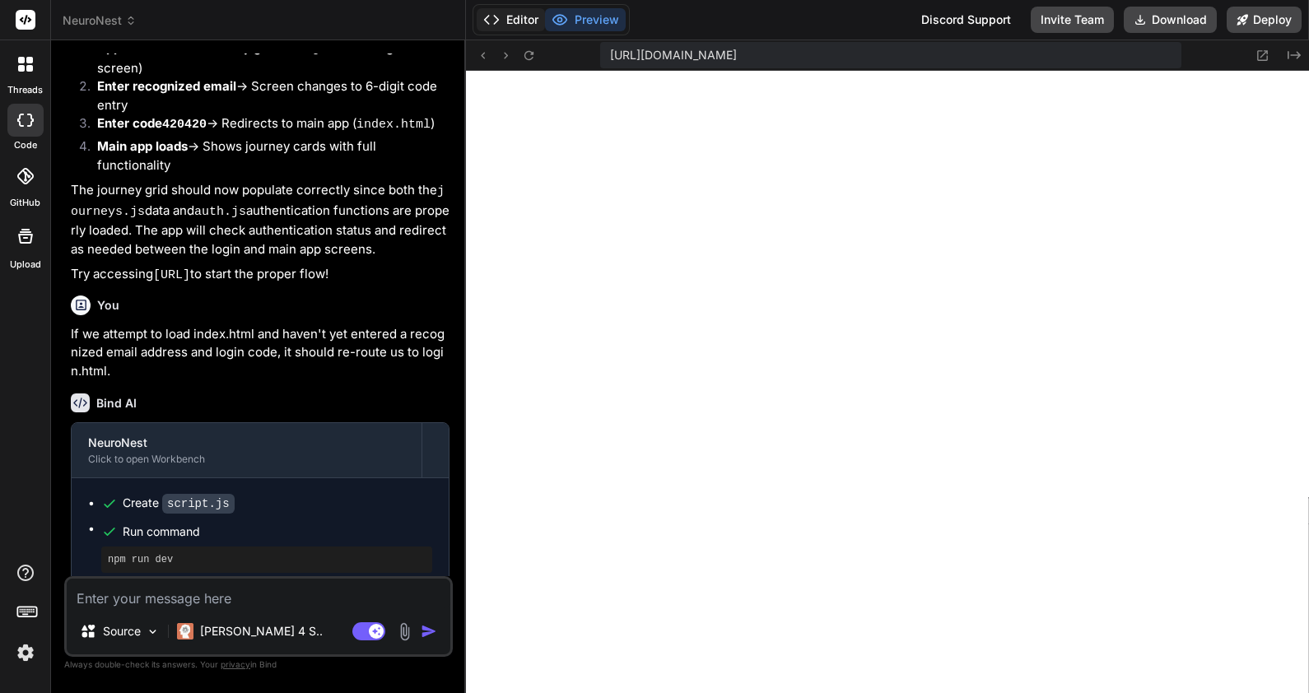
click at [507, 17] on button "Editor" at bounding box center [511, 19] width 68 height 23
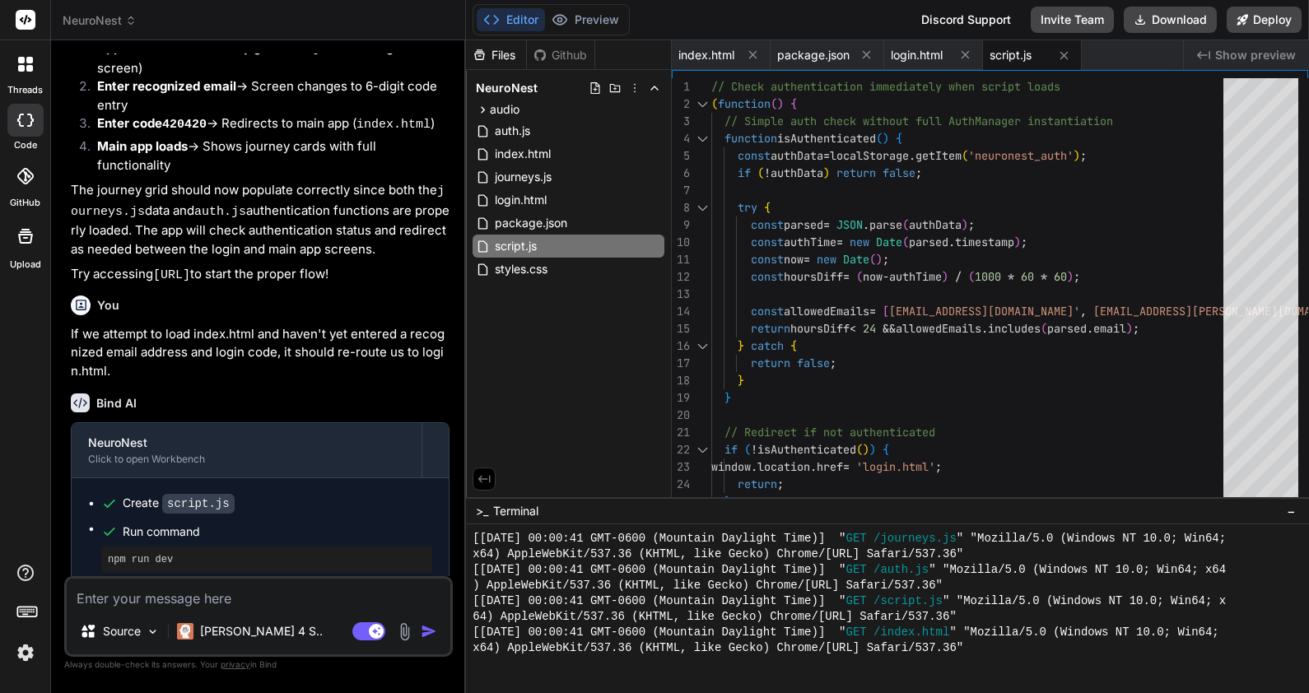
scroll to position [15647, 0]
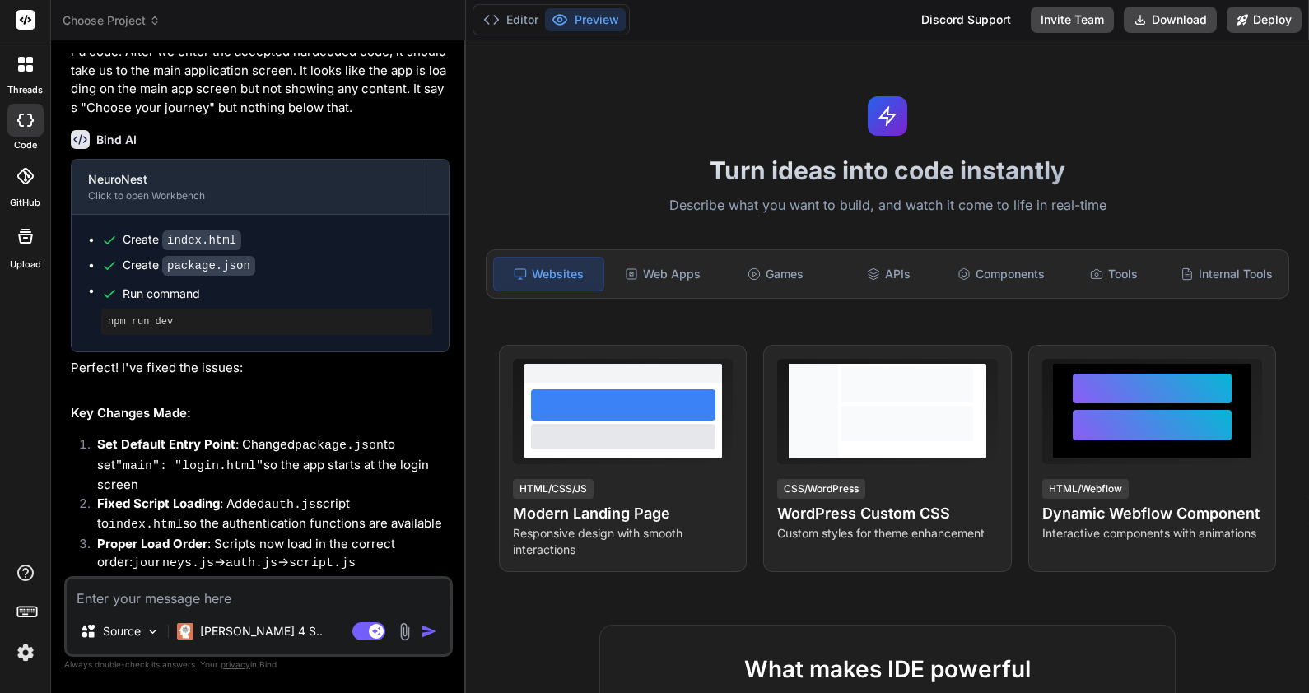
scroll to position [3287, 0]
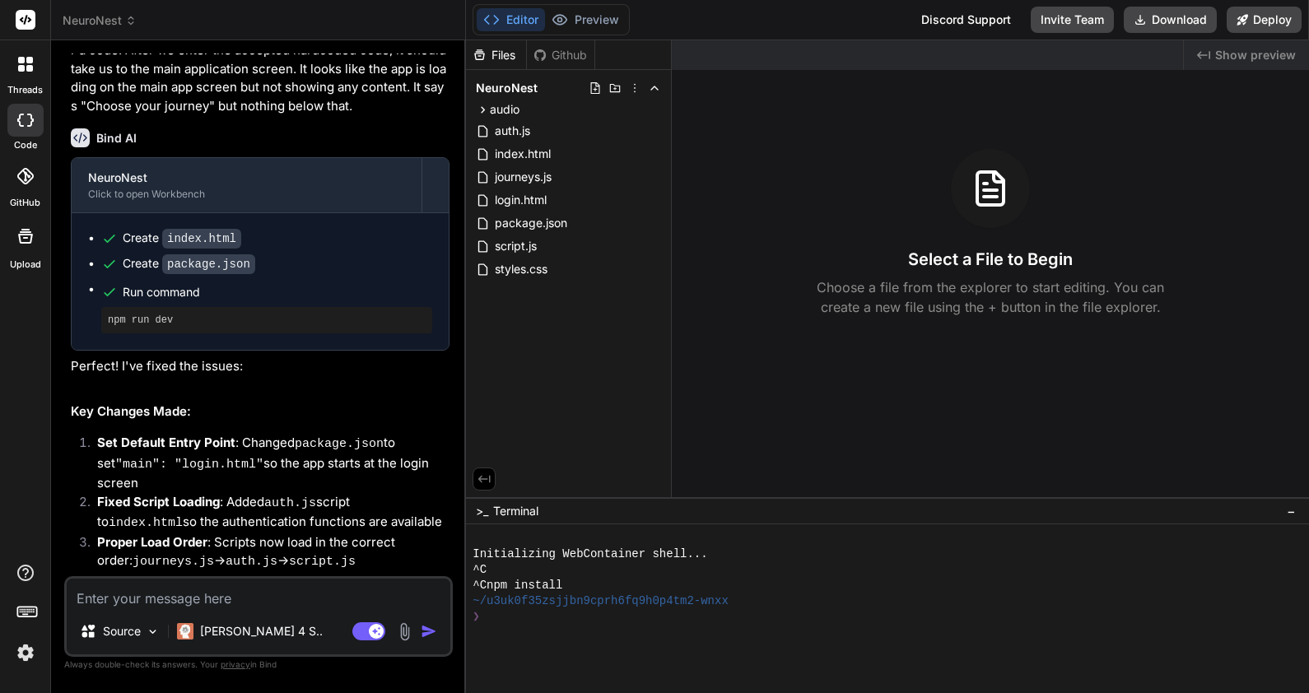
click at [305, 593] on textarea at bounding box center [259, 594] width 384 height 30
type textarea "x"
type textarea "W"
type textarea "x"
type textarea "Wh"
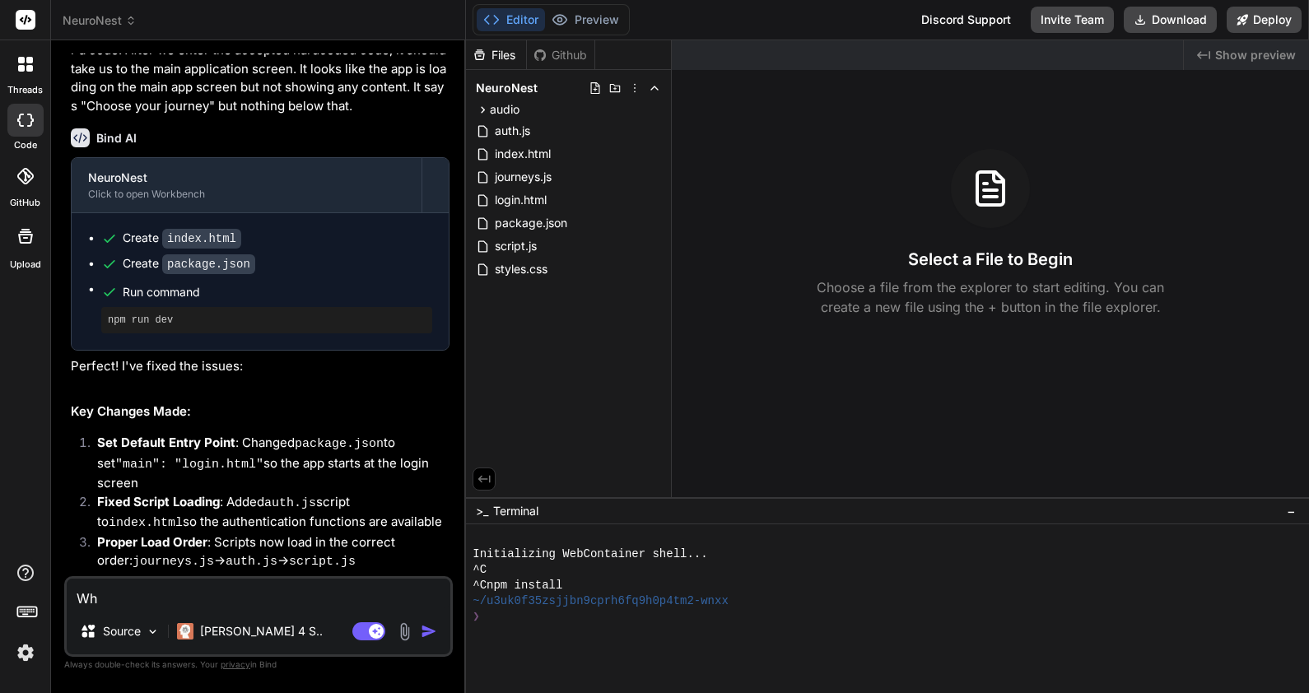
type textarea "x"
type textarea "Whe"
type textarea "x"
type textarea "When"
type textarea "x"
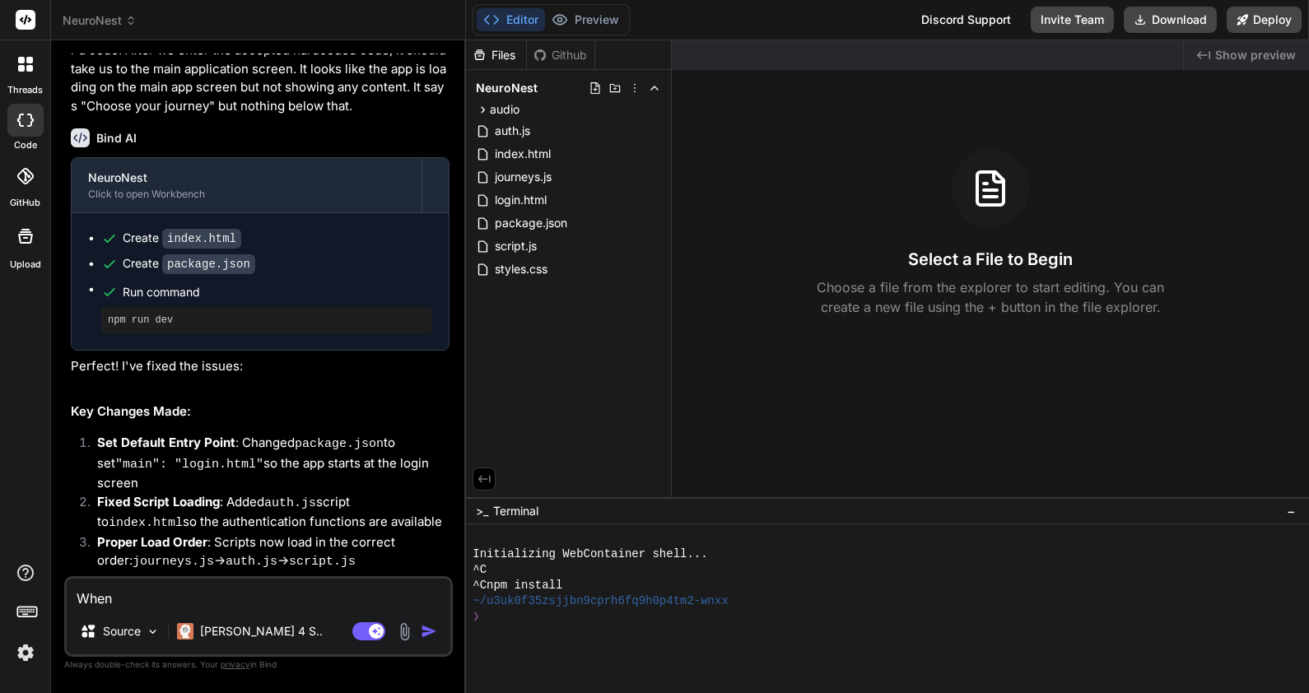
type textarea "When"
type textarea "x"
type textarea "When I"
type textarea "x"
type textarea "When I"
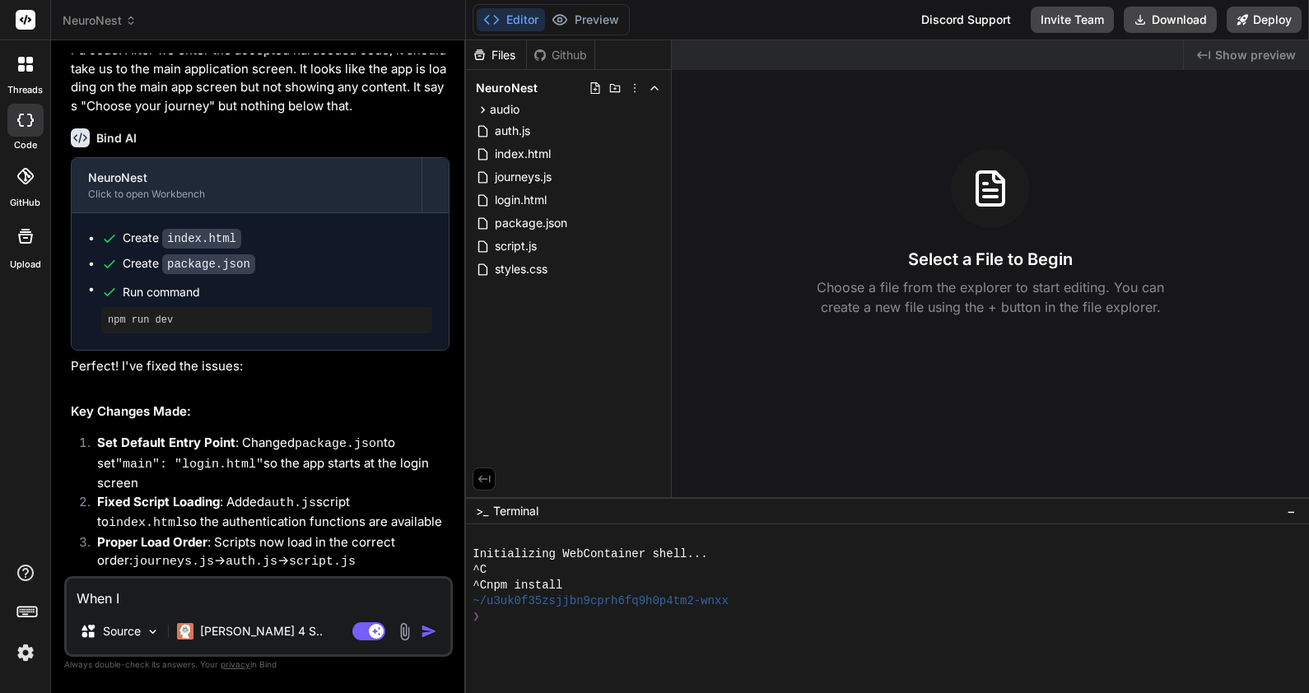
type textarea "x"
type textarea "When I r"
type textarea "x"
type textarea "When I ra"
type textarea "x"
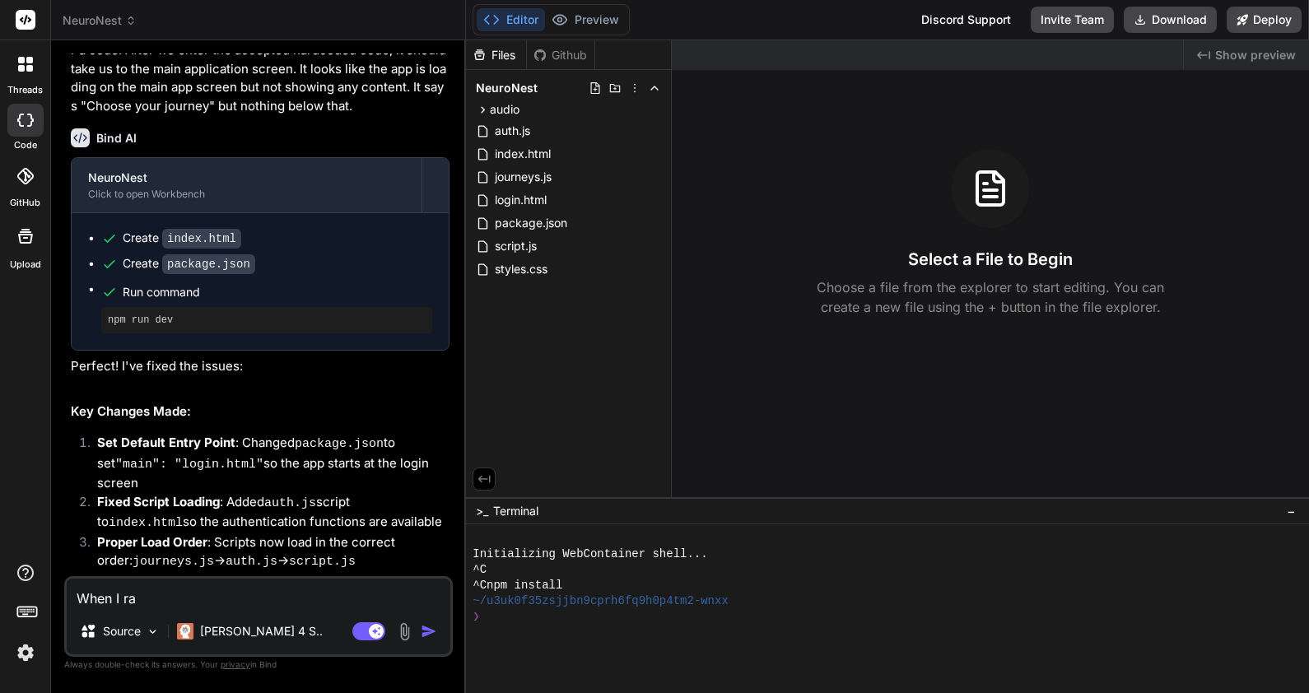
type textarea "When I ran"
type textarea "x"
type textarea "When I ran"
type textarea "x"
type textarea "When I ran t"
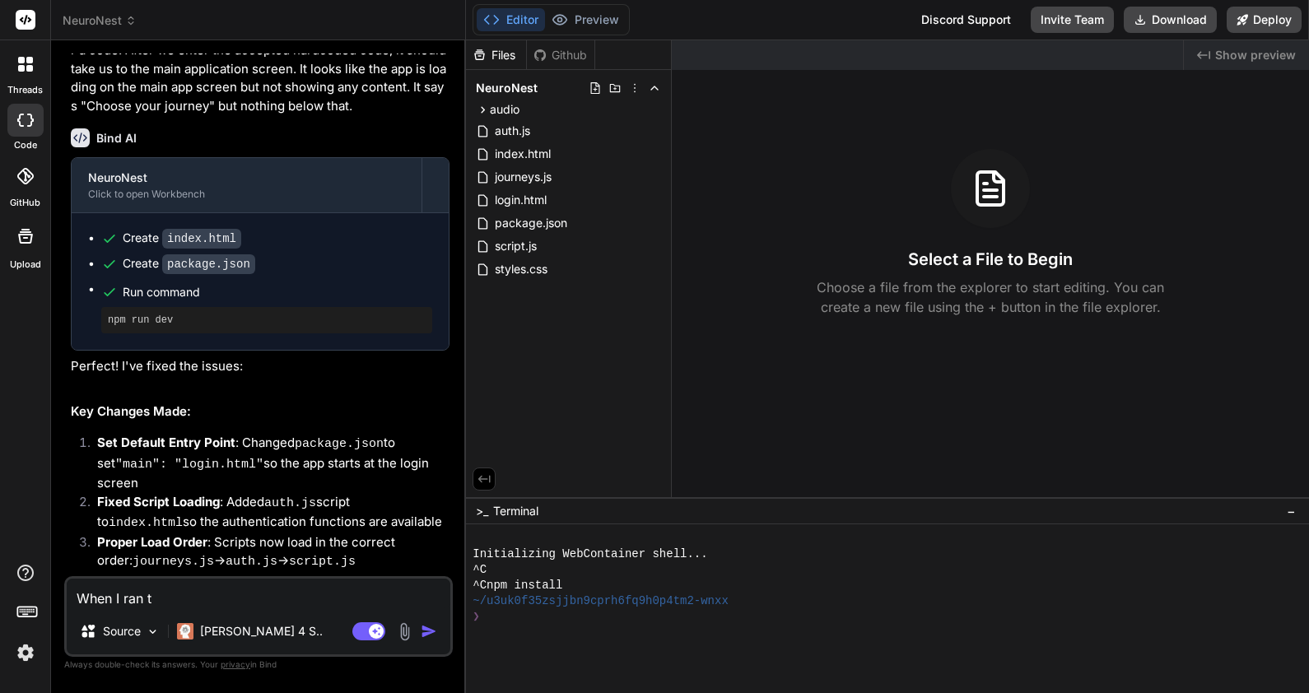
type textarea "x"
type textarea "When I ran th"
type textarea "x"
type textarea "When I ran the"
type textarea "x"
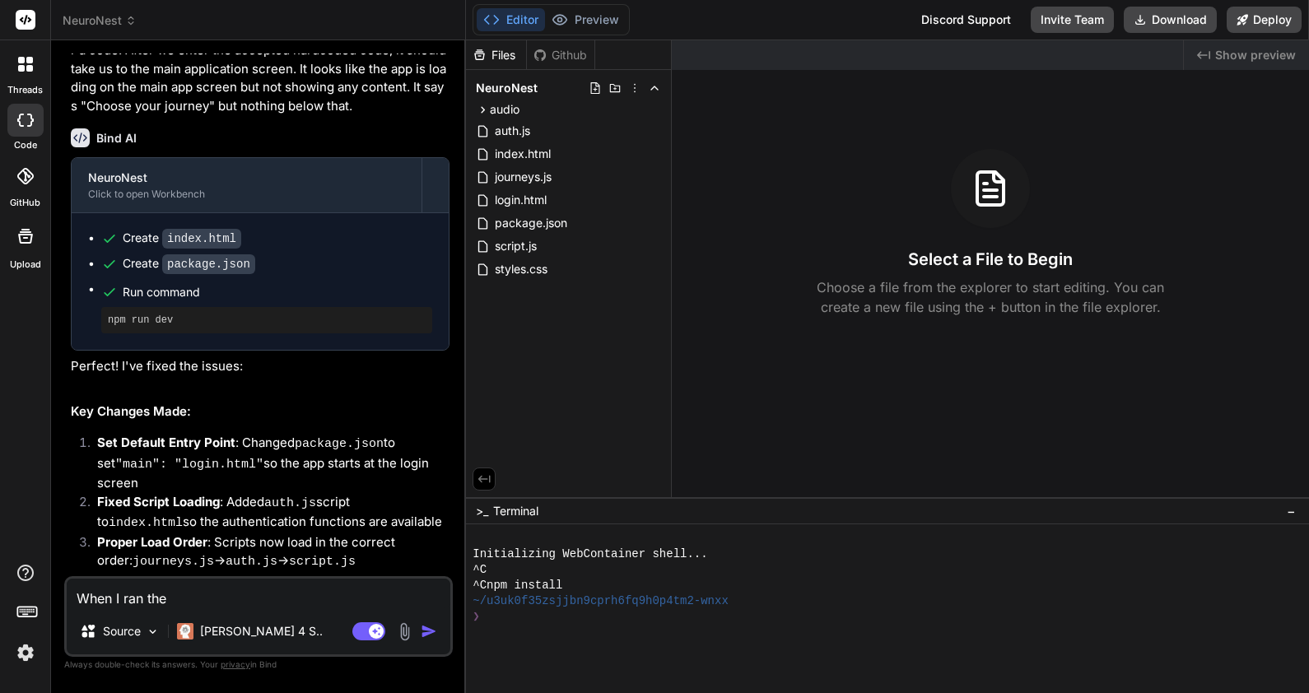
type textarea "When I ran the"
type textarea "x"
type textarea "When I ran the p"
type textarea "x"
type textarea "When I ran the pr"
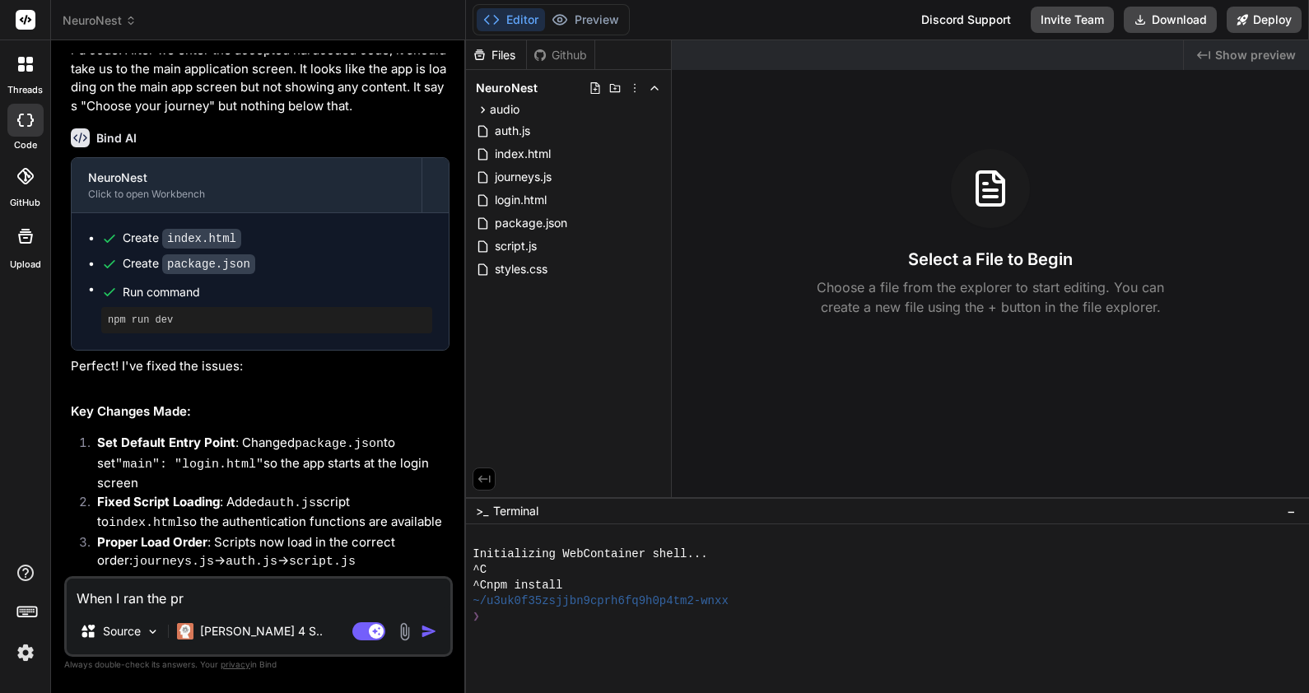
type textarea "x"
type textarea "When I ran the pre"
type textarea "x"
type textarea "When I ran the prev"
type textarea "x"
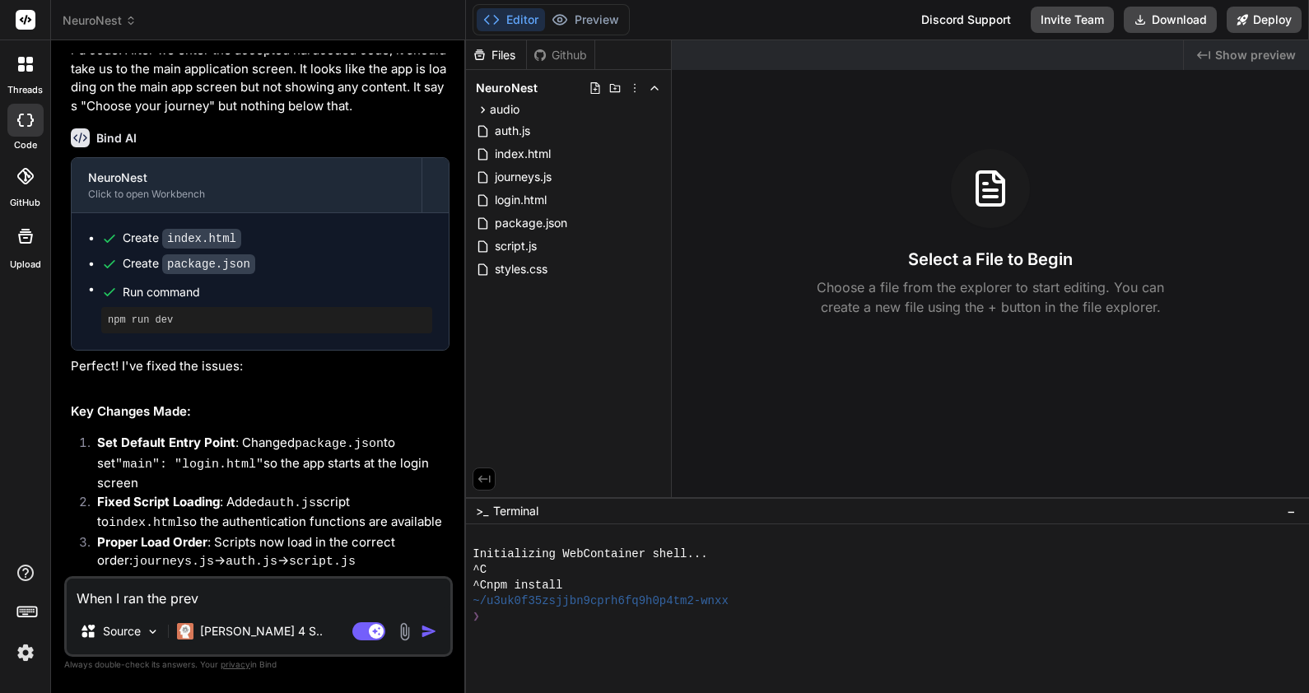
type textarea "When I ran the previ"
type textarea "x"
type textarea "When I ran the previe"
type textarea "x"
type textarea "When I ran the preview"
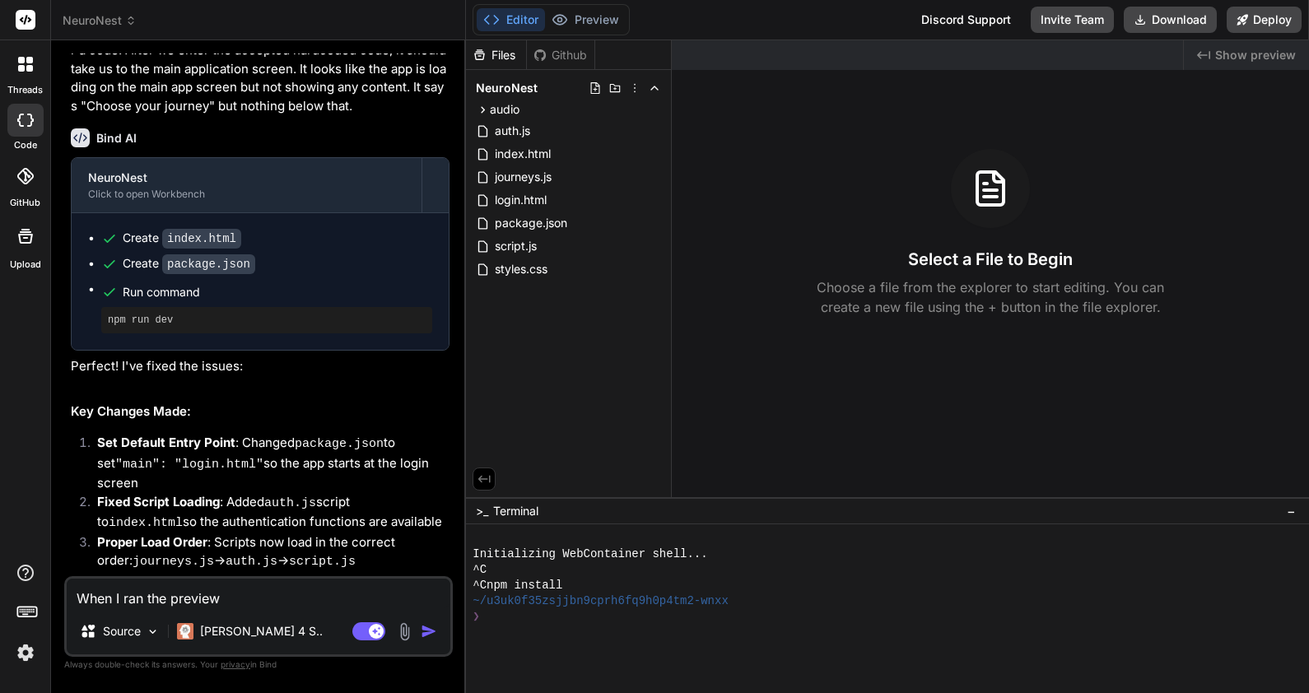
type textarea "x"
type textarea "When I ran the preview,"
type textarea "x"
type textarea "When I ran the preview,"
type textarea "x"
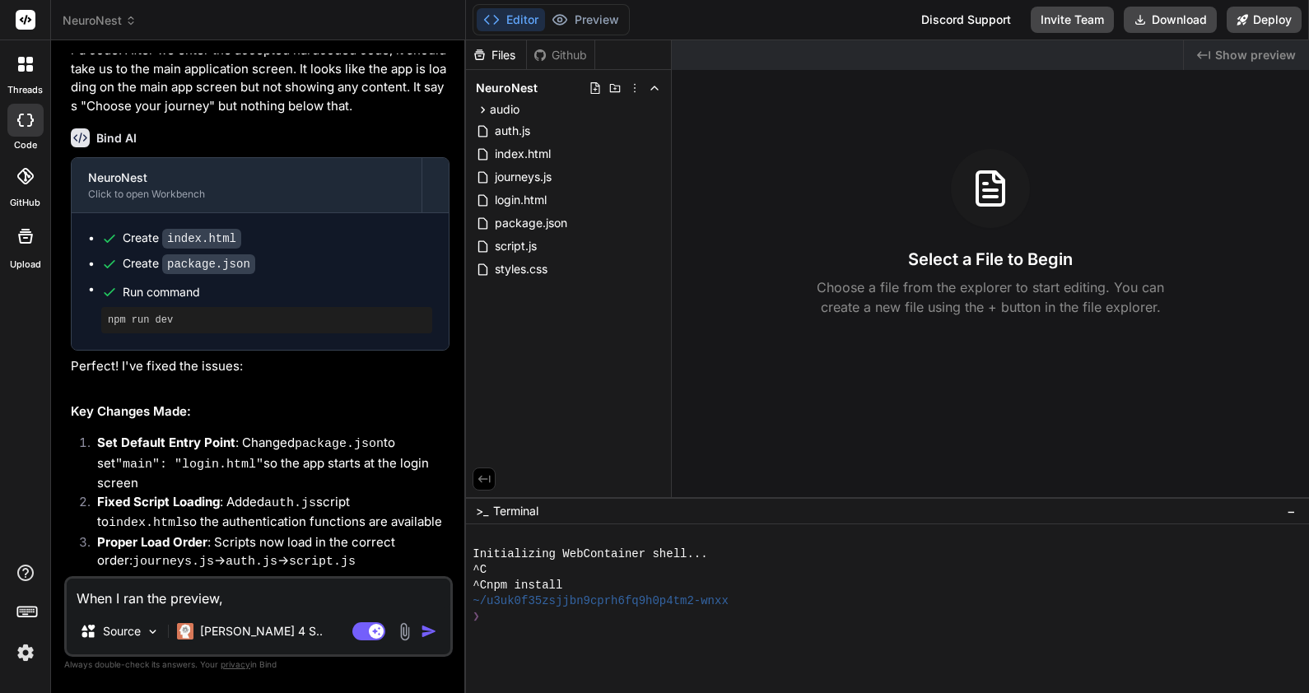
type textarea "When I ran the preview, i"
type textarea "x"
type textarea "When I ran the preview, it"
type textarea "x"
type textarea "When I ran the preview, it"
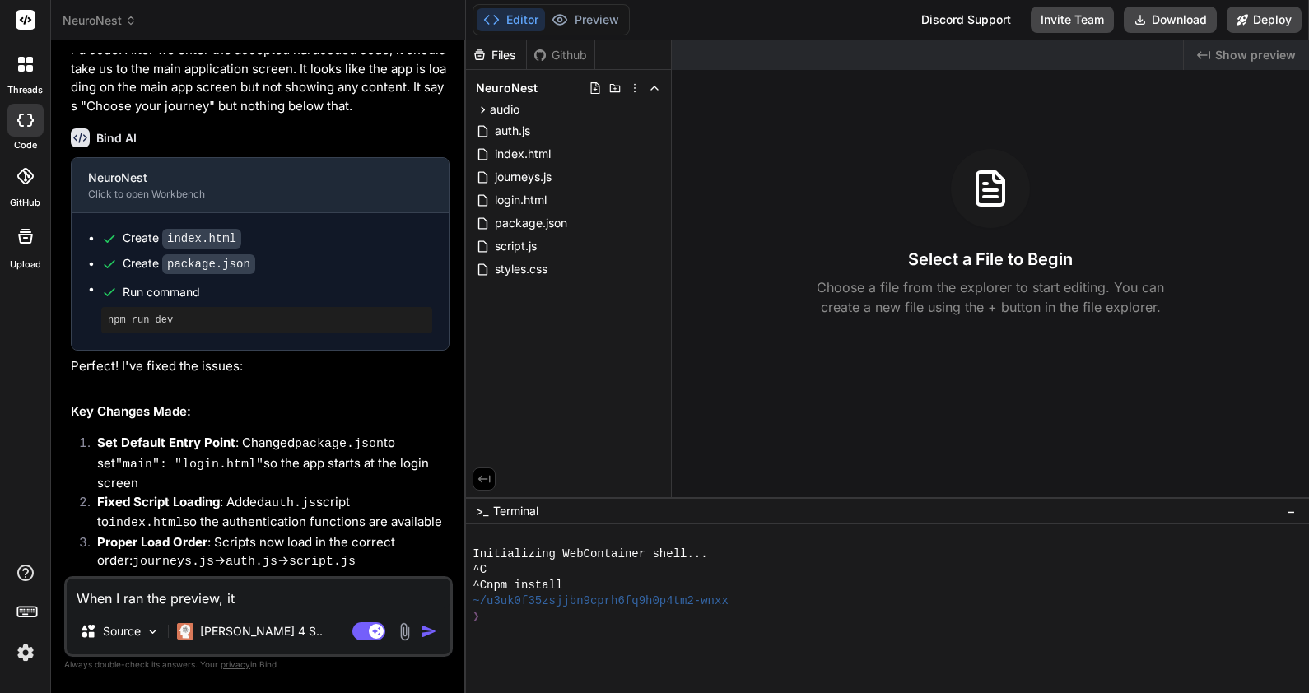
type textarea "x"
type textarea "When I ran the preview, it a"
type textarea "x"
type textarea "When I ran the preview, it al"
type textarea "x"
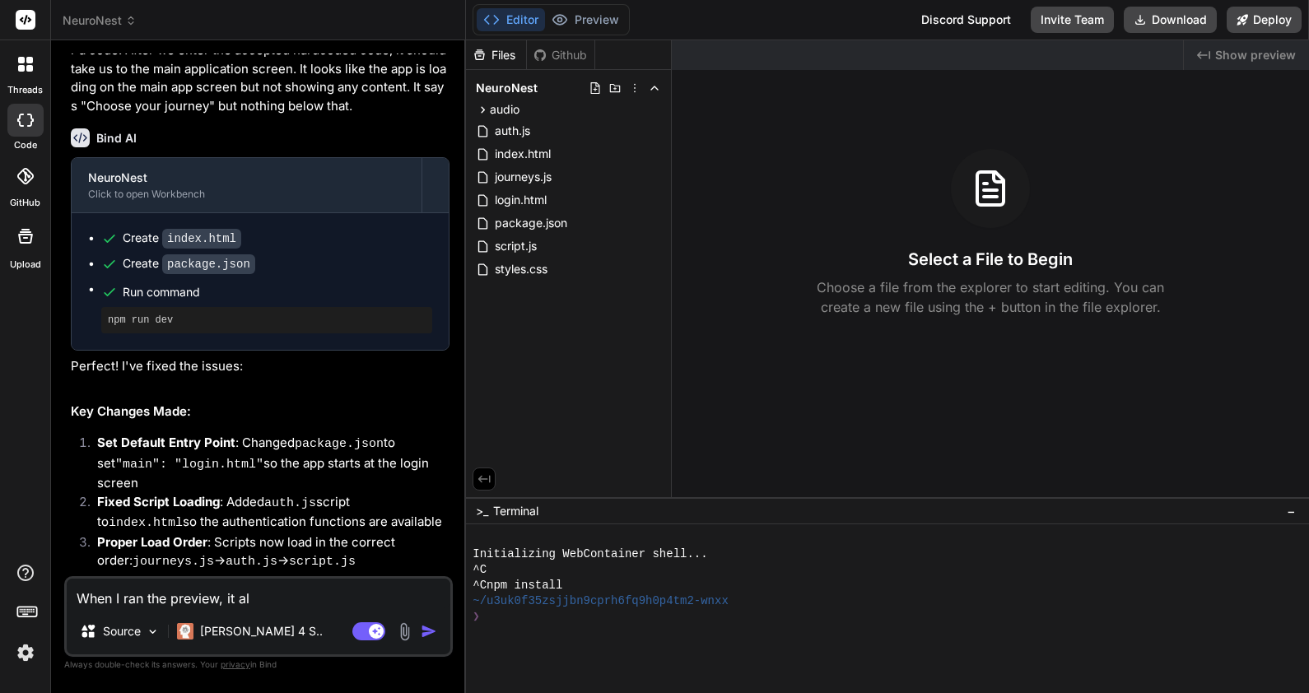
type textarea "When I ran the preview, it all"
type textarea "x"
type textarea "When I ran the preview, it all"
type textarea "x"
type textarea "When I ran the preview, it all w"
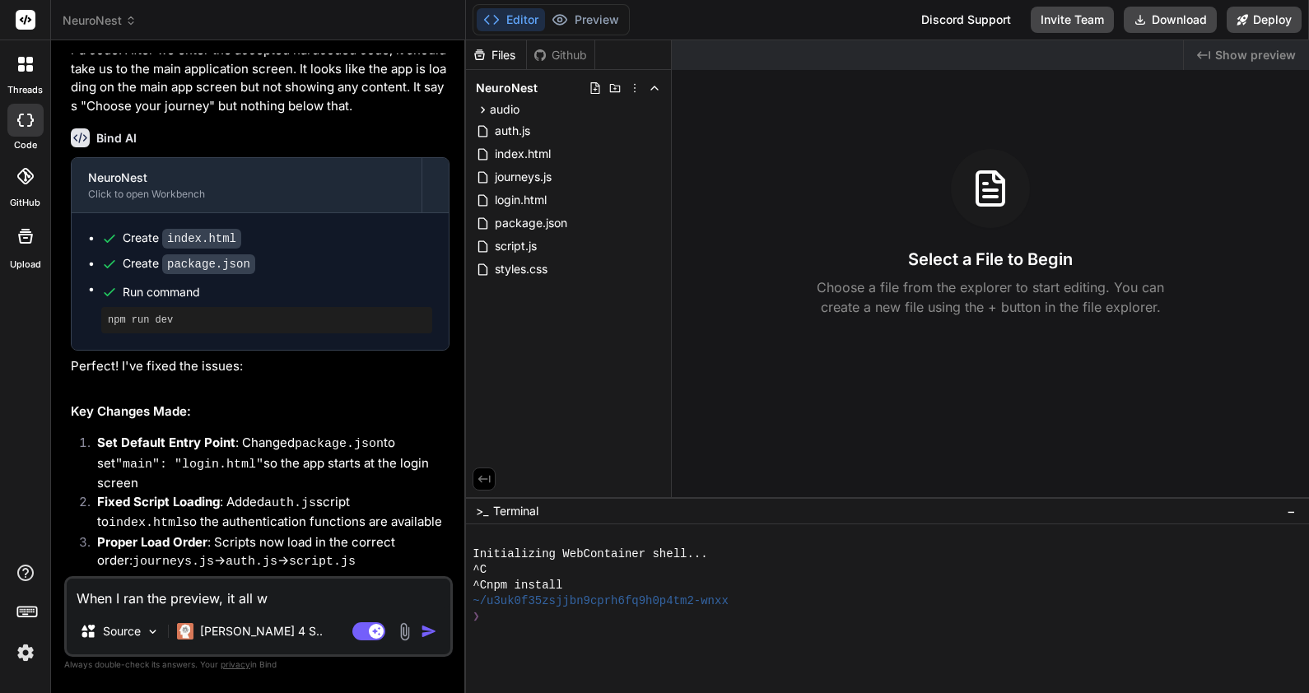
type textarea "x"
type textarea "When I ran the preview, it all wo"
type textarea "x"
type textarea "When I ran the preview, it all wor"
type textarea "x"
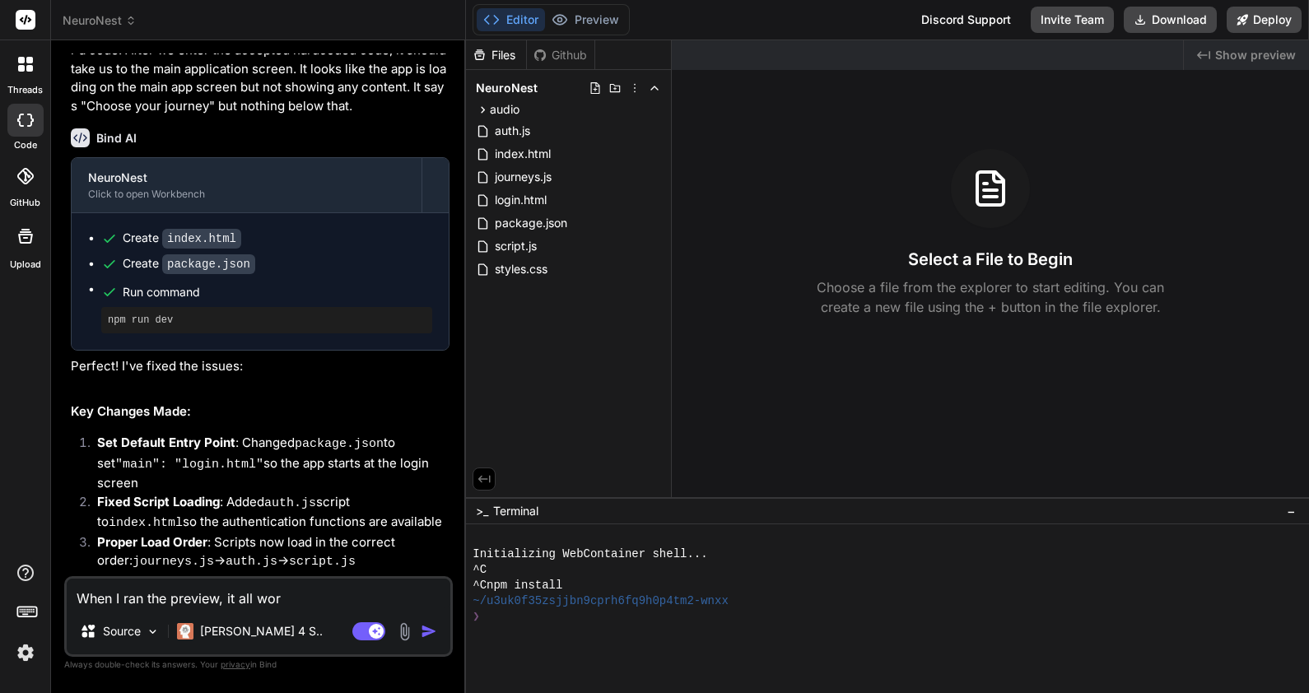
type textarea "When I ran the preview, it all work"
type textarea "x"
type textarea "When I ran the preview, it all worke"
type textarea "x"
type textarea "When I ran the preview, it all worked"
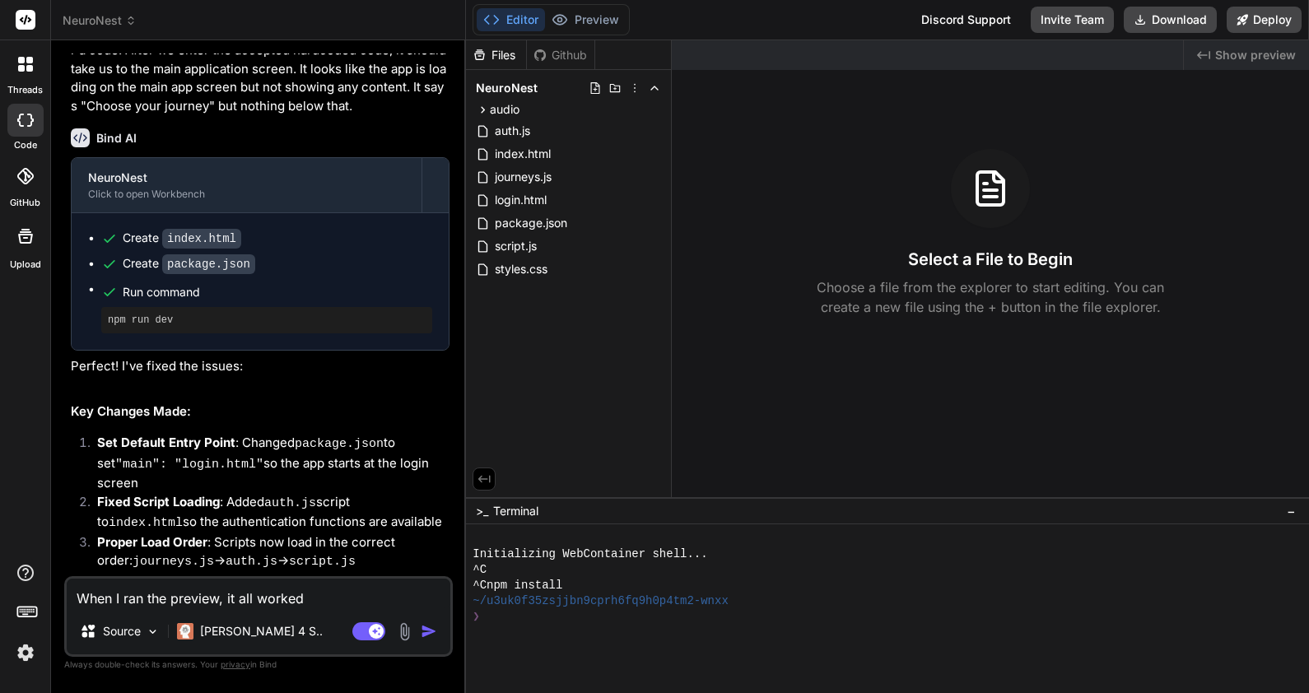
type textarea "x"
type textarea "When I ran the preview, it all worked"
type textarea "x"
type textarea "When I ran the preview, it all worked e"
type textarea "x"
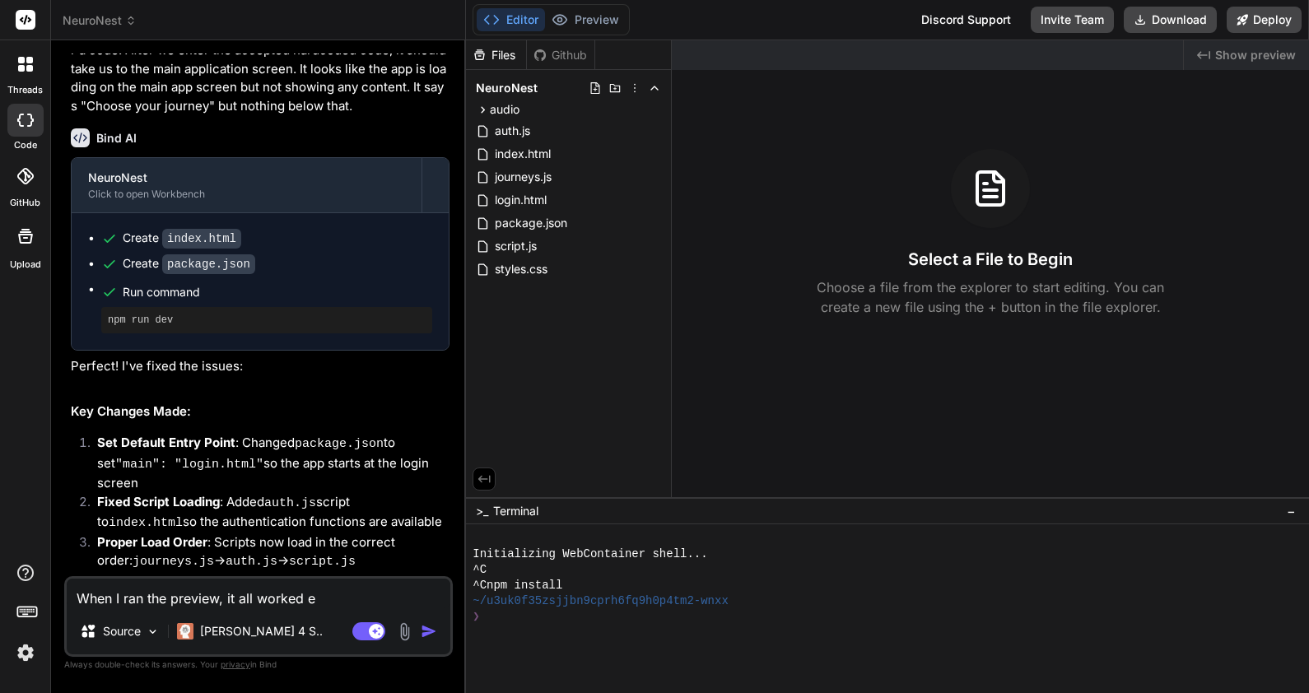
type textarea "When I ran the preview, it all worked es"
type textarea "x"
type textarea "When I ran the preview, it all worked esc"
type textarea "x"
type textarea "When I ran the preview, it all worked es"
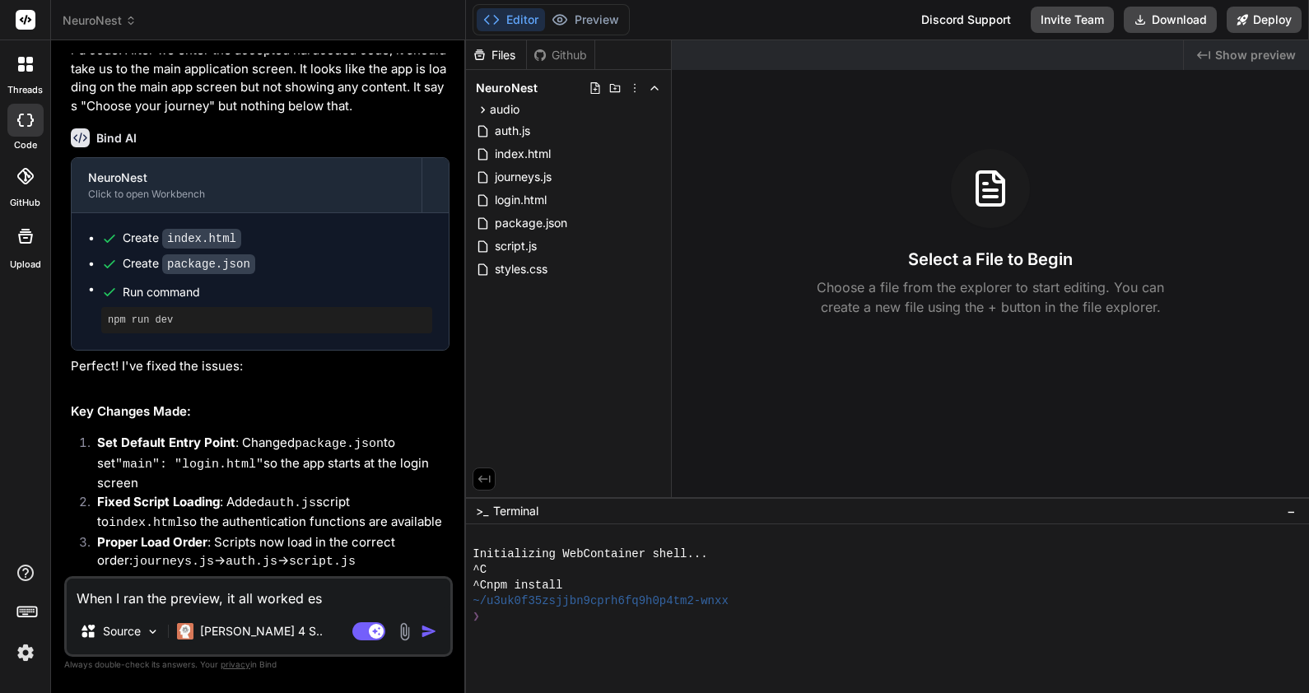
type textarea "x"
type textarea "When I ran the preview, it all worked e"
type textarea "x"
type textarea "When I ran the preview, it all worked ex"
type textarea "x"
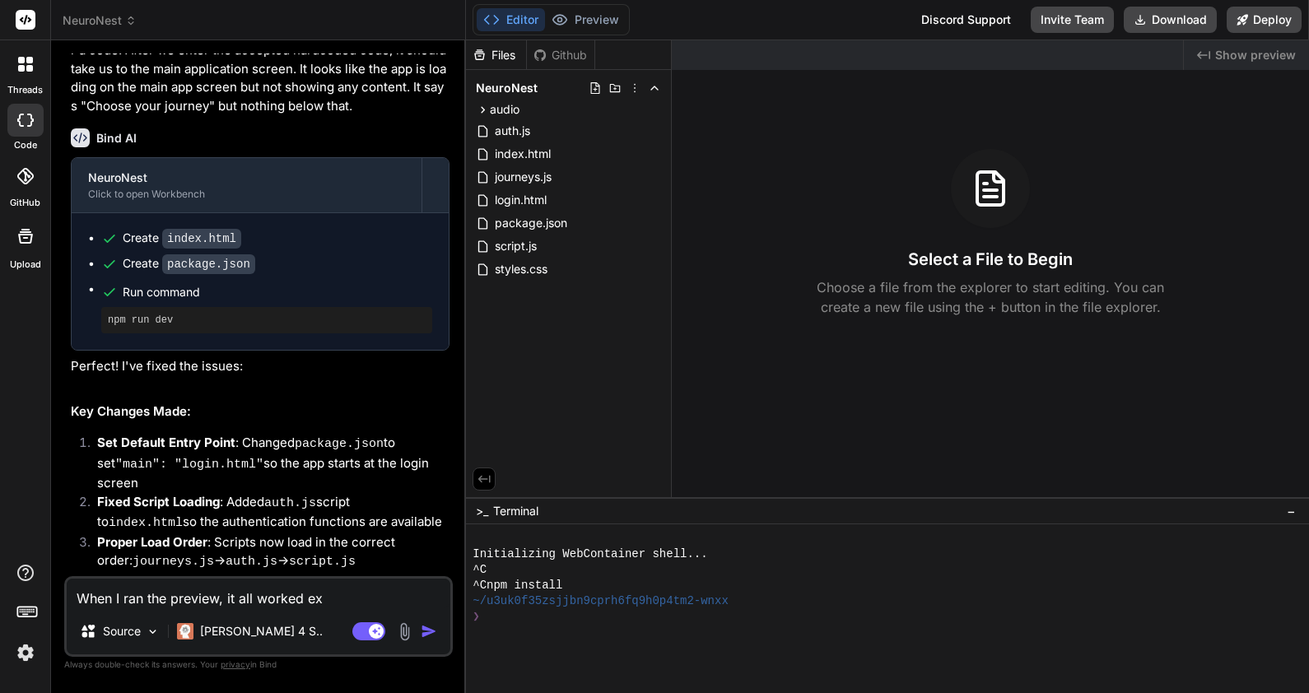
type textarea "When I ran the preview, it all worked exc"
type textarea "x"
type textarea "When I ran the preview, it all worked exce"
type textarea "x"
type textarea "When I ran the preview, it all worked excep"
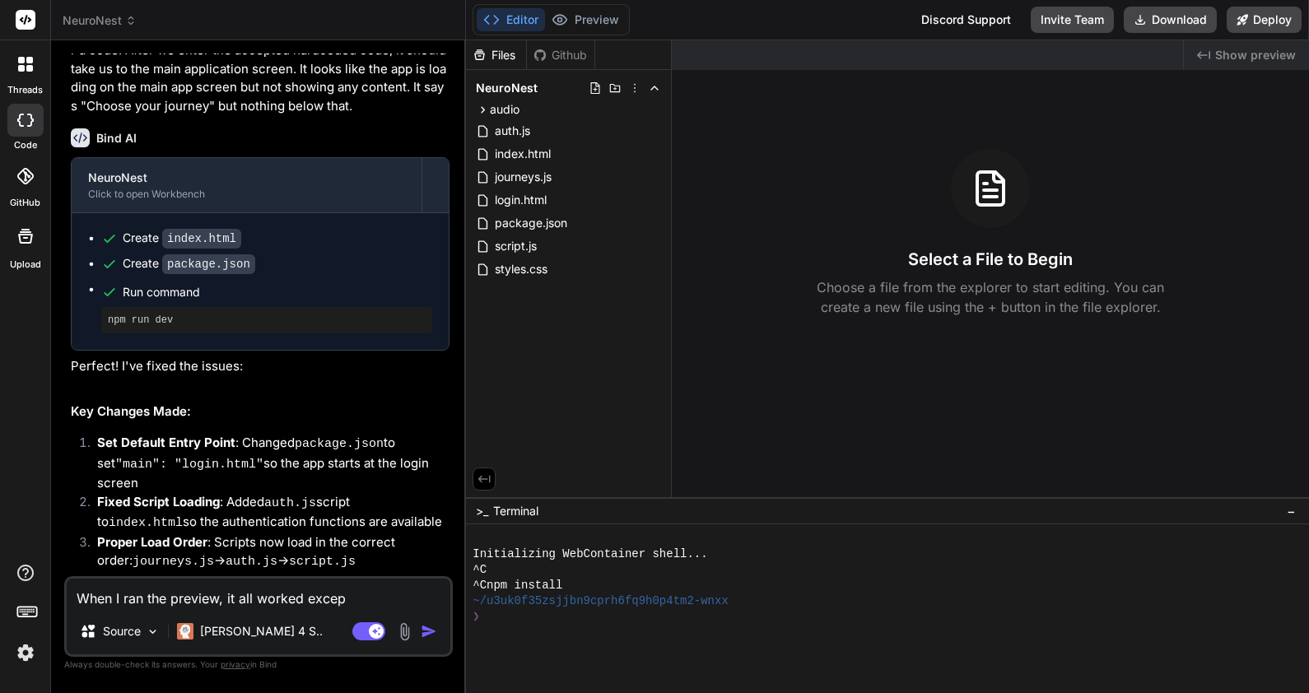
type textarea "x"
type textarea "When I ran the preview, it all worked except"
type textarea "x"
type textarea "When I ran the preview, it all worked except"
type textarea "x"
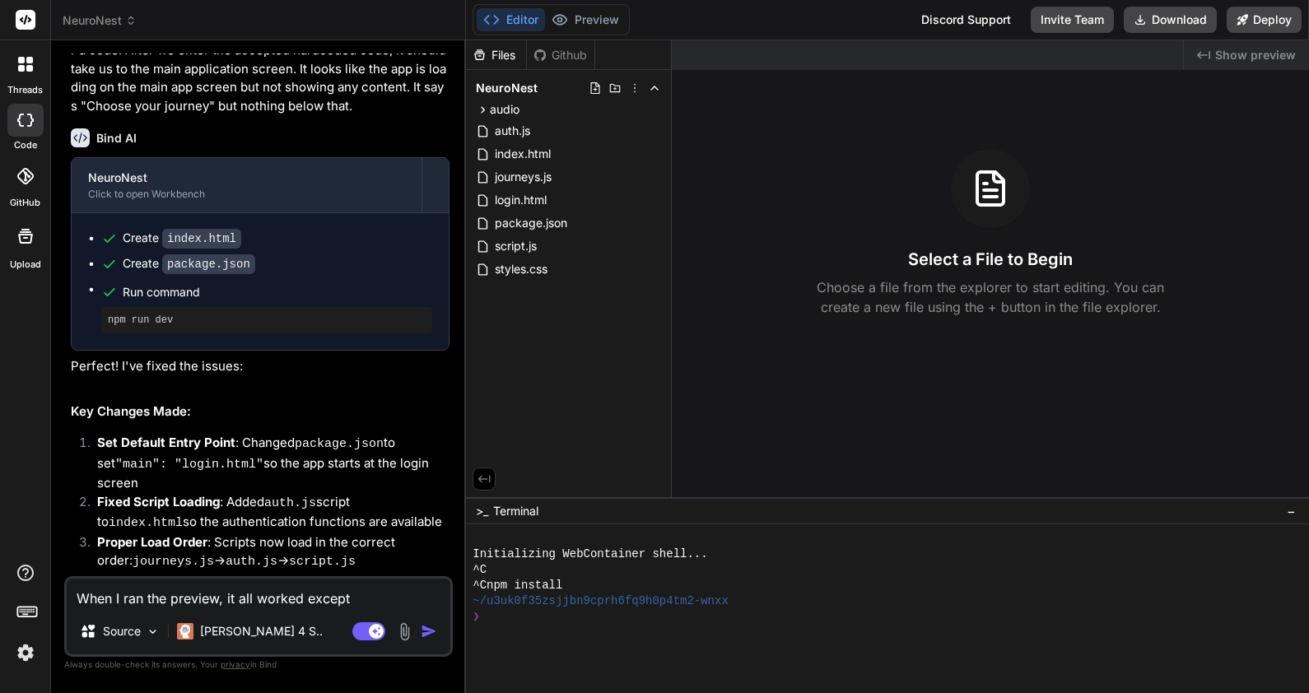
type textarea "When I ran the preview, it all worked except t"
type textarea "x"
type textarea "When I ran the preview, it all worked except th"
type textarea "x"
type textarea "When I ran the preview, it all worked except tha"
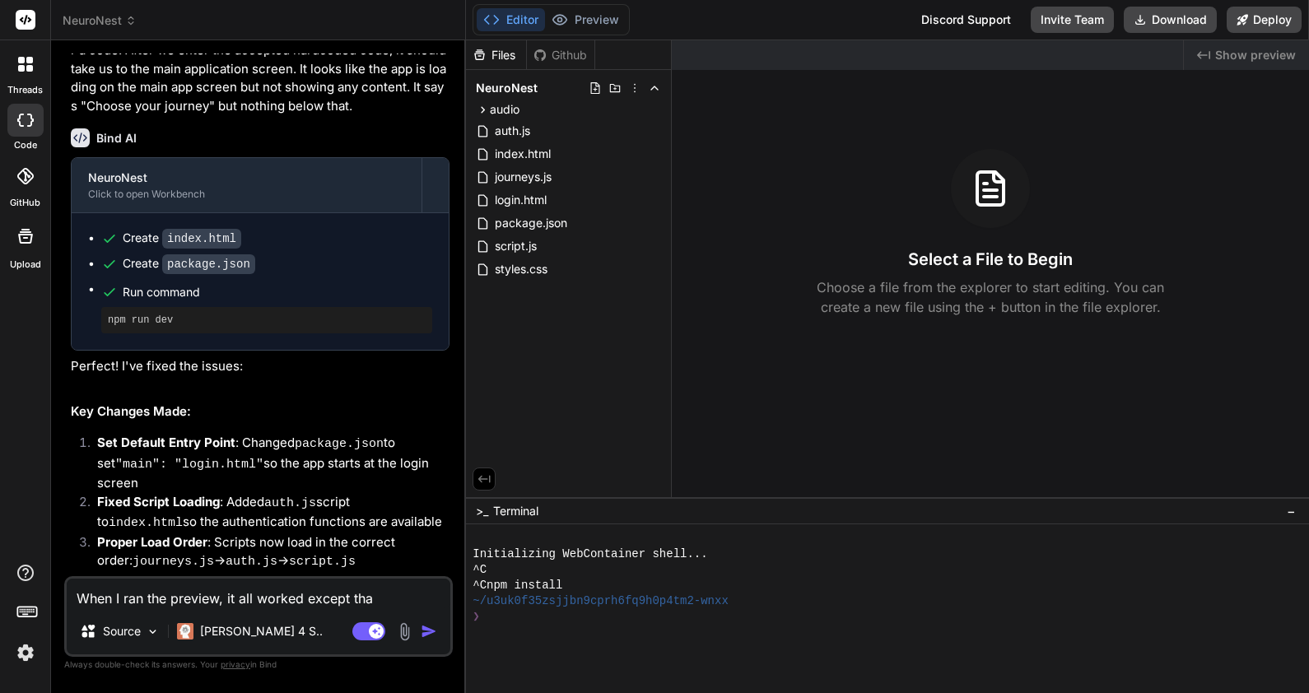
type textarea "x"
type textarea "When I ran the preview, it all worked except that"
type textarea "x"
type textarea "When I ran the preview, it all worked except that"
type textarea "x"
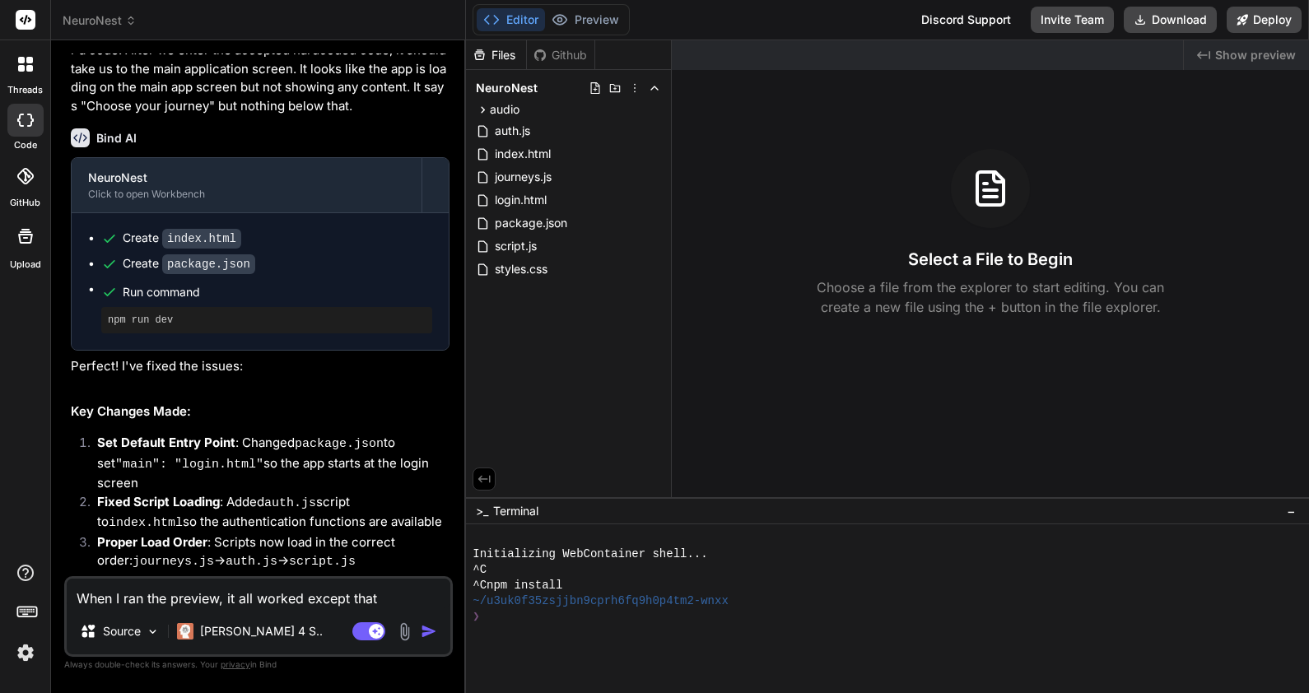
type textarea "When I ran the preview, it all worked except that i"
type textarea "x"
type textarea "When I ran the preview, it all worked except that it"
type textarea "x"
type textarea "When I ran the preview, it all worked except that it"
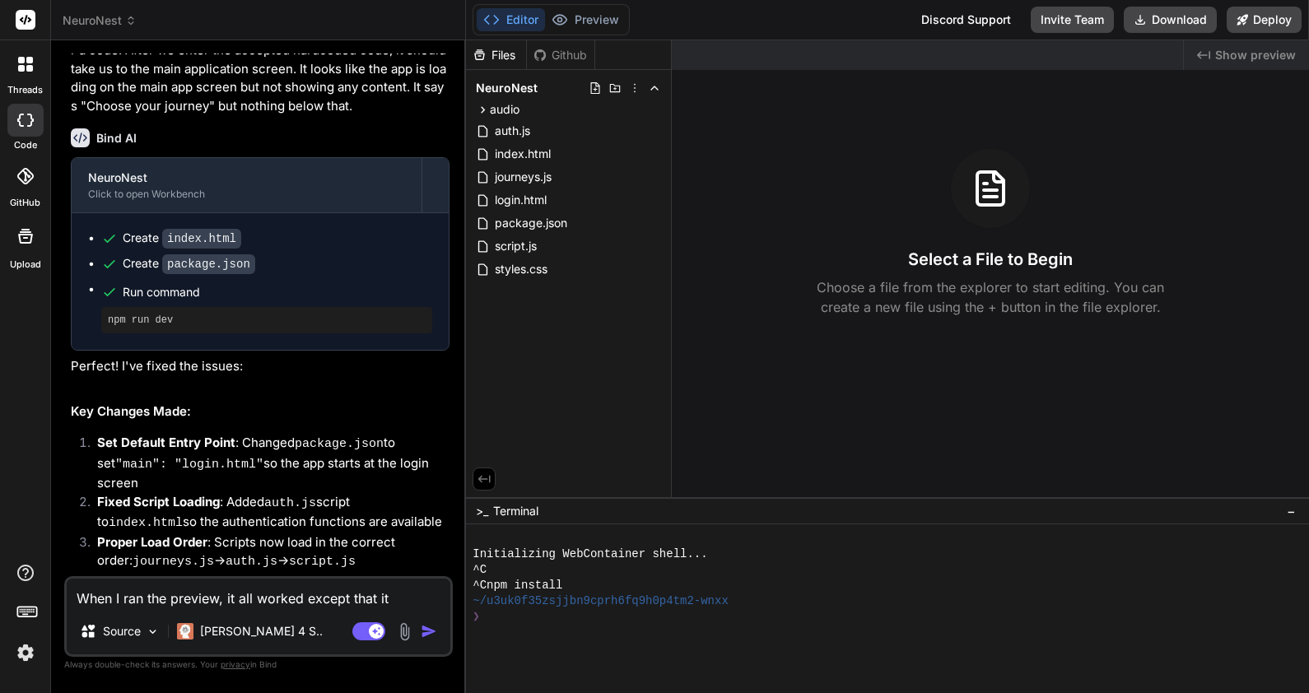
type textarea "x"
type textarea "When I ran the preview, it all worked except that it c"
type textarea "x"
type textarea "When I ran the preview, it all worked except that it cr"
type textarea "x"
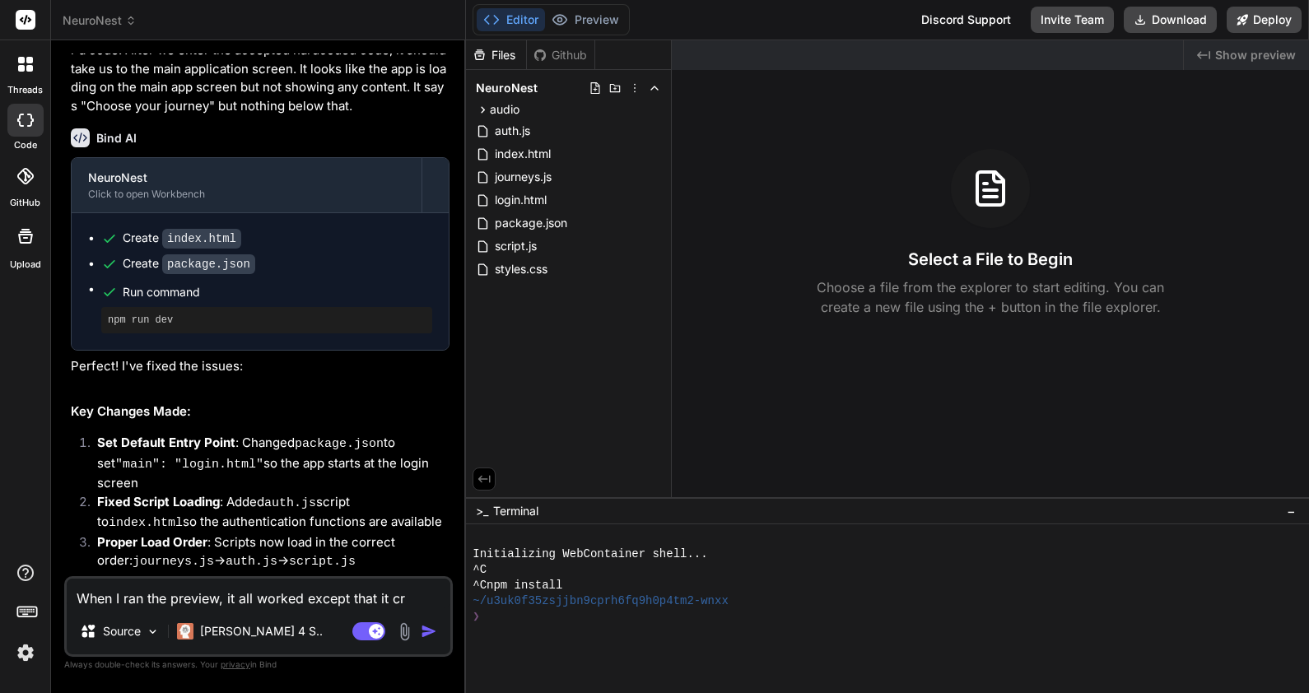
type textarea "When I ran the preview, it all worked except that it cre"
type textarea "x"
type textarea "When I ran the preview, it all worked except that it crea"
type textarea "x"
type textarea "When I ran the preview, it all worked except that it creat"
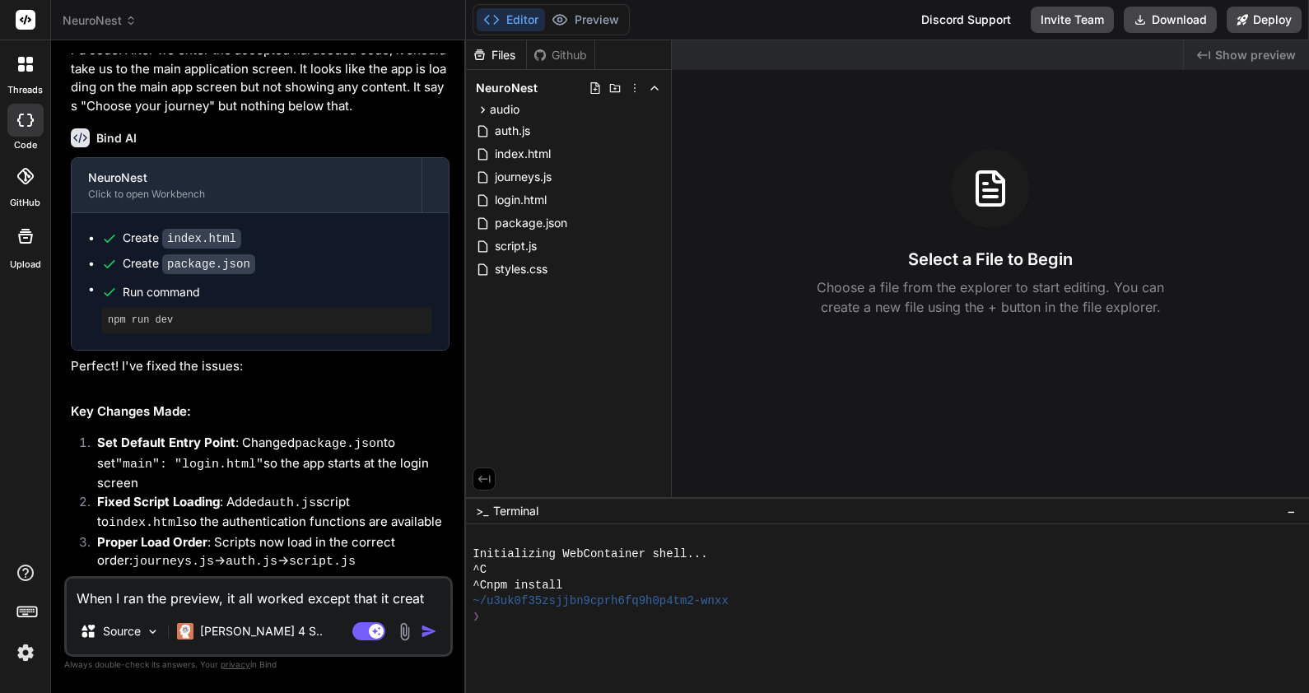
type textarea "x"
type textarea "When I ran the preview, it all worked except that it create"
type textarea "x"
type textarea "When I ran the preview, it all worked except that it created"
type textarea "x"
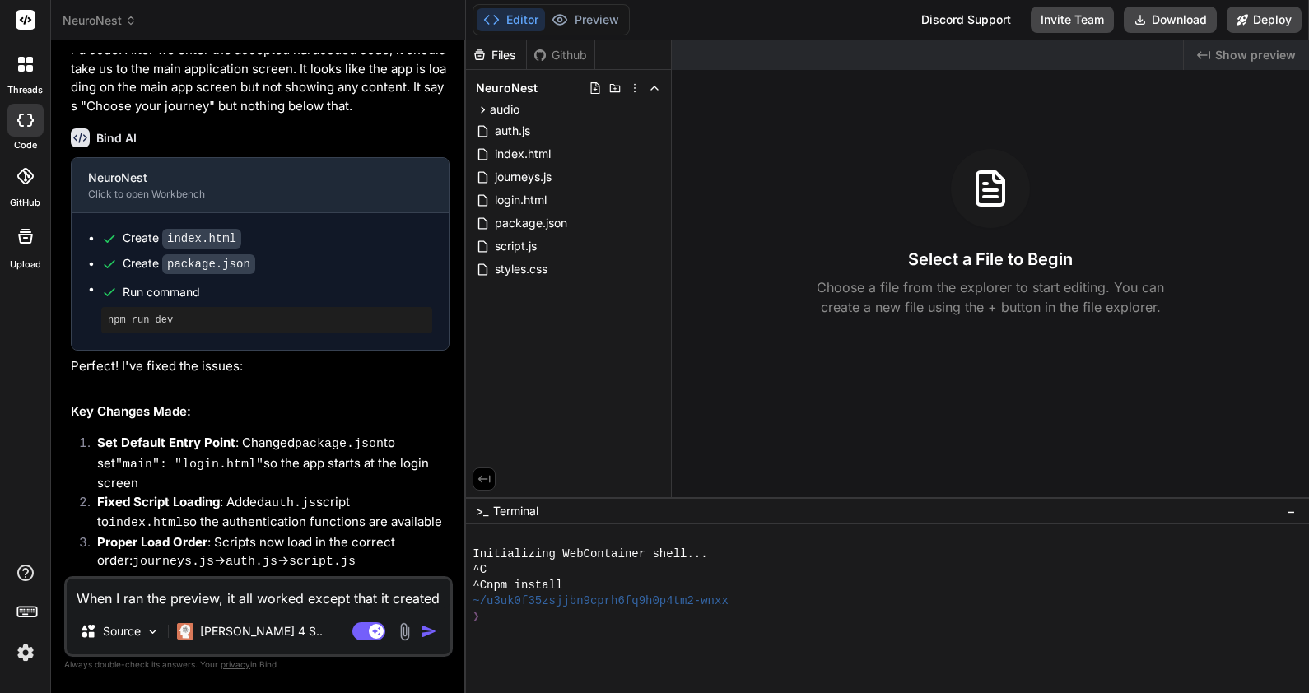
type textarea "When I ran the preview, it all worked except that it created"
type textarea "x"
type textarea "When I ran the preview, it all worked except that it created s"
type textarea "x"
type textarea "When I ran the preview, it all worked except that it created so"
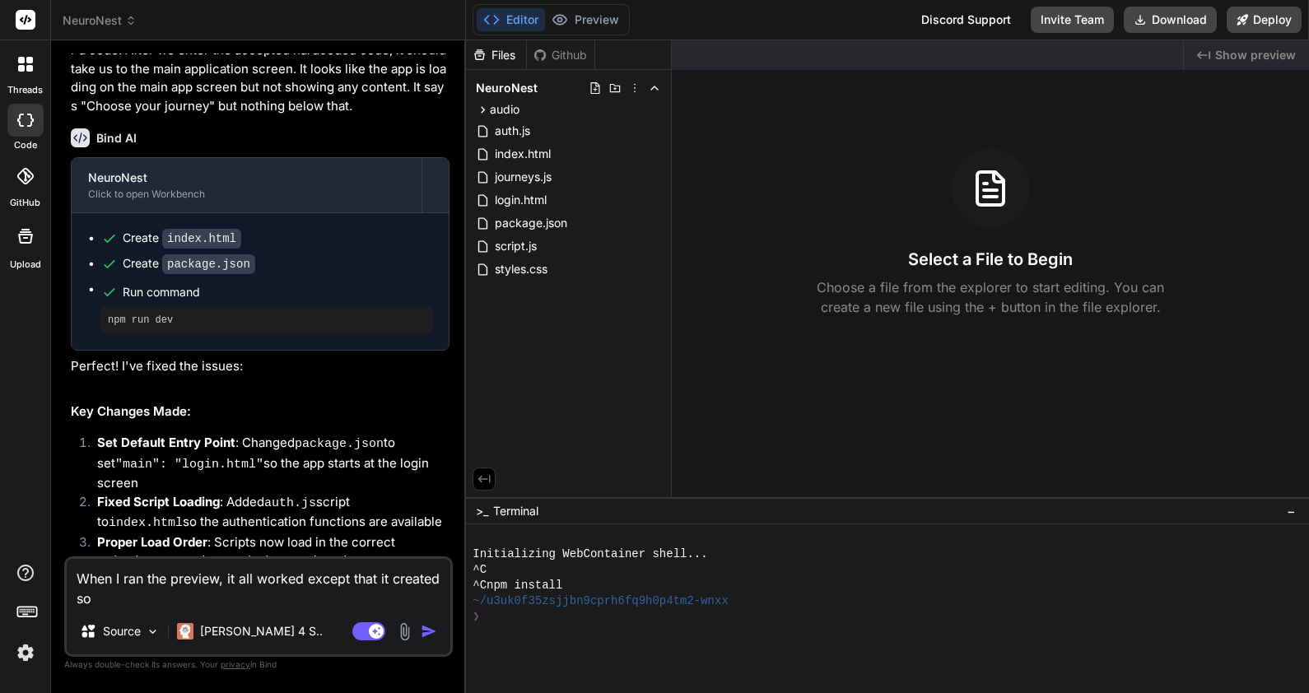
type textarea "x"
type textarea "When I ran the preview, it all worked except that it created som"
type textarea "x"
type textarea "When I ran the preview, it all worked except that it created some"
type textarea "x"
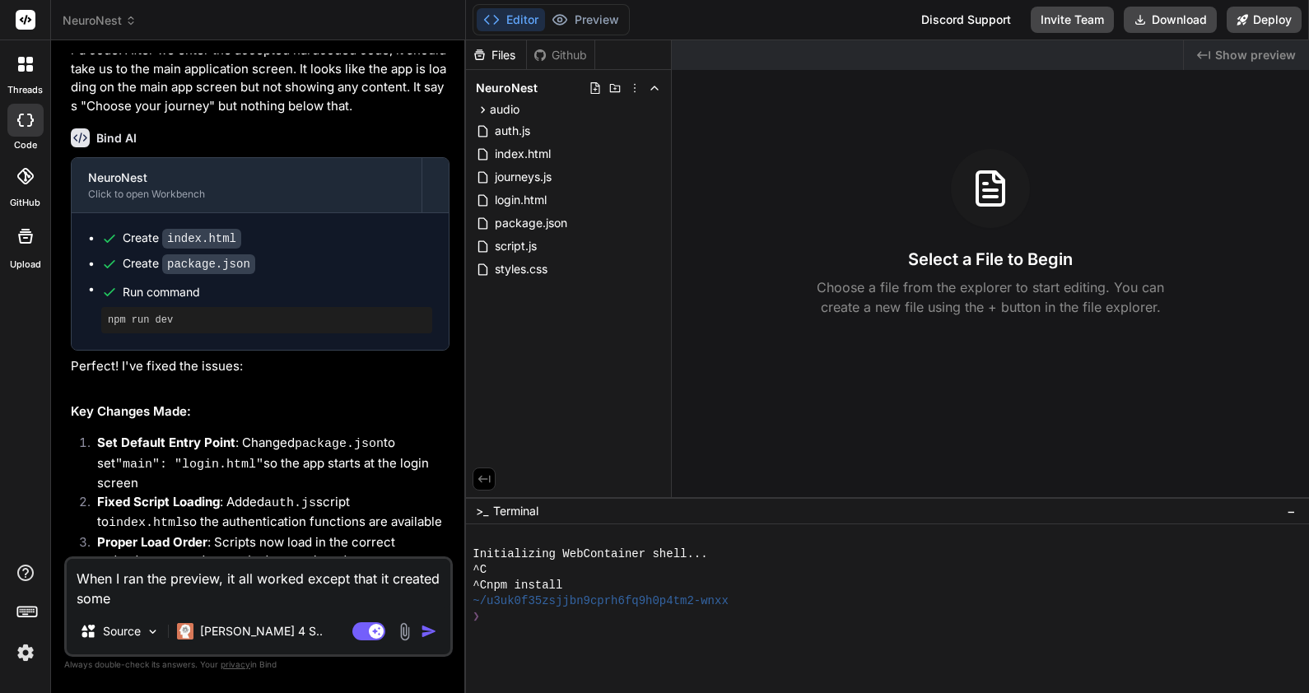
type textarea "When I ran the preview, it all worked except that it created some"
type textarea "x"
type textarea "When I ran the preview, it all worked except that it created some k"
type textarea "x"
type textarea "When I ran the preview, it all worked except that it created some ki"
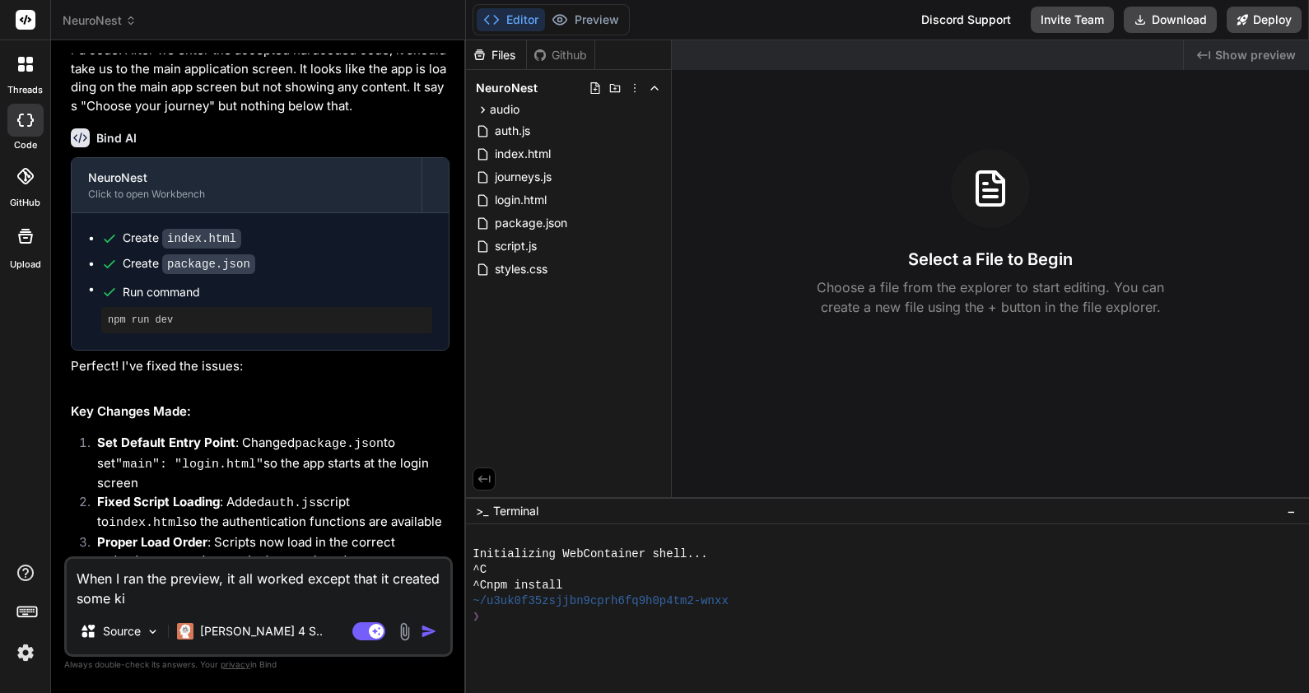
type textarea "x"
type textarea "When I ran the preview, it all worked except that it created some kin"
type textarea "x"
type textarea "When I ran the preview, it all worked except that it created some kind"
type textarea "x"
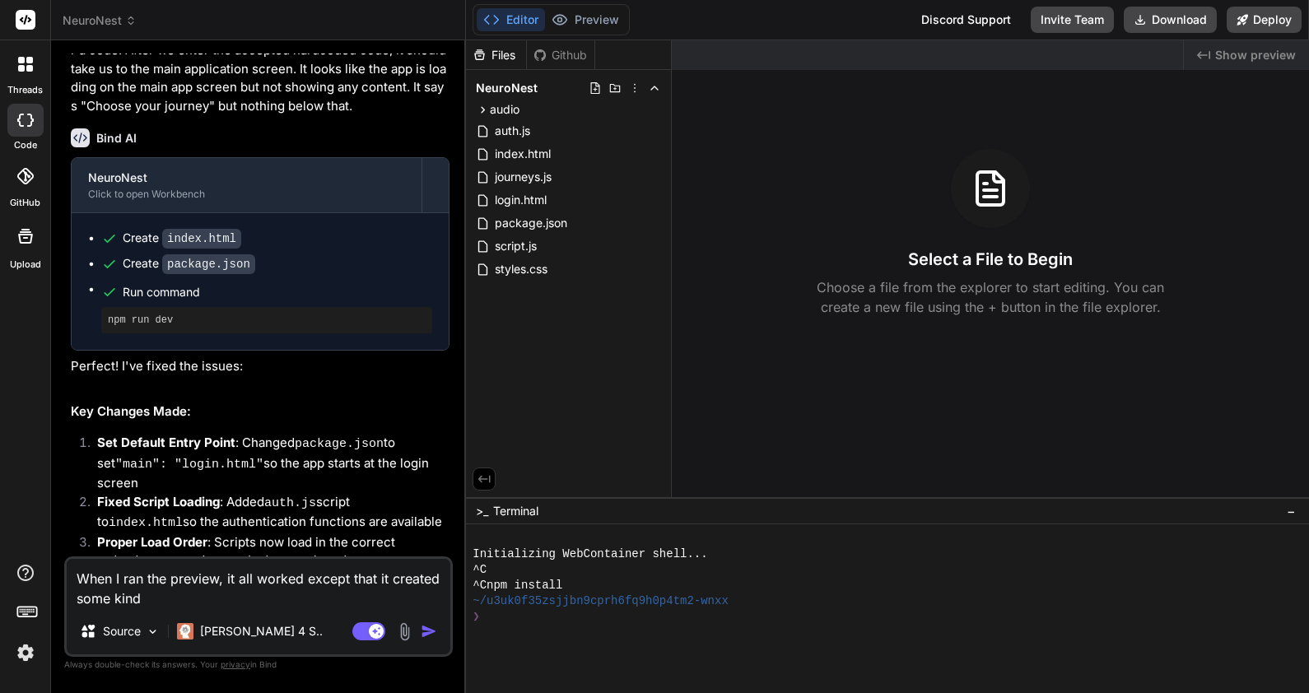
type textarea "When I ran the preview, it all worked except that it created some kind"
type textarea "x"
type textarea "When I ran the preview, it all worked except that it created some kind o"
type textarea "x"
type textarea "When I ran the preview, it all worked except that it created some kind of"
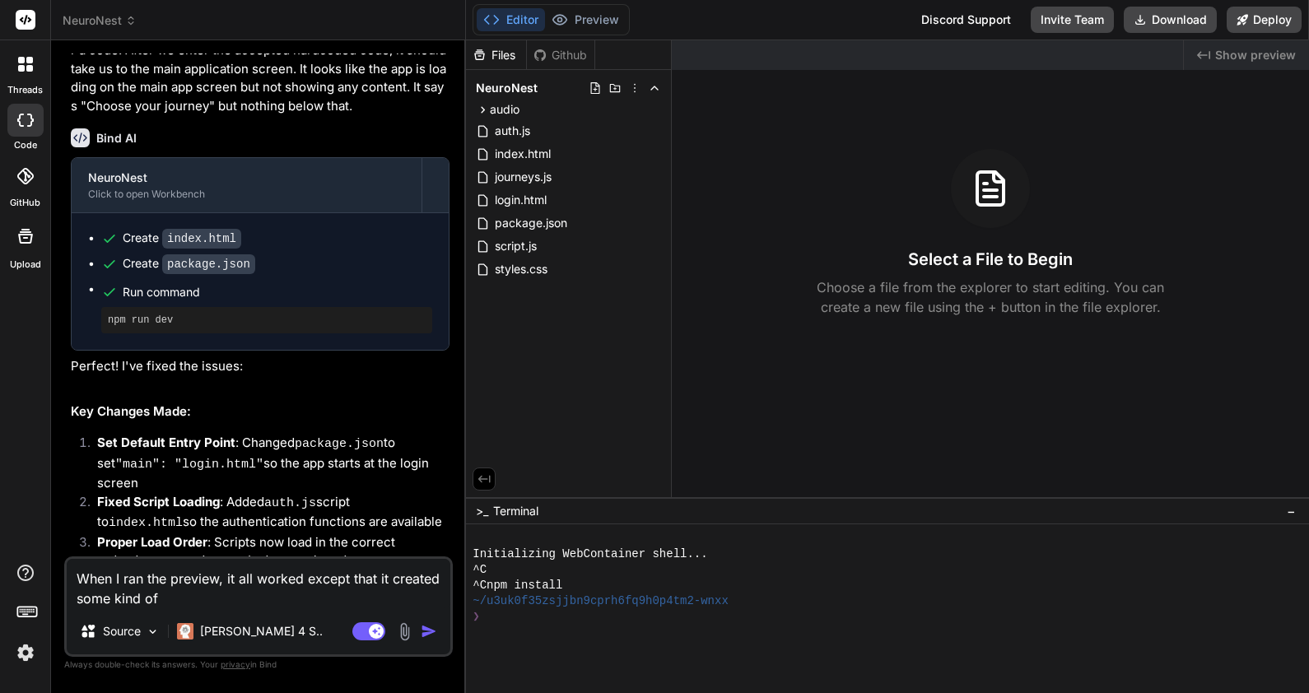
type textarea "x"
type textarea "When I ran the preview, it all worked except that it created some kind of"
type textarea "x"
type textarea "When I ran the preview, it all worked except that it created some kind of i"
type textarea "x"
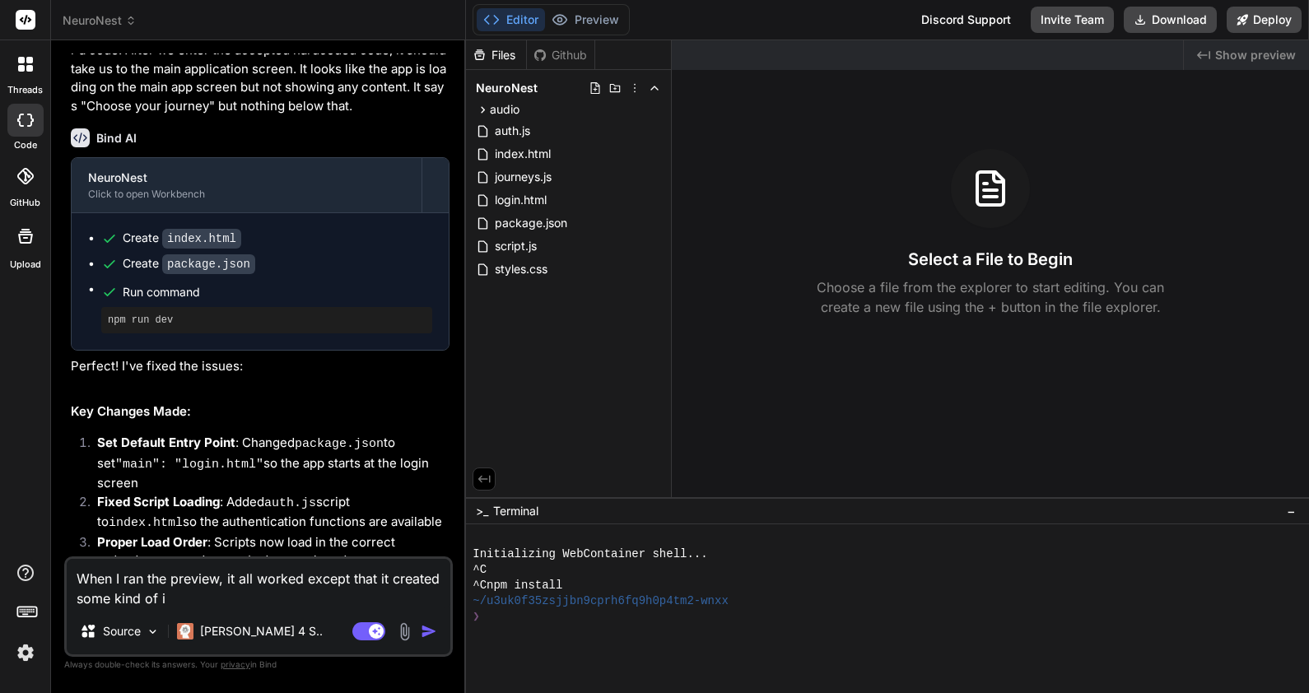
type textarea "When I ran the preview, it all worked except that it created some kind of in"
type textarea "x"
type textarea "When I ran the preview, it all worked except that it created some kind of inc"
type textarea "x"
type textarea "When I ran the preview, it all worked except that it created some kind of in"
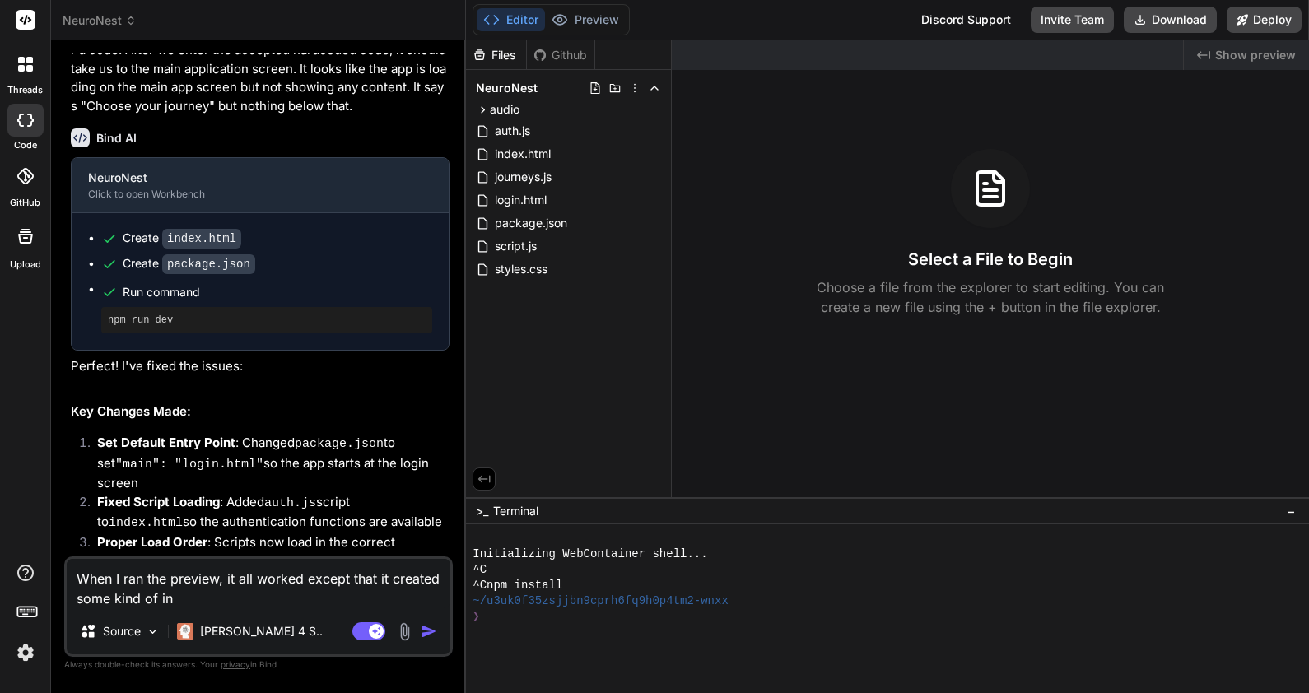
type textarea "x"
type textarea "When I ran the preview, it all worked except that it created some kind of inf"
type textarea "x"
type textarea "When I ran the preview, it all worked except that it created some kind of infi"
type textarea "x"
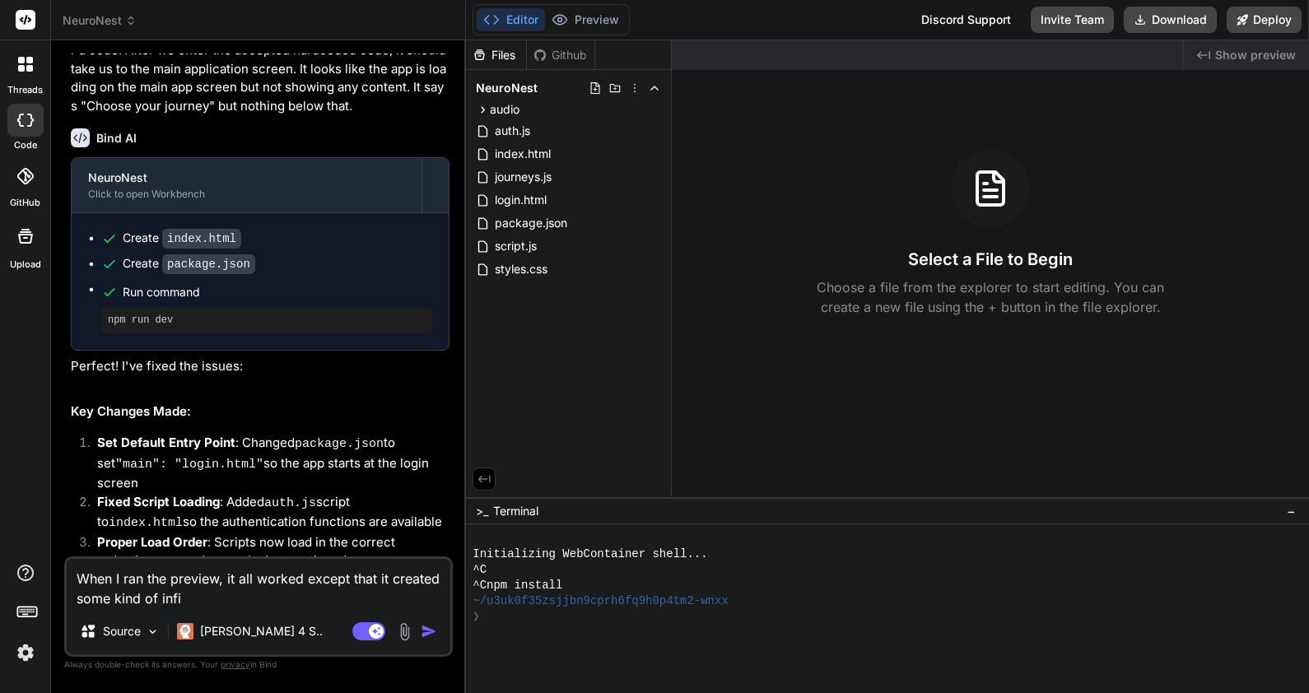
type textarea "When I ran the preview, it all worked except that it created some kind of infin"
type textarea "x"
type textarea "When I ran the preview, it all worked except that it created some kind of infini"
type textarea "x"
type textarea "When I ran the preview, it all worked except that it created some kind of infin…"
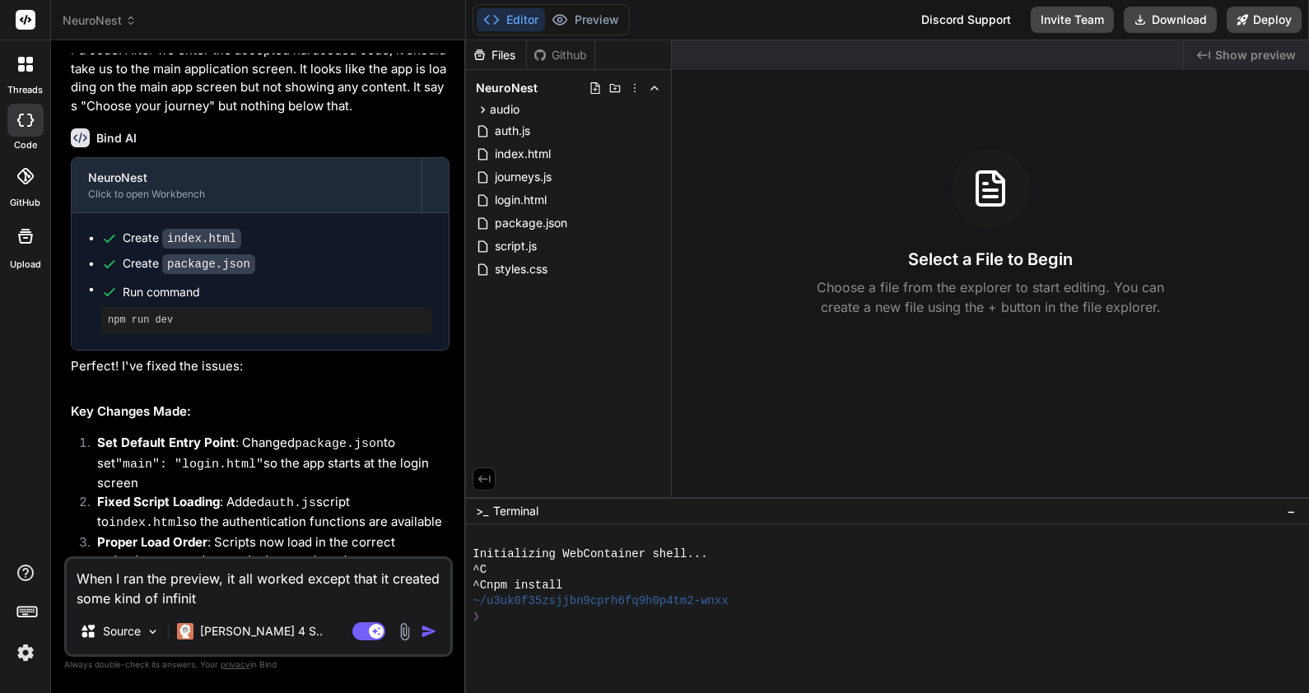
type textarea "x"
type textarea "When I ran the preview, it all worked except that it created some kind of infin…"
type textarea "x"
type textarea "When I ran the preview, it all worked except that it created some kind of infin…"
type textarea "x"
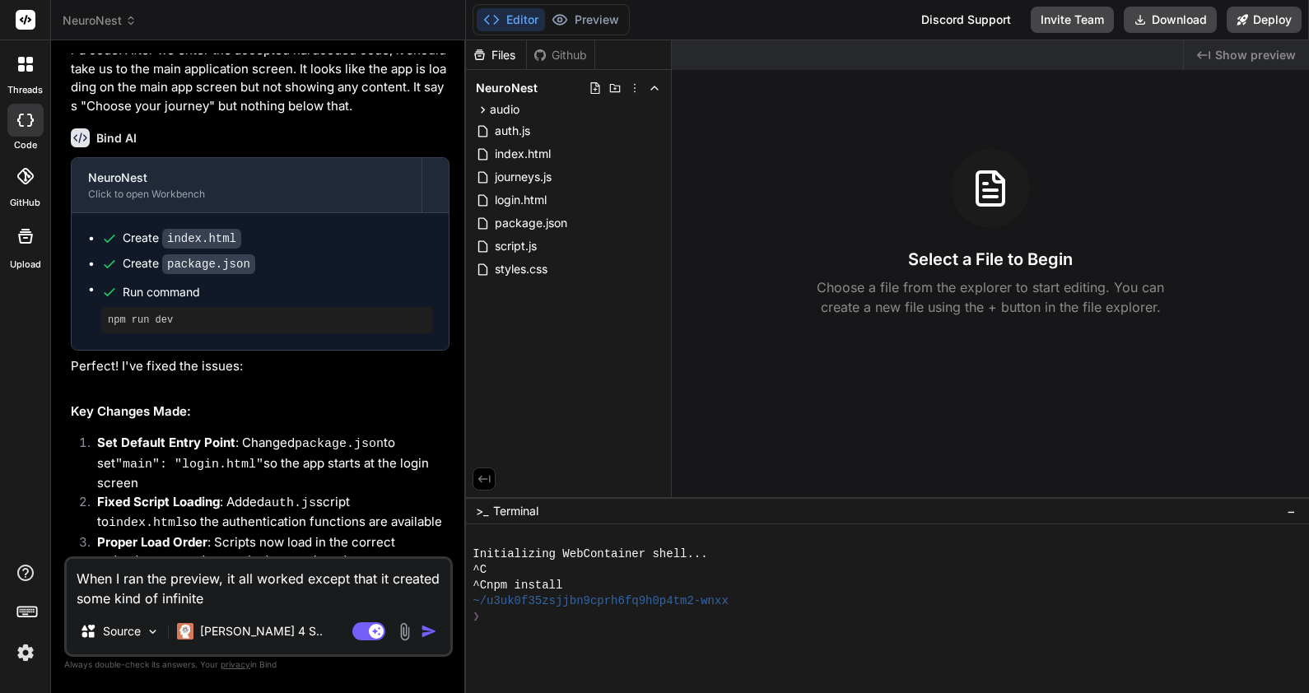
type textarea "When I ran the preview, it all worked except that it created some kind of infin…"
type textarea "x"
type textarea "When I ran the preview, it all worked except that it created some kind of infin…"
type textarea "x"
type textarea "When I ran the preview, it all worked except that it created some kind of infin…"
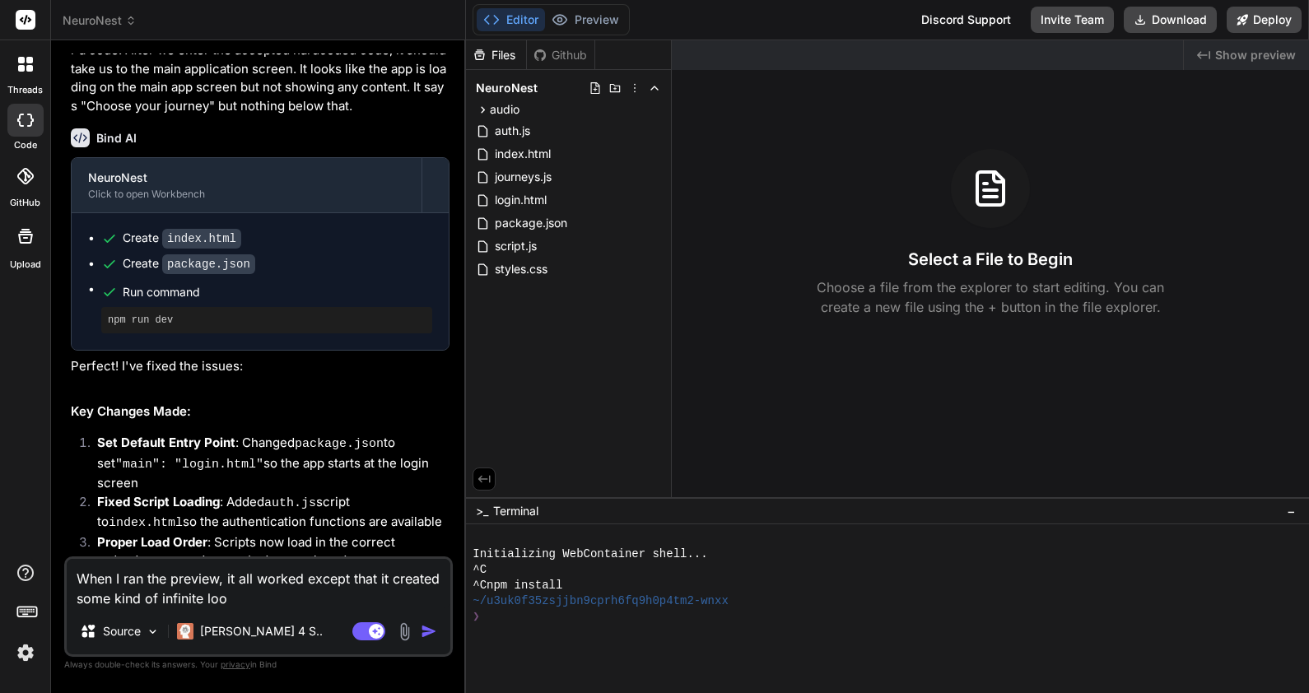
type textarea "x"
type textarea "When I ran the preview, it all worked except that it created some kind of infin…"
type textarea "x"
type textarea "When I ran the preview, it all worked except that it created some kind of infin…"
type textarea "x"
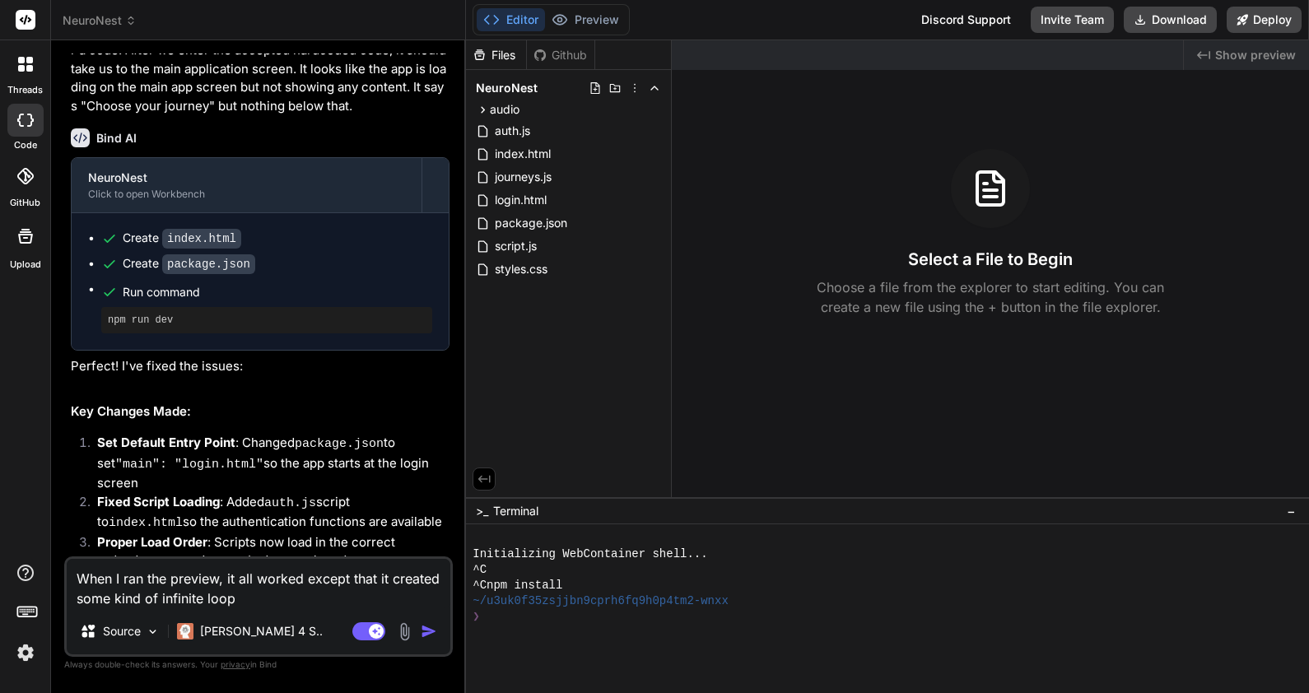
type textarea "When I ran the preview, it all worked except that it created some kind of infin…"
type textarea "x"
type textarea "When I ran the preview, it all worked except that it created some kind of infin…"
type textarea "x"
type textarea "When I ran the preview, it all worked except that it created some kind of infin…"
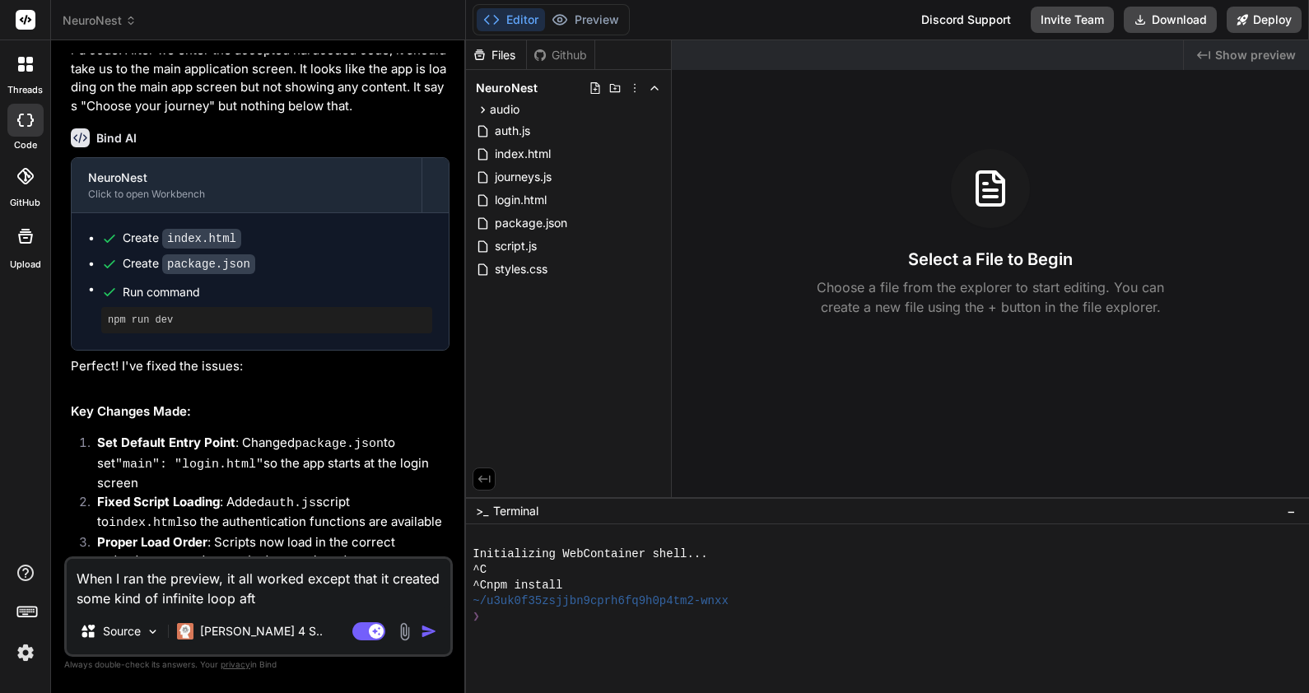
type textarea "x"
type textarea "When I ran the preview, it all worked except that it created some kind of infin…"
type textarea "x"
type textarea "When I ran the preview, it all worked except that it created some kind of infin…"
type textarea "x"
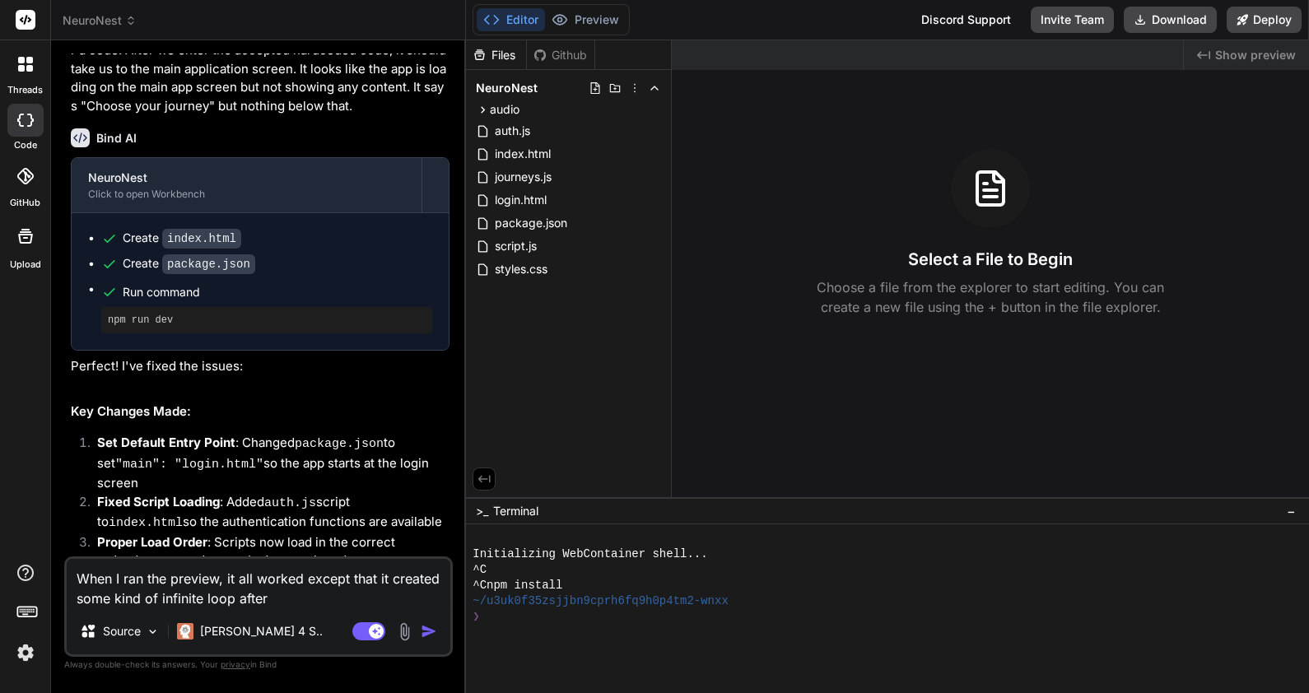
type textarea "When I ran the preview, it all worked except that it created some kind of infin…"
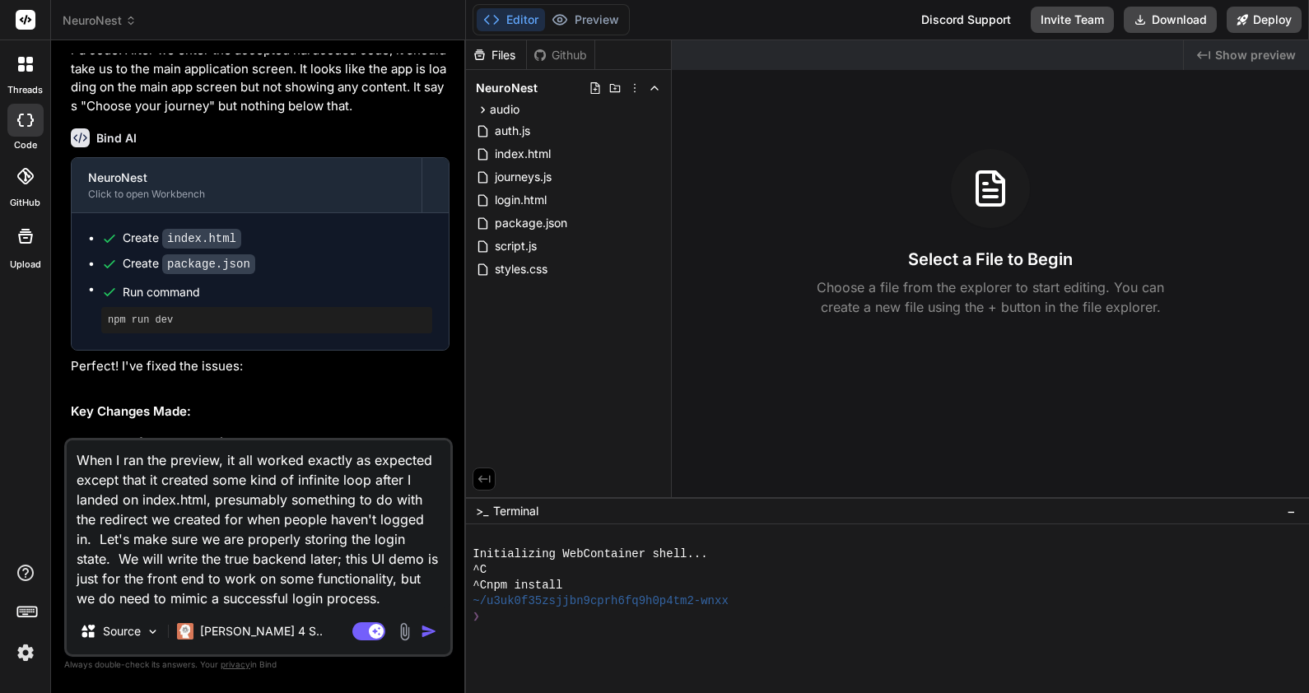
click at [428, 627] on img "button" at bounding box center [429, 631] width 16 height 16
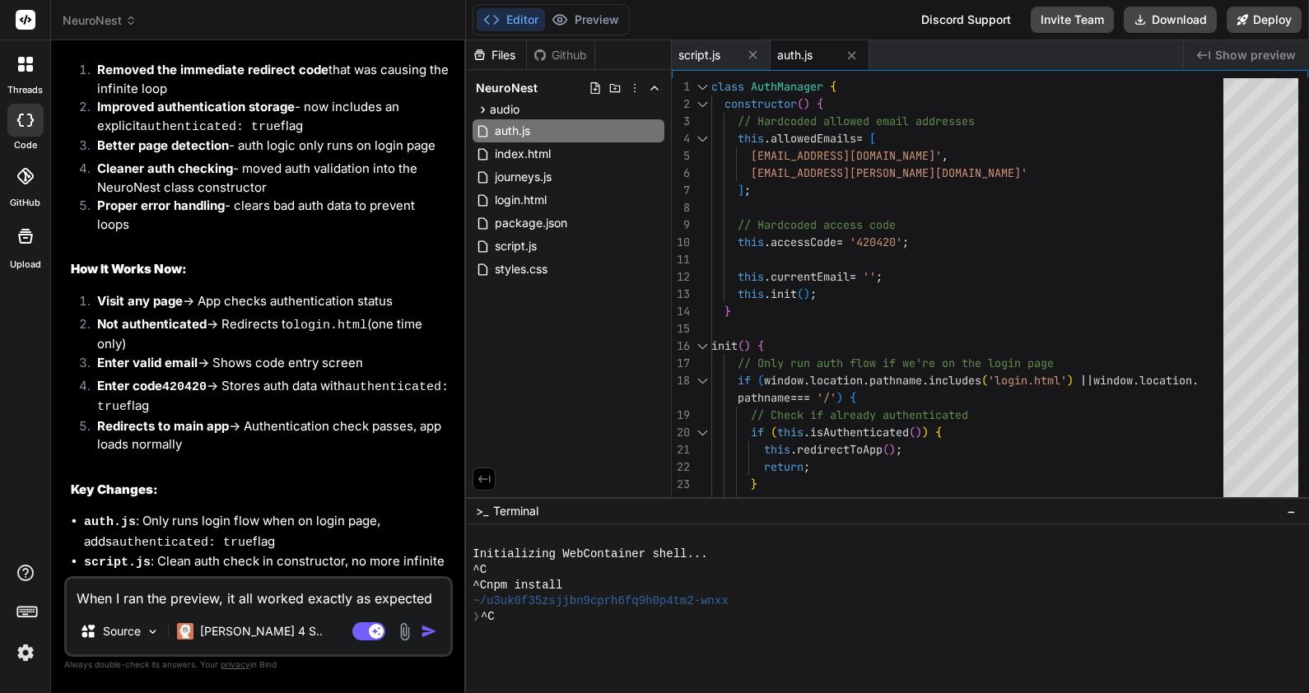
scroll to position [5504, 0]
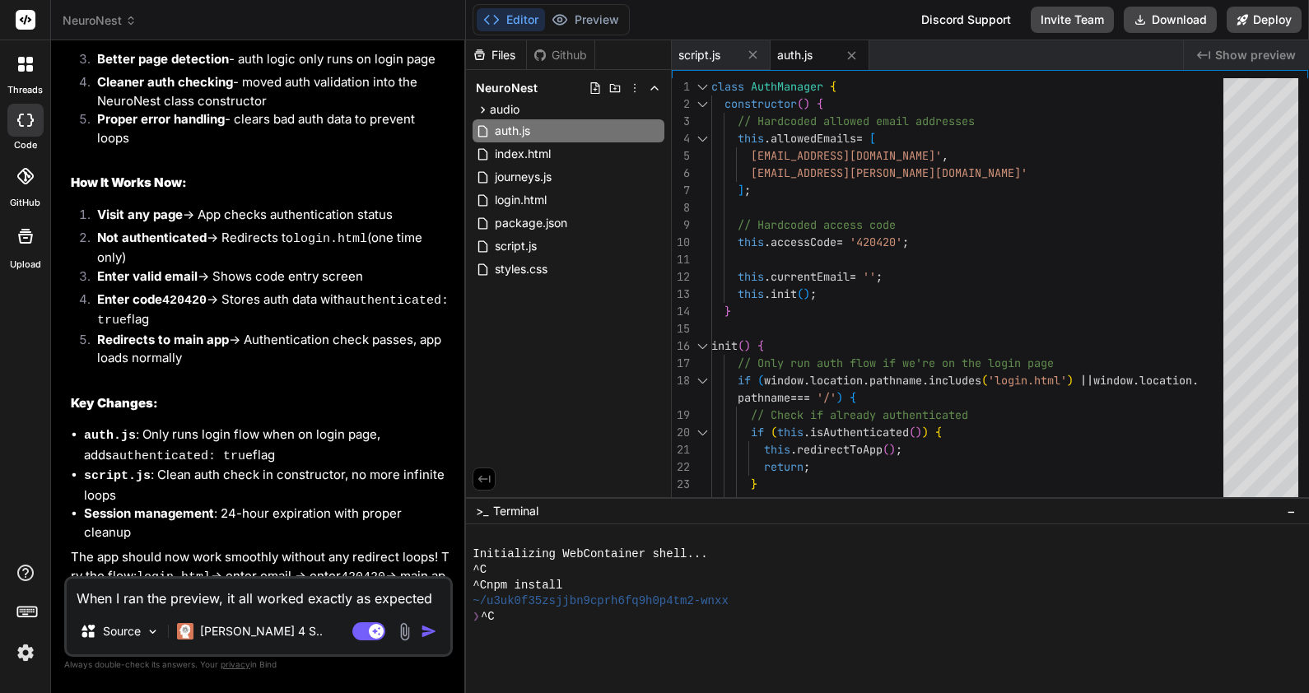
click at [101, 16] on span "NeuroNest" at bounding box center [100, 20] width 74 height 16
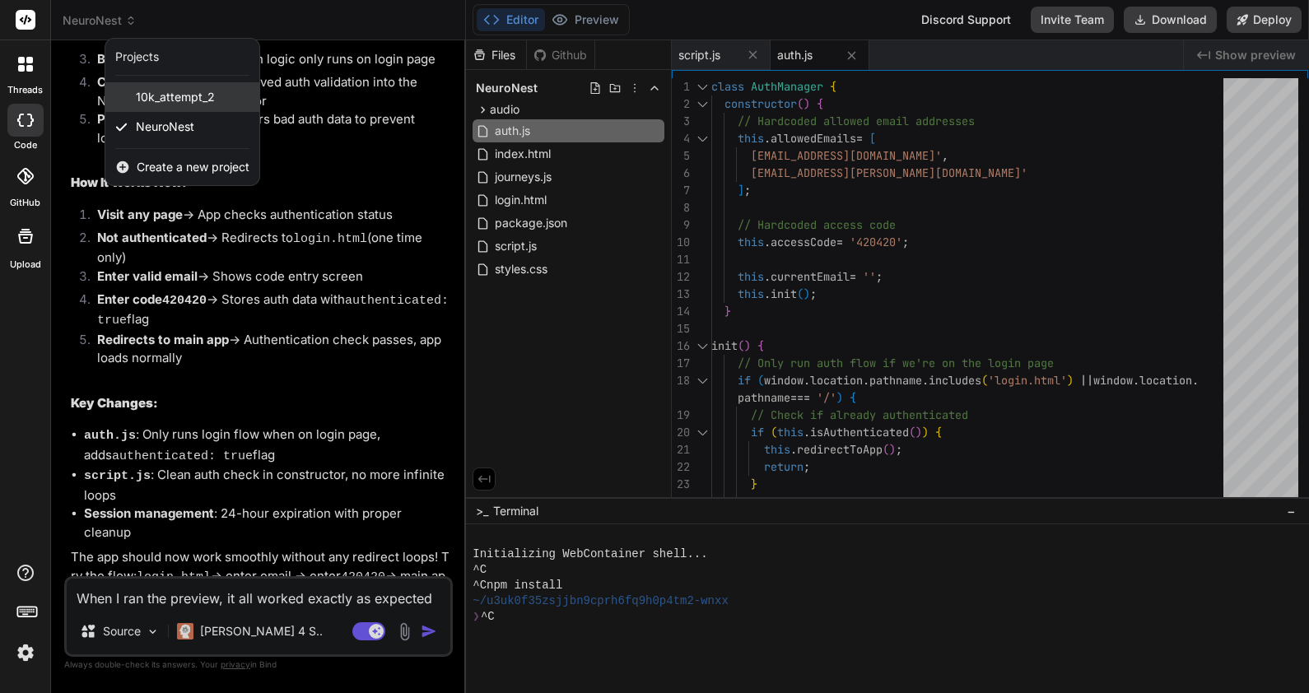
click at [169, 91] on span "10k_attempt_2" at bounding box center [175, 97] width 79 height 16
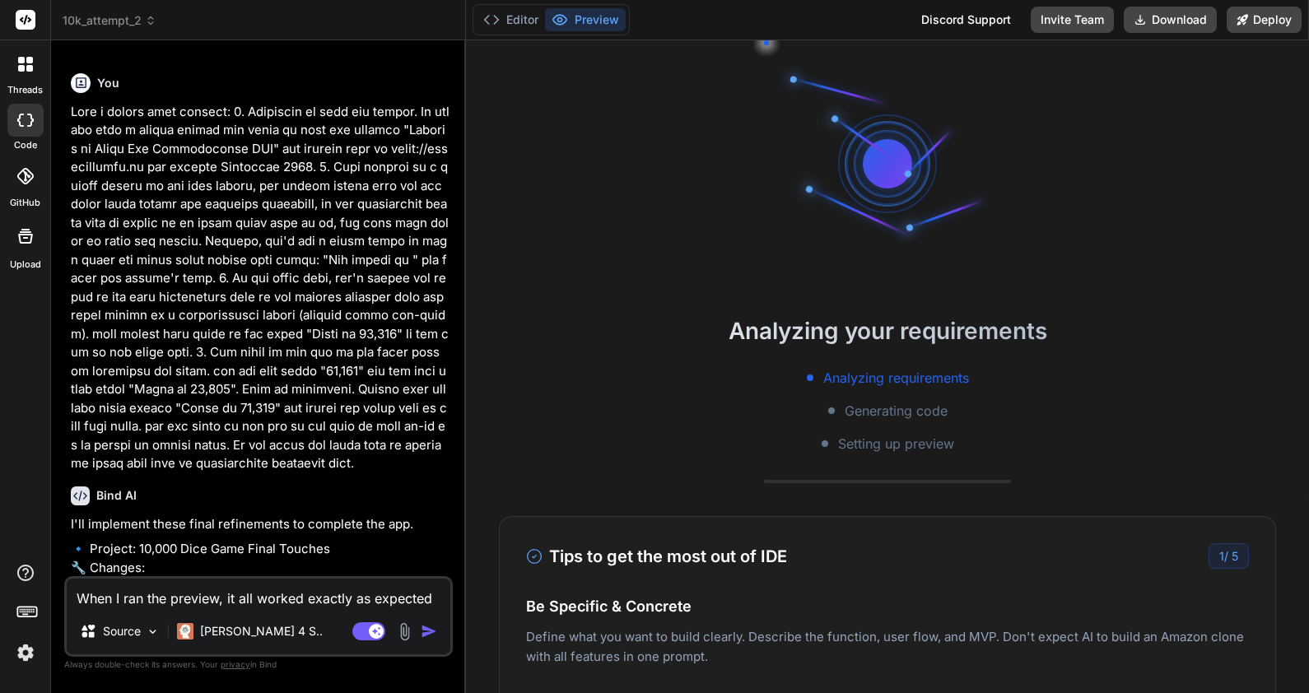
scroll to position [1586, 0]
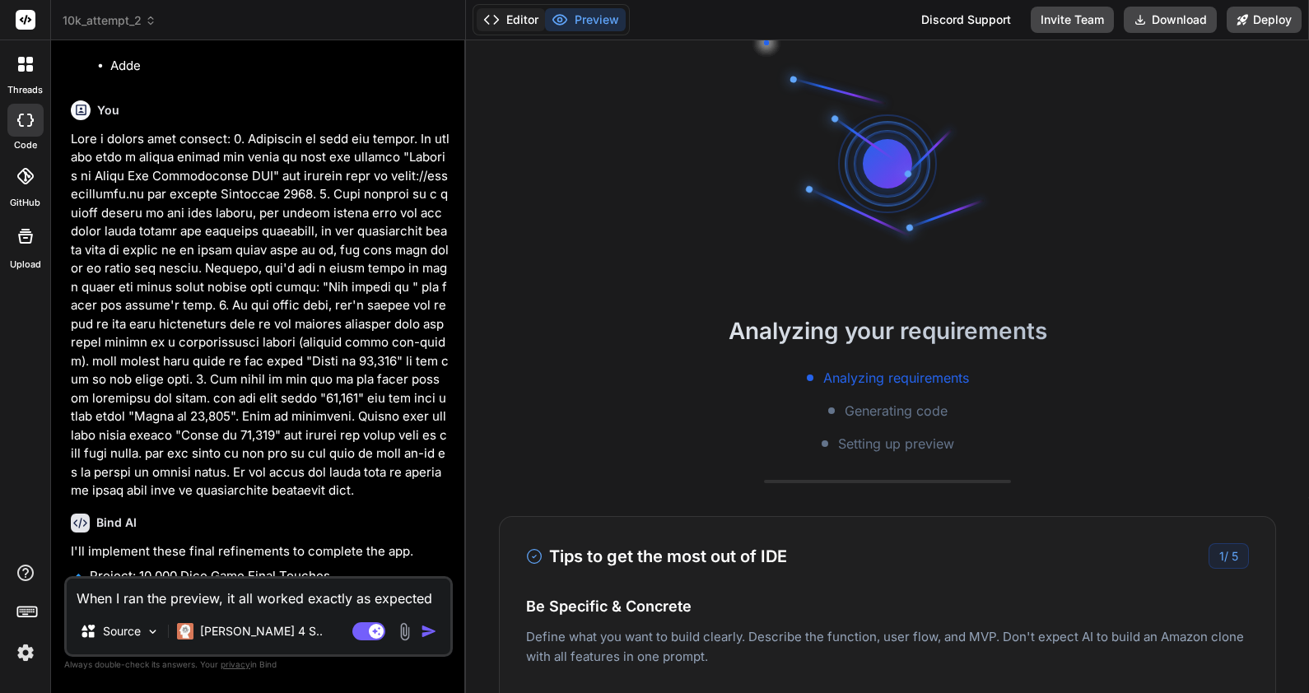
click at [525, 17] on button "Editor" at bounding box center [511, 19] width 68 height 23
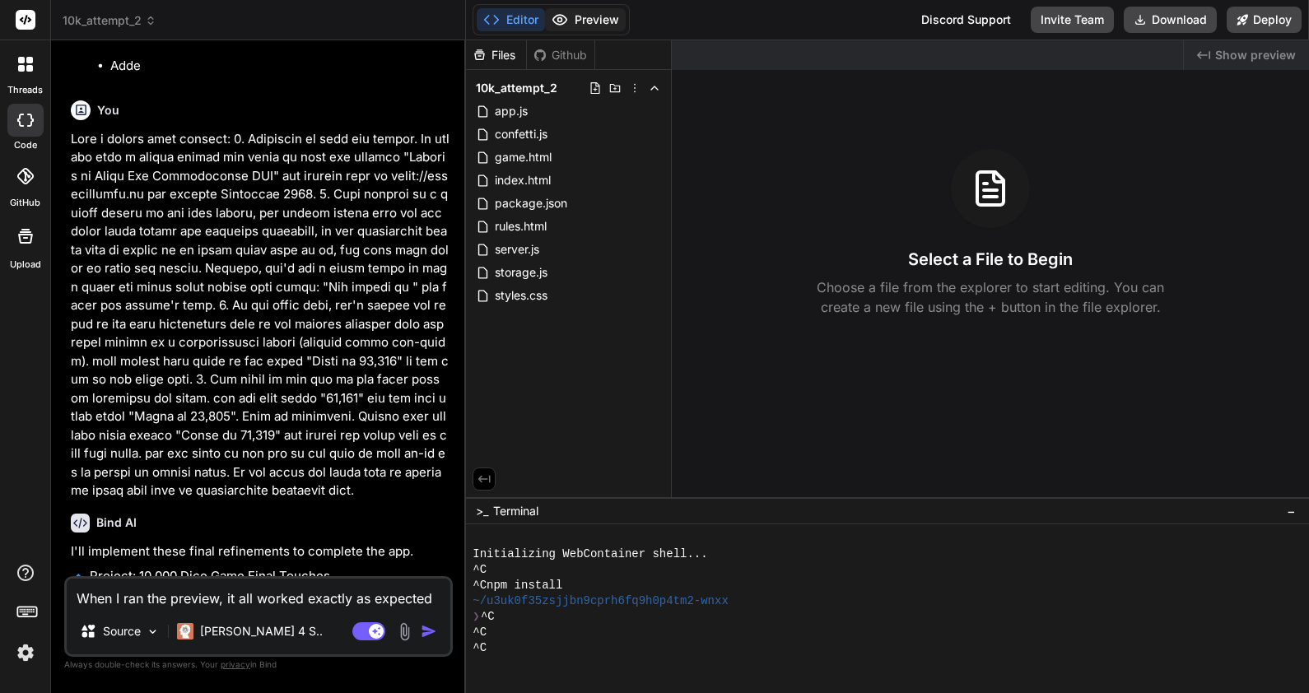
click at [583, 20] on button "Preview" at bounding box center [585, 19] width 81 height 23
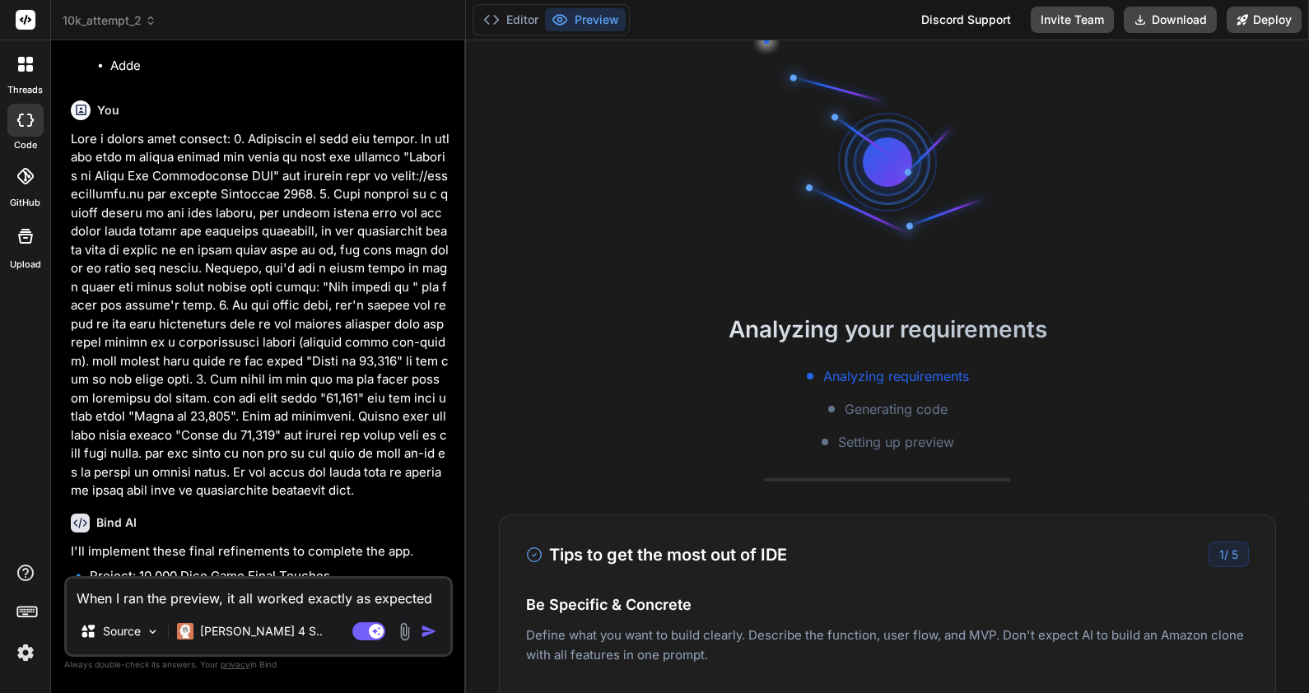
scroll to position [0, 0]
click at [502, 22] on button "Editor" at bounding box center [511, 19] width 68 height 23
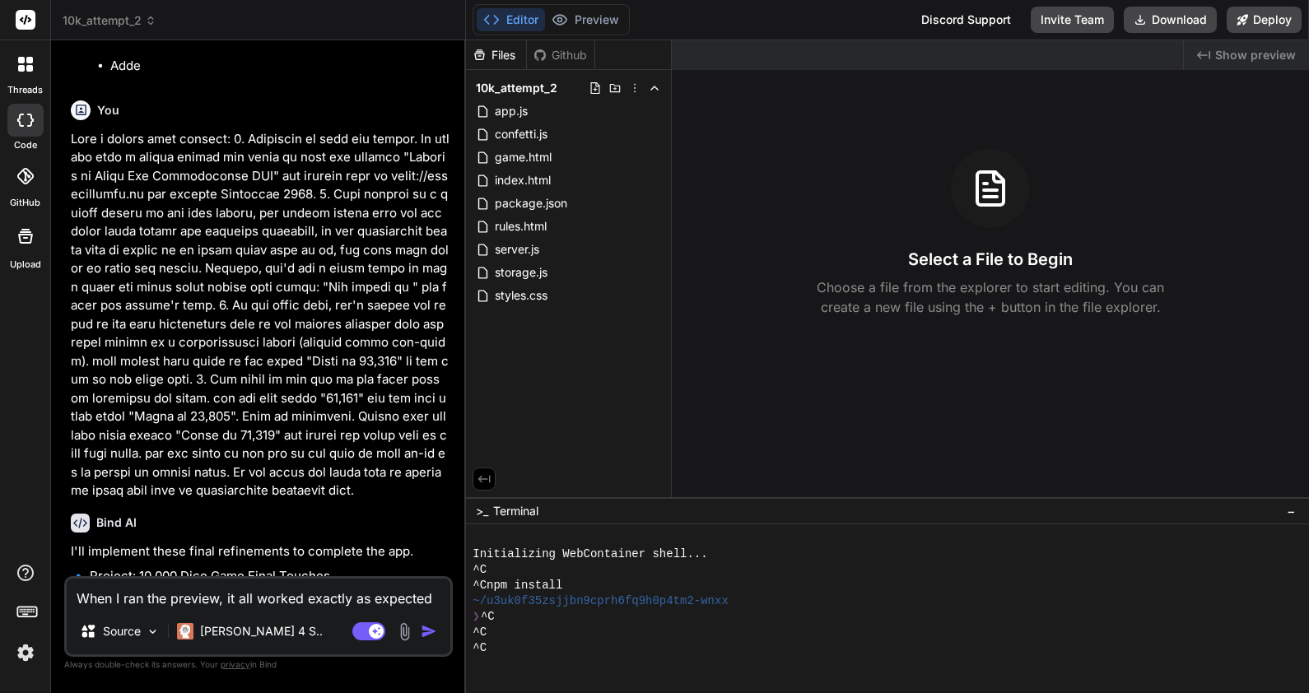
click at [128, 19] on span "10k_attempt_2" at bounding box center [110, 20] width 94 height 16
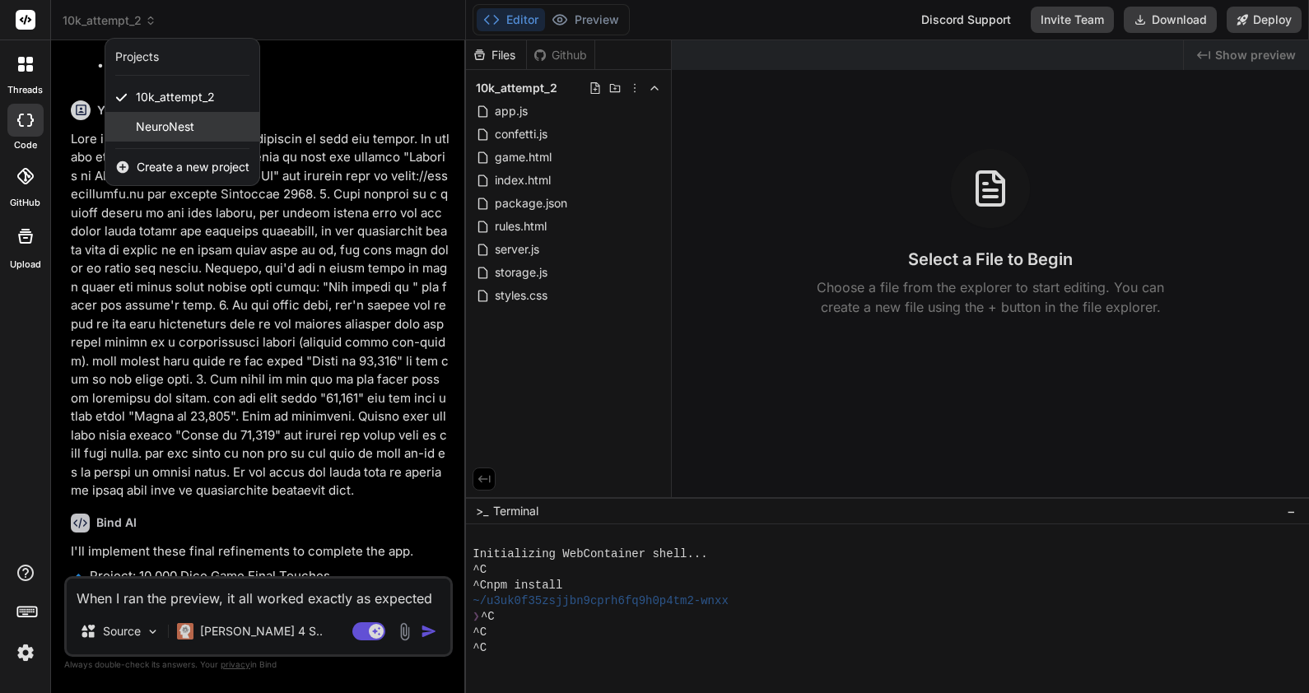
click at [160, 130] on span "NeuroNest" at bounding box center [165, 127] width 58 height 16
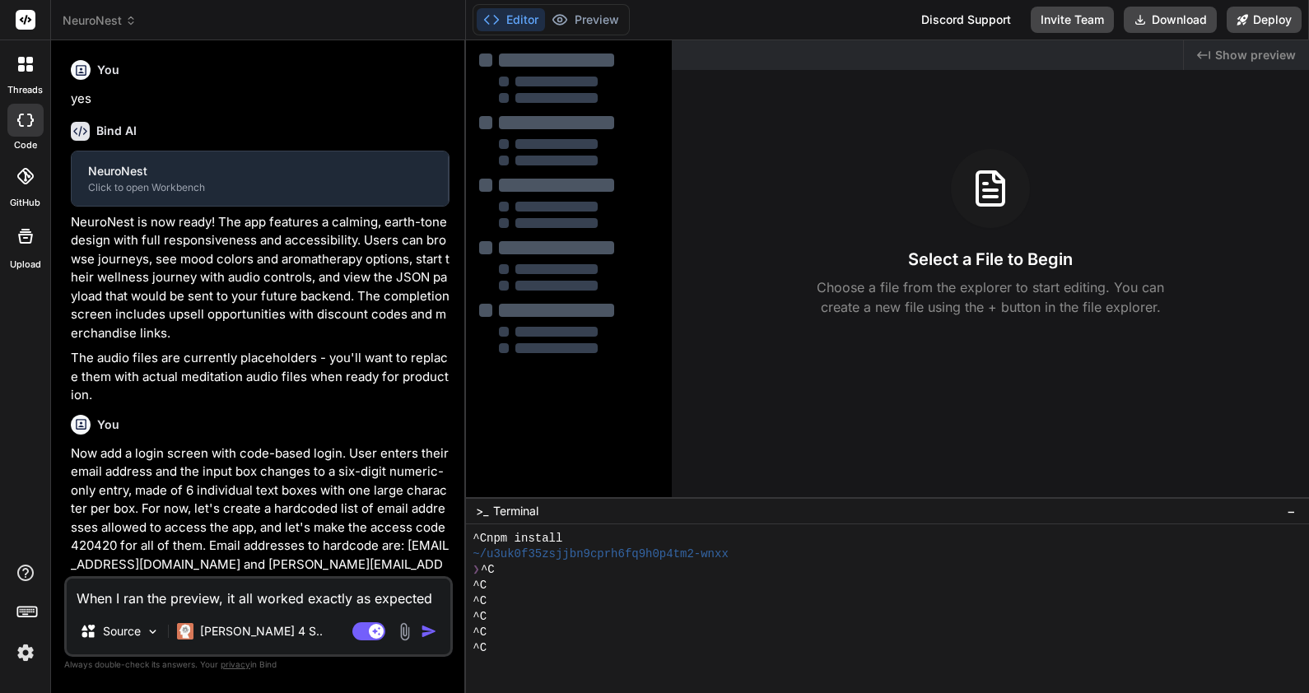
scroll to position [47, 0]
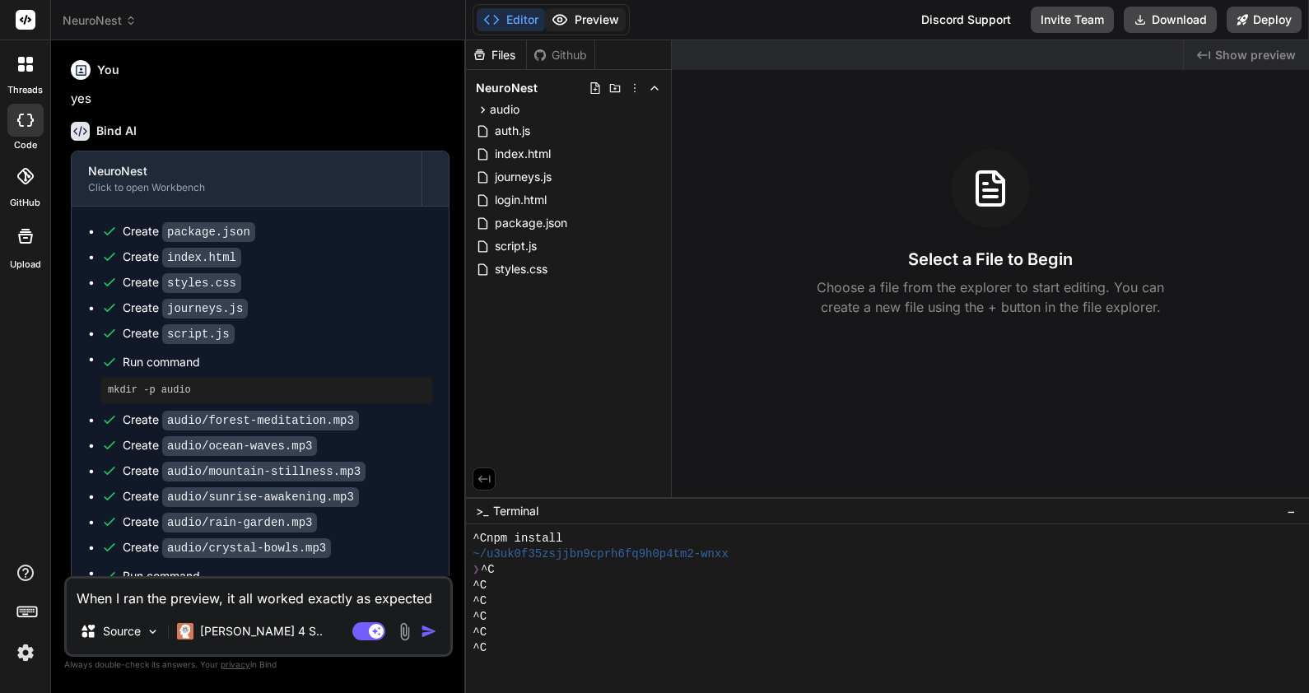
click at [604, 19] on button "Preview" at bounding box center [585, 19] width 81 height 23
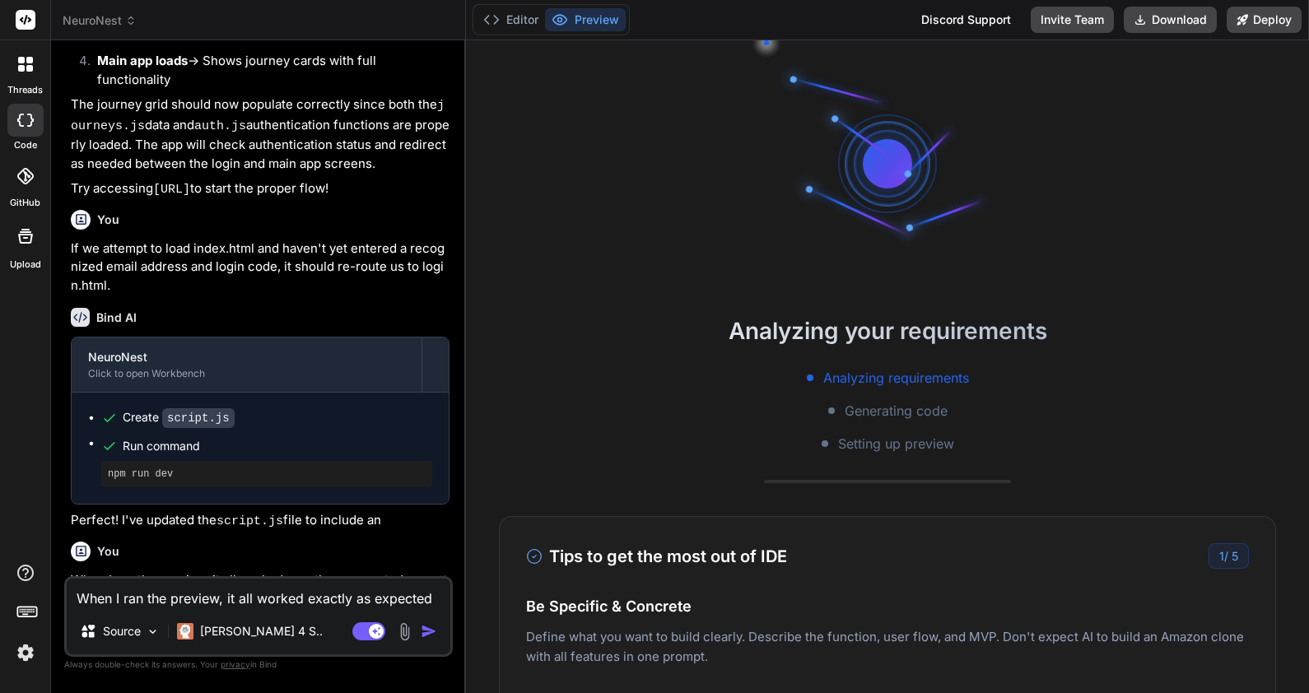
scroll to position [3587, 0]
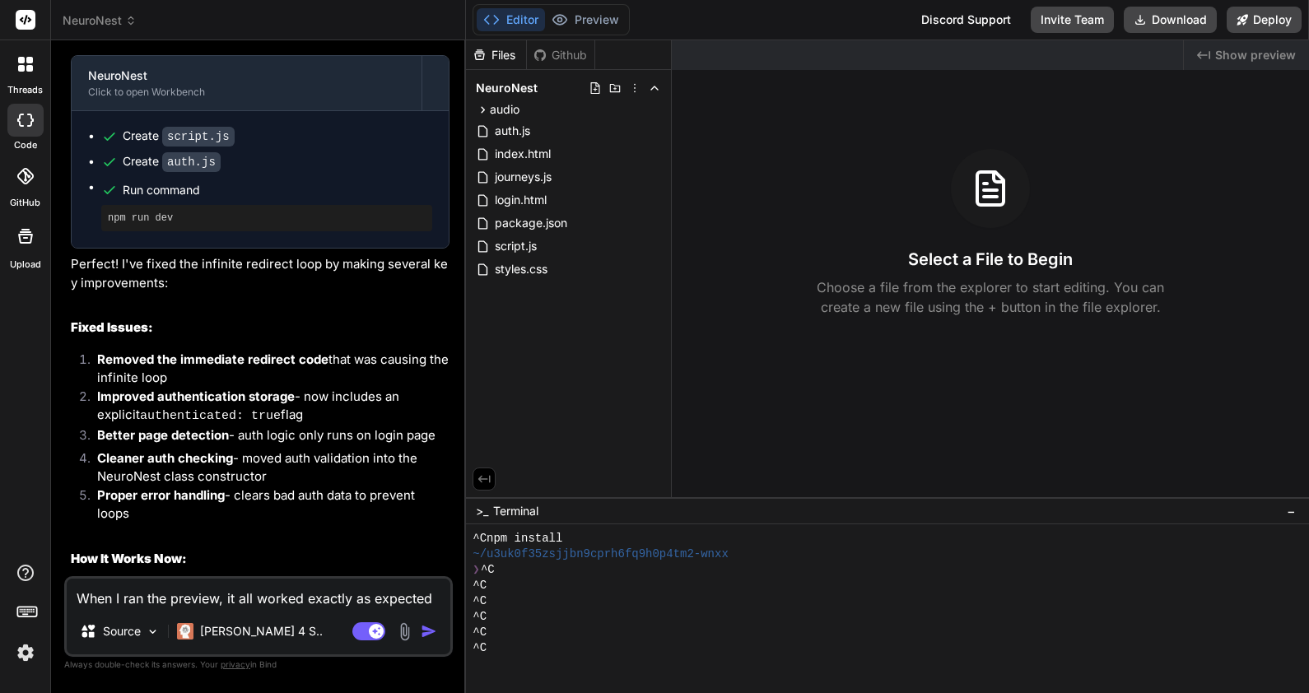
click at [266, 597] on textarea "When I ran the preview, it all worked exactly as expected except that it create…" at bounding box center [259, 594] width 384 height 30
click at [28, 648] on img at bounding box center [26, 653] width 28 height 28
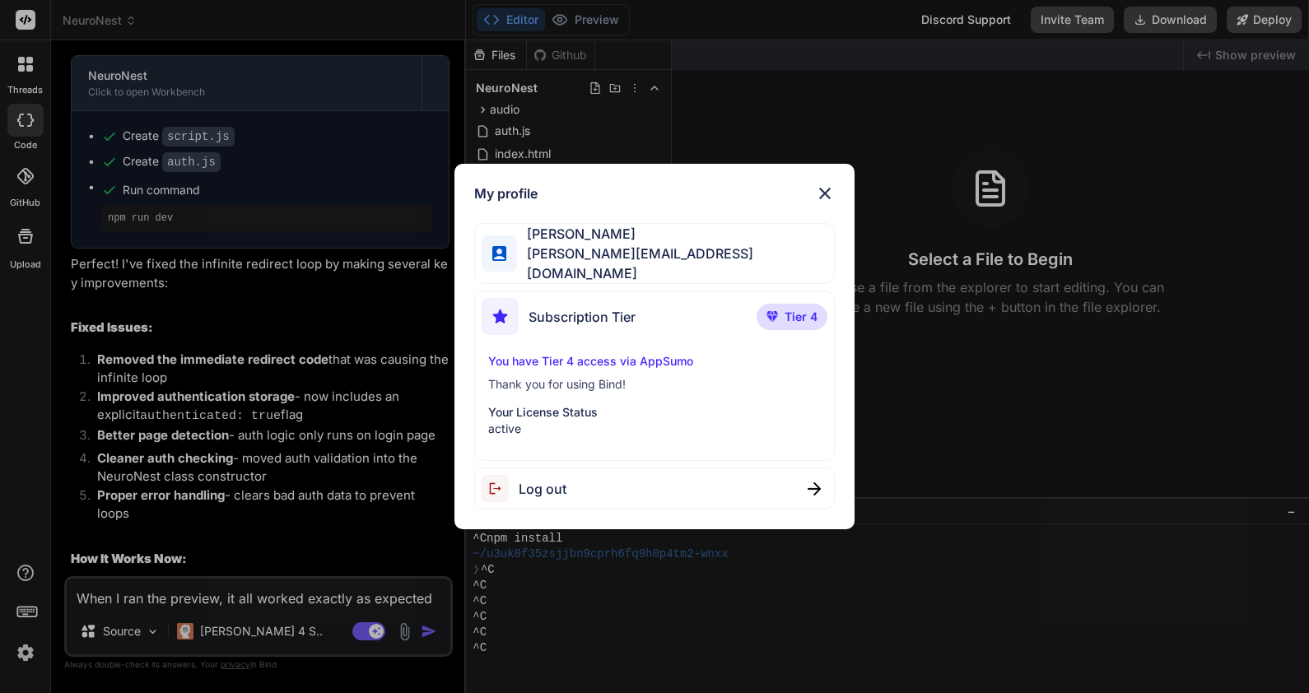
click at [535, 479] on span "Log out" at bounding box center [543, 489] width 48 height 20
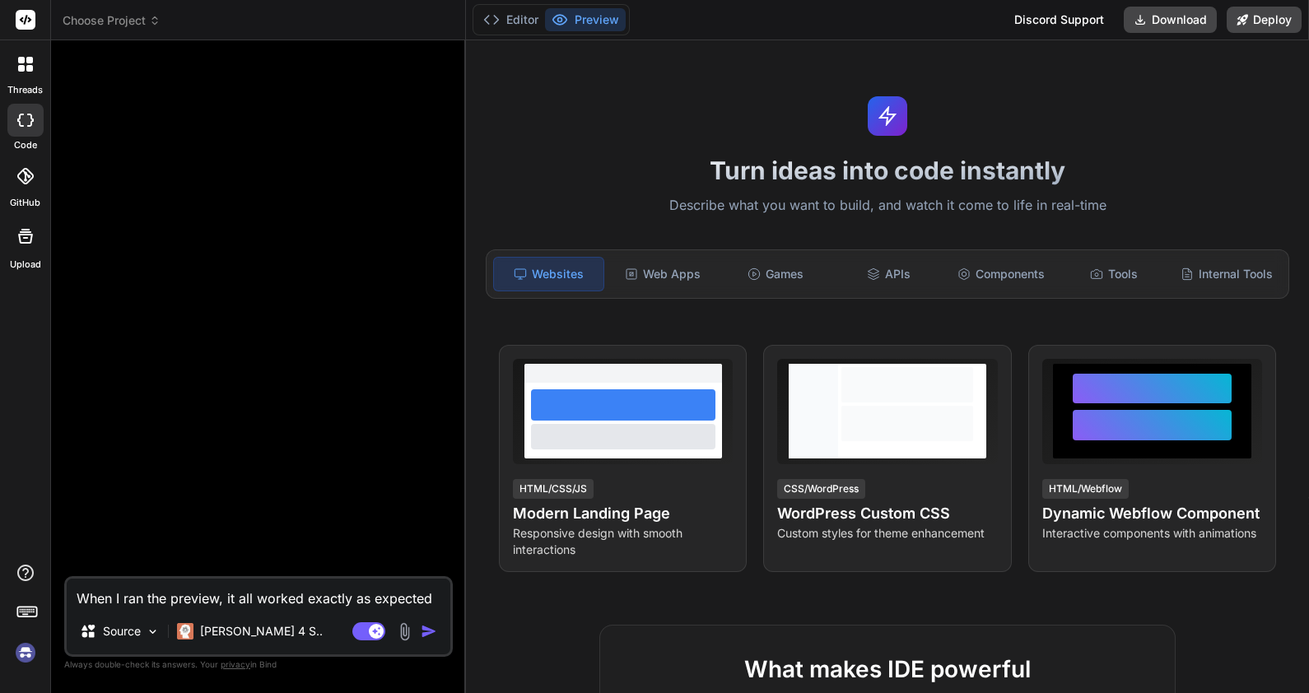
scroll to position [63, 0]
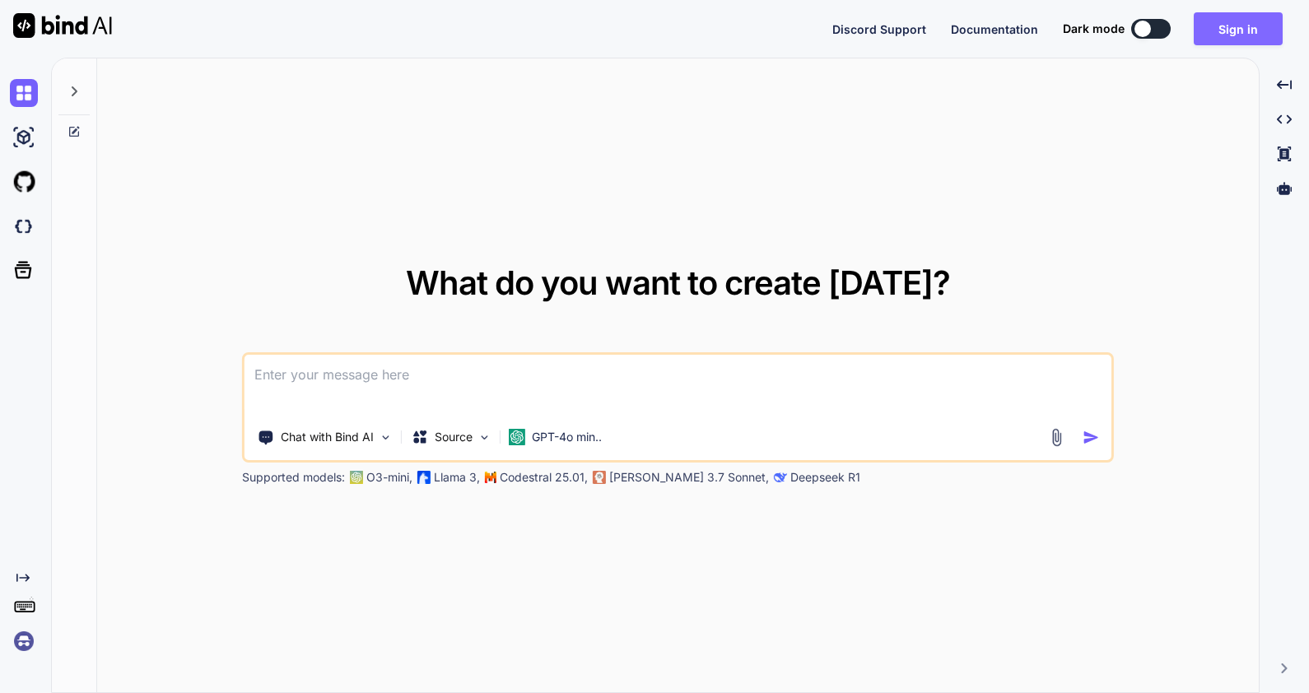
click at [1231, 32] on button "Sign in" at bounding box center [1238, 28] width 89 height 33
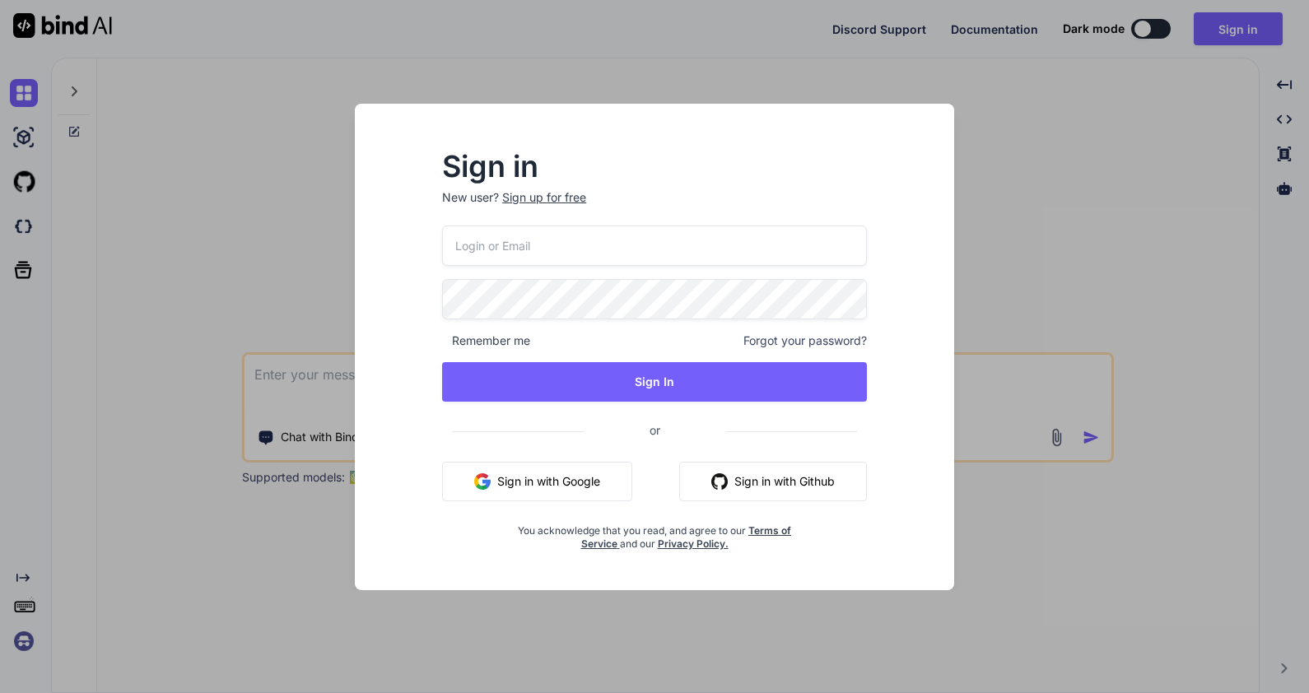
type input "[PERSON_NAME][EMAIL_ADDRESS][DOMAIN_NAME]"
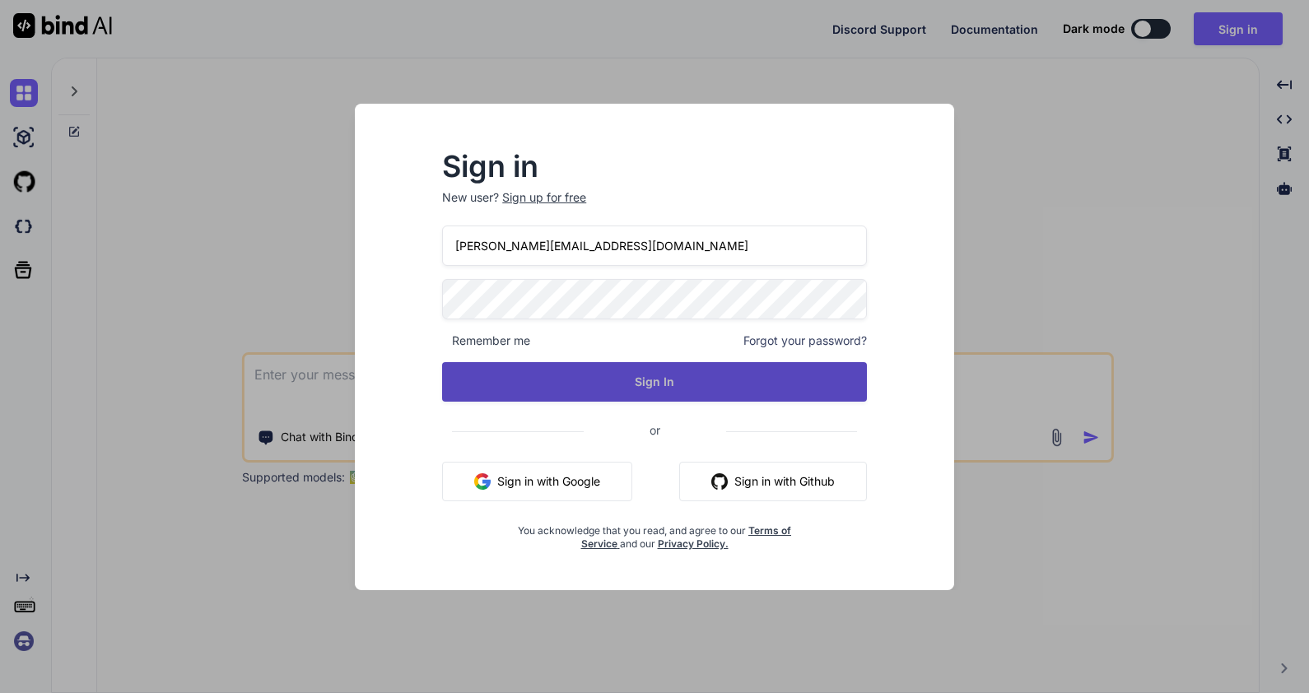
click at [661, 377] on button "Sign In" at bounding box center [654, 382] width 425 height 40
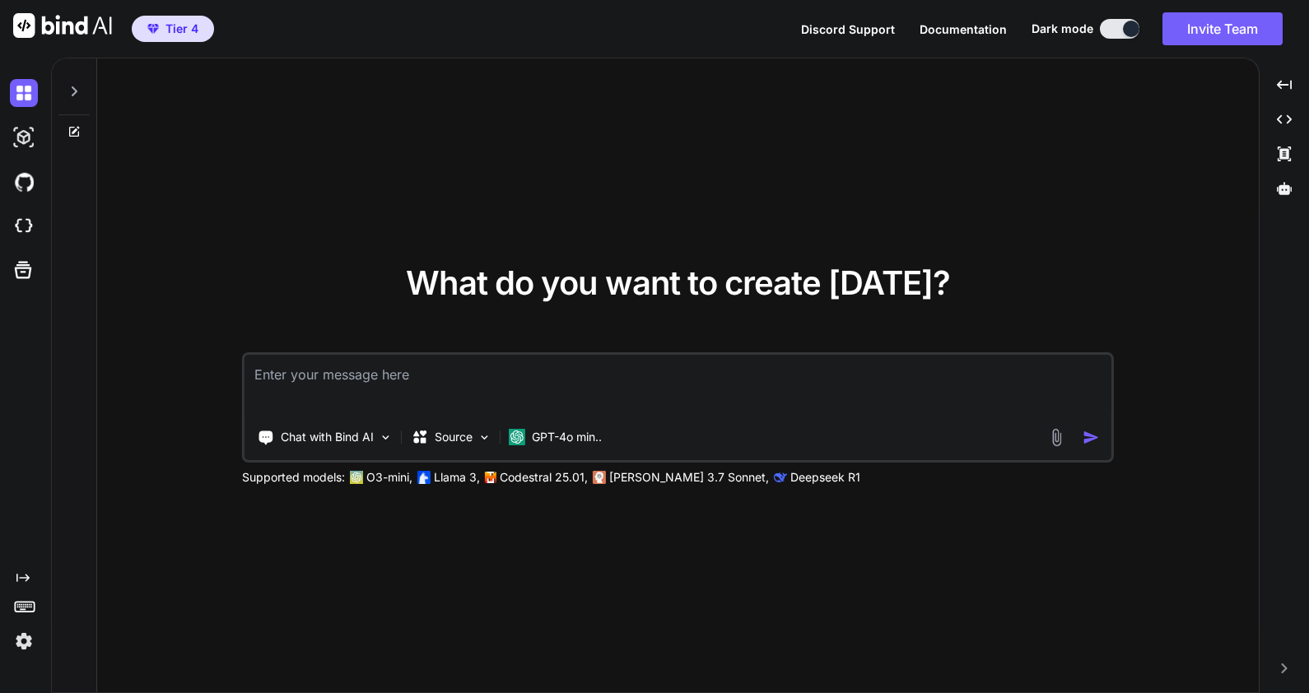
type textarea "x"
click at [17, 231] on img at bounding box center [24, 226] width 28 height 28
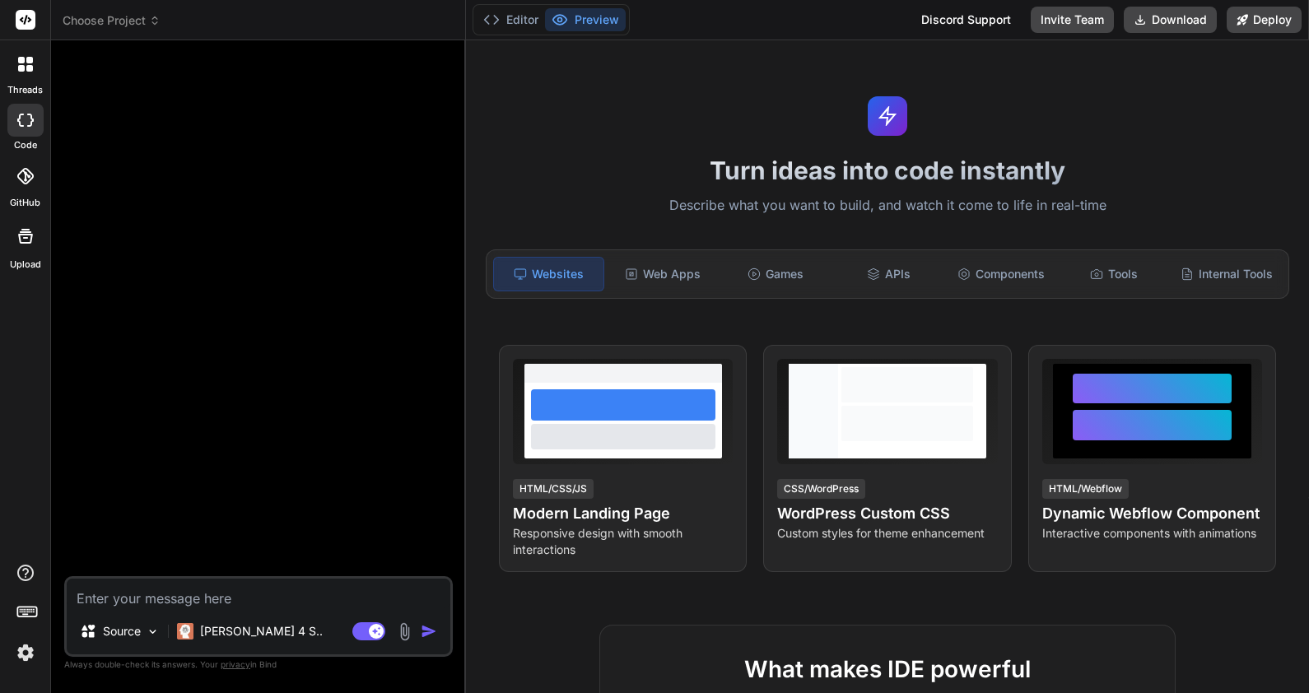
click at [128, 16] on span "Choose Project" at bounding box center [112, 20] width 98 height 16
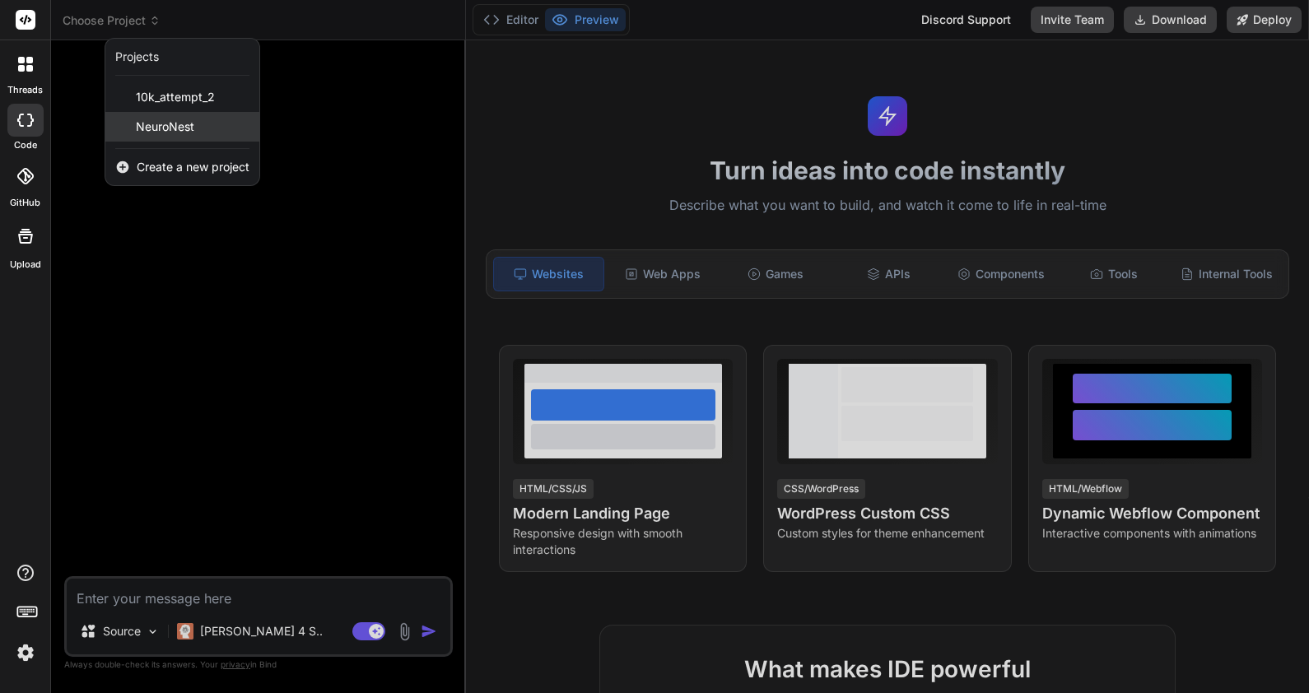
click at [165, 125] on span "NeuroNest" at bounding box center [165, 127] width 58 height 16
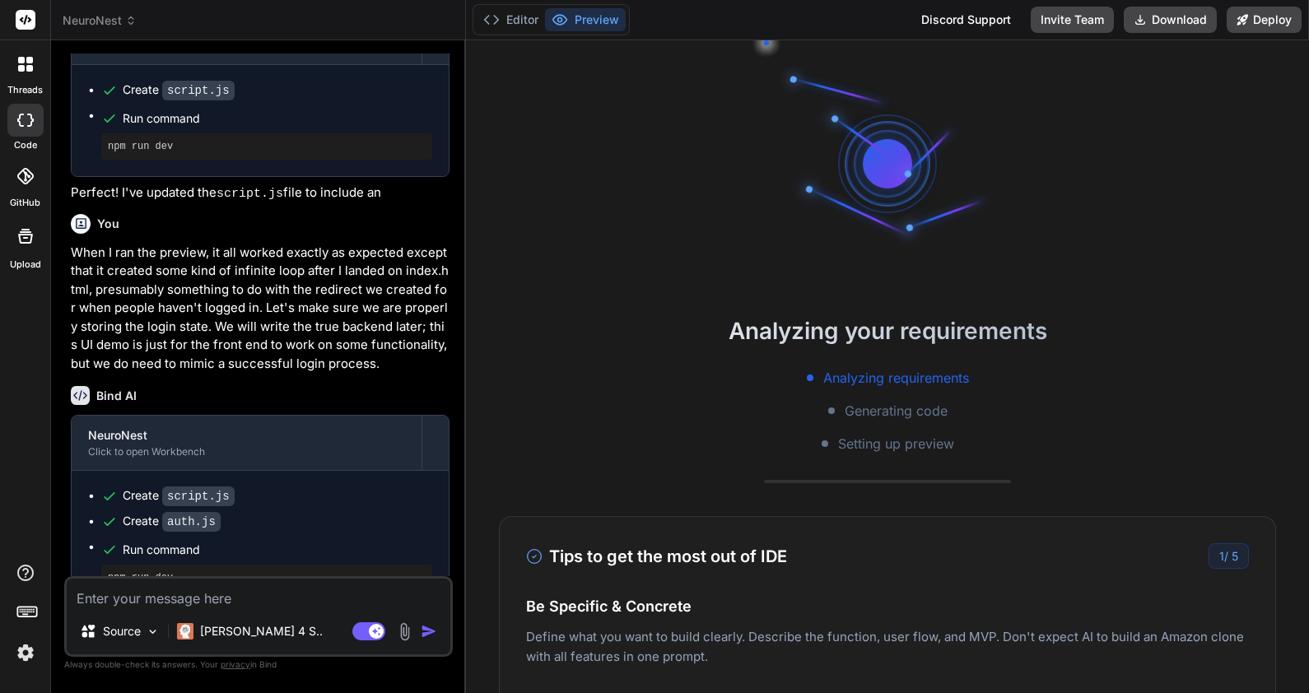
scroll to position [3587, 0]
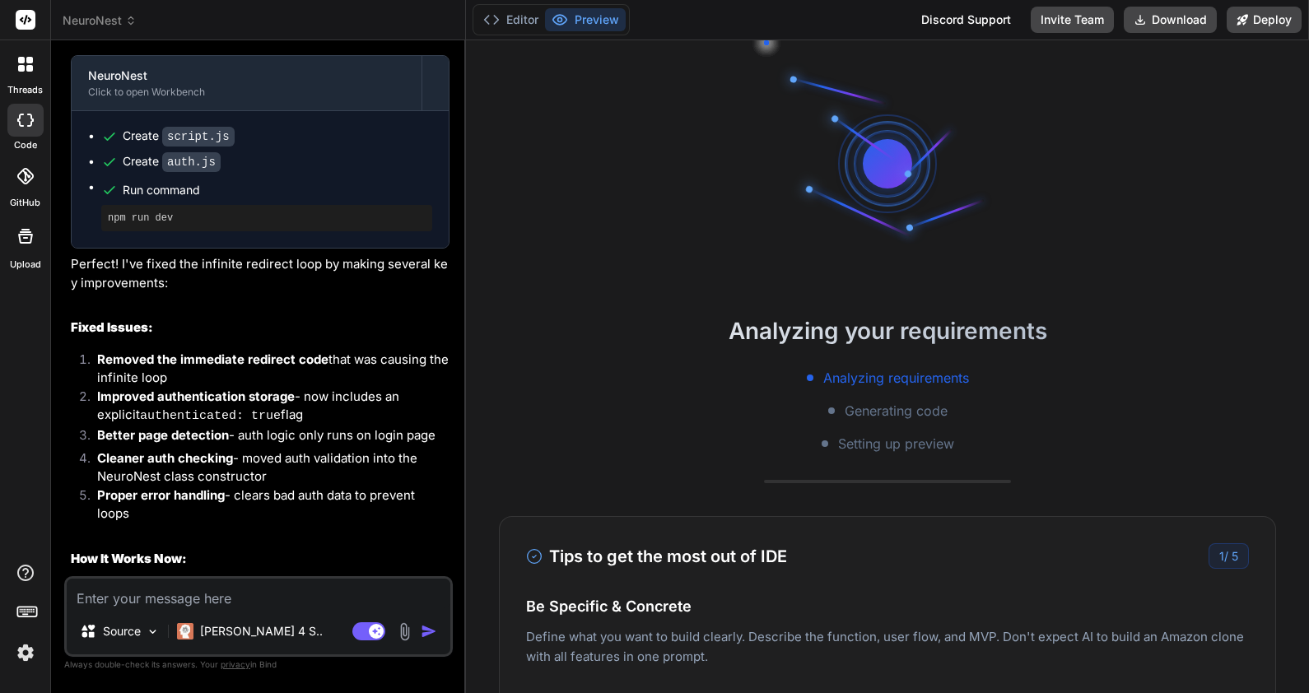
click at [318, 593] on textarea at bounding box center [259, 594] width 384 height 30
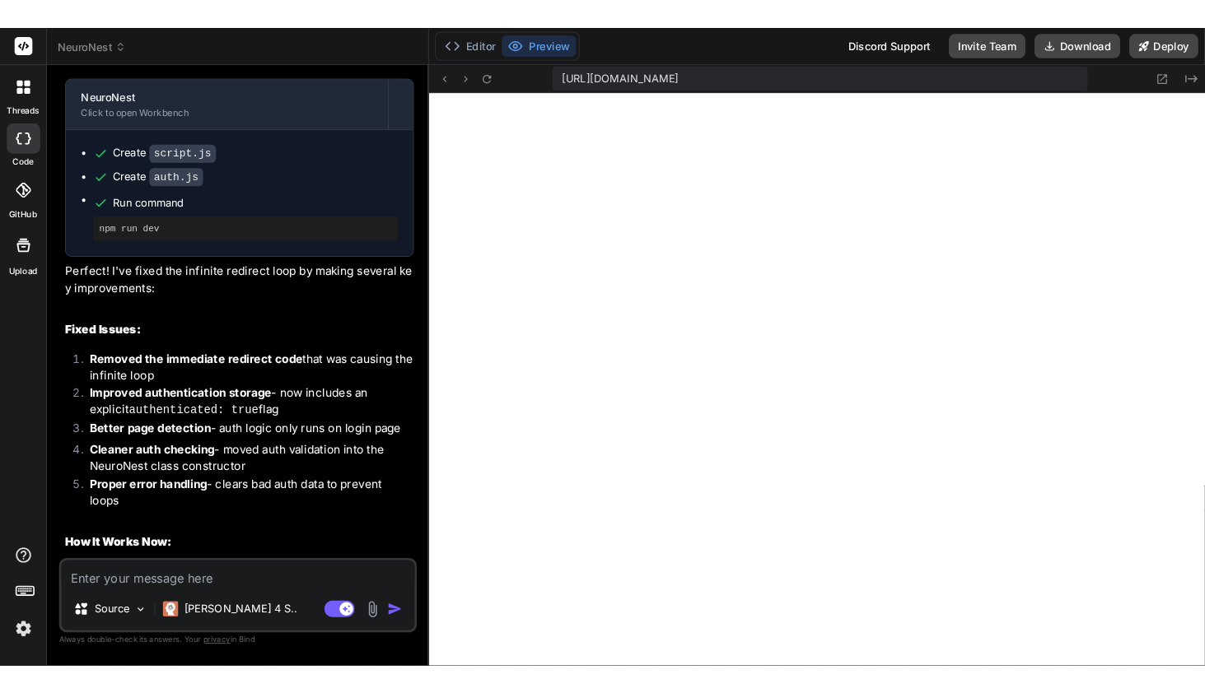
scroll to position [939, 0]
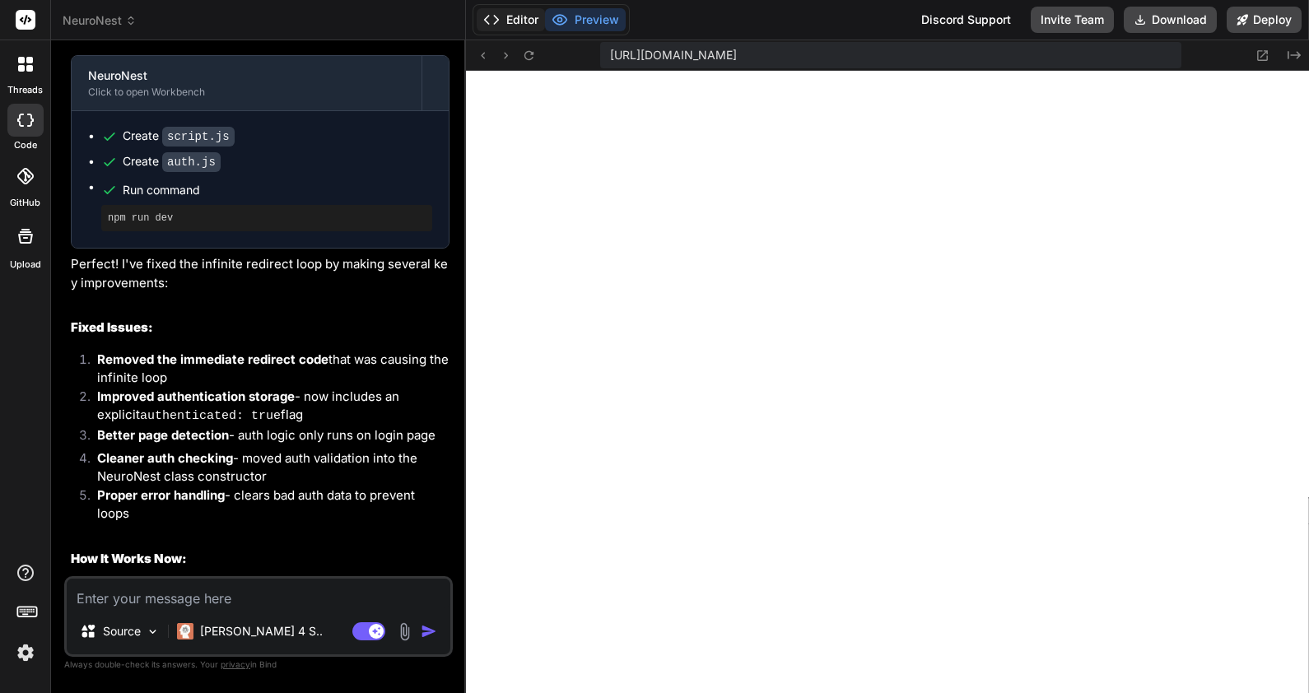
click at [520, 13] on button "Editor" at bounding box center [511, 19] width 68 height 23
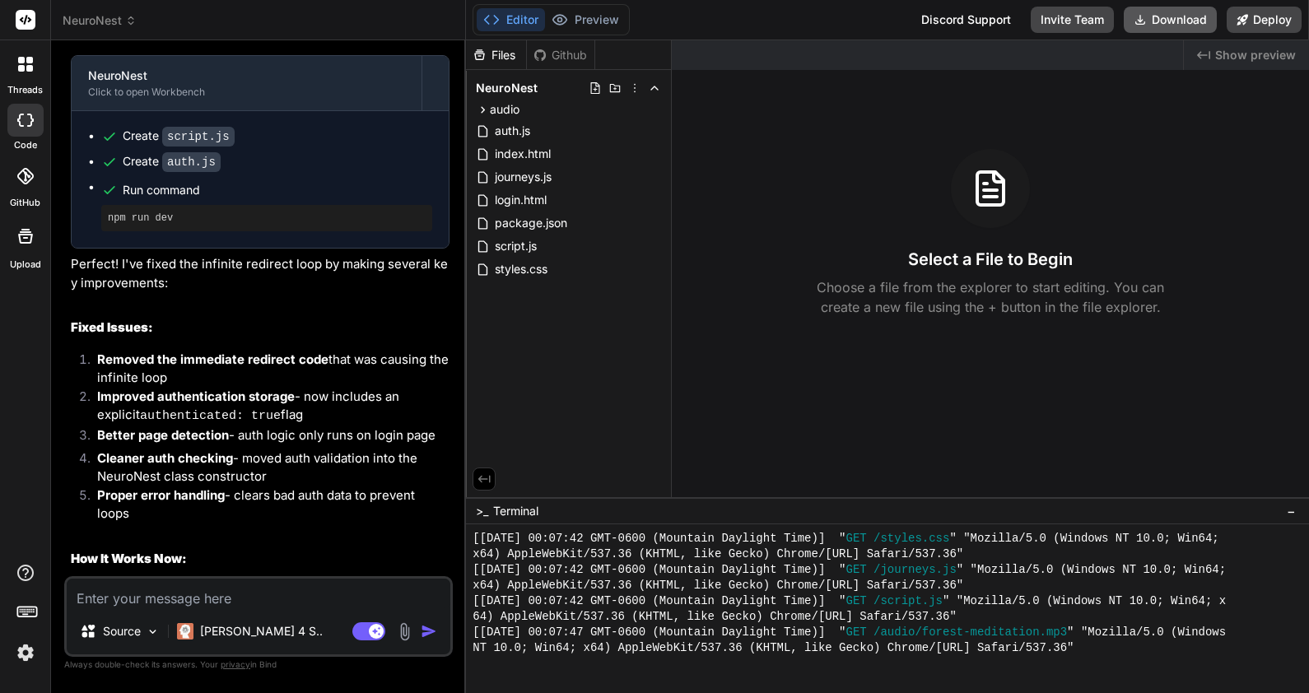
click at [1182, 19] on button "Download" at bounding box center [1170, 20] width 93 height 26
click at [228, 450] on strong "Cleaner auth checking" at bounding box center [165, 458] width 136 height 16
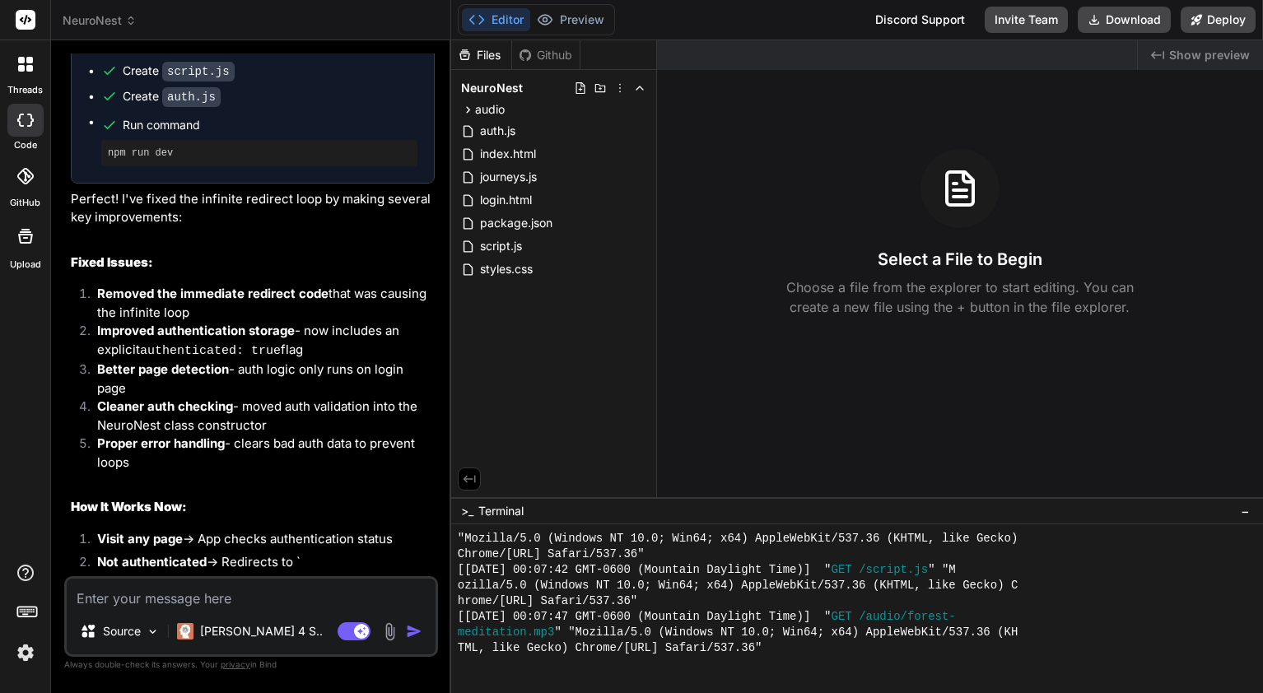
type textarea "x"
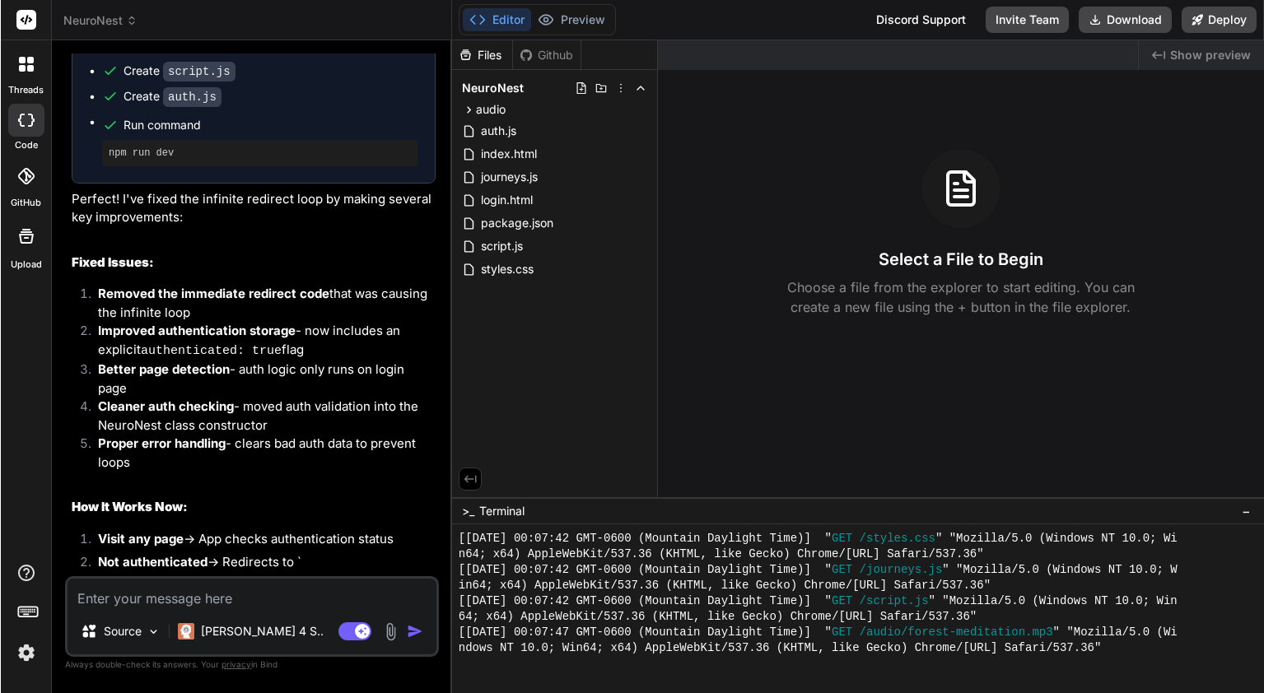
scroll to position [3679, 0]
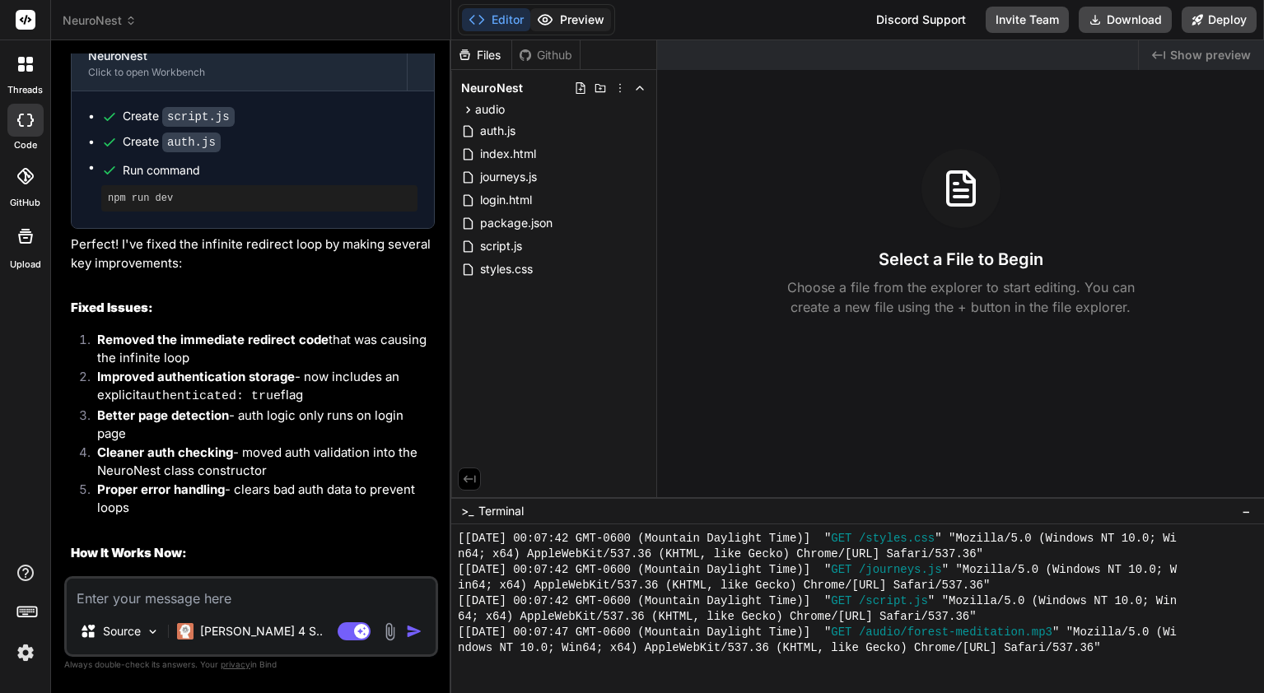
click at [586, 26] on button "Preview" at bounding box center [570, 19] width 81 height 23
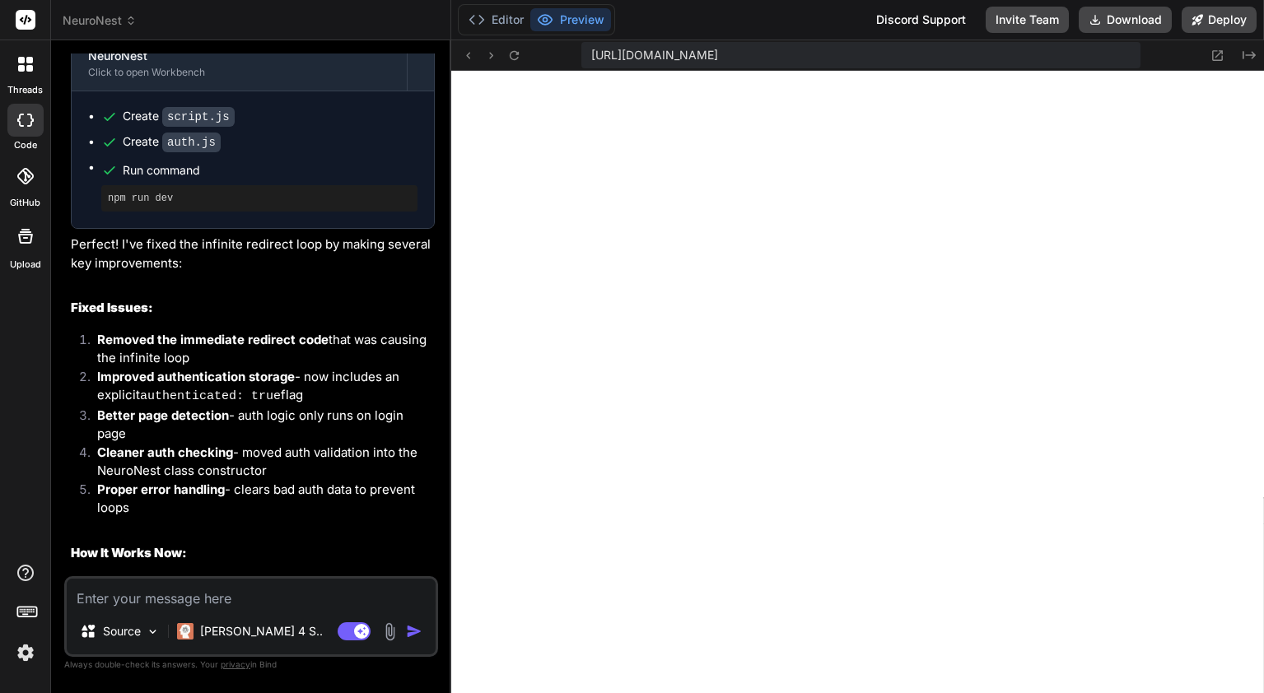
scroll to position [970, 0]
